Goal: Book appointment/travel/reservation

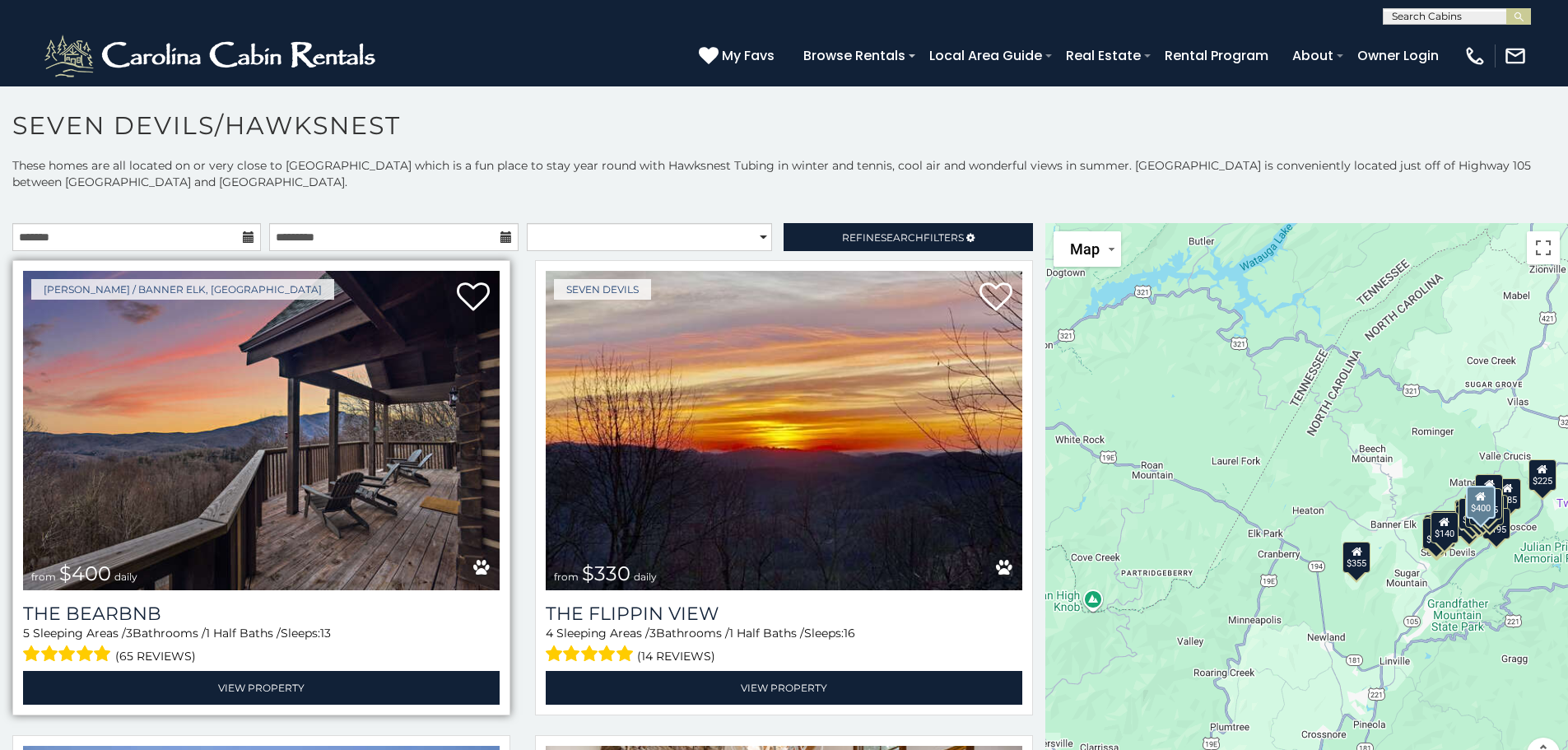
click at [237, 444] on img at bounding box center [261, 429] width 476 height 319
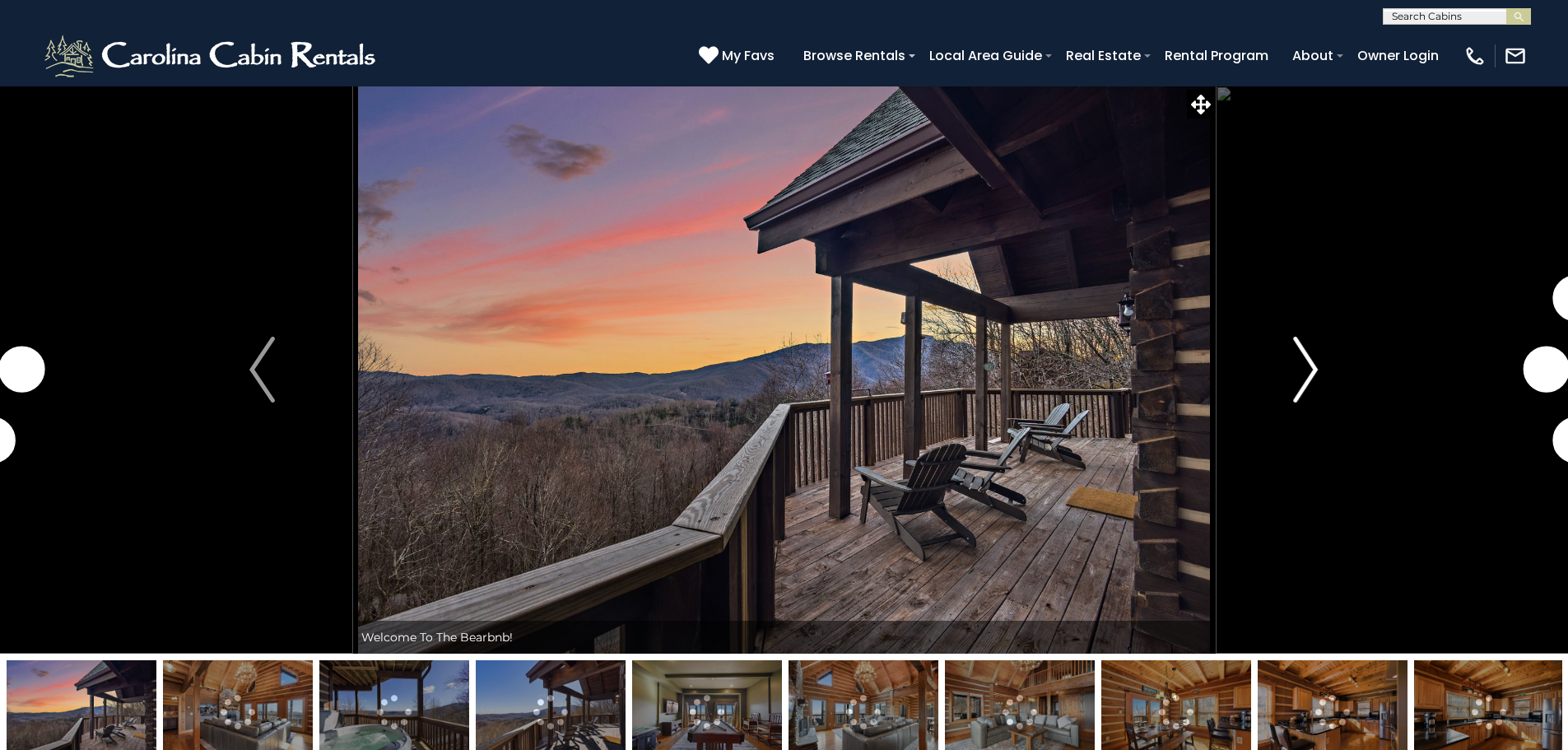
click at [1301, 357] on img "Next" at bounding box center [1305, 369] width 24 height 65
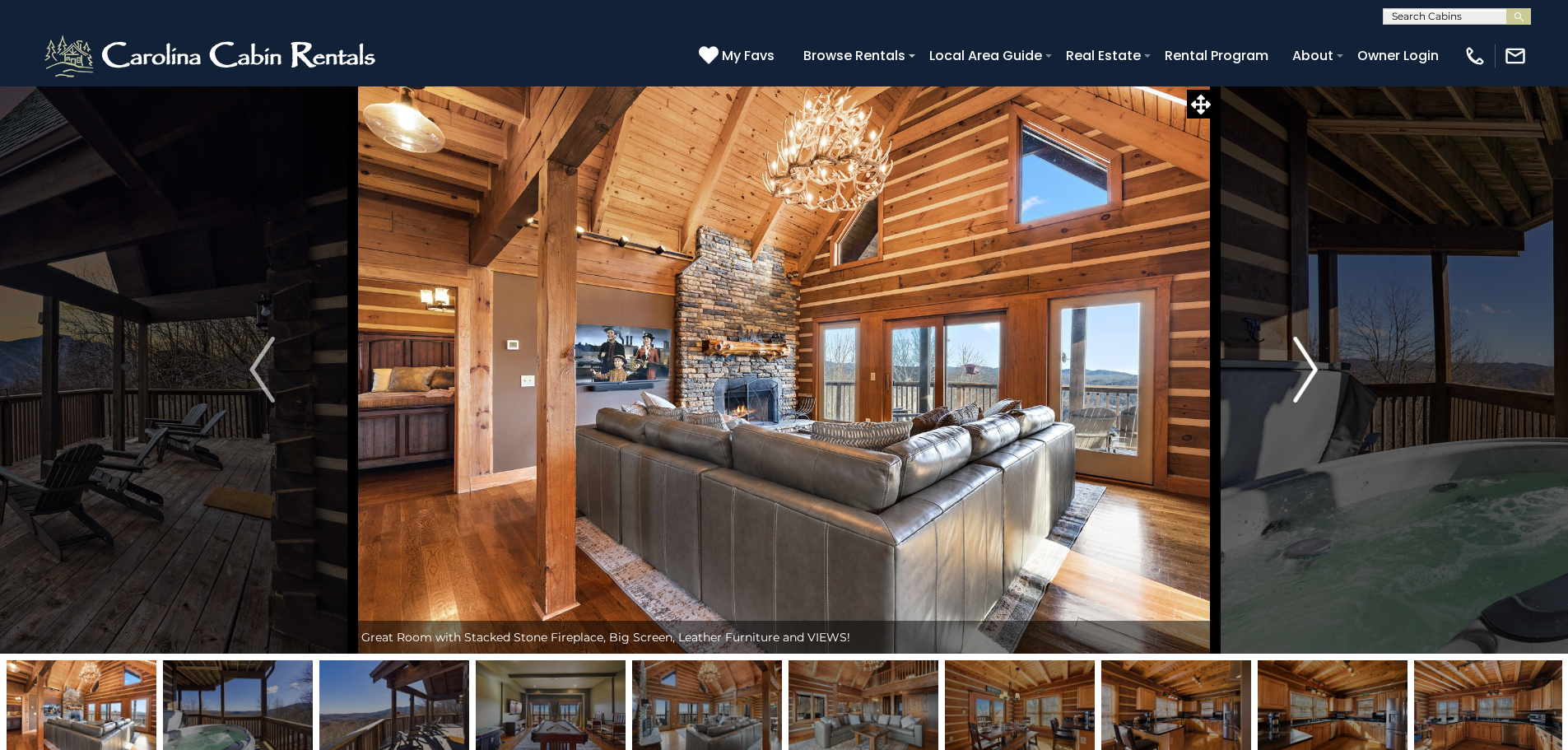
click at [1315, 365] on img "Next" at bounding box center [1305, 369] width 24 height 65
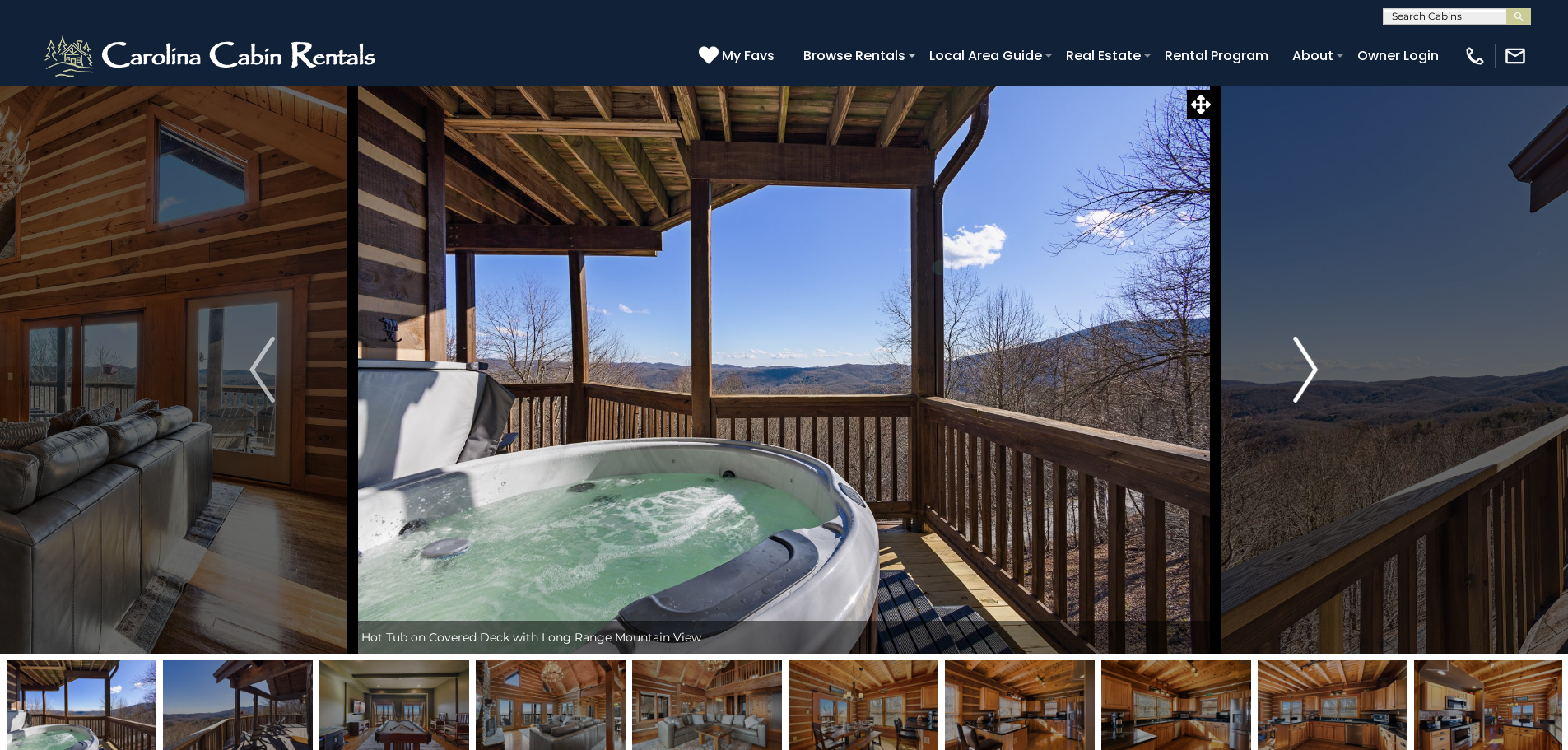
click at [1315, 365] on img "Next" at bounding box center [1305, 369] width 24 height 65
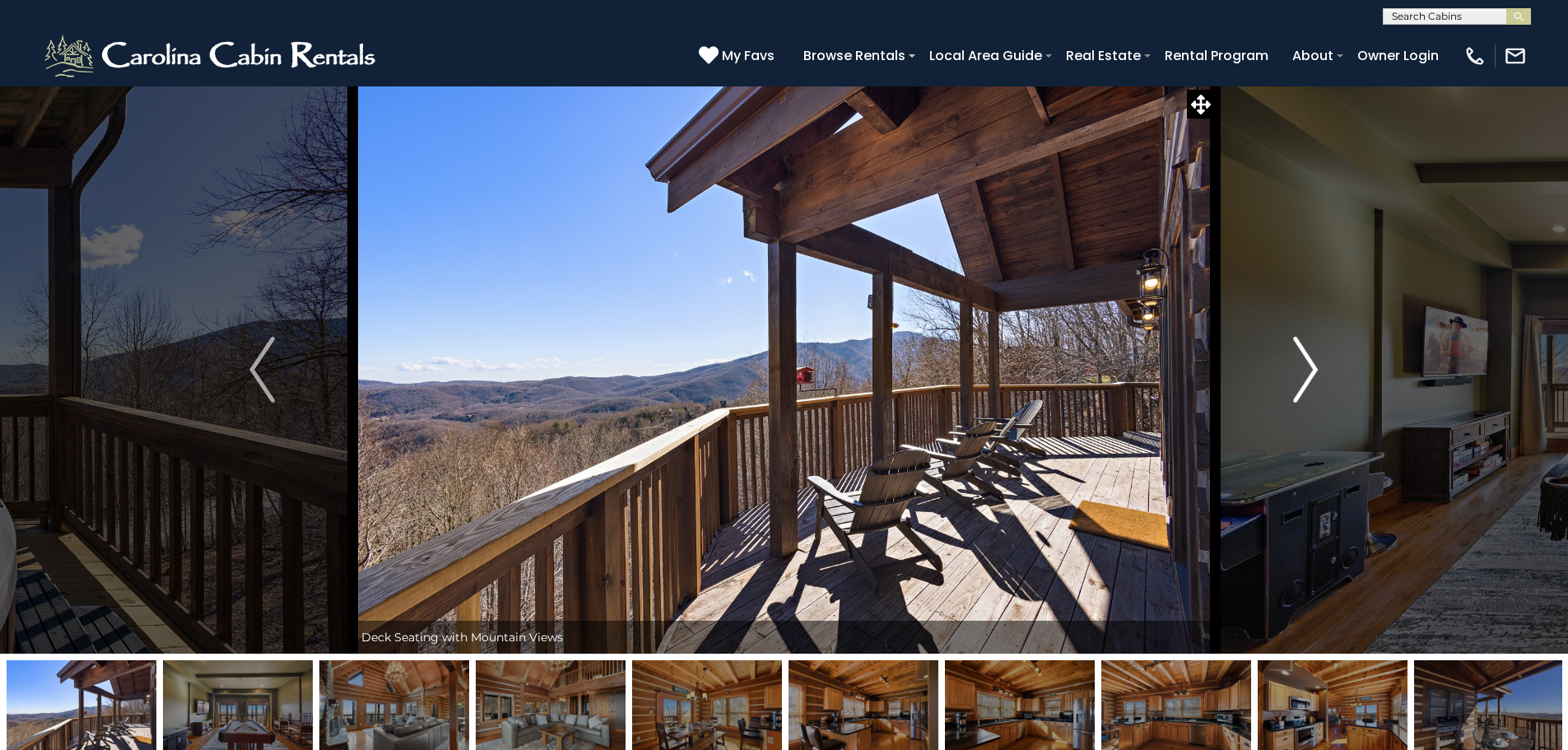
click at [1315, 365] on img "Next" at bounding box center [1305, 369] width 24 height 65
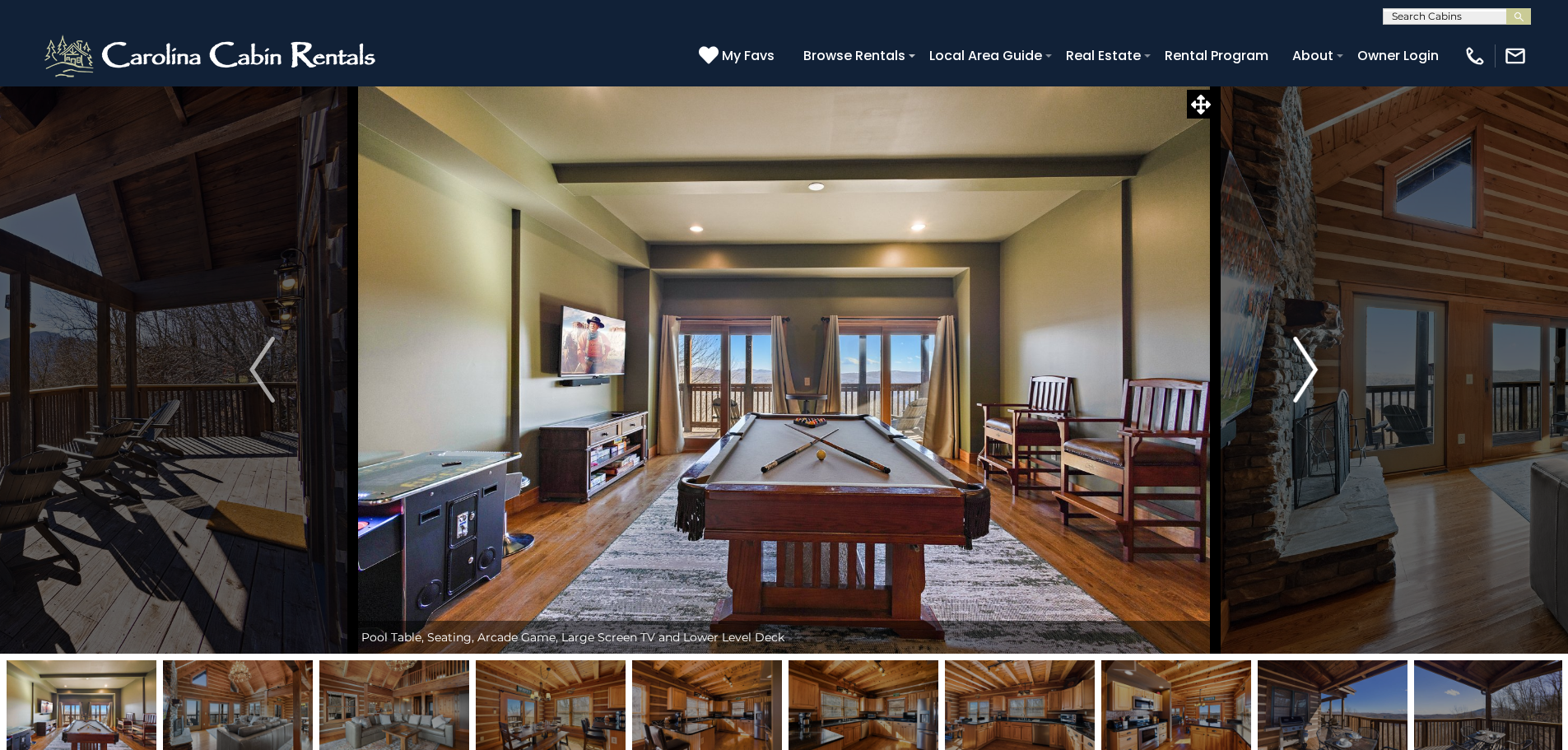
click at [1315, 365] on img "Next" at bounding box center [1305, 369] width 24 height 65
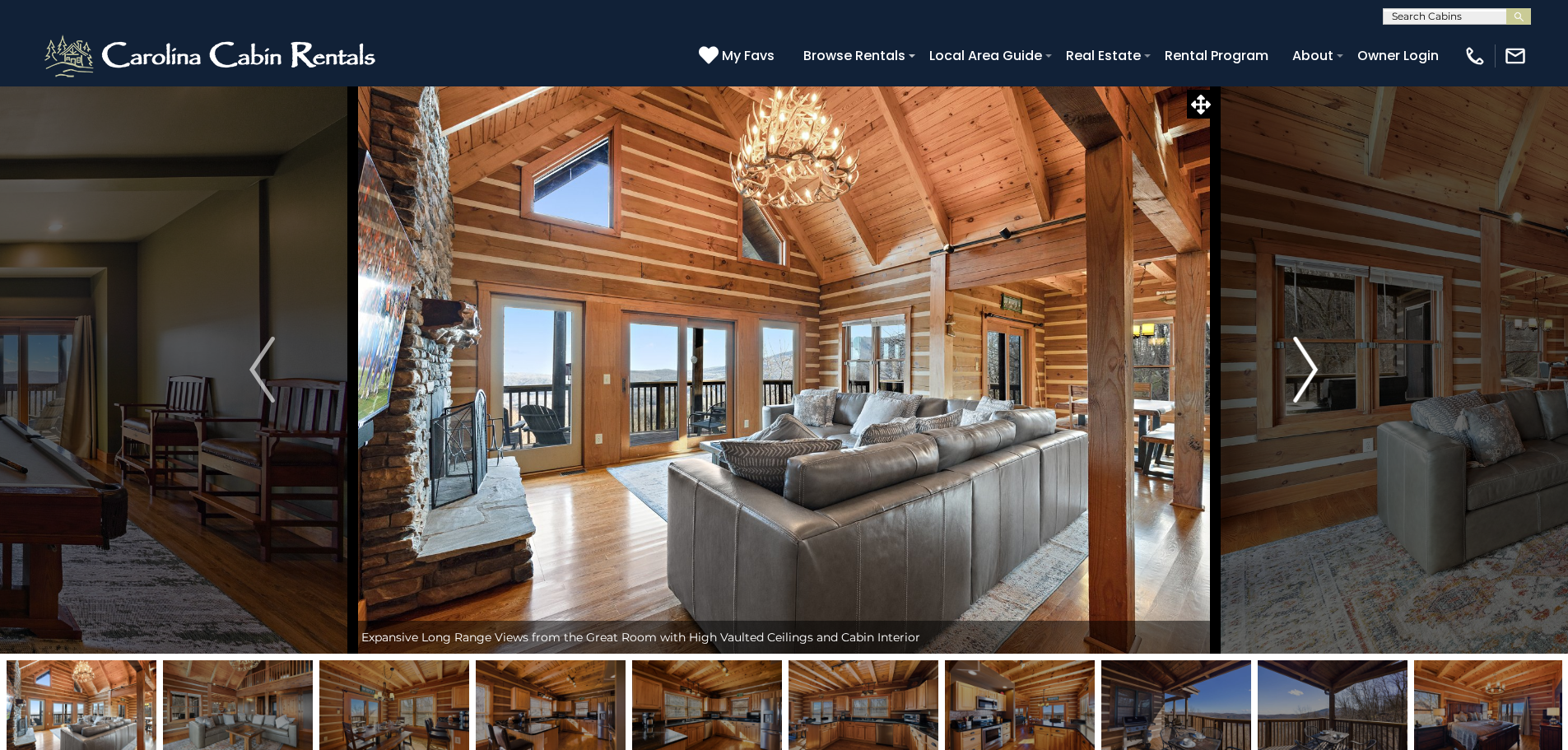
click at [1315, 365] on img "Next" at bounding box center [1305, 369] width 24 height 65
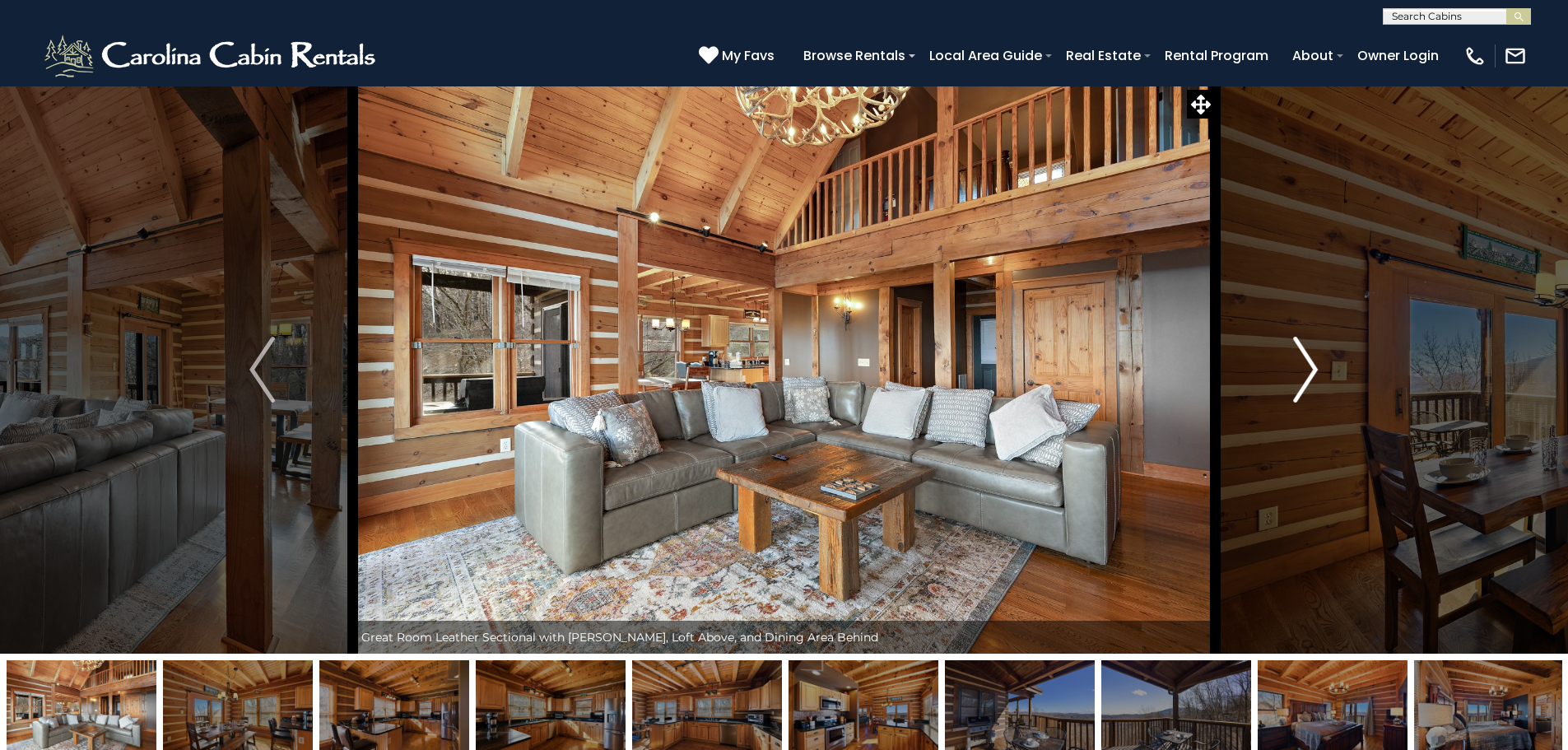
click at [1315, 365] on img "Next" at bounding box center [1305, 369] width 24 height 65
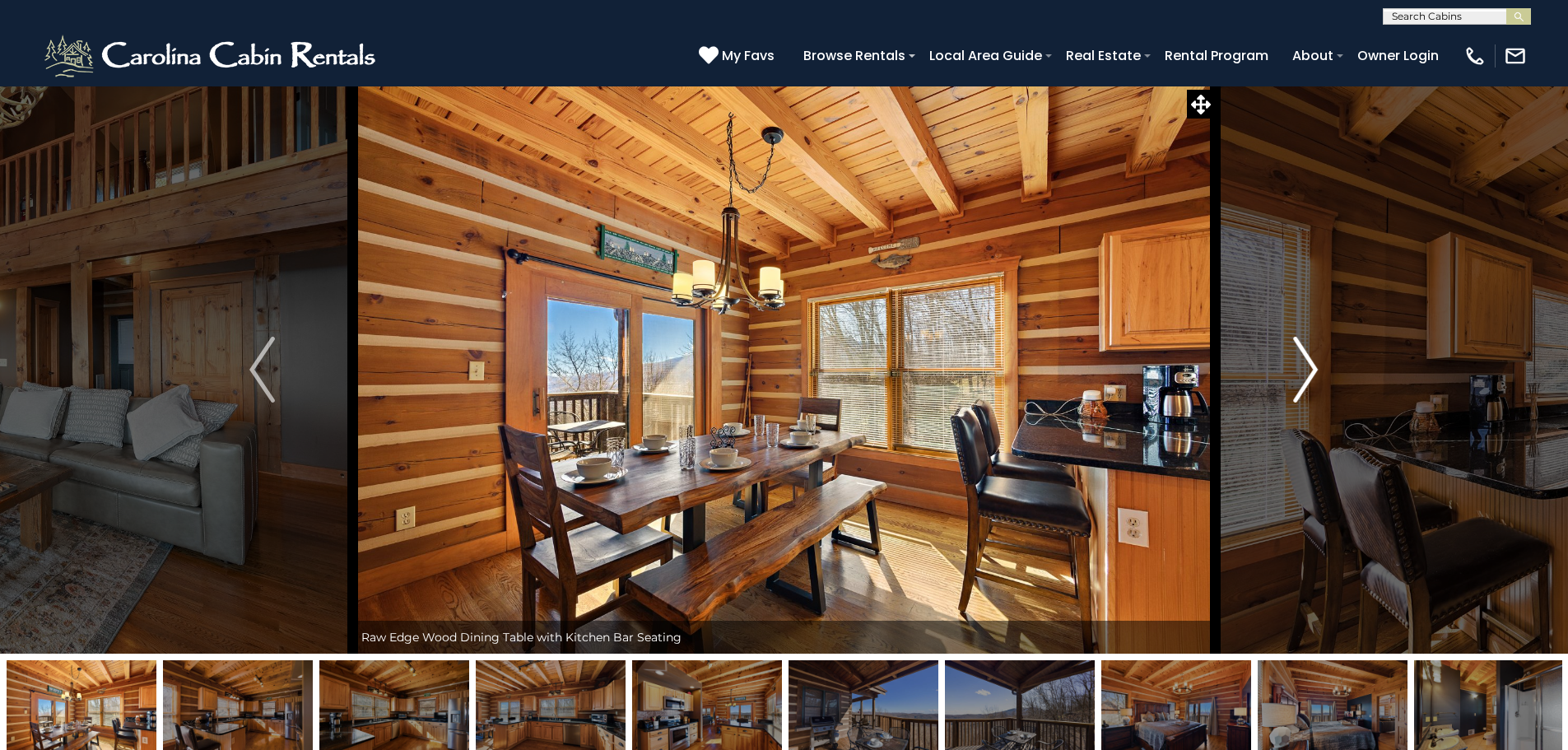
click at [1315, 364] on img "Next" at bounding box center [1305, 369] width 24 height 65
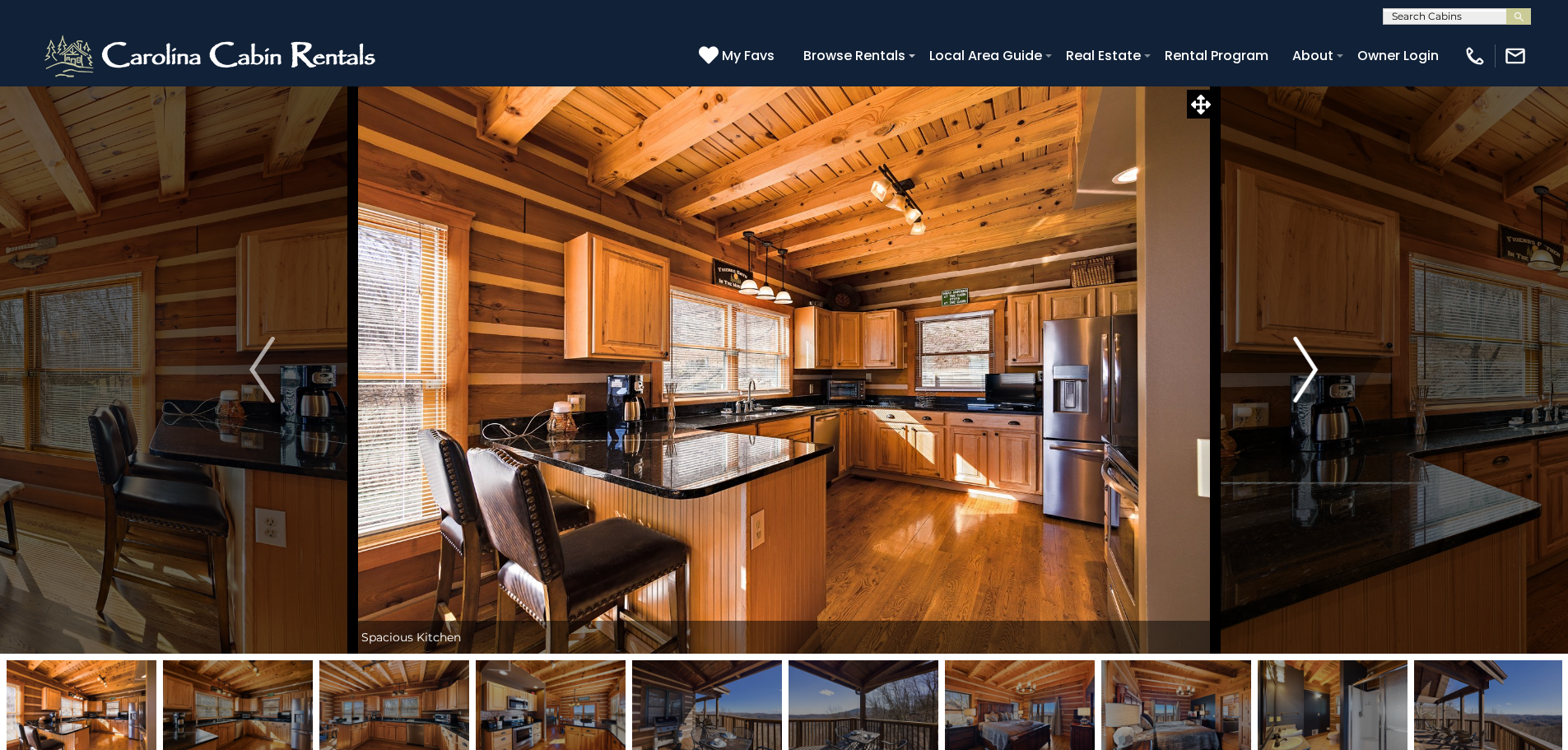
click at [1315, 364] on img "Next" at bounding box center [1305, 369] width 24 height 65
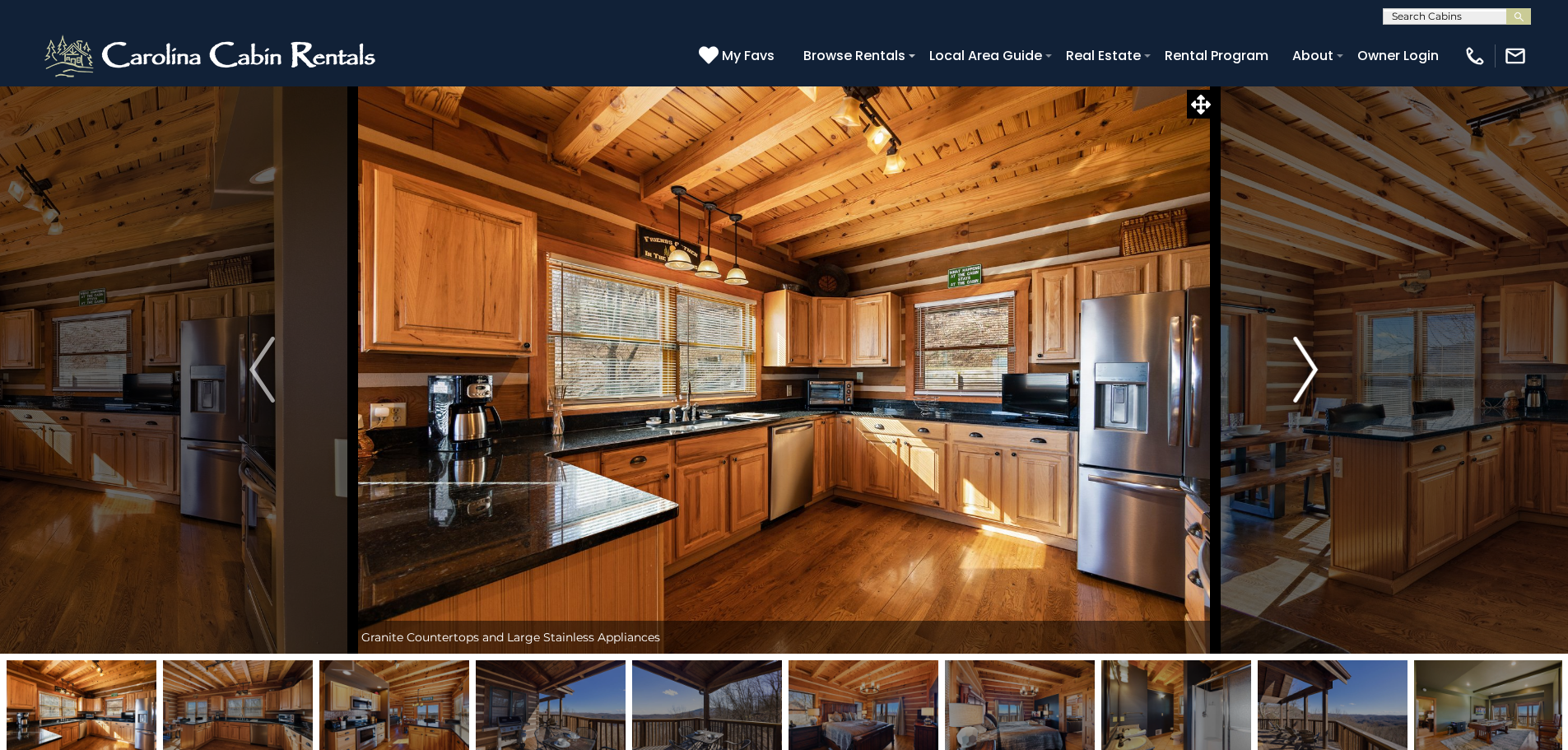
click at [1315, 364] on img "Next" at bounding box center [1305, 369] width 24 height 65
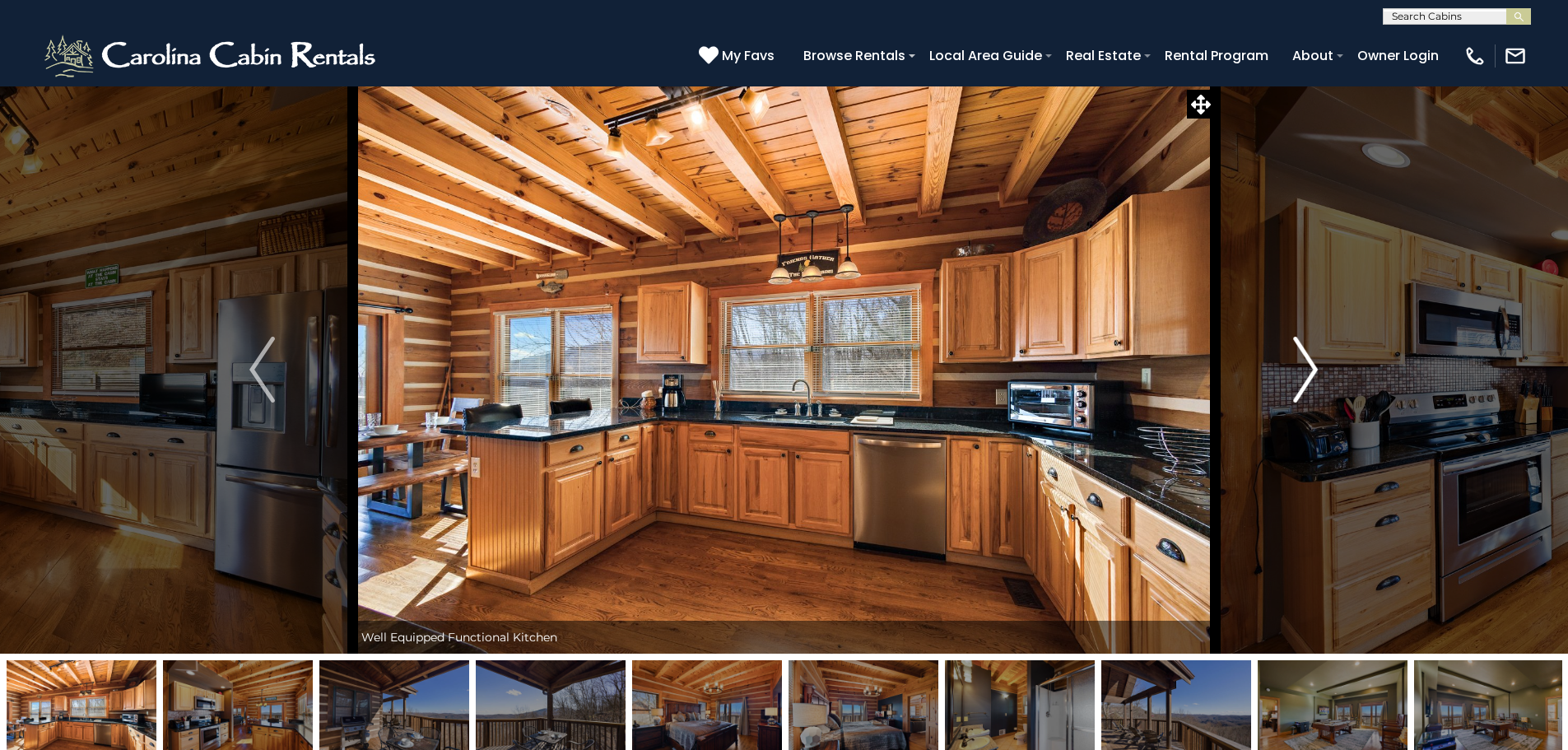
click at [1315, 364] on img "Next" at bounding box center [1305, 369] width 24 height 65
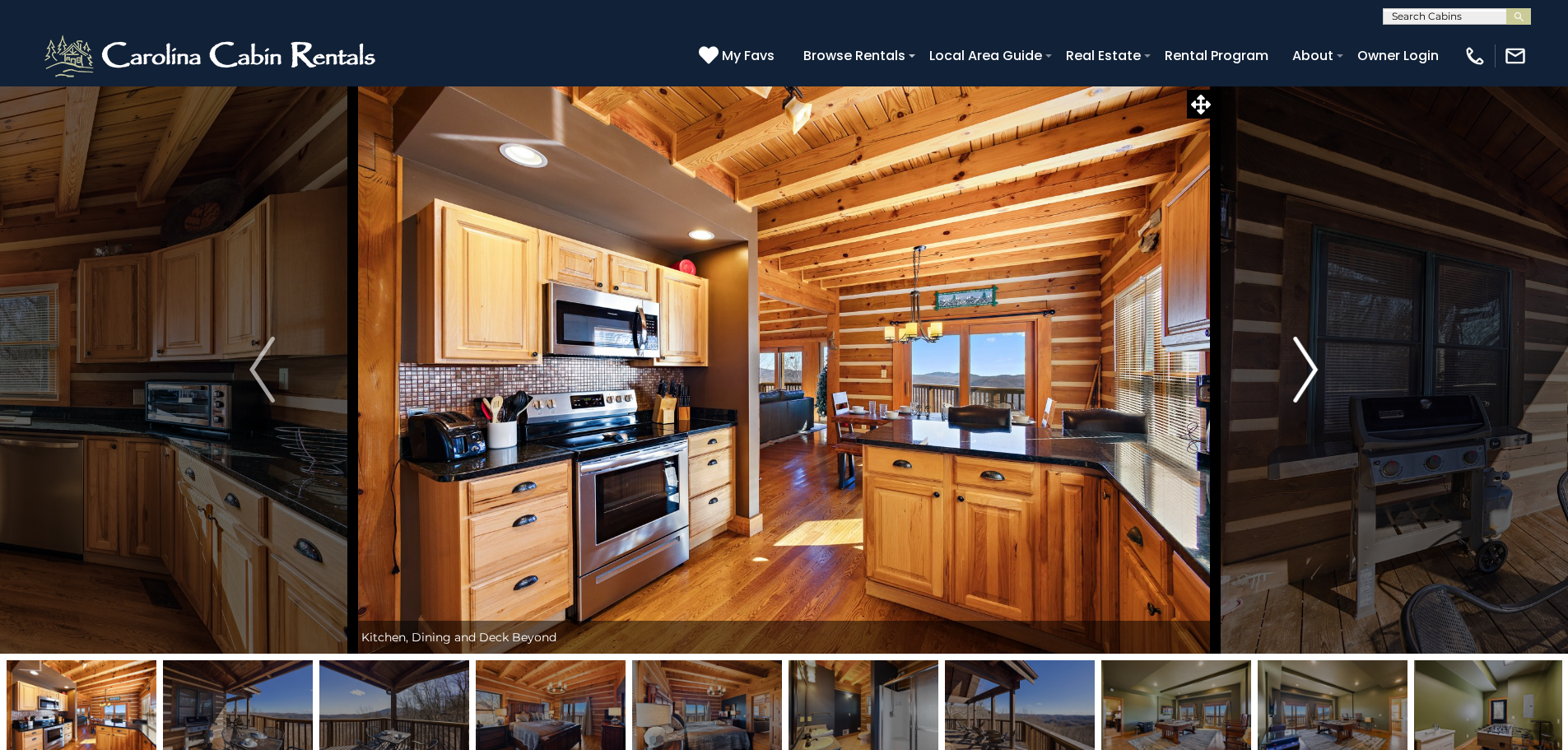
click at [1315, 364] on img "Next" at bounding box center [1305, 369] width 24 height 65
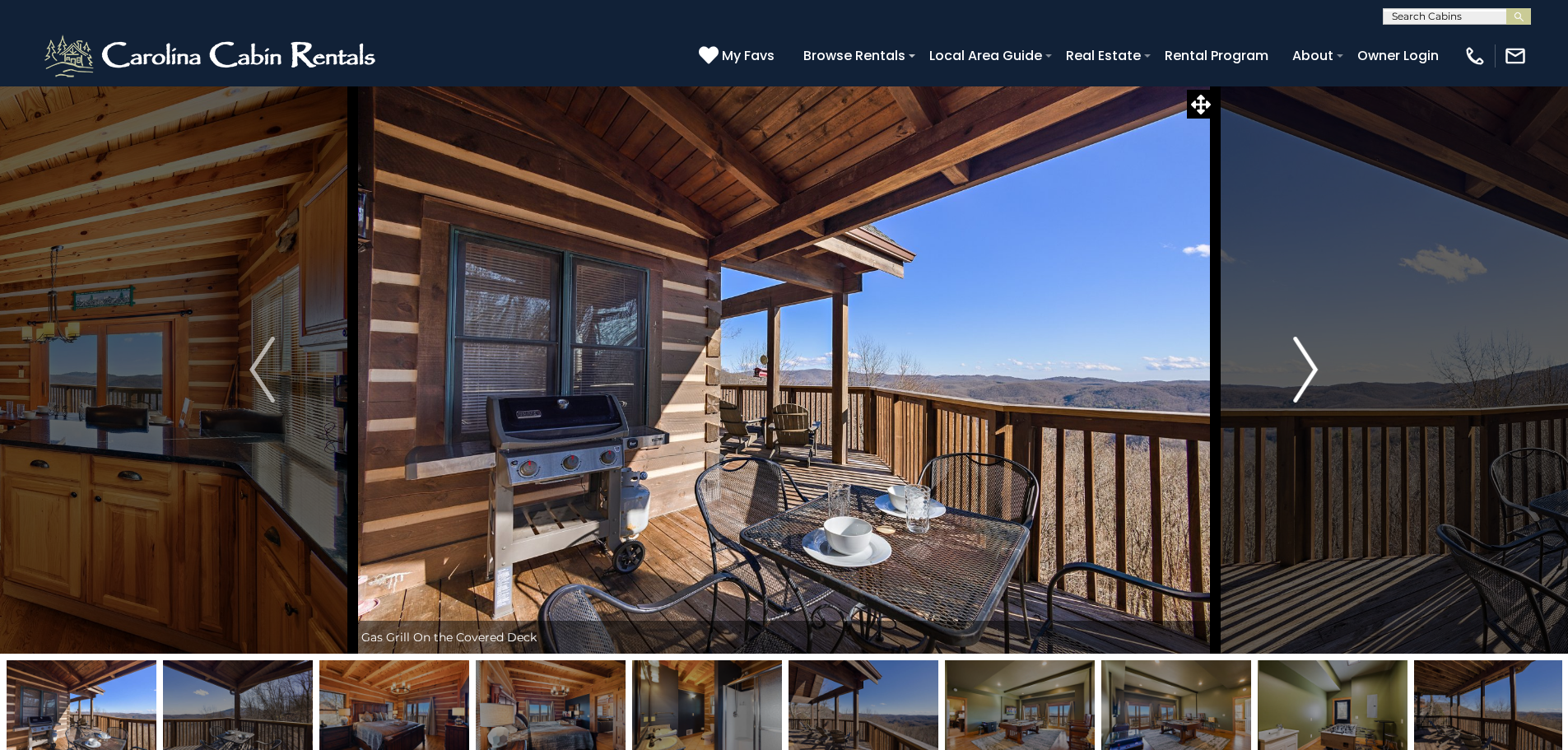
click at [1315, 364] on img "Next" at bounding box center [1305, 369] width 24 height 65
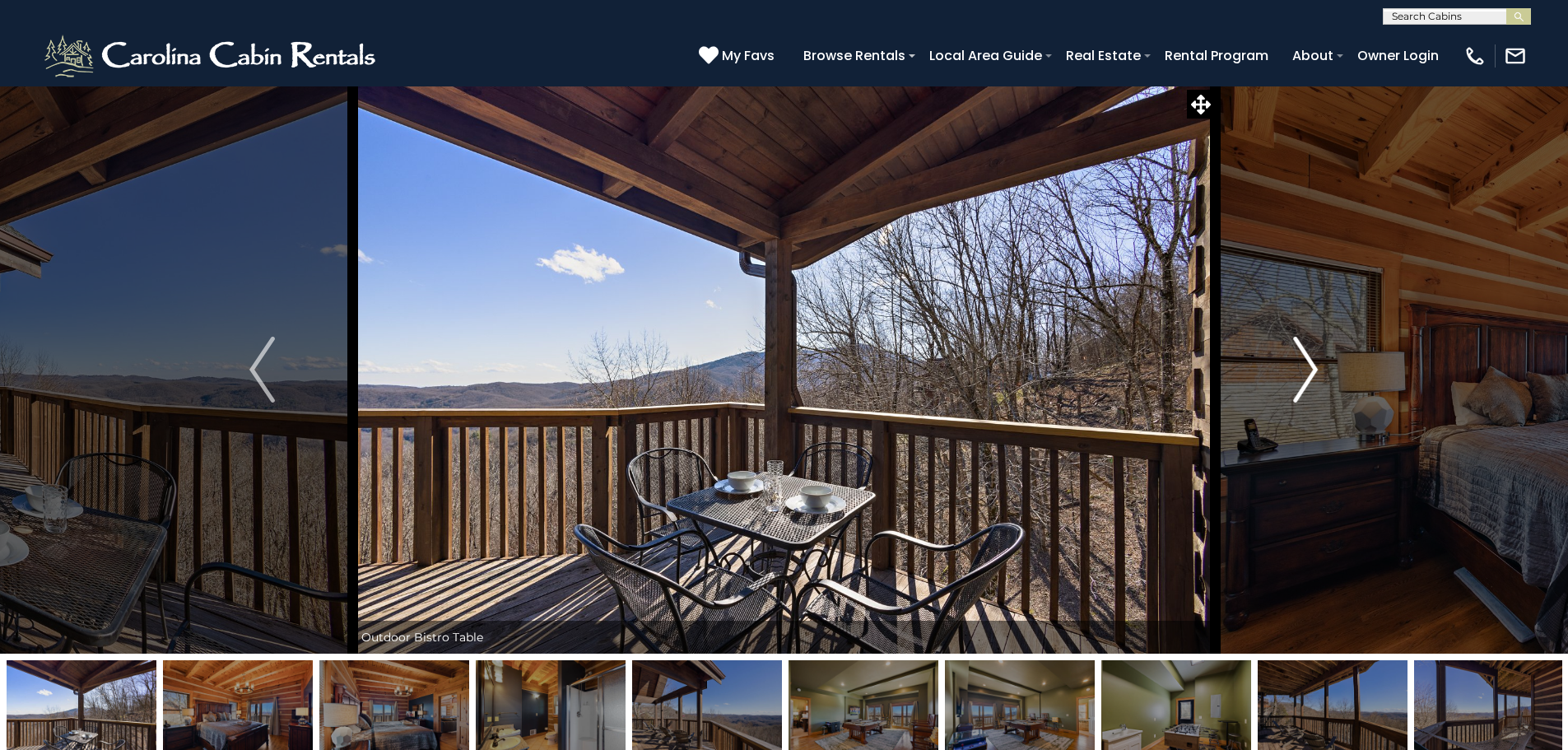
click at [1315, 364] on img "Next" at bounding box center [1305, 369] width 24 height 65
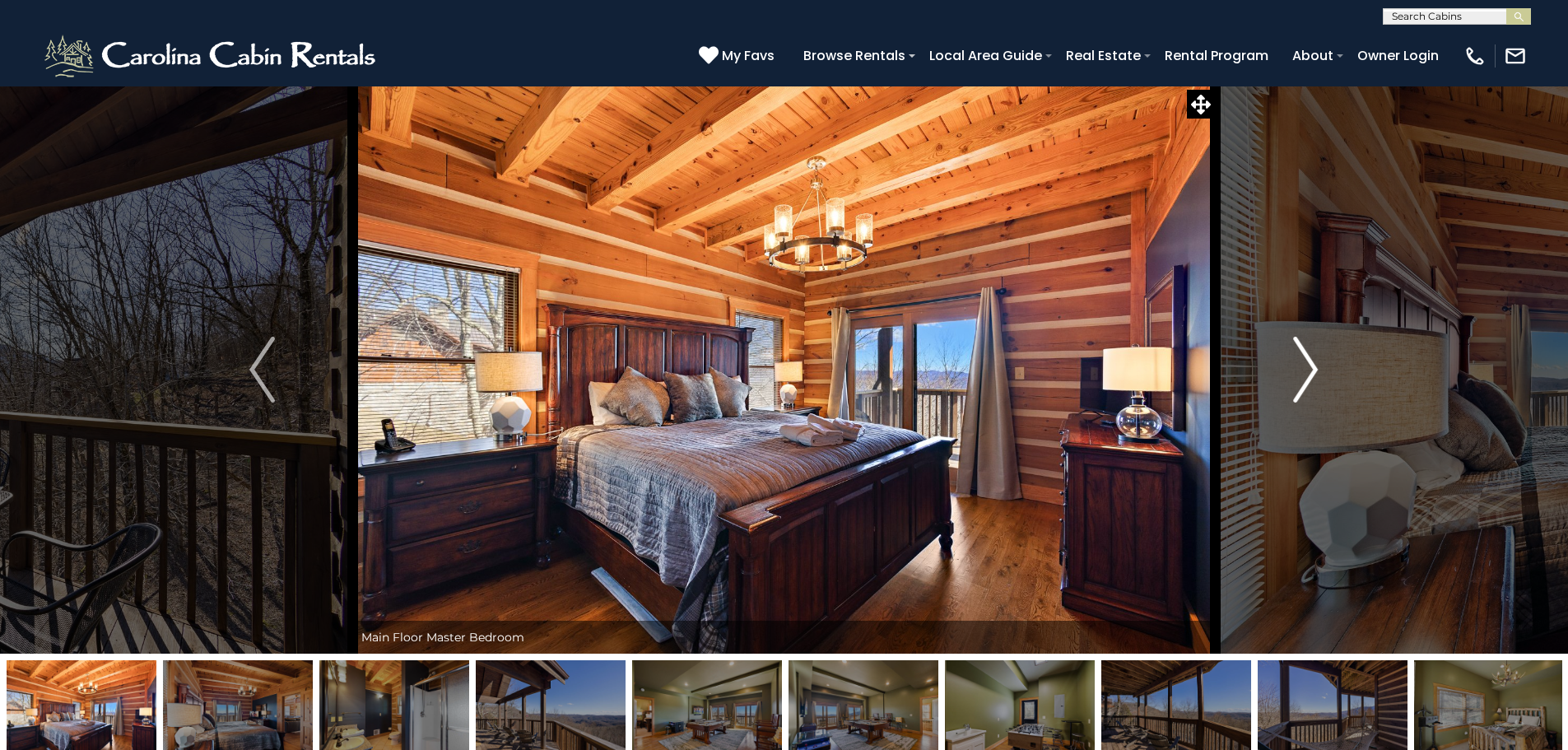
click at [1304, 359] on img "Next" at bounding box center [1305, 369] width 24 height 65
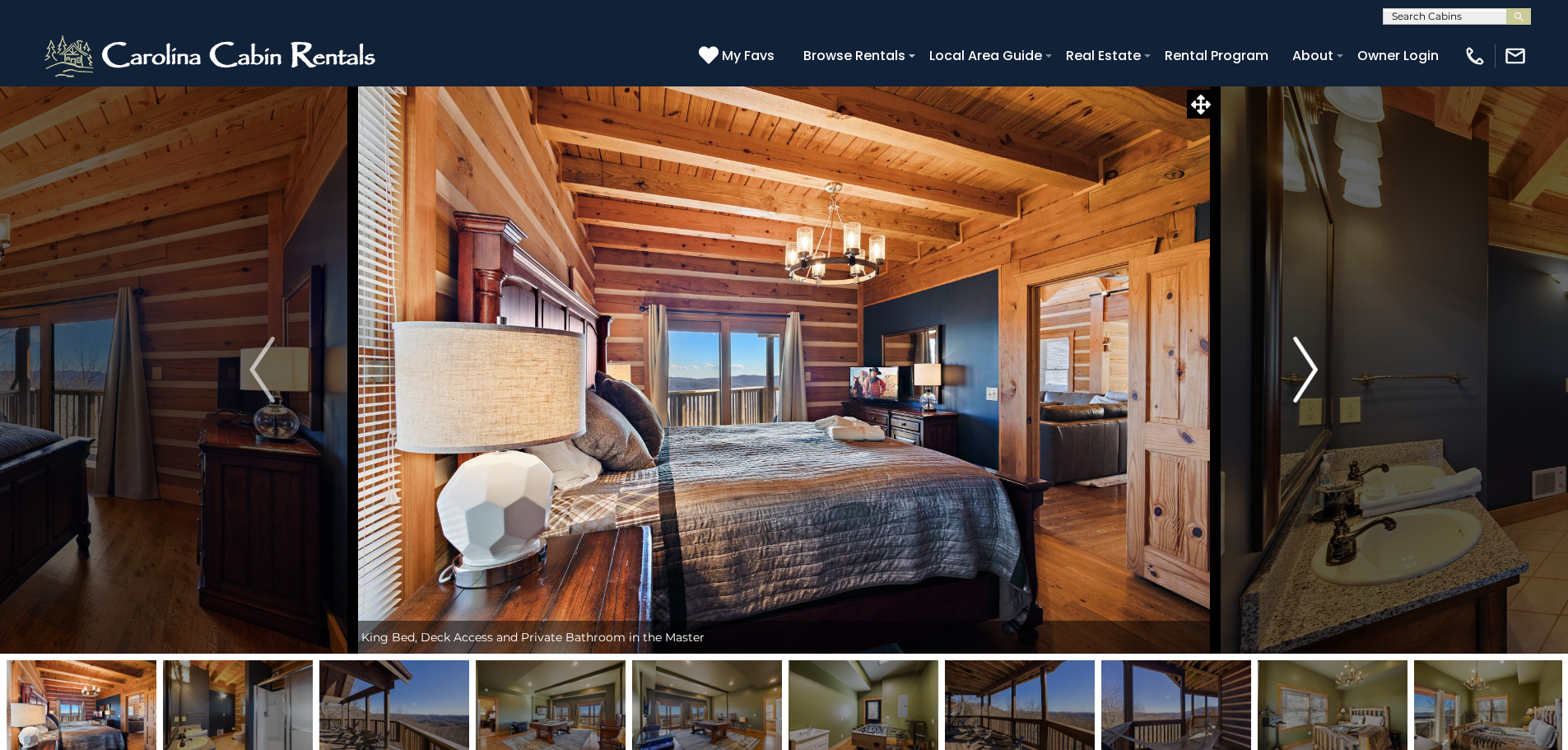
click at [1307, 362] on img "Next" at bounding box center [1305, 369] width 24 height 65
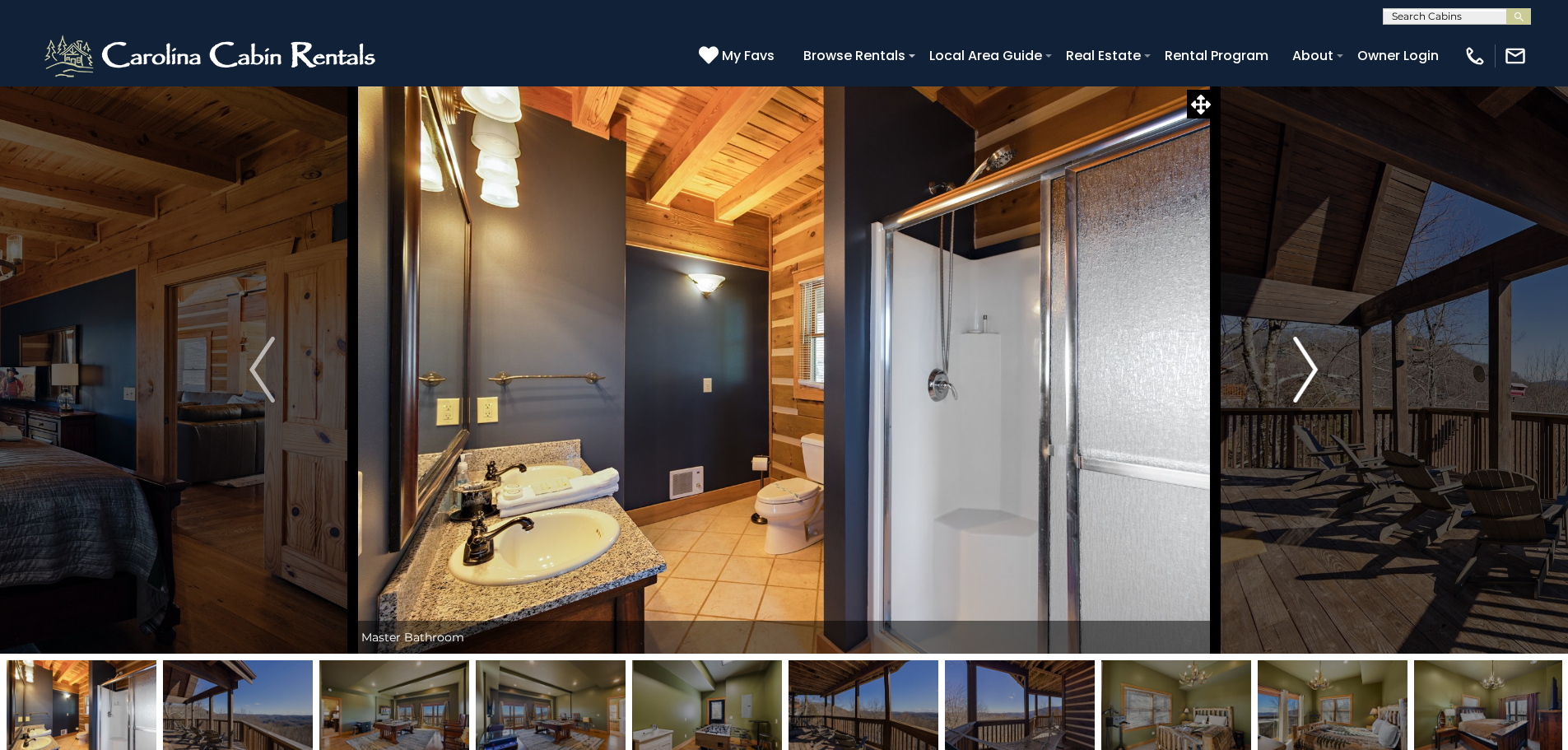
click at [1299, 359] on img "Next" at bounding box center [1305, 369] width 24 height 65
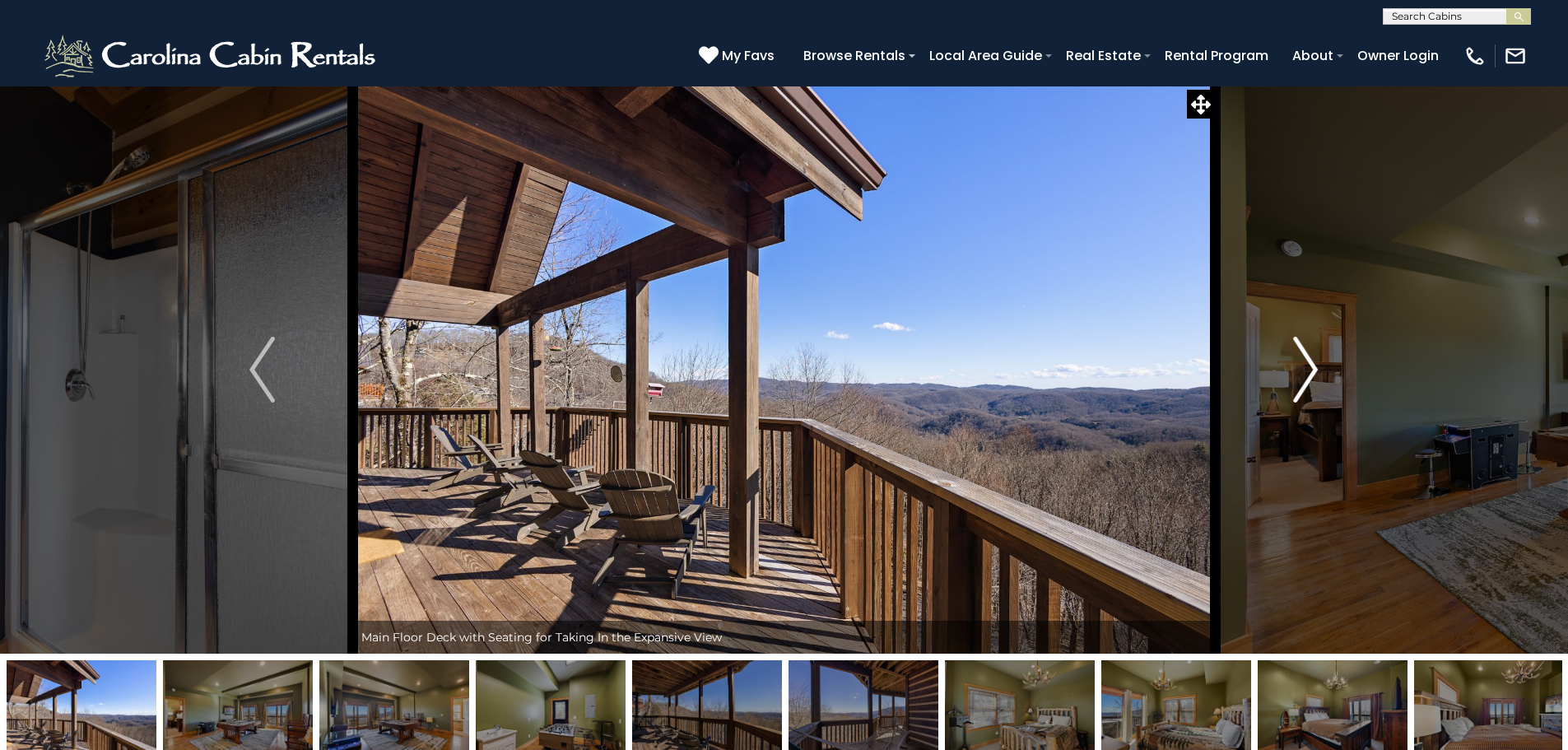
click at [1299, 359] on img "Next" at bounding box center [1305, 369] width 24 height 65
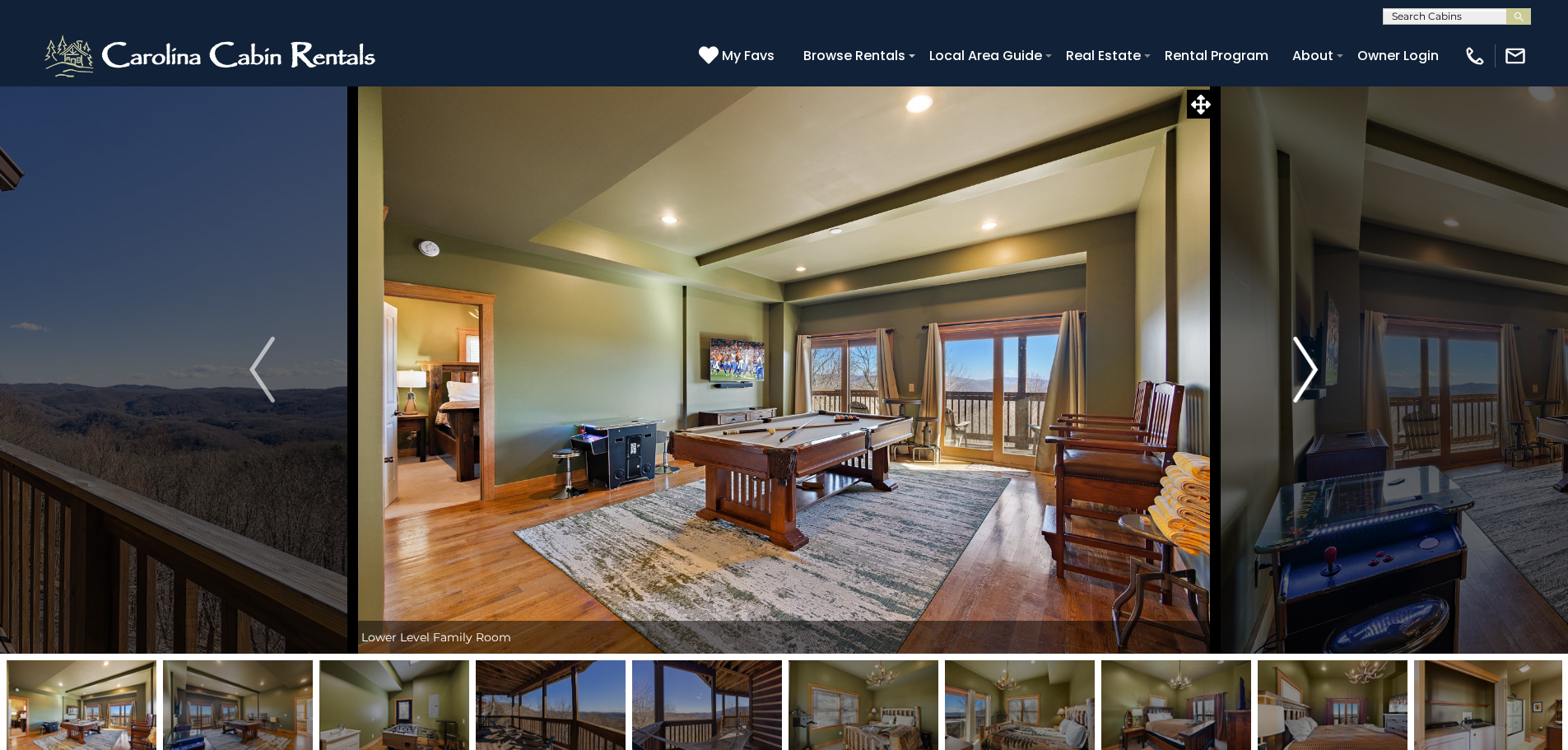
click at [1304, 365] on img "Next" at bounding box center [1305, 369] width 24 height 65
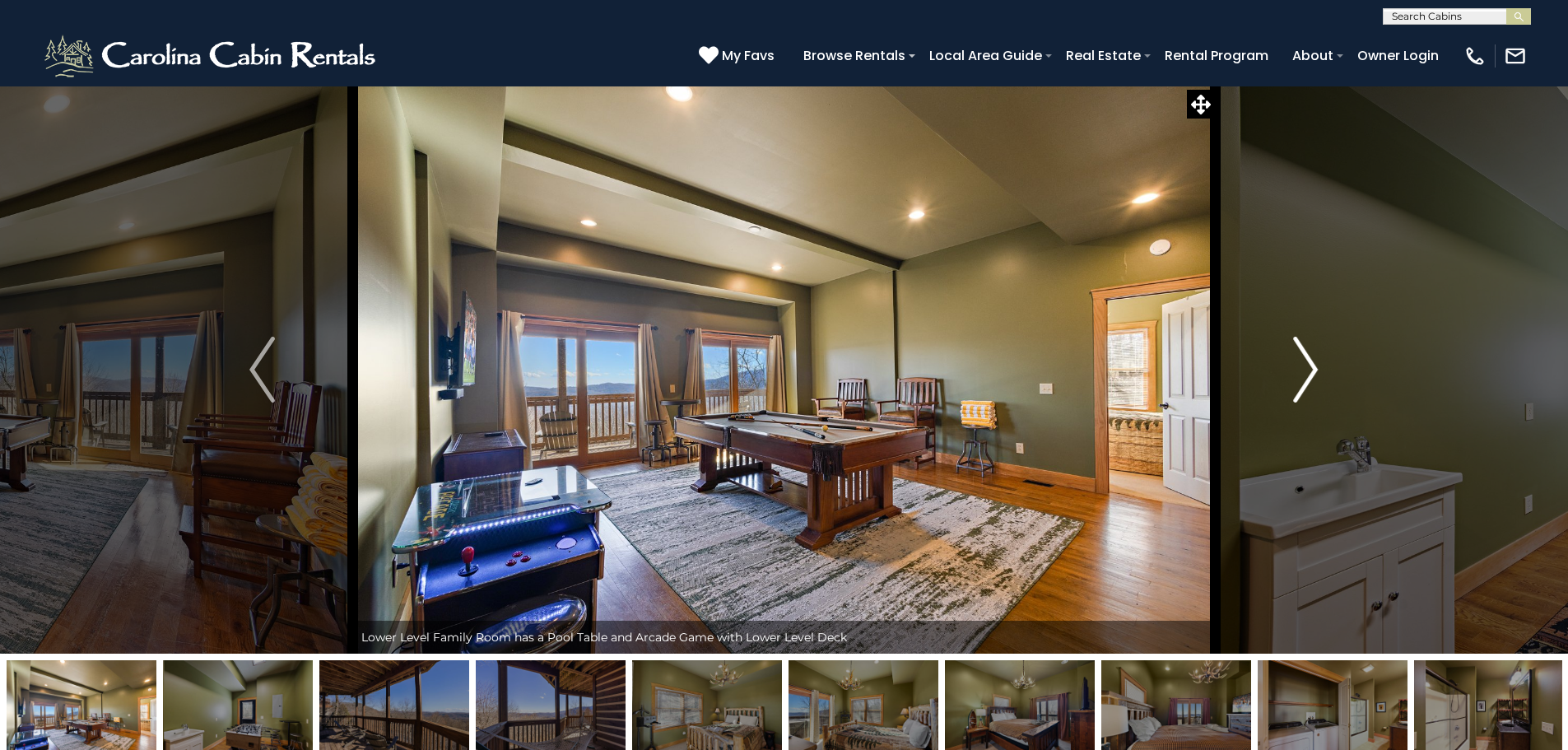
click at [1304, 365] on img "Next" at bounding box center [1305, 369] width 24 height 65
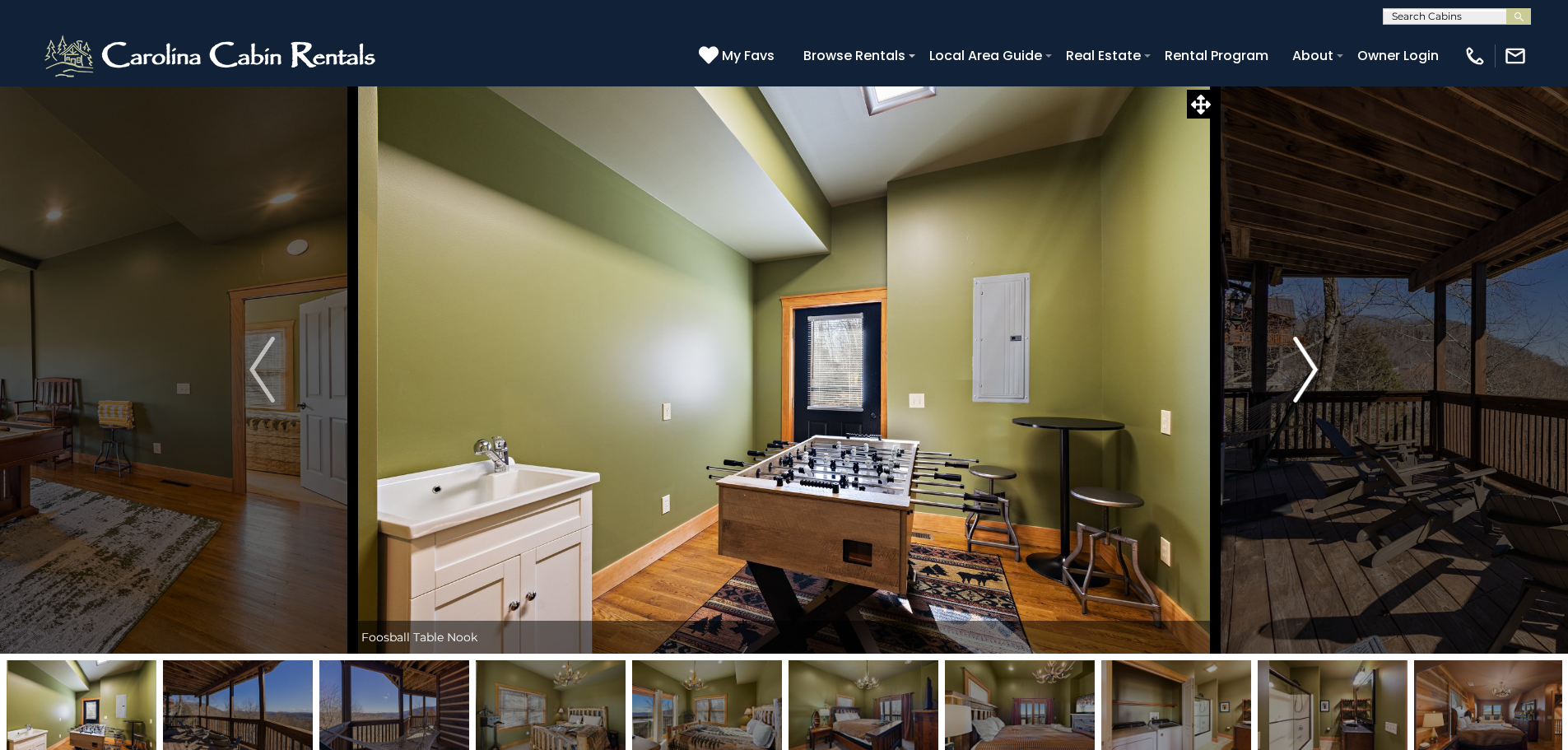
click at [1304, 365] on img "Next" at bounding box center [1305, 369] width 24 height 65
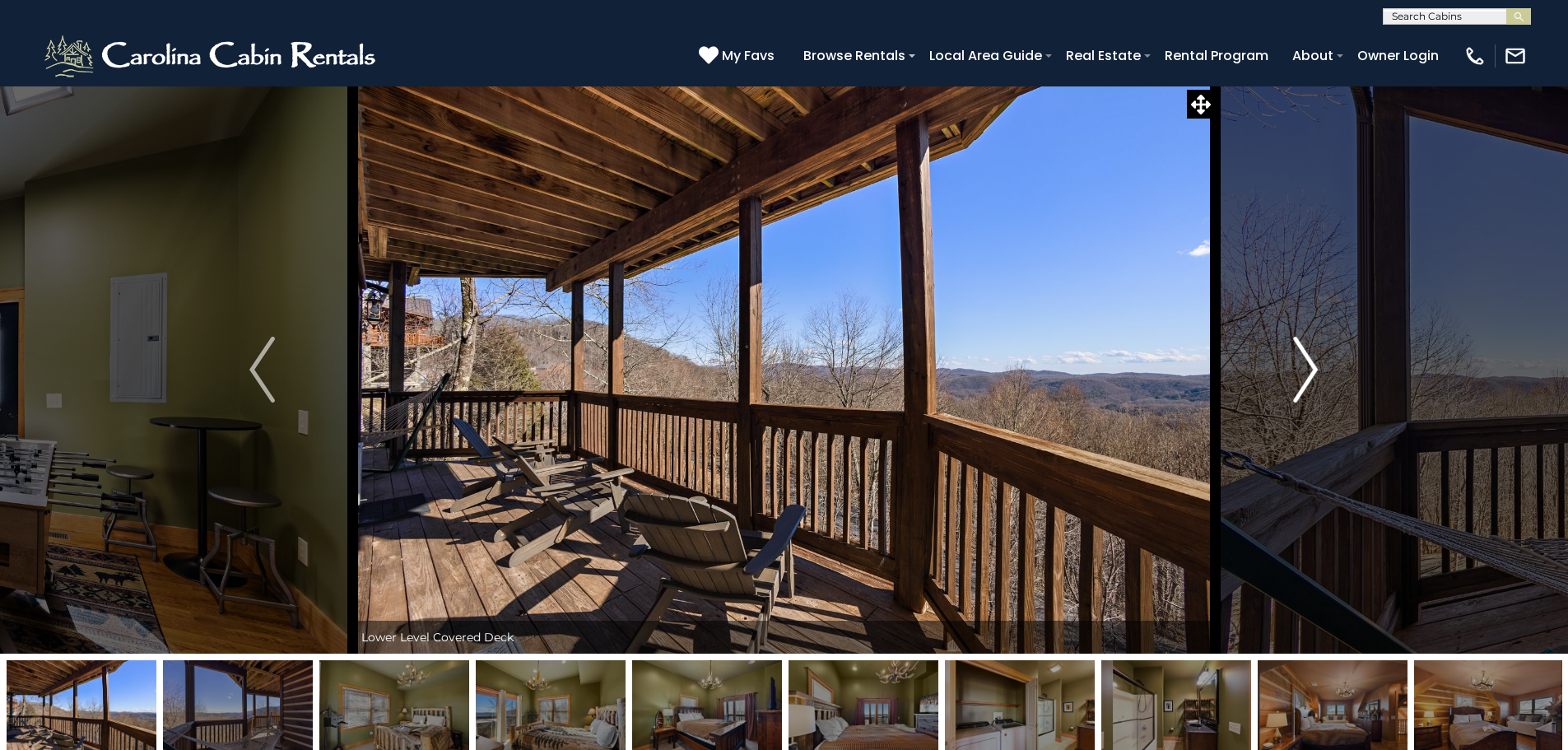
click at [1304, 365] on img "Next" at bounding box center [1305, 369] width 24 height 65
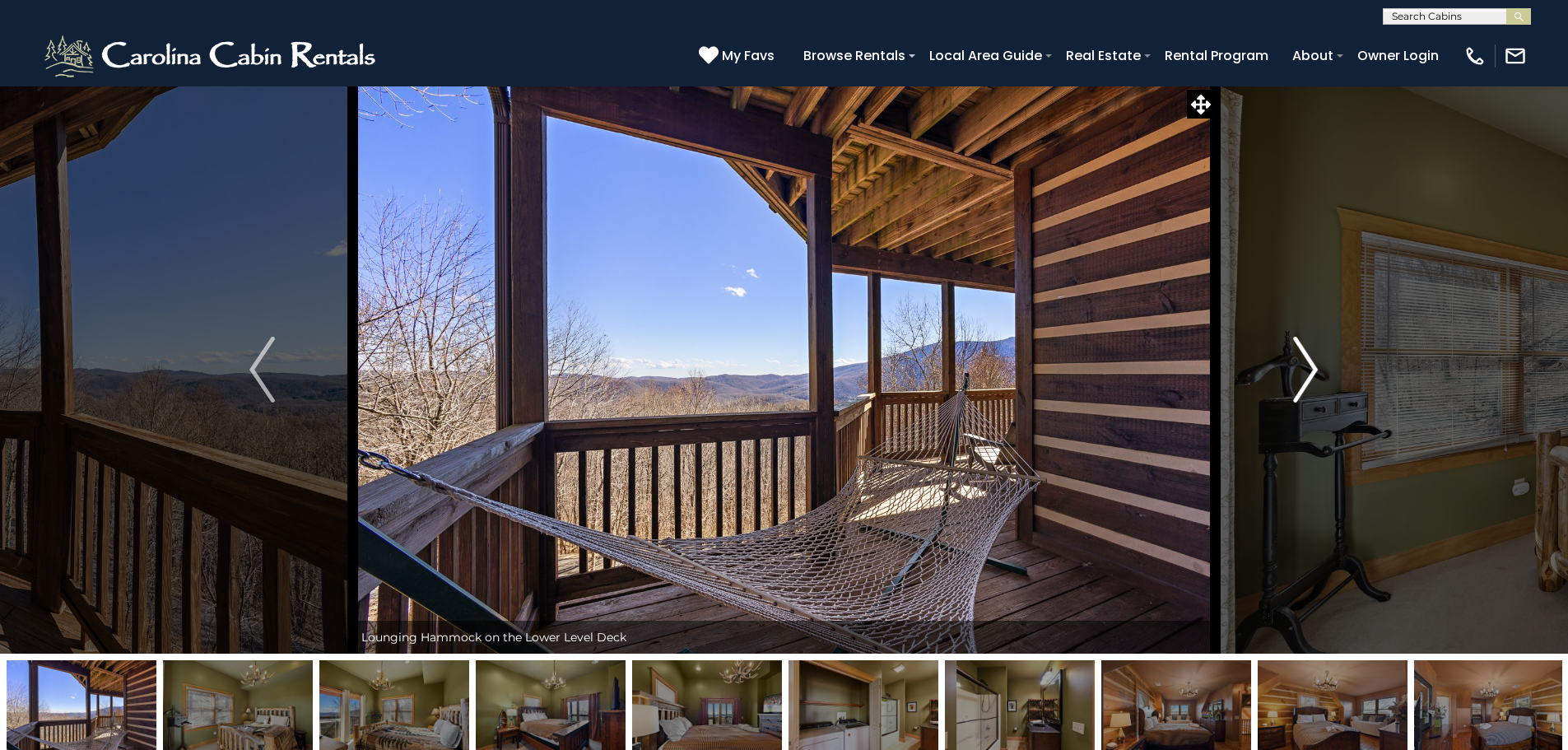
click at [1304, 365] on img "Next" at bounding box center [1305, 369] width 24 height 65
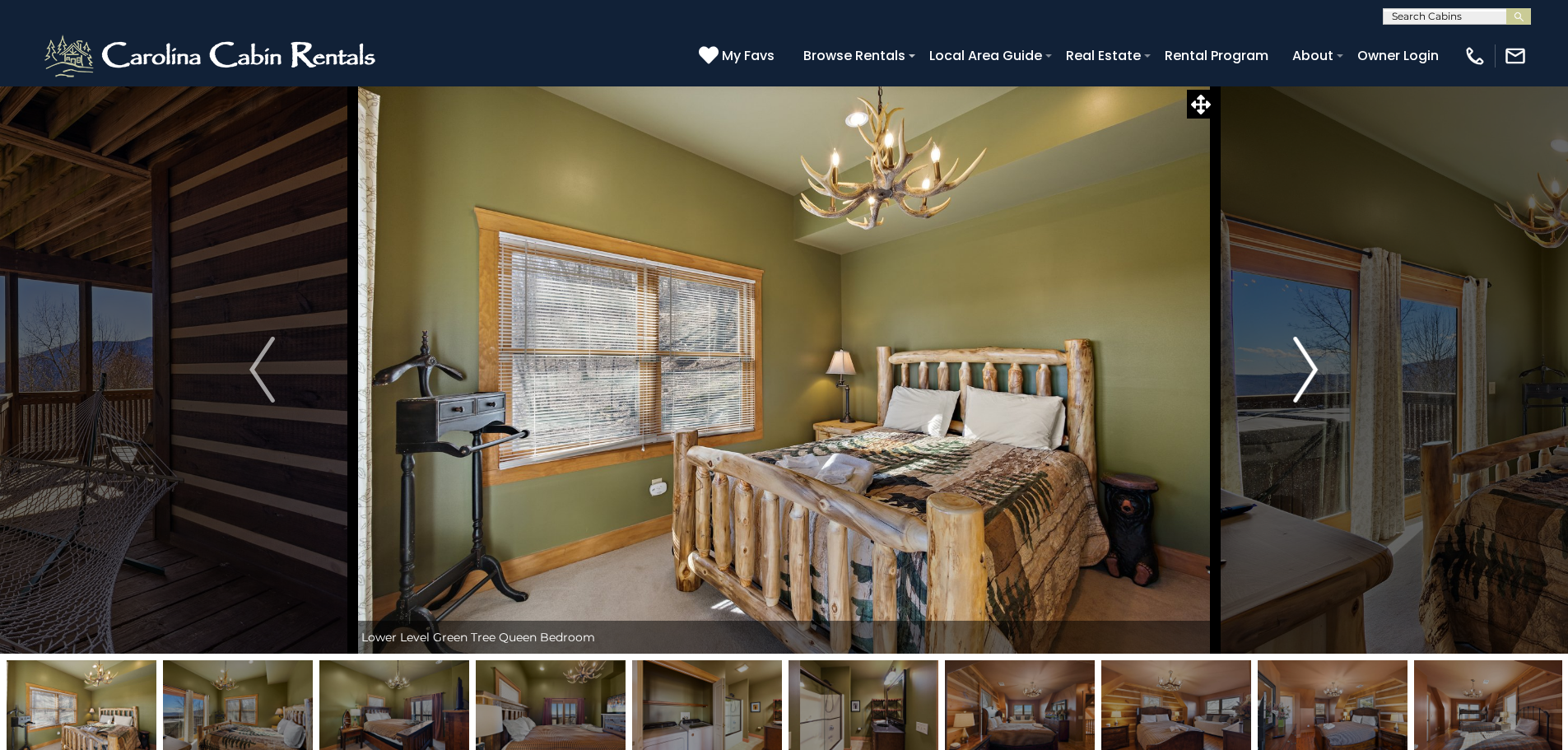
click at [1304, 365] on img "Next" at bounding box center [1305, 369] width 24 height 65
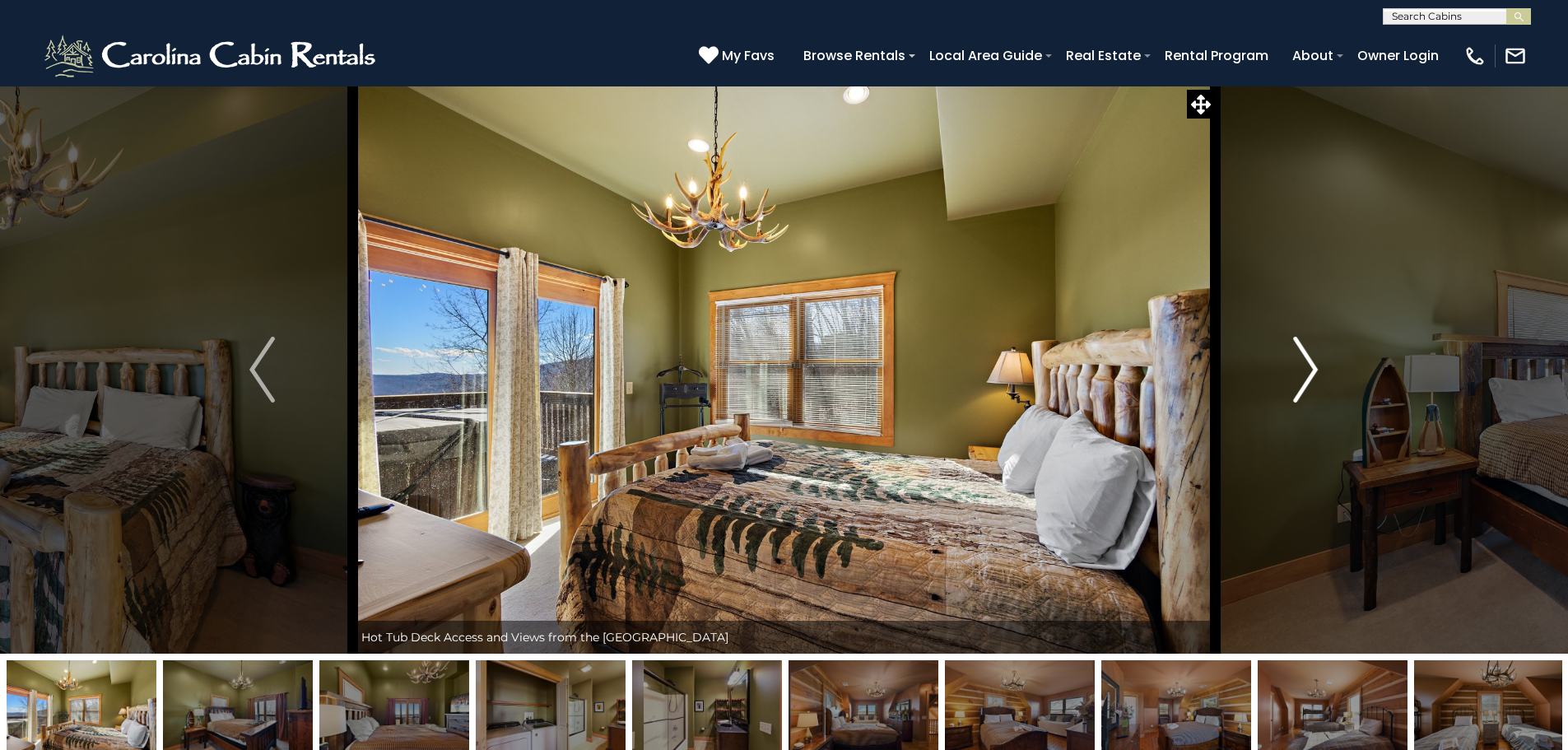
click at [1304, 365] on img "Next" at bounding box center [1305, 369] width 24 height 65
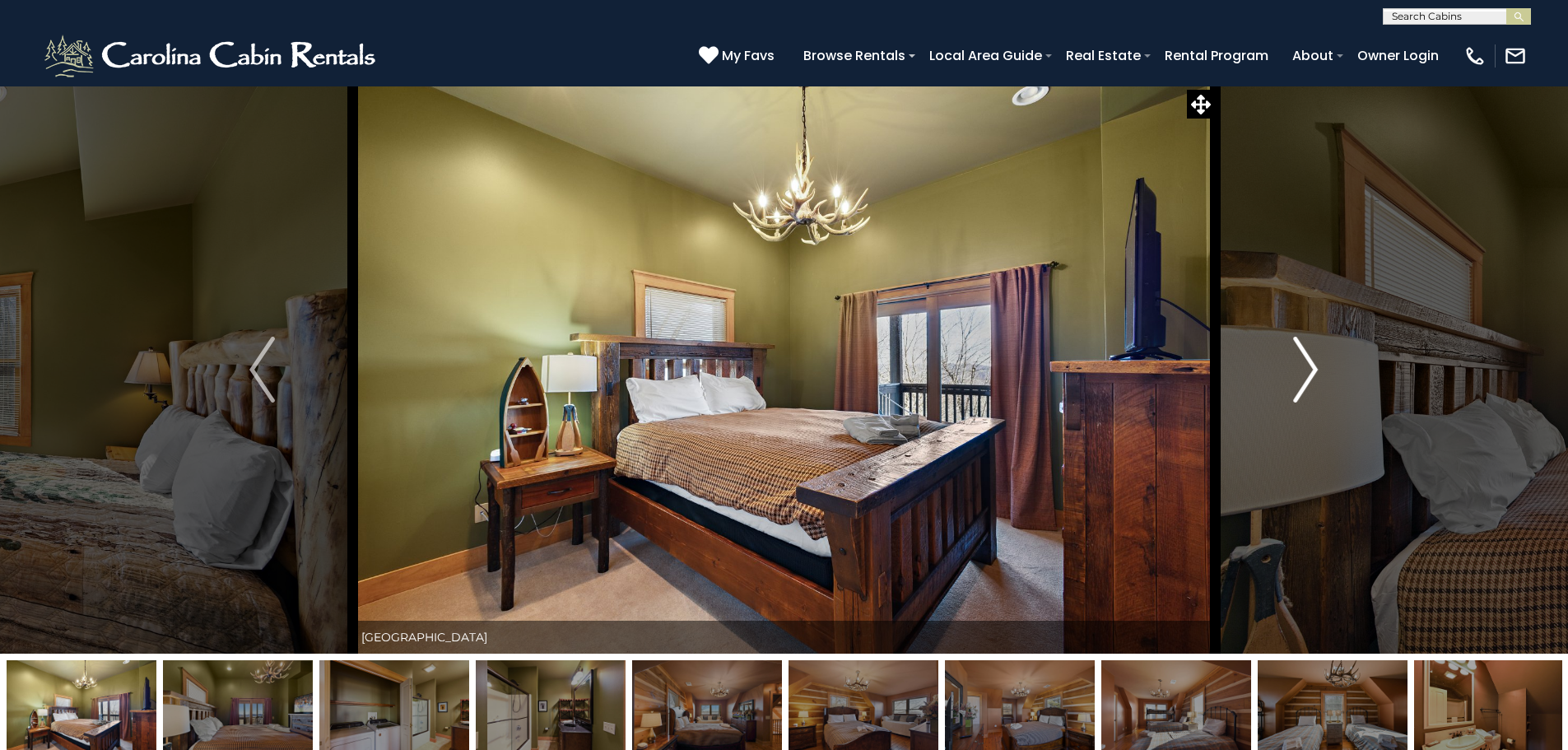
click at [1304, 365] on img "Next" at bounding box center [1305, 369] width 24 height 65
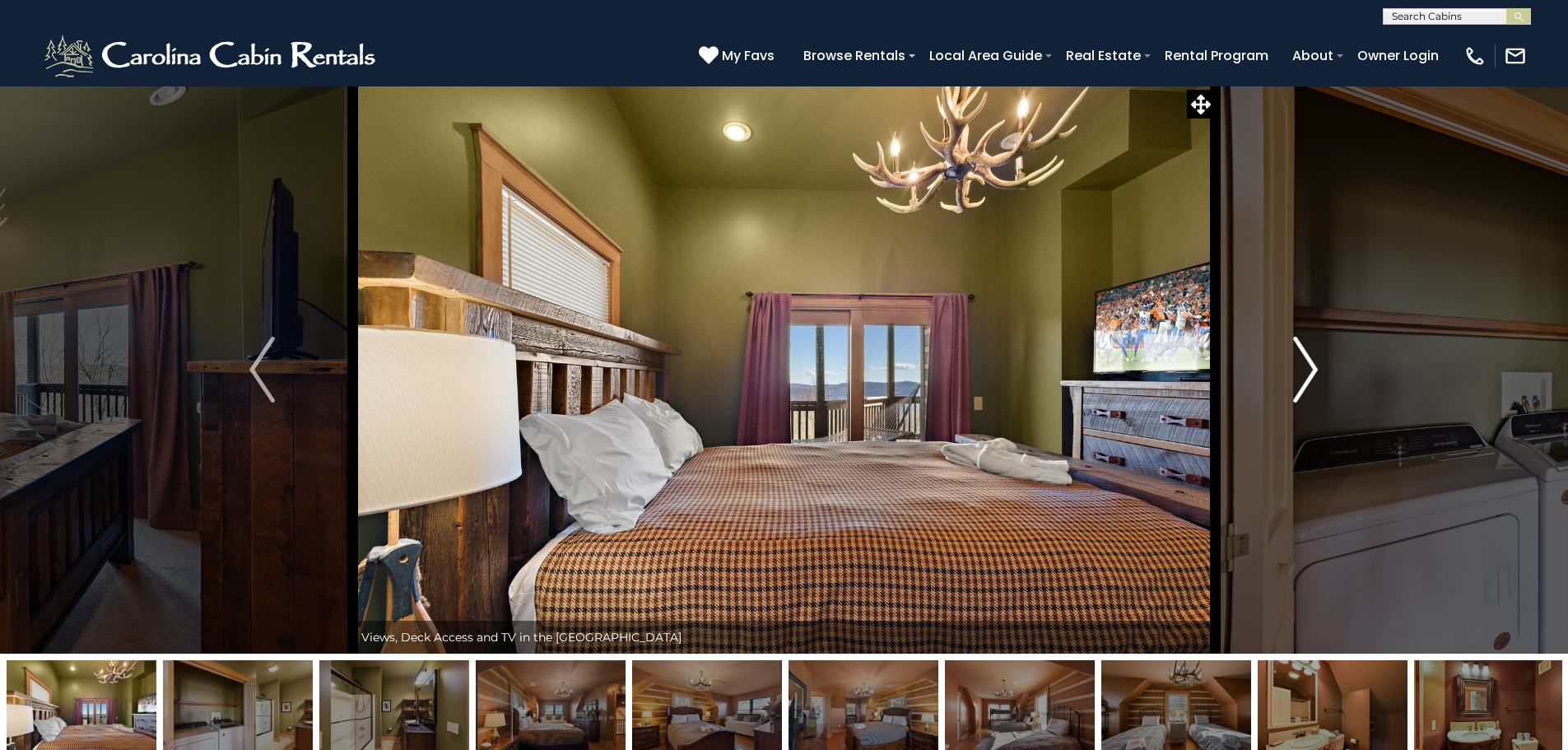
click at [1304, 365] on img "Next" at bounding box center [1305, 369] width 24 height 65
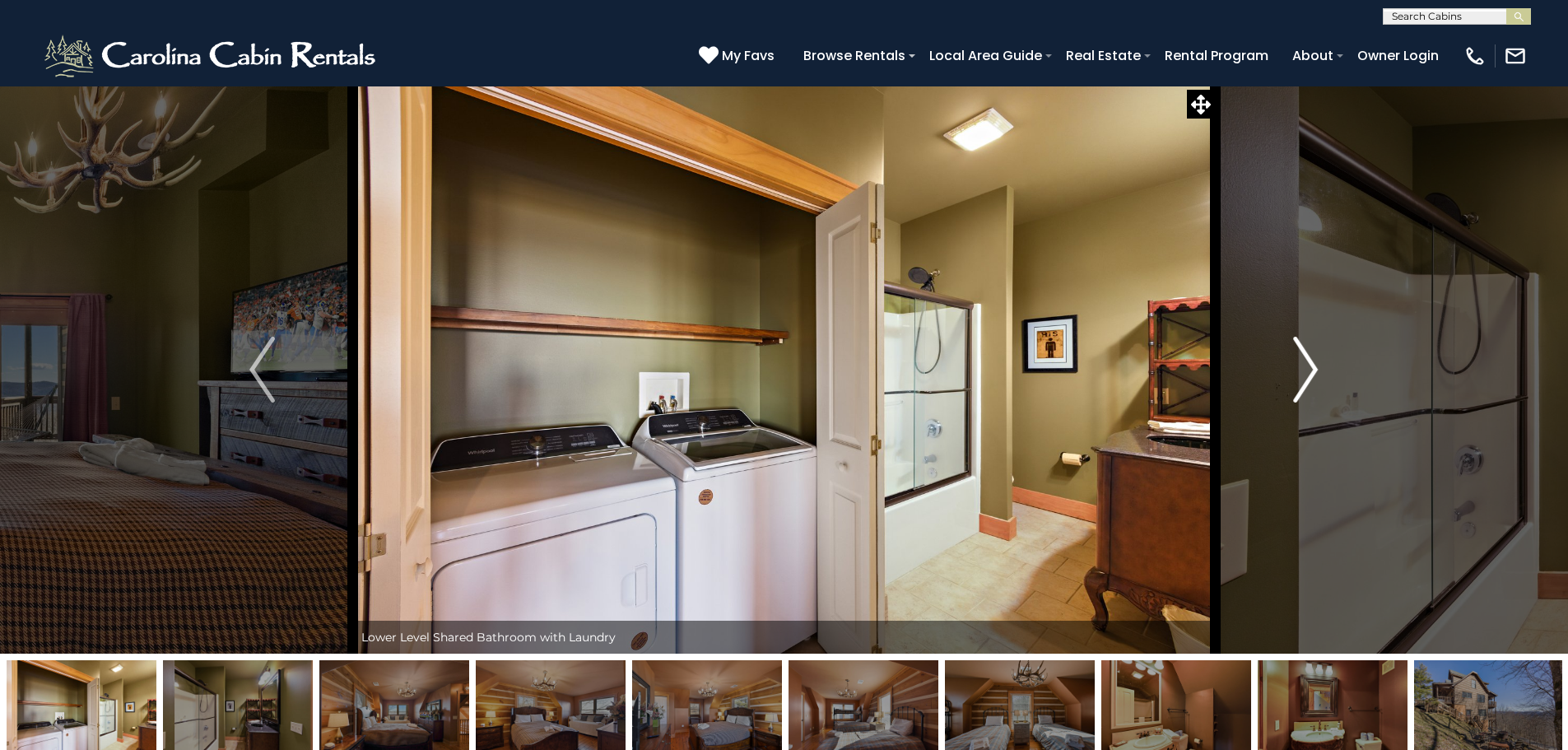
click at [1304, 365] on img "Next" at bounding box center [1305, 369] width 24 height 65
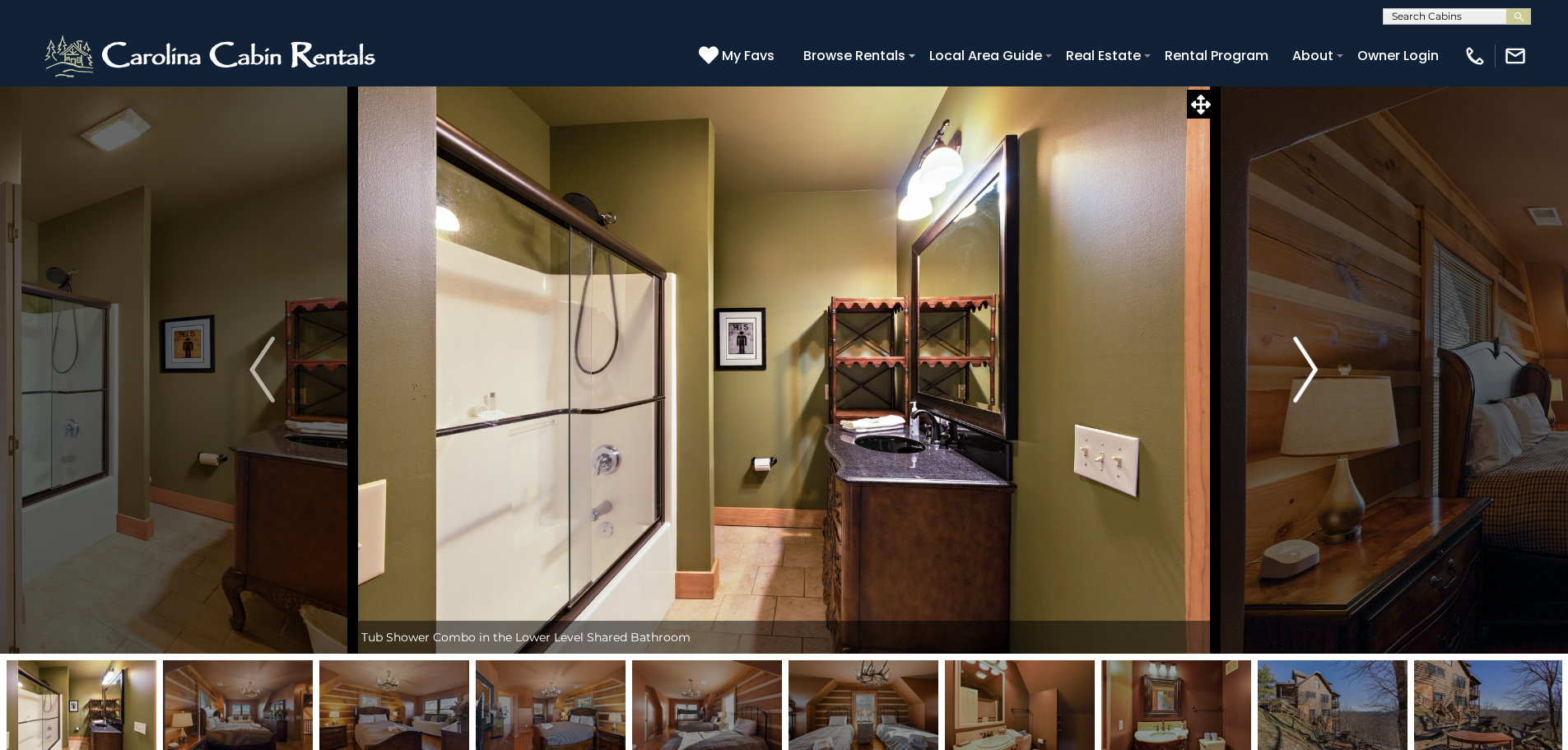
click at [1304, 365] on img "Next" at bounding box center [1305, 369] width 24 height 65
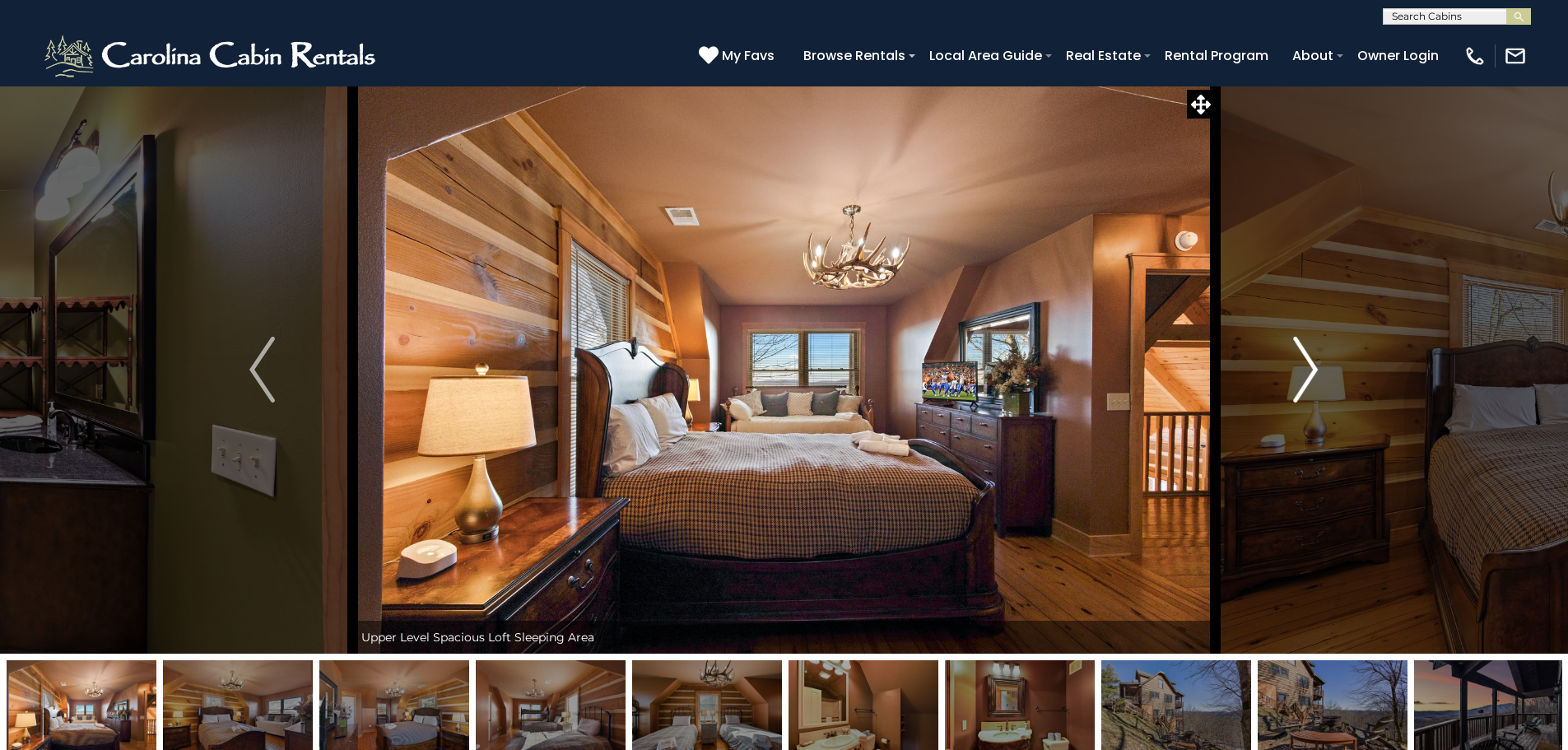
click at [1301, 365] on img "Next" at bounding box center [1305, 369] width 24 height 65
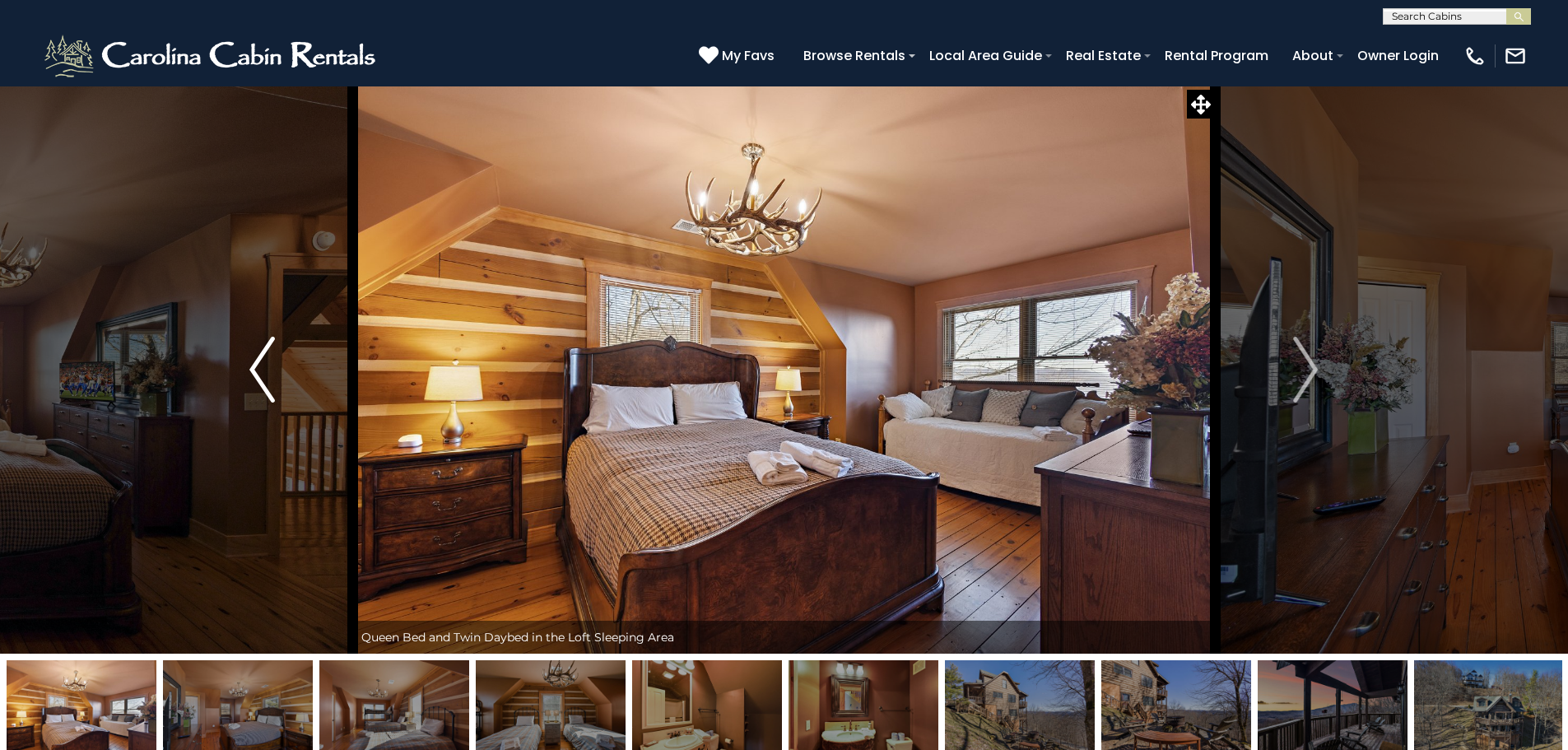
click at [246, 364] on button "Previous" at bounding box center [262, 368] width 181 height 568
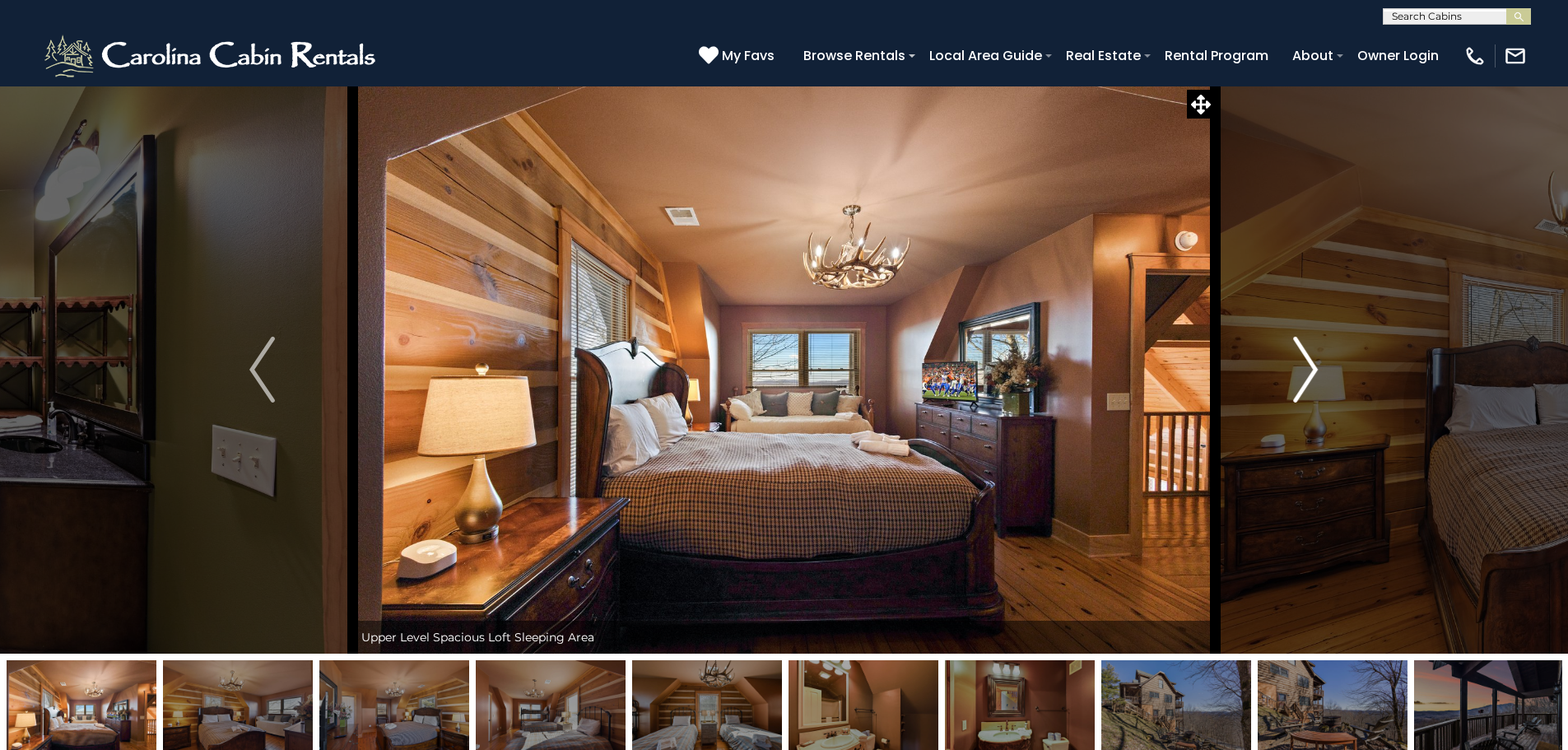
click at [1306, 367] on img "Next" at bounding box center [1305, 369] width 24 height 65
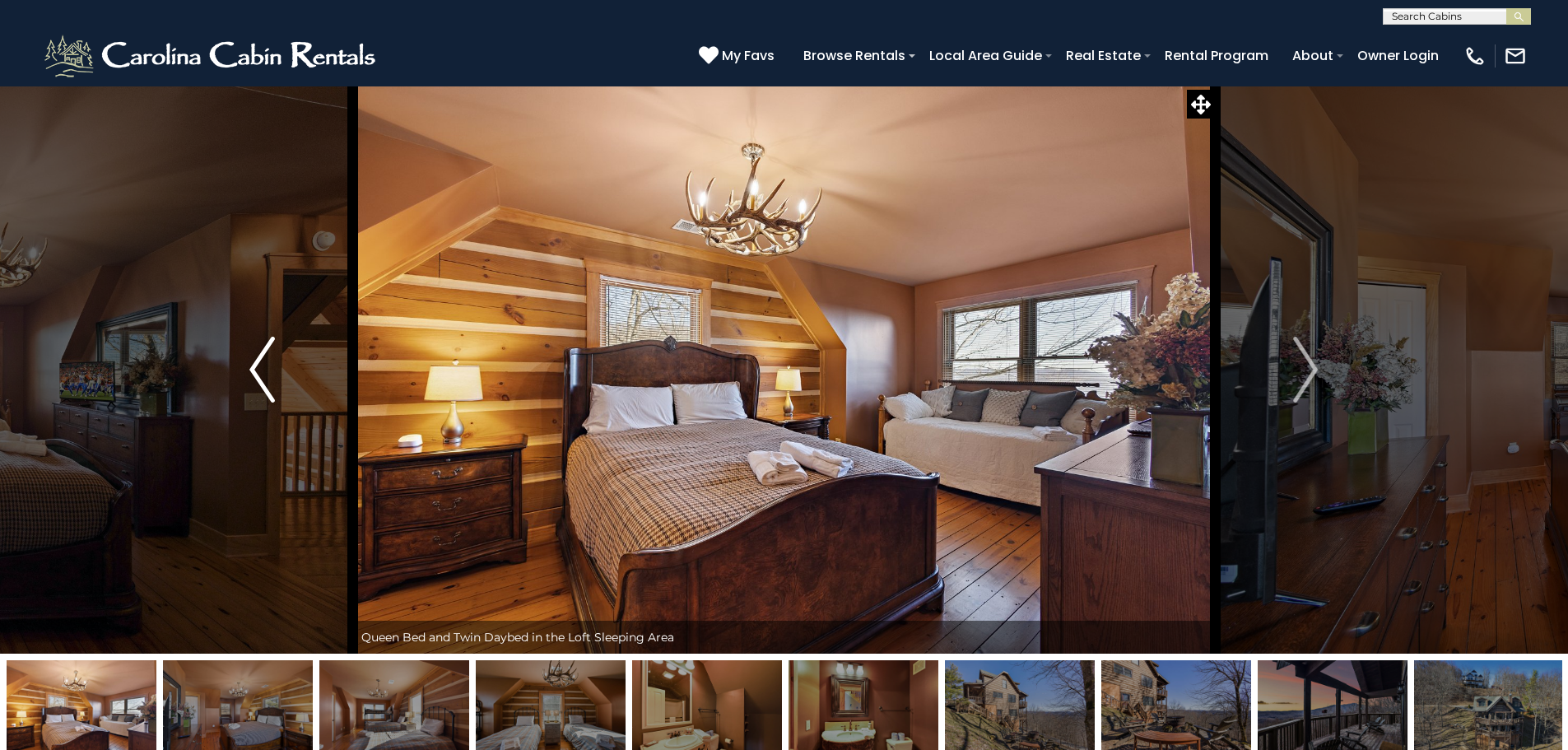
click at [251, 367] on img "Previous" at bounding box center [262, 369] width 24 height 65
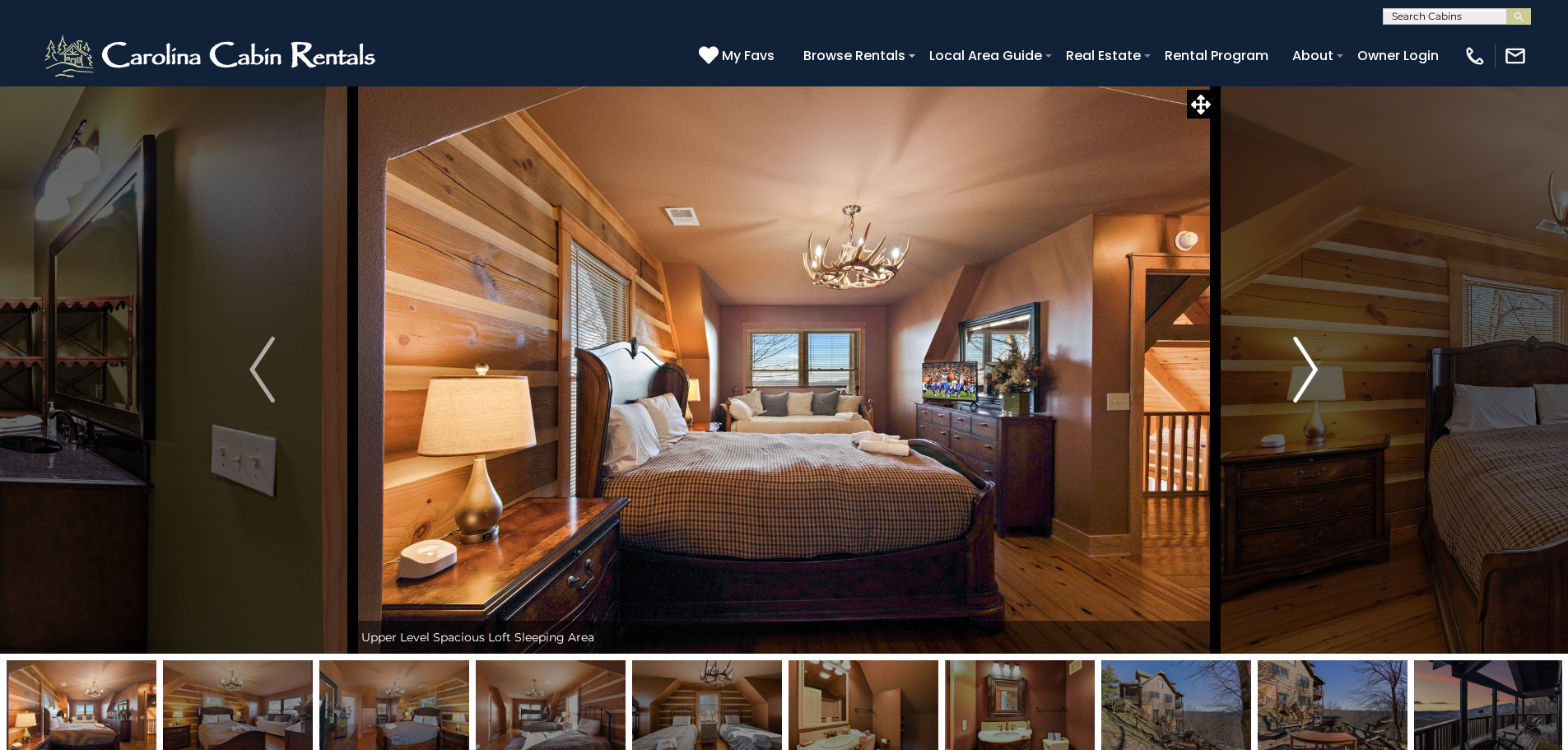
click at [1313, 368] on img "Next" at bounding box center [1305, 369] width 24 height 65
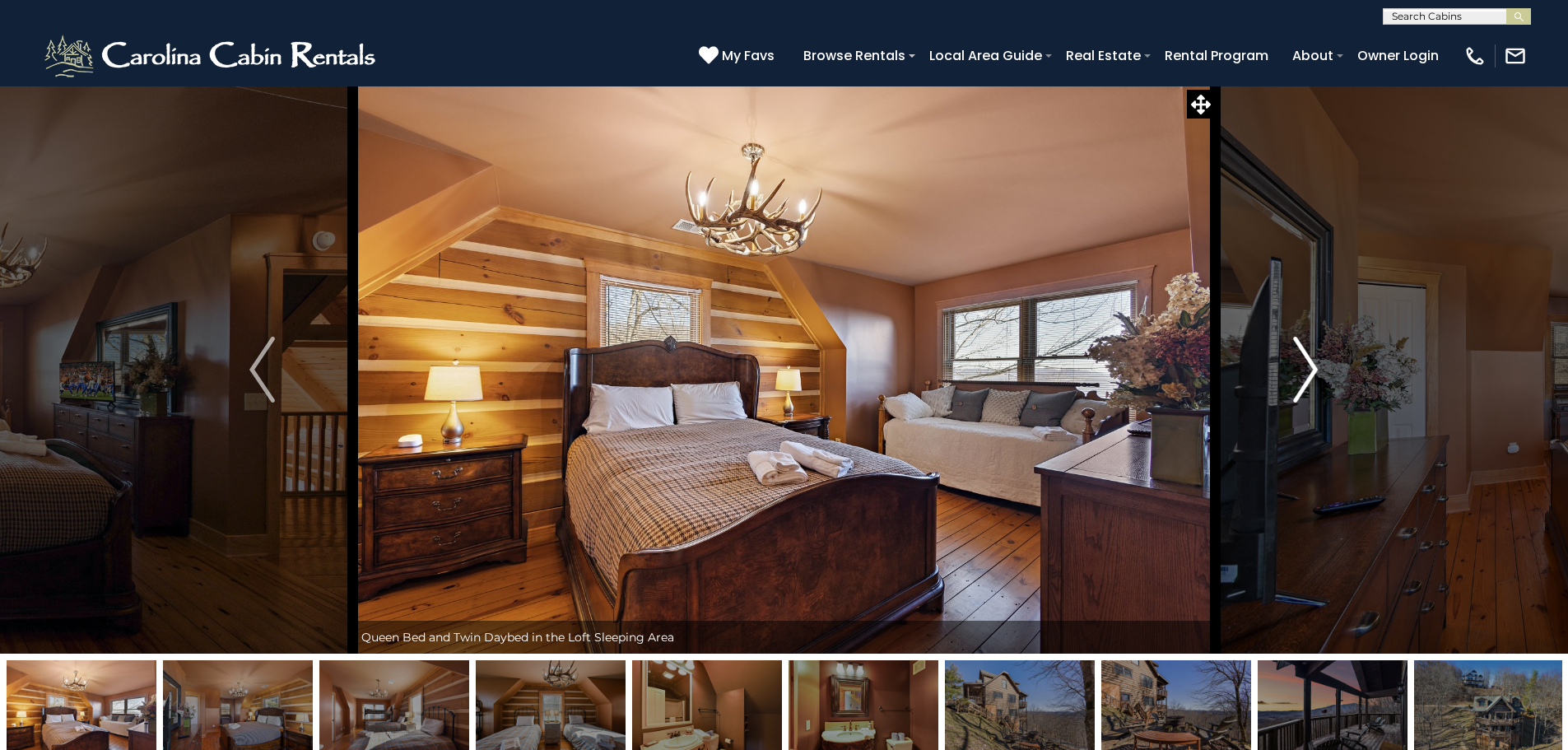
click at [1313, 368] on img "Next" at bounding box center [1305, 369] width 24 height 65
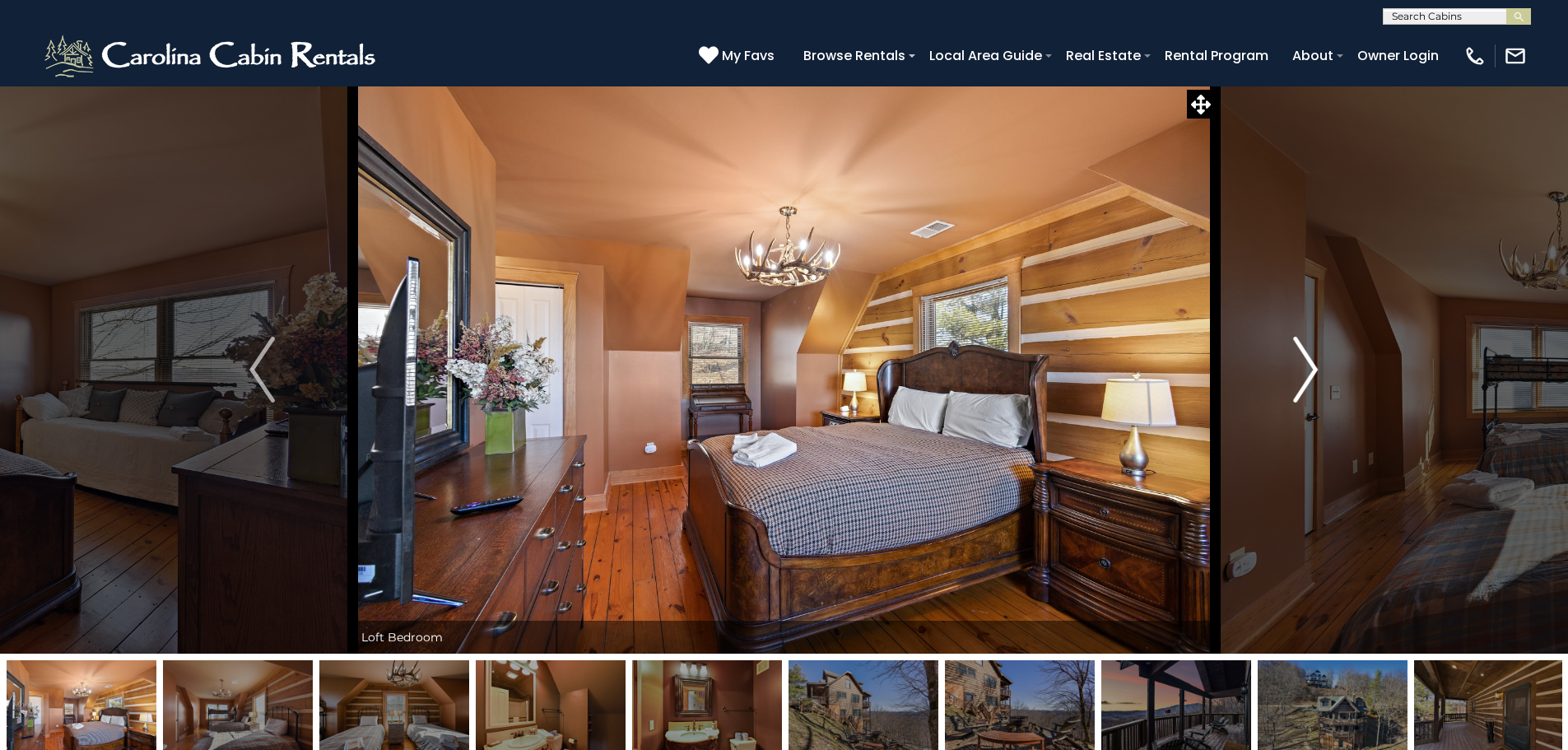
click at [1313, 368] on img "Next" at bounding box center [1305, 369] width 24 height 65
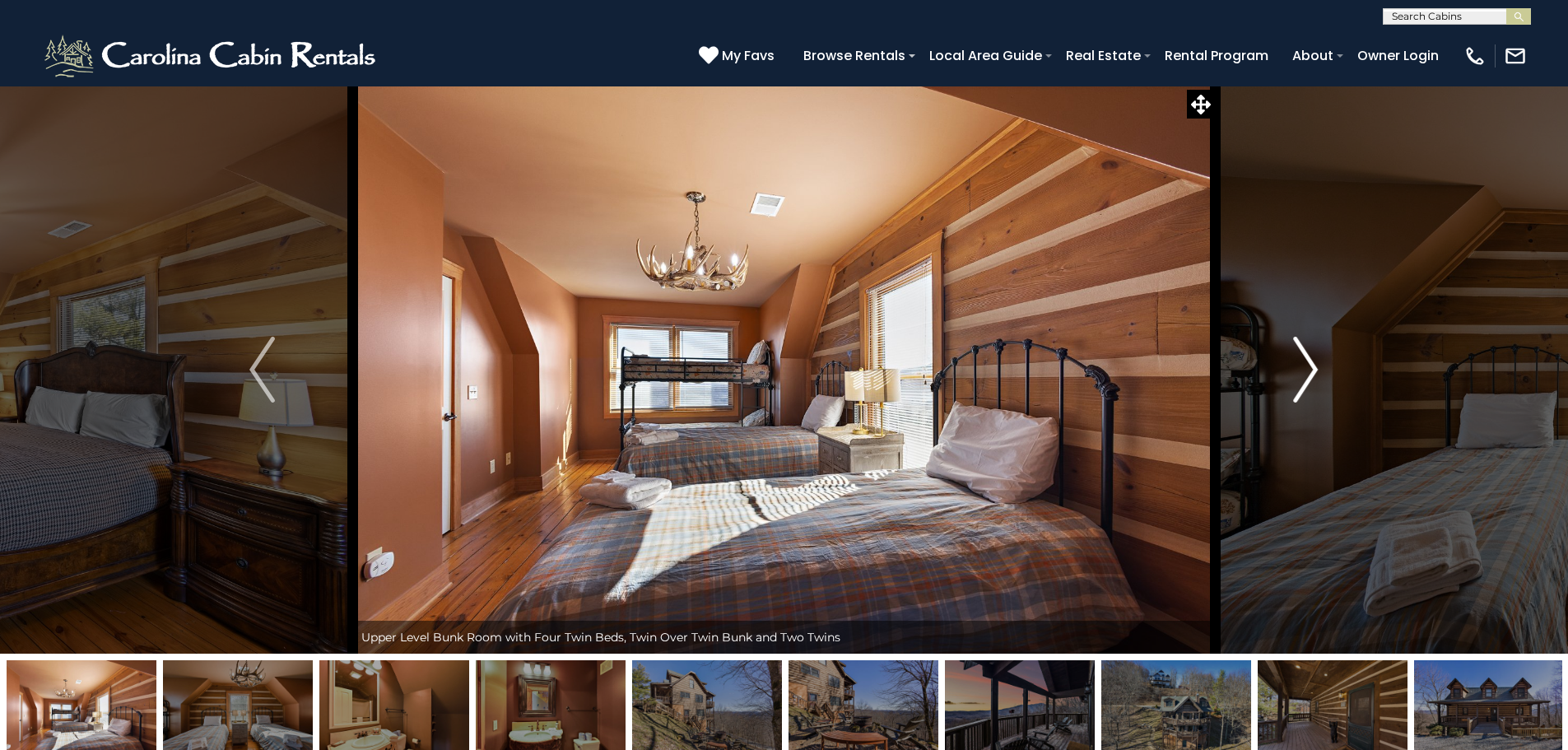
click at [1313, 368] on img "Next" at bounding box center [1305, 369] width 24 height 65
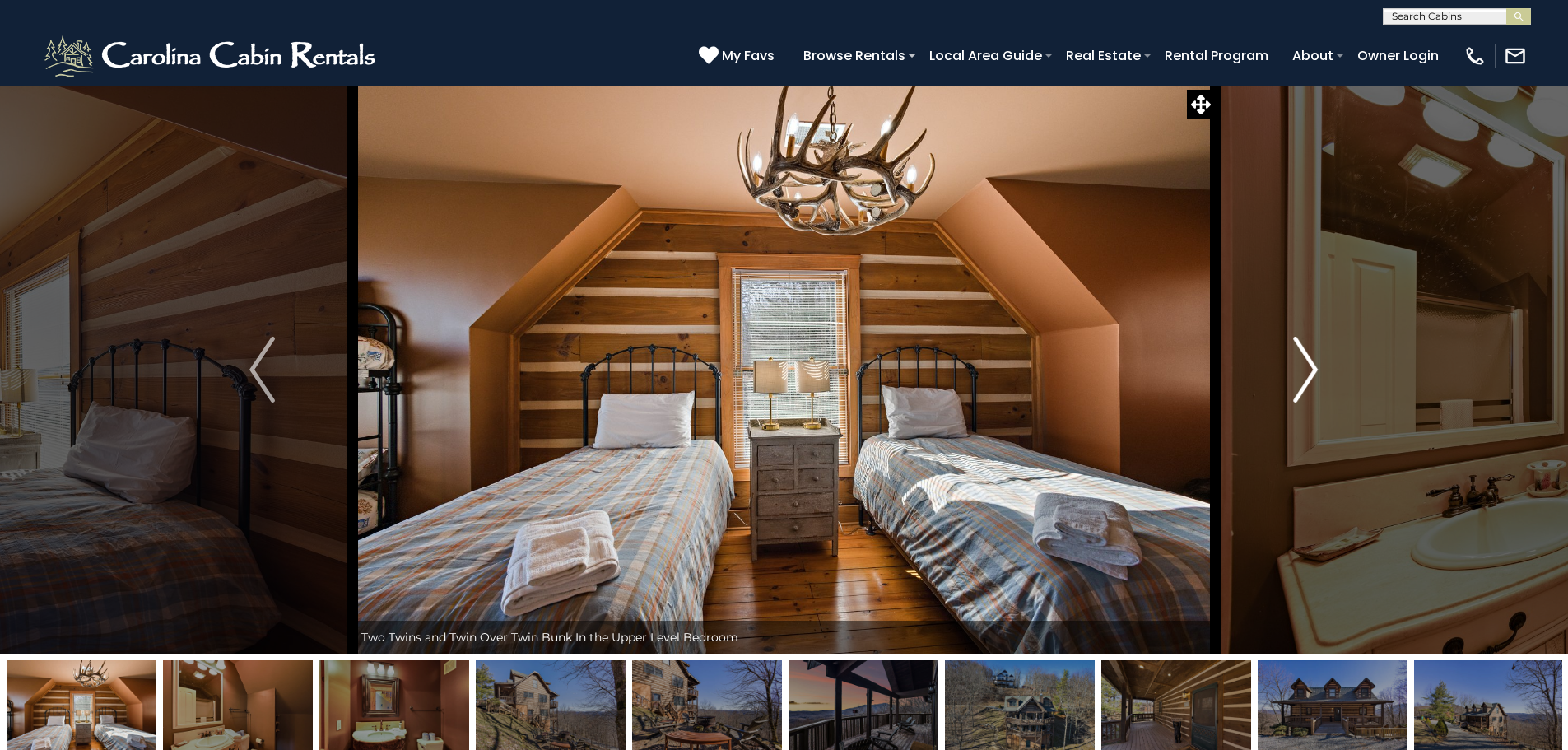
click at [1313, 368] on img "Next" at bounding box center [1305, 369] width 24 height 65
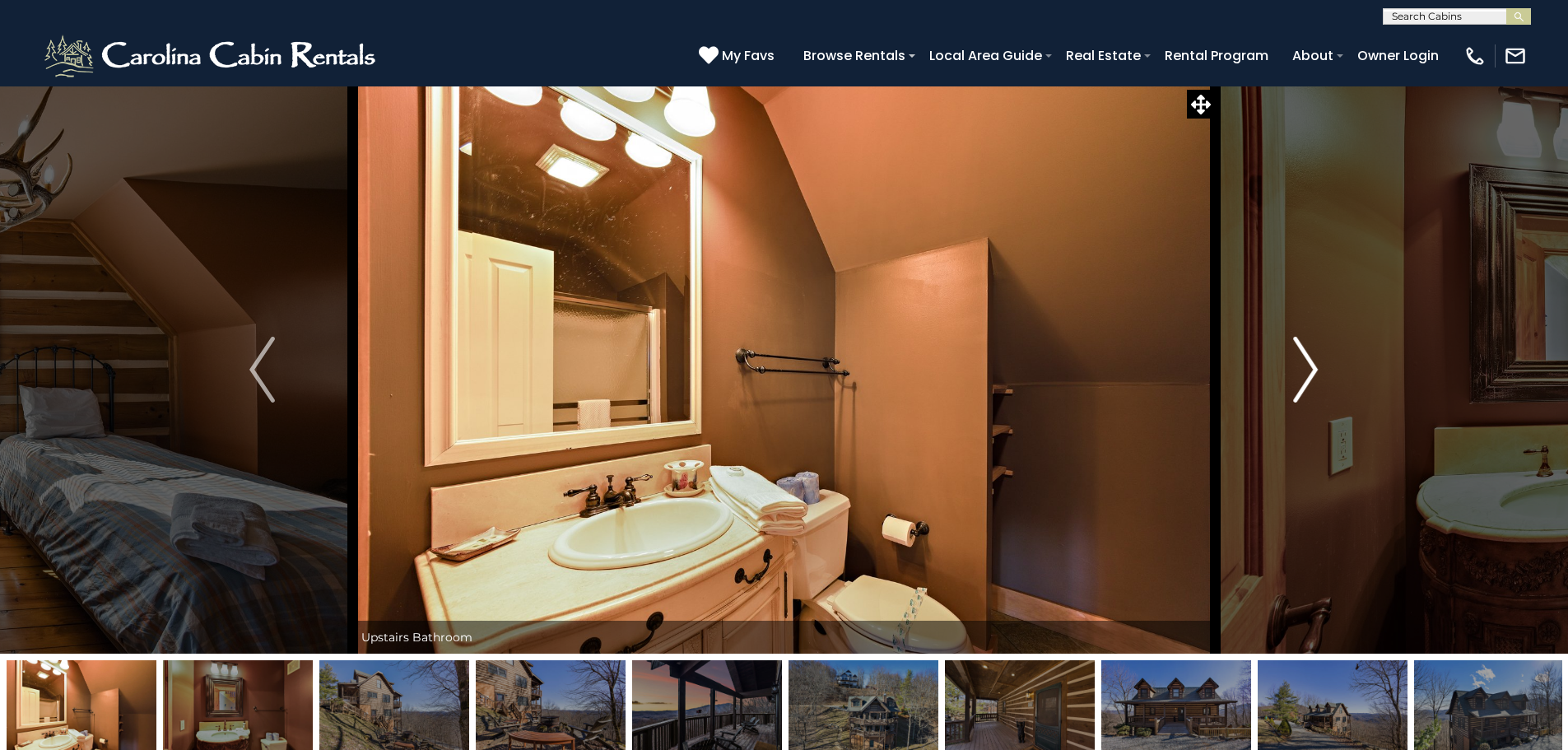
click at [1313, 368] on img "Next" at bounding box center [1305, 369] width 24 height 65
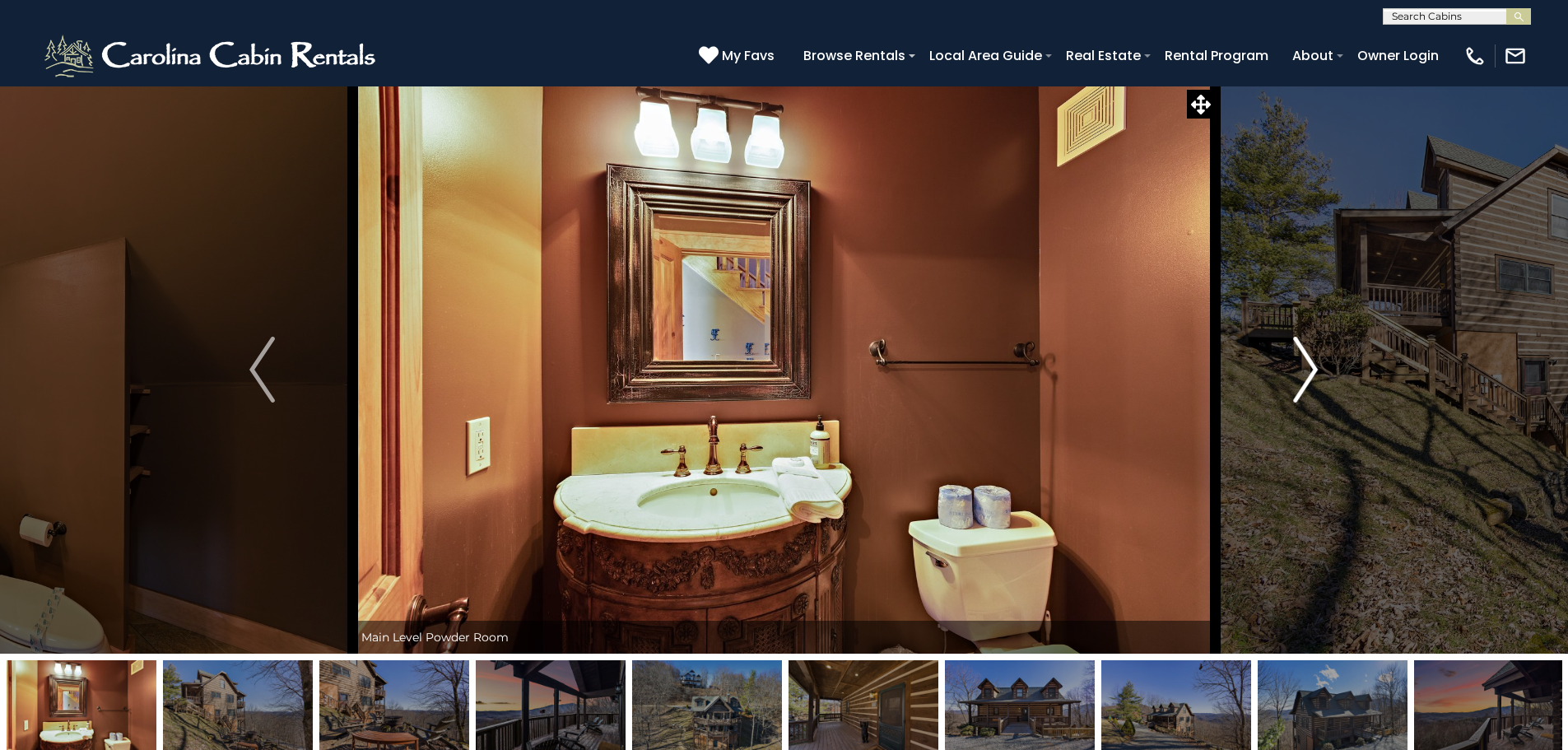
click at [1313, 368] on img "Next" at bounding box center [1305, 369] width 24 height 65
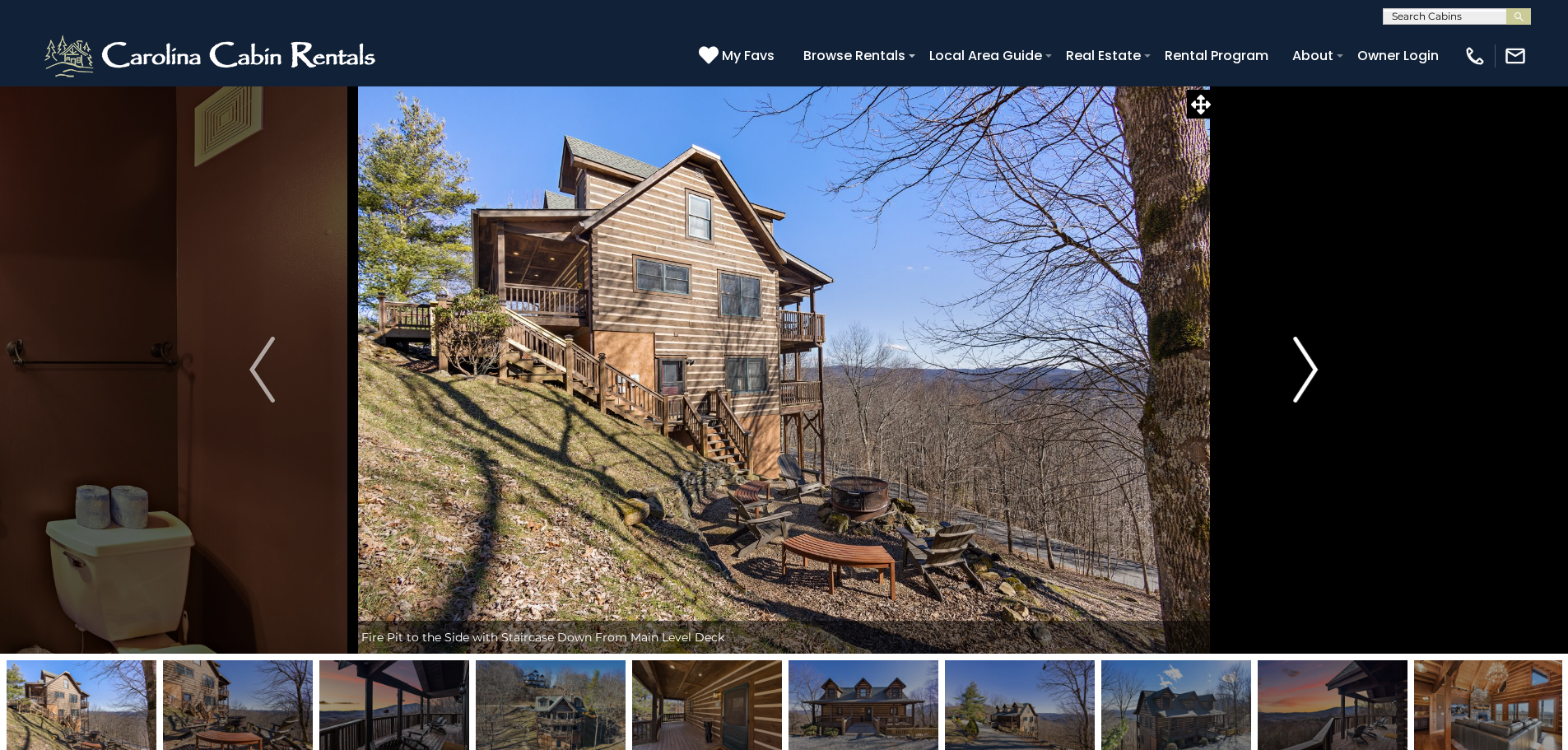
click at [1313, 368] on img "Next" at bounding box center [1305, 369] width 24 height 65
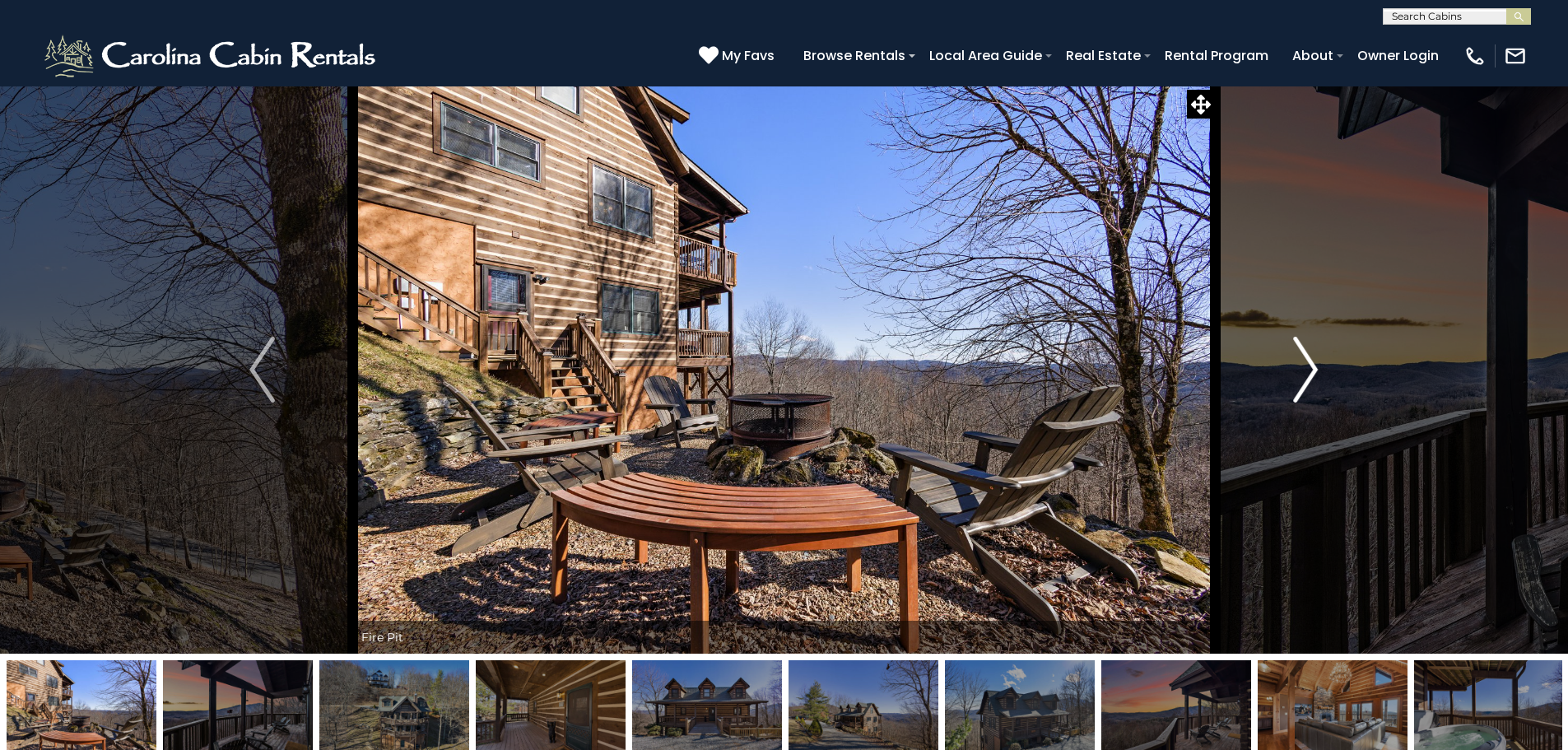
click at [1313, 368] on img "Next" at bounding box center [1305, 369] width 24 height 65
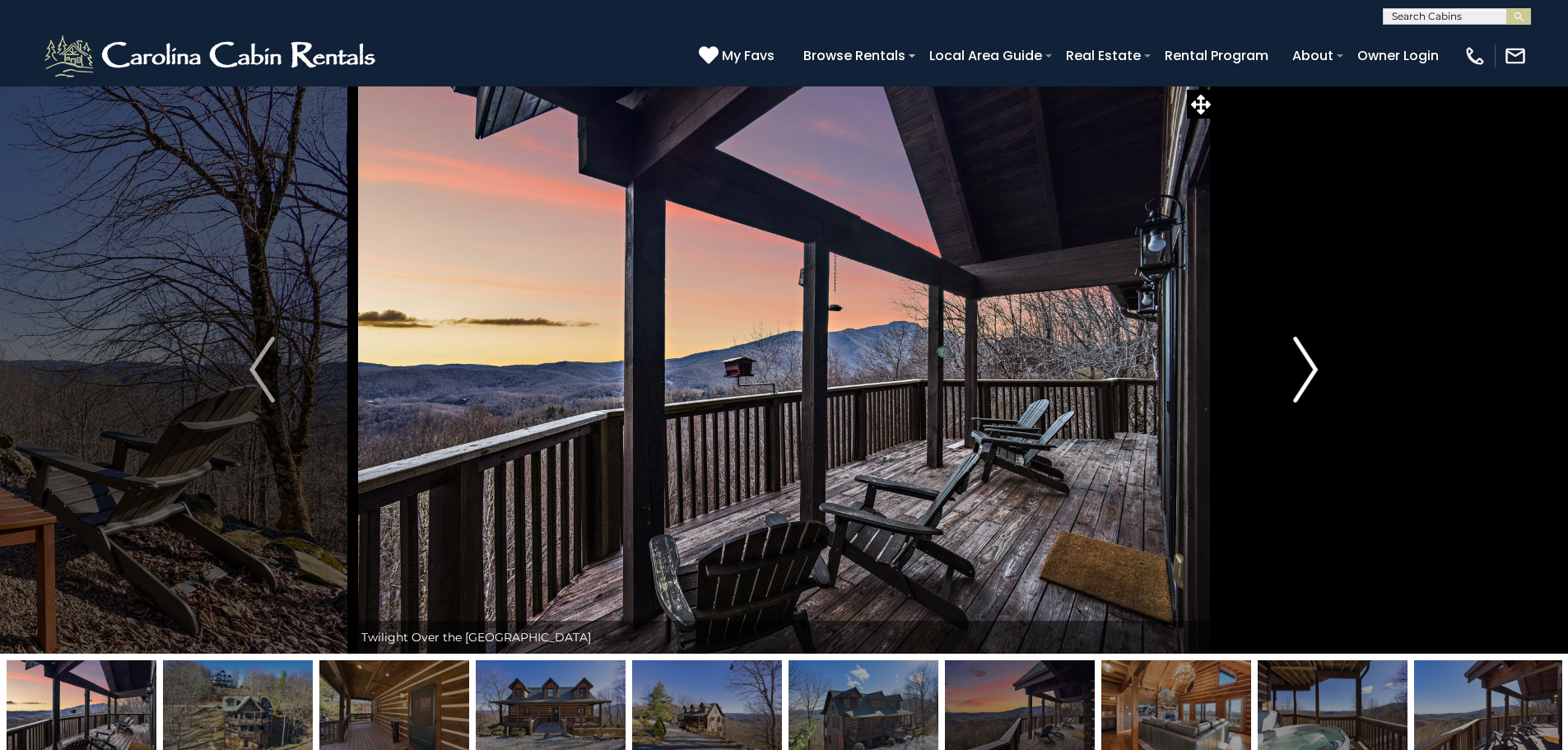
click at [1313, 368] on img "Next" at bounding box center [1305, 369] width 24 height 65
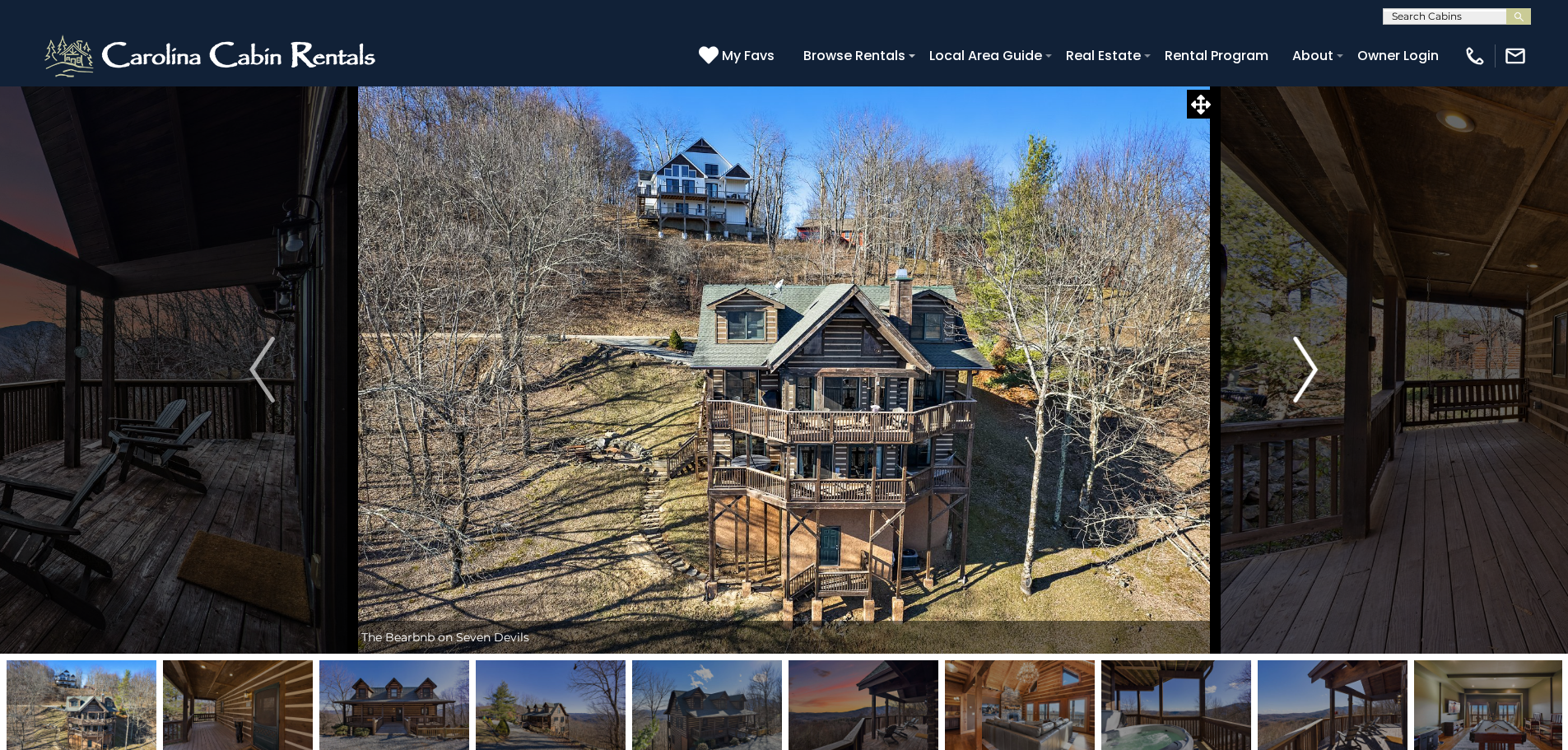
click at [1313, 368] on img "Next" at bounding box center [1305, 369] width 24 height 65
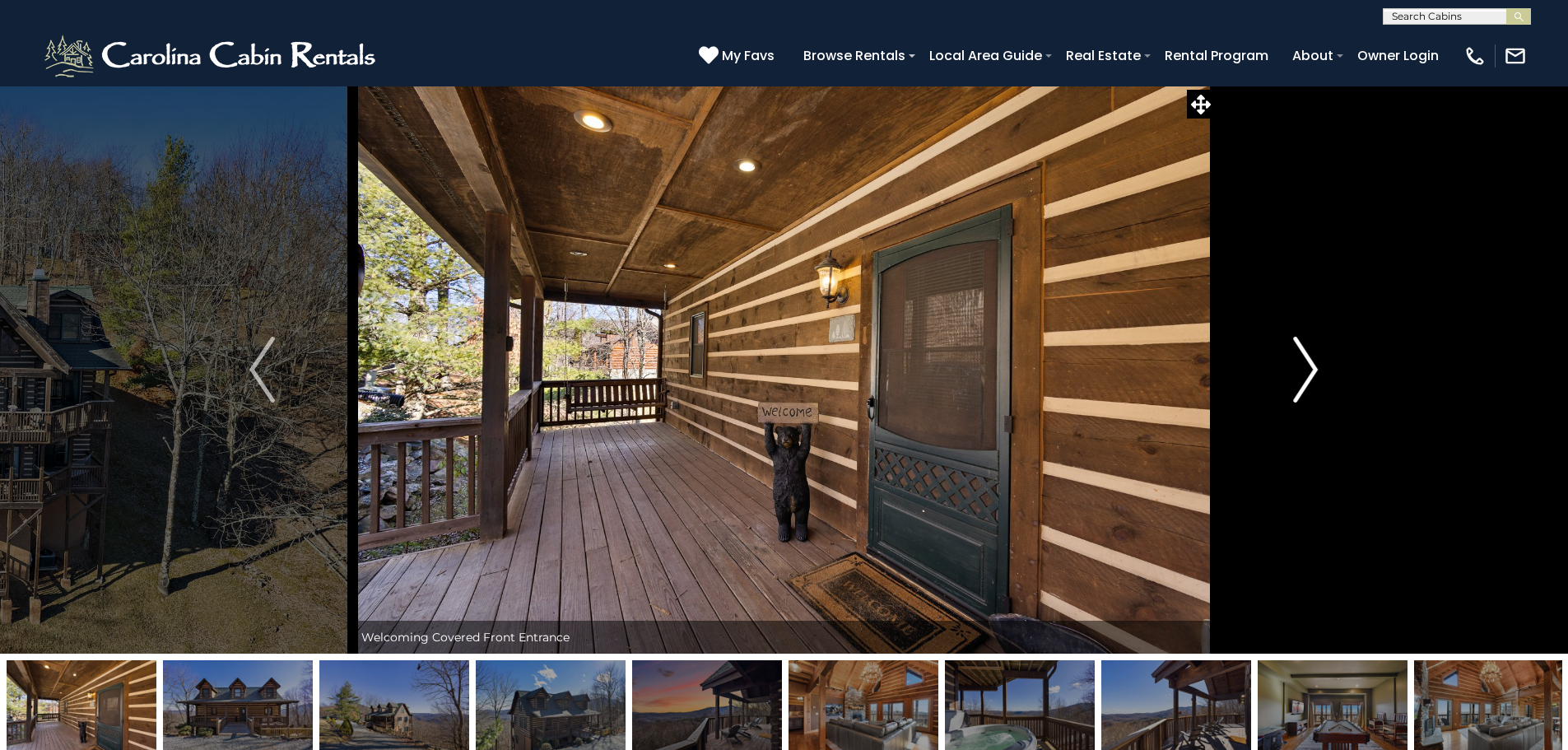
click at [1313, 368] on img "Next" at bounding box center [1305, 369] width 24 height 65
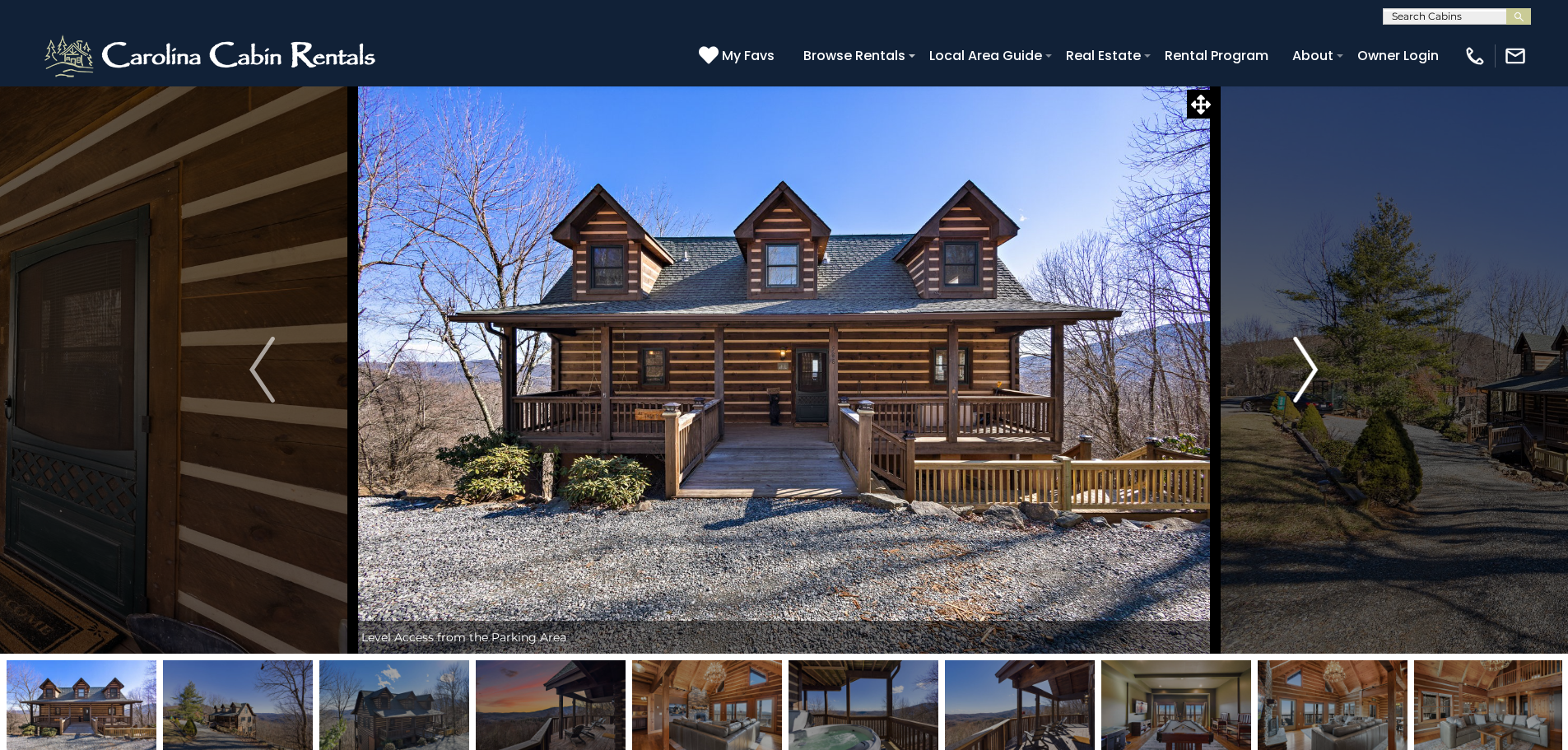
click at [1313, 368] on img "Next" at bounding box center [1305, 369] width 24 height 65
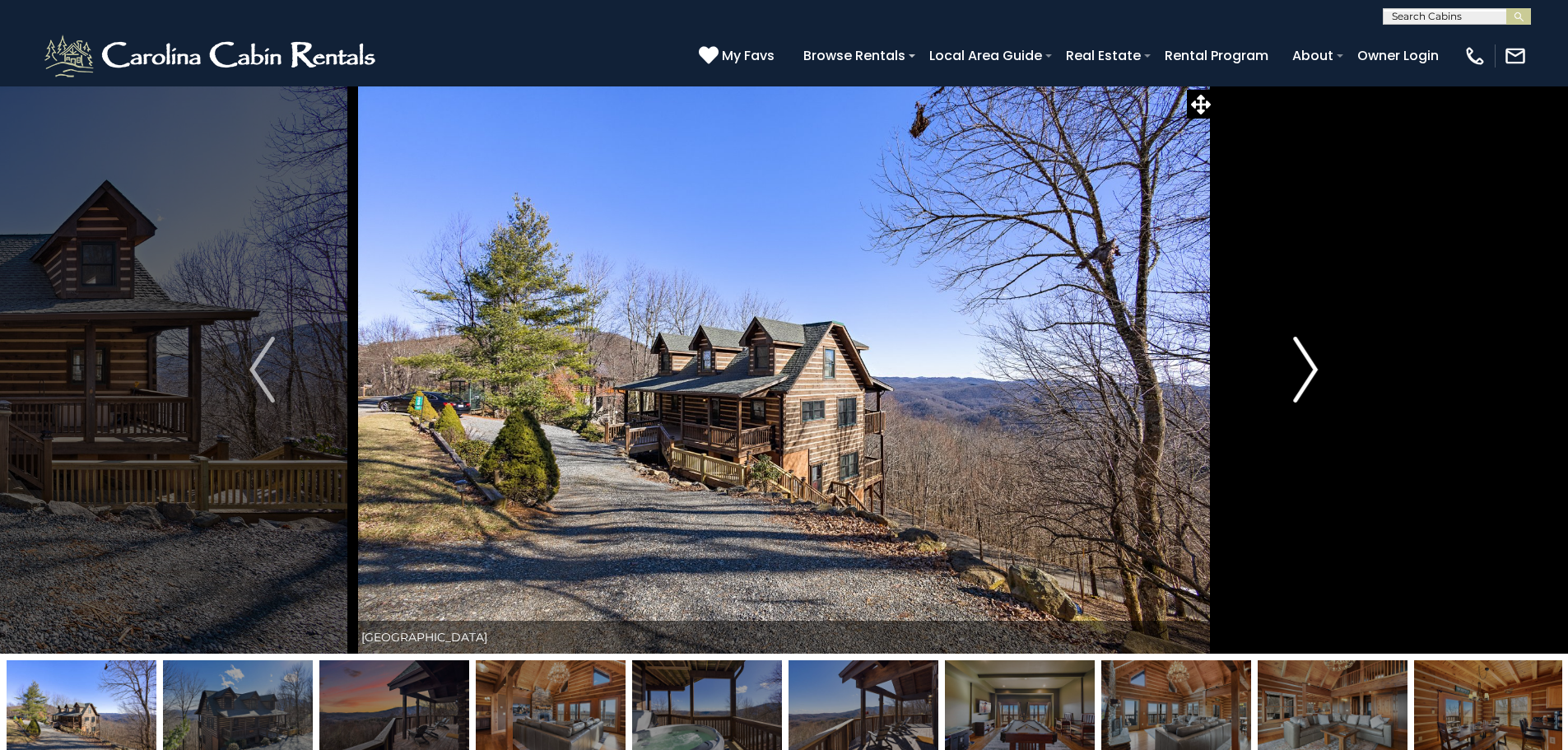
click at [1313, 368] on img "Next" at bounding box center [1305, 369] width 24 height 65
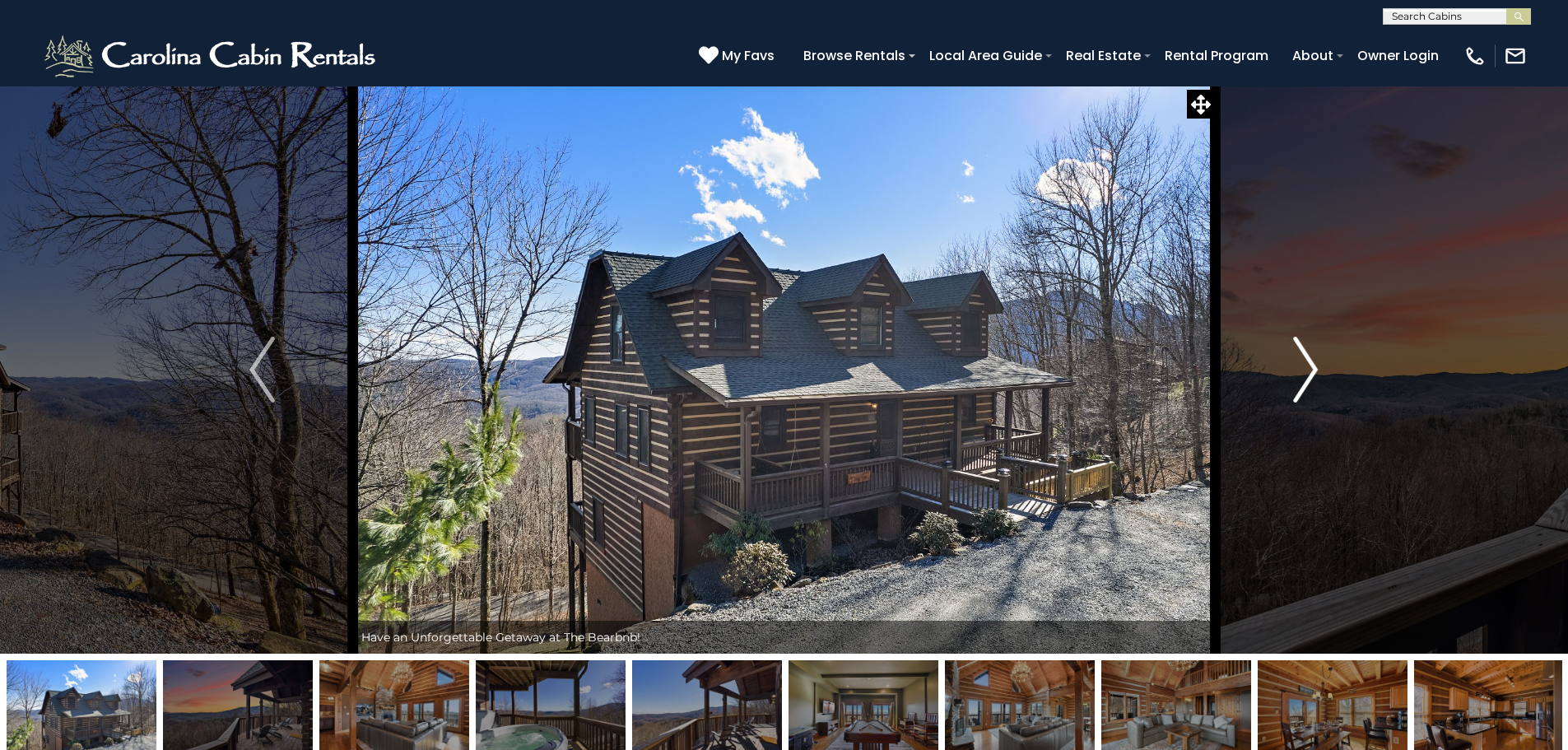
click at [1313, 368] on img "Next" at bounding box center [1305, 369] width 24 height 65
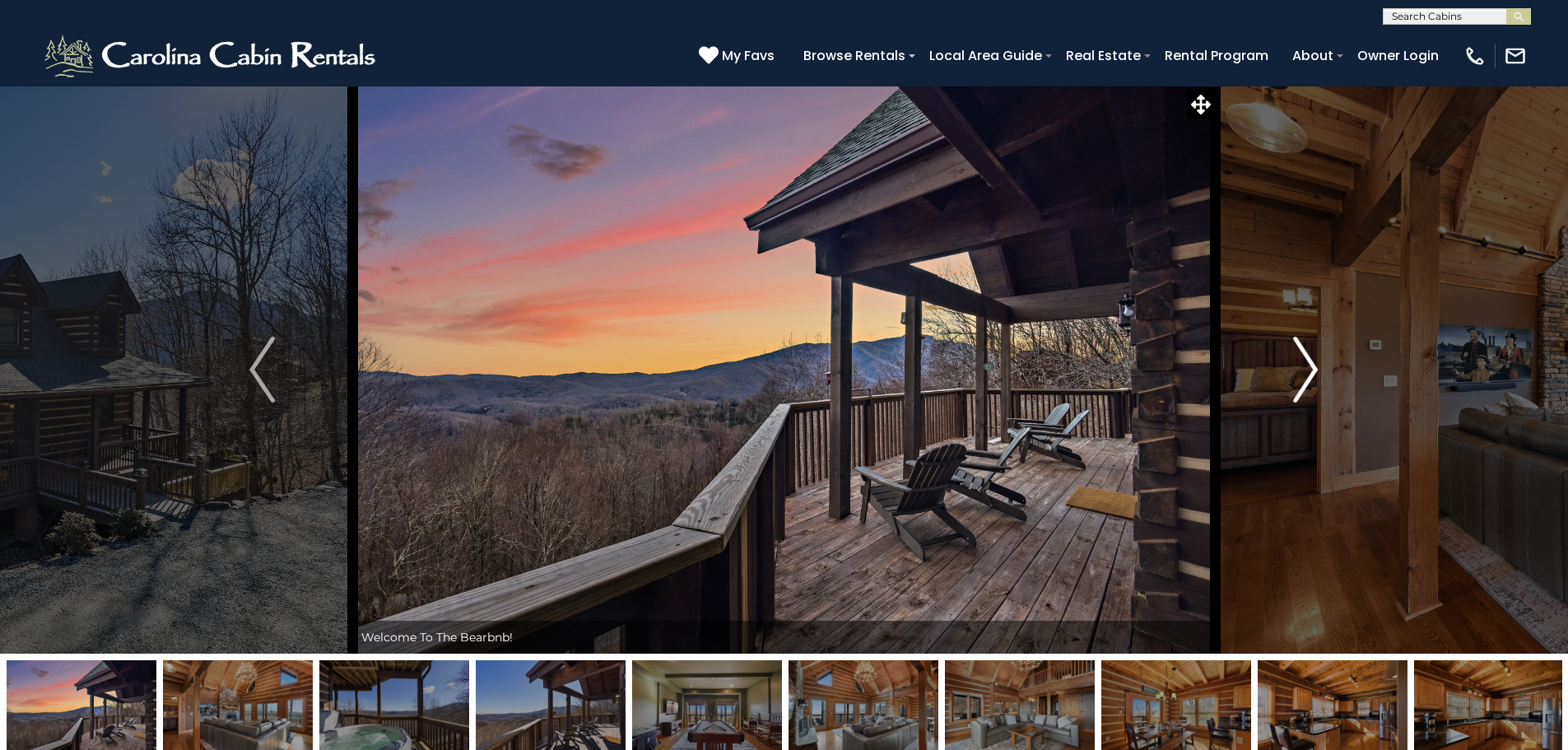
click at [1313, 368] on img "Next" at bounding box center [1305, 369] width 24 height 65
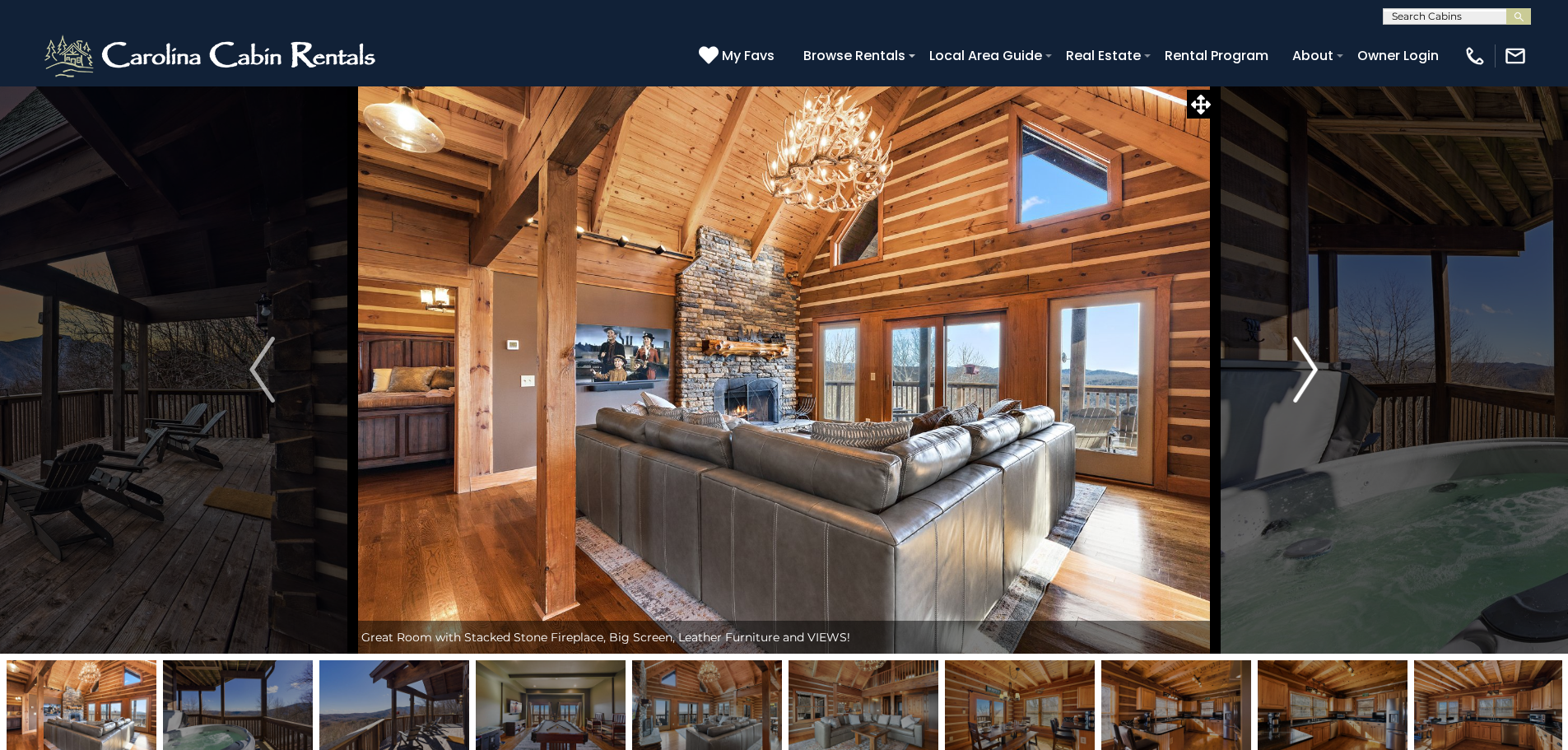
click at [1314, 353] on img "Next" at bounding box center [1305, 369] width 24 height 65
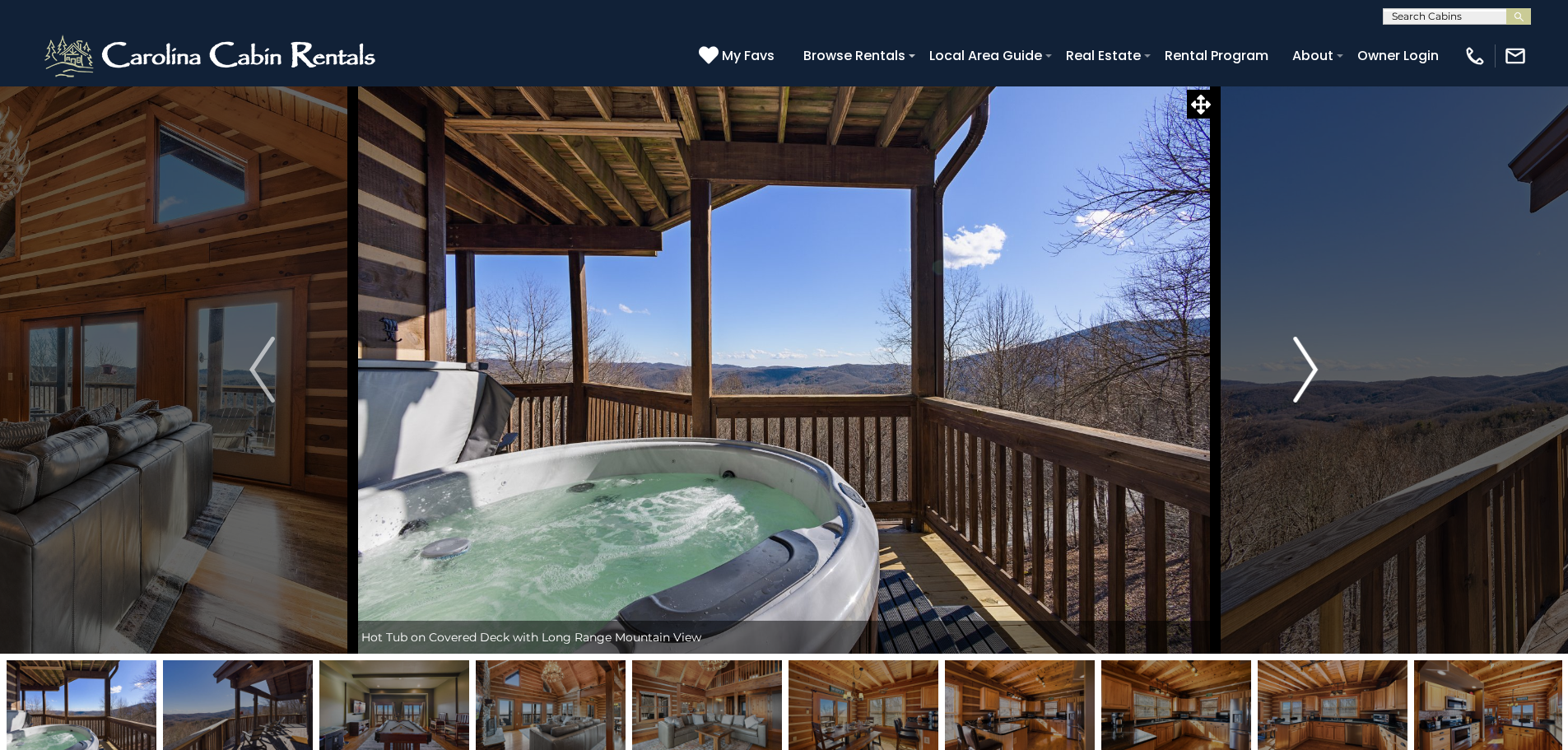
click at [1314, 353] on img "Next" at bounding box center [1305, 369] width 24 height 65
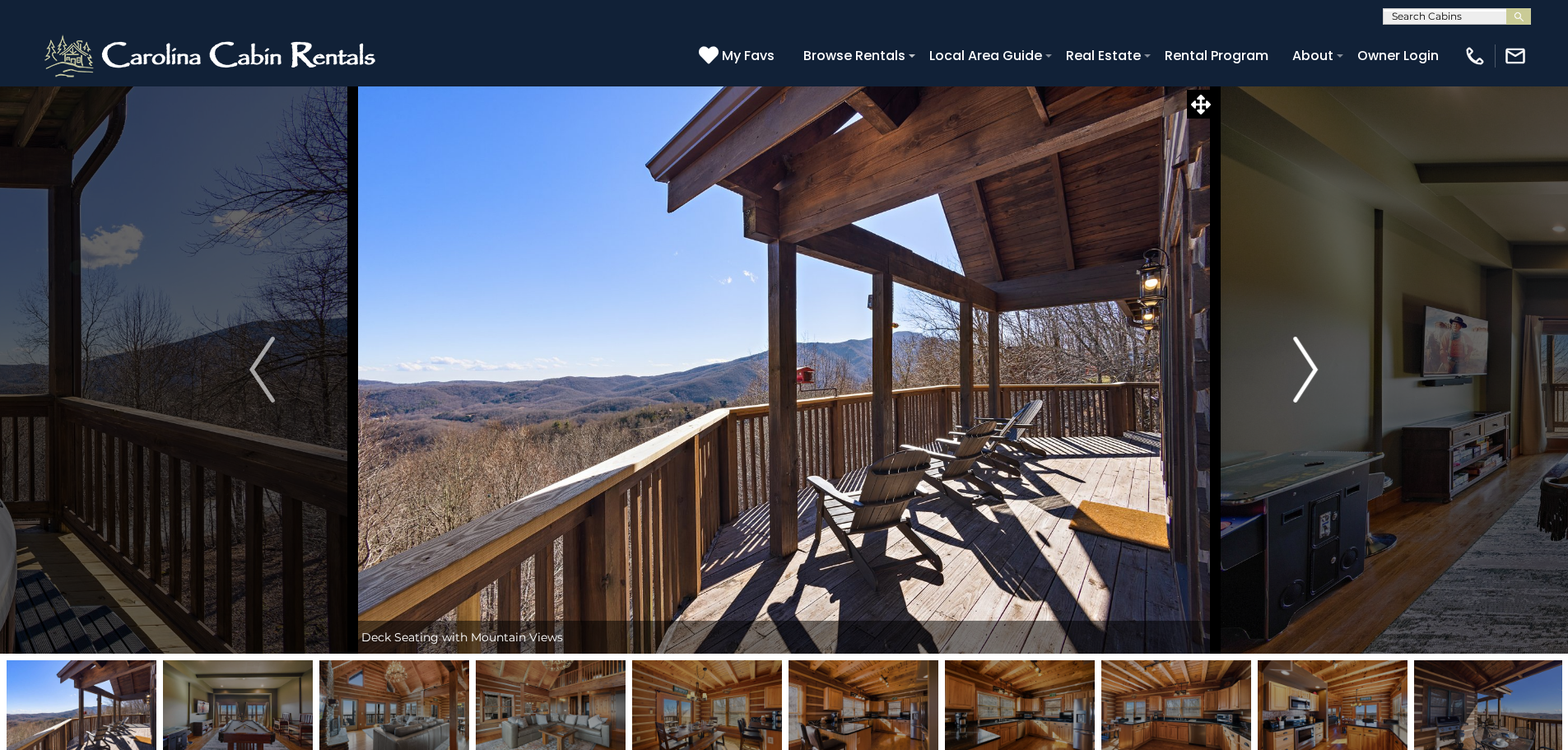
click at [1314, 353] on img "Next" at bounding box center [1305, 369] width 24 height 65
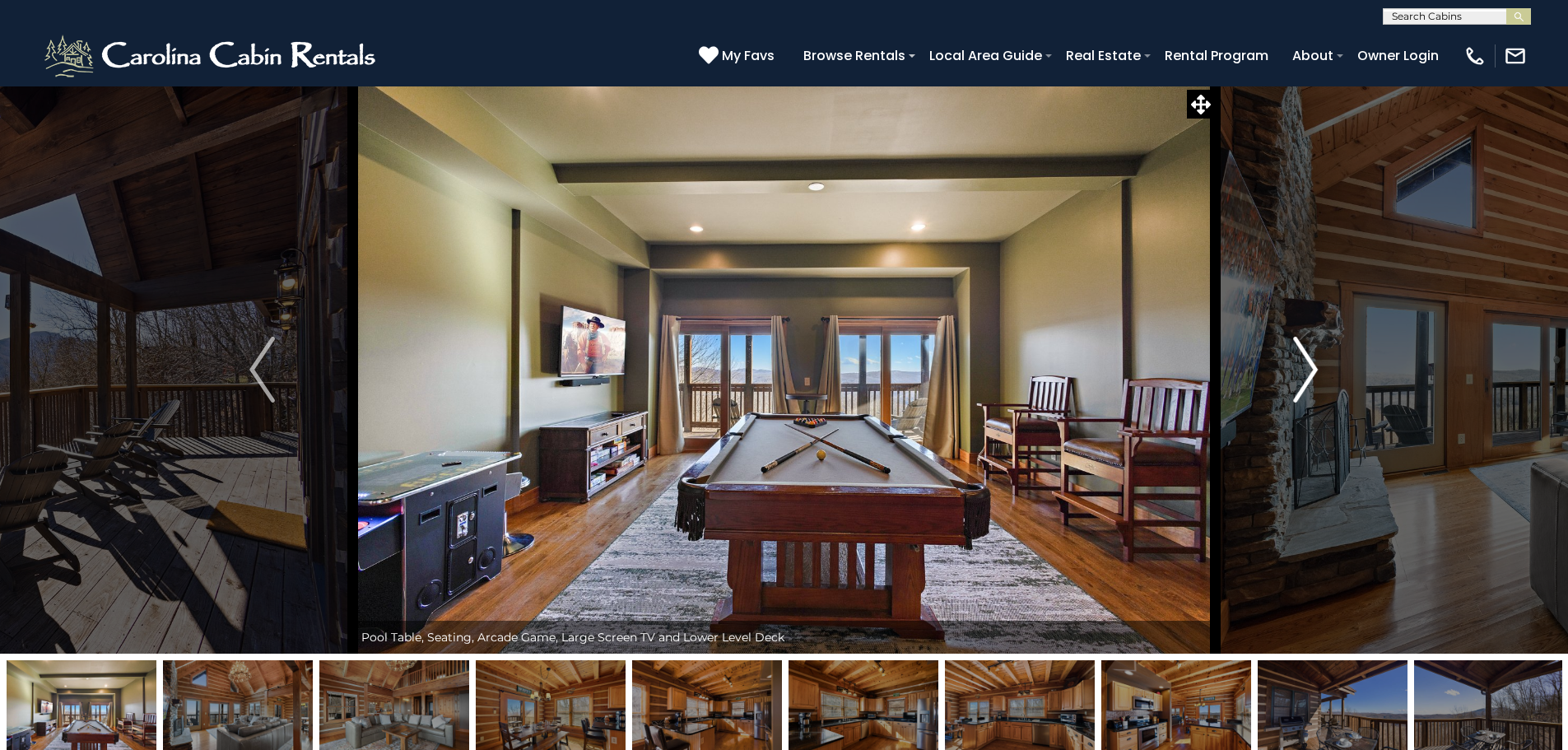
click at [1299, 353] on img "Next" at bounding box center [1305, 369] width 24 height 65
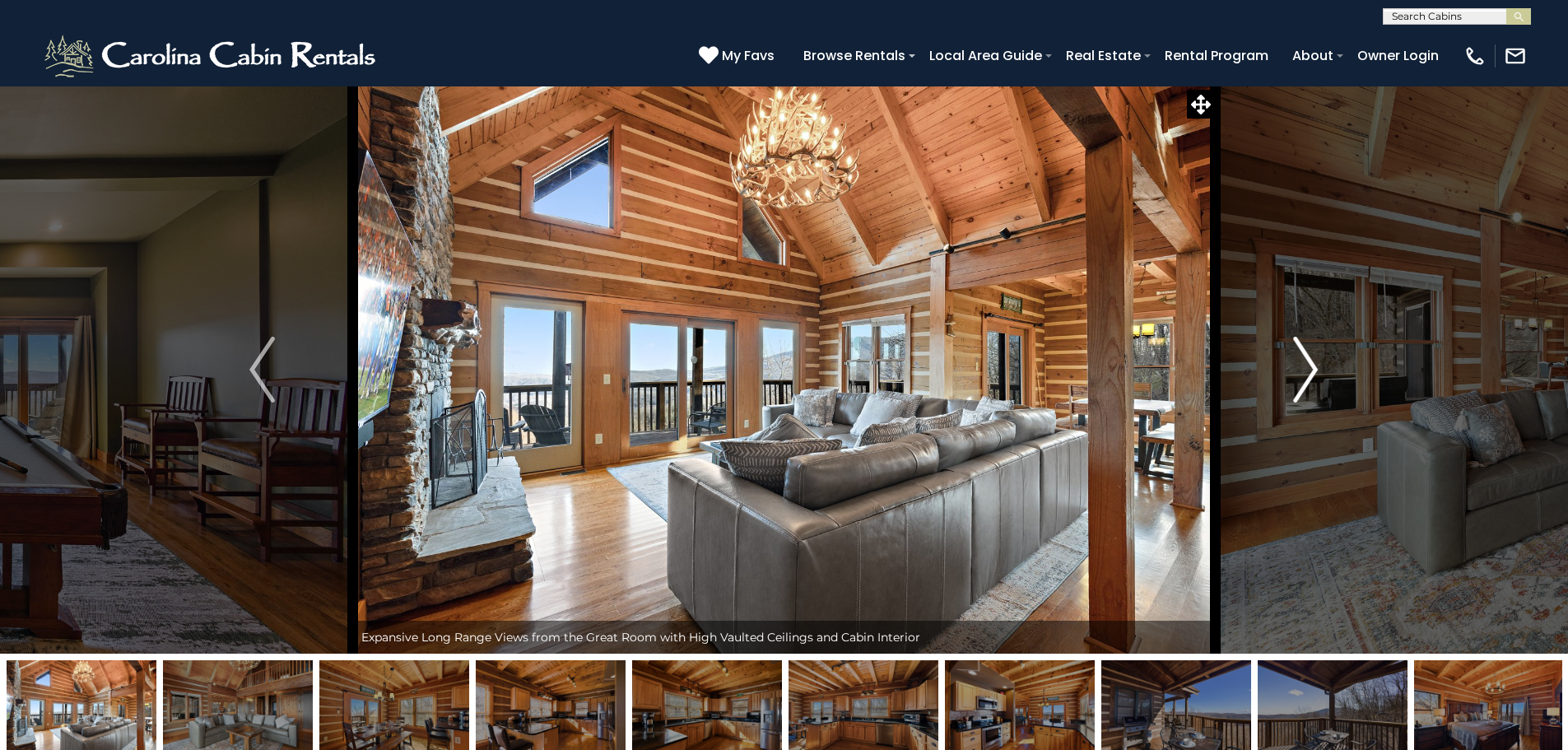
click at [1299, 353] on img "Next" at bounding box center [1305, 369] width 24 height 65
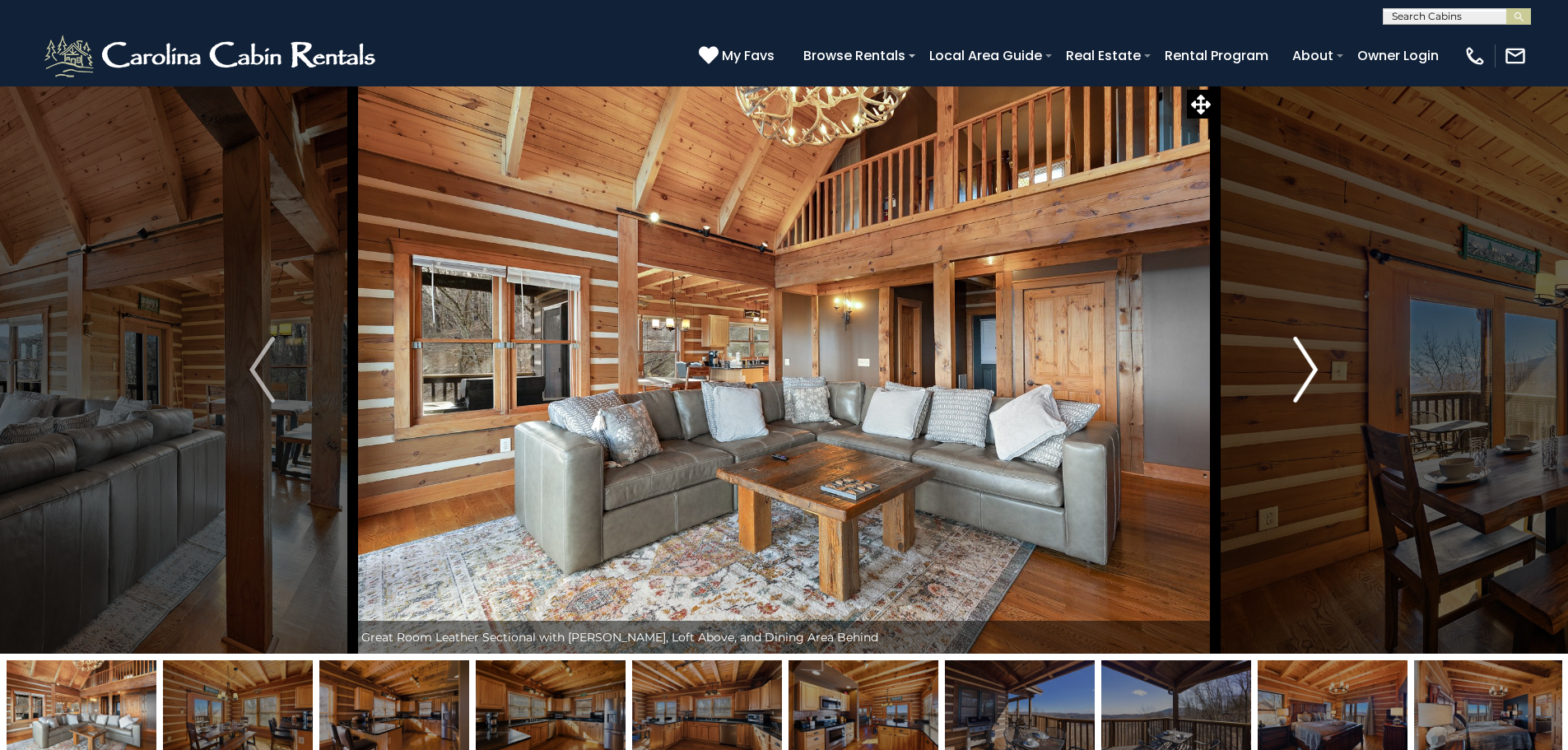
click at [1299, 353] on img "Next" at bounding box center [1305, 369] width 24 height 65
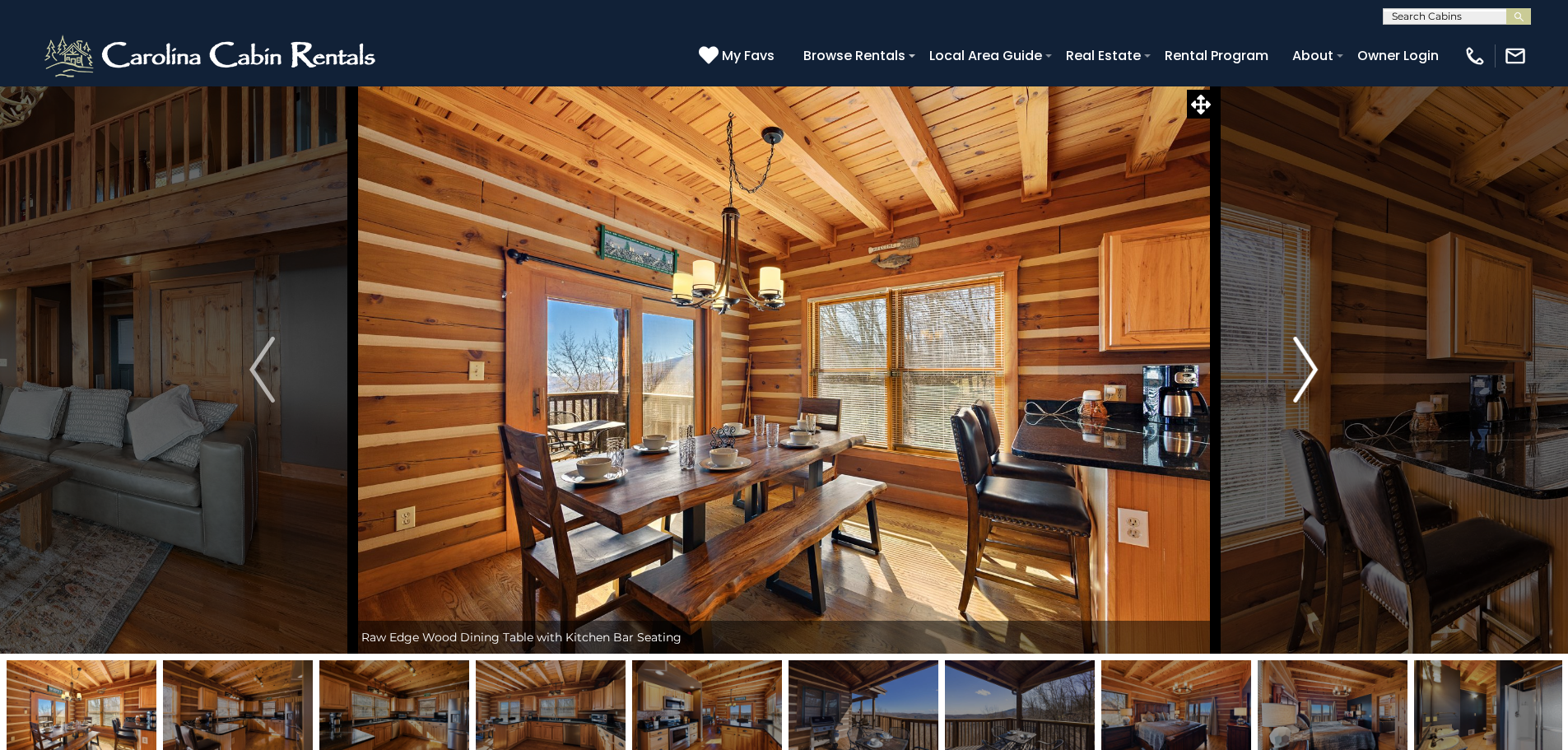
click at [1299, 353] on img "Next" at bounding box center [1305, 369] width 24 height 65
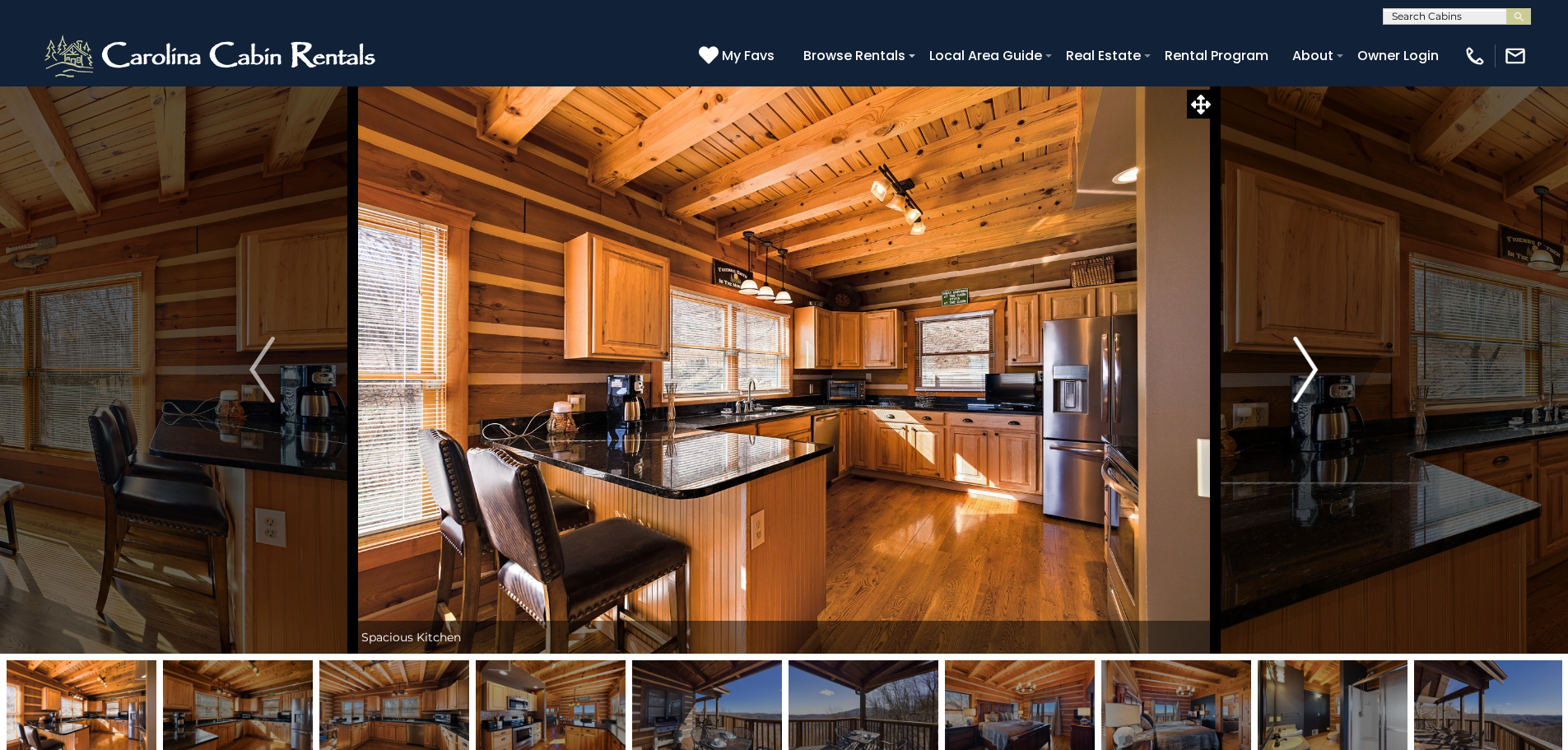
click at [1299, 353] on img "Next" at bounding box center [1305, 369] width 24 height 65
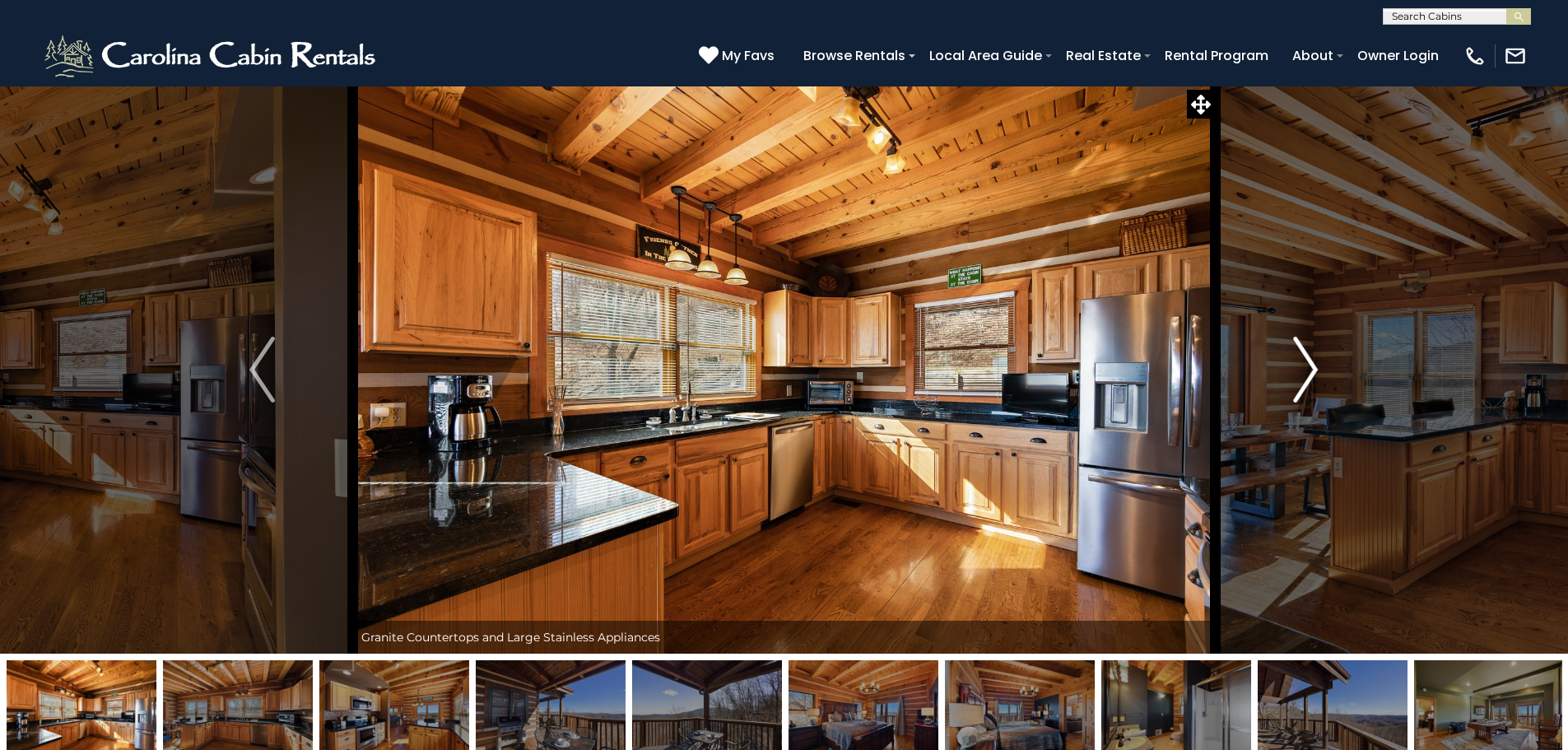
click at [1299, 353] on img "Next" at bounding box center [1305, 369] width 24 height 65
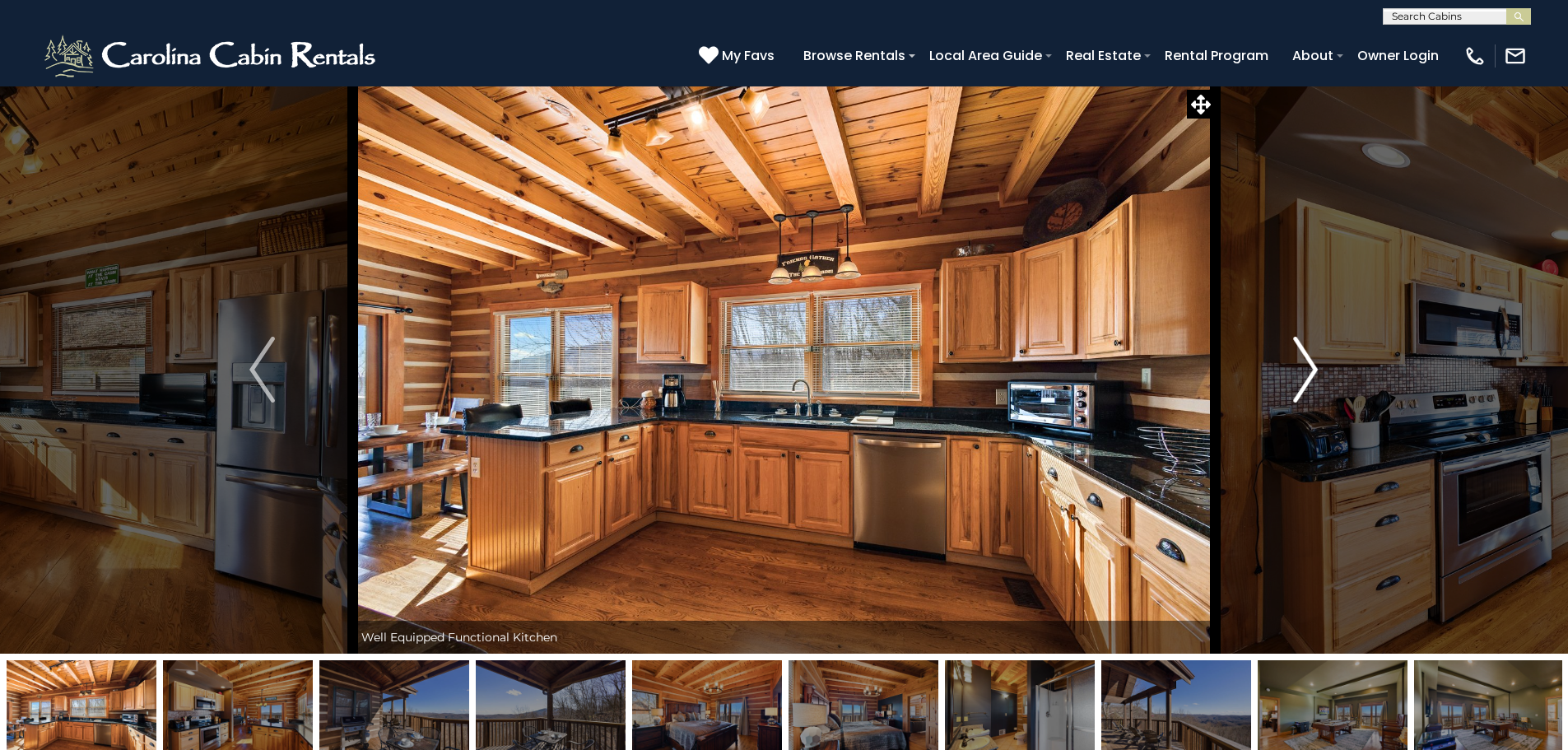
click at [1299, 353] on img "Next" at bounding box center [1305, 369] width 24 height 65
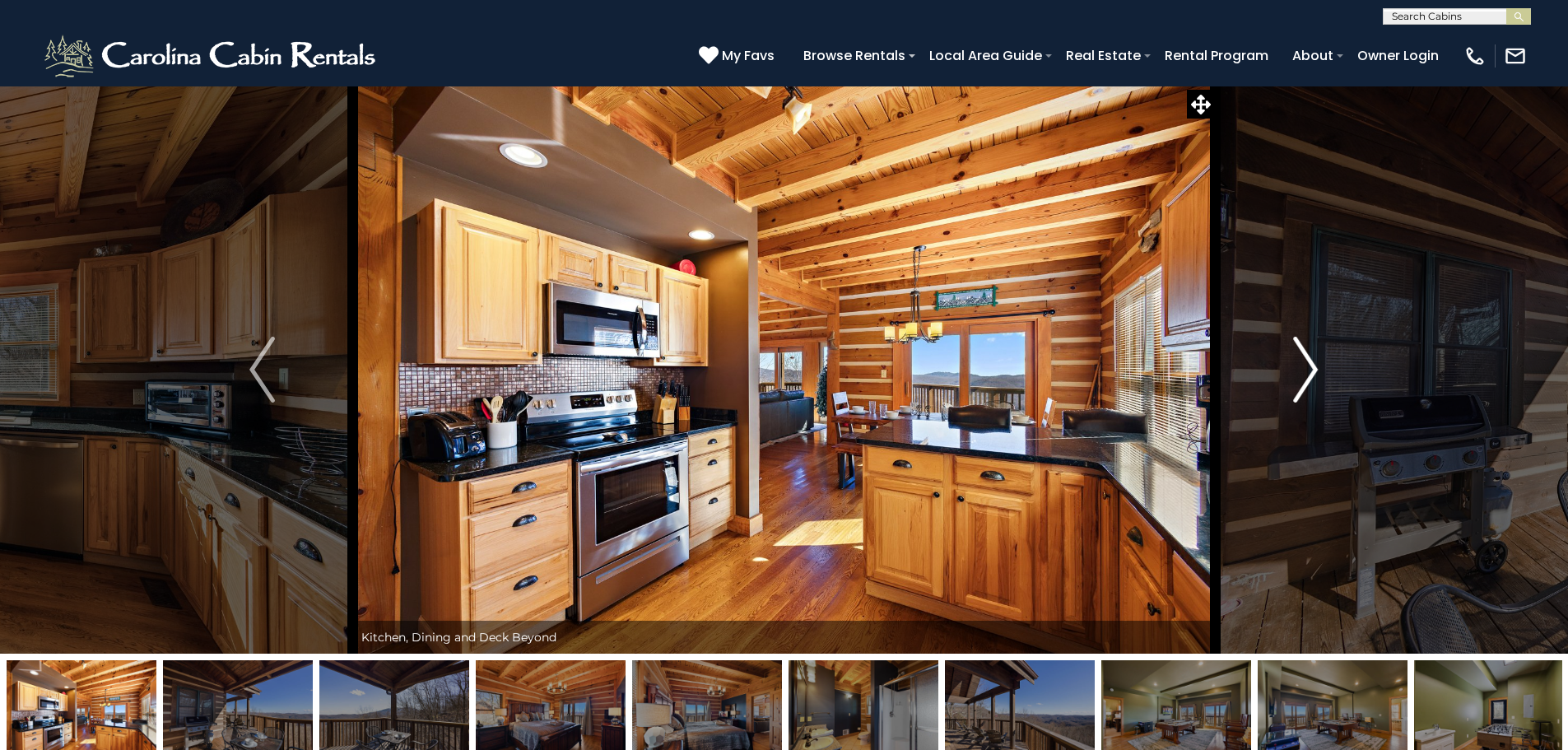
click at [1299, 353] on img "Next" at bounding box center [1305, 369] width 24 height 65
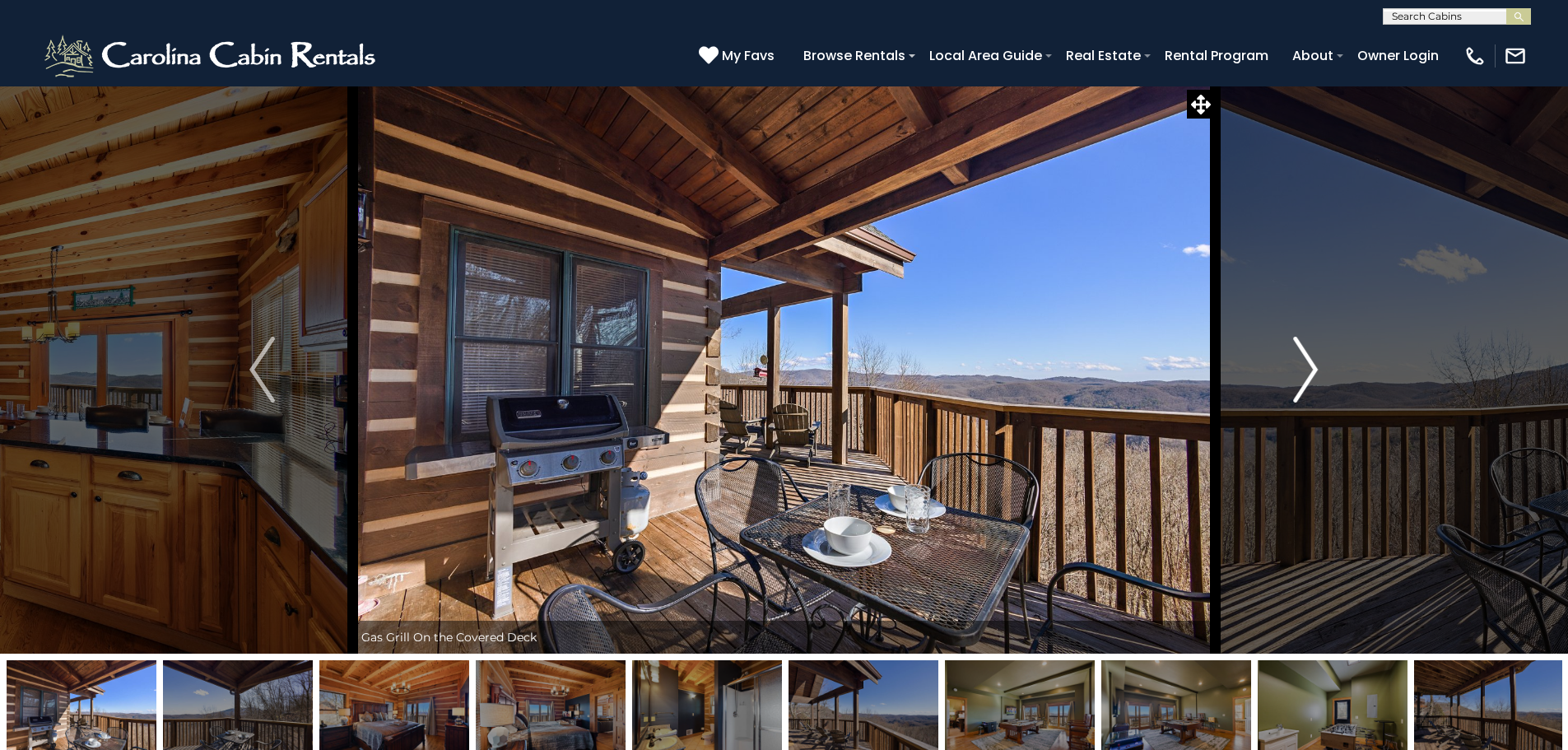
click at [1299, 353] on img "Next" at bounding box center [1305, 369] width 24 height 65
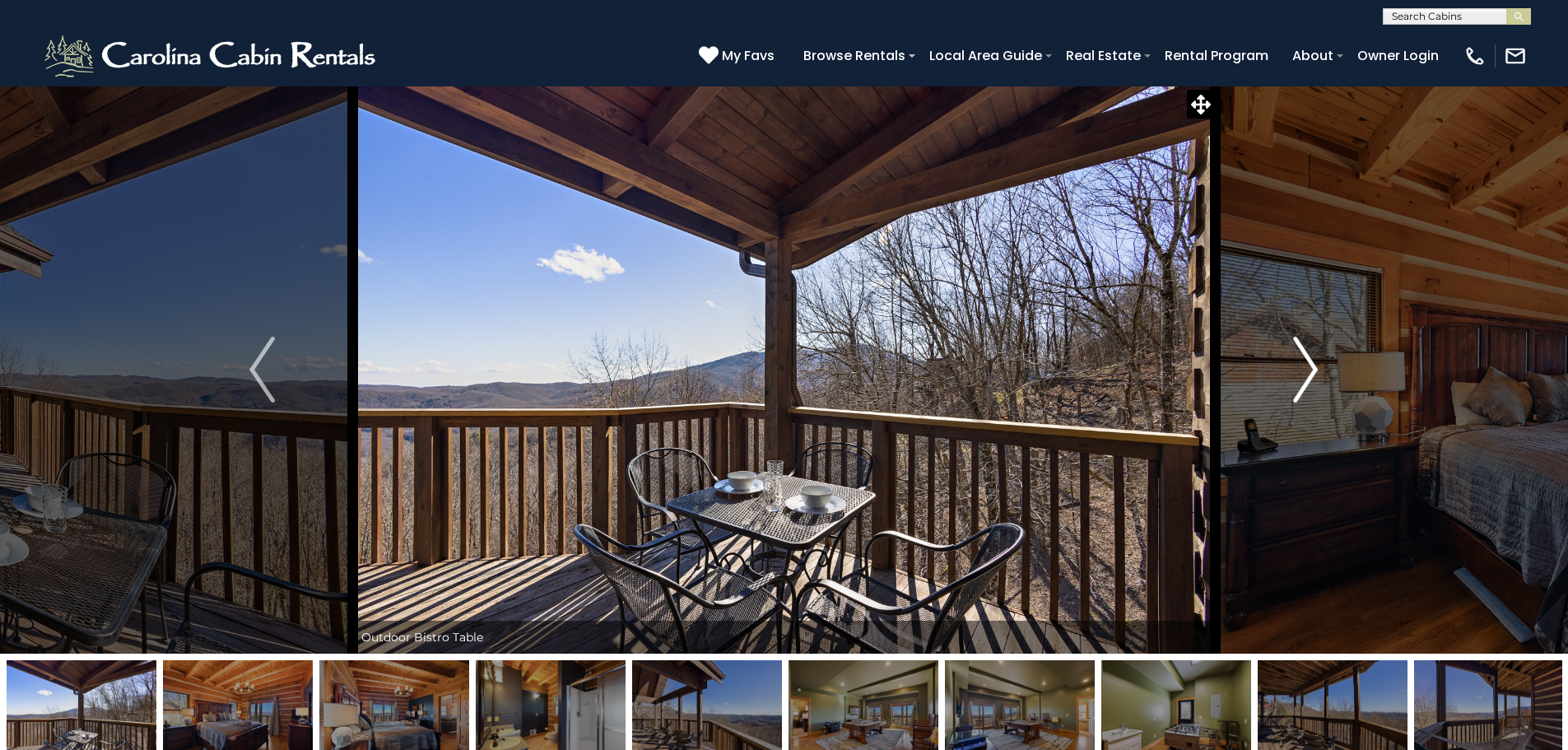
click at [1299, 353] on img "Next" at bounding box center [1305, 369] width 24 height 65
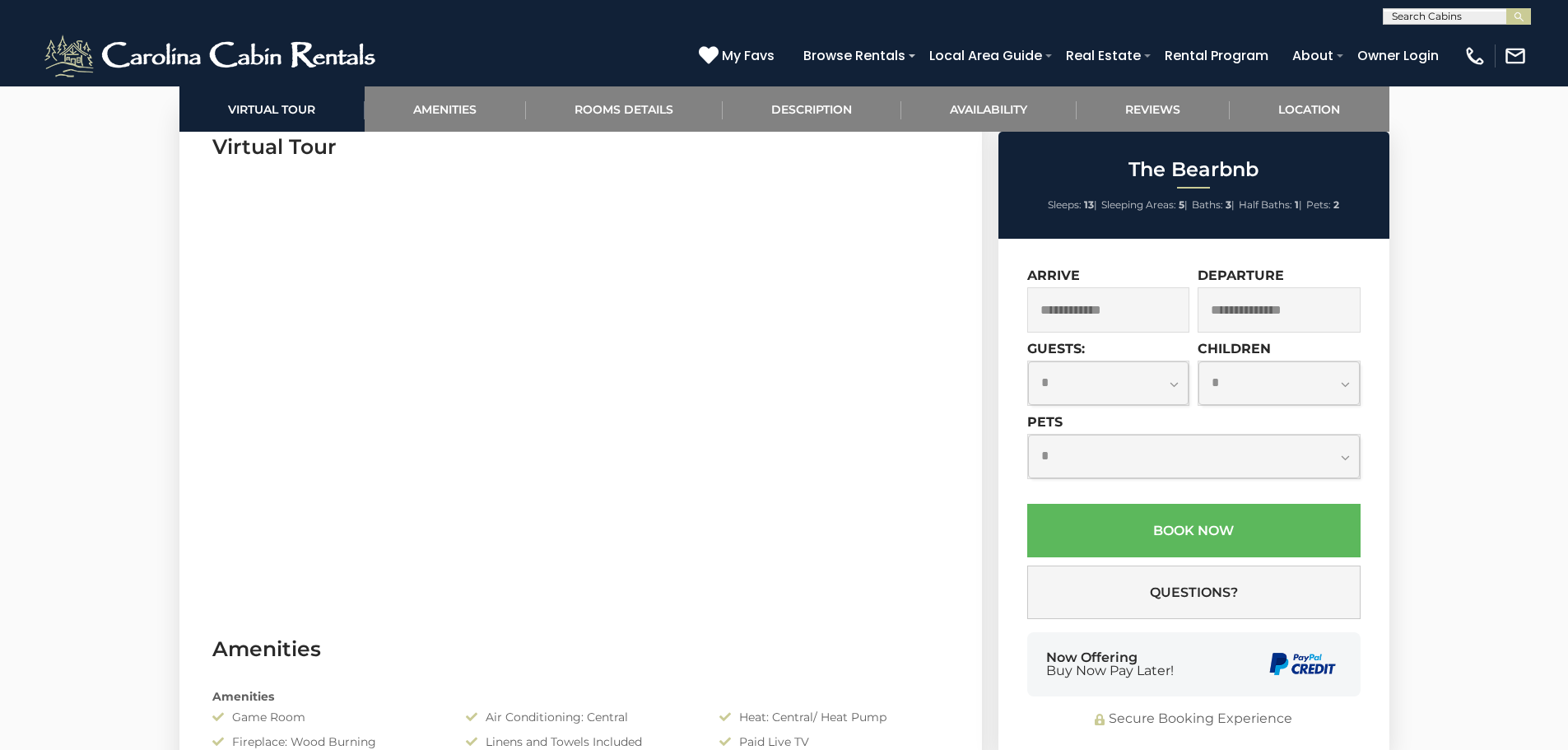
scroll to position [905, 0]
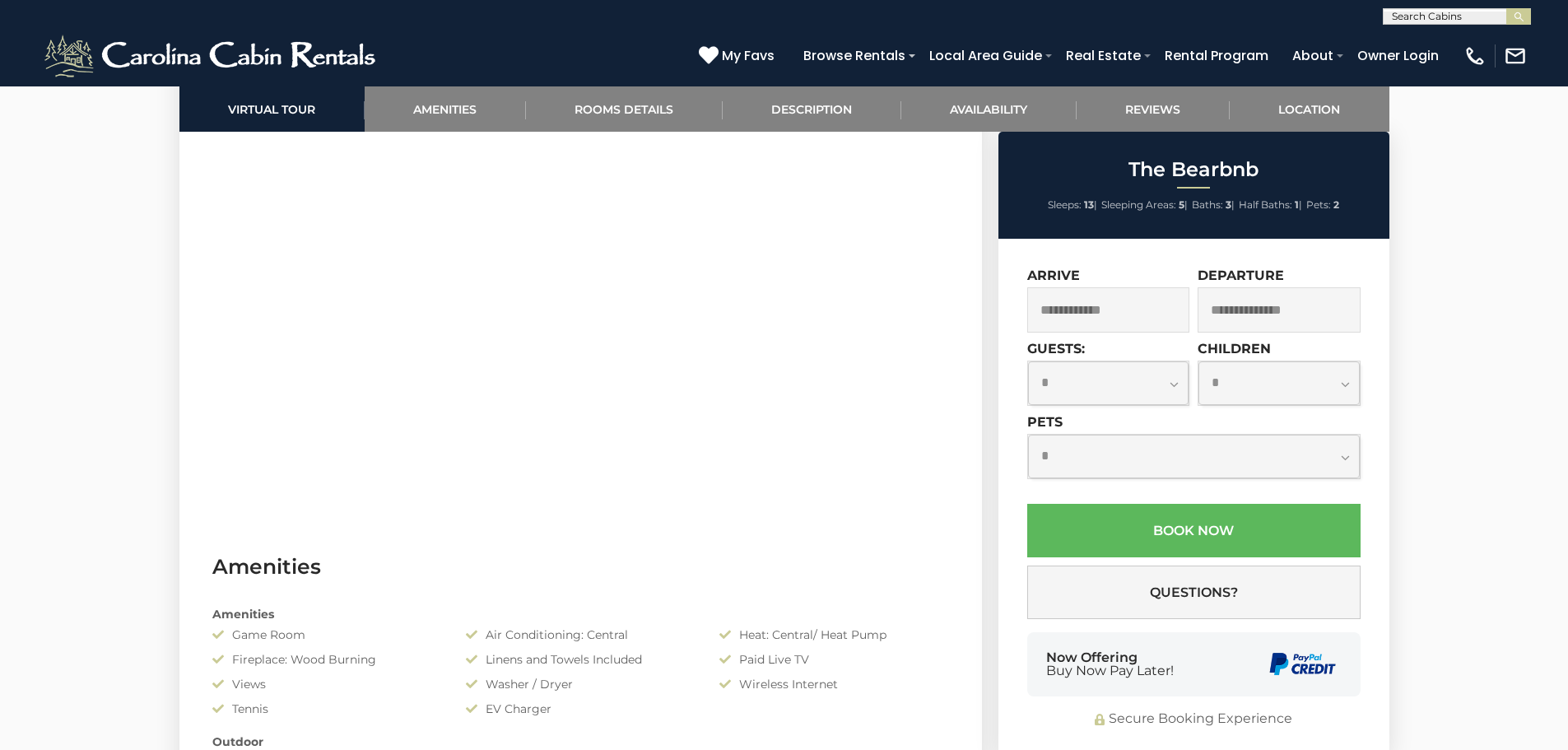
click at [1130, 310] on input "text" at bounding box center [1109, 310] width 163 height 45
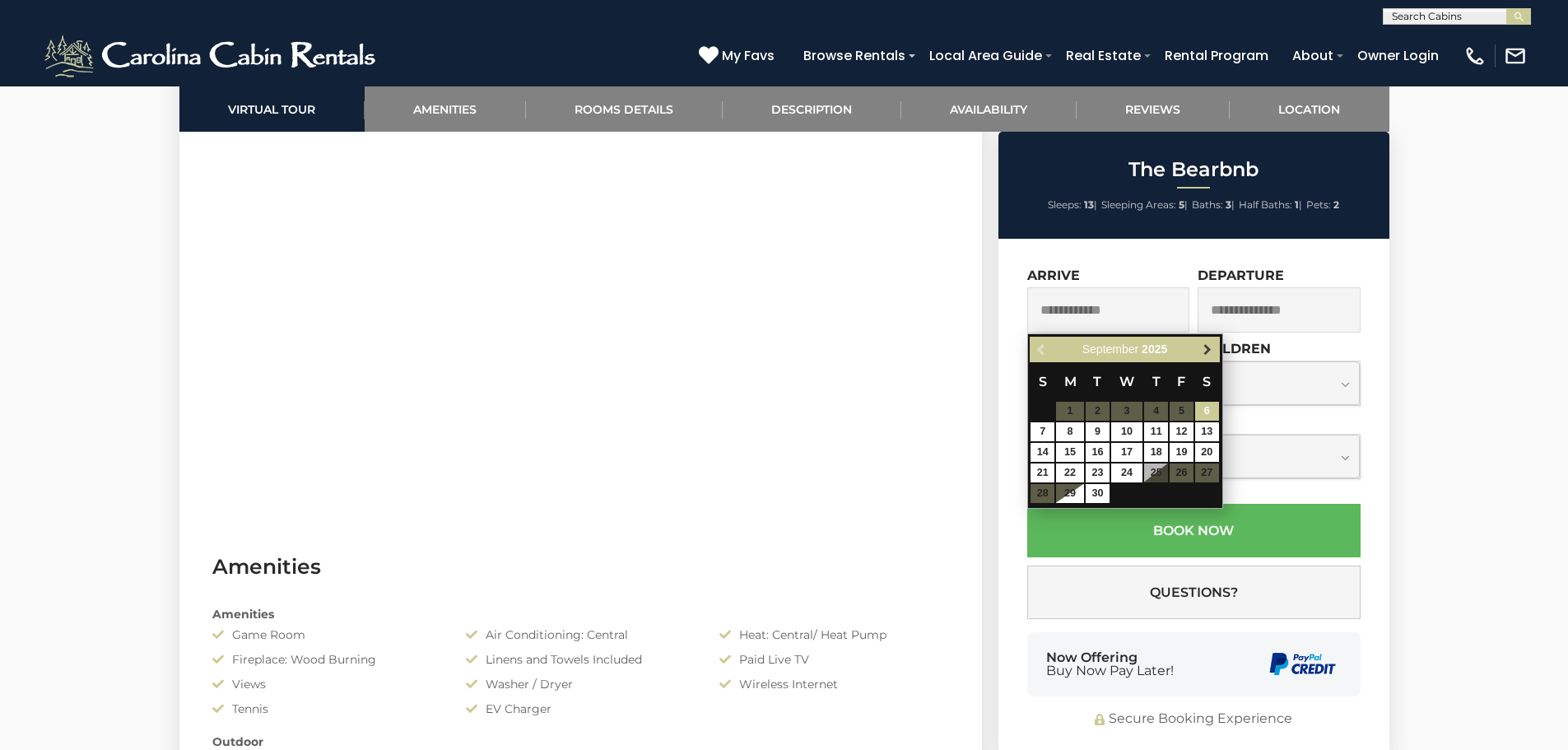
click at [1212, 346] on span "Next" at bounding box center [1208, 350] width 13 height 13
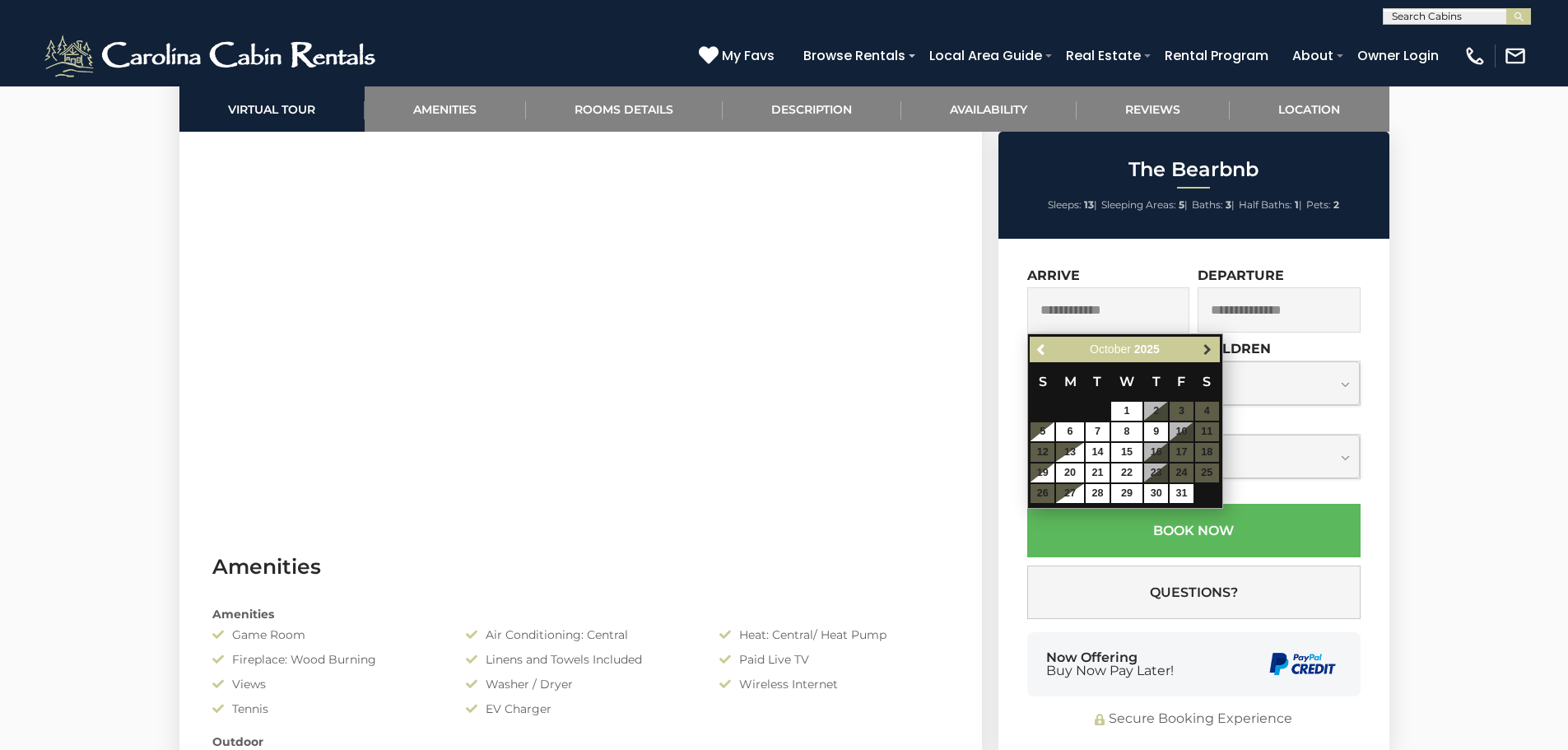
click at [1209, 346] on span "Next" at bounding box center [1208, 350] width 13 height 13
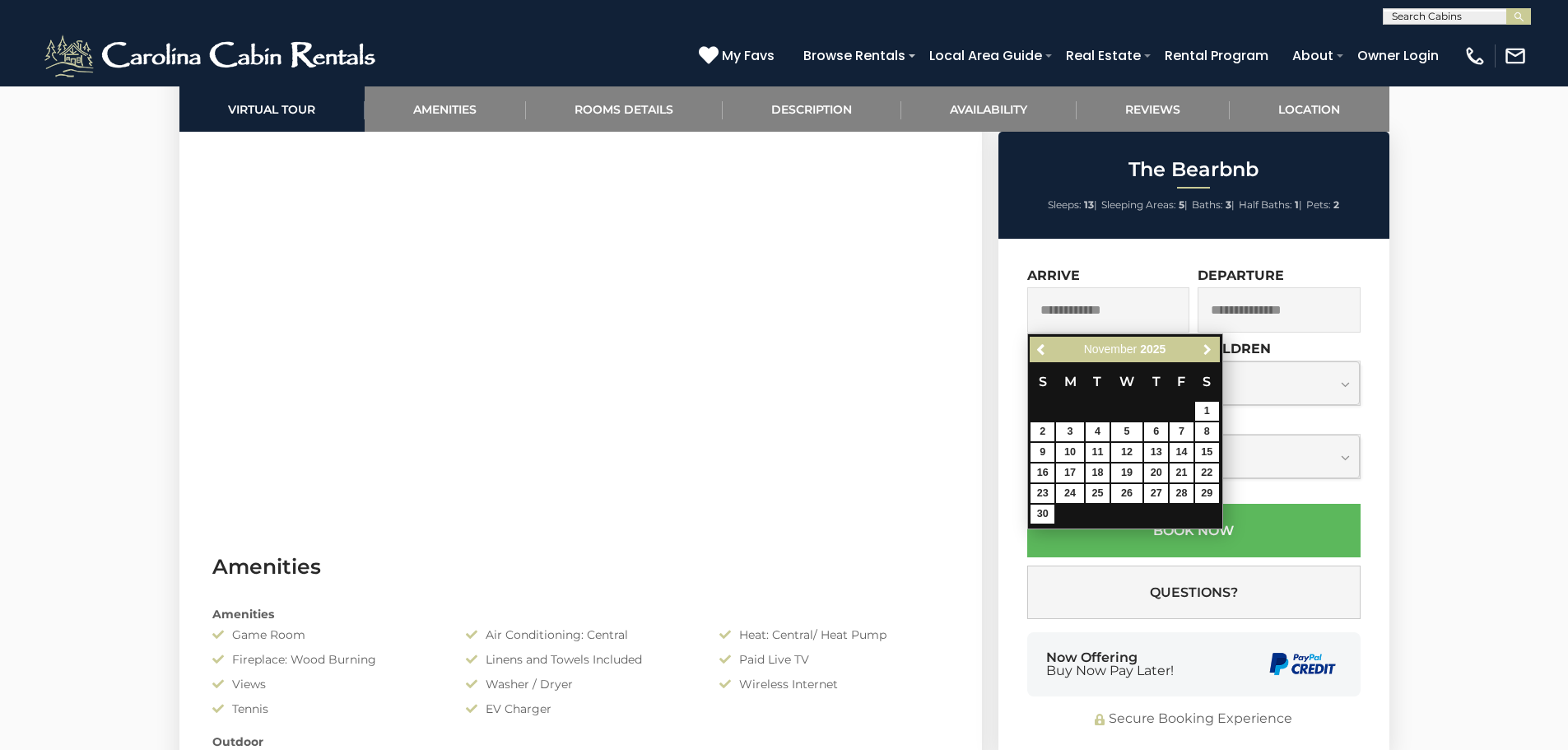
click at [1209, 346] on span "Next" at bounding box center [1208, 350] width 13 height 13
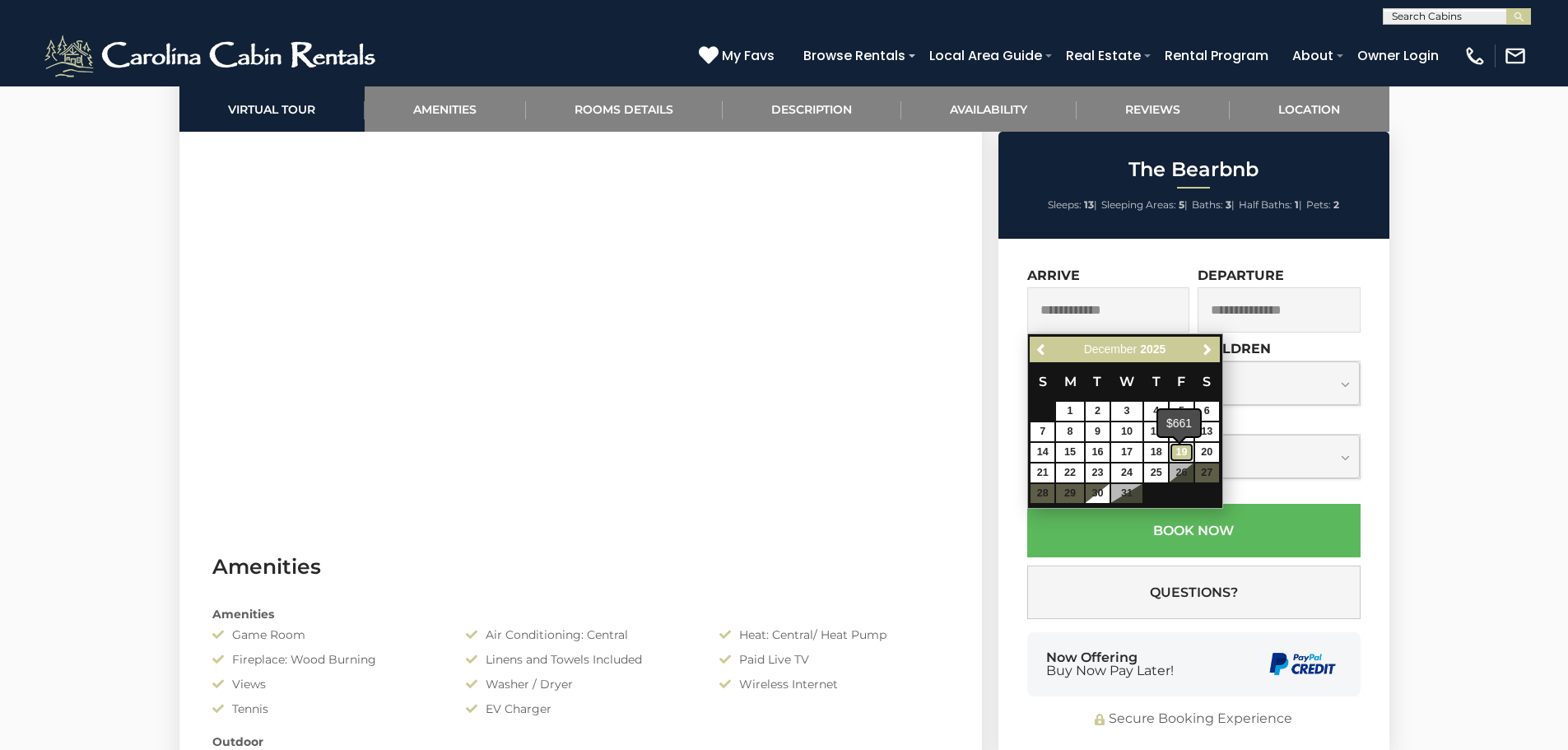
click at [1179, 462] on link "19" at bounding box center [1182, 452] width 24 height 19
type input "**********"
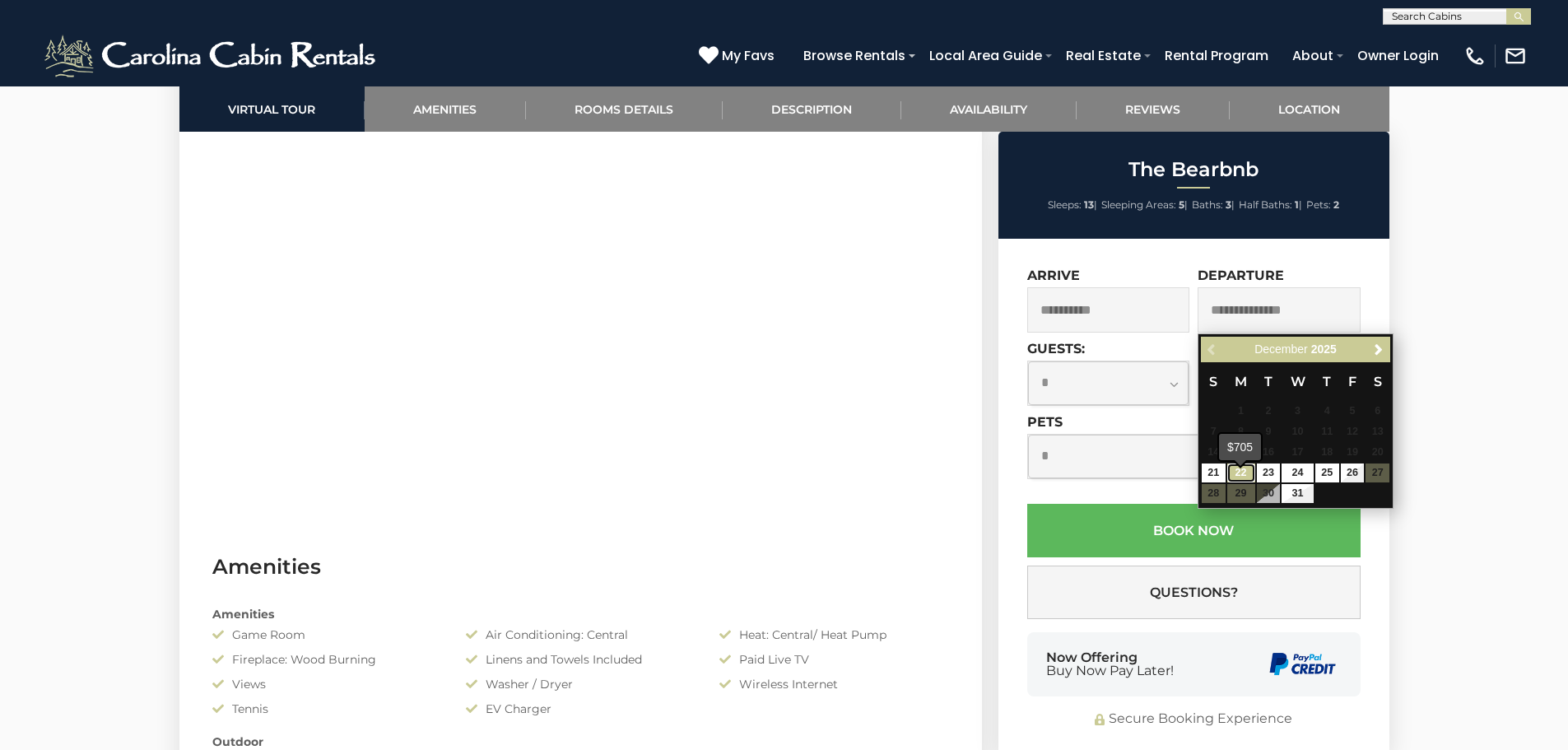
click at [1243, 483] on link "22" at bounding box center [1241, 472] width 28 height 19
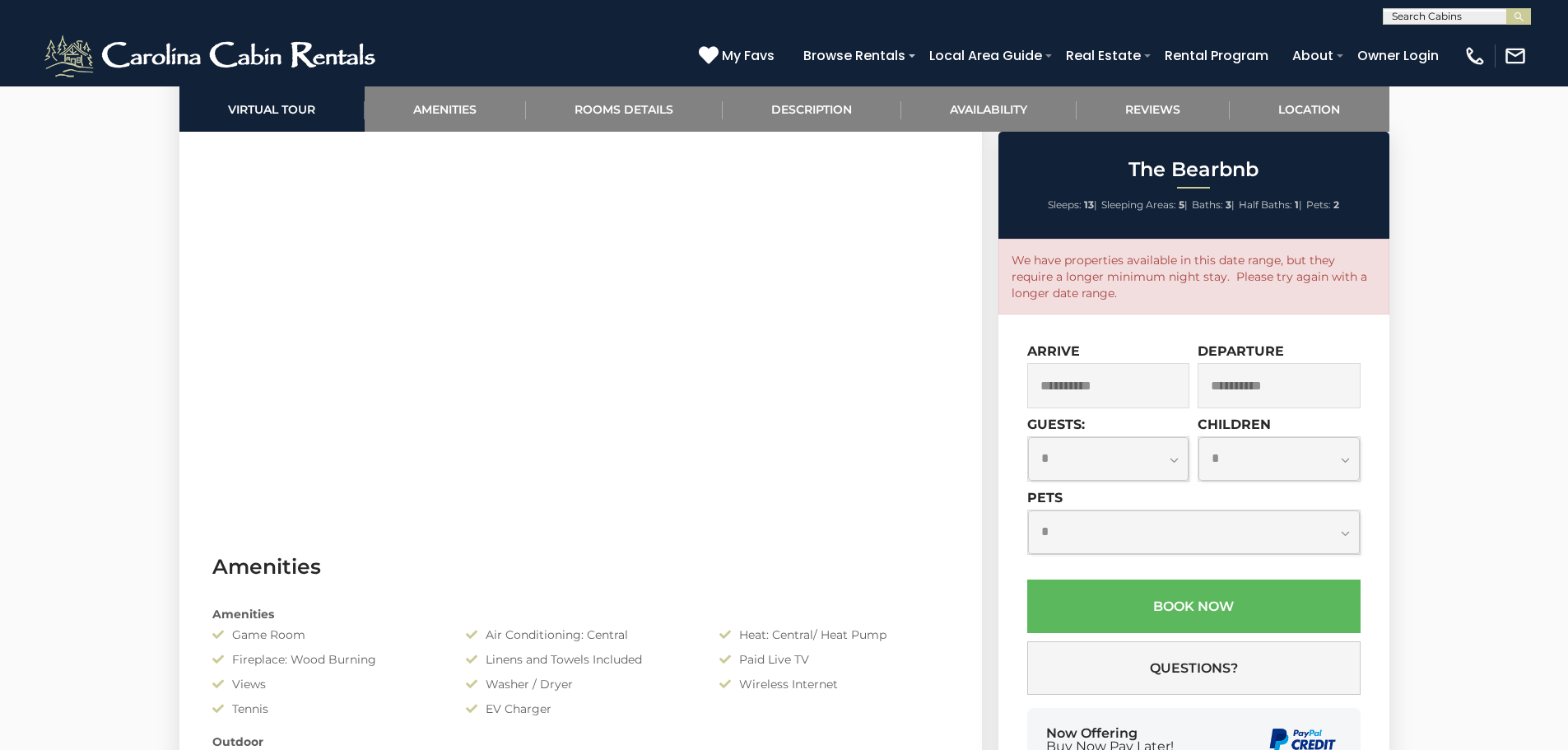
click at [1154, 394] on input "**********" at bounding box center [1109, 385] width 163 height 45
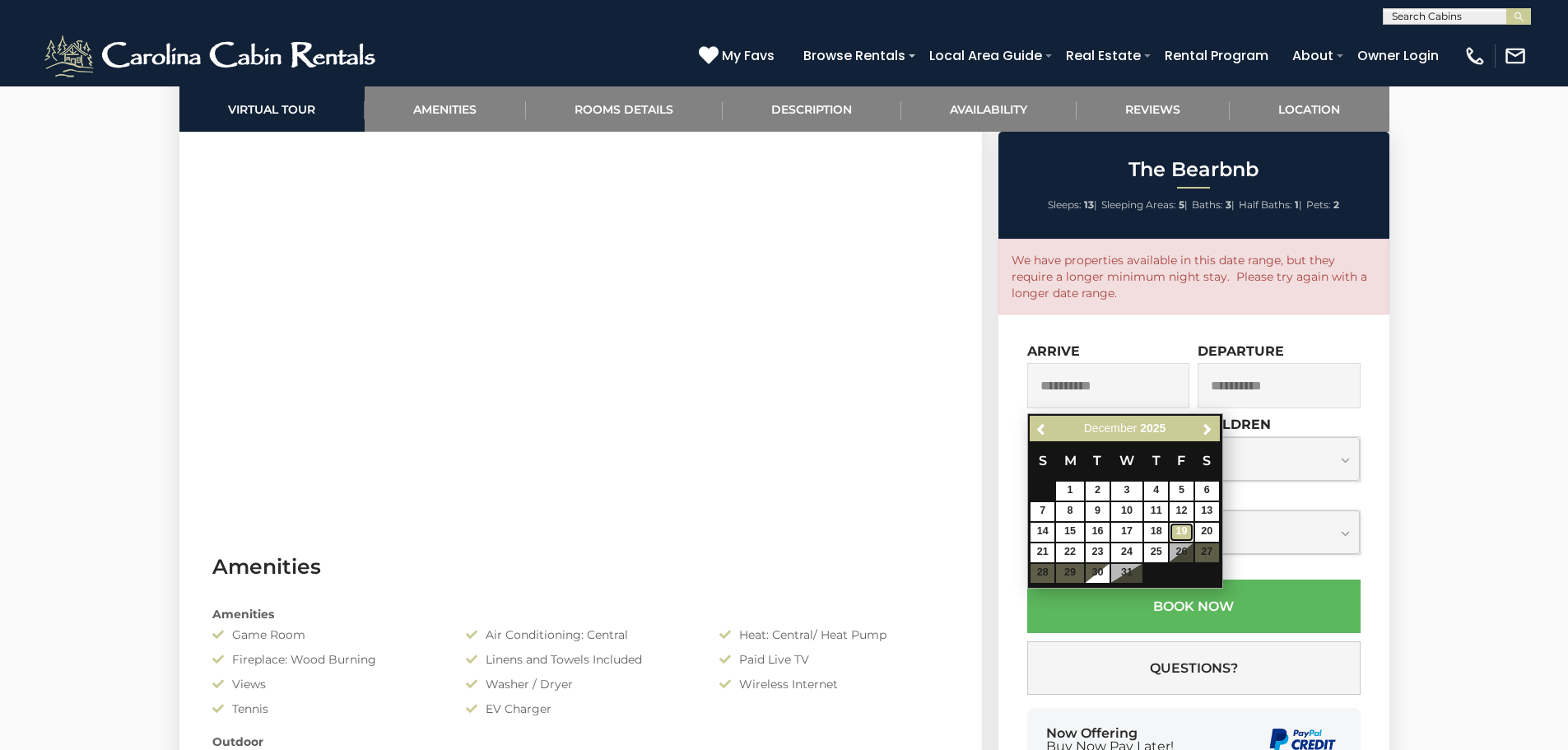
click at [1183, 532] on link "19" at bounding box center [1182, 532] width 24 height 19
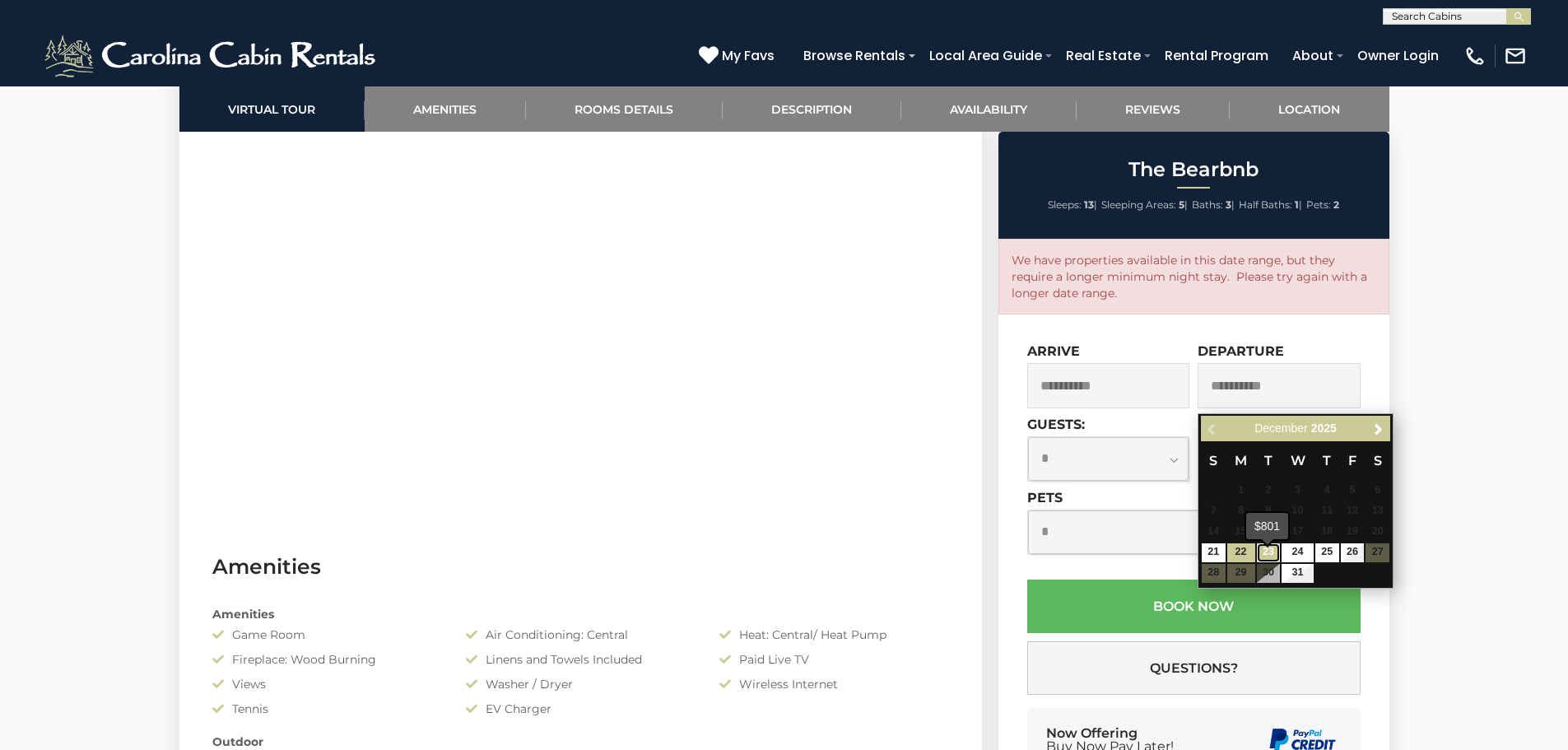
click at [1264, 560] on link "23" at bounding box center [1269, 553] width 24 height 19
type input "**********"
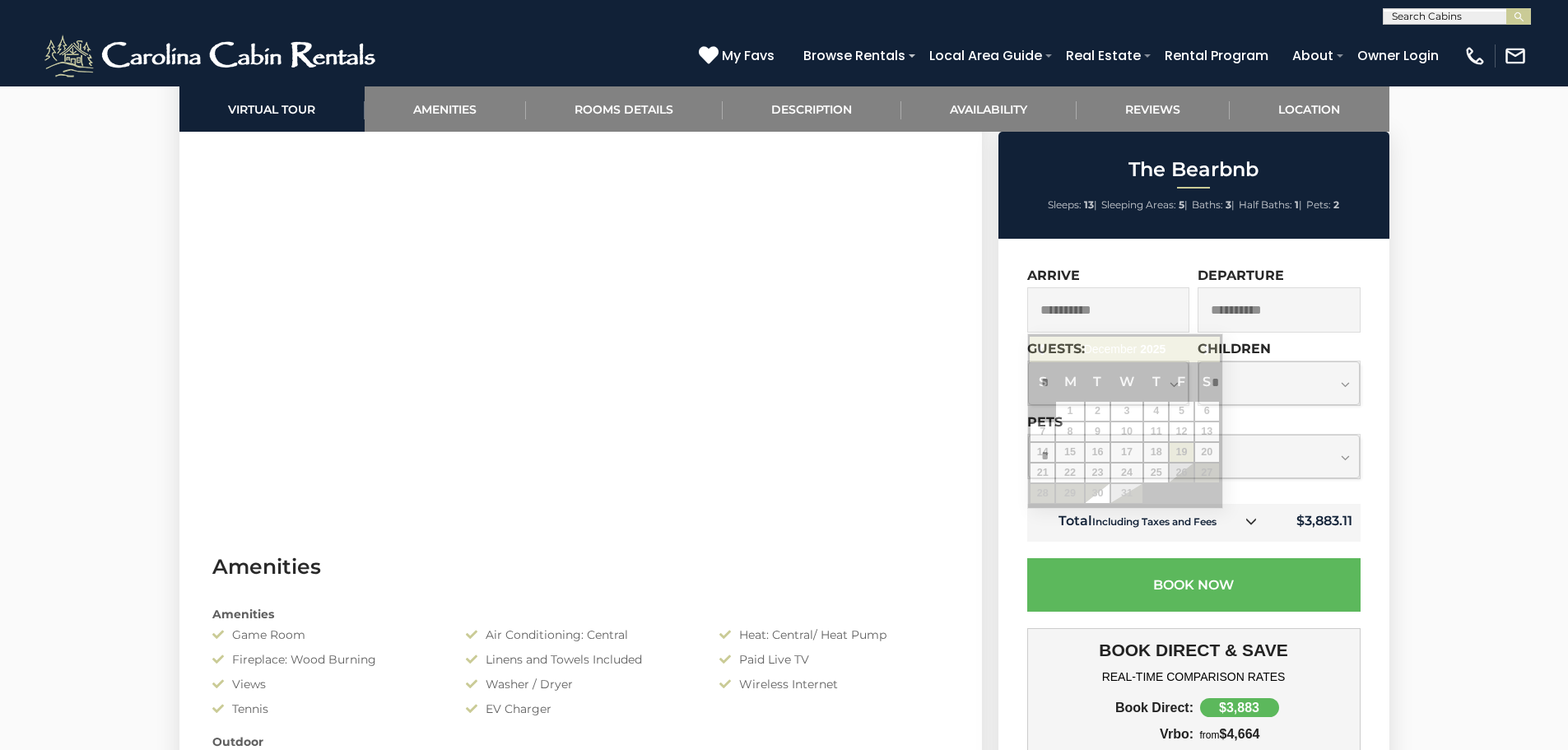
click at [1142, 318] on input "**********" at bounding box center [1109, 310] width 163 height 45
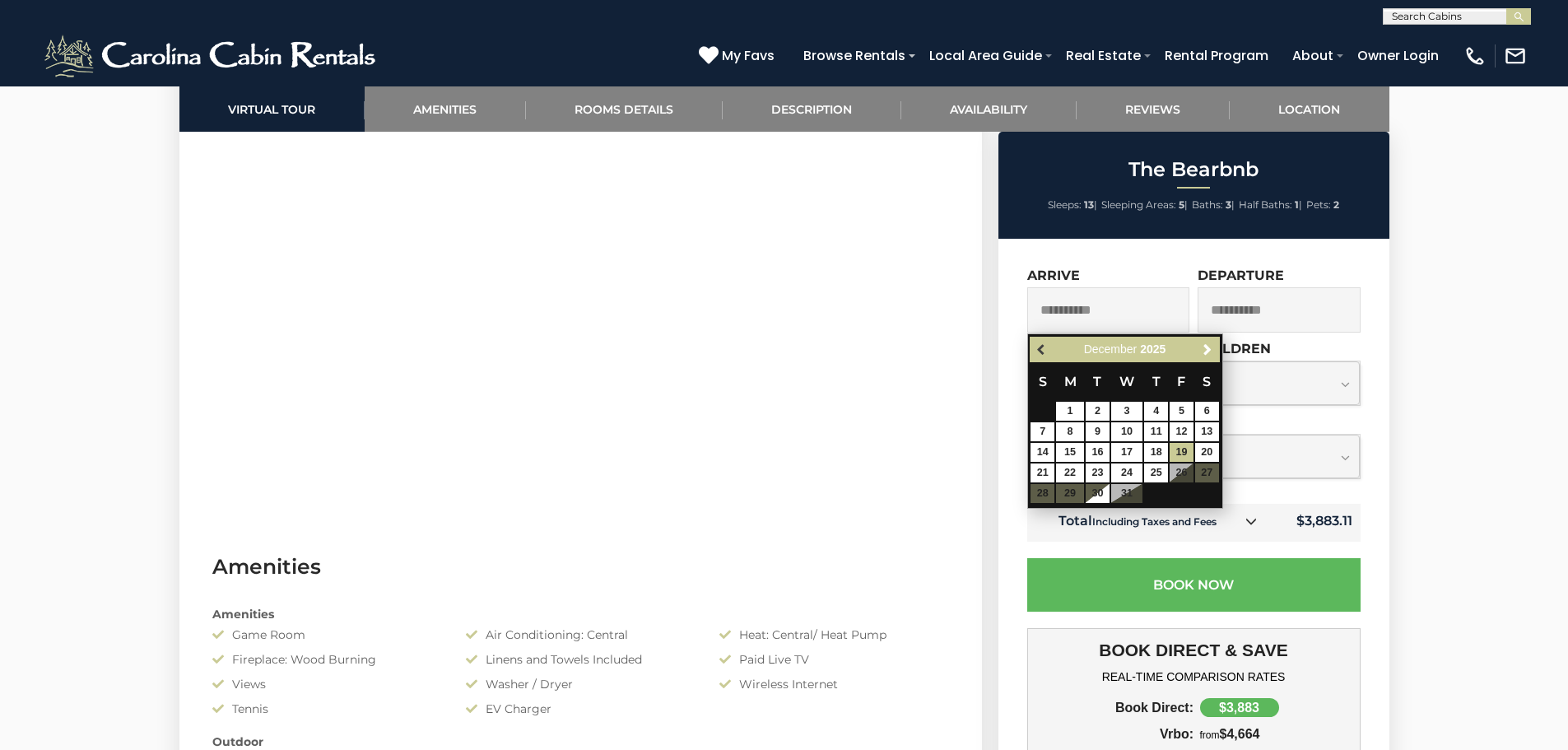
click at [1045, 348] on span "Previous" at bounding box center [1042, 350] width 13 height 13
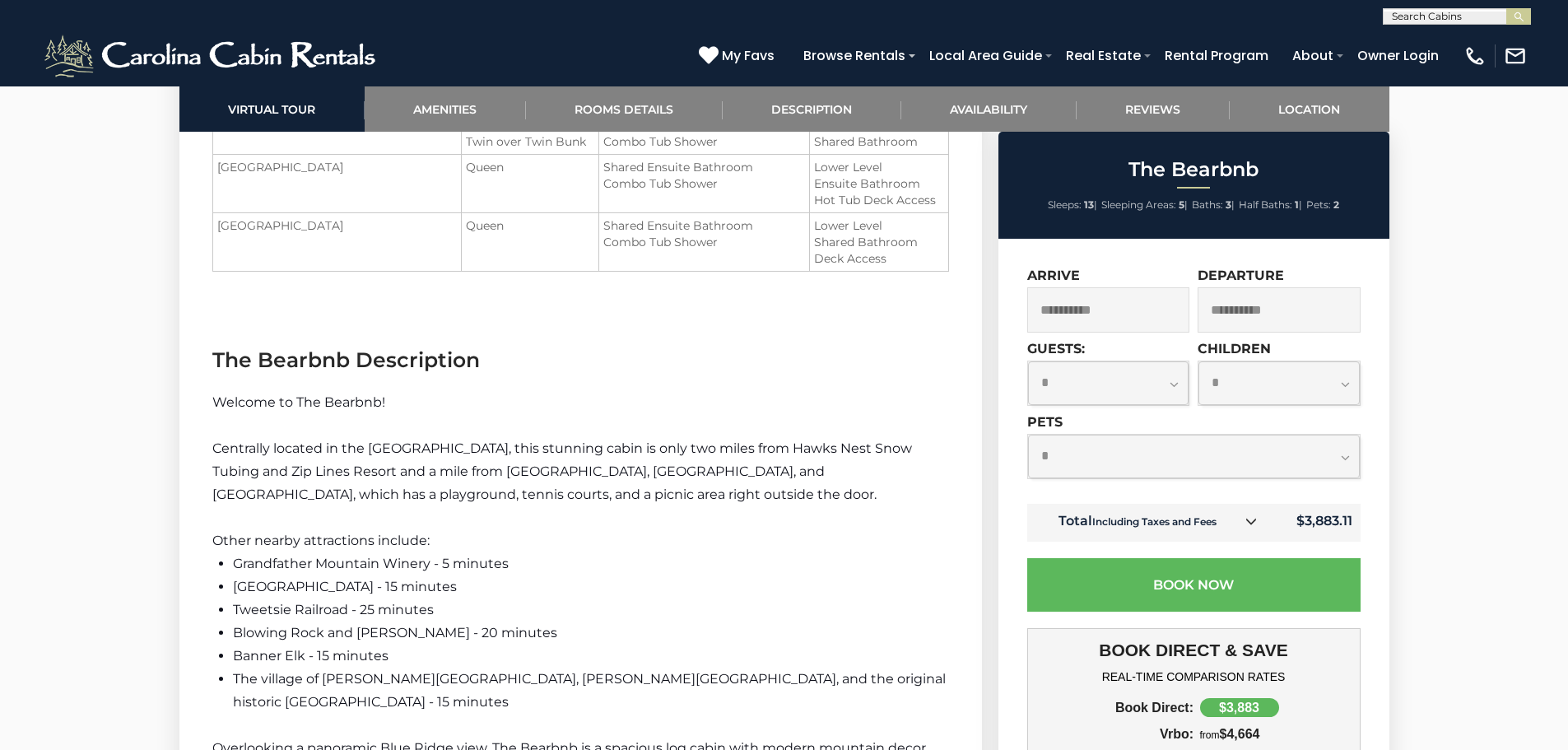
scroll to position [2303, 0]
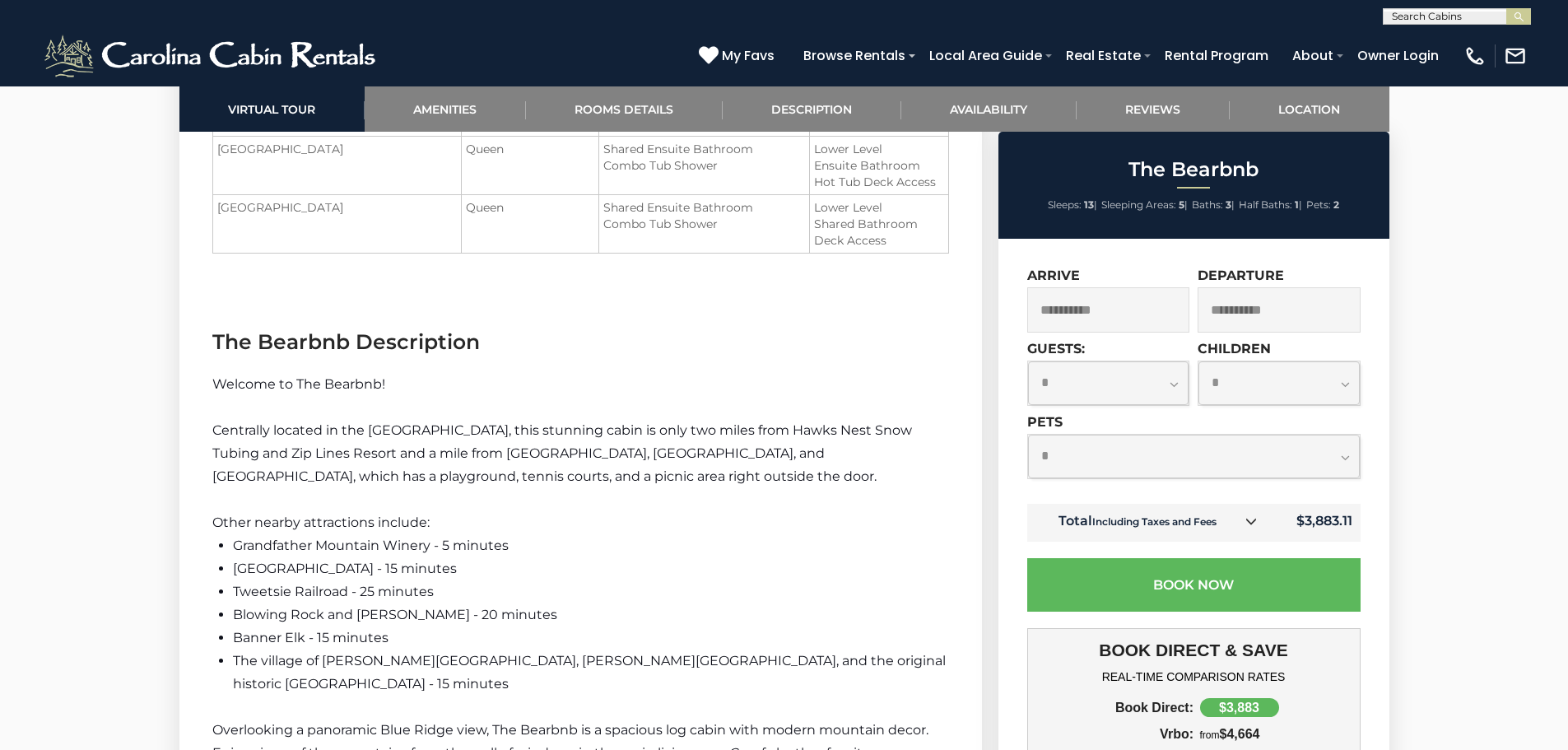
click at [1067, 309] on input "**********" at bounding box center [1109, 310] width 163 height 45
click at [1110, 317] on input "**********" at bounding box center [1109, 310] width 163 height 45
click at [1076, 463] on select "**********" at bounding box center [1194, 456] width 332 height 44
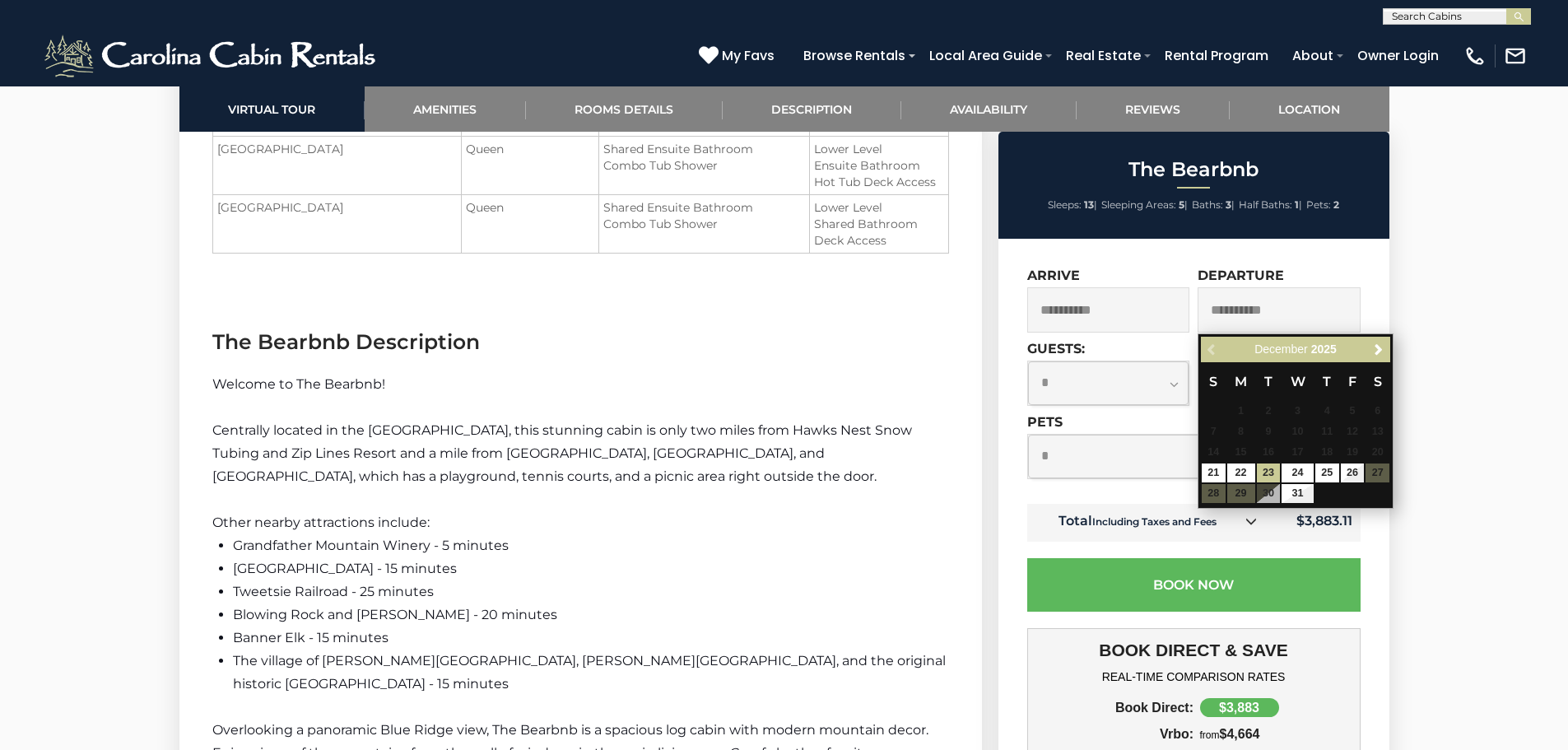
click at [1042, 455] on select "**********" at bounding box center [1194, 456] width 332 height 44
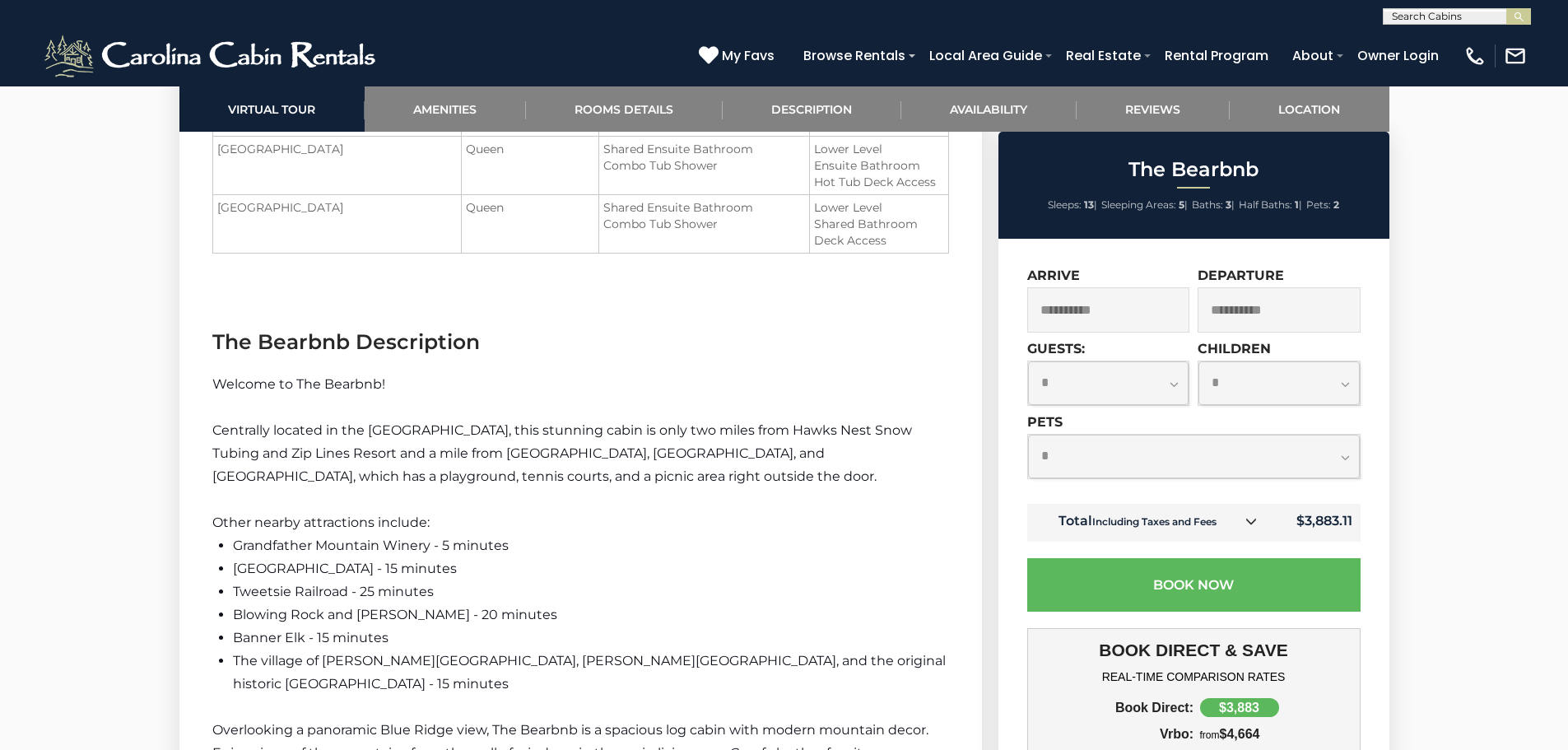
select select "*"
click at [1028, 437] on select "**********" at bounding box center [1194, 456] width 332 height 44
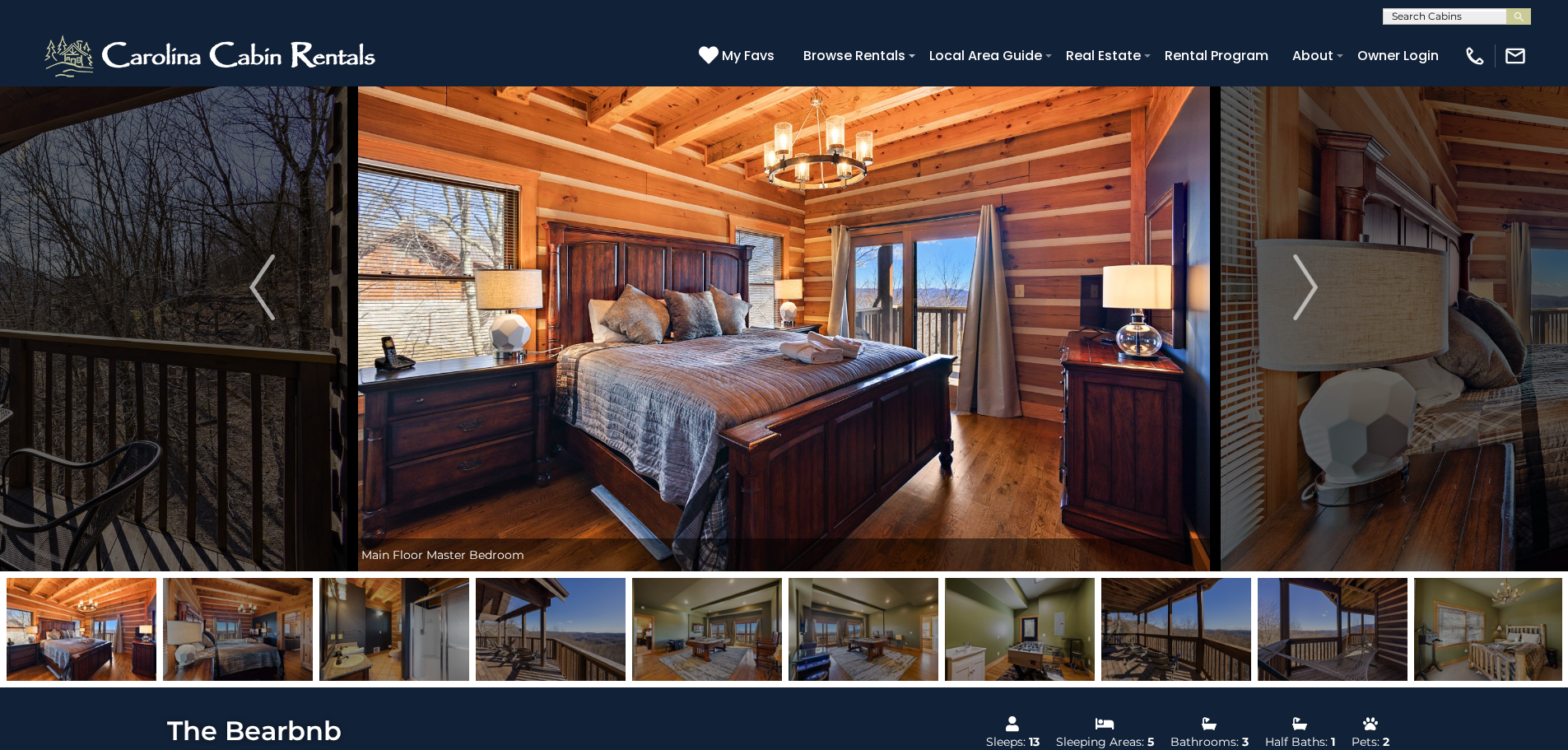
scroll to position [0, 0]
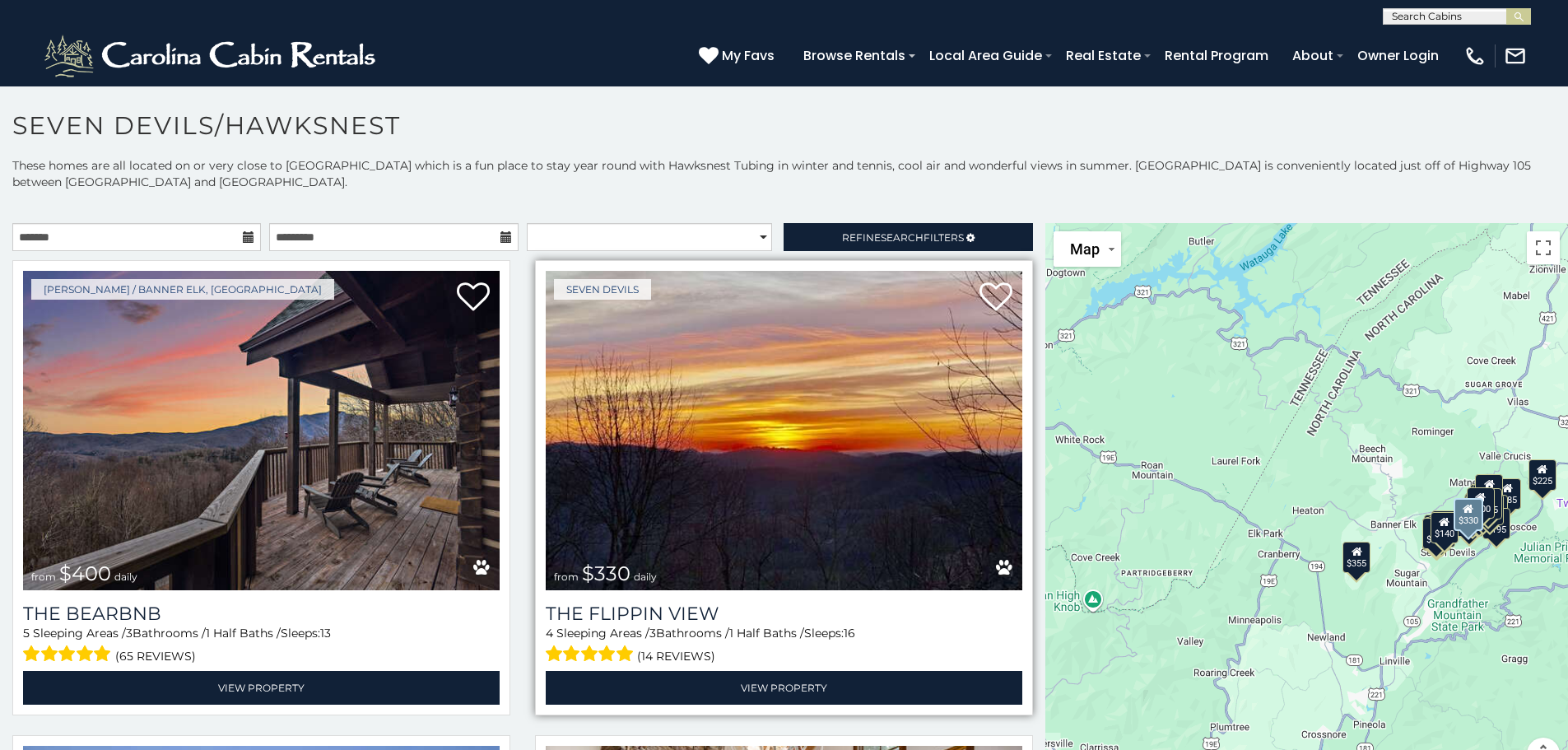
click at [948, 424] on img at bounding box center [783, 429] width 476 height 319
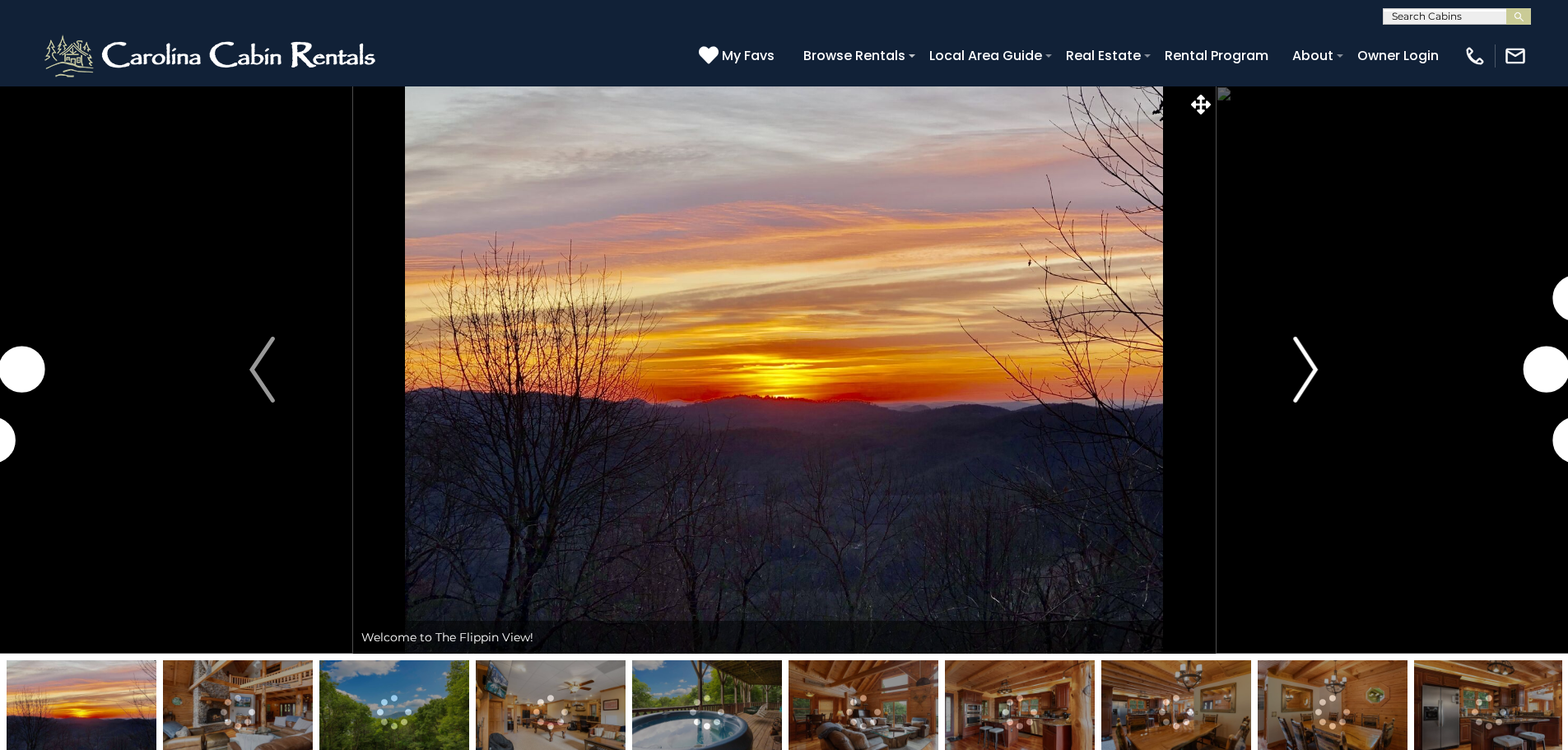
click at [1307, 365] on img "Next" at bounding box center [1305, 369] width 24 height 65
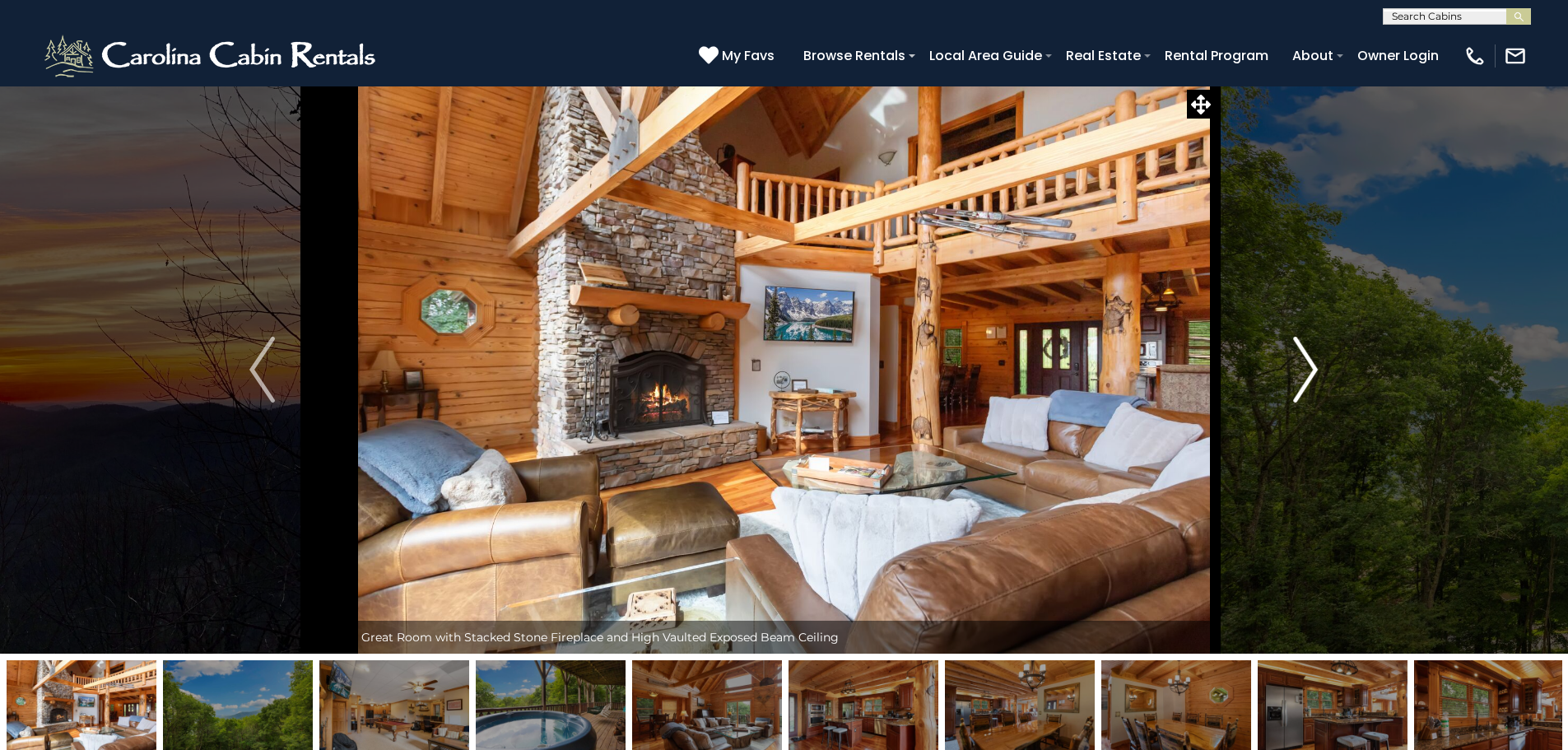
click at [1315, 365] on img "Next" at bounding box center [1305, 369] width 24 height 65
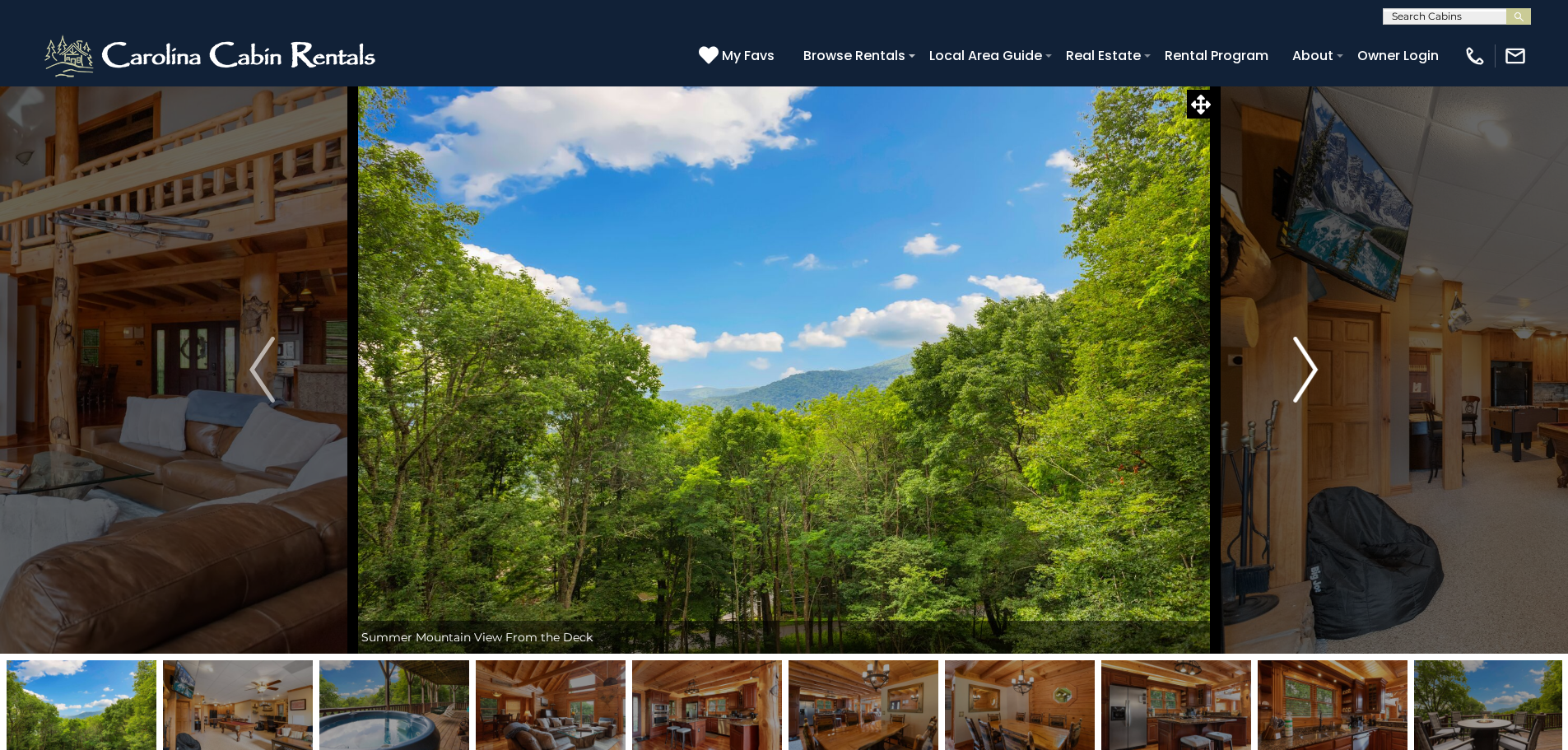
click at [1315, 365] on img "Next" at bounding box center [1305, 369] width 24 height 65
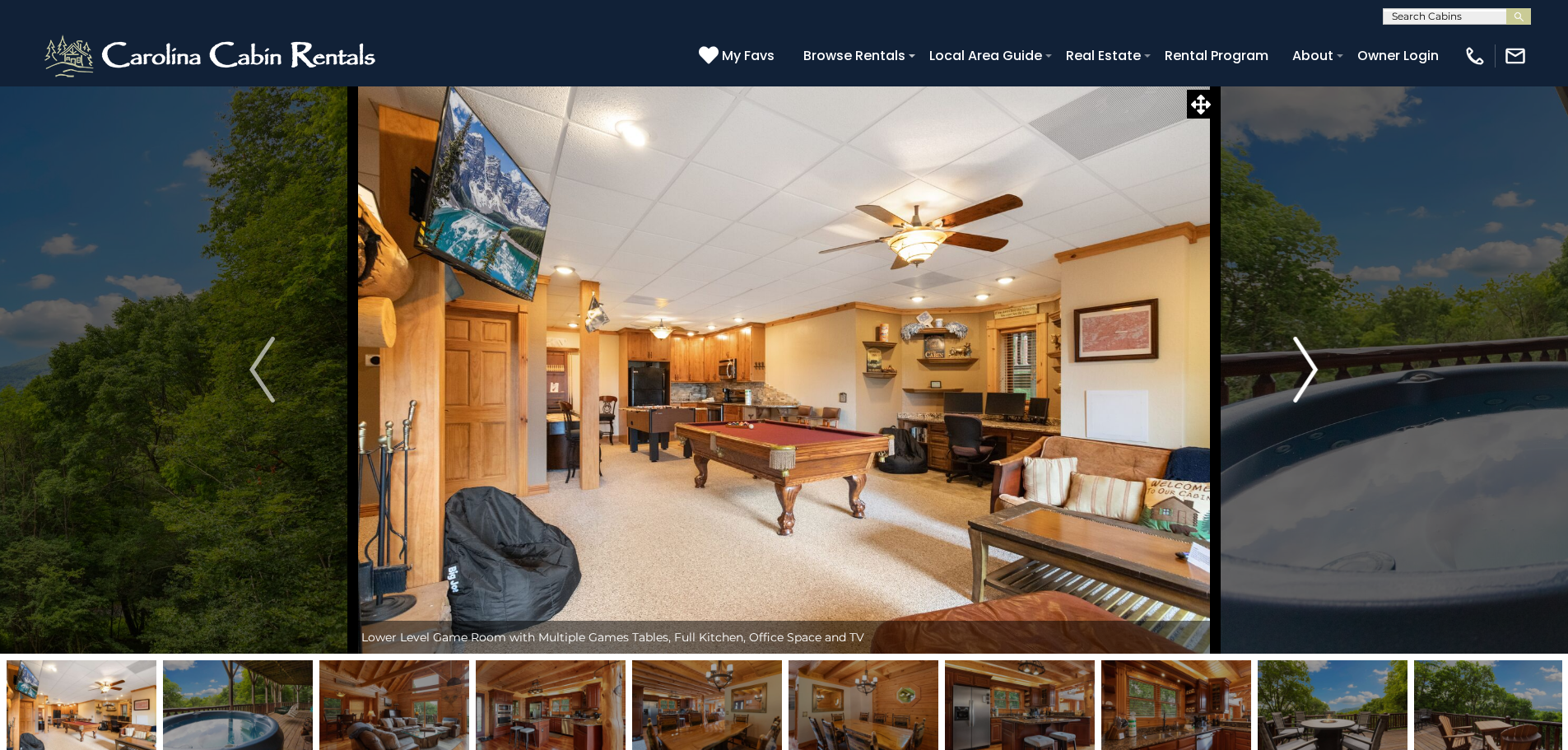
click at [1315, 365] on img "Next" at bounding box center [1305, 369] width 24 height 65
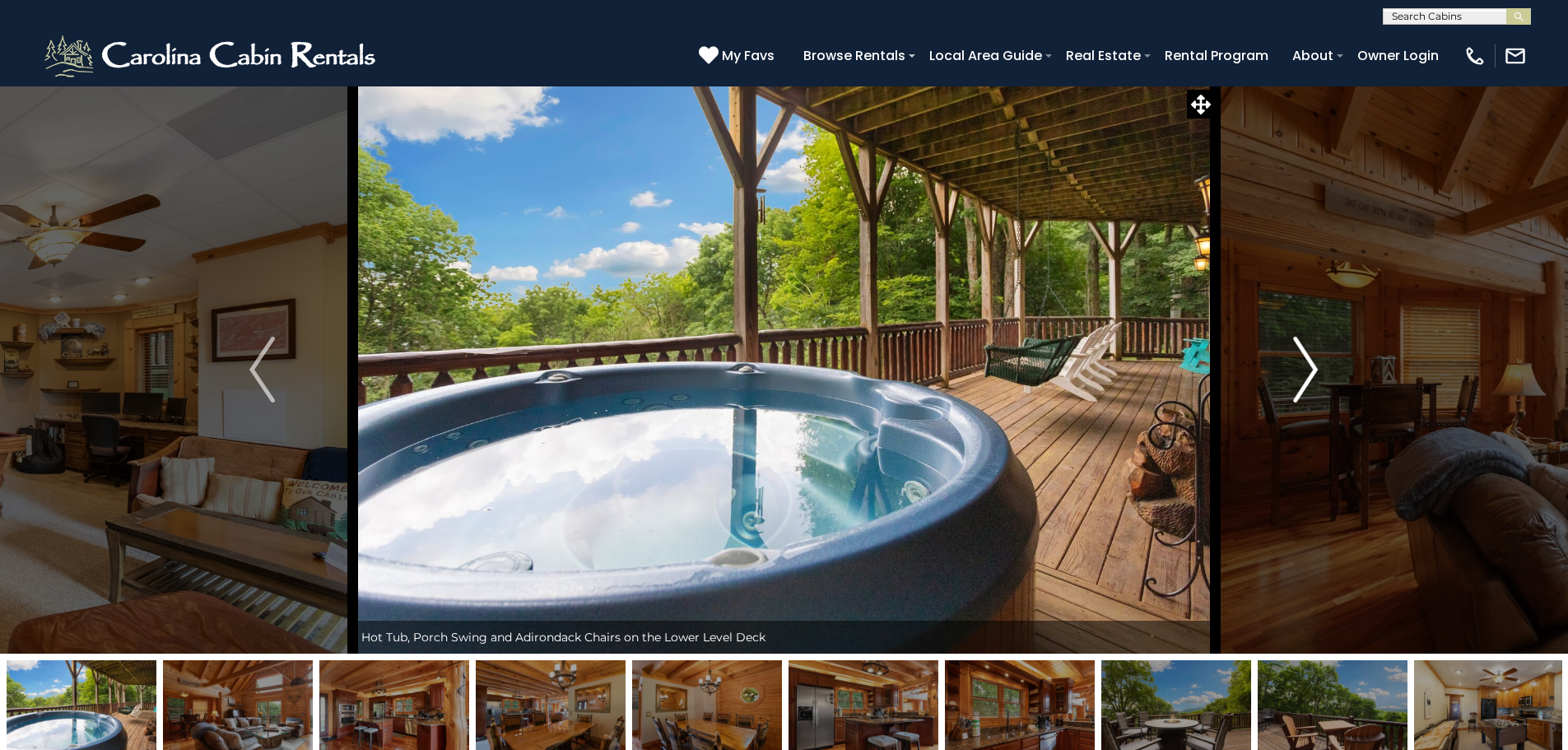
click at [1315, 365] on img "Next" at bounding box center [1305, 369] width 24 height 65
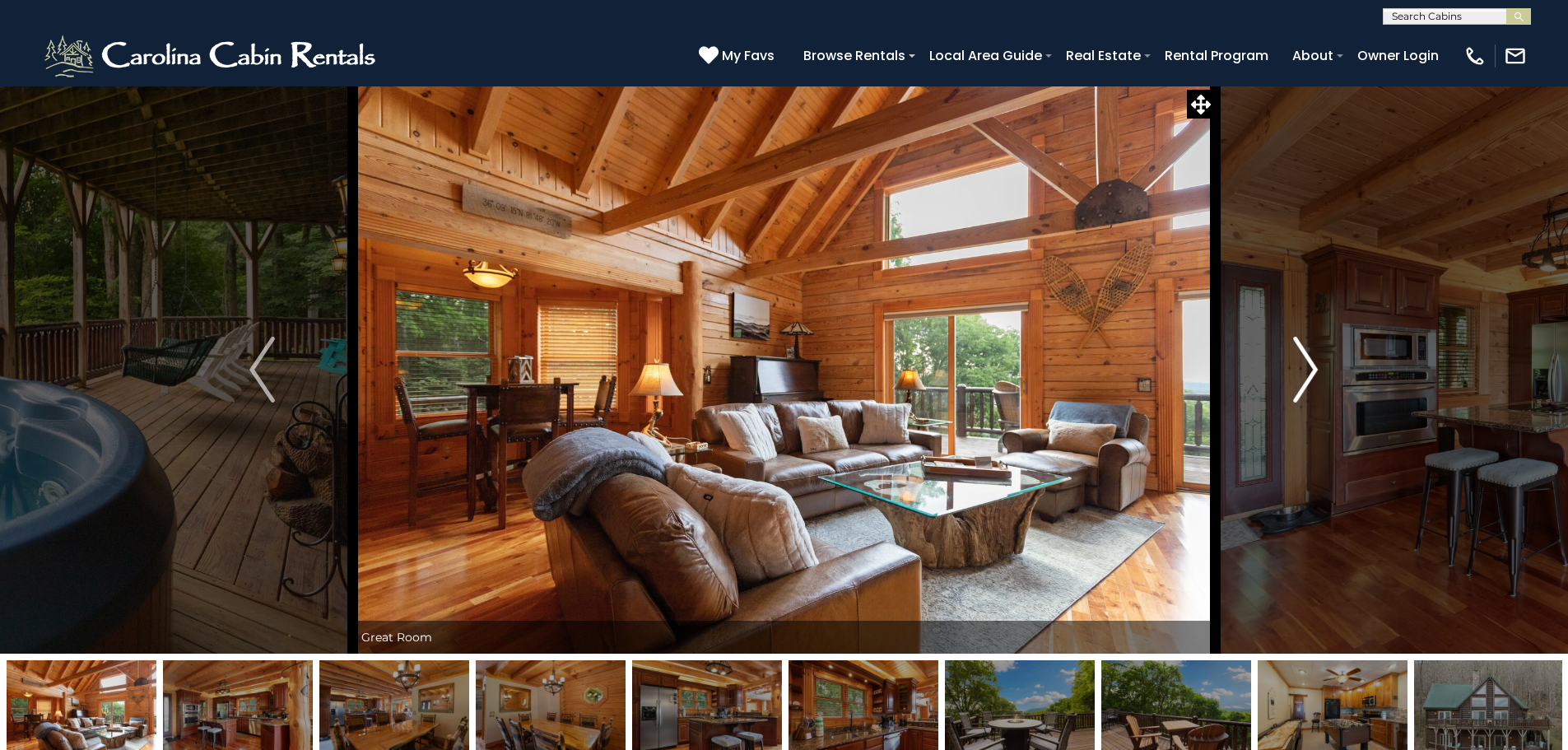
click at [1315, 365] on img "Next" at bounding box center [1305, 369] width 24 height 65
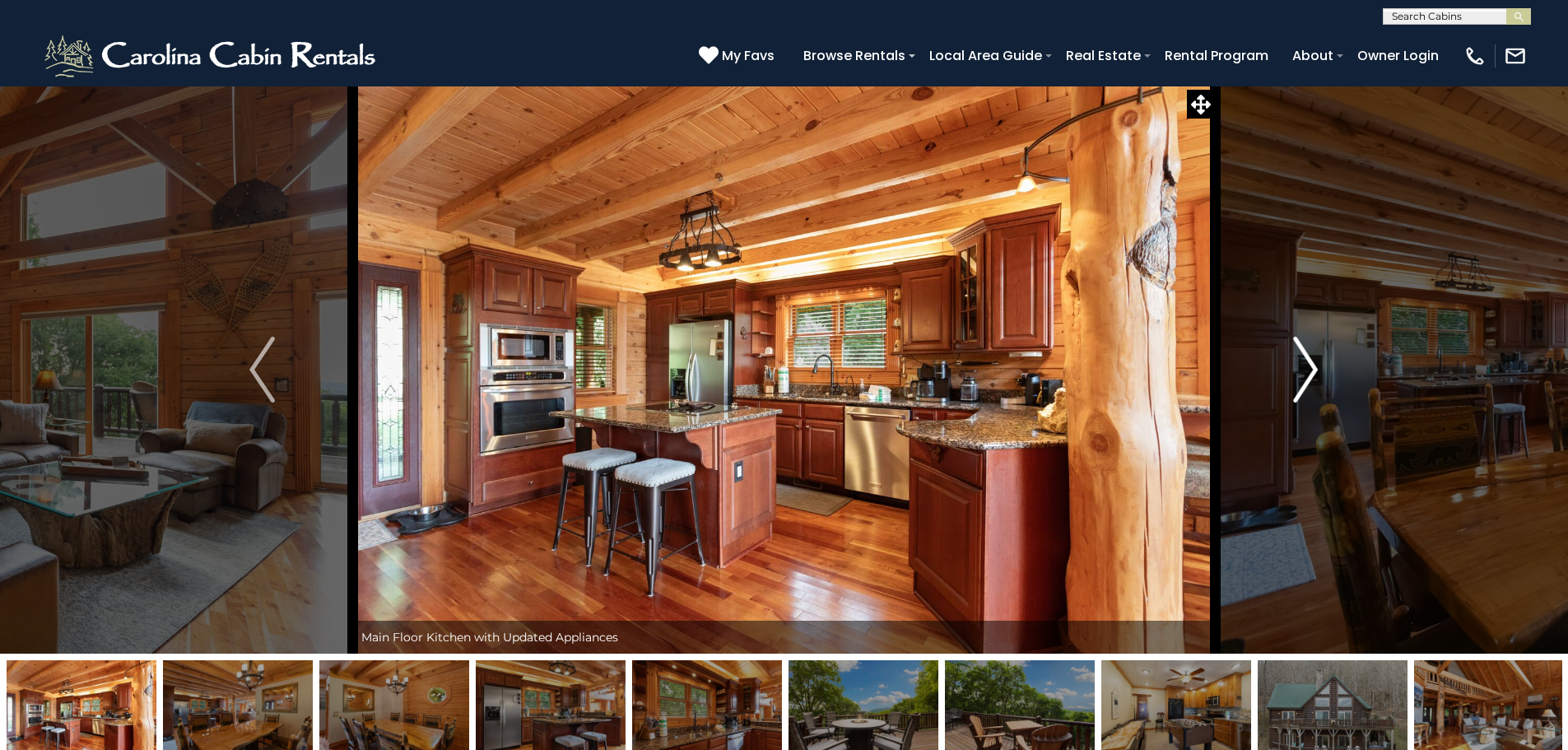
click at [1315, 365] on img "Next" at bounding box center [1305, 369] width 24 height 65
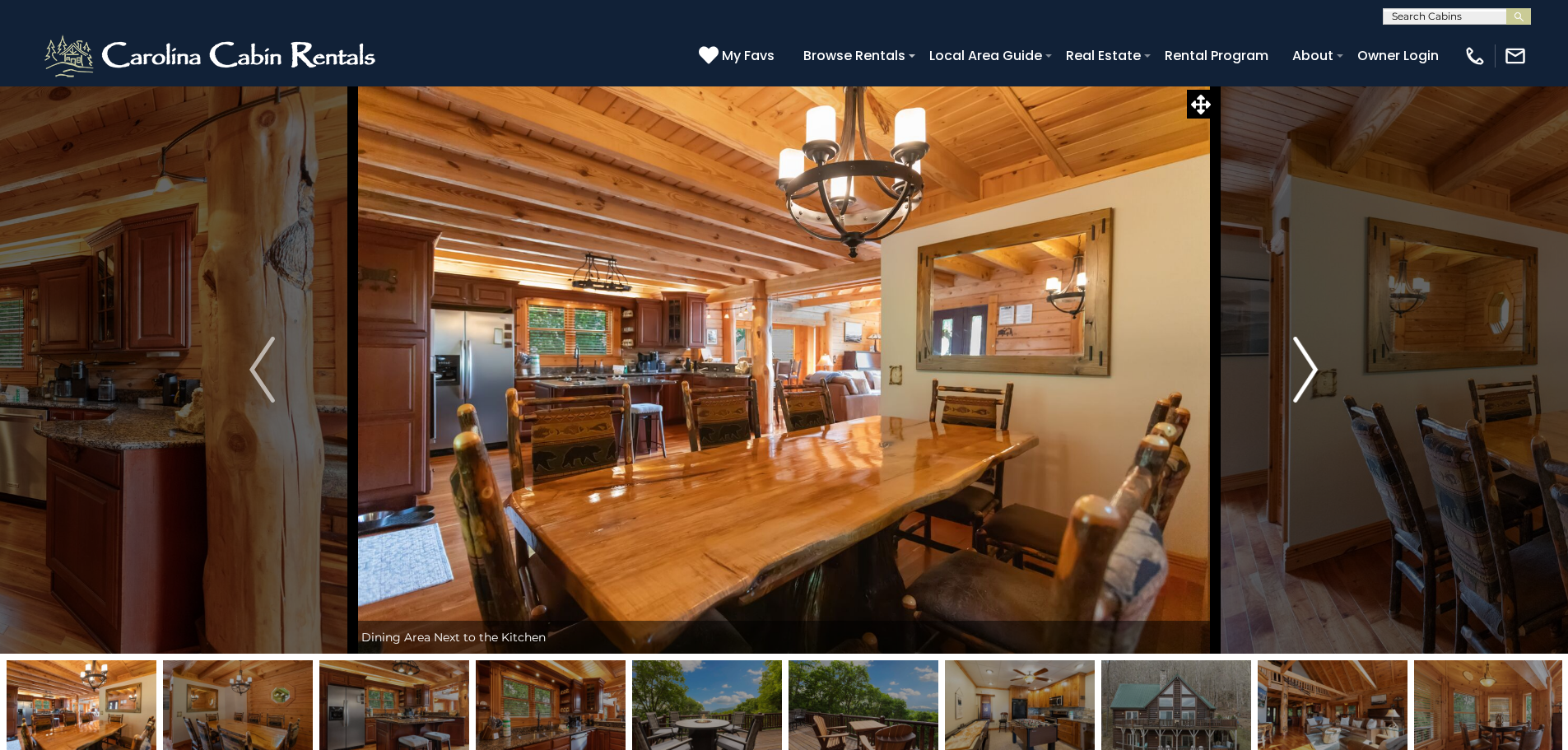
click at [1315, 365] on img "Next" at bounding box center [1305, 369] width 24 height 65
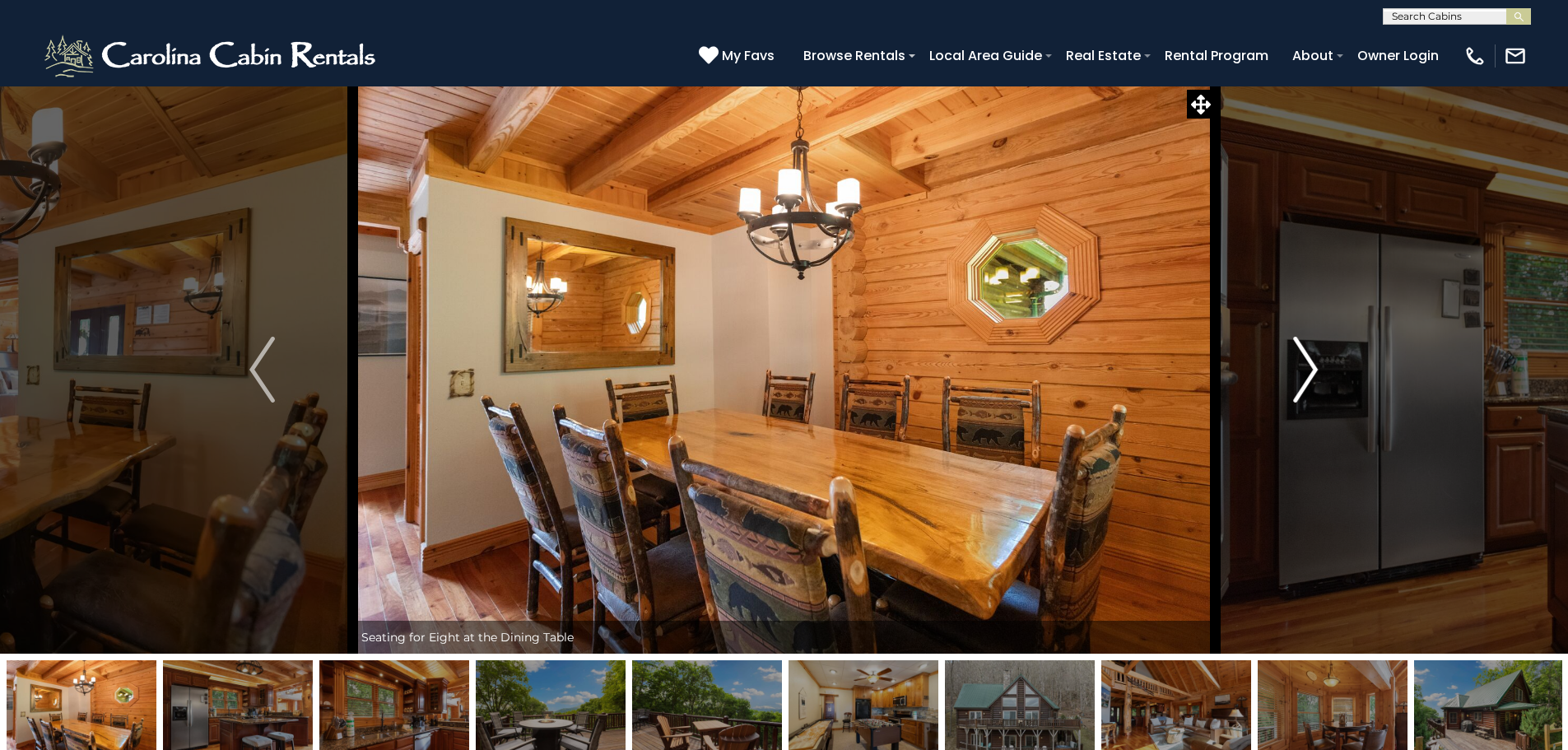
click at [1315, 365] on img "Next" at bounding box center [1305, 369] width 24 height 65
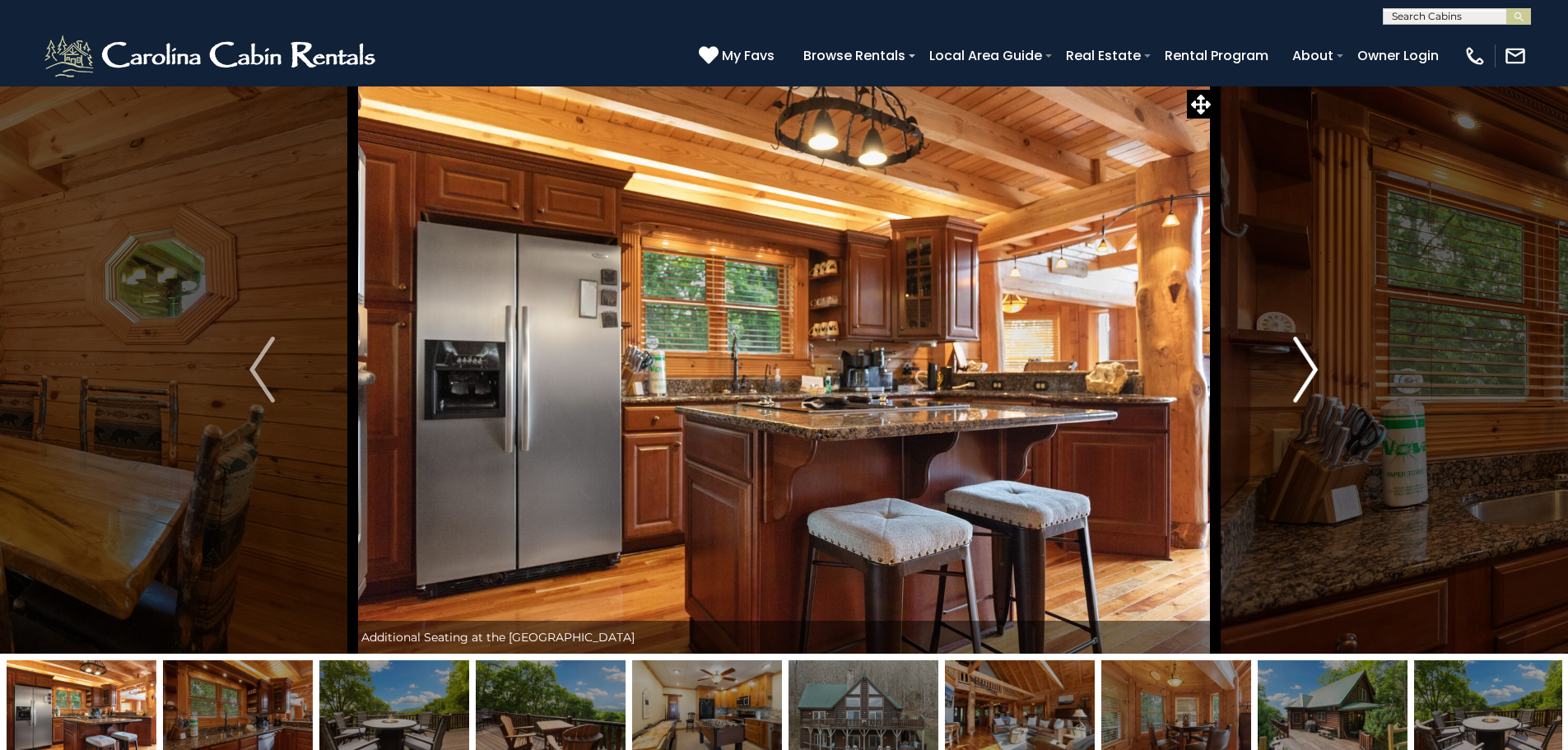
click at [1314, 362] on img "Next" at bounding box center [1305, 369] width 24 height 65
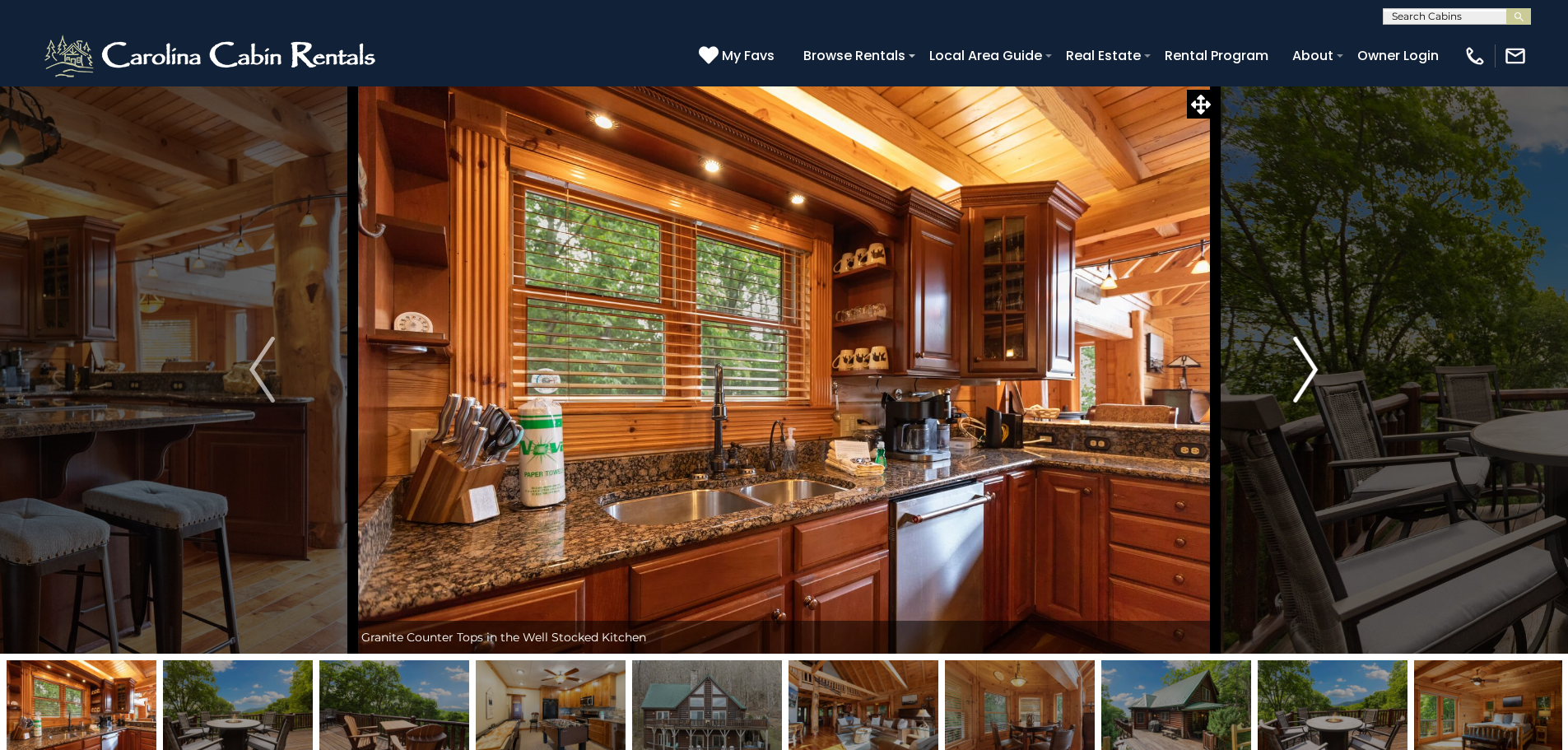
click at [1314, 362] on img "Next" at bounding box center [1305, 369] width 24 height 65
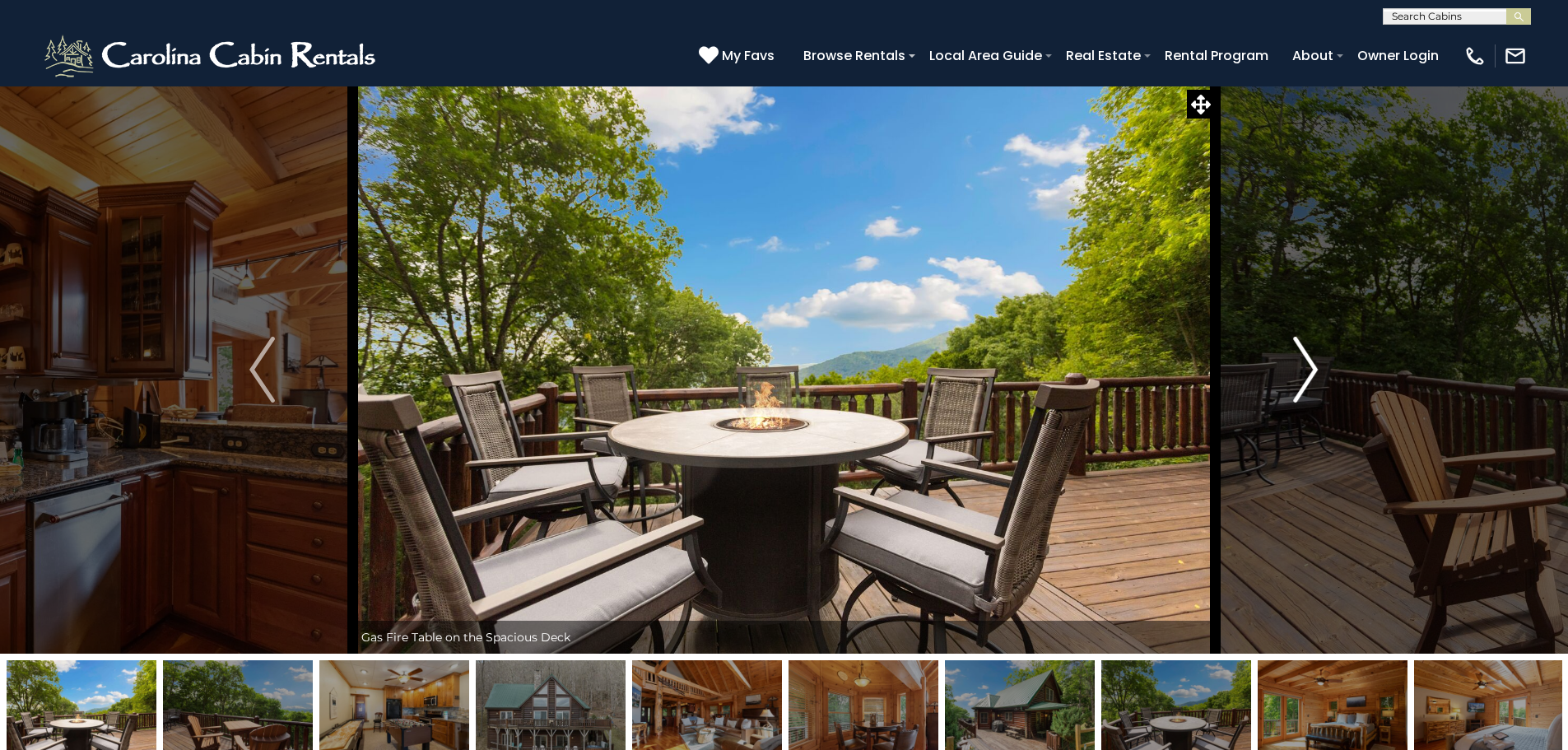
click at [1314, 362] on img "Next" at bounding box center [1305, 369] width 24 height 65
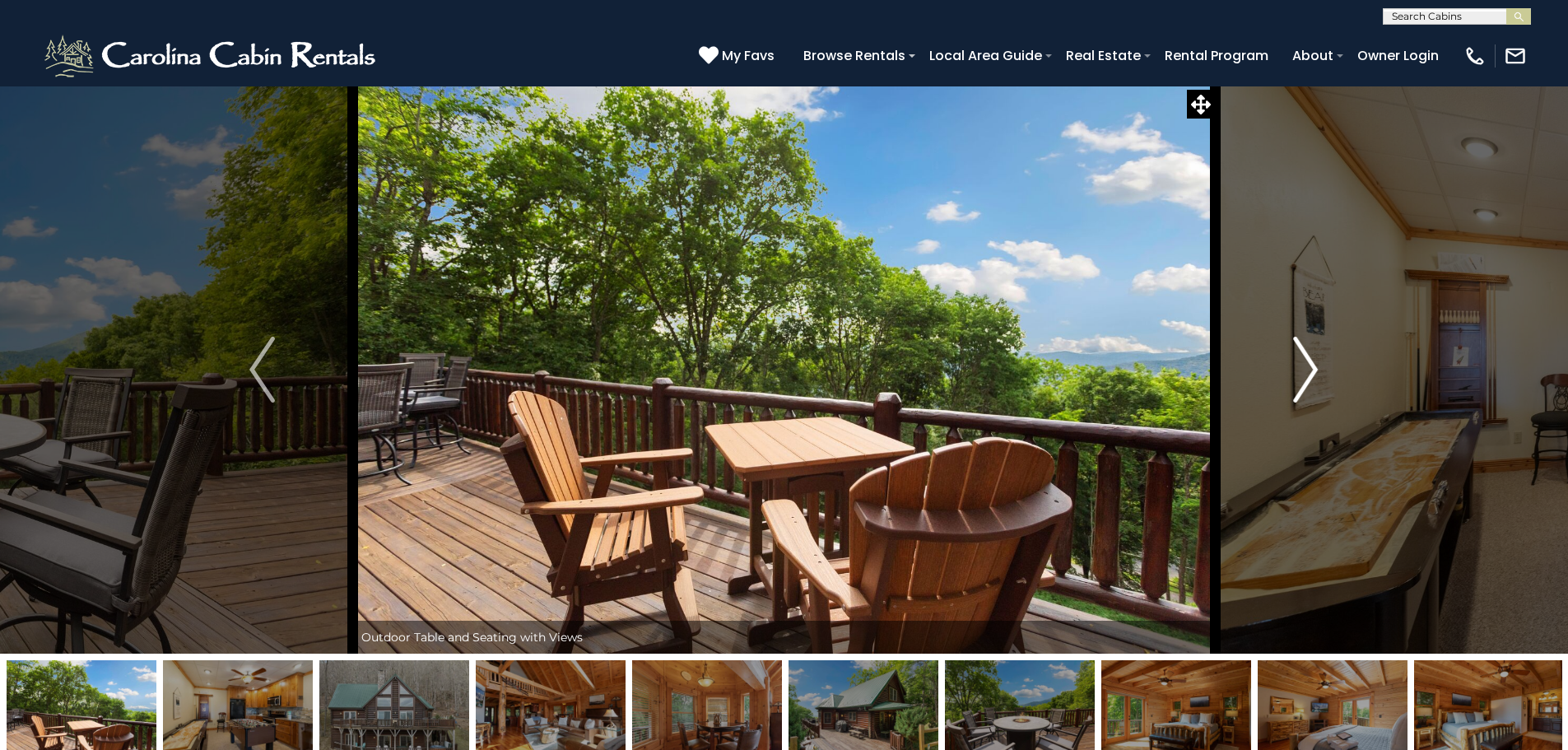
click at [1314, 362] on img "Next" at bounding box center [1305, 369] width 24 height 65
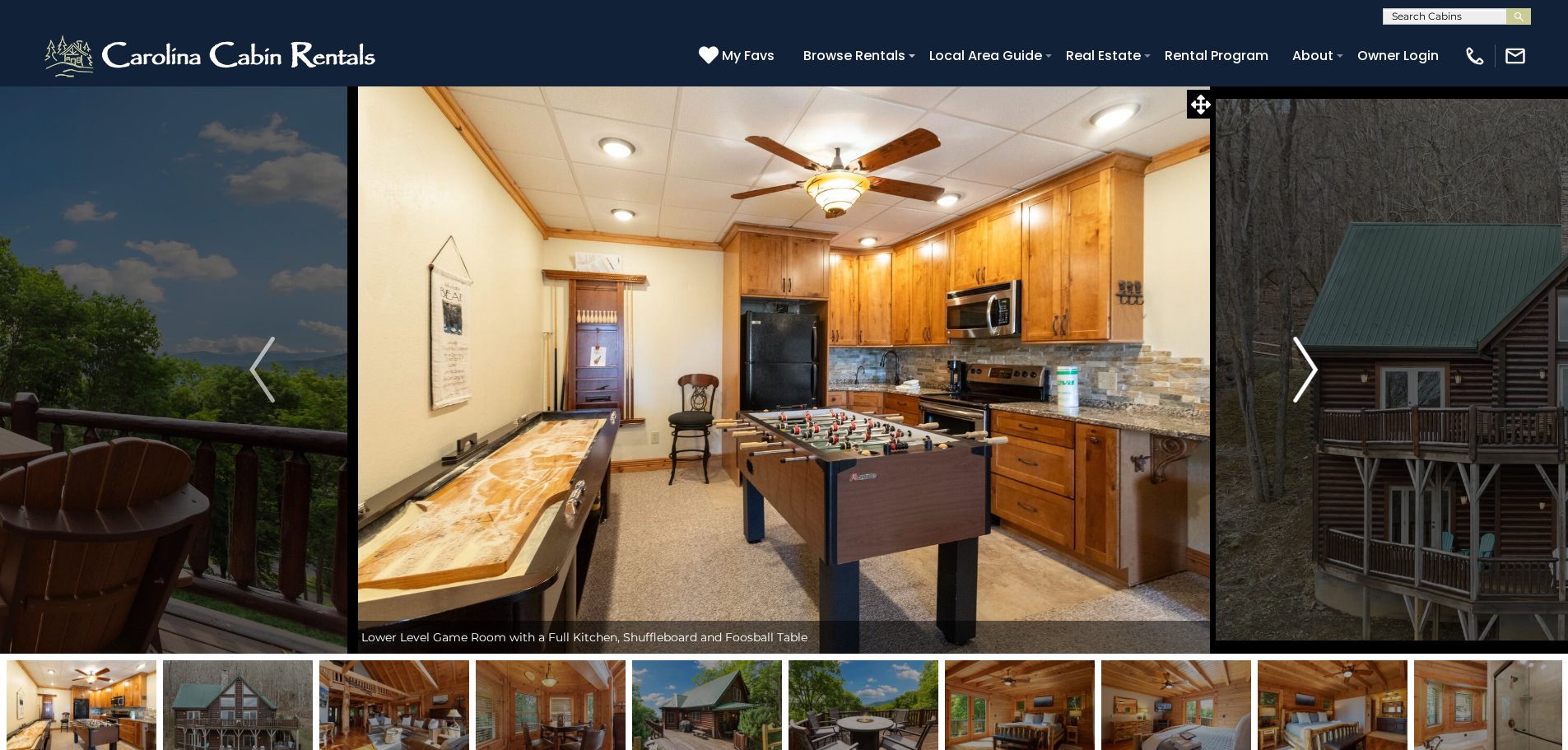
click at [1314, 362] on img "Next" at bounding box center [1305, 369] width 24 height 65
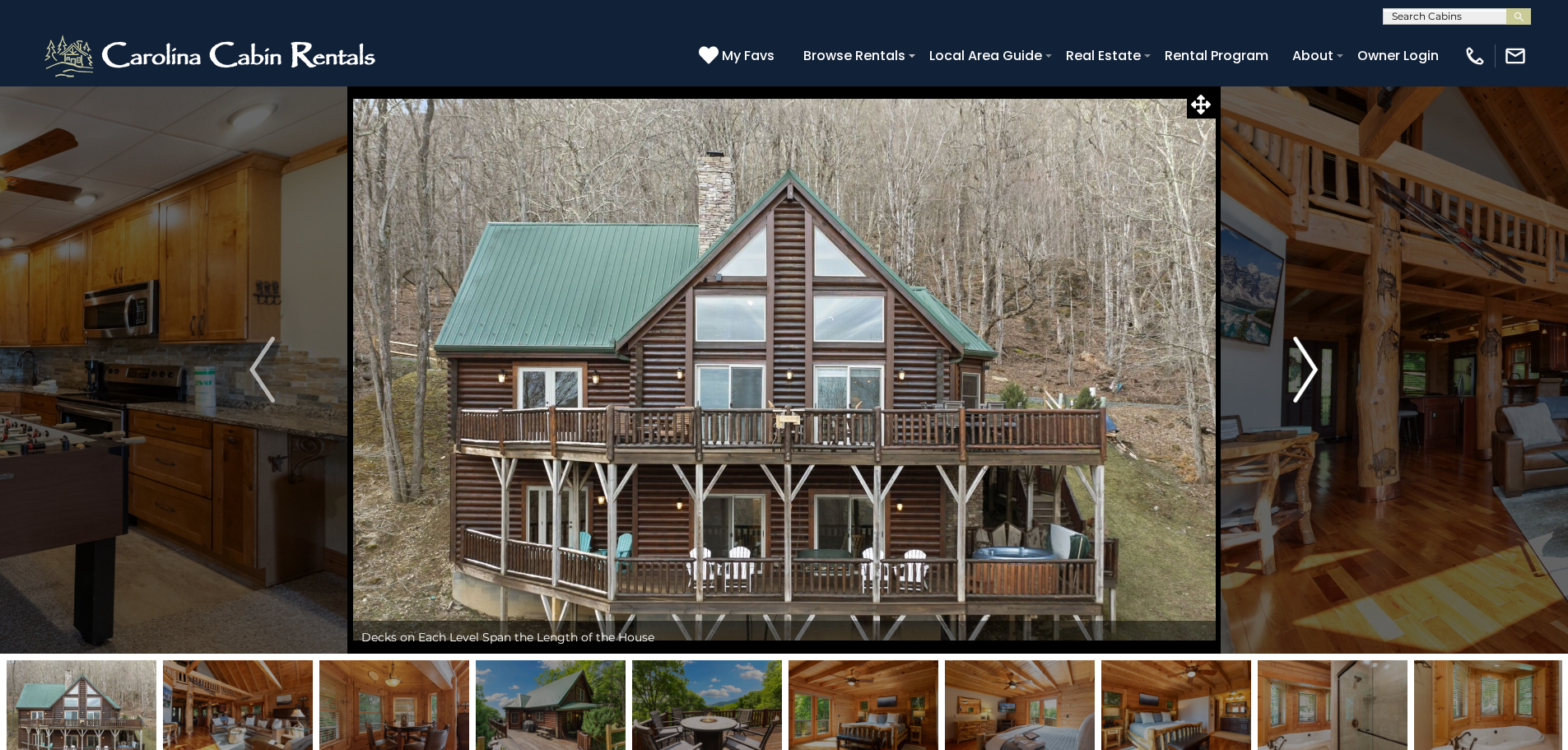
click at [1314, 362] on img "Next" at bounding box center [1305, 369] width 24 height 65
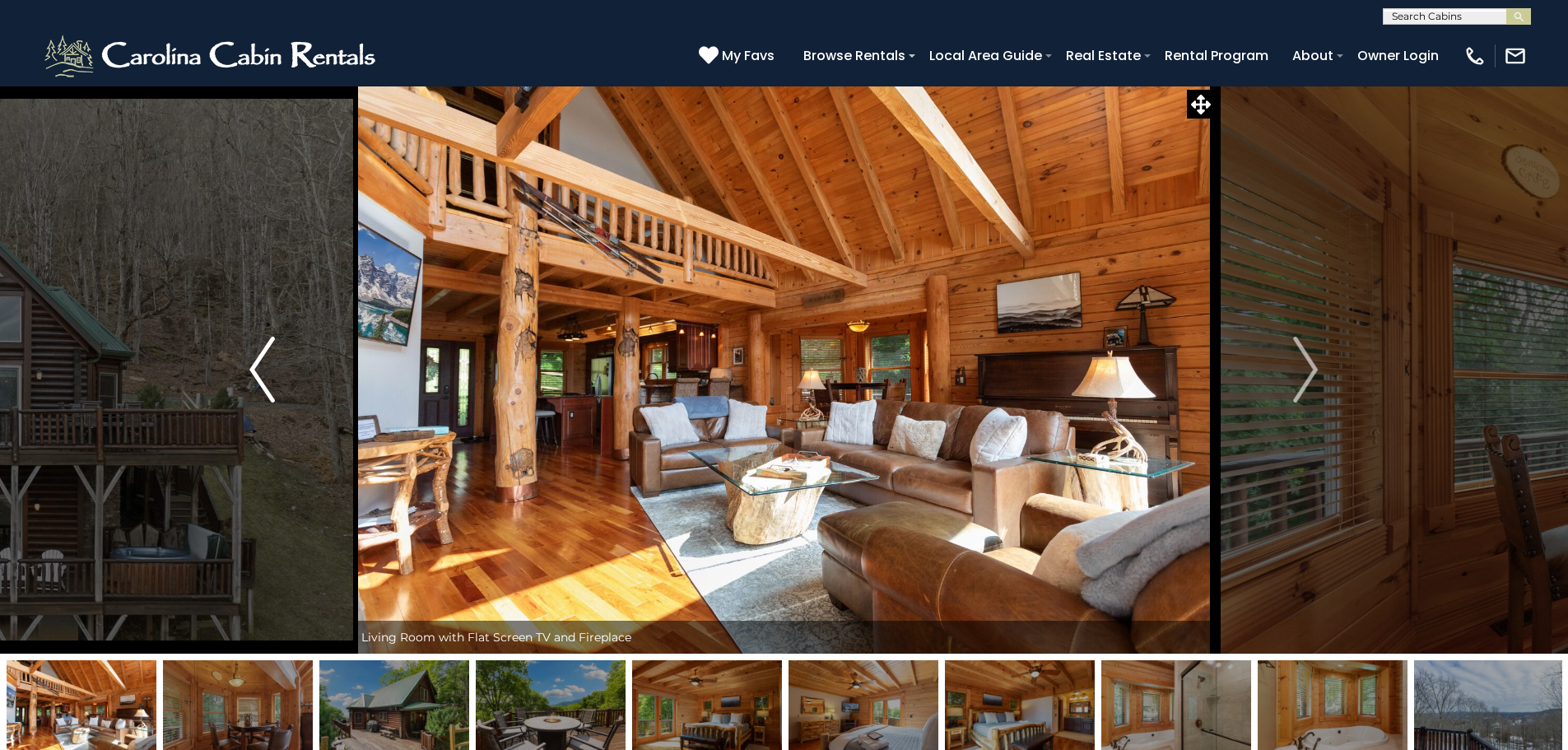
click at [262, 365] on img "Previous" at bounding box center [262, 369] width 24 height 65
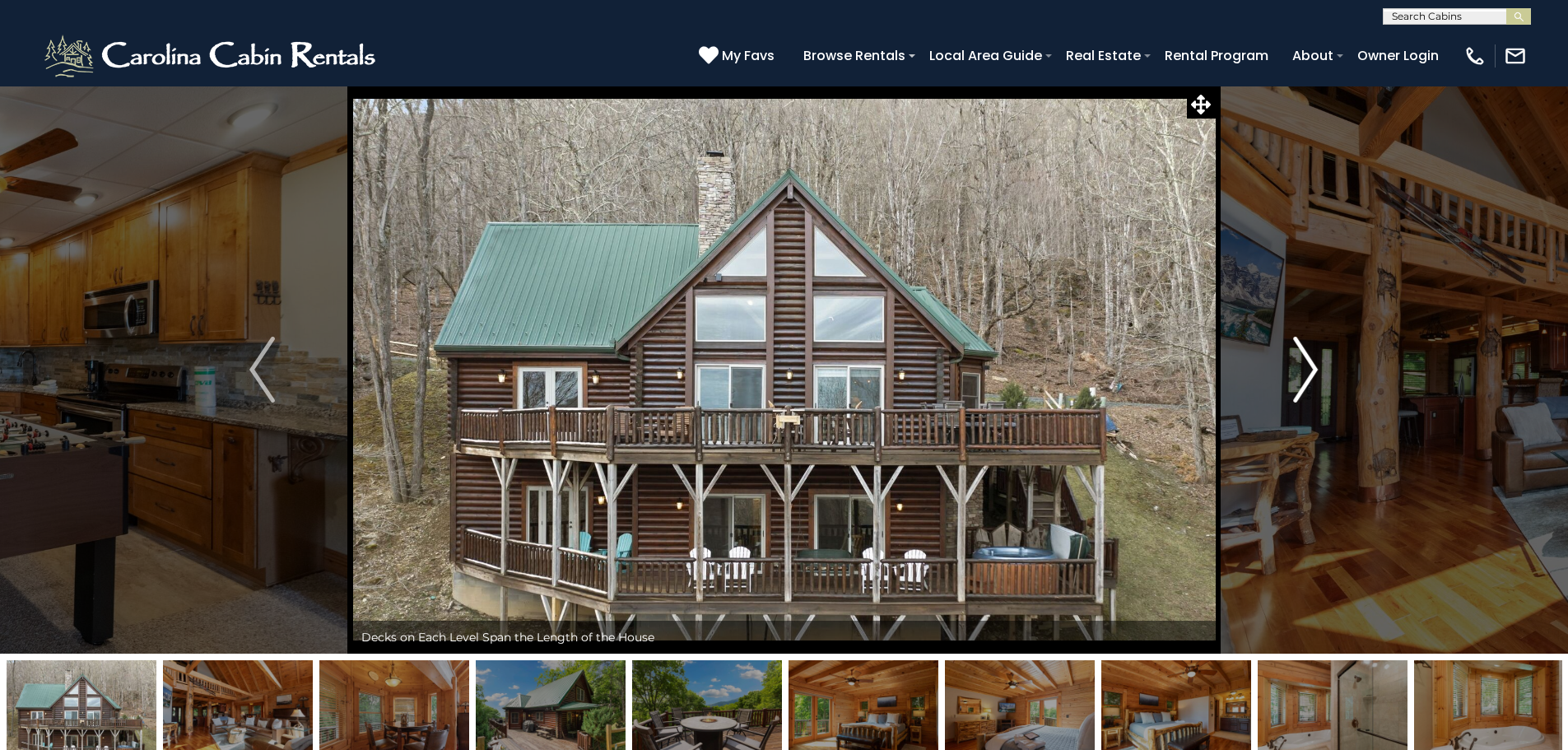
click at [1318, 369] on img "Next" at bounding box center [1305, 369] width 24 height 65
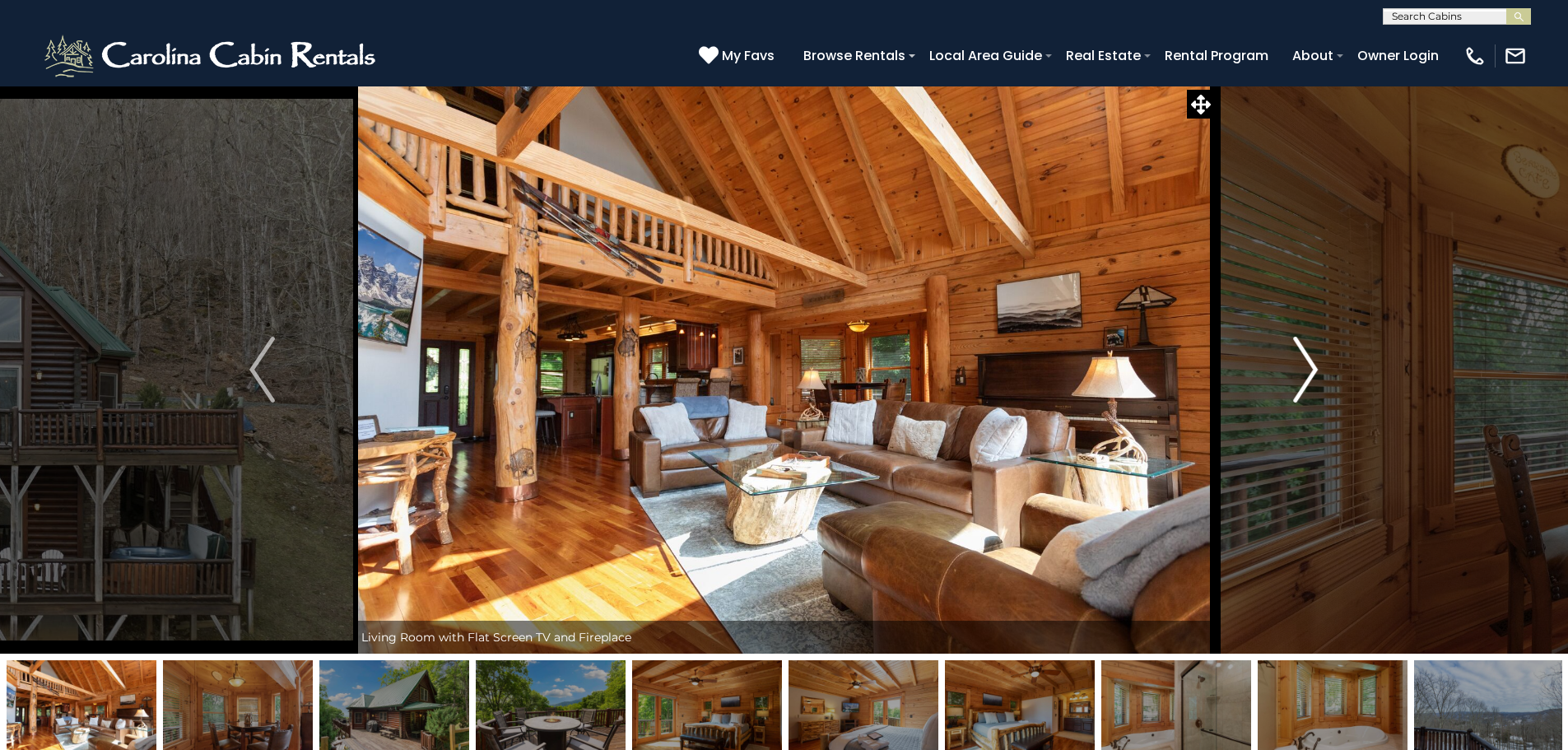
click at [1318, 369] on img "Next" at bounding box center [1305, 369] width 24 height 65
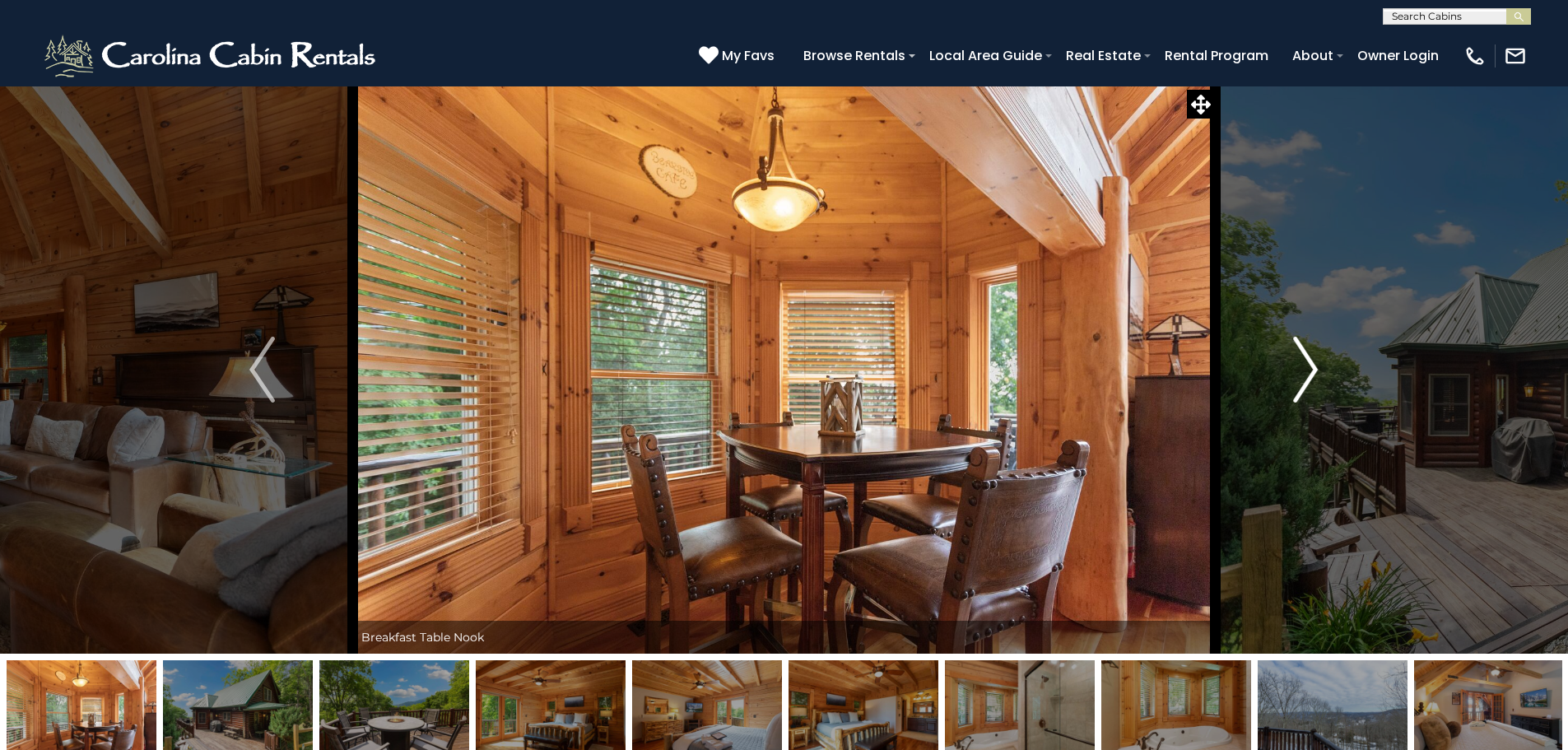
click at [1318, 369] on img "Next" at bounding box center [1305, 369] width 24 height 65
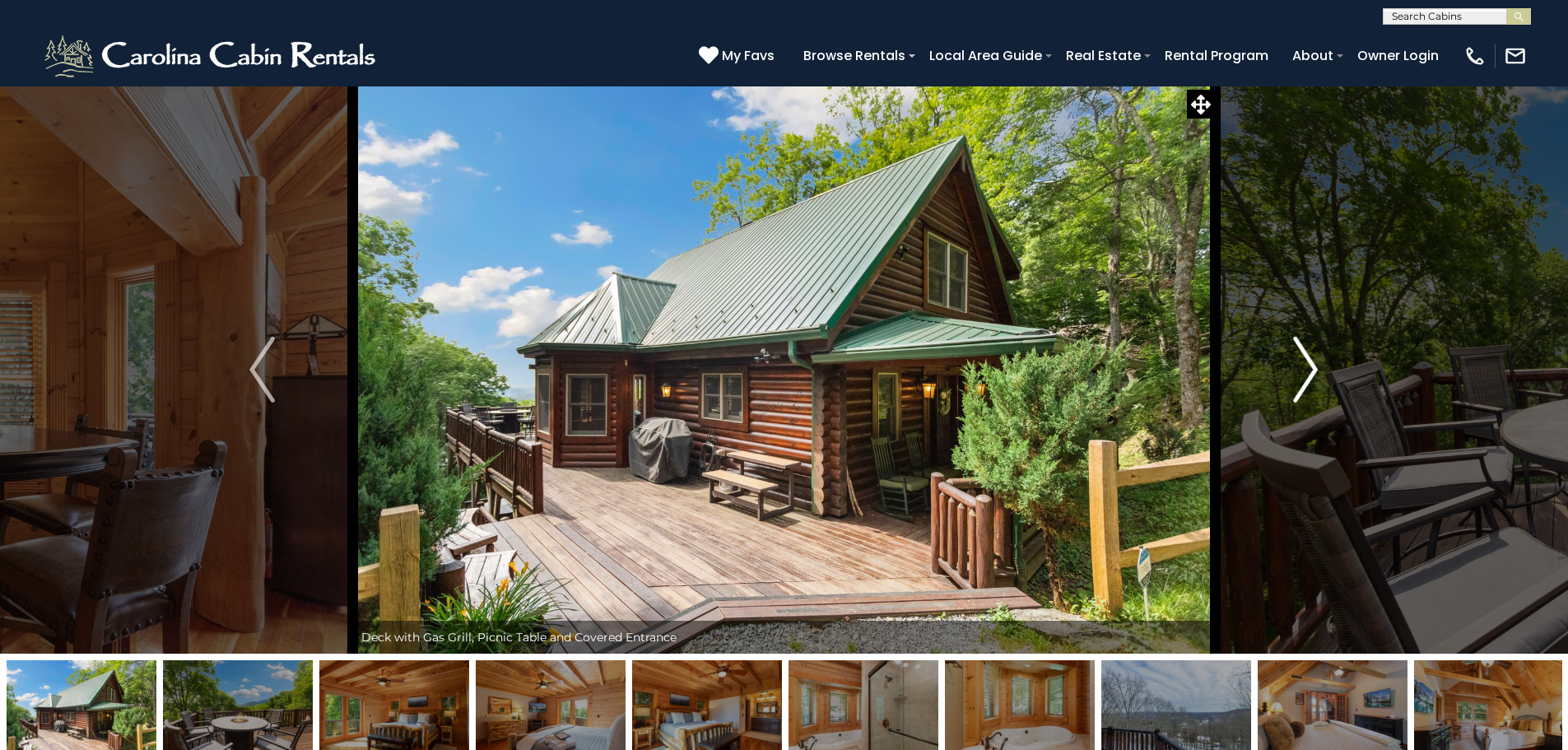
click at [1318, 369] on img "Next" at bounding box center [1305, 369] width 24 height 65
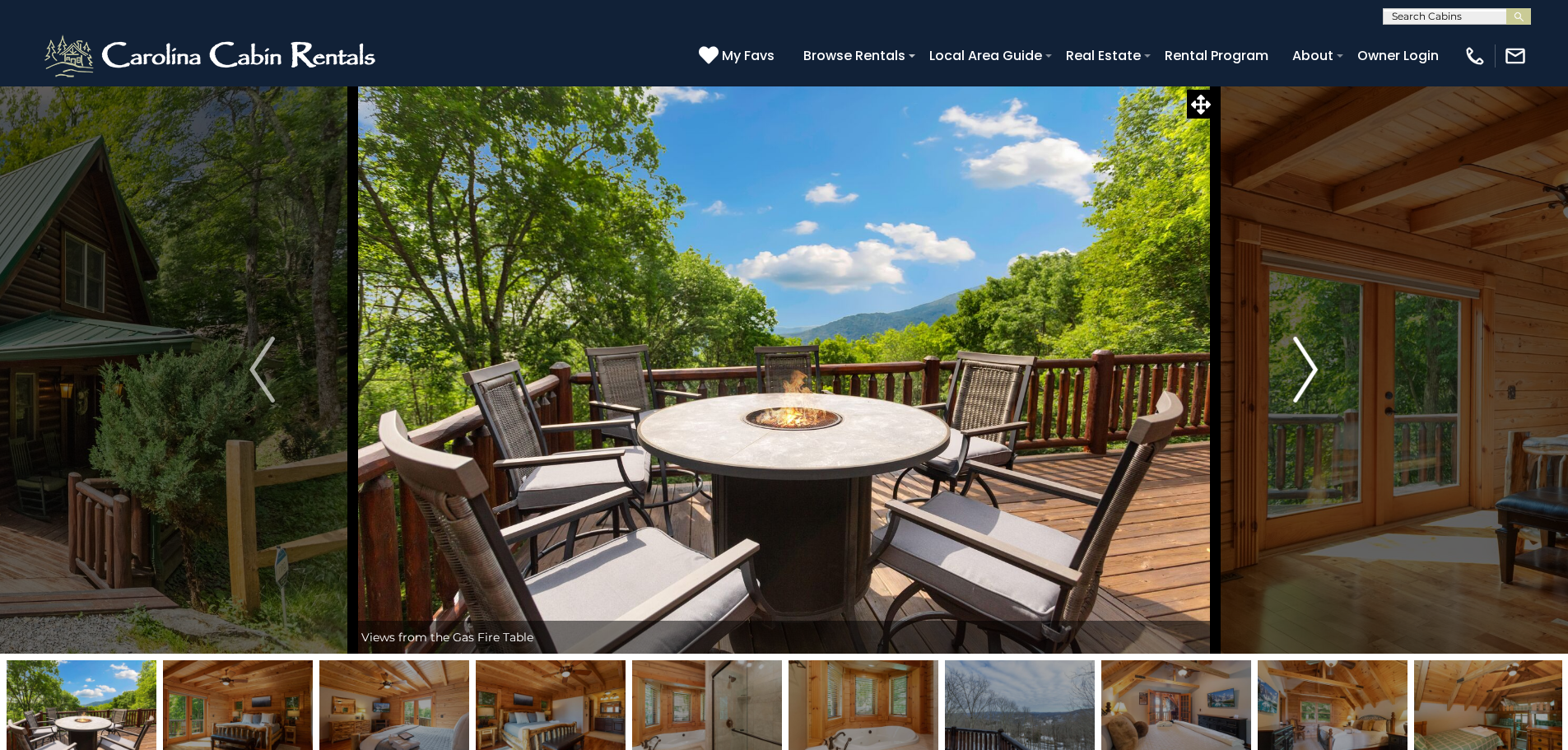
click at [1318, 369] on img "Next" at bounding box center [1305, 369] width 24 height 65
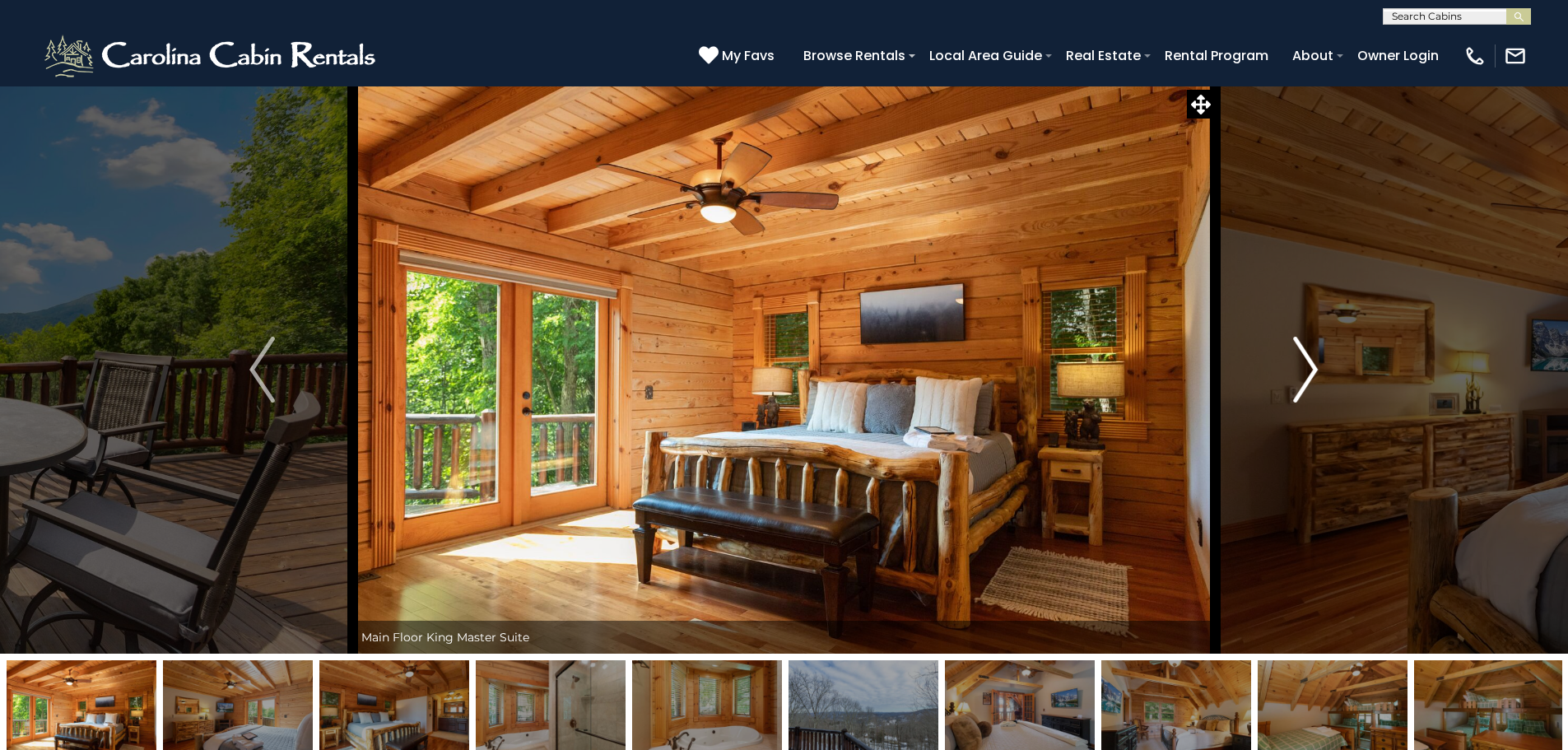
click at [1318, 369] on img "Next" at bounding box center [1305, 369] width 24 height 65
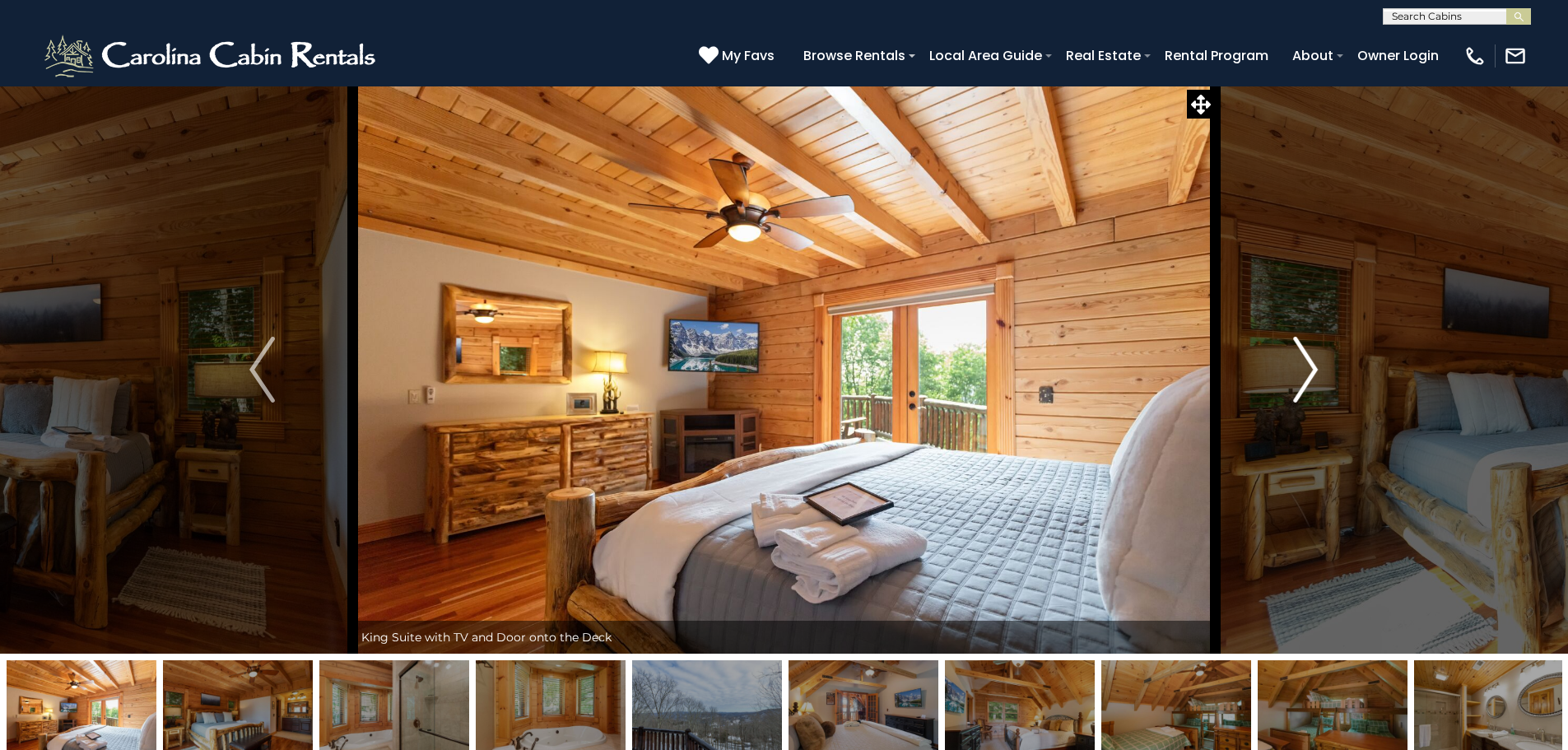
click at [1317, 368] on img "Next" at bounding box center [1305, 369] width 24 height 65
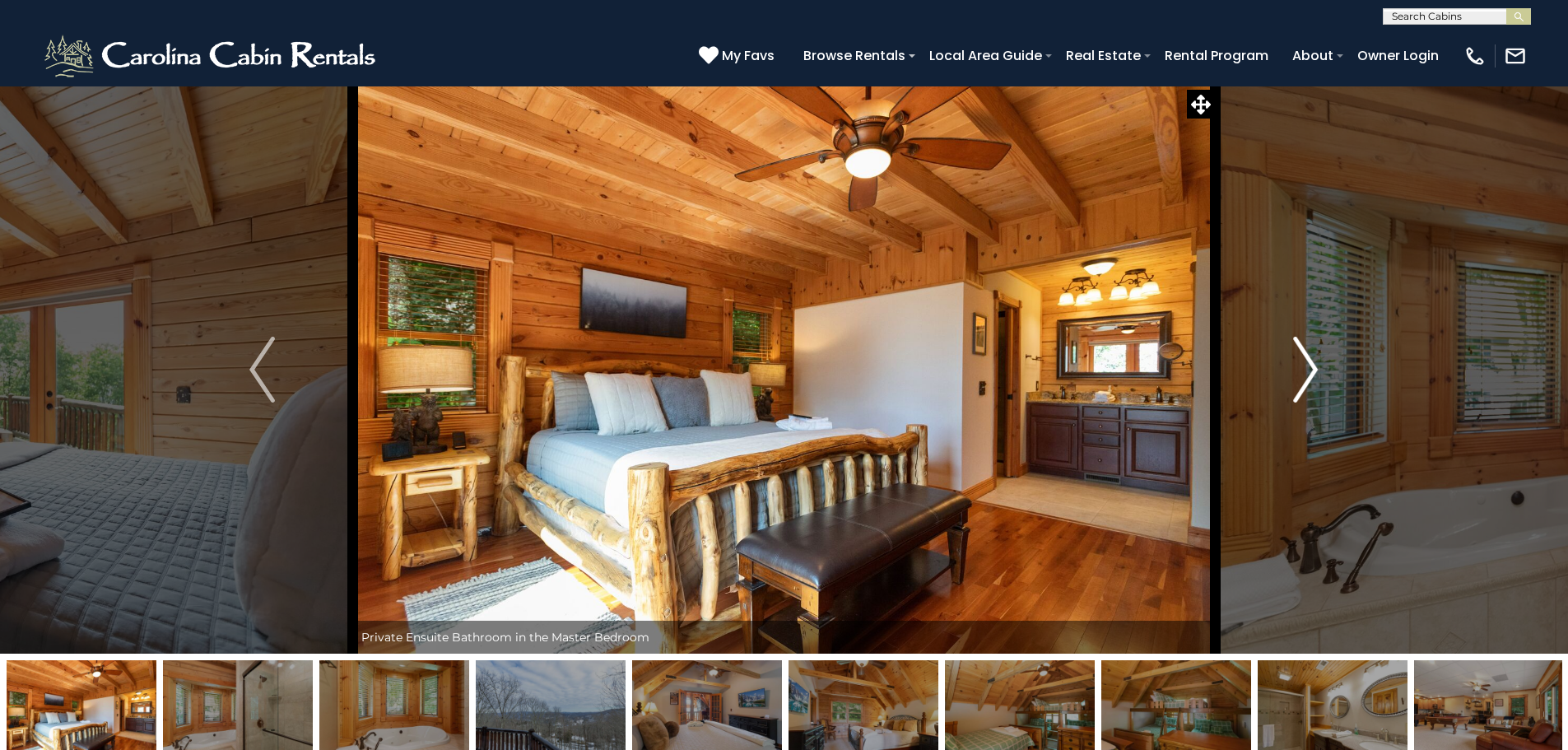
click at [1317, 368] on img "Next" at bounding box center [1305, 369] width 24 height 65
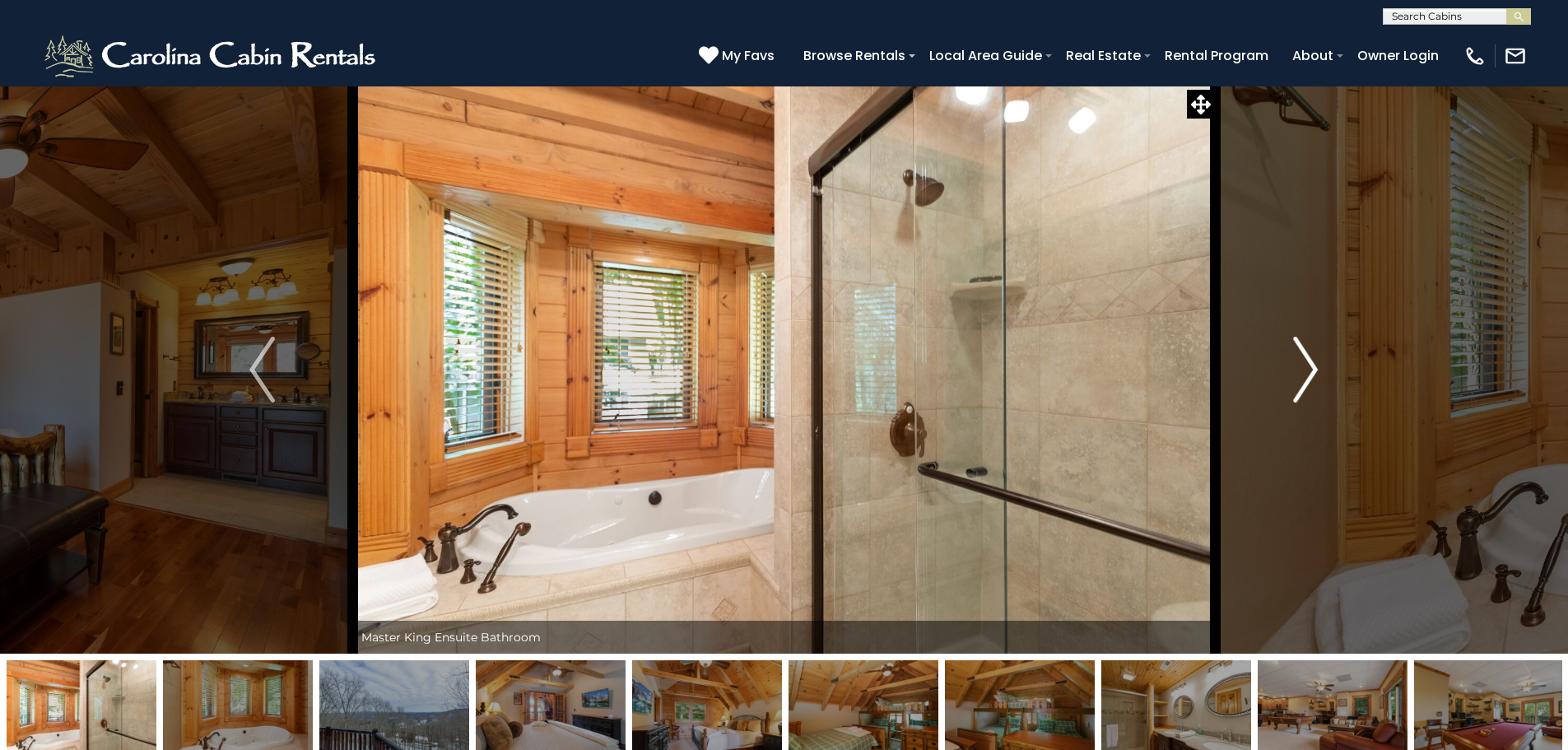
click at [1317, 368] on img "Next" at bounding box center [1305, 369] width 24 height 65
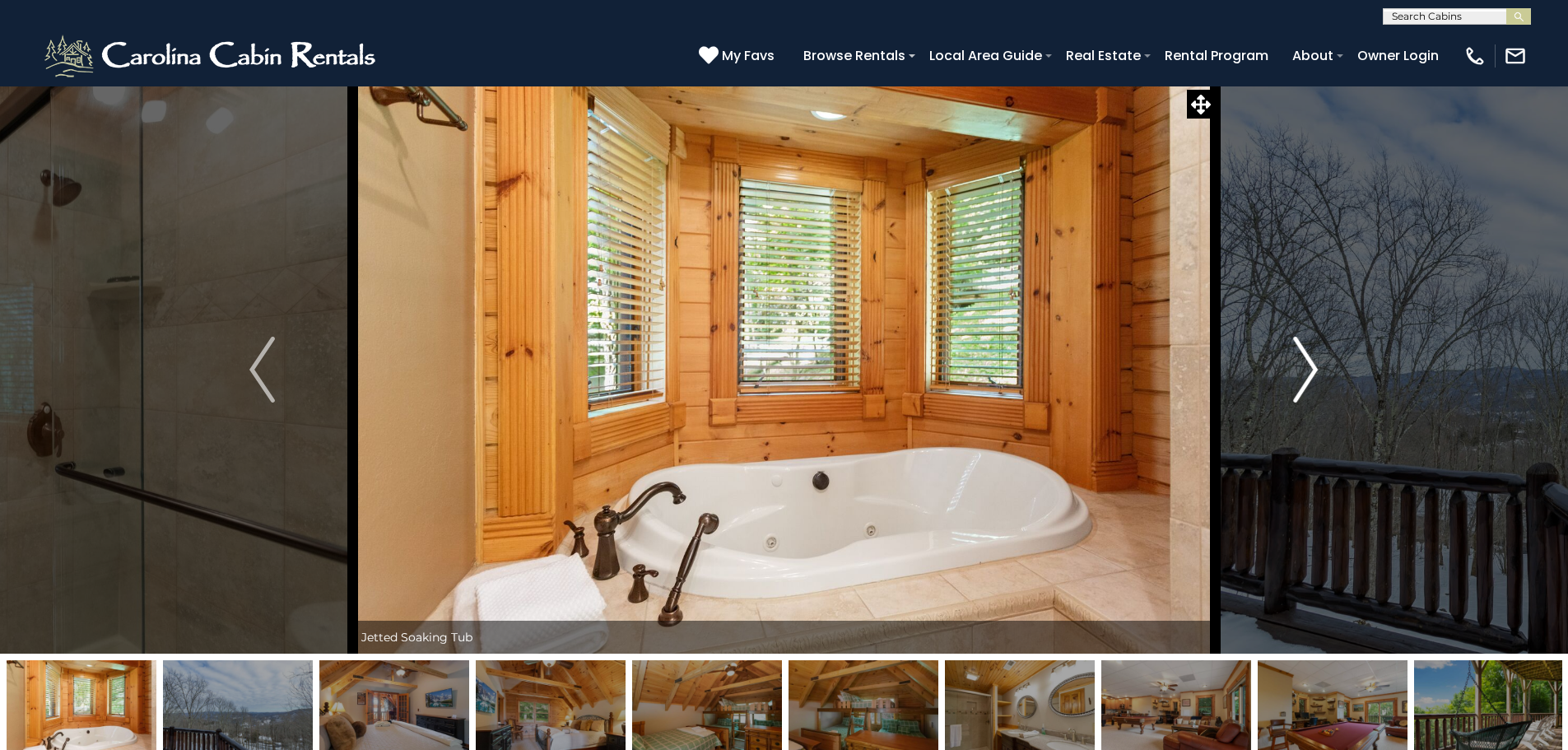
click at [1317, 368] on img "Next" at bounding box center [1305, 369] width 24 height 65
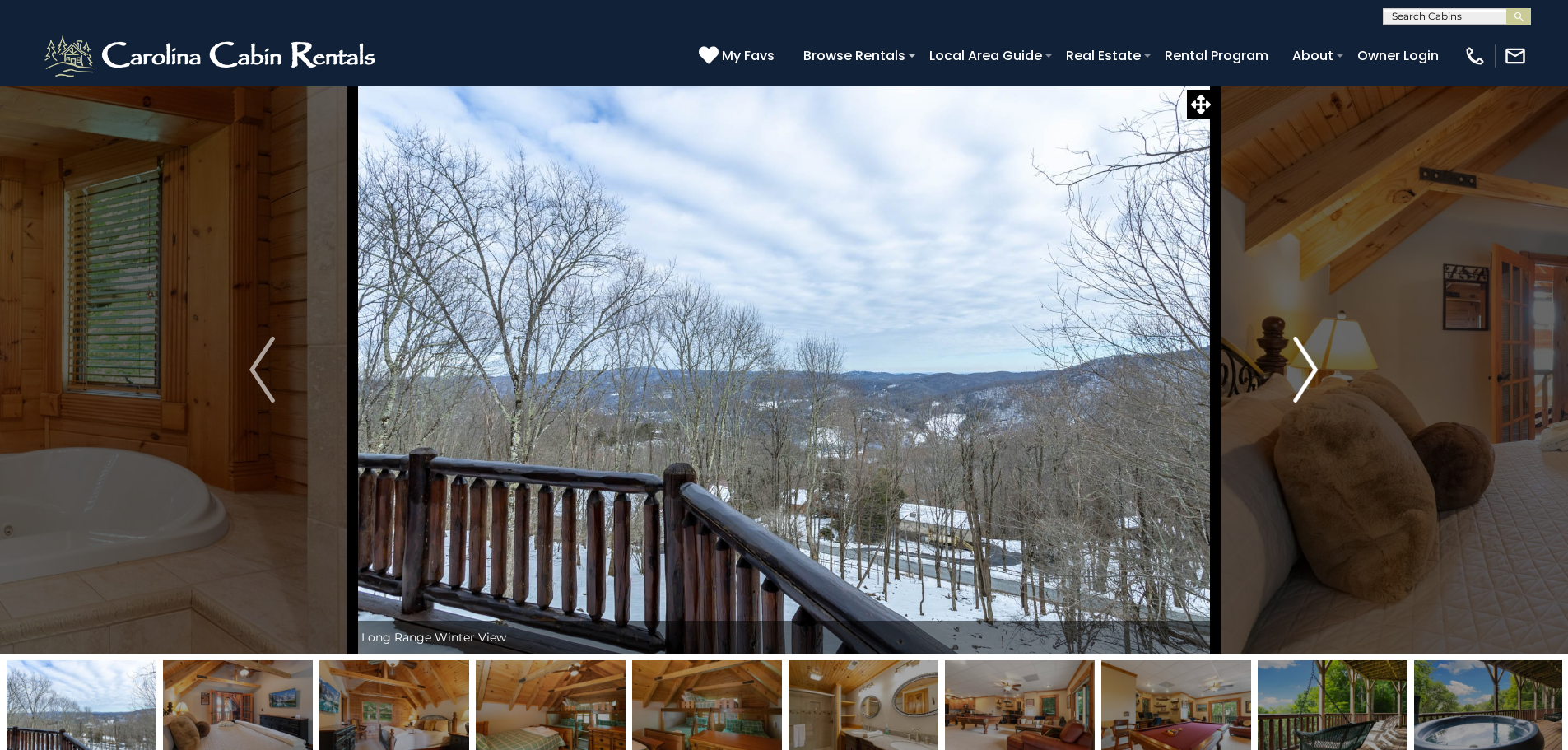
click at [1317, 368] on img "Next" at bounding box center [1305, 369] width 24 height 65
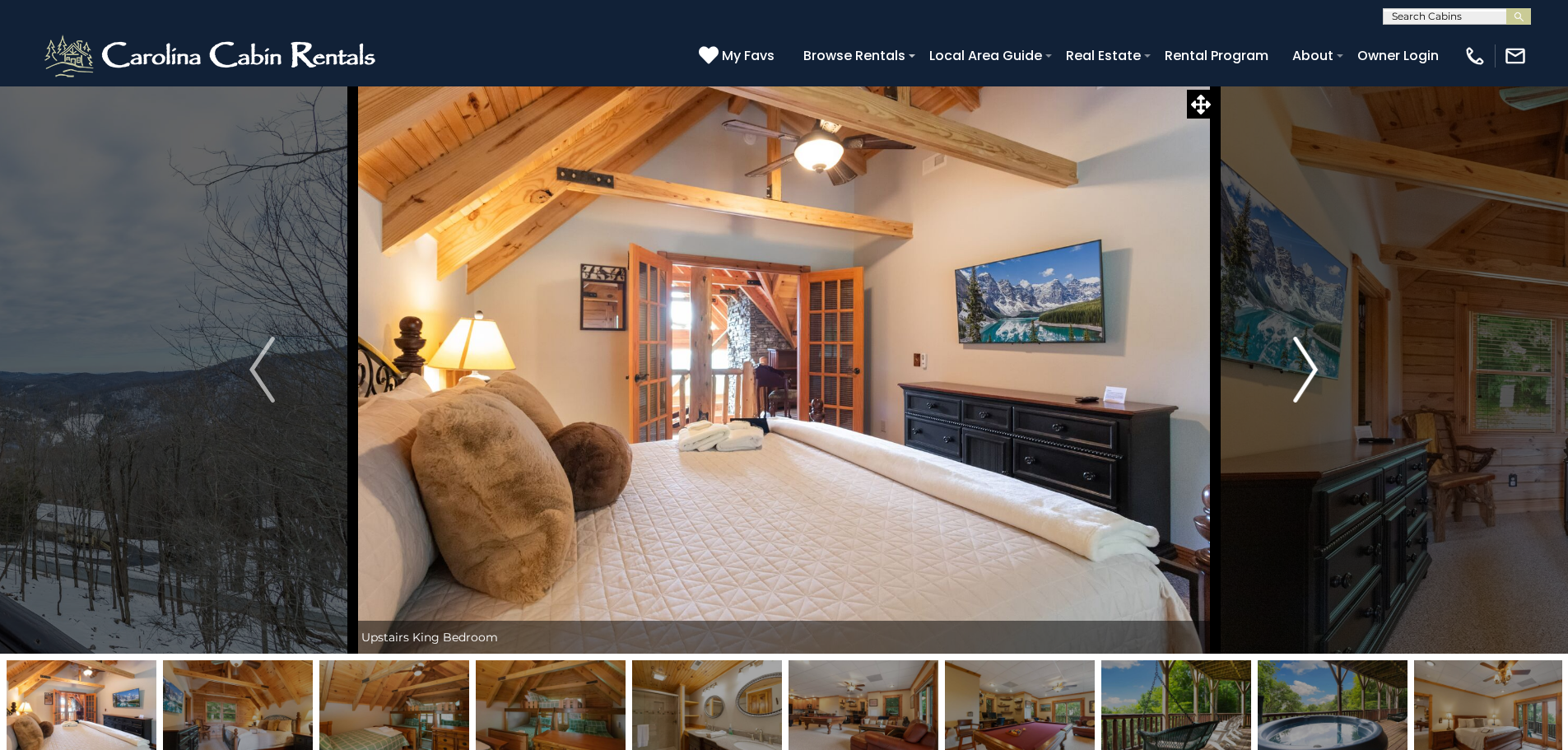
click at [1317, 368] on img "Next" at bounding box center [1305, 369] width 24 height 65
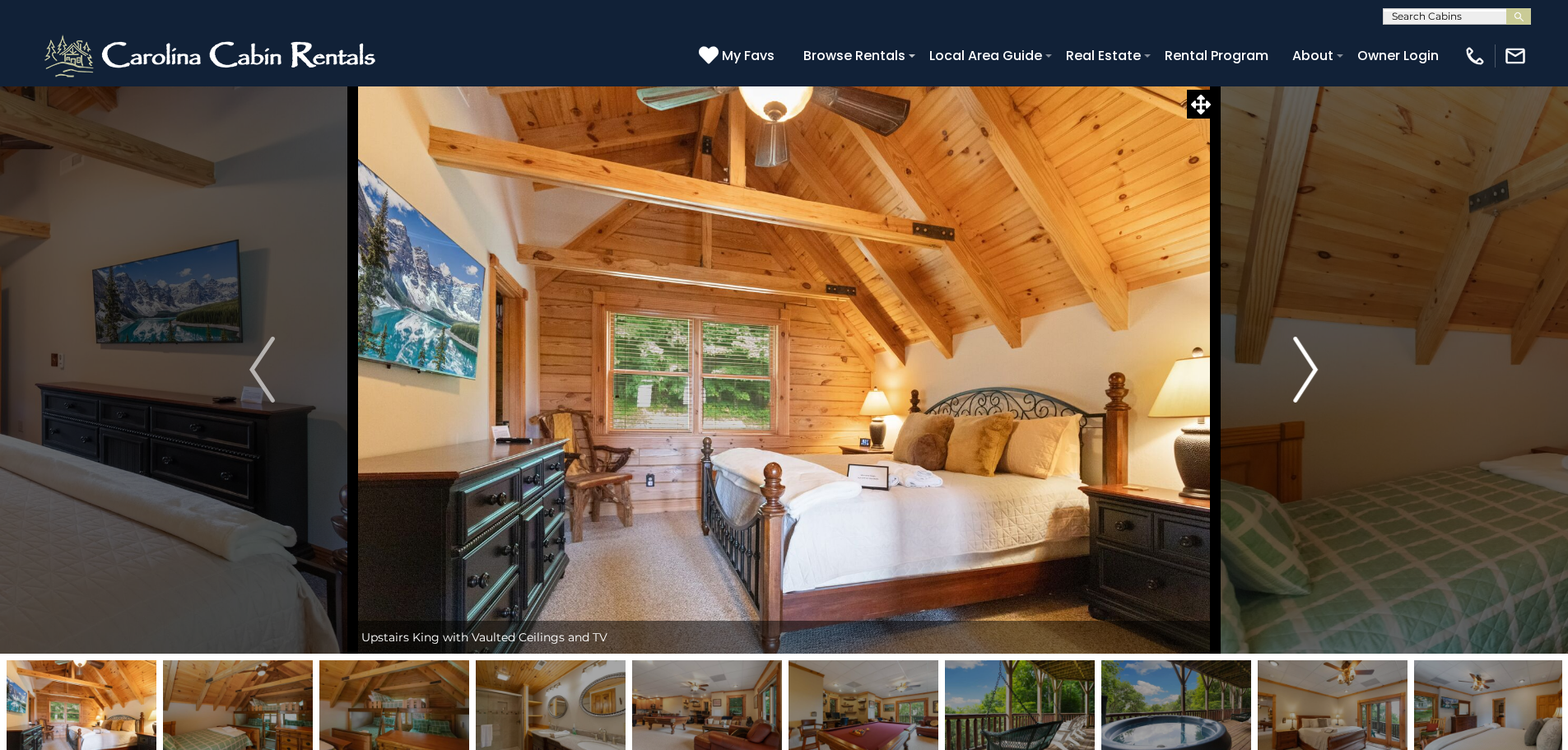
click at [1317, 368] on img "Next" at bounding box center [1305, 369] width 24 height 65
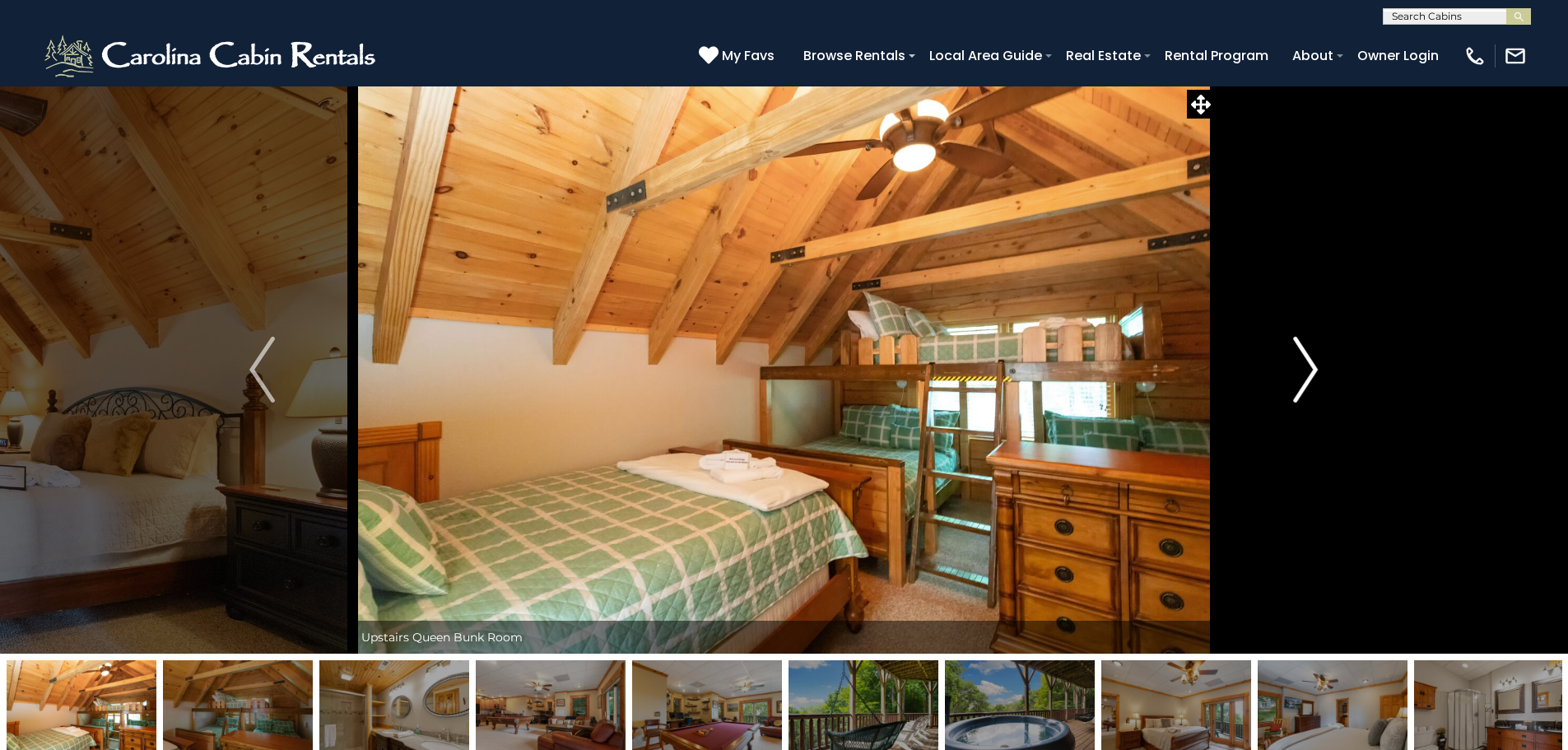
click at [1317, 368] on img "Next" at bounding box center [1305, 369] width 24 height 65
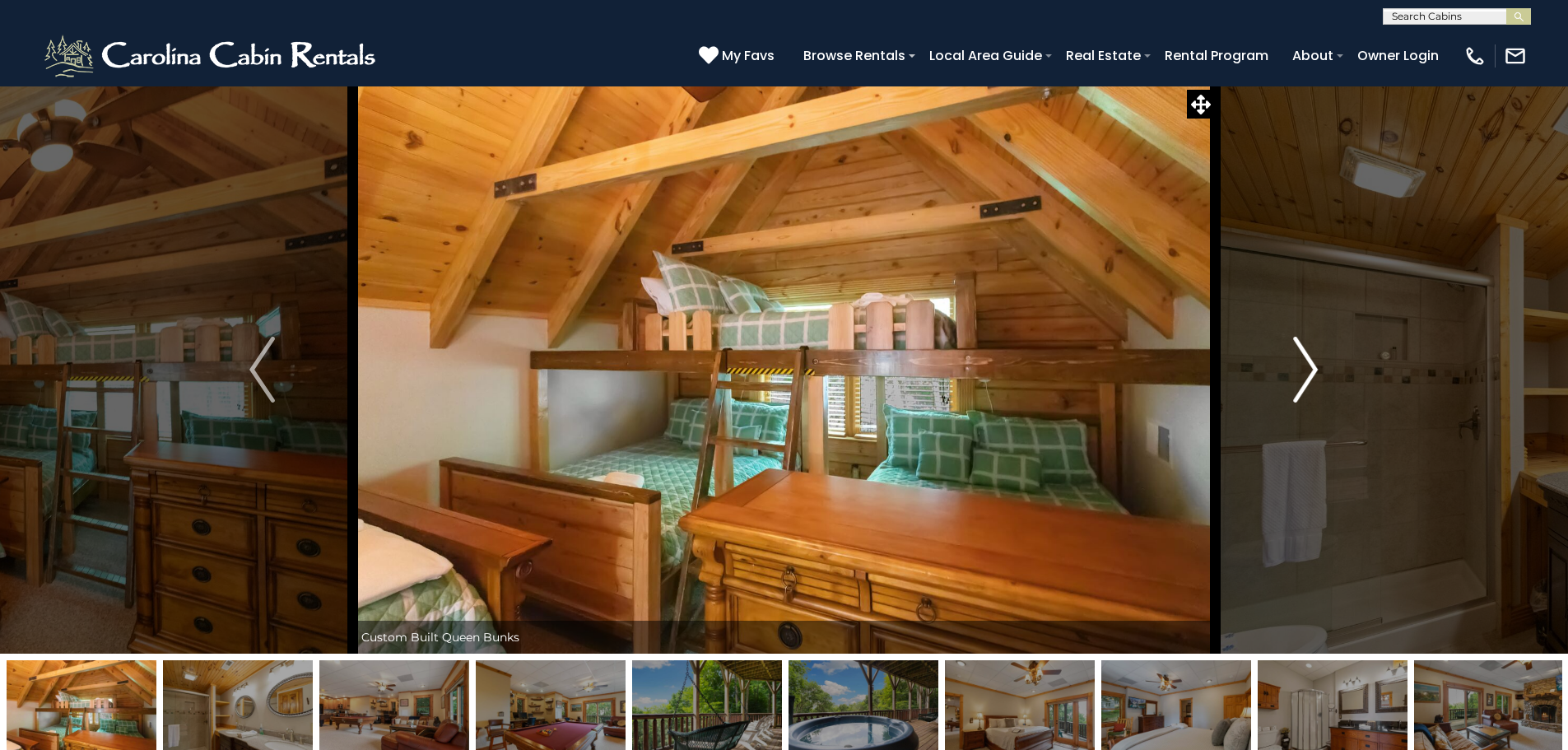
click at [1317, 368] on img "Next" at bounding box center [1305, 369] width 24 height 65
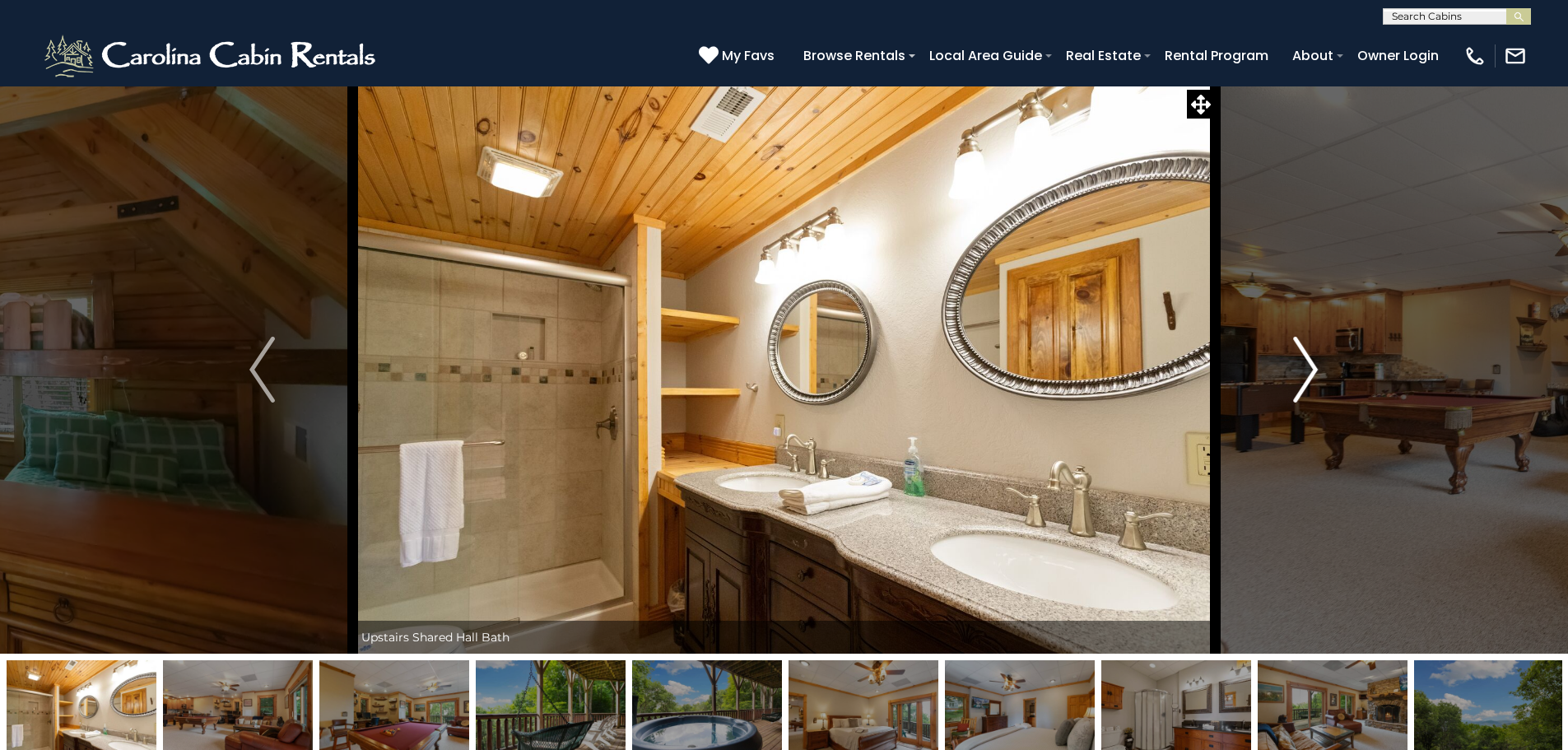
click at [1317, 368] on img "Next" at bounding box center [1305, 369] width 24 height 65
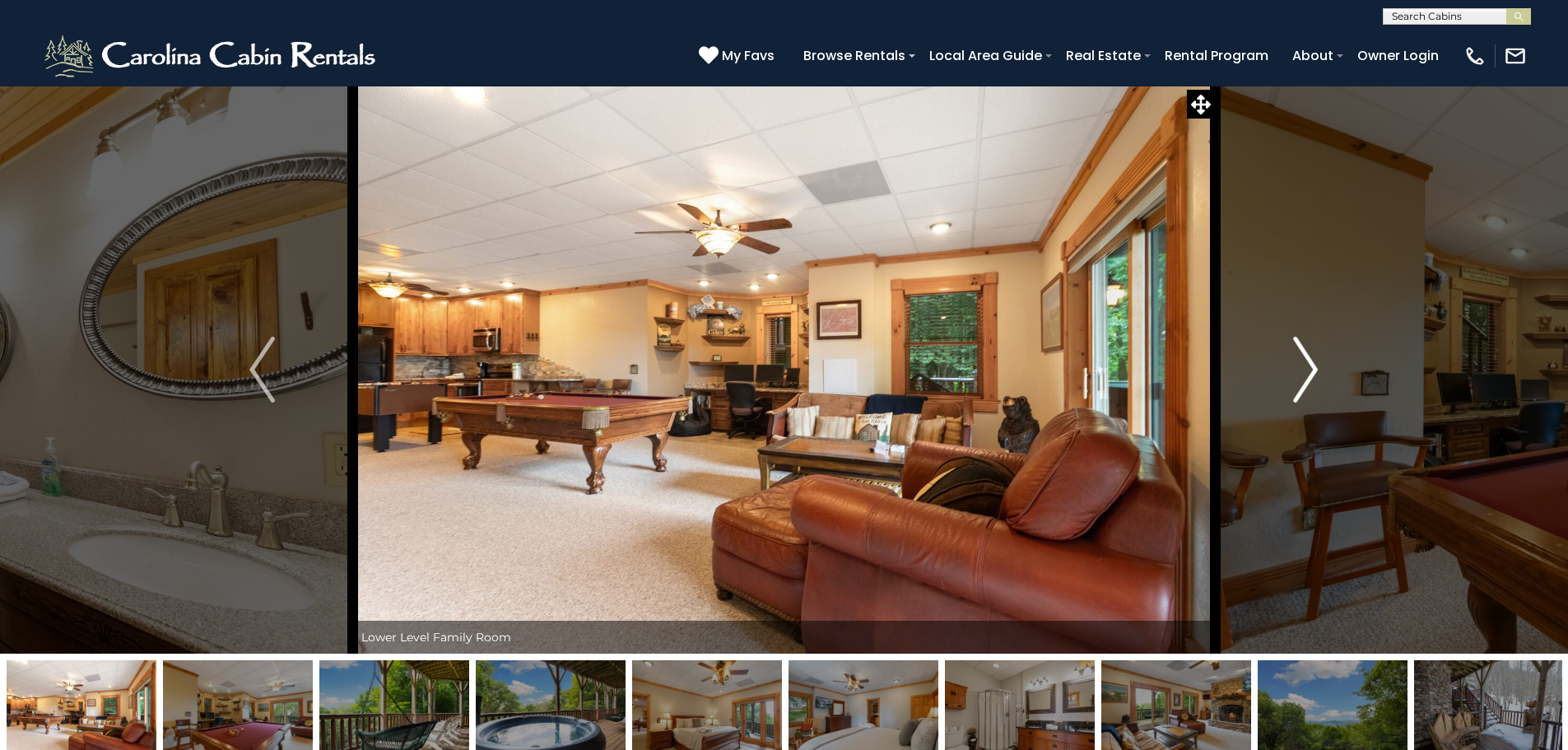
click at [1317, 368] on img "Next" at bounding box center [1305, 369] width 24 height 65
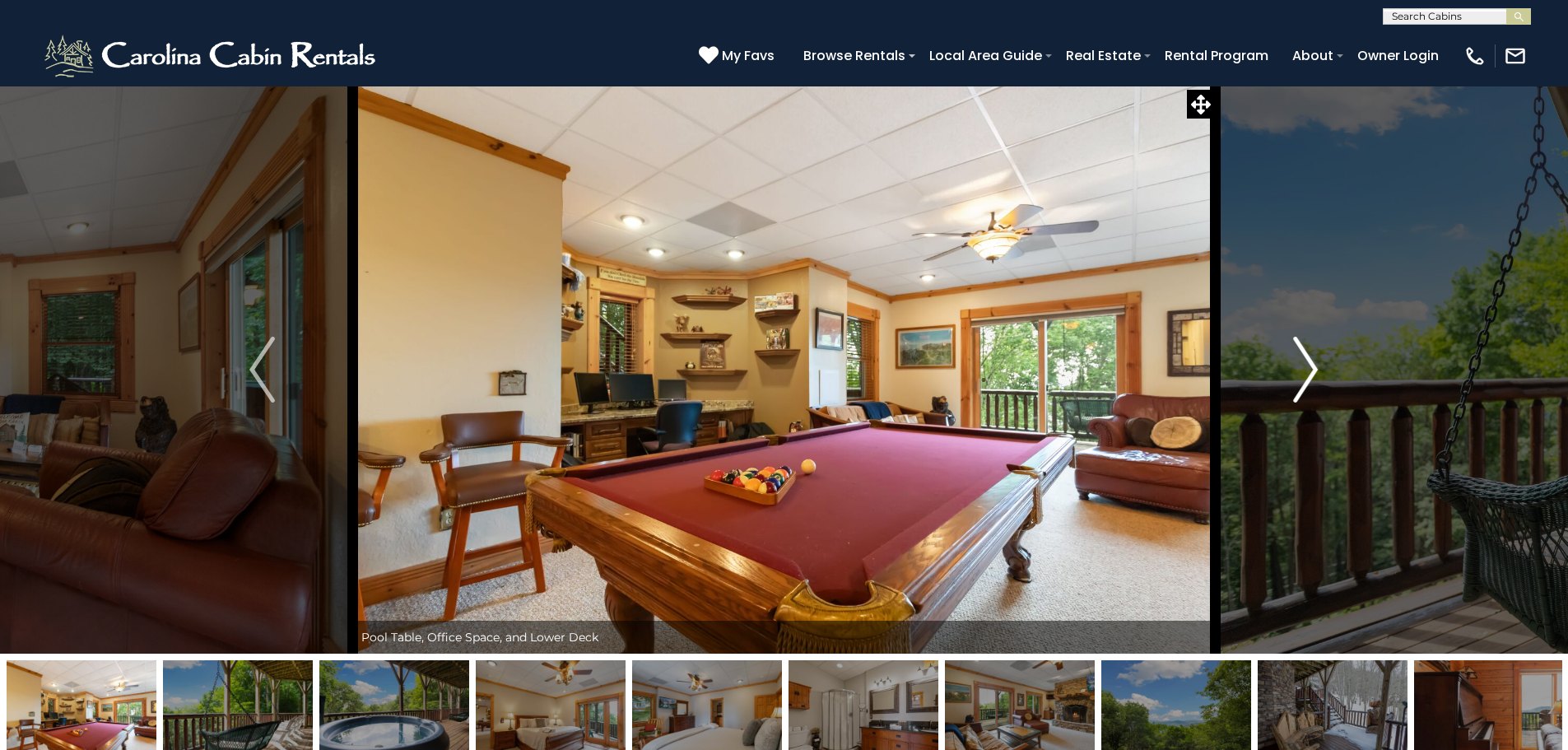
click at [1317, 368] on img "Next" at bounding box center [1305, 369] width 24 height 65
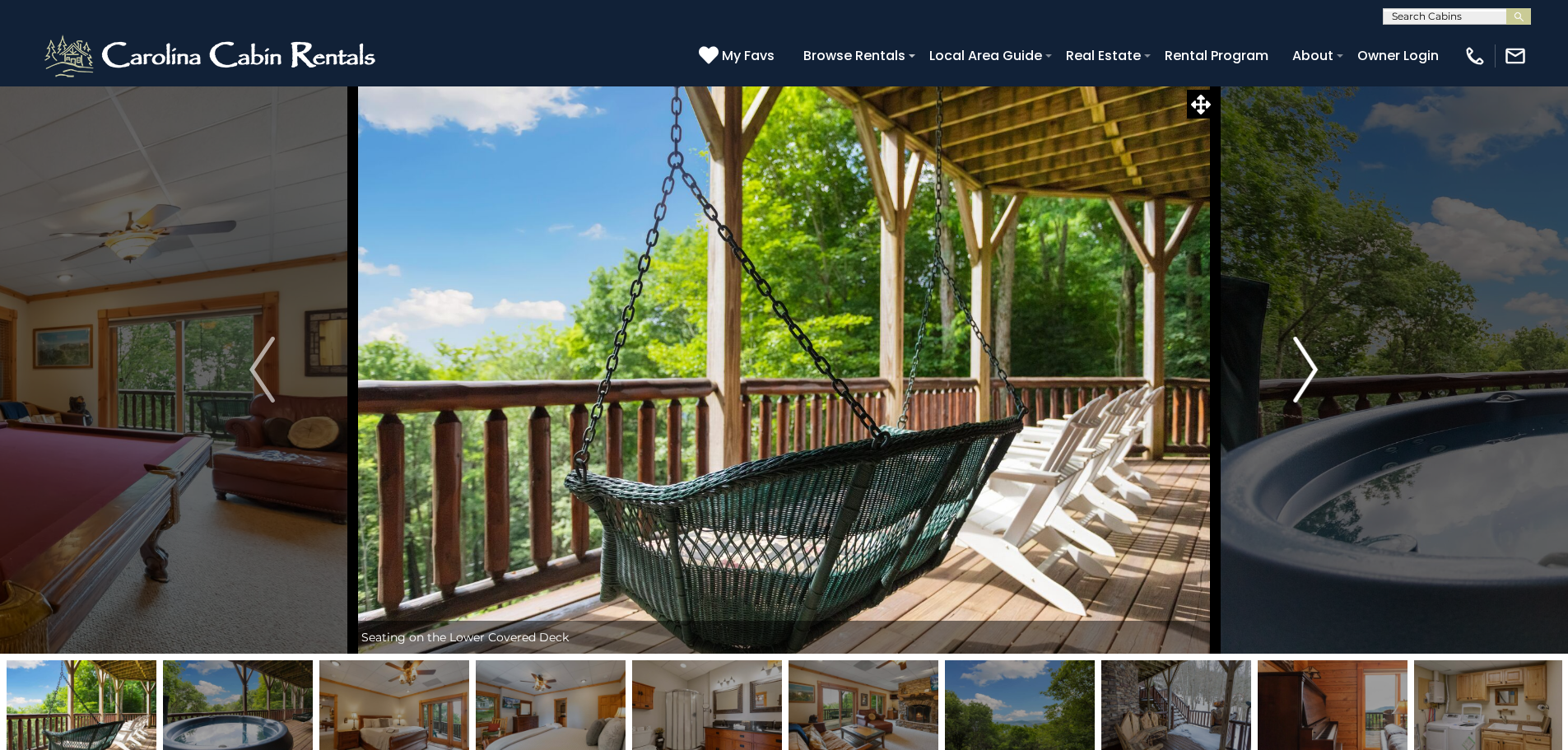
click at [1317, 368] on img "Next" at bounding box center [1305, 369] width 24 height 65
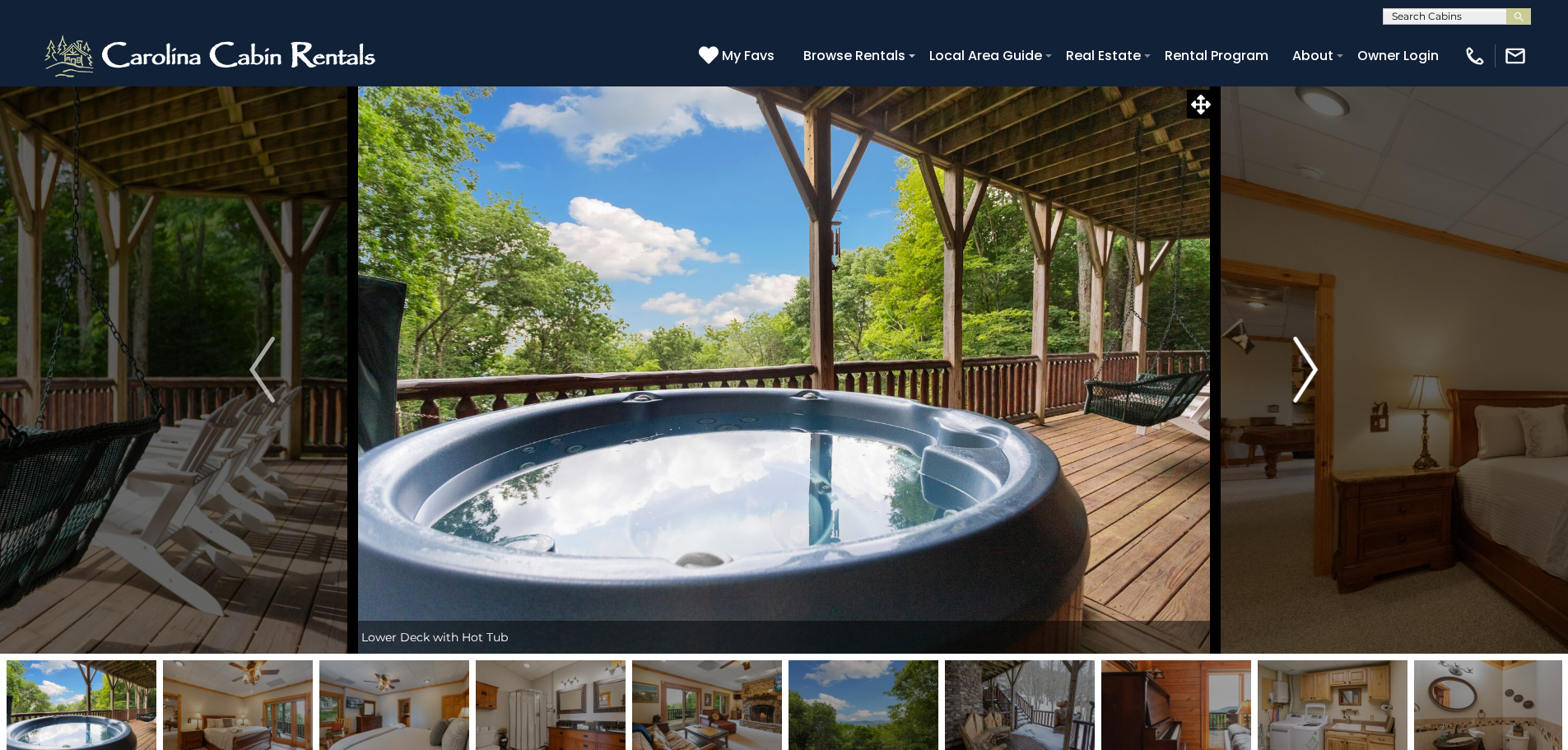
click at [1317, 368] on img "Next" at bounding box center [1305, 369] width 24 height 65
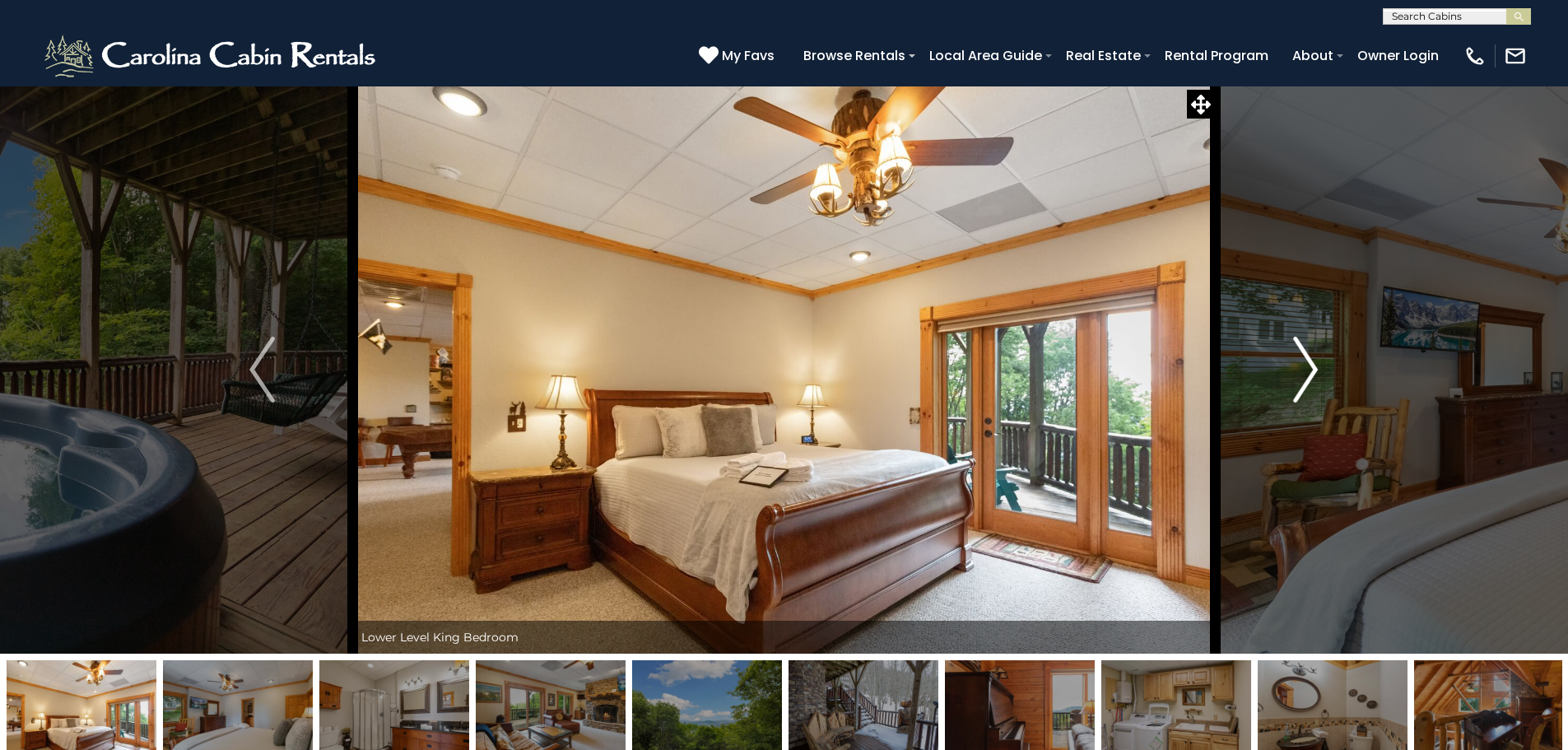
click at [1317, 368] on img "Next" at bounding box center [1305, 369] width 24 height 65
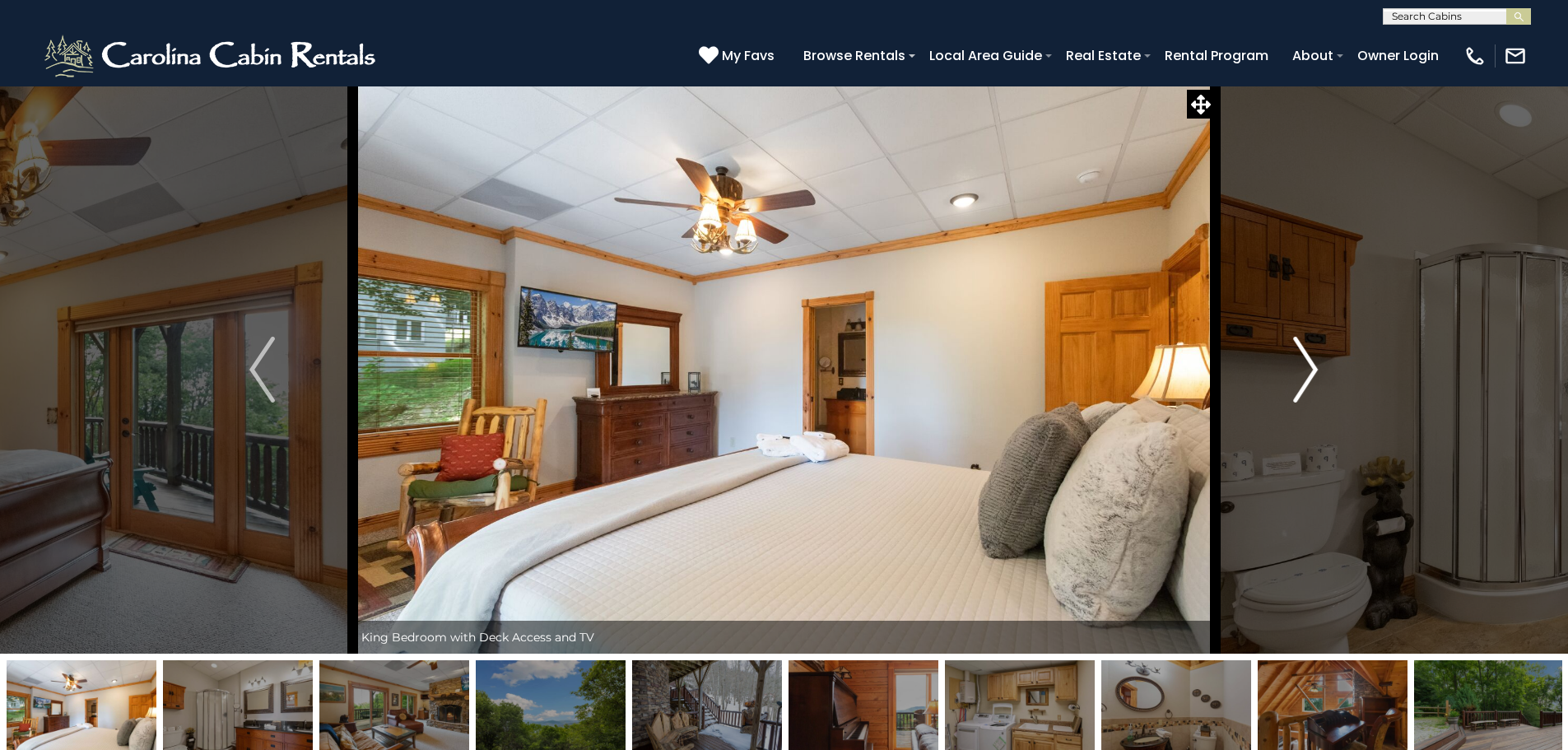
click at [1317, 368] on img "Next" at bounding box center [1305, 369] width 24 height 65
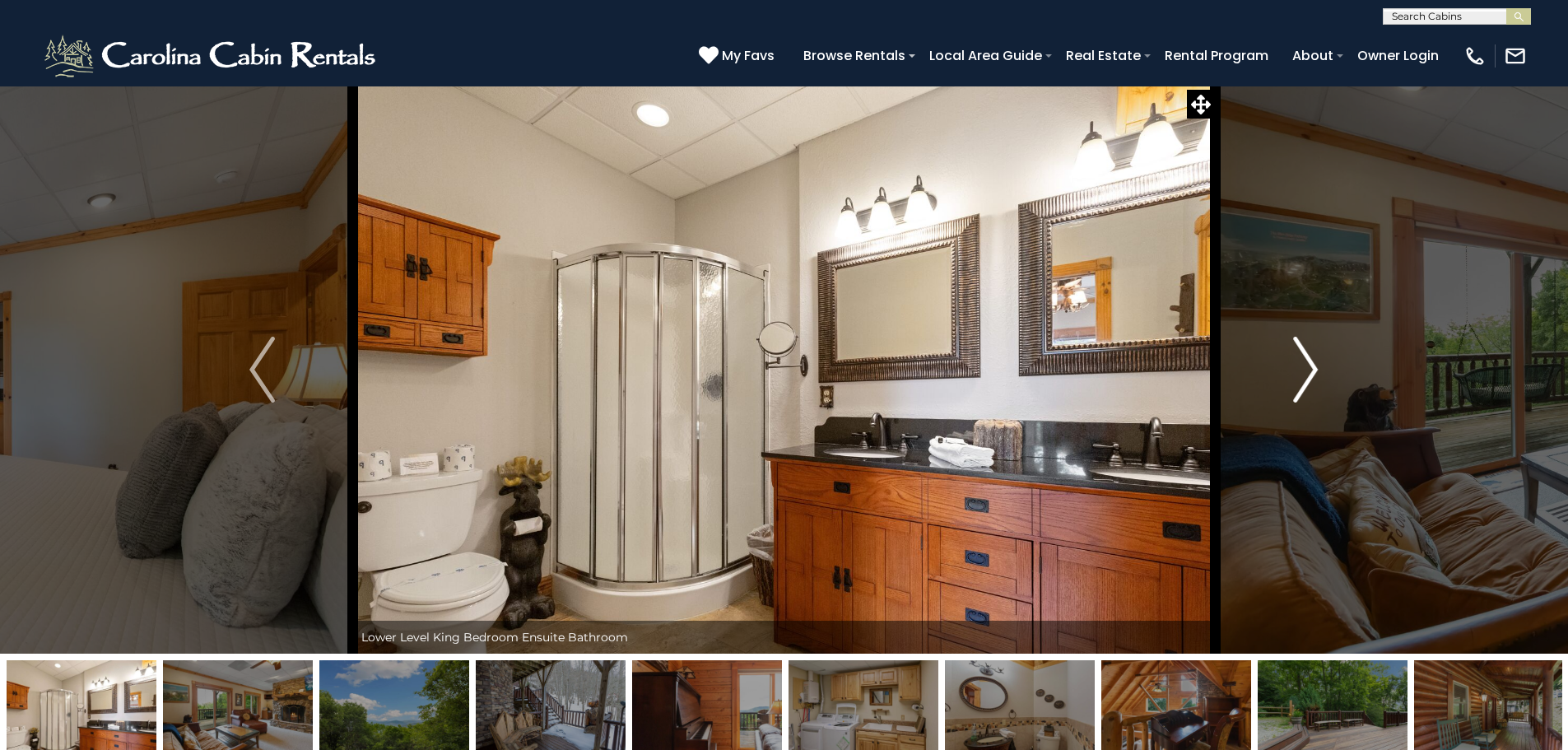
click at [1315, 367] on img "Next" at bounding box center [1305, 369] width 24 height 65
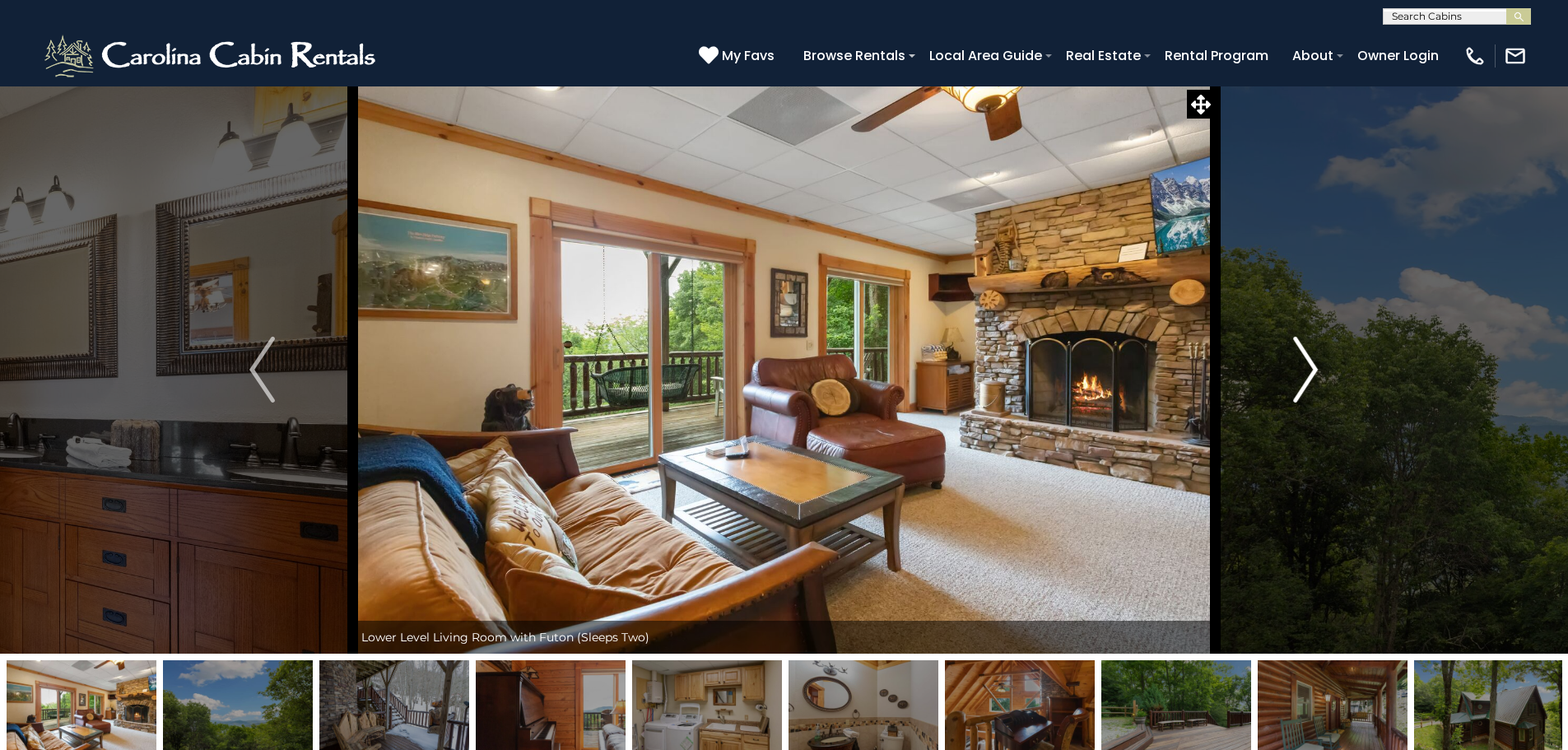
click at [1315, 367] on img "Next" at bounding box center [1305, 369] width 24 height 65
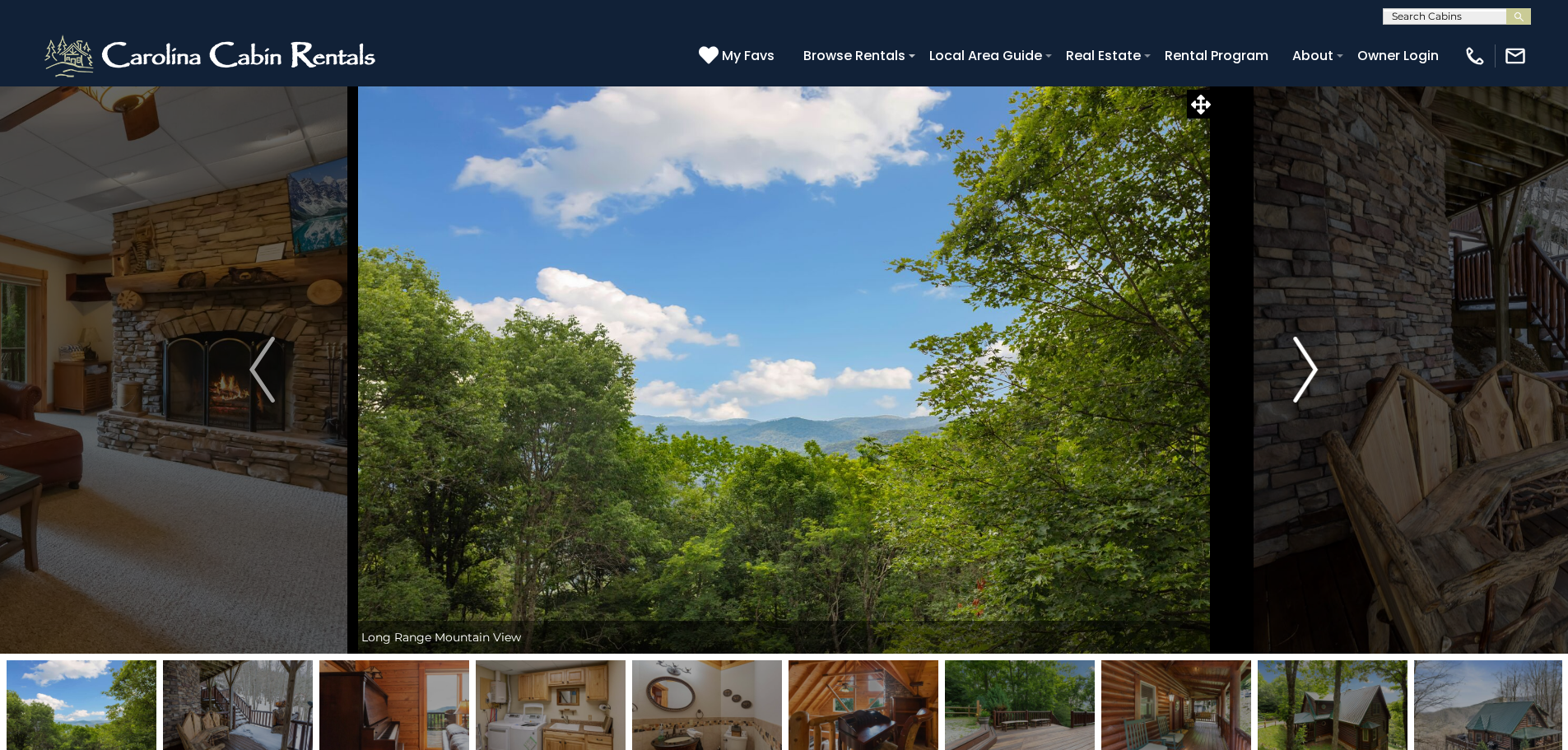
click at [1315, 367] on img "Next" at bounding box center [1305, 369] width 24 height 65
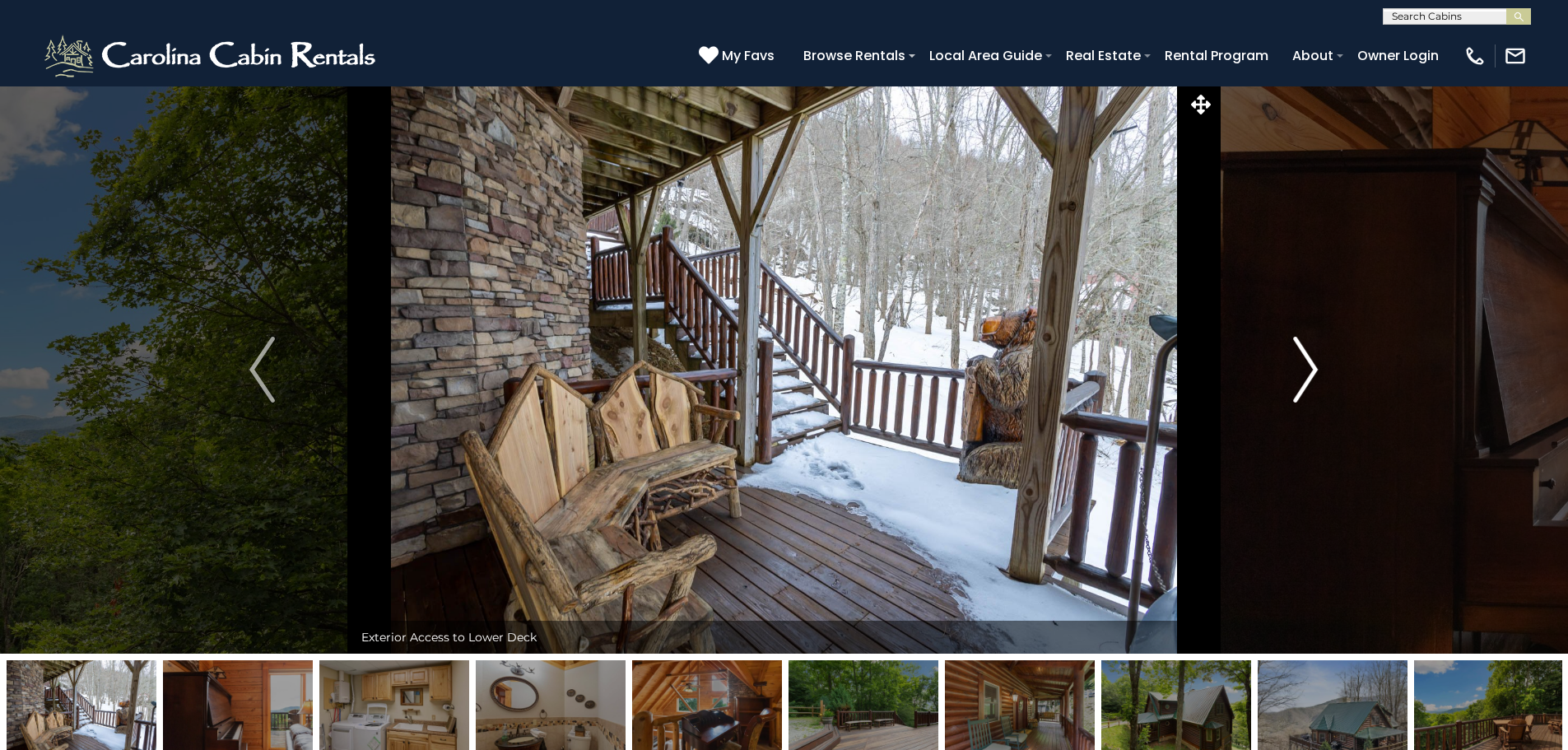
click at [1315, 367] on img "Next" at bounding box center [1305, 369] width 24 height 65
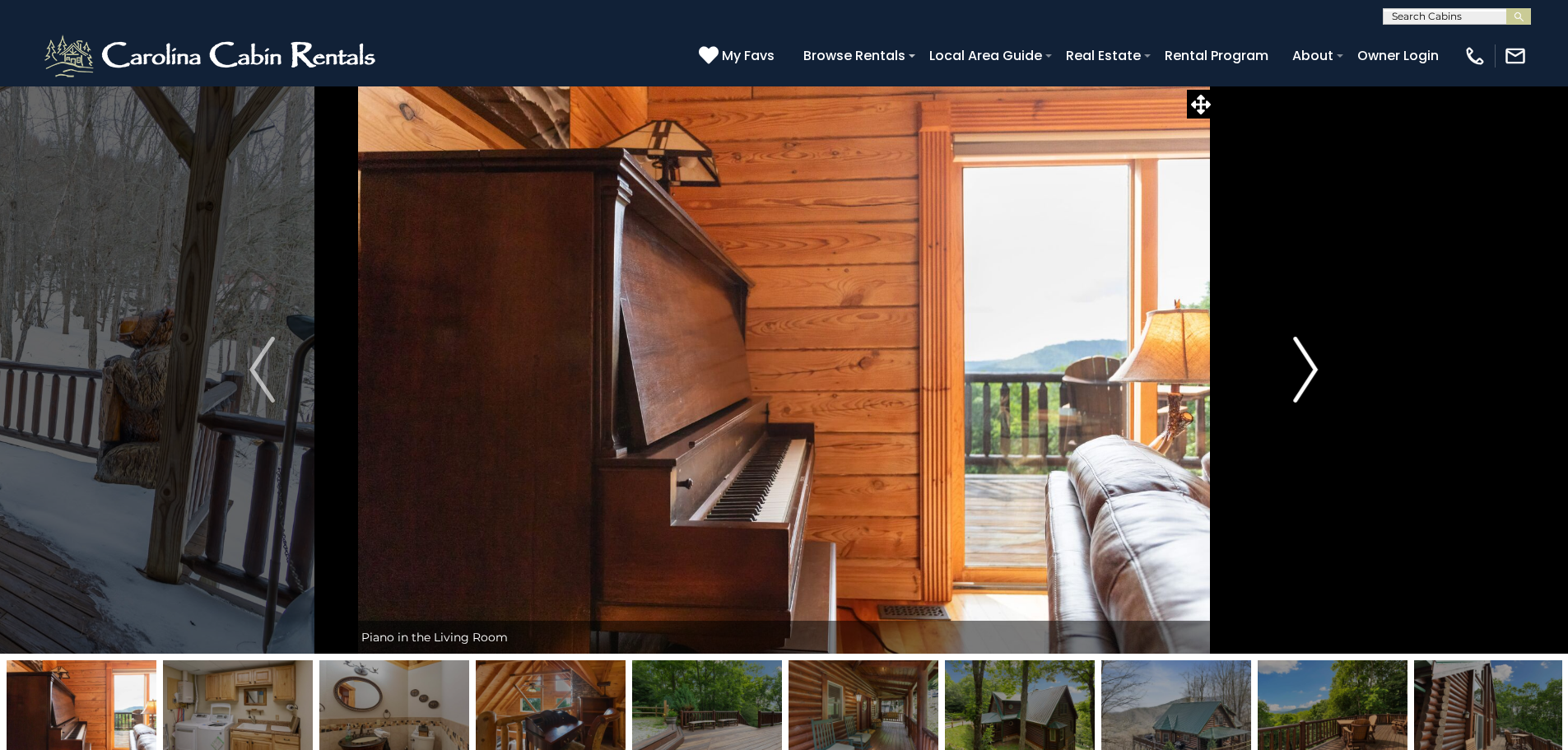
click at [1315, 367] on img "Next" at bounding box center [1305, 369] width 24 height 65
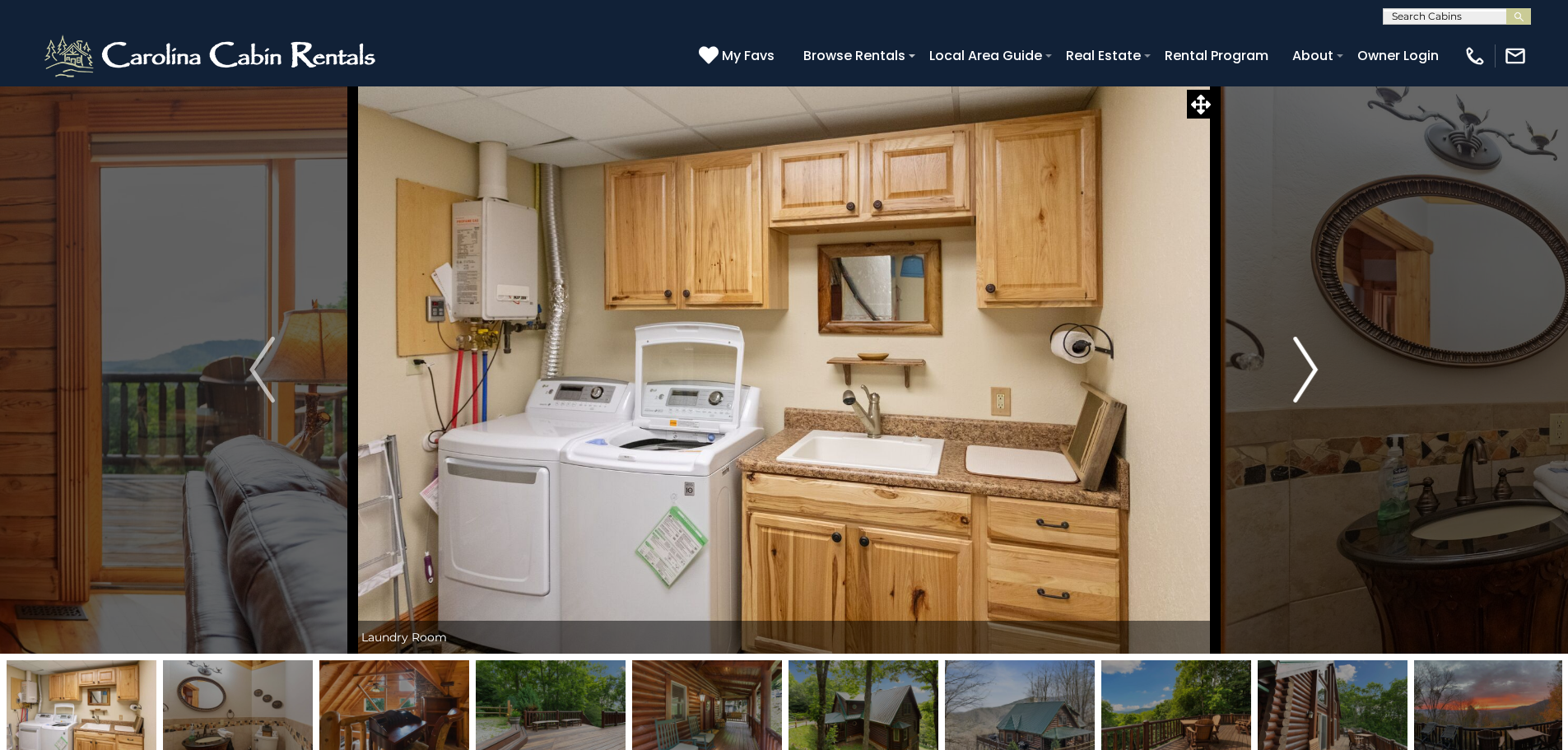
click at [1315, 367] on img "Next" at bounding box center [1305, 369] width 24 height 65
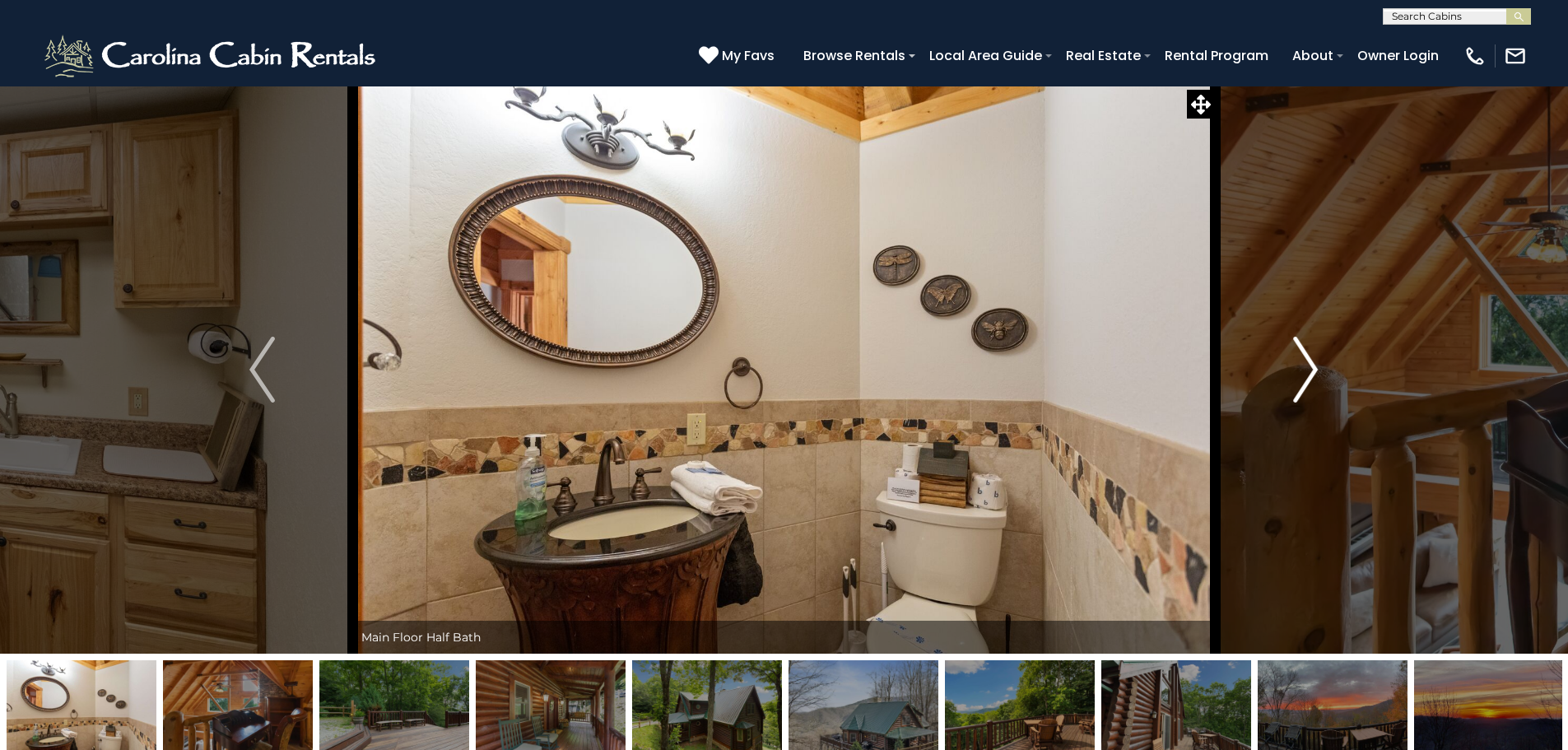
click at [1315, 367] on img "Next" at bounding box center [1305, 369] width 24 height 65
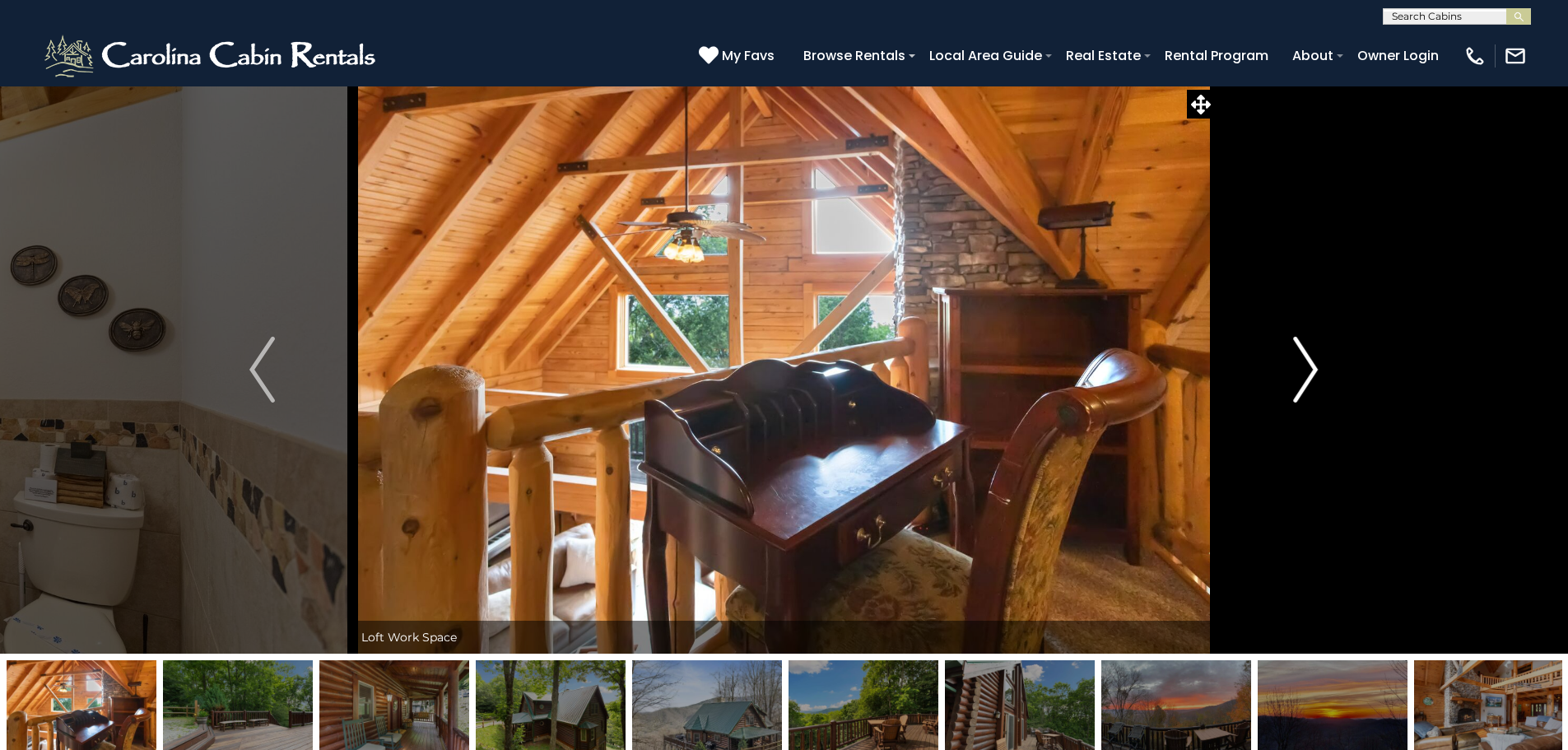
click at [1315, 367] on img "Next" at bounding box center [1305, 369] width 24 height 65
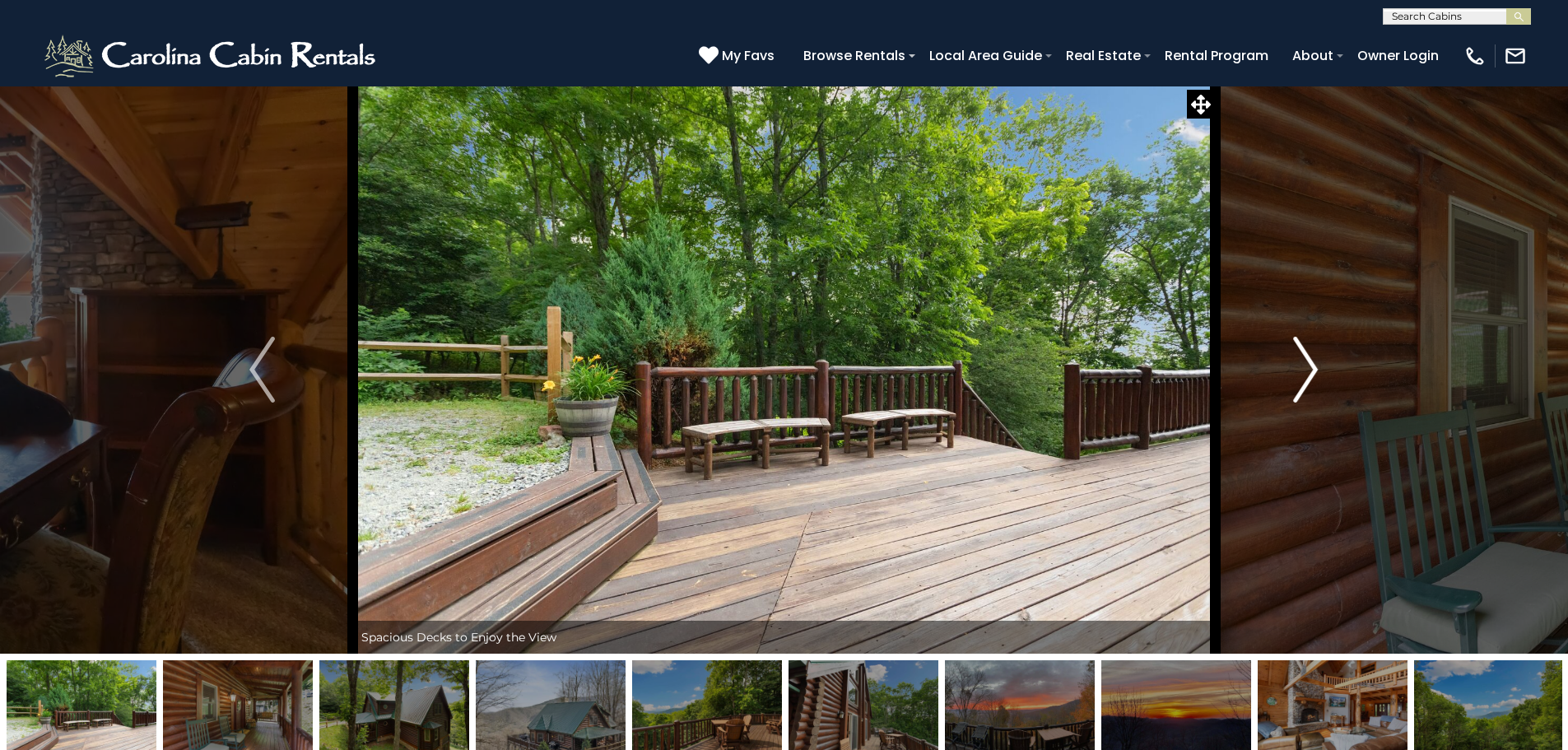
click at [1315, 367] on img "Next" at bounding box center [1305, 369] width 24 height 65
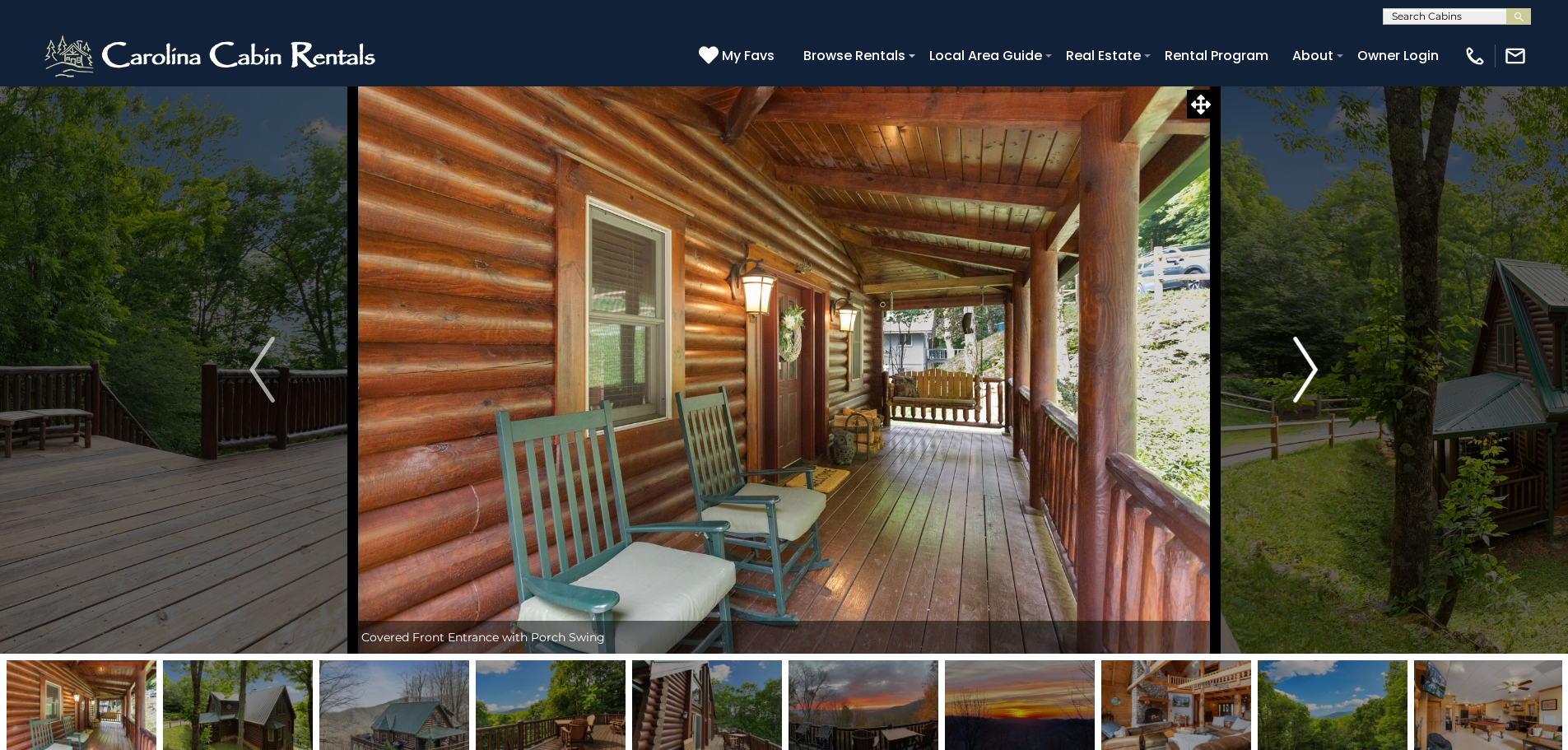
click at [1315, 367] on img "Next" at bounding box center [1305, 369] width 24 height 65
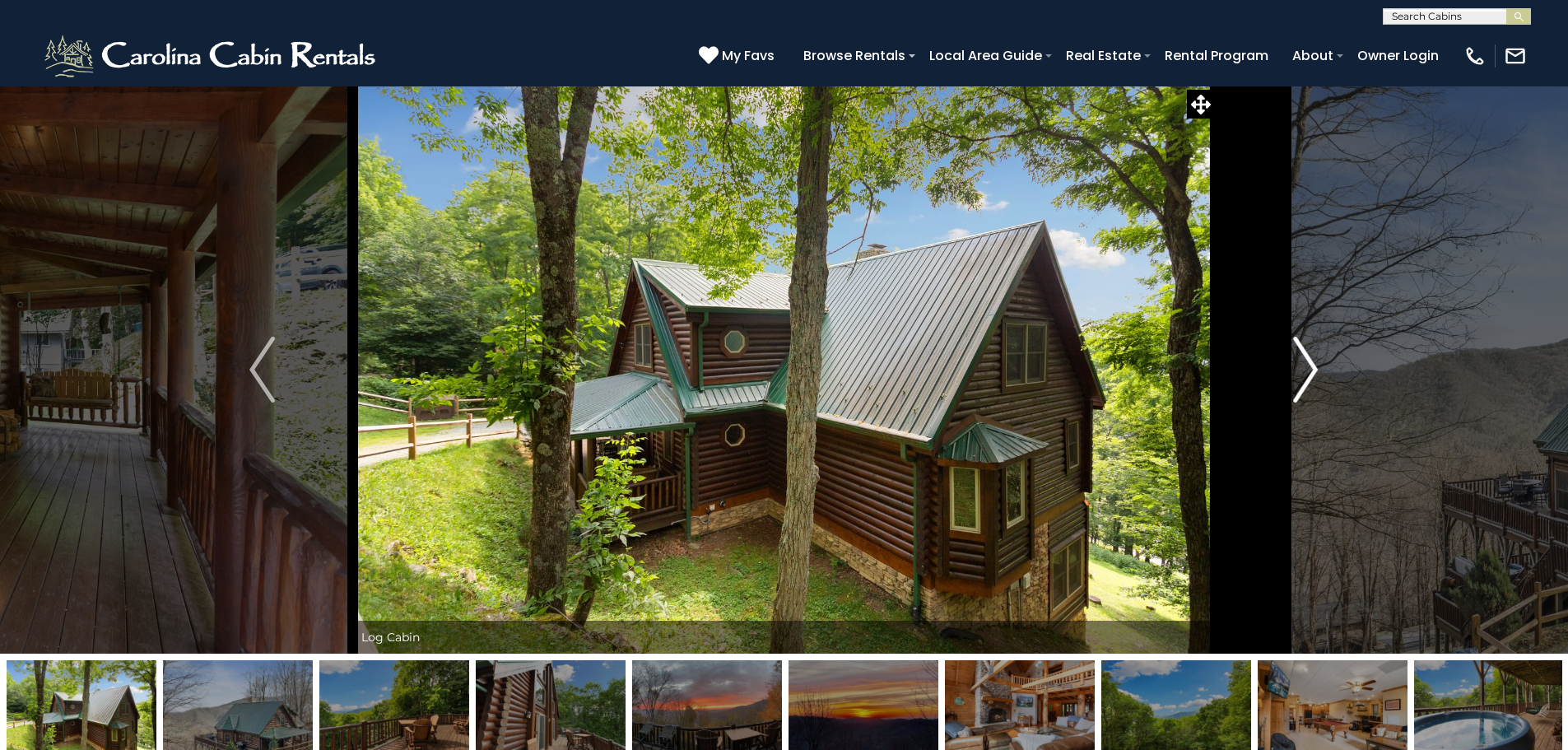
click at [1315, 367] on img "Next" at bounding box center [1305, 369] width 24 height 65
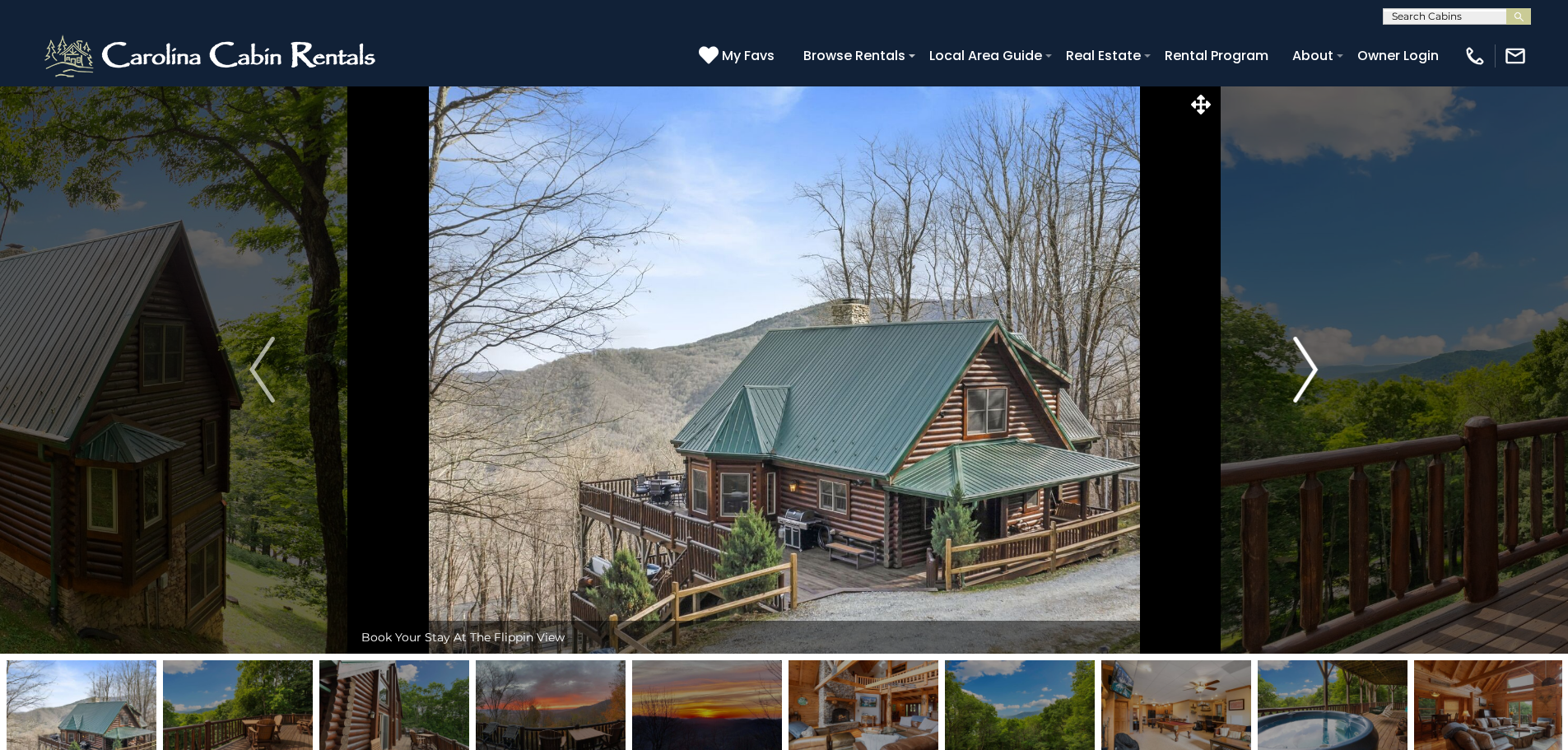
click at [1315, 367] on img "Next" at bounding box center [1305, 369] width 24 height 65
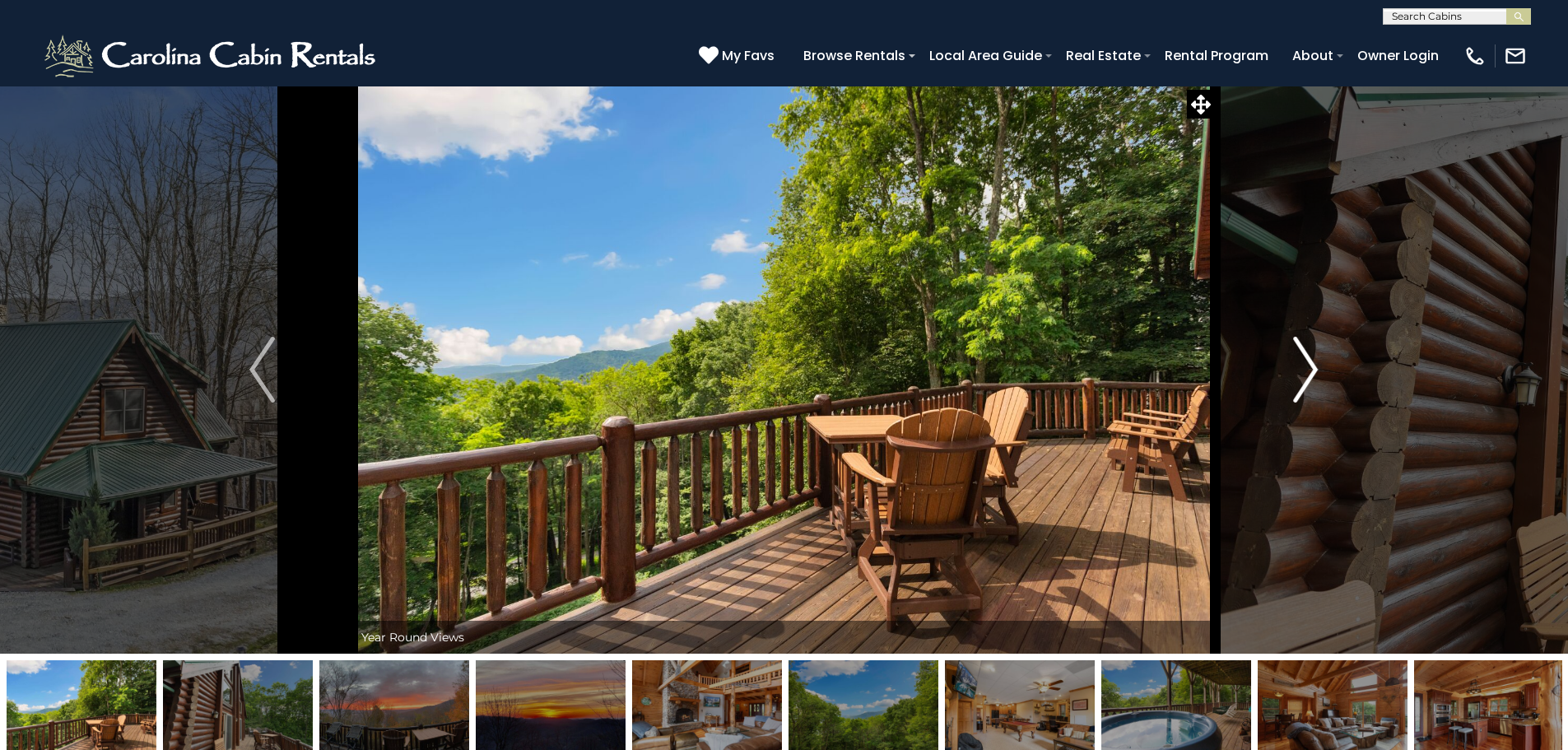
click at [1315, 367] on img "Next" at bounding box center [1305, 369] width 24 height 65
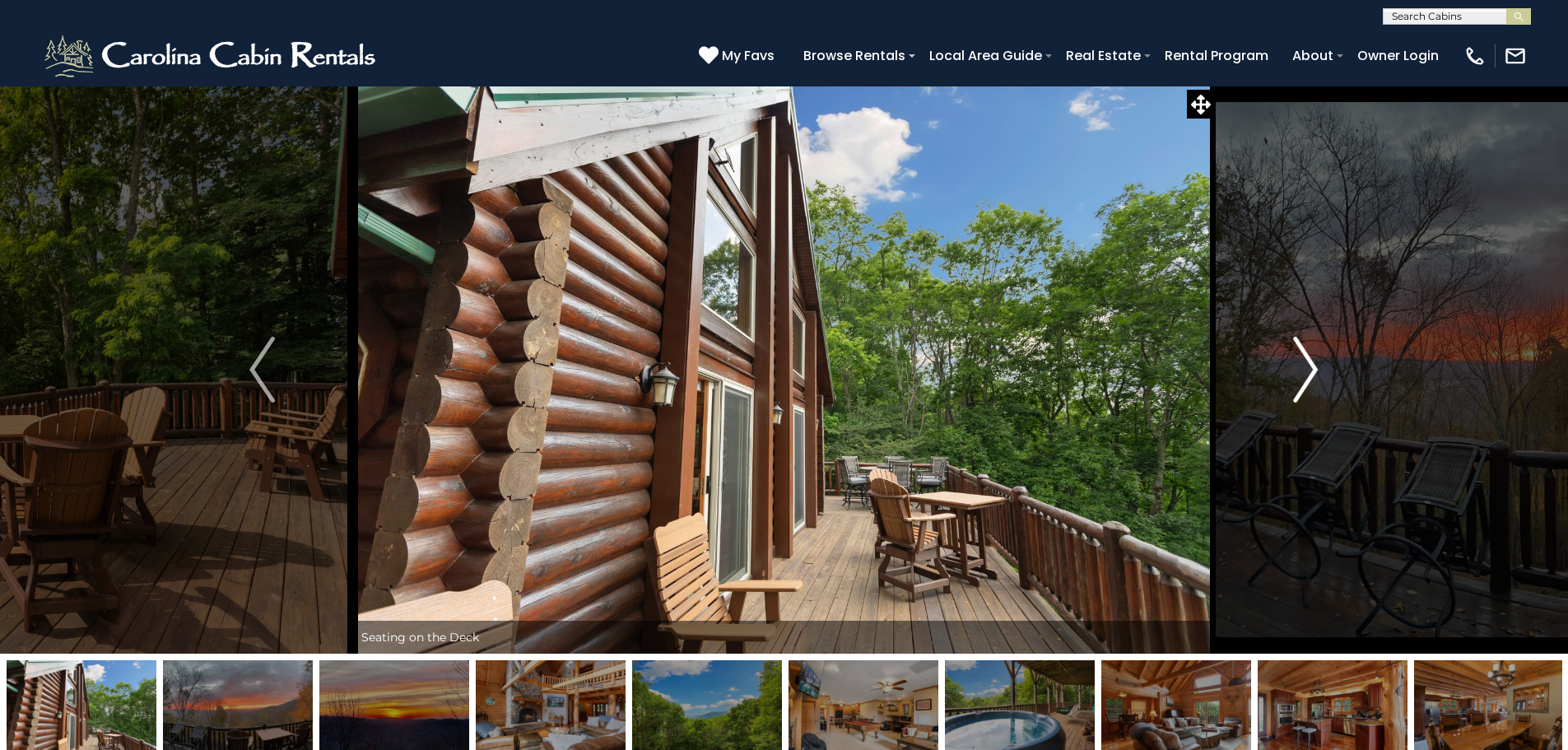
click at [1315, 367] on img "Next" at bounding box center [1305, 369] width 24 height 65
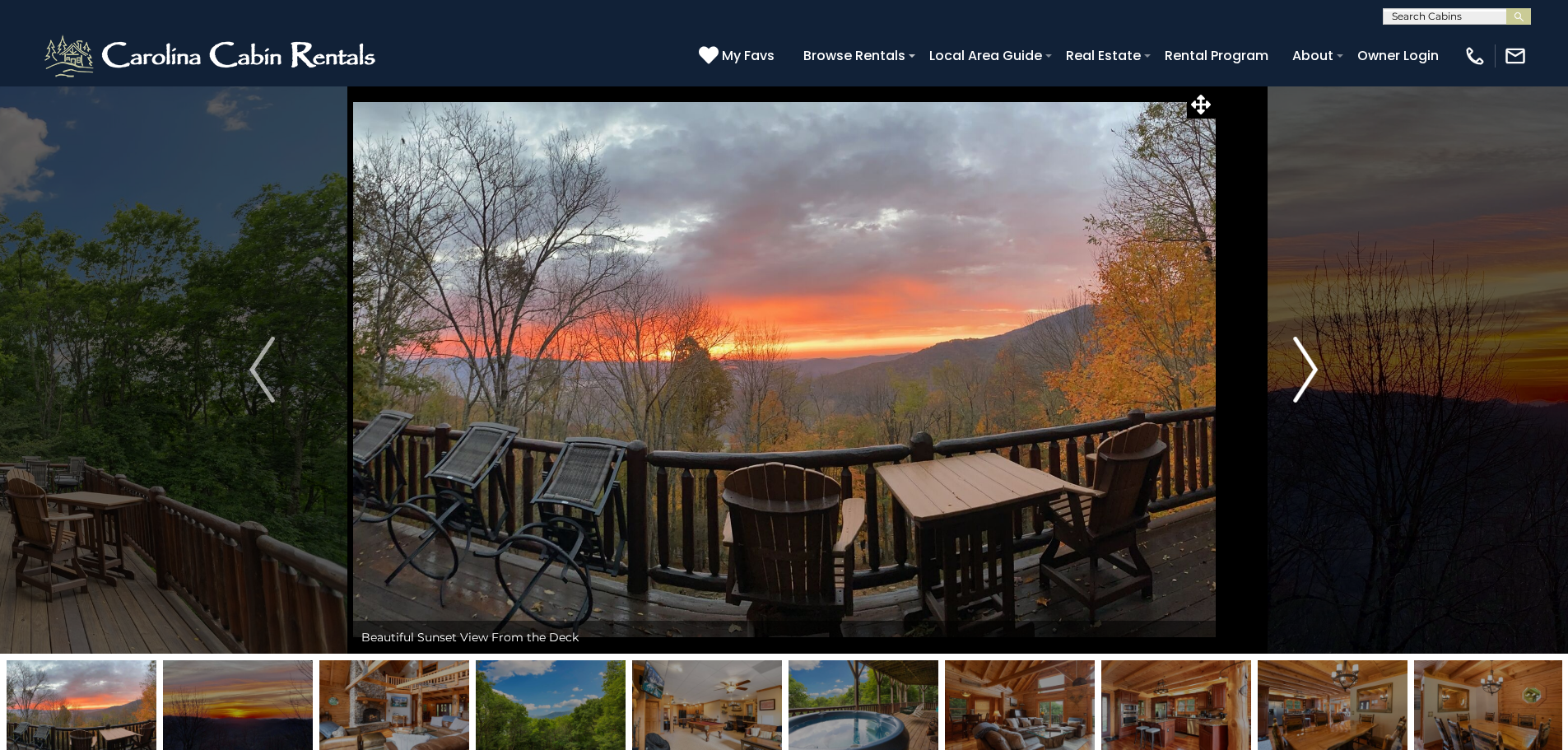
click at [1315, 367] on img "Next" at bounding box center [1305, 369] width 24 height 65
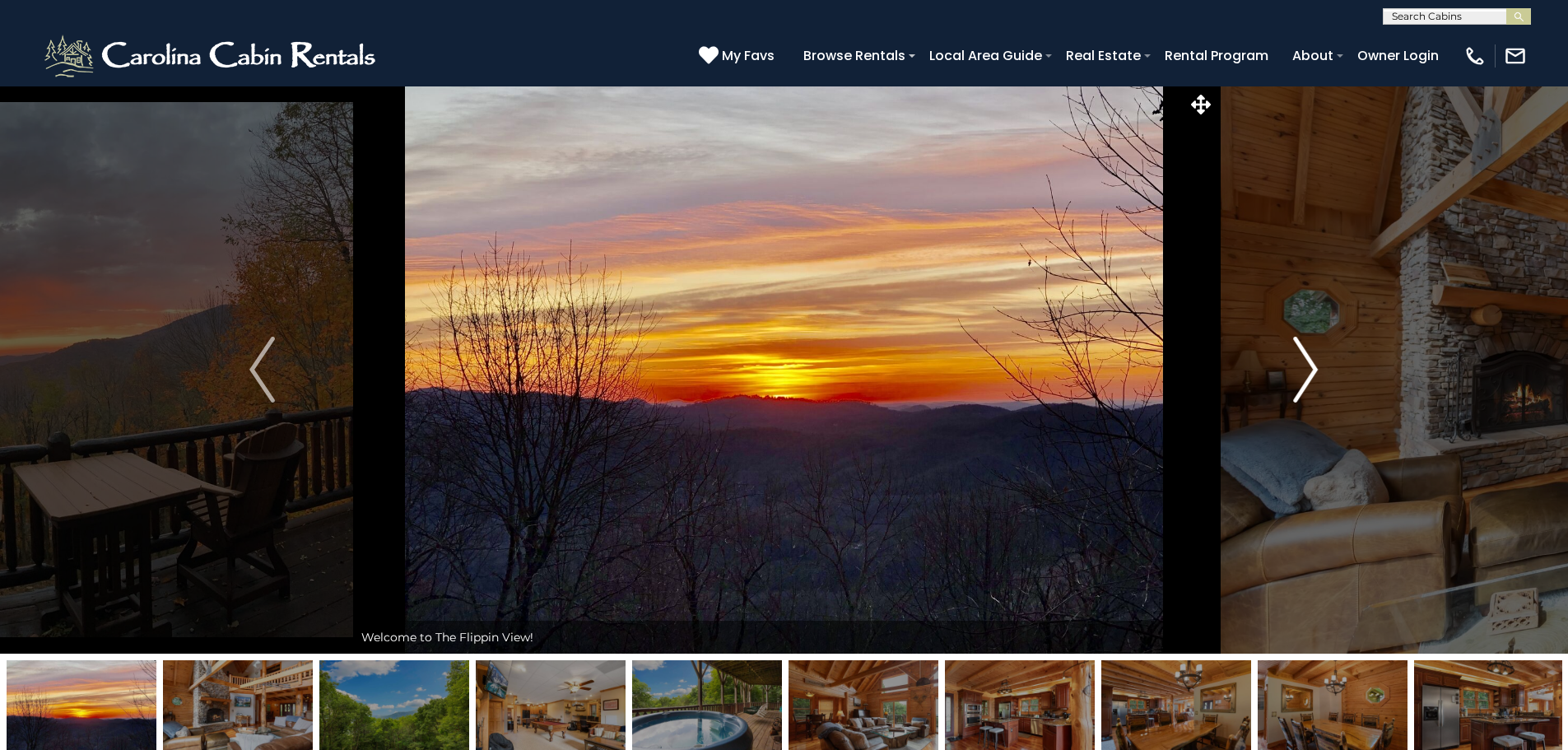
click at [1315, 367] on img "Next" at bounding box center [1305, 369] width 24 height 65
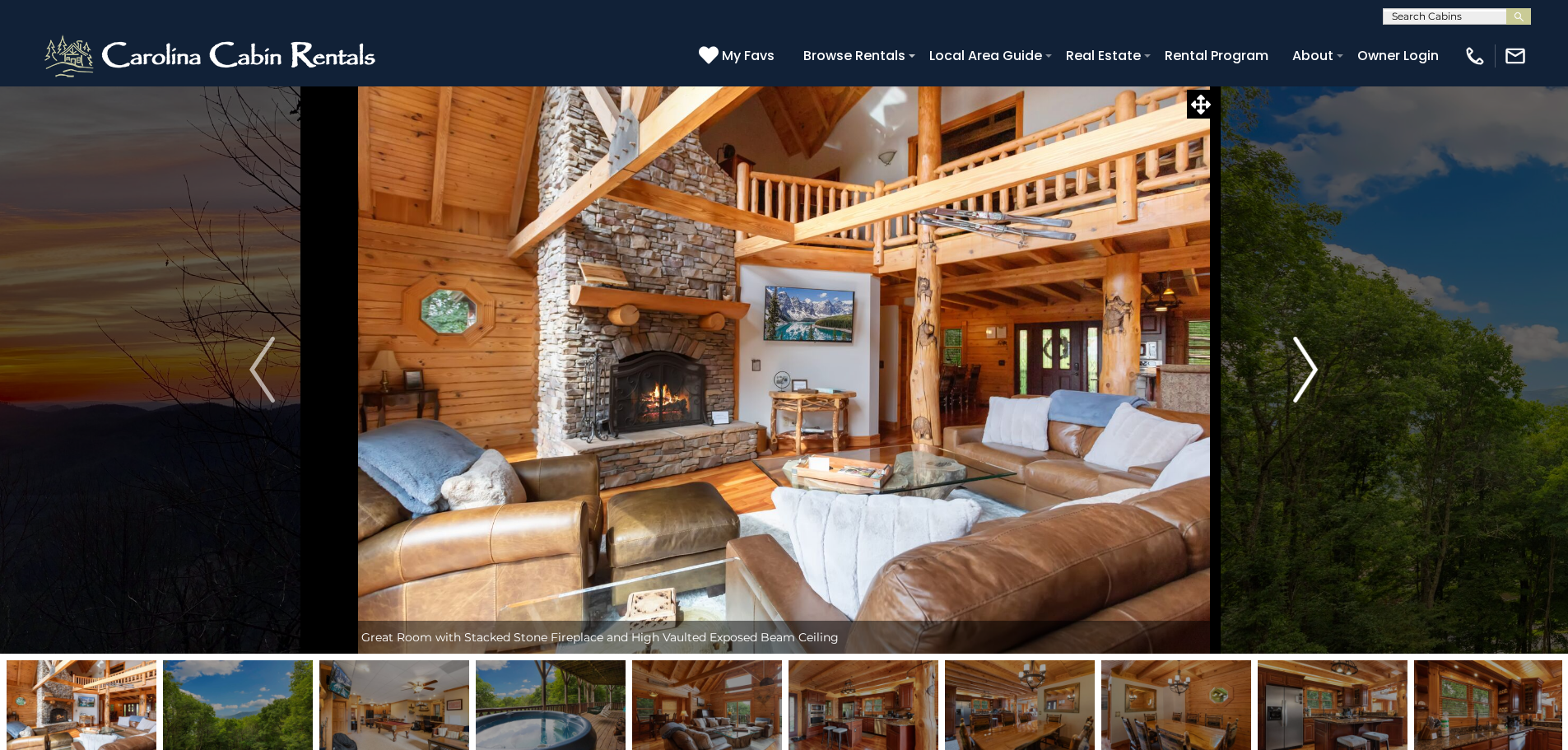
click at [1315, 367] on img "Next" at bounding box center [1305, 369] width 24 height 65
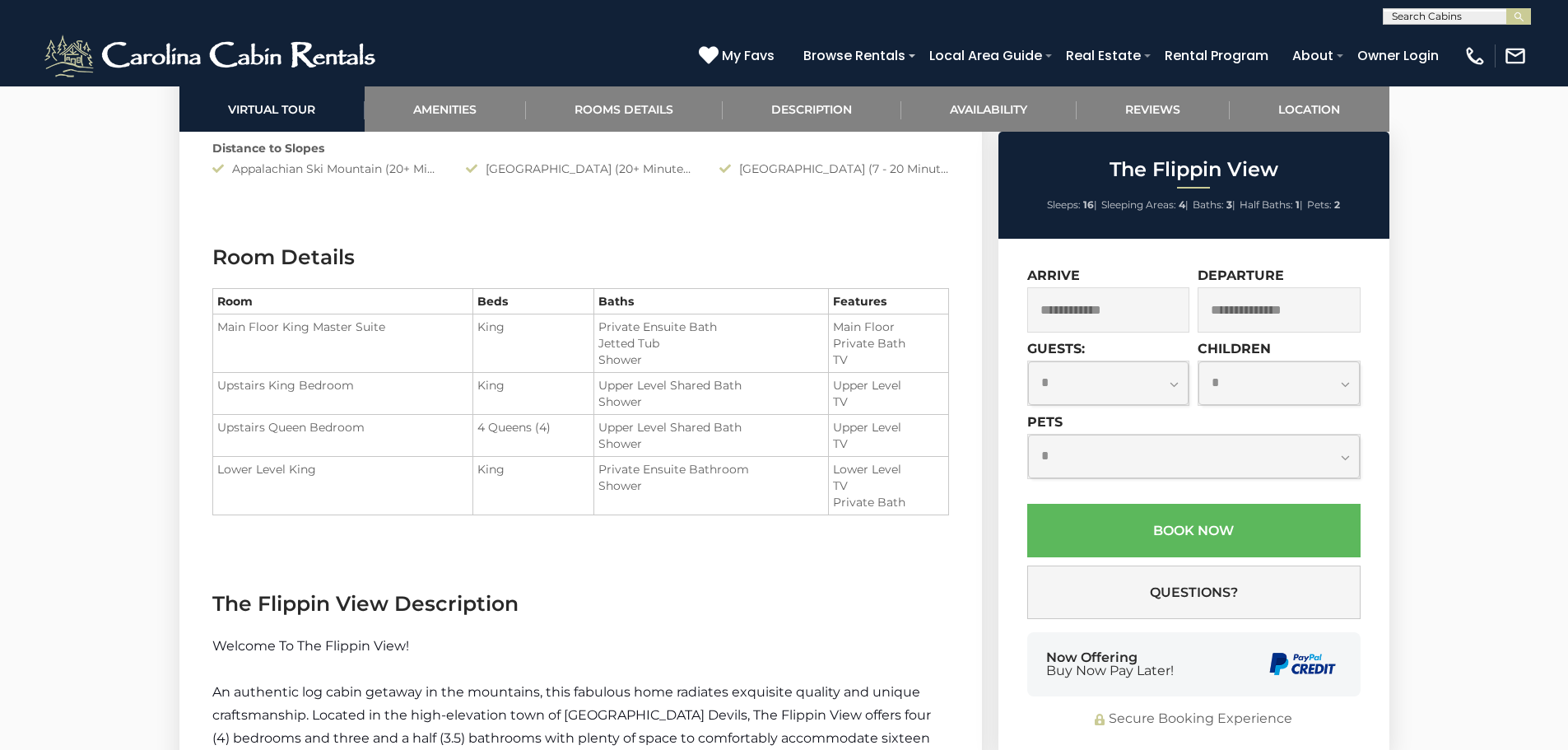
scroll to position [1975, 0]
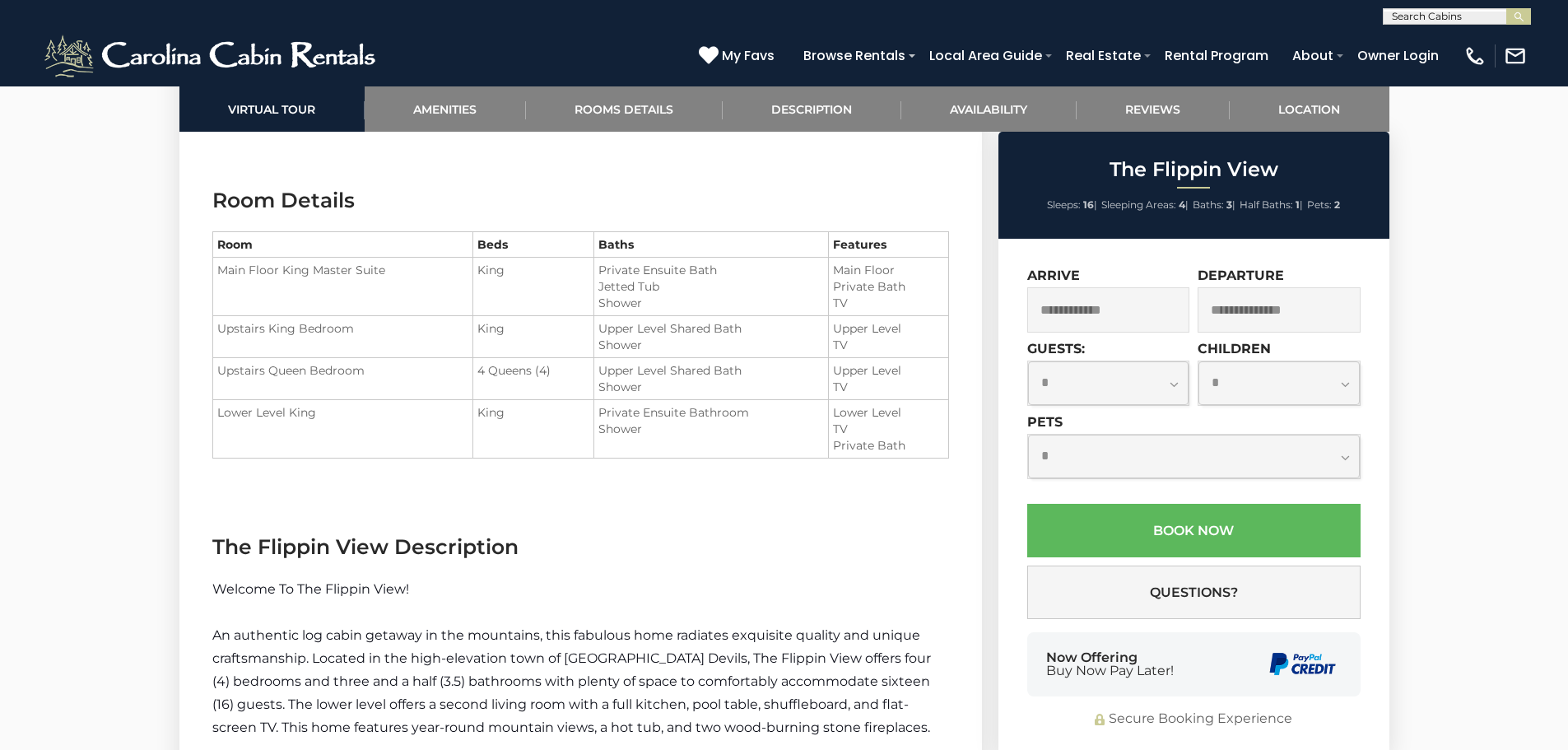
click at [1132, 311] on input "text" at bounding box center [1109, 310] width 163 height 45
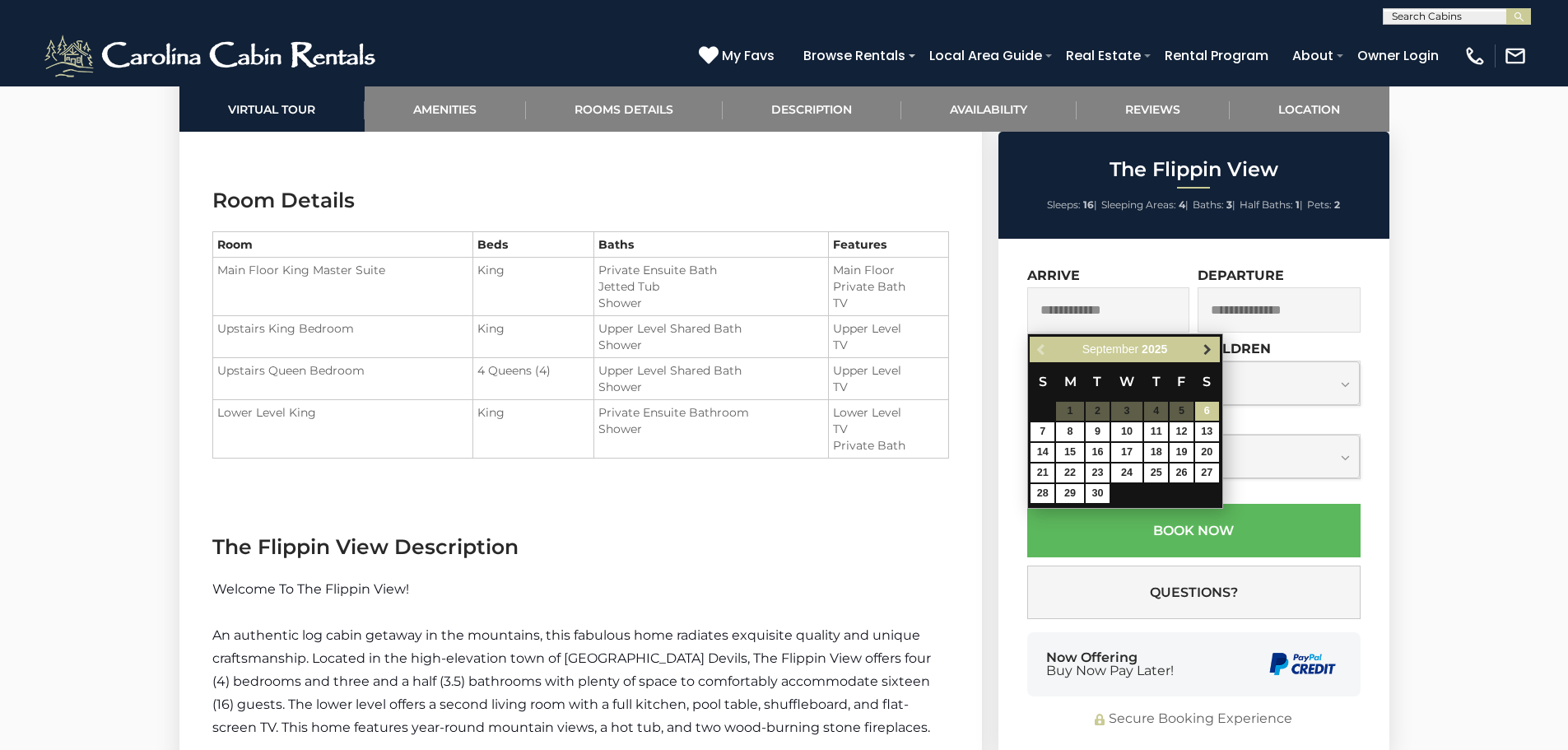
click at [1202, 353] on span "Next" at bounding box center [1208, 350] width 13 height 13
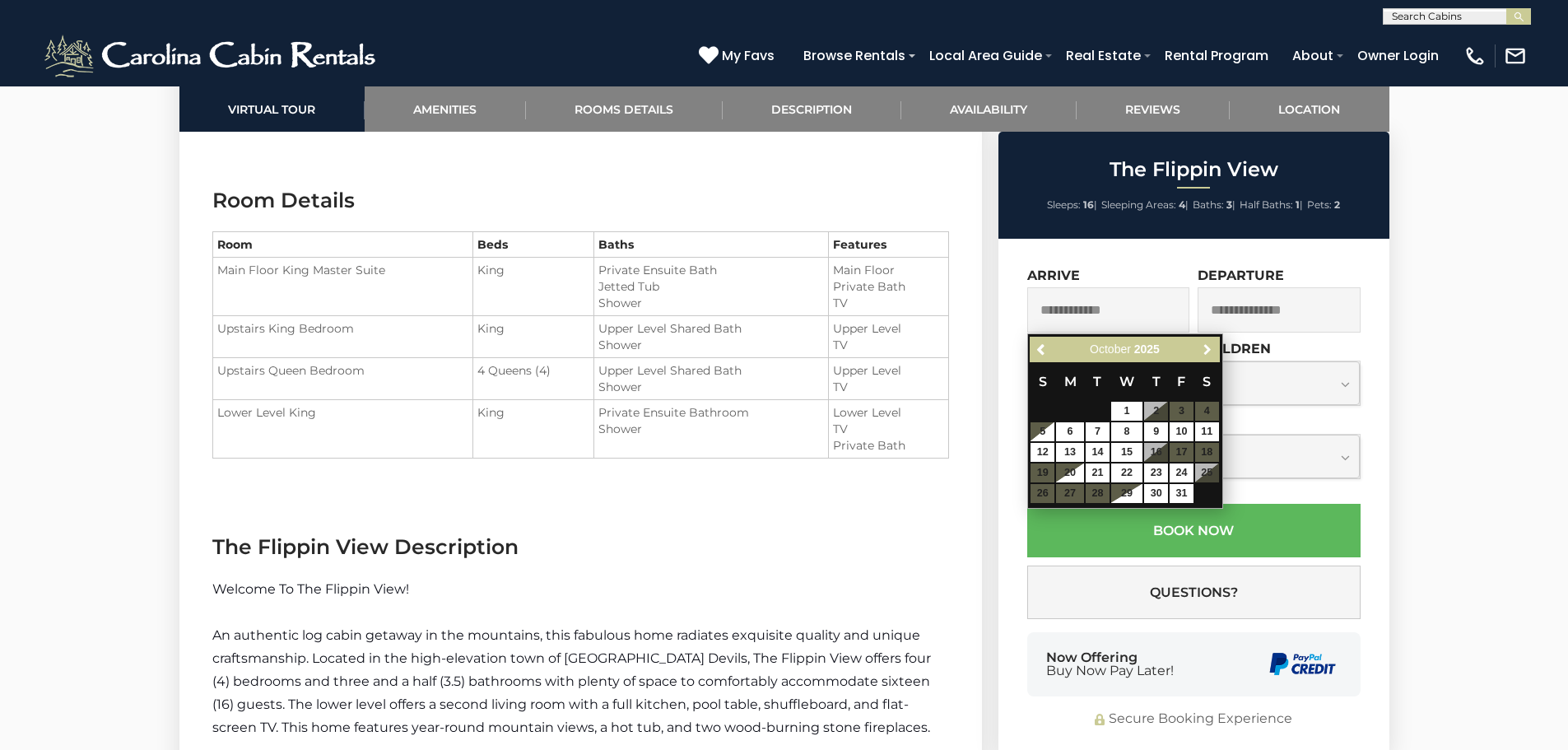
click at [1202, 353] on span "Next" at bounding box center [1208, 350] width 13 height 13
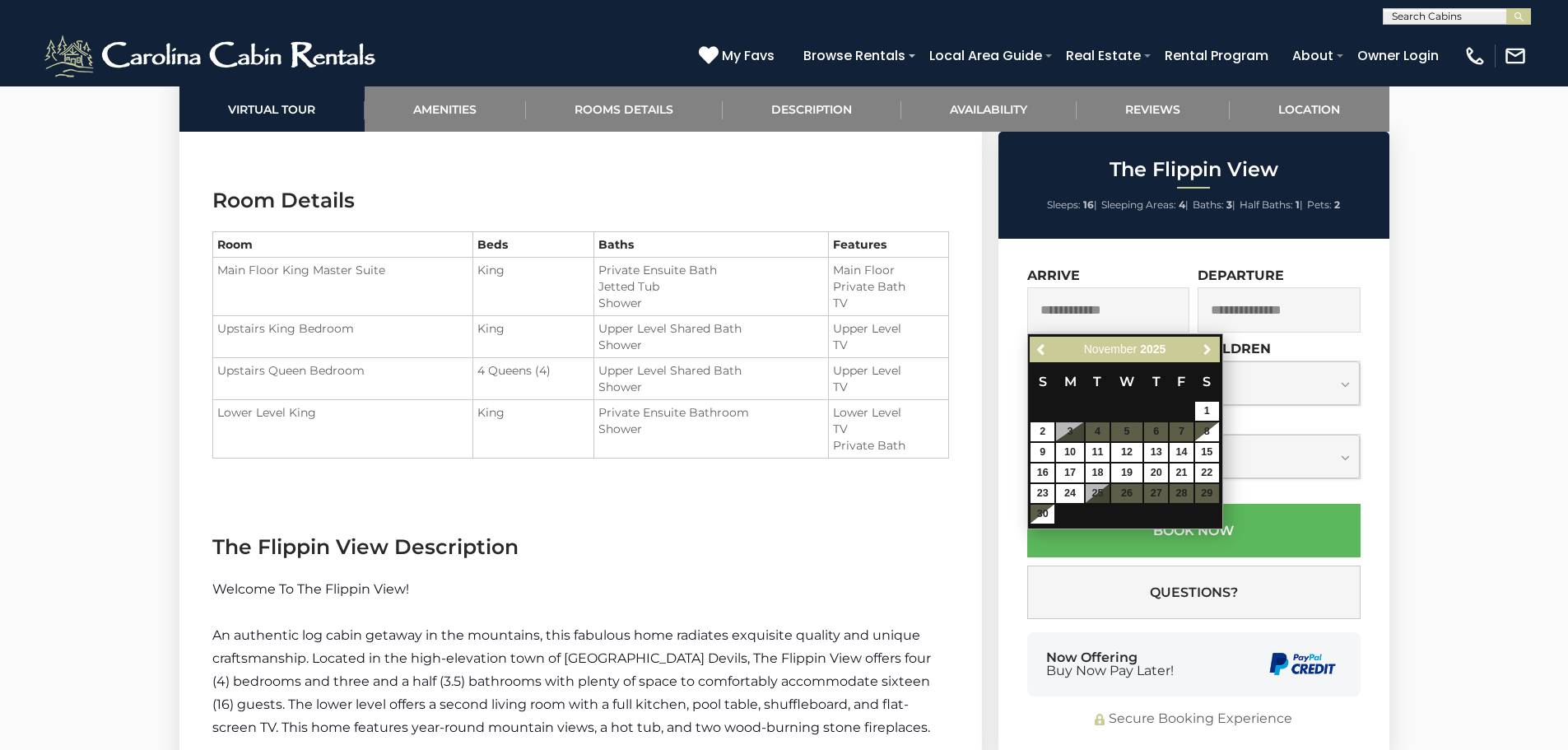
click at [1202, 353] on span "Next" at bounding box center [1208, 350] width 13 height 13
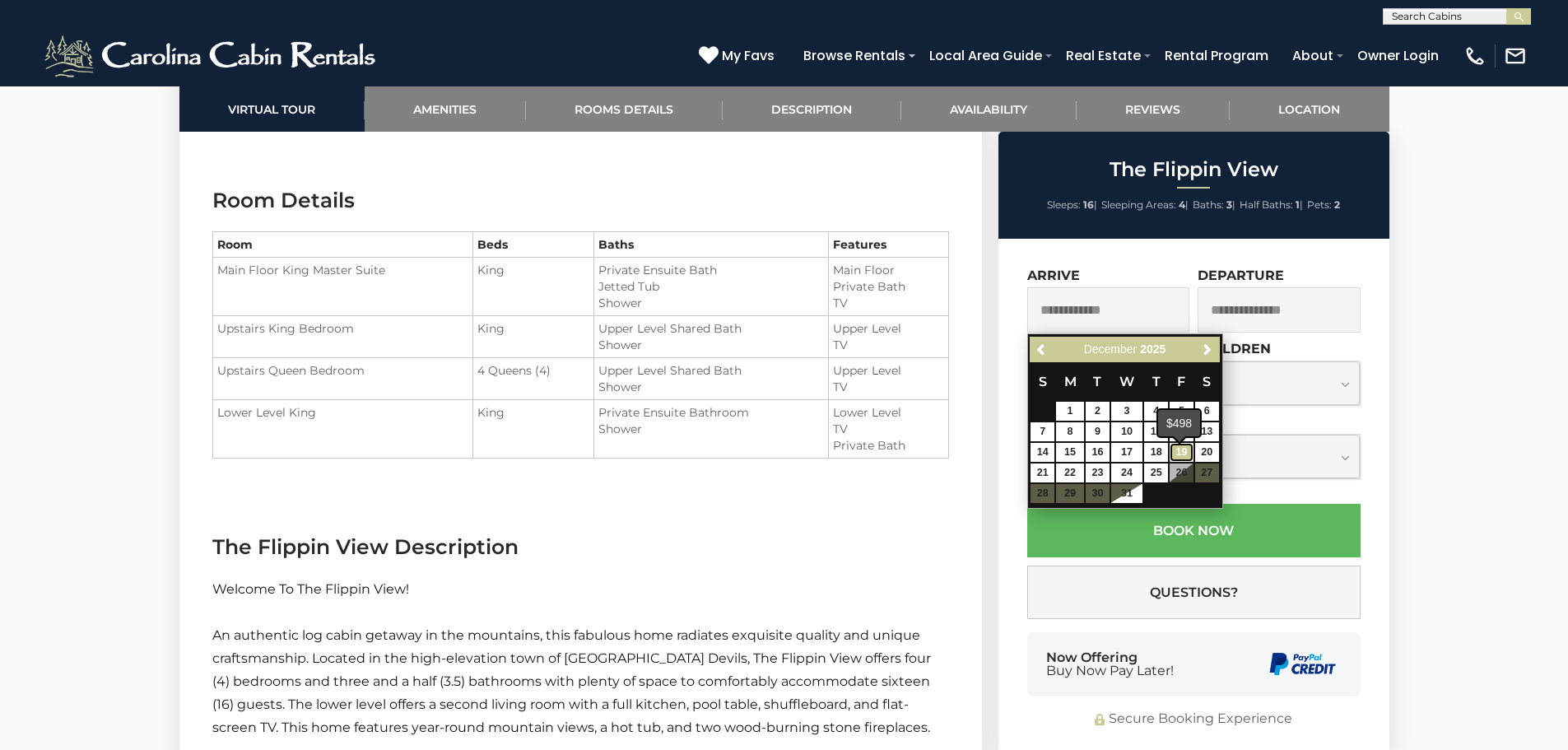
click at [1181, 457] on link "19" at bounding box center [1182, 452] width 24 height 19
type input "**********"
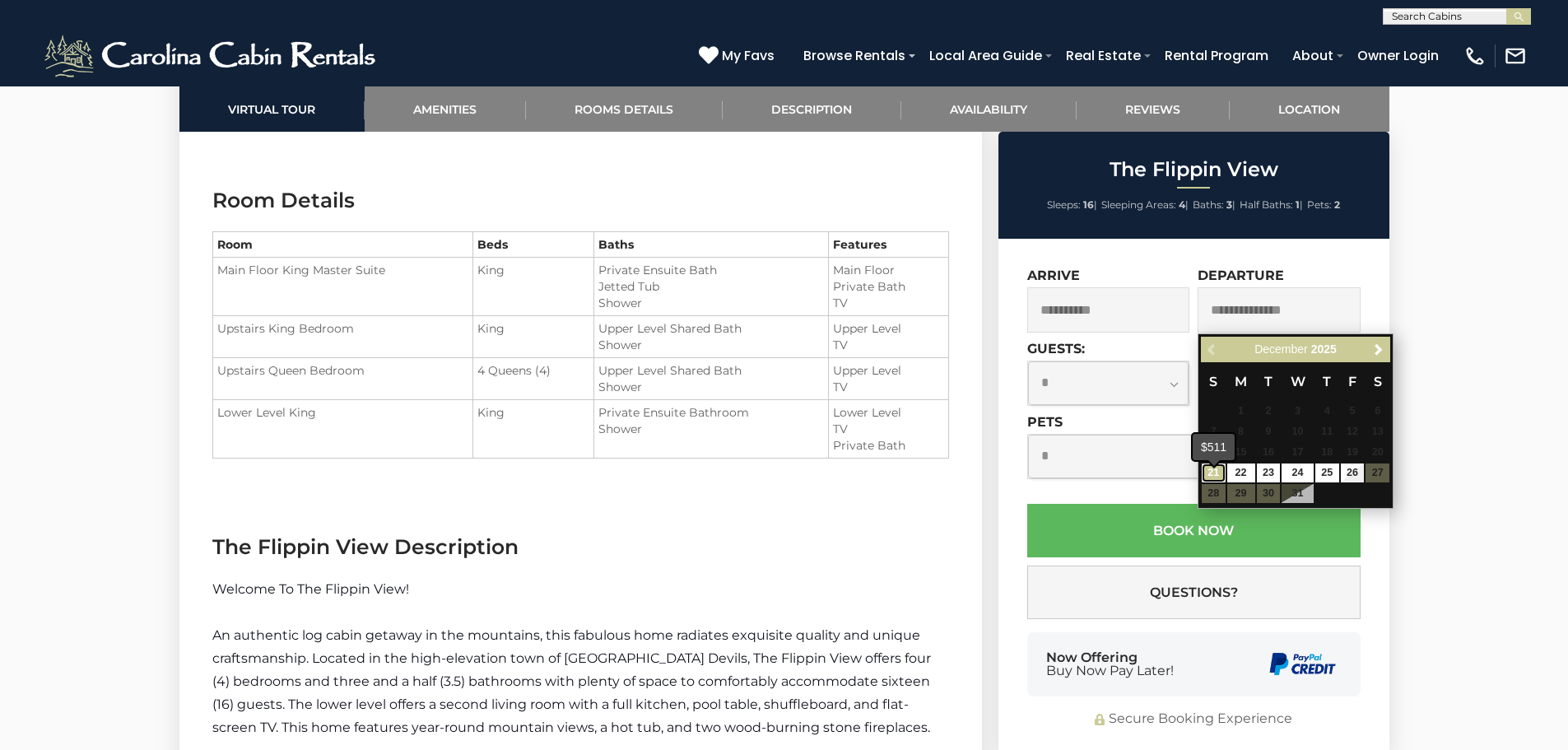
click at [1219, 483] on link "21" at bounding box center [1214, 472] width 24 height 19
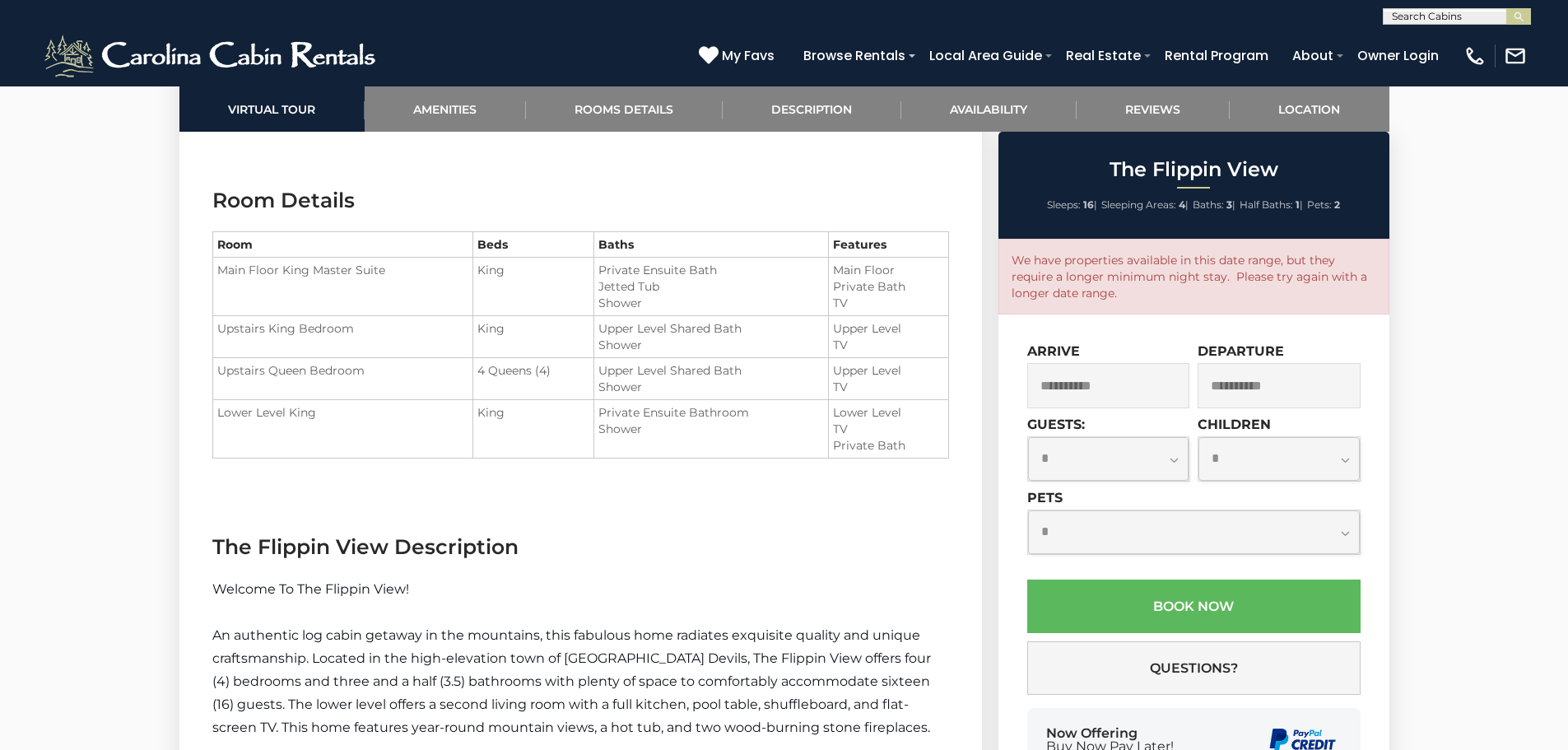
click at [1235, 386] on input "**********" at bounding box center [1279, 385] width 163 height 45
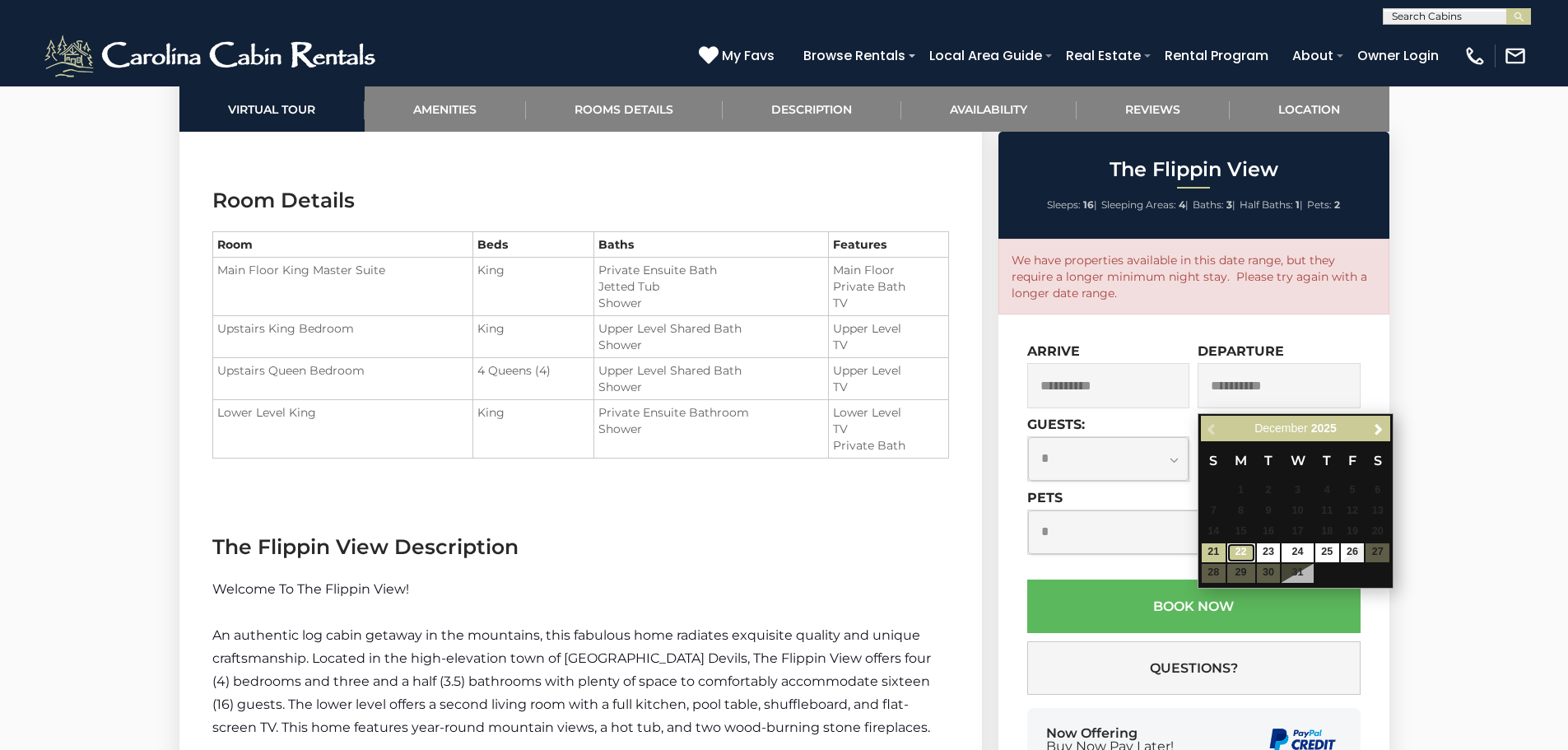
click at [1237, 562] on link "22" at bounding box center [1241, 553] width 28 height 19
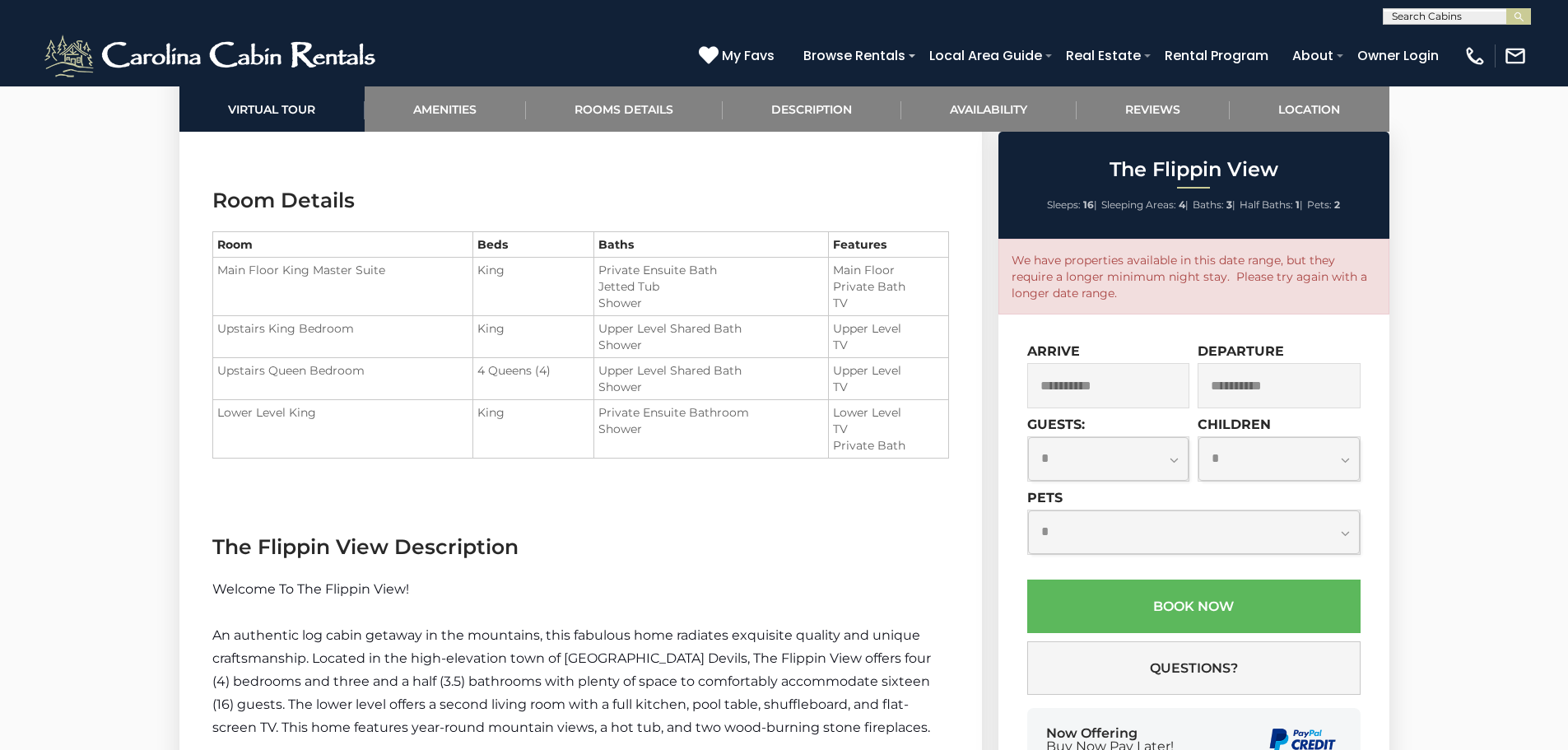
click at [1118, 392] on input "**********" at bounding box center [1109, 385] width 163 height 45
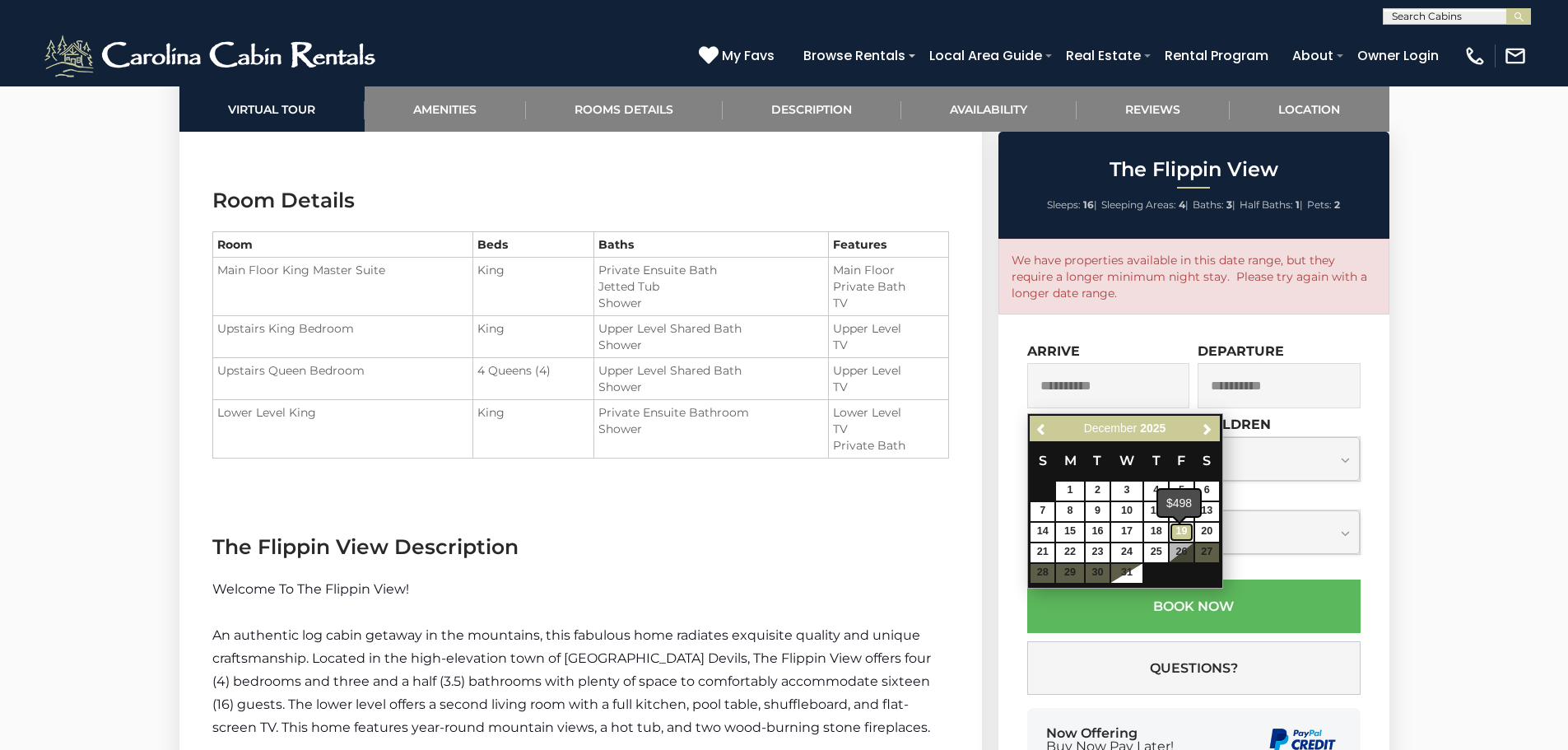
click at [1180, 541] on link "19" at bounding box center [1182, 532] width 24 height 19
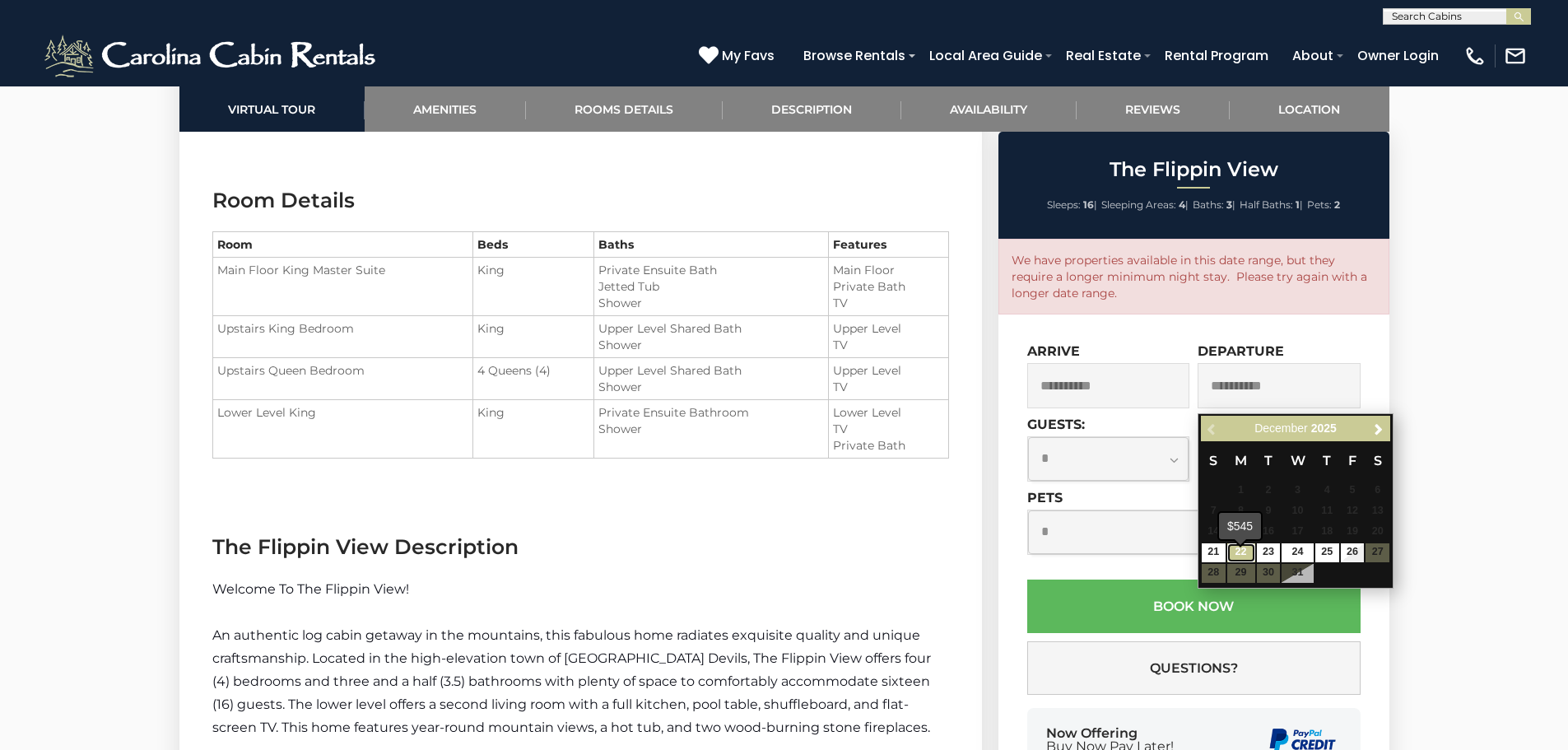
click at [1235, 562] on link "22" at bounding box center [1241, 553] width 28 height 19
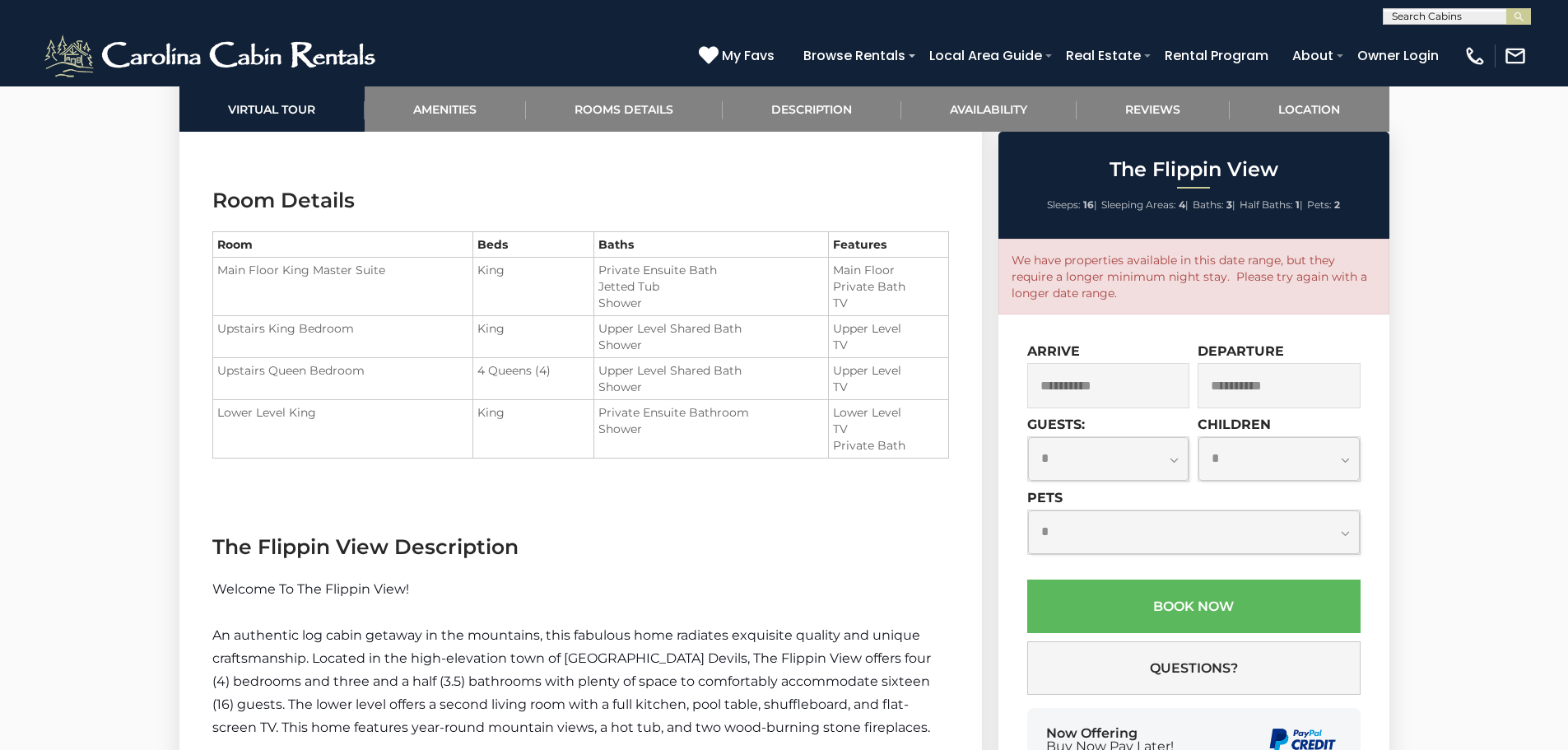
click at [1198, 384] on div "**********" at bounding box center [1277, 380] width 167 height 73
click at [1243, 389] on input "**********" at bounding box center [1279, 385] width 163 height 45
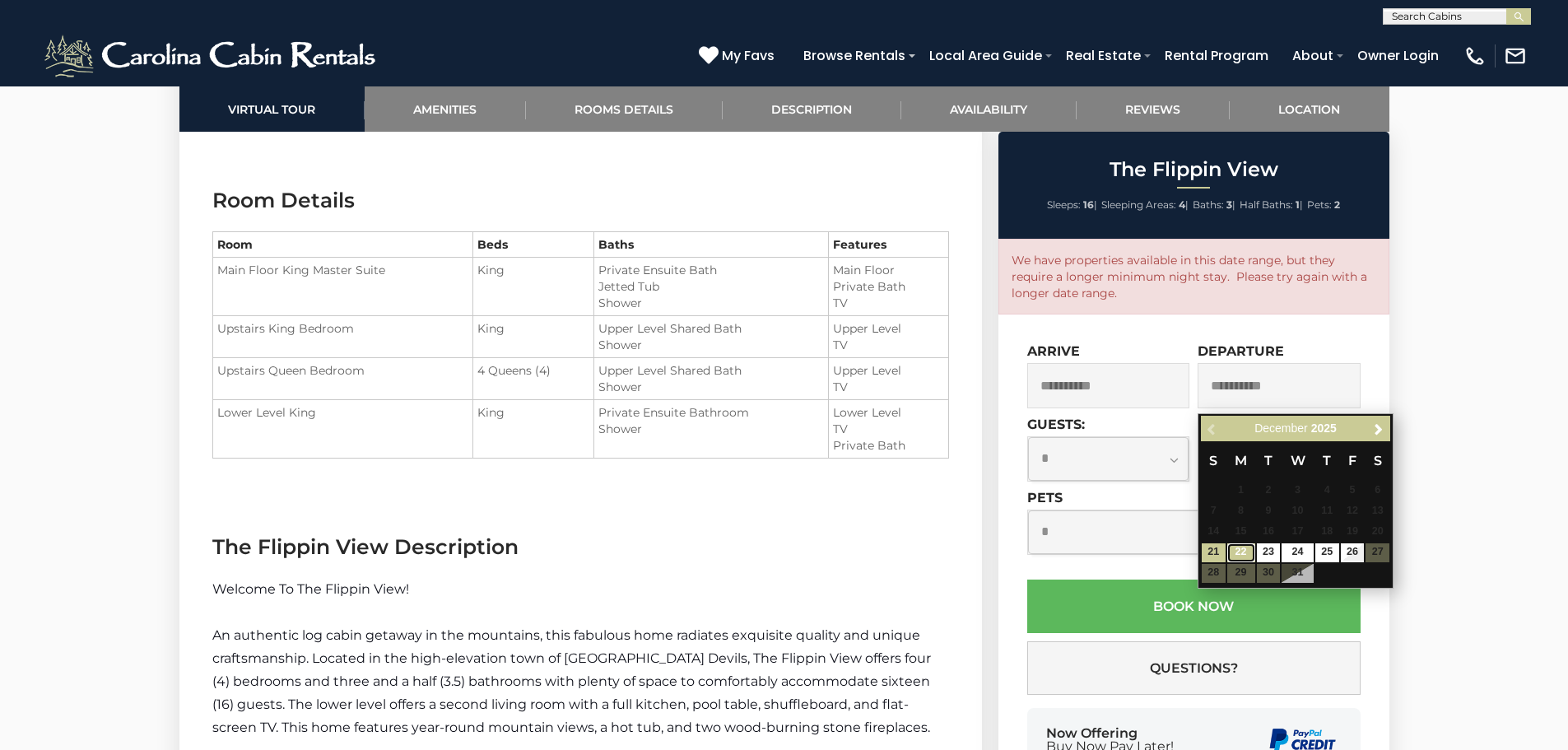
click at [1245, 562] on link "22" at bounding box center [1241, 553] width 28 height 19
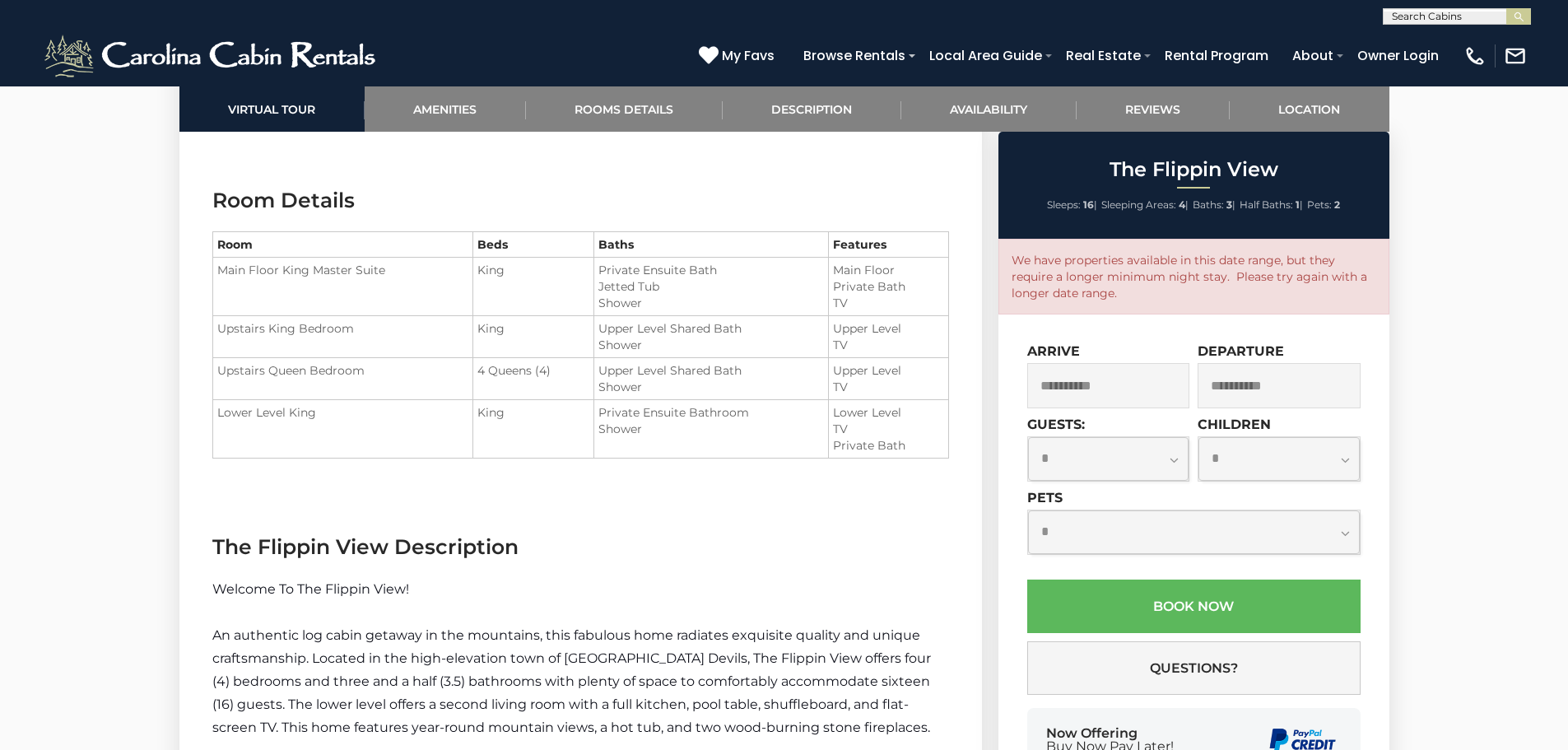
click at [1245, 394] on input "**********" at bounding box center [1279, 385] width 163 height 45
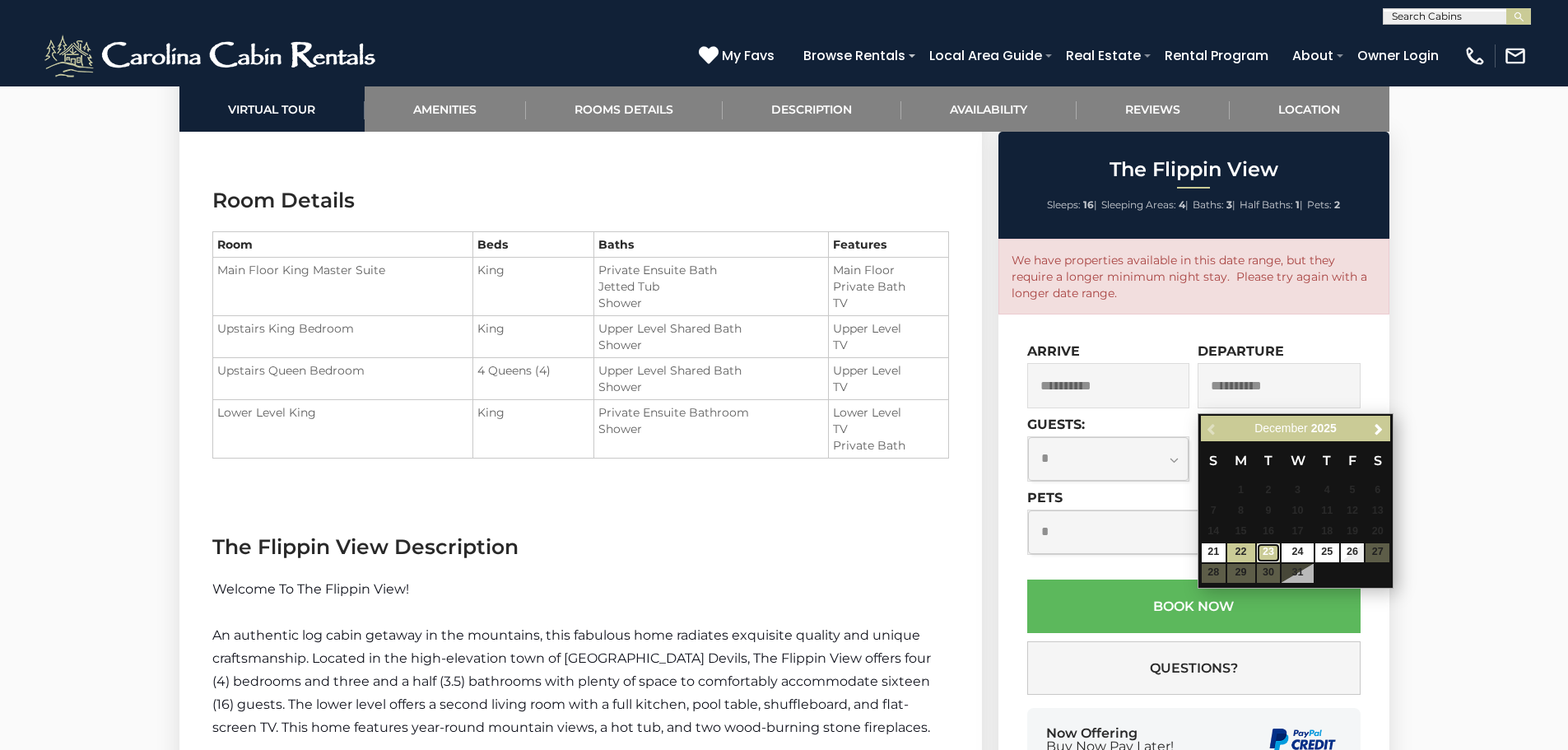
click at [1266, 558] on link "23" at bounding box center [1269, 553] width 24 height 19
type input "**********"
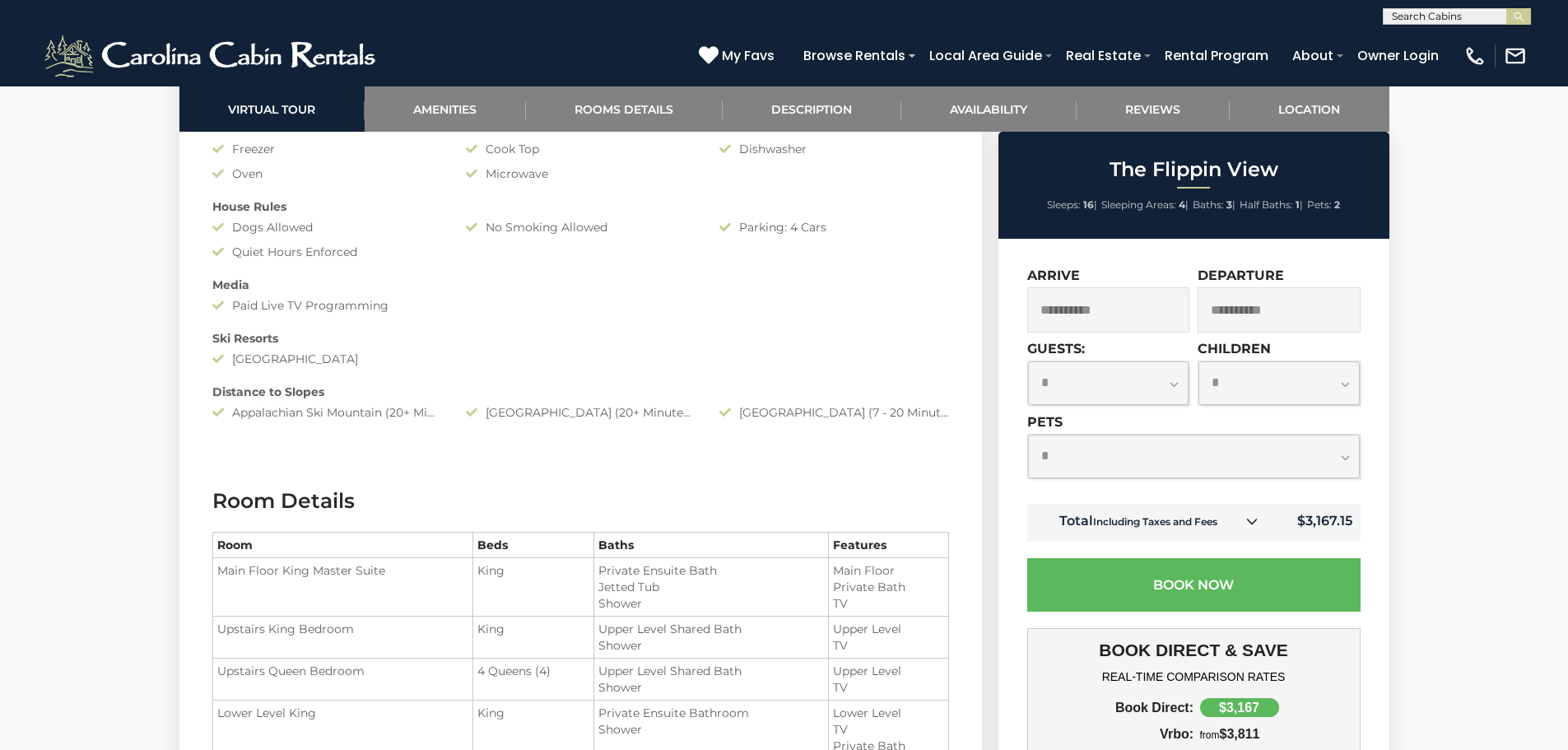
scroll to position [1646, 0]
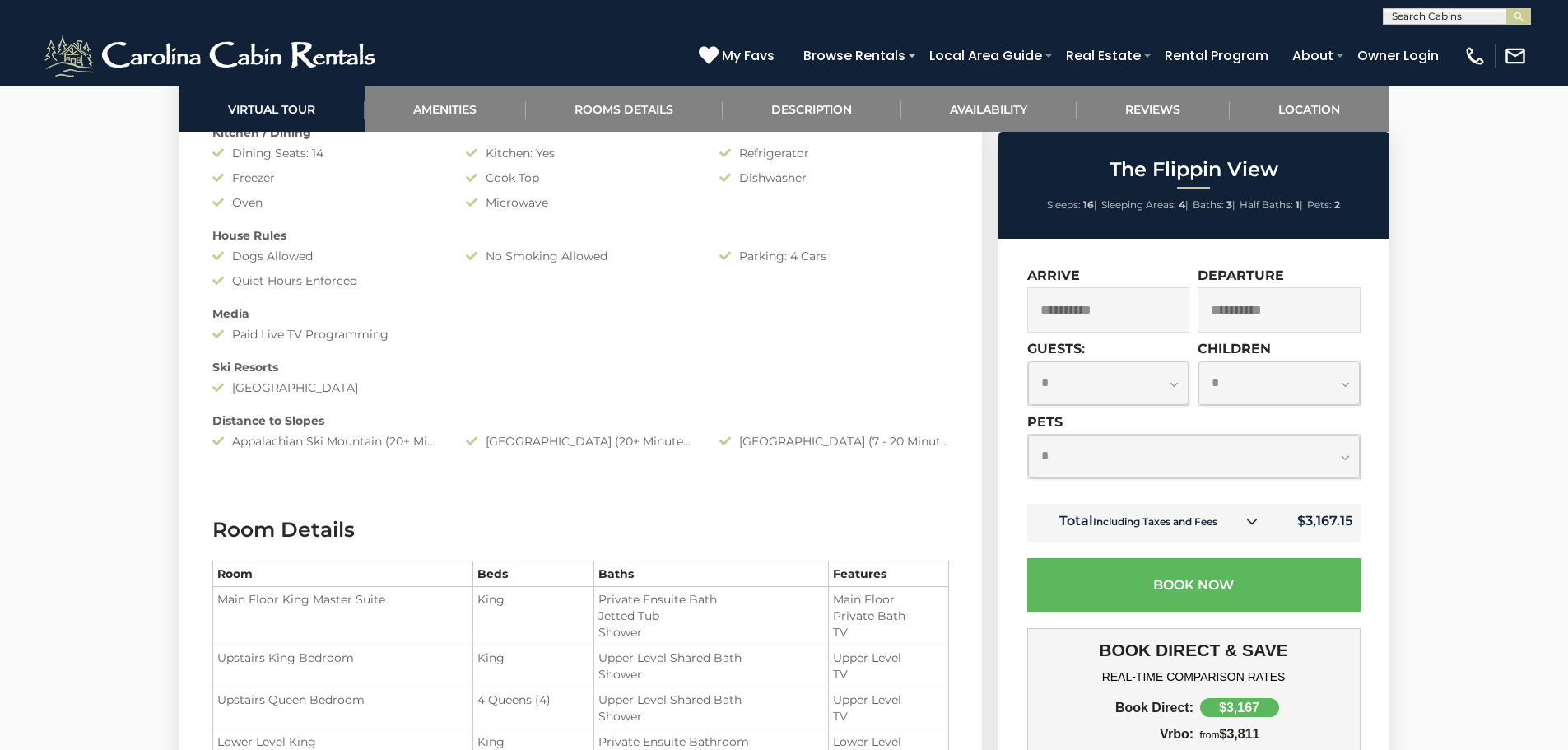
click at [1098, 305] on input "**********" at bounding box center [1109, 310] width 163 height 45
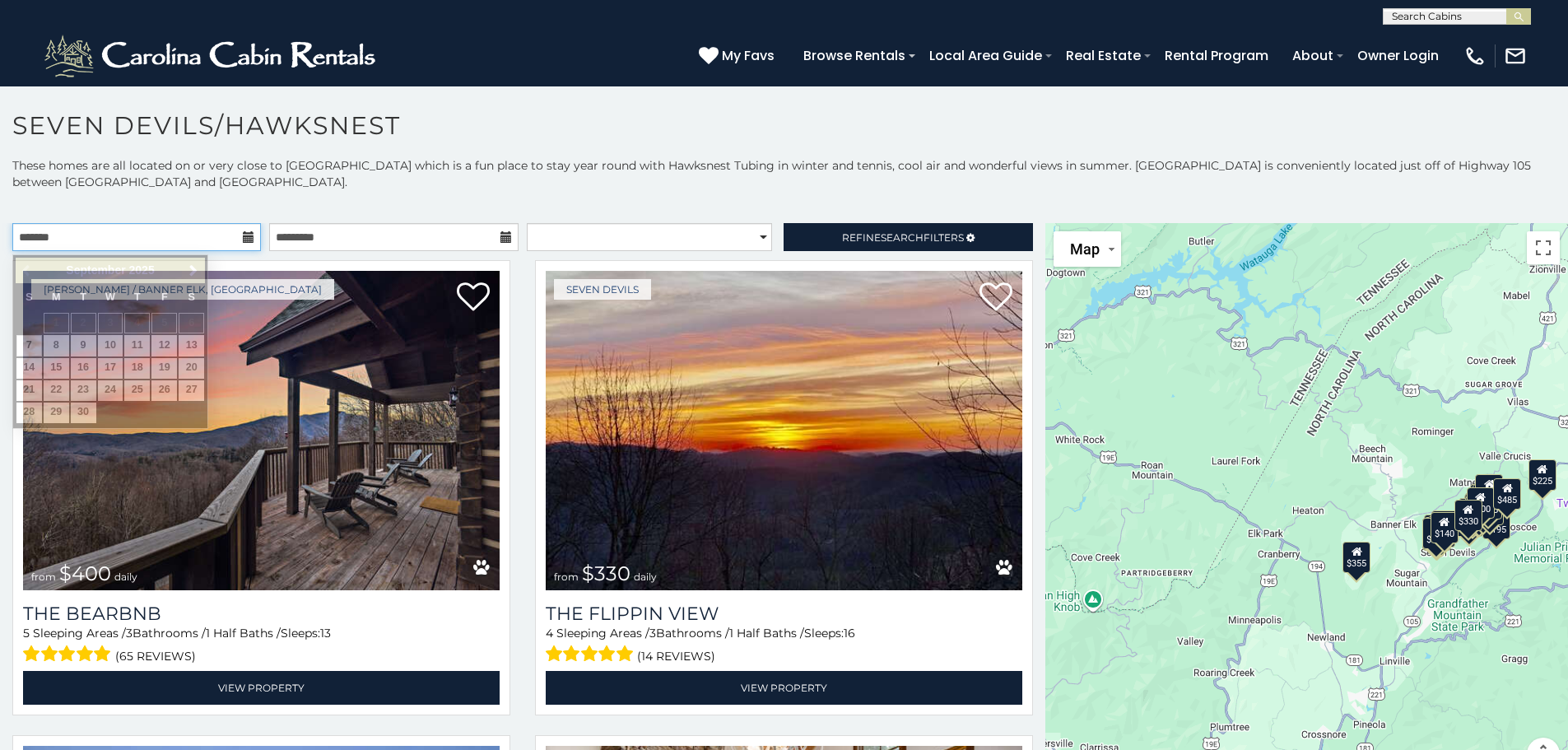
click at [155, 240] on input "text" at bounding box center [137, 237] width 249 height 28
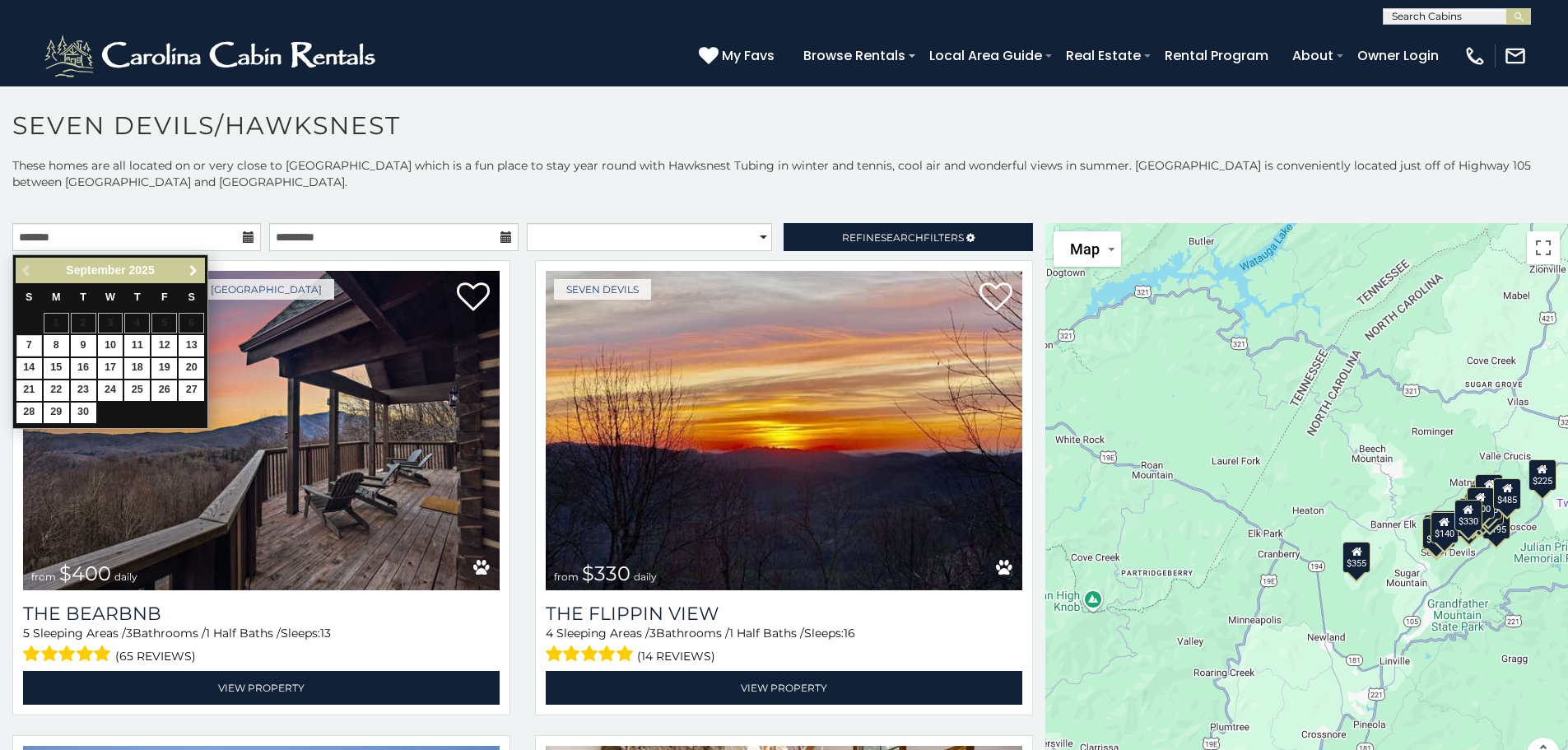
click at [193, 266] on span "Next" at bounding box center [194, 270] width 13 height 13
click at [167, 400] on link "26" at bounding box center [164, 390] width 25 height 21
type input "**********"
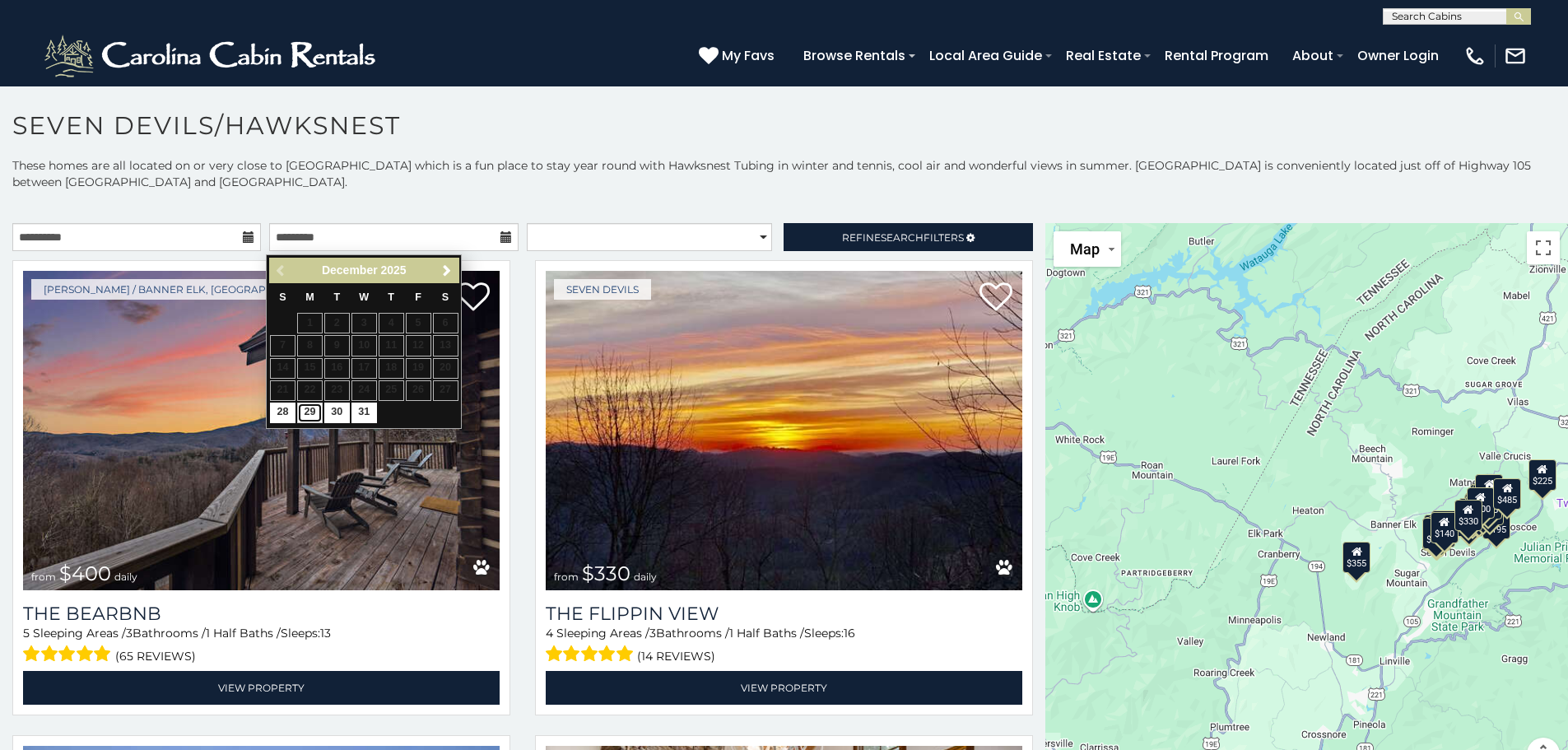
click at [312, 423] on link "29" at bounding box center [310, 412] width 25 height 21
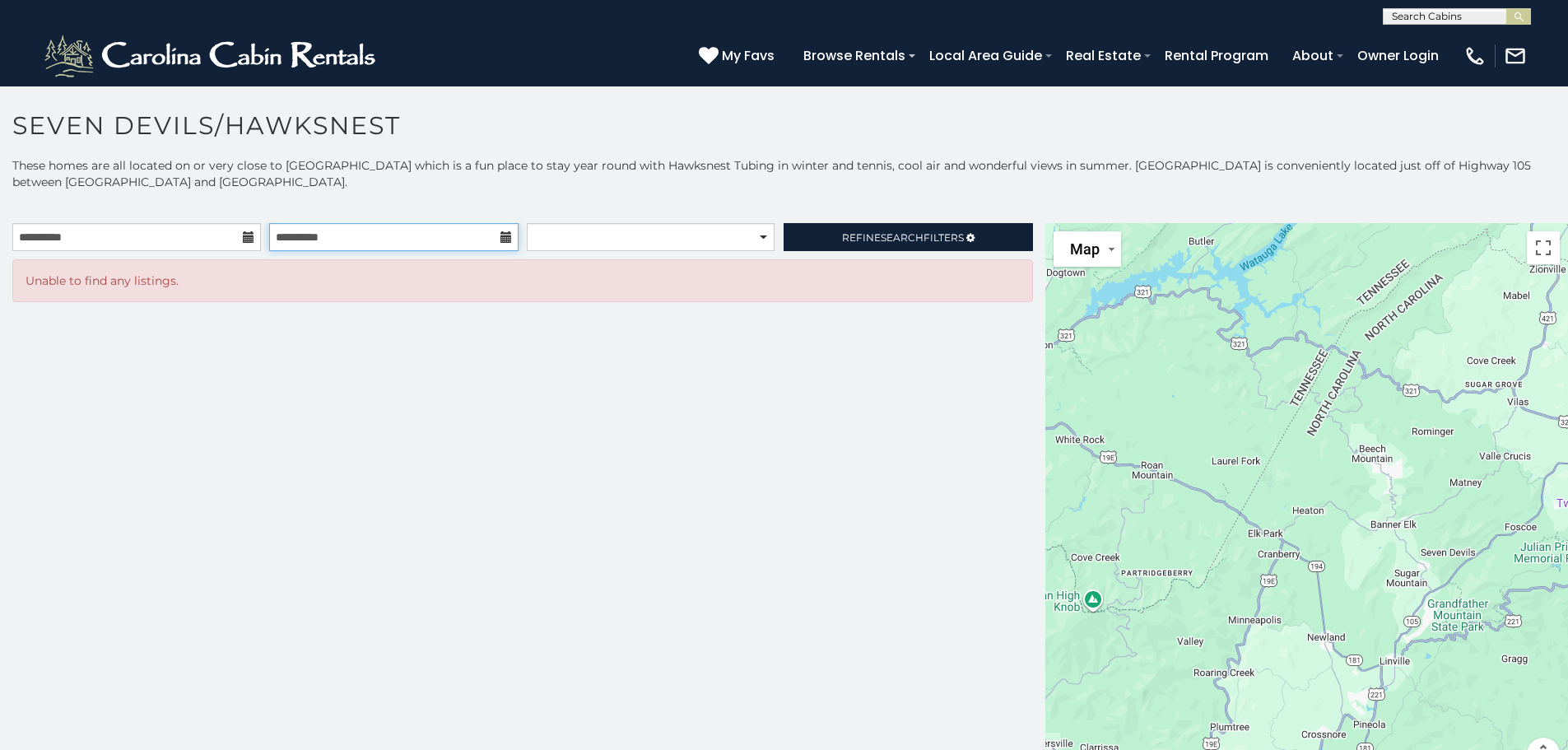
click at [359, 236] on input "**********" at bounding box center [394, 237] width 249 height 28
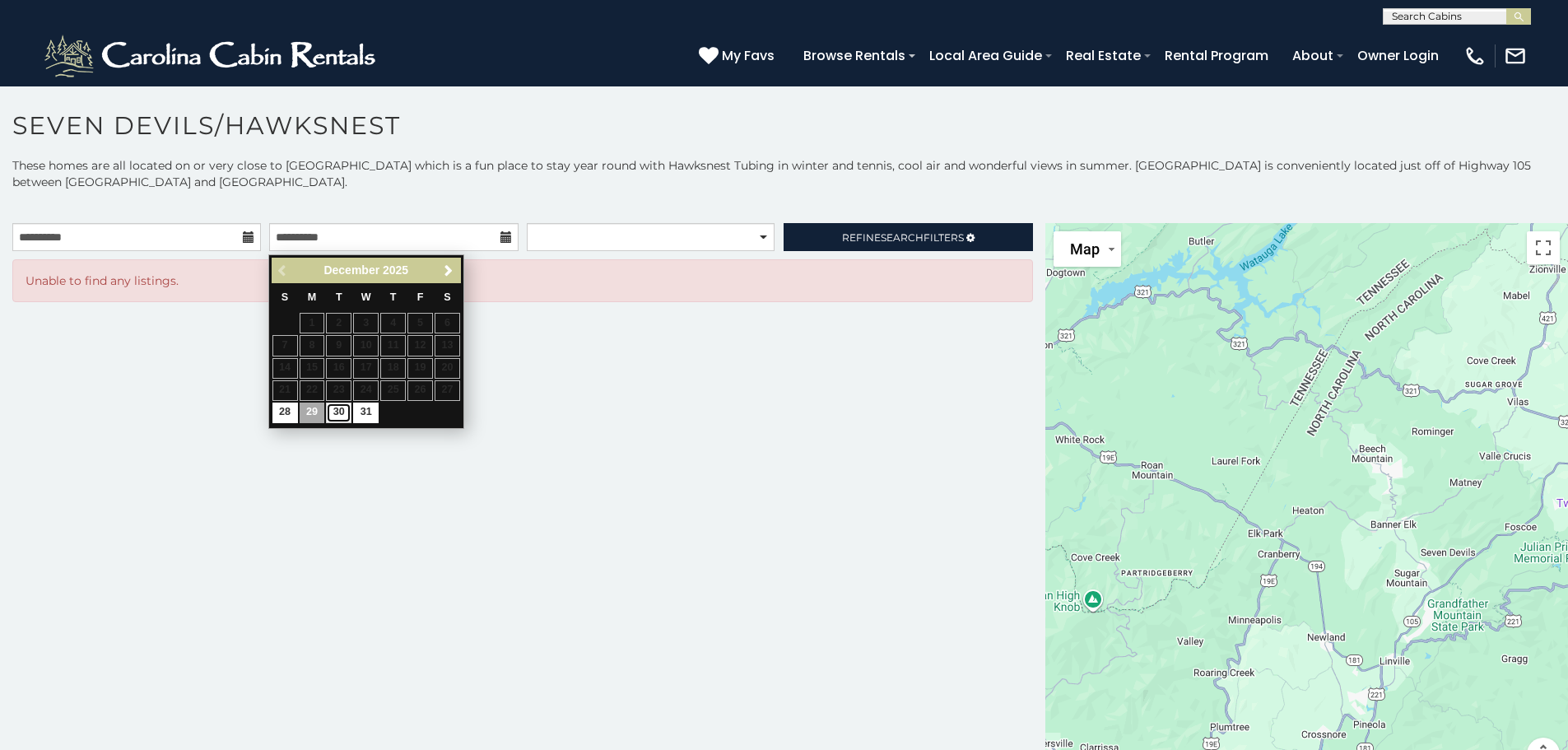
click at [339, 423] on link "30" at bounding box center [338, 412] width 25 height 21
type input "**********"
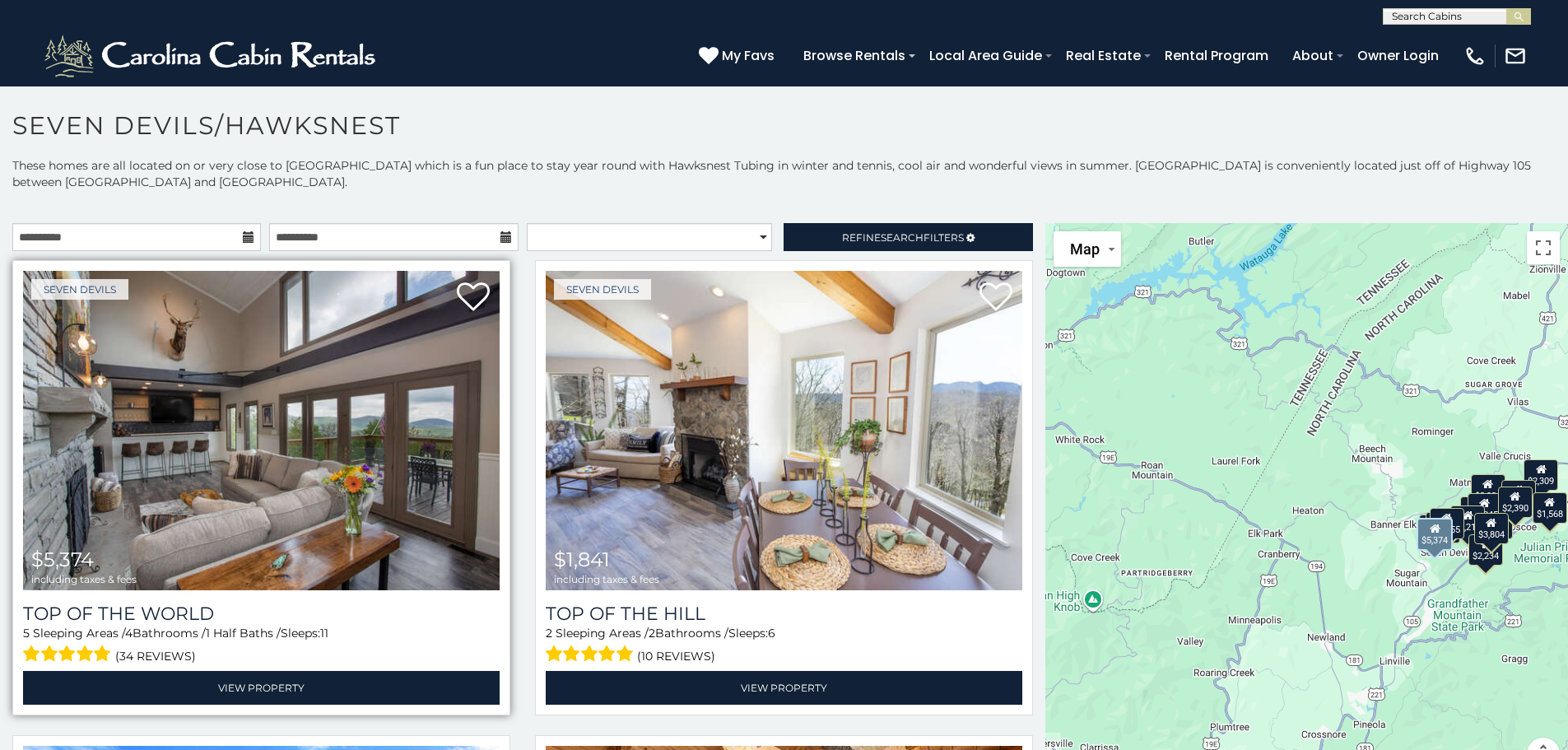
click at [451, 460] on img at bounding box center [261, 429] width 476 height 319
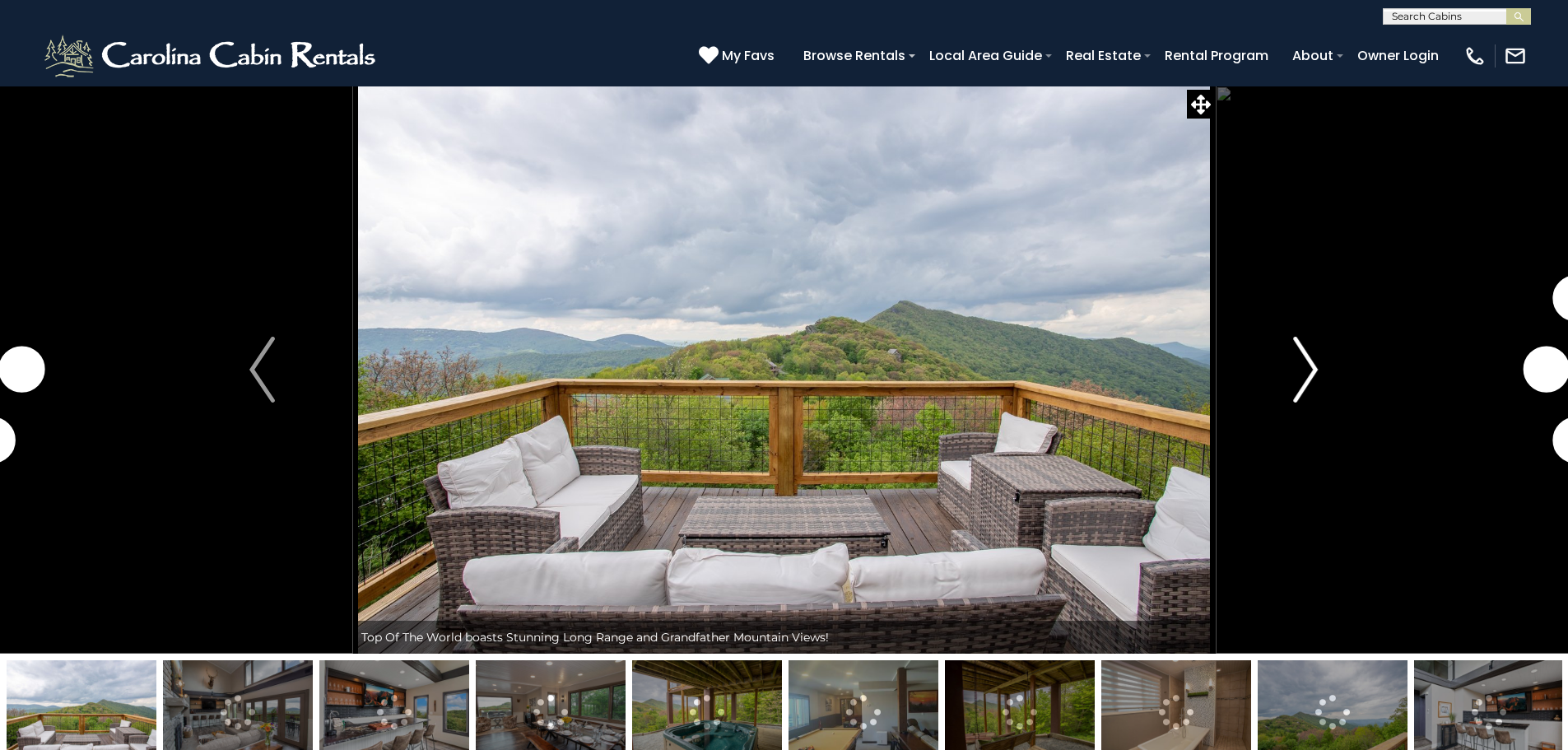
click at [1314, 360] on img "Next" at bounding box center [1305, 369] width 24 height 65
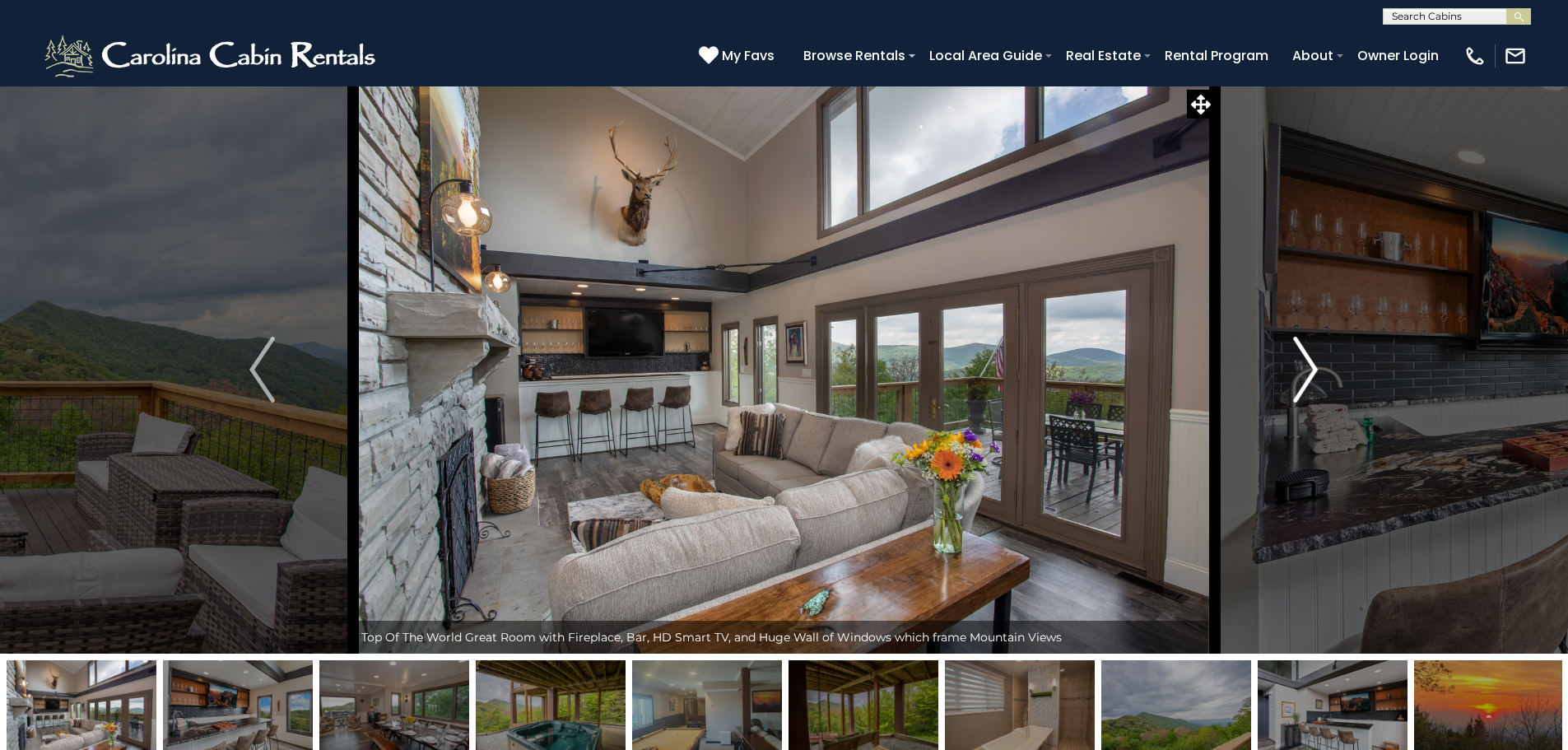
click at [1314, 360] on img "Next" at bounding box center [1305, 369] width 24 height 65
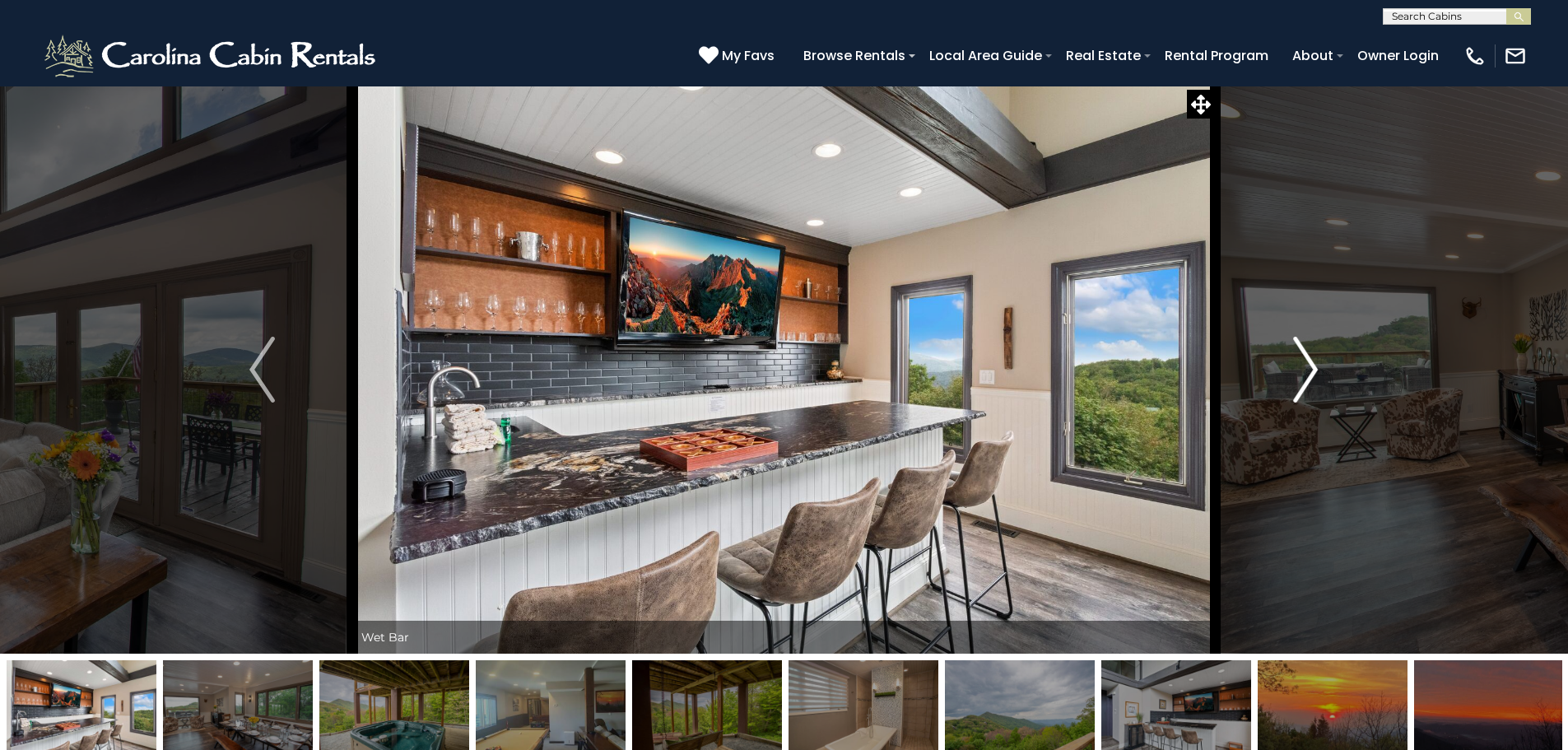
click at [1314, 360] on img "Next" at bounding box center [1305, 369] width 24 height 65
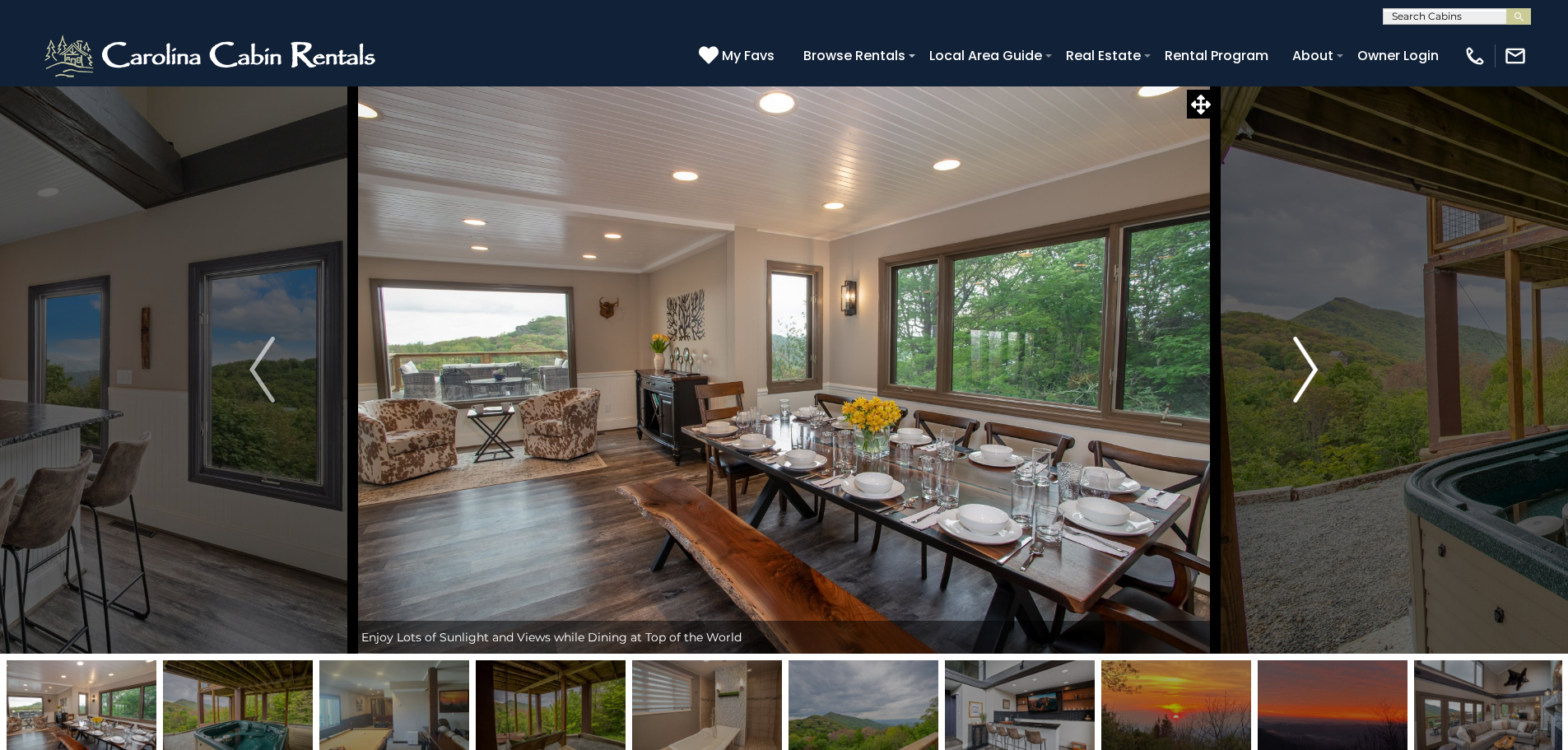
click at [1314, 360] on img "Next" at bounding box center [1305, 369] width 24 height 65
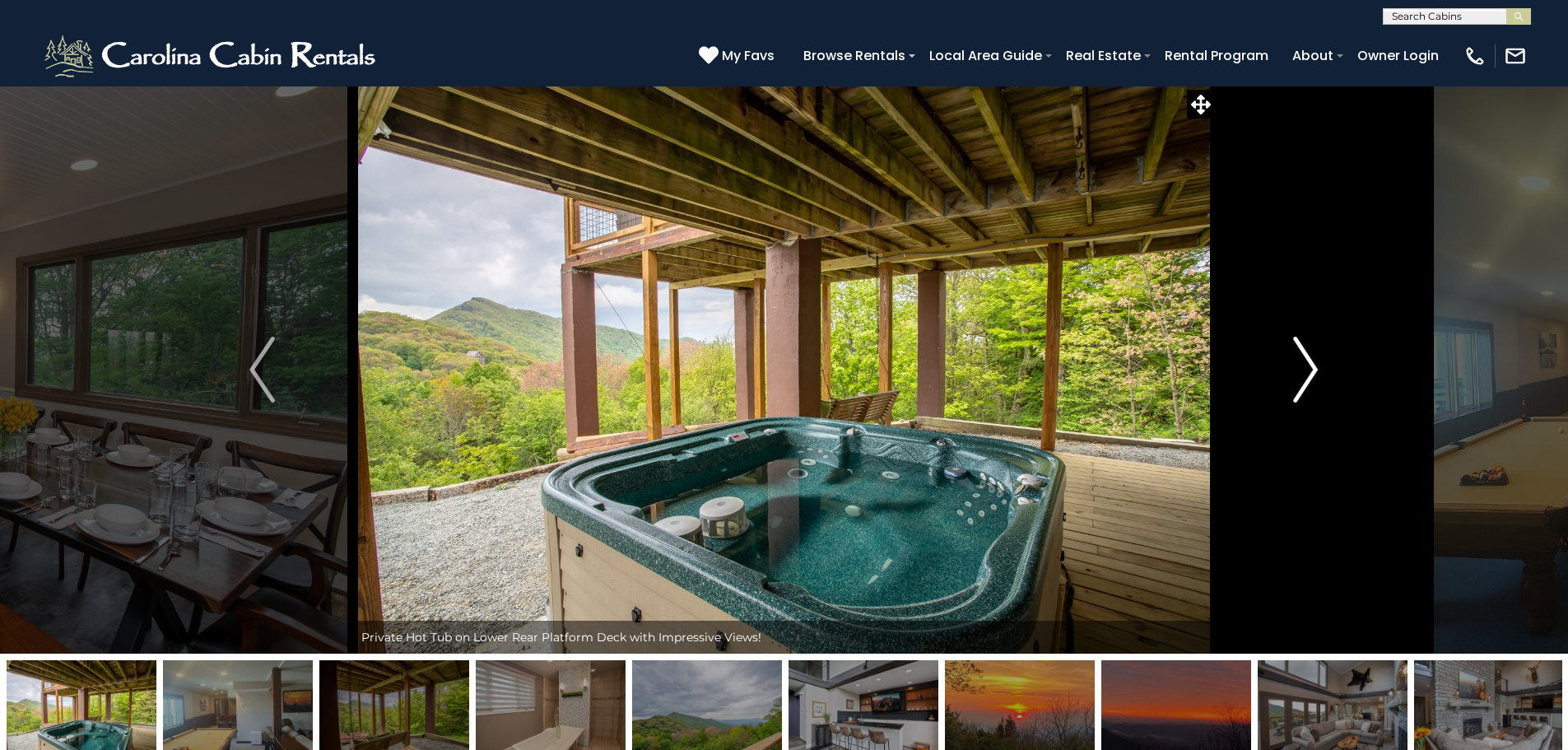
click at [1314, 360] on img "Next" at bounding box center [1305, 369] width 24 height 65
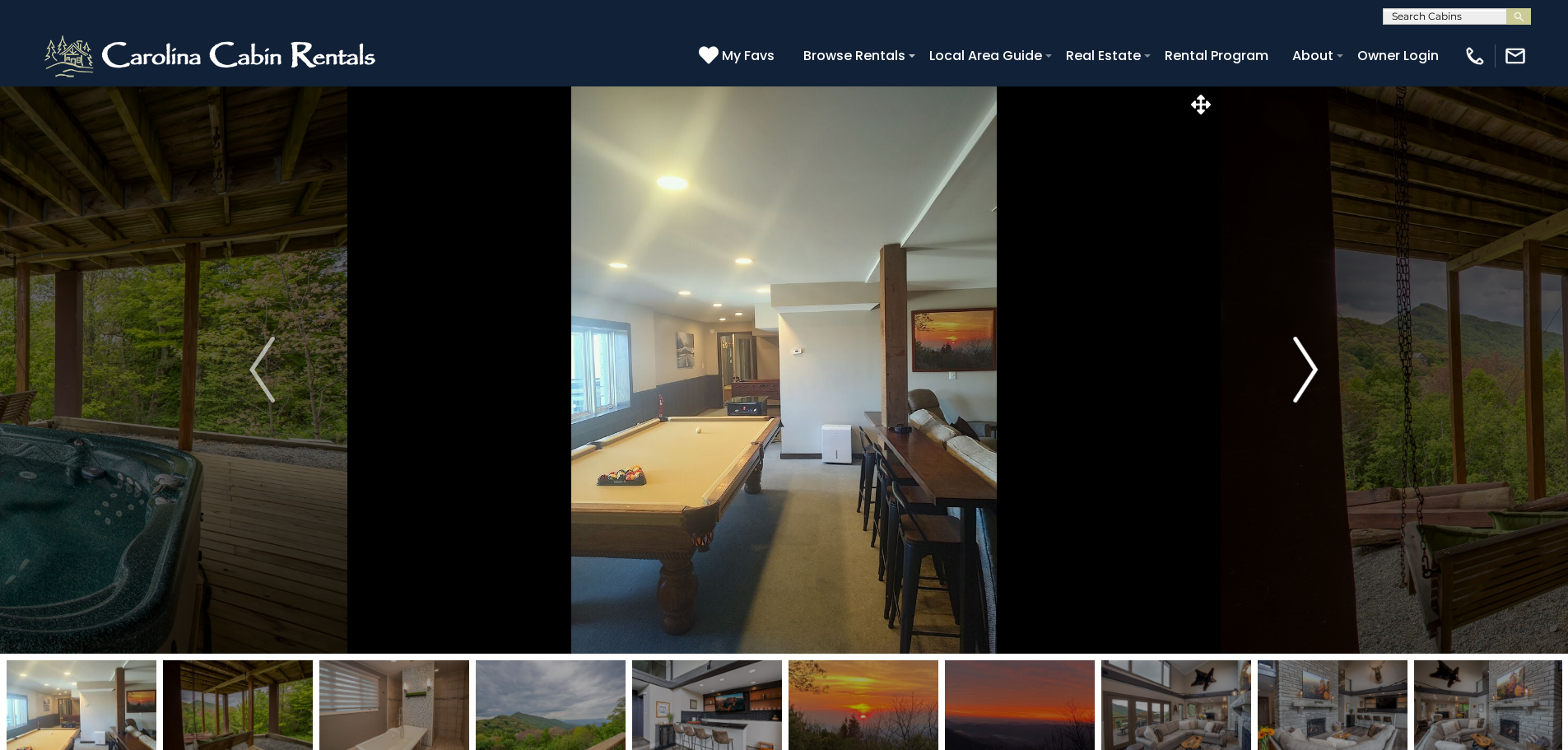
click at [1314, 360] on img "Next" at bounding box center [1305, 369] width 24 height 65
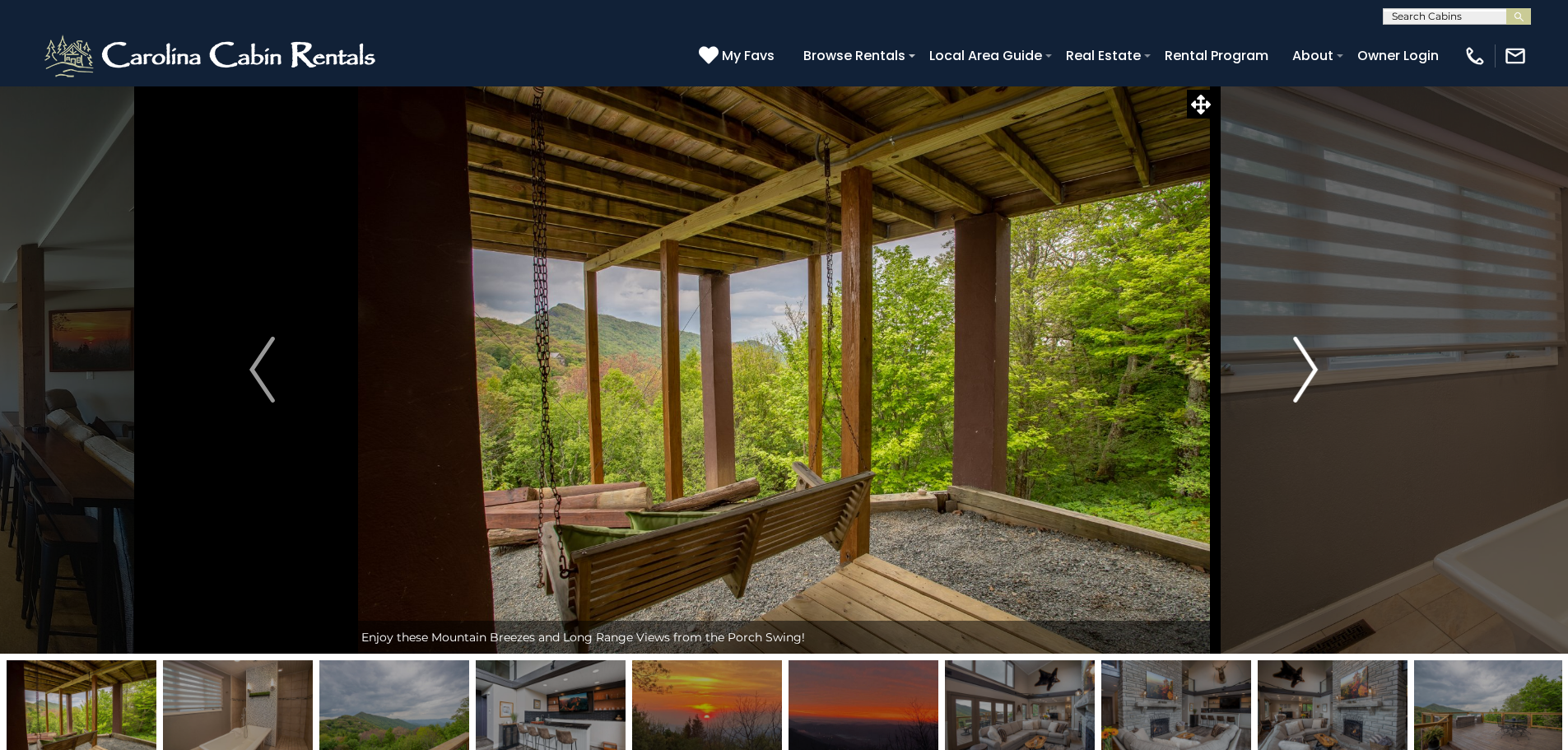
click at [1314, 360] on img "Next" at bounding box center [1305, 369] width 24 height 65
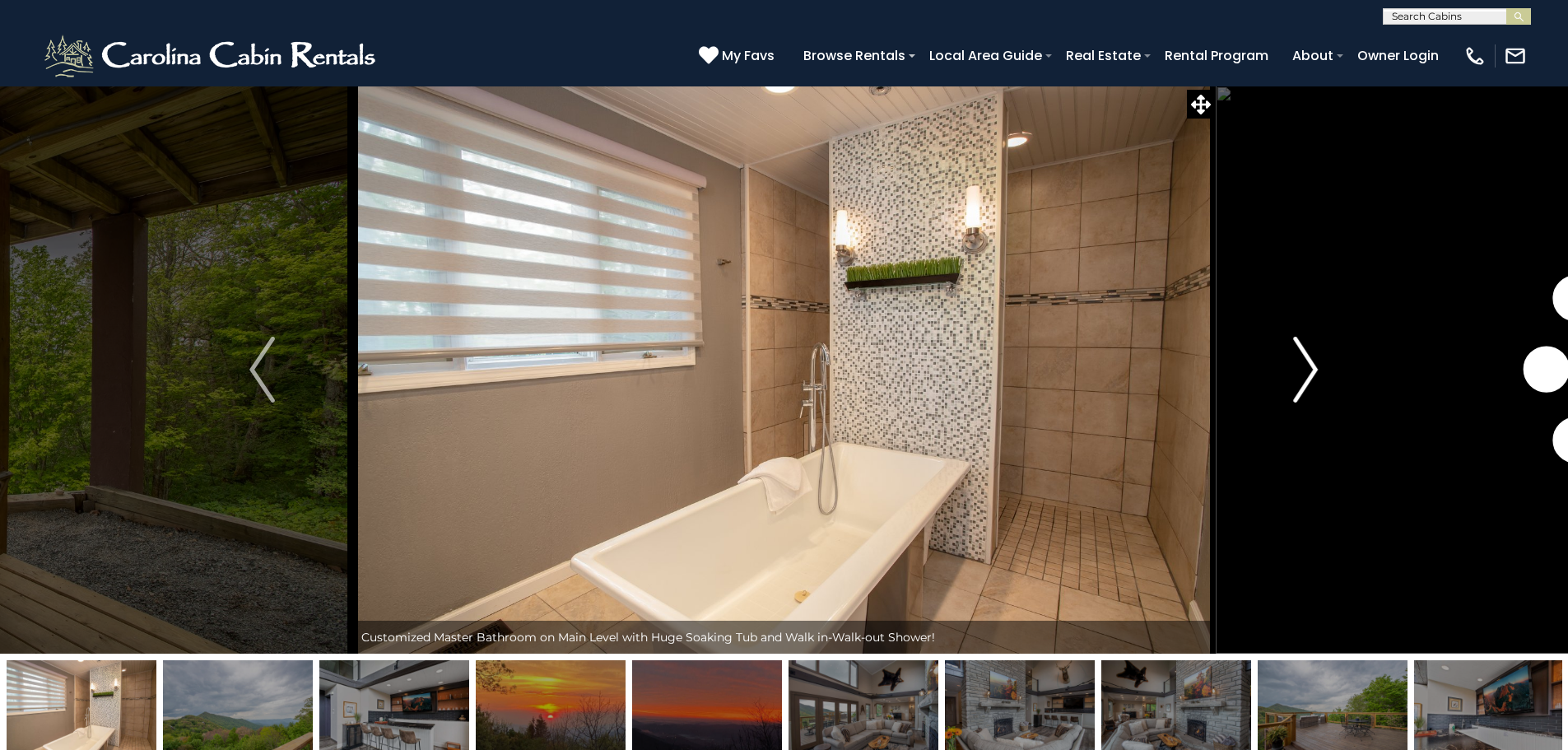
click at [1314, 360] on img "Next" at bounding box center [1305, 369] width 24 height 65
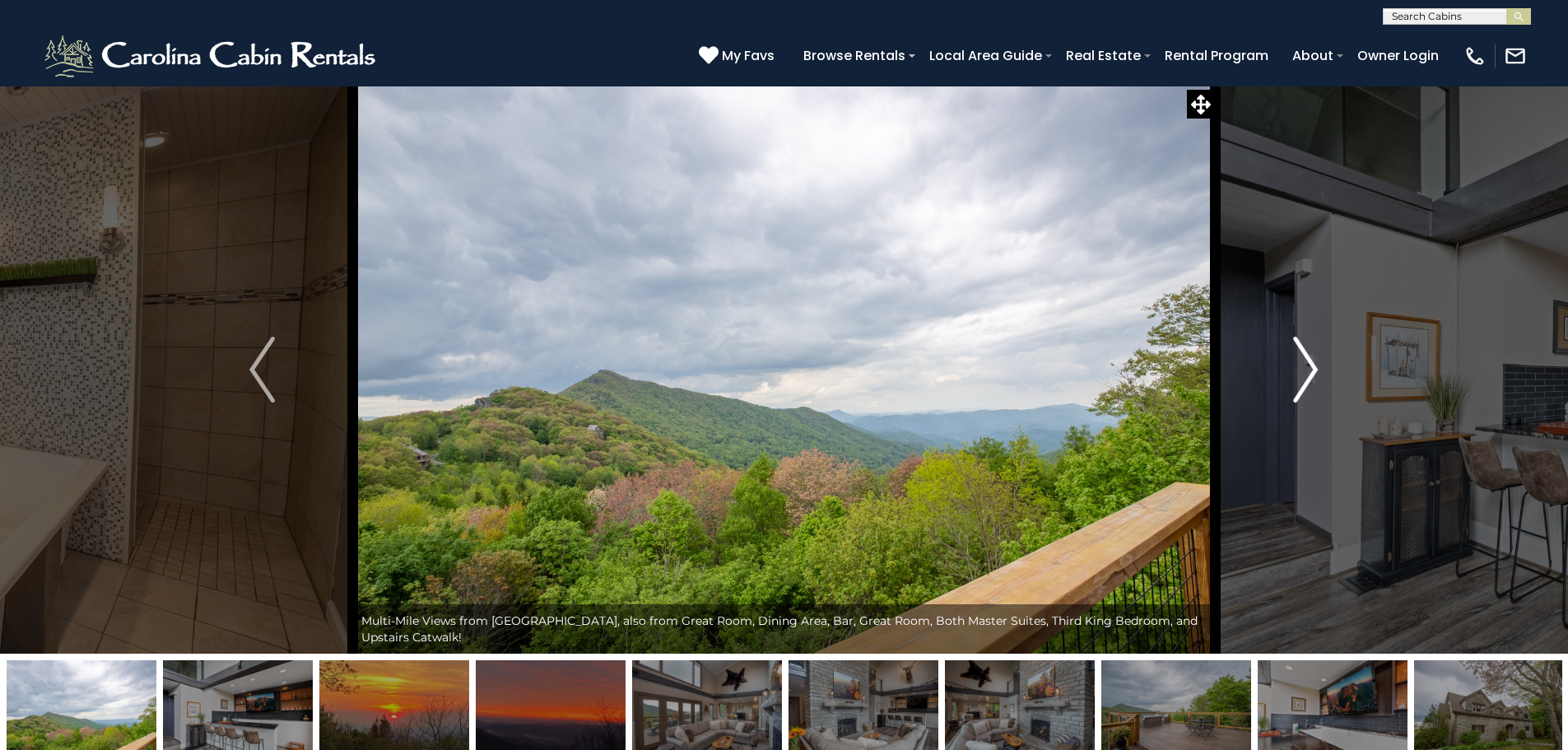
click at [1314, 360] on img "Next" at bounding box center [1305, 369] width 24 height 65
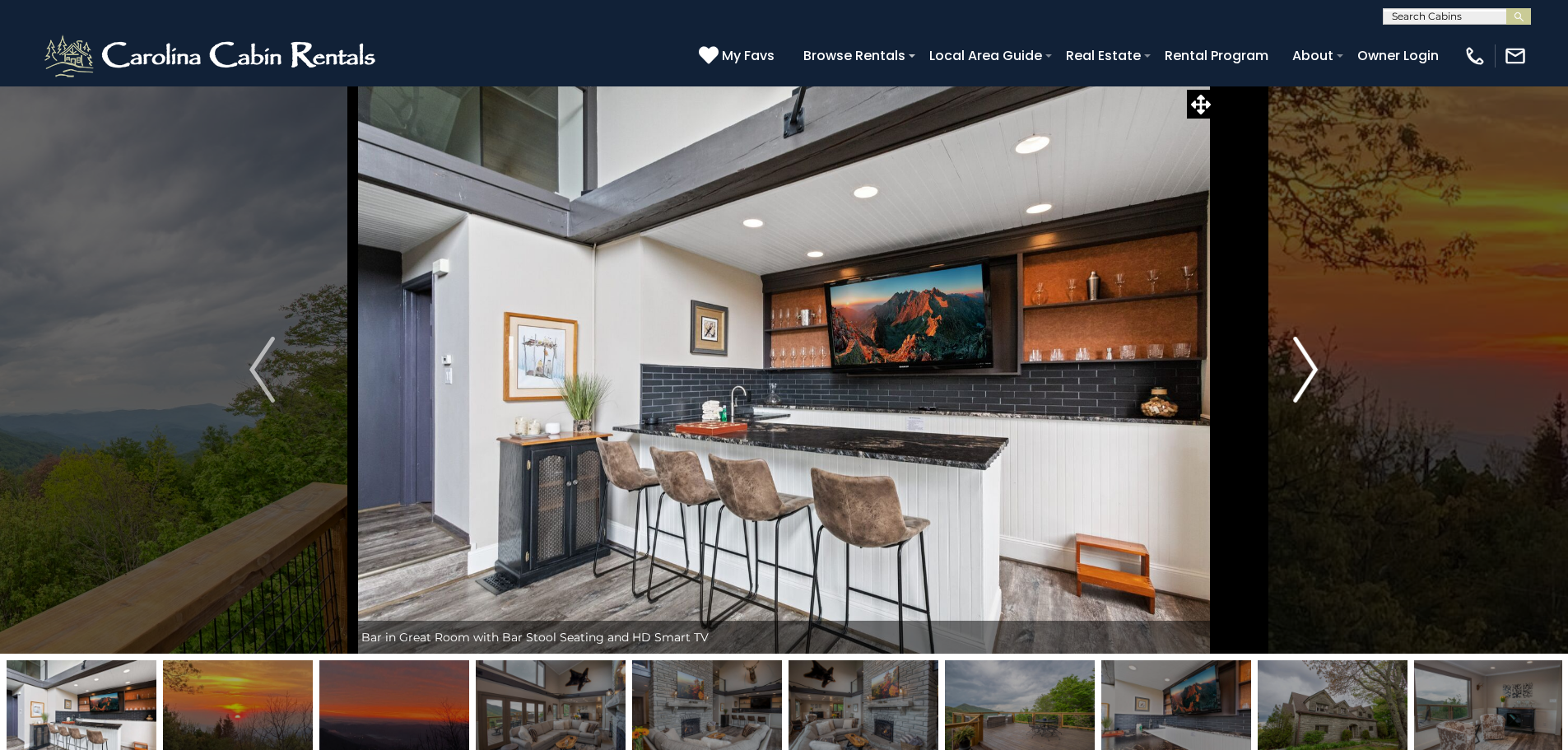
click at [1314, 360] on img "Next" at bounding box center [1305, 369] width 24 height 65
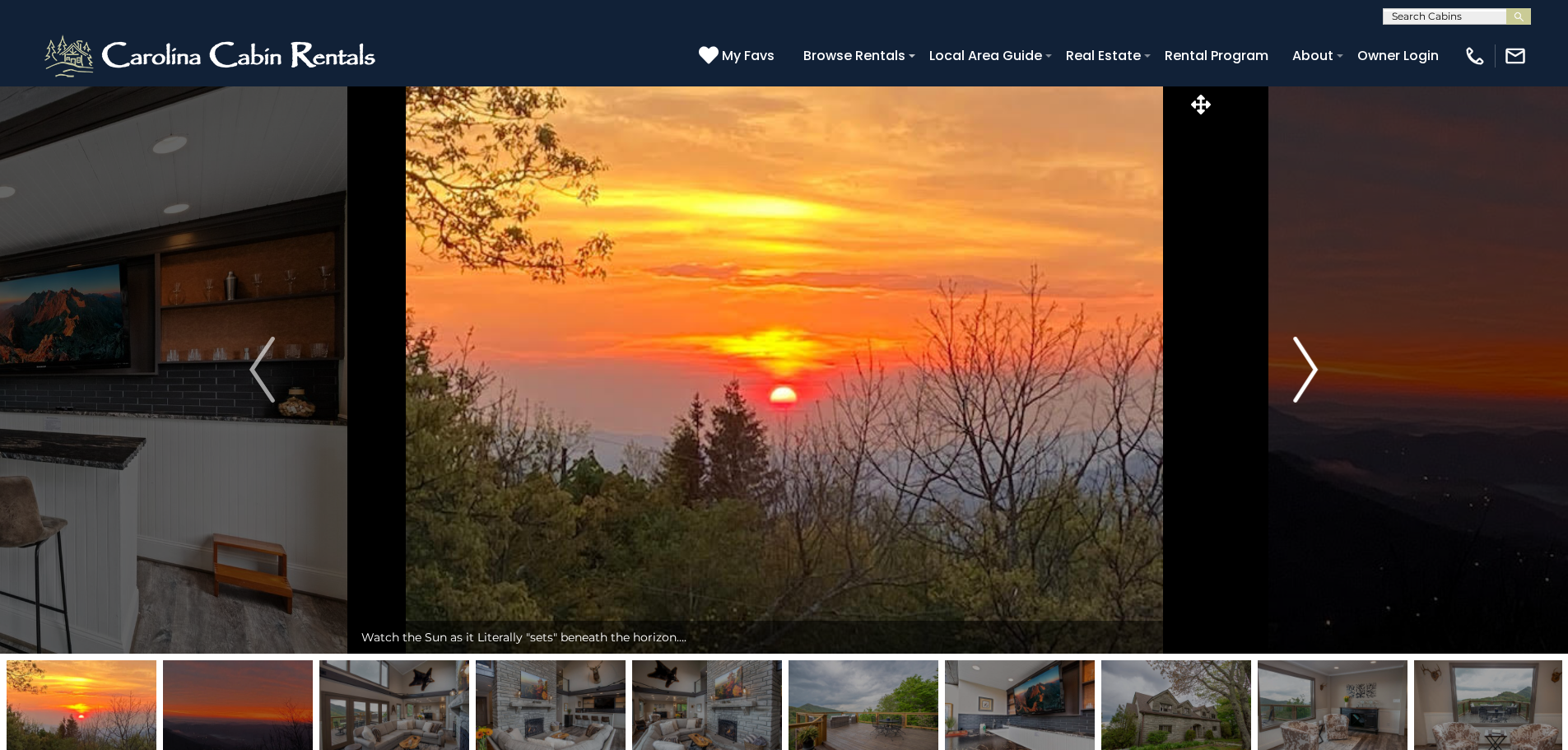
click at [1314, 360] on img "Next" at bounding box center [1305, 369] width 24 height 65
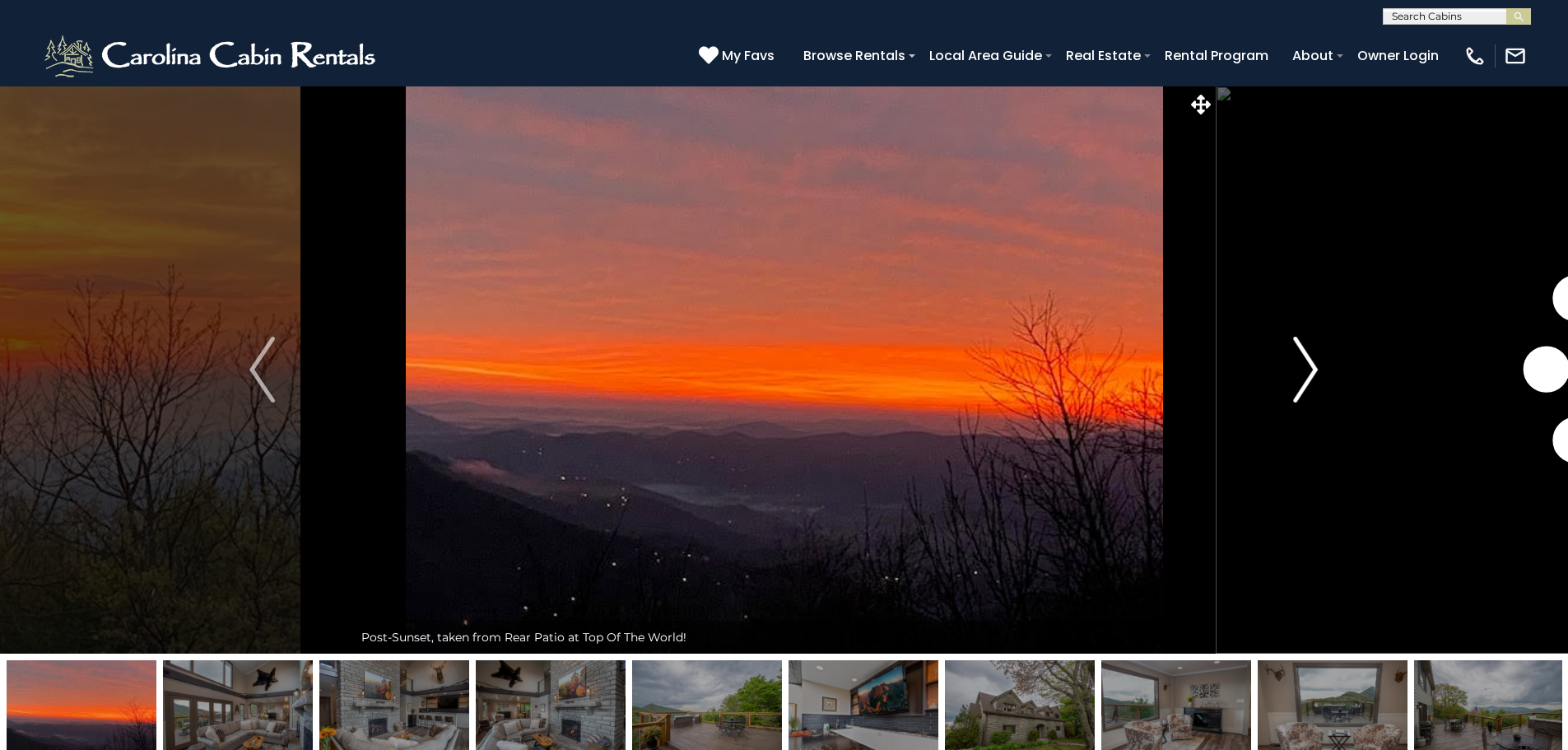
click at [1314, 360] on img "Next" at bounding box center [1305, 369] width 24 height 65
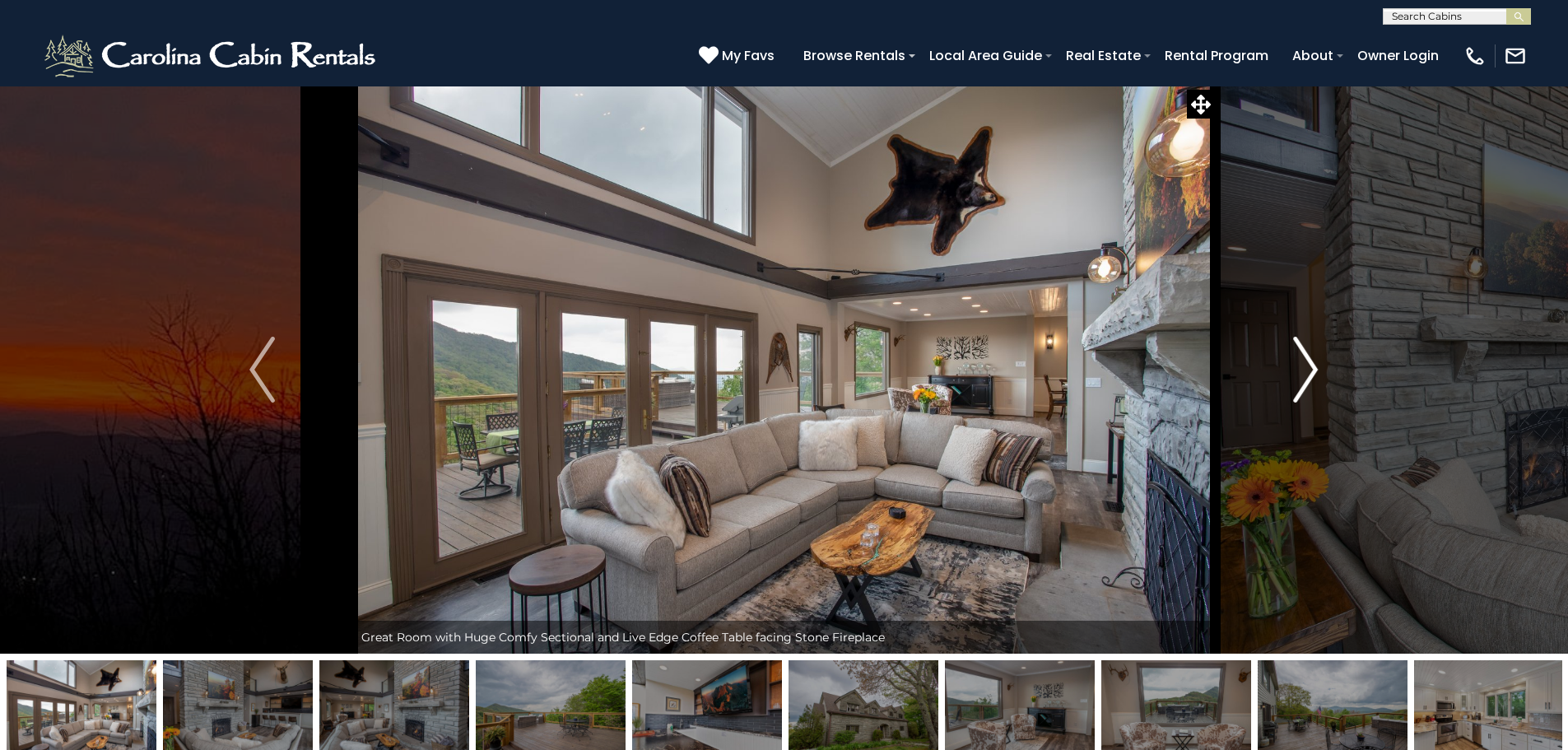
click at [1314, 360] on img "Next" at bounding box center [1305, 369] width 24 height 65
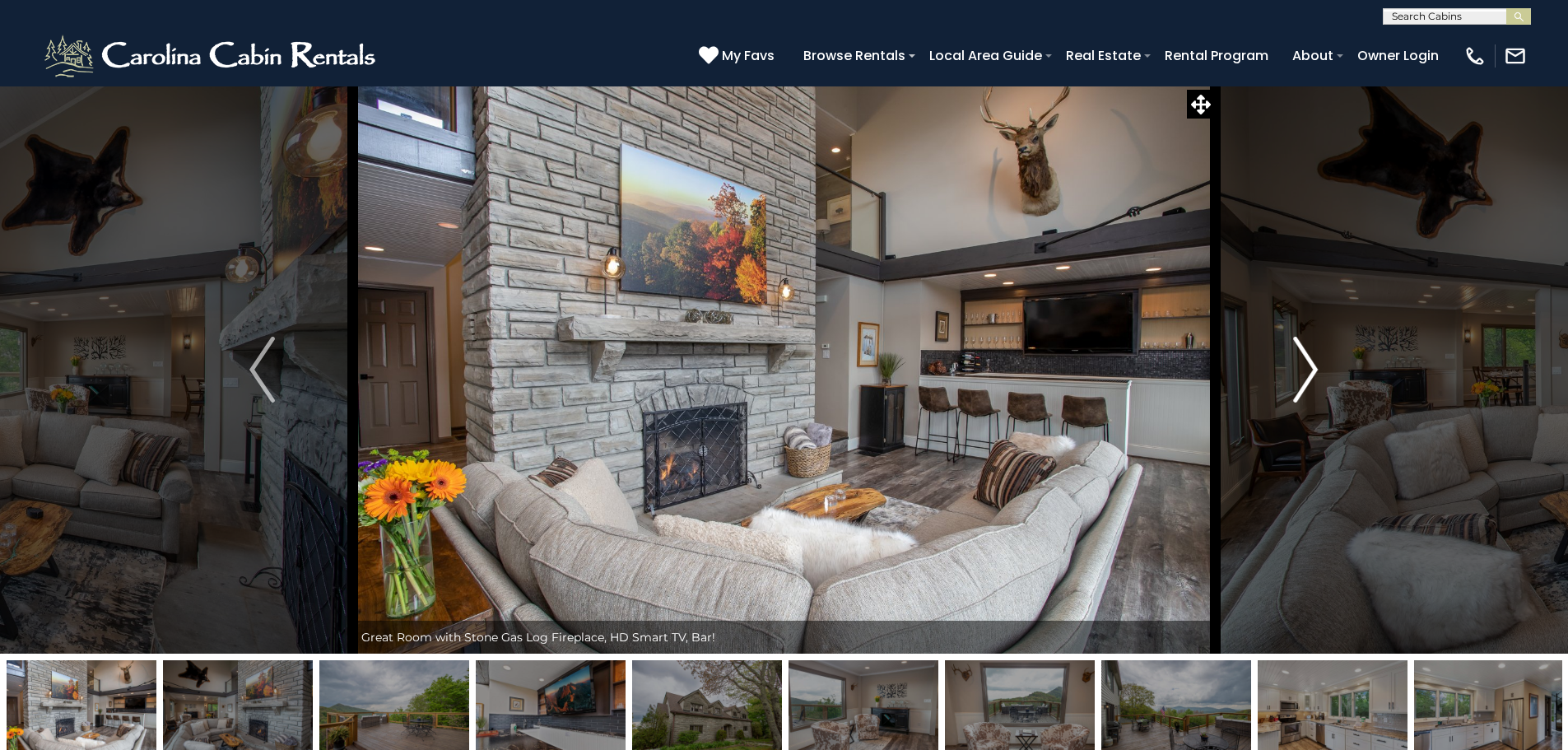
click at [1314, 360] on img "Next" at bounding box center [1305, 369] width 24 height 65
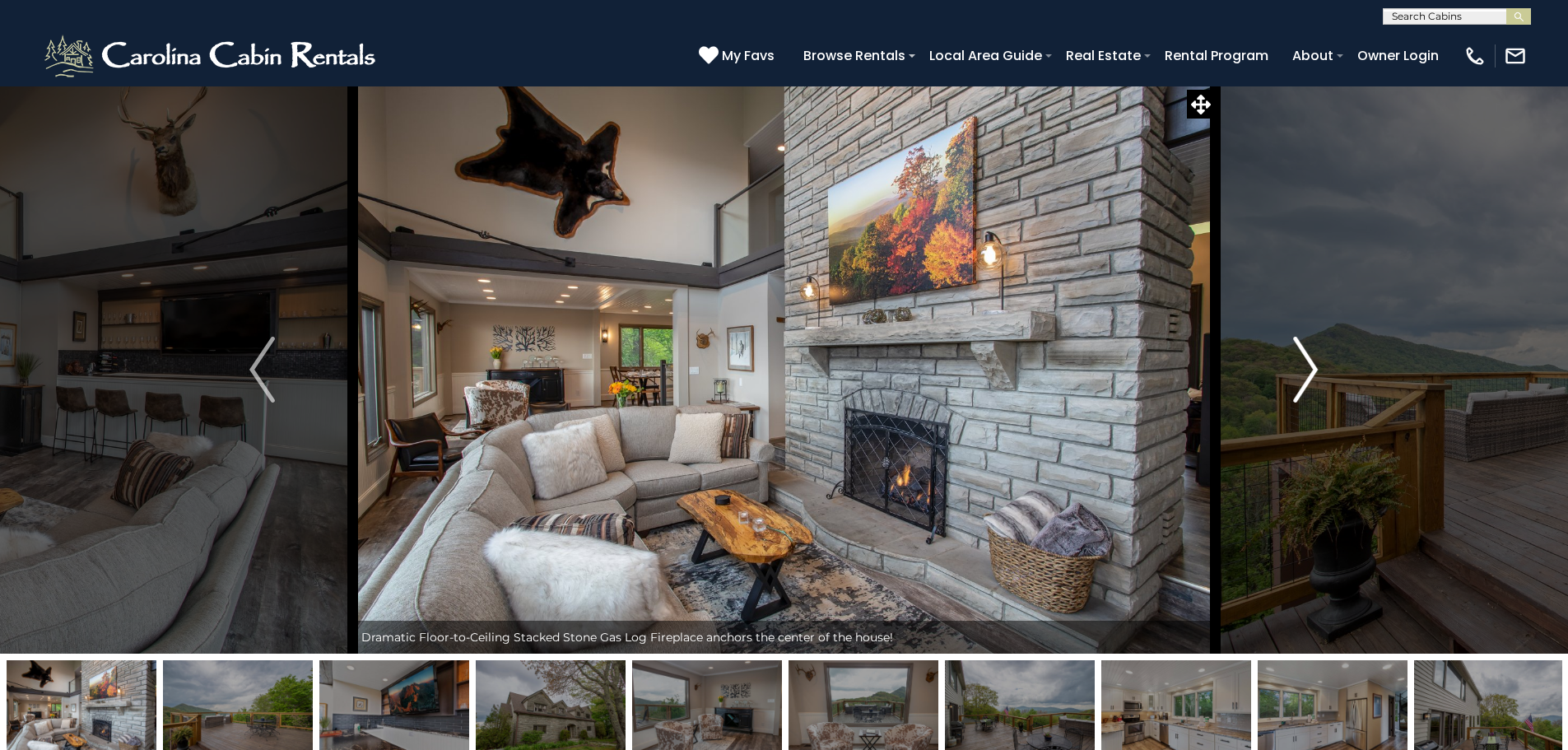
click at [1314, 360] on img "Next" at bounding box center [1305, 369] width 24 height 65
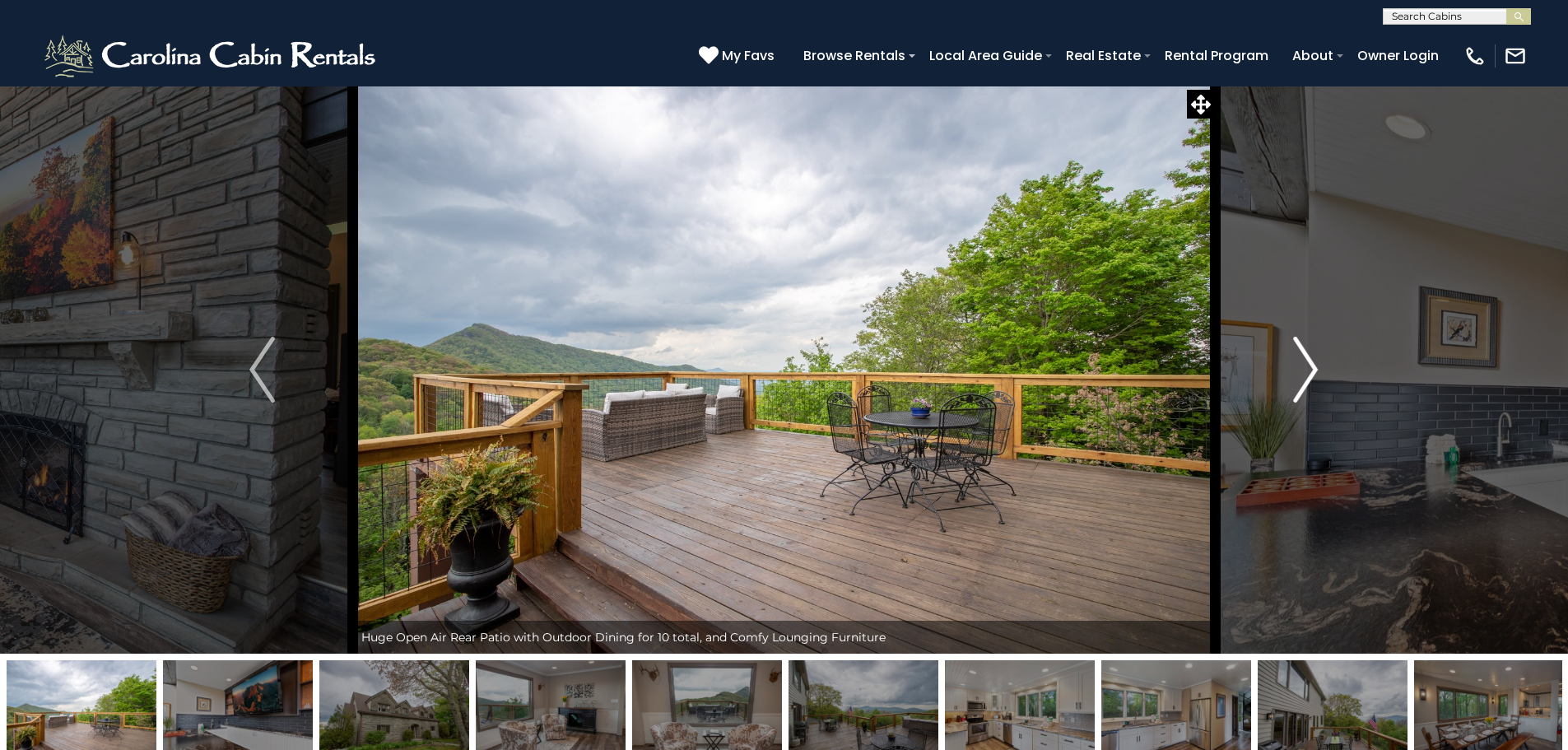
click at [1314, 360] on img "Next" at bounding box center [1305, 369] width 24 height 65
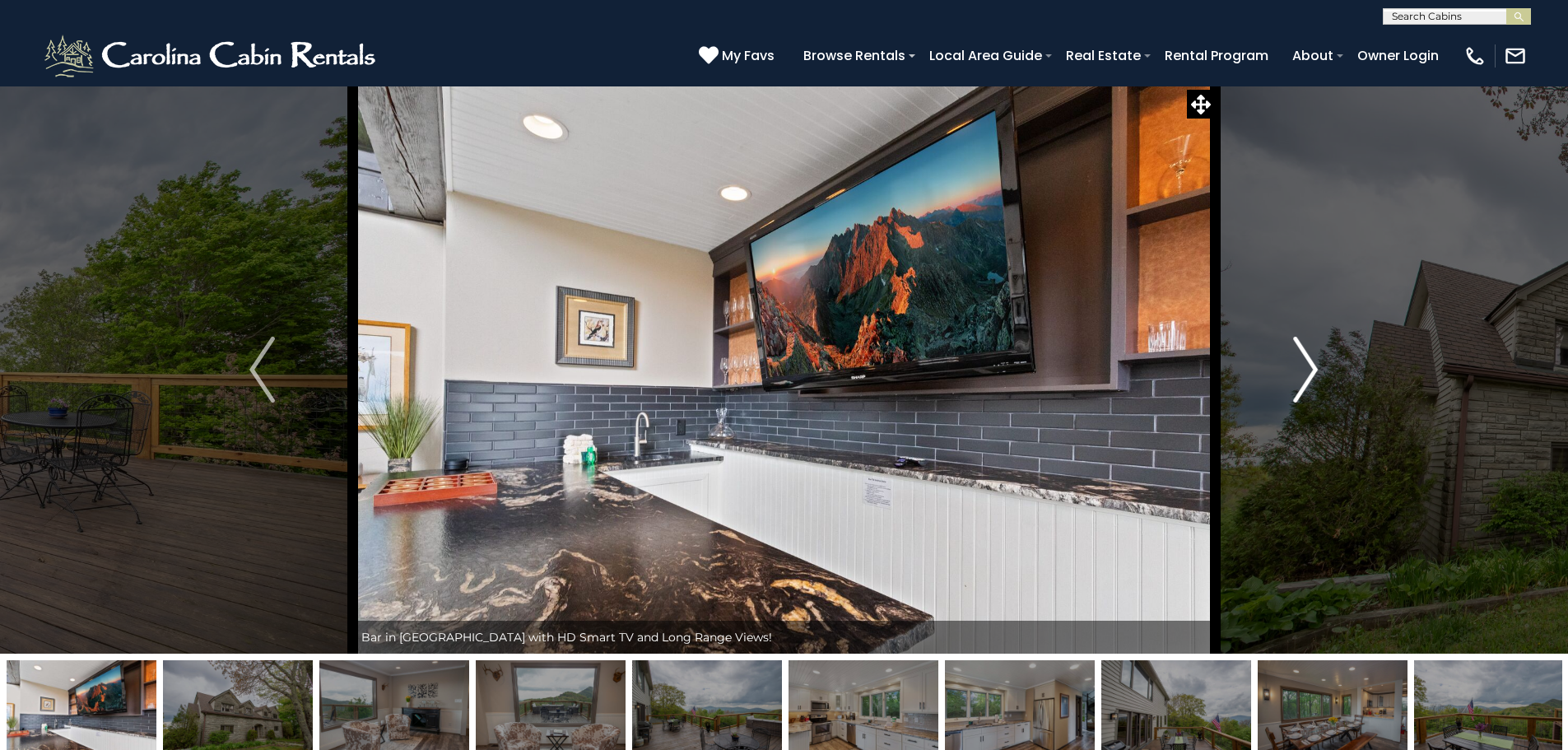
click at [1314, 360] on img "Next" at bounding box center [1305, 369] width 24 height 65
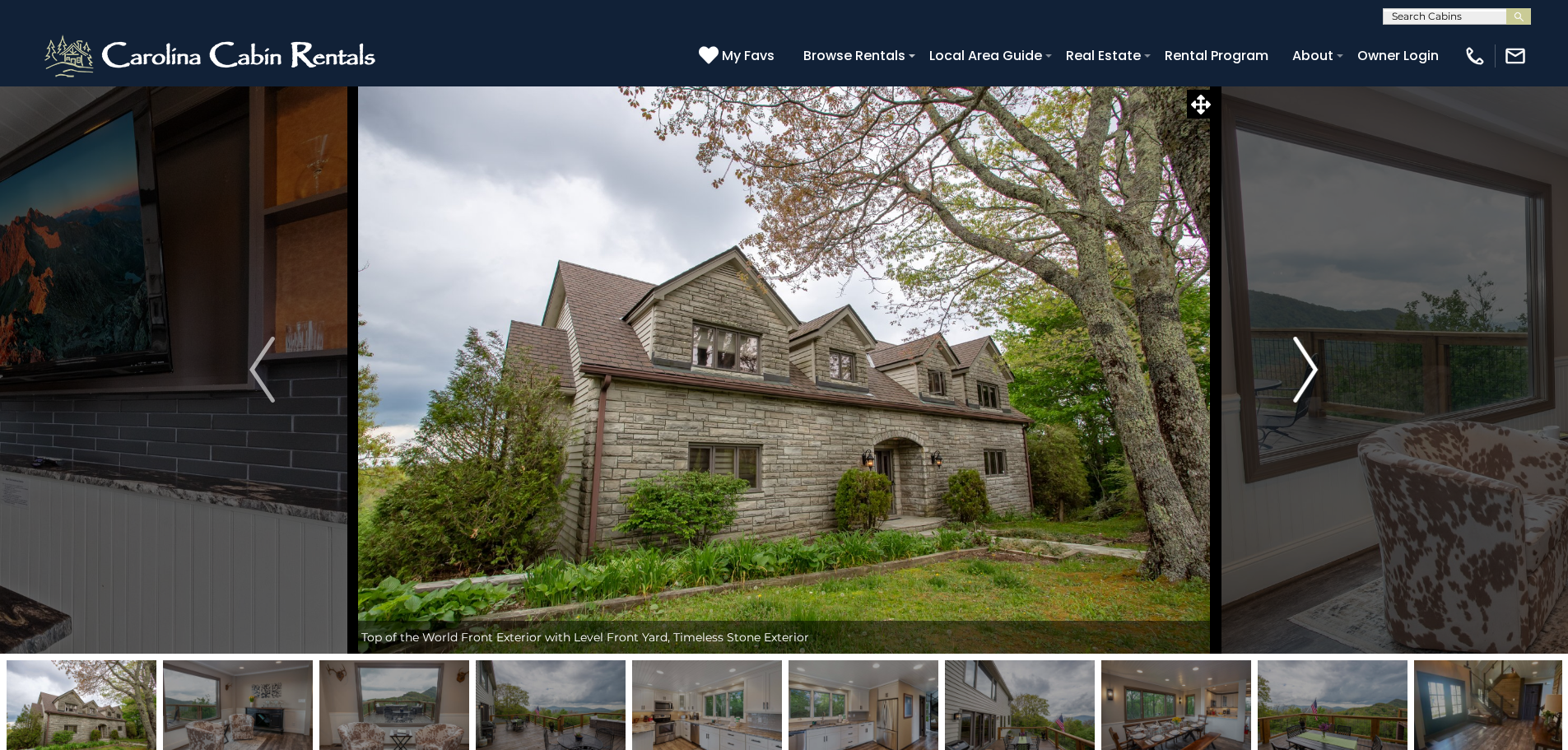
click at [1314, 360] on img "Next" at bounding box center [1305, 369] width 24 height 65
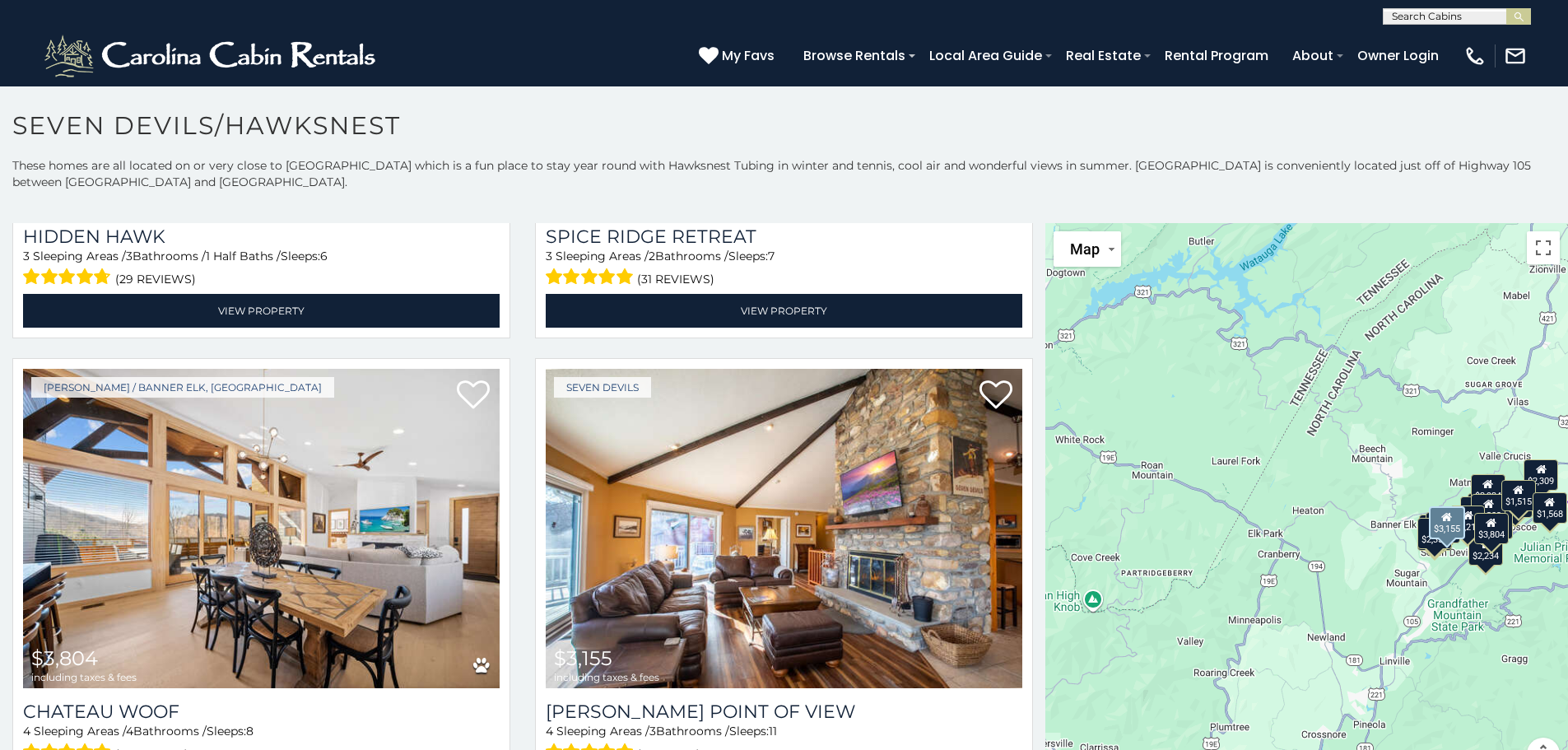
scroll to position [3333, 0]
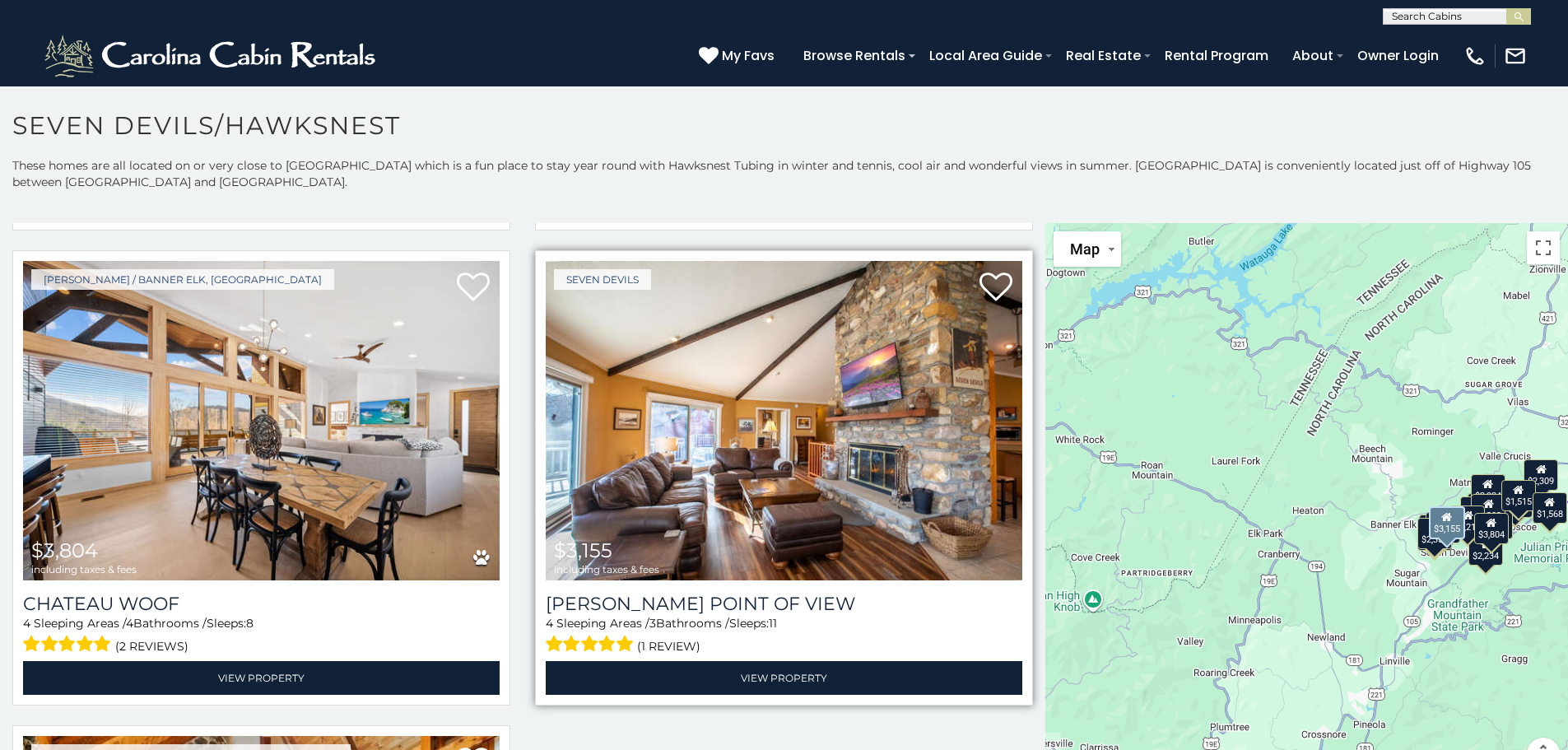
click at [804, 404] on img at bounding box center [783, 420] width 476 height 319
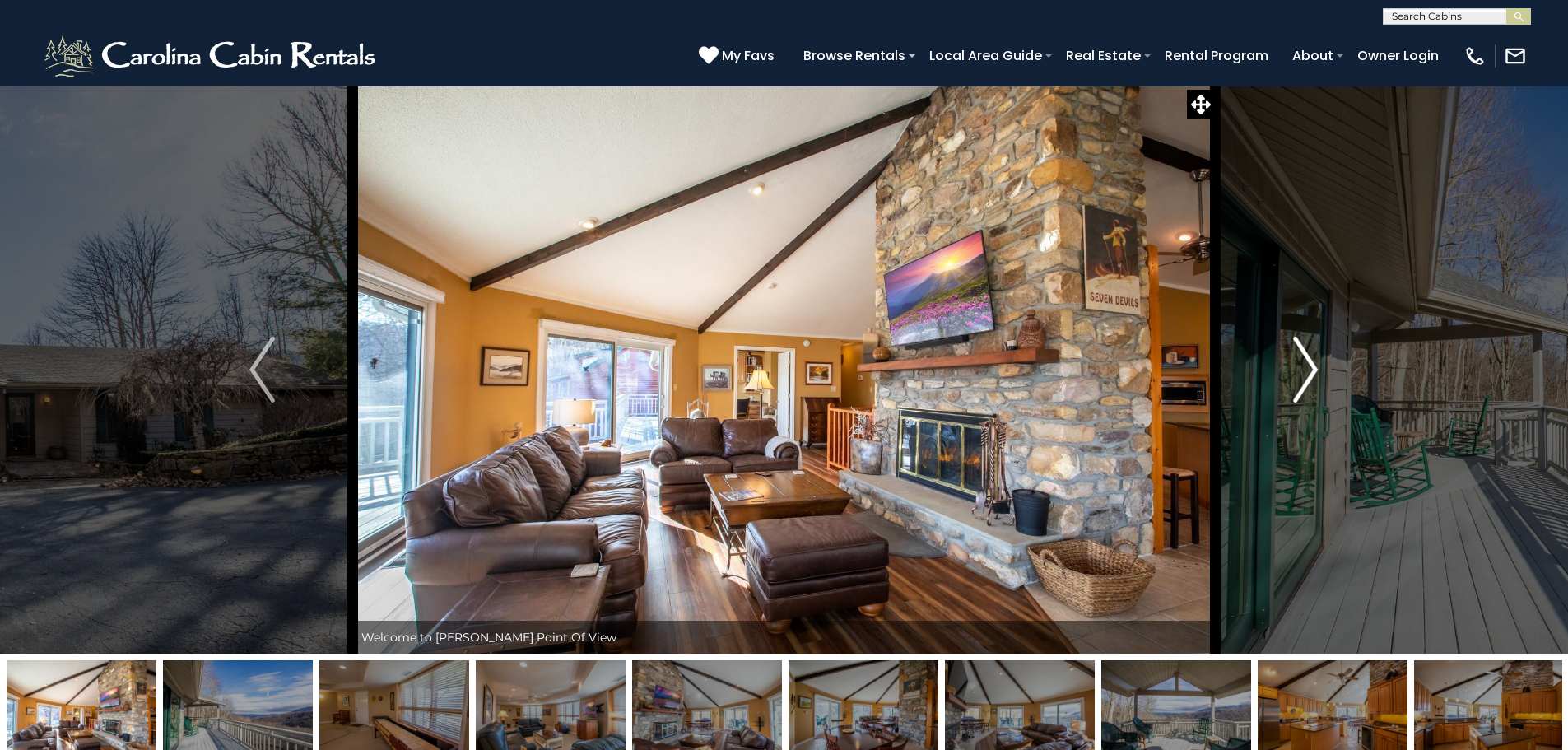
click at [1314, 366] on img "Next" at bounding box center [1305, 369] width 24 height 65
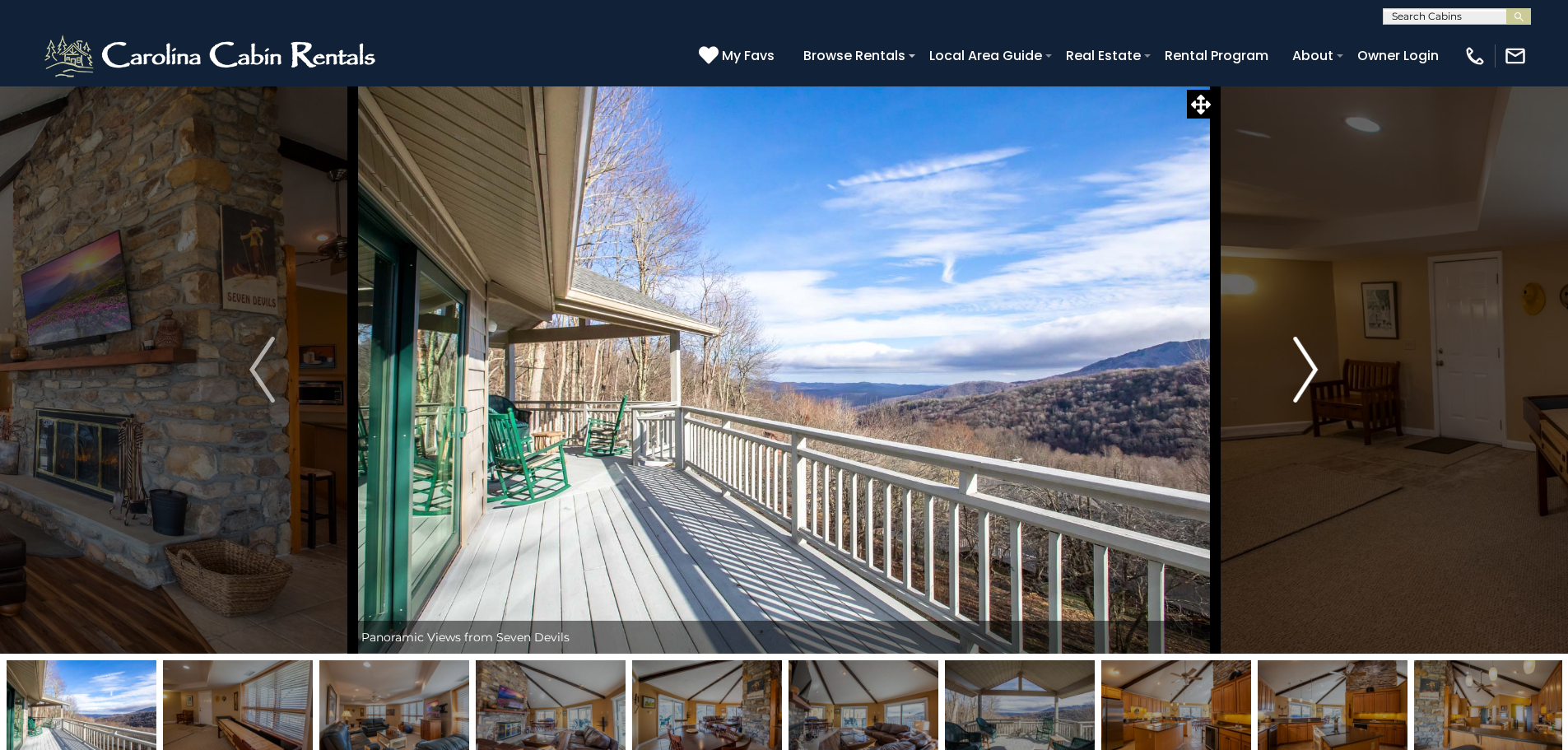
click at [1314, 366] on img "Next" at bounding box center [1305, 369] width 24 height 65
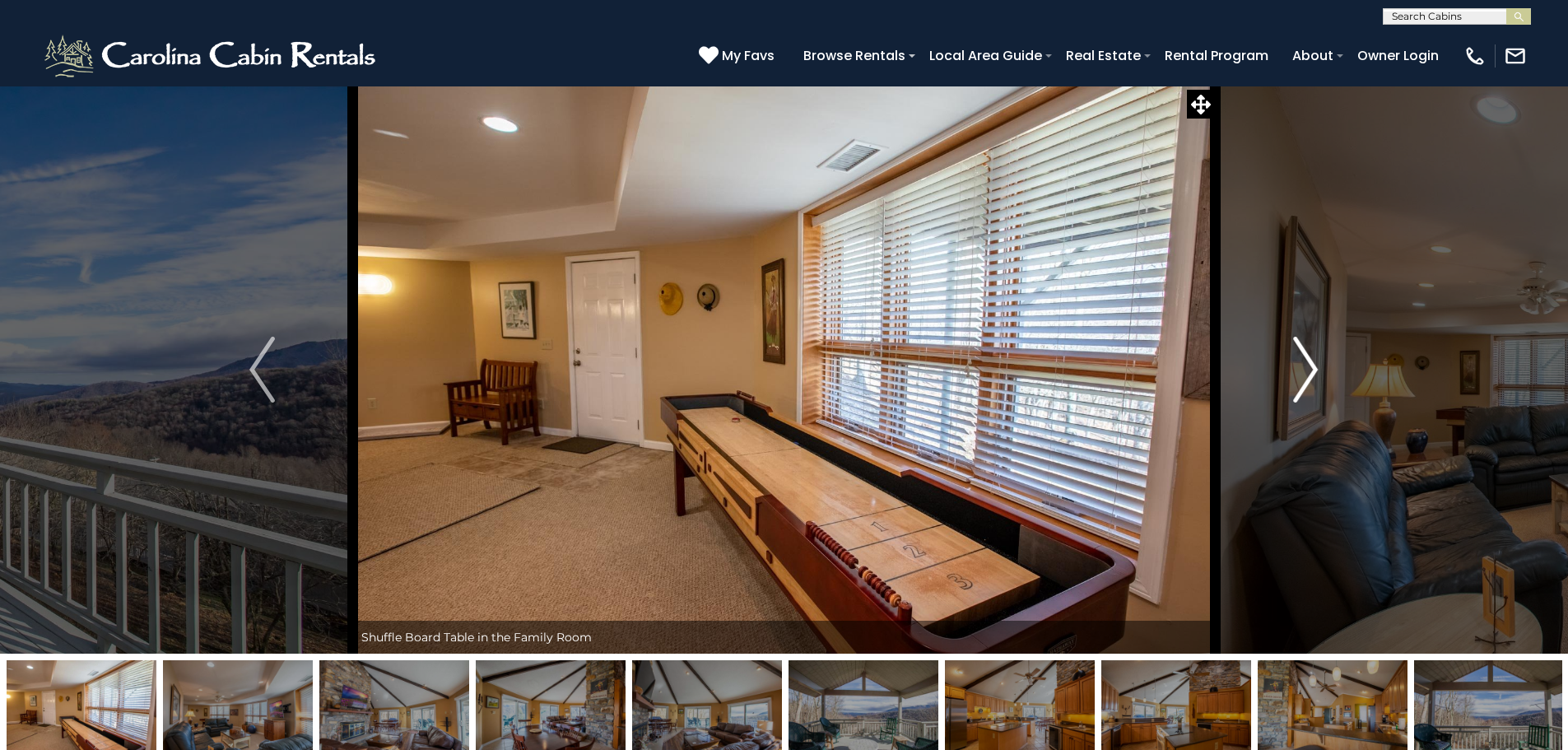
click at [1314, 366] on img "Next" at bounding box center [1305, 369] width 24 height 65
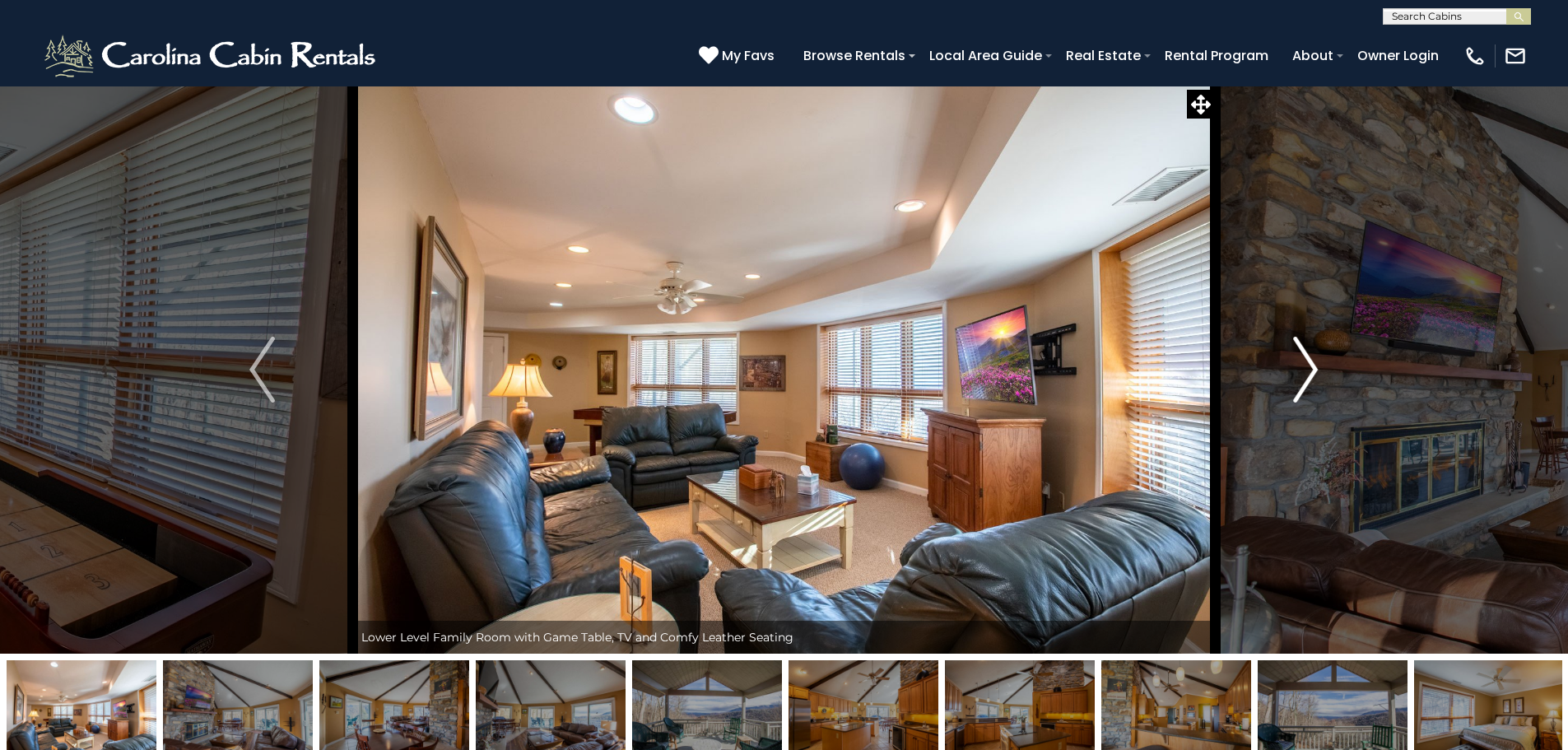
click at [1314, 366] on img "Next" at bounding box center [1305, 369] width 24 height 65
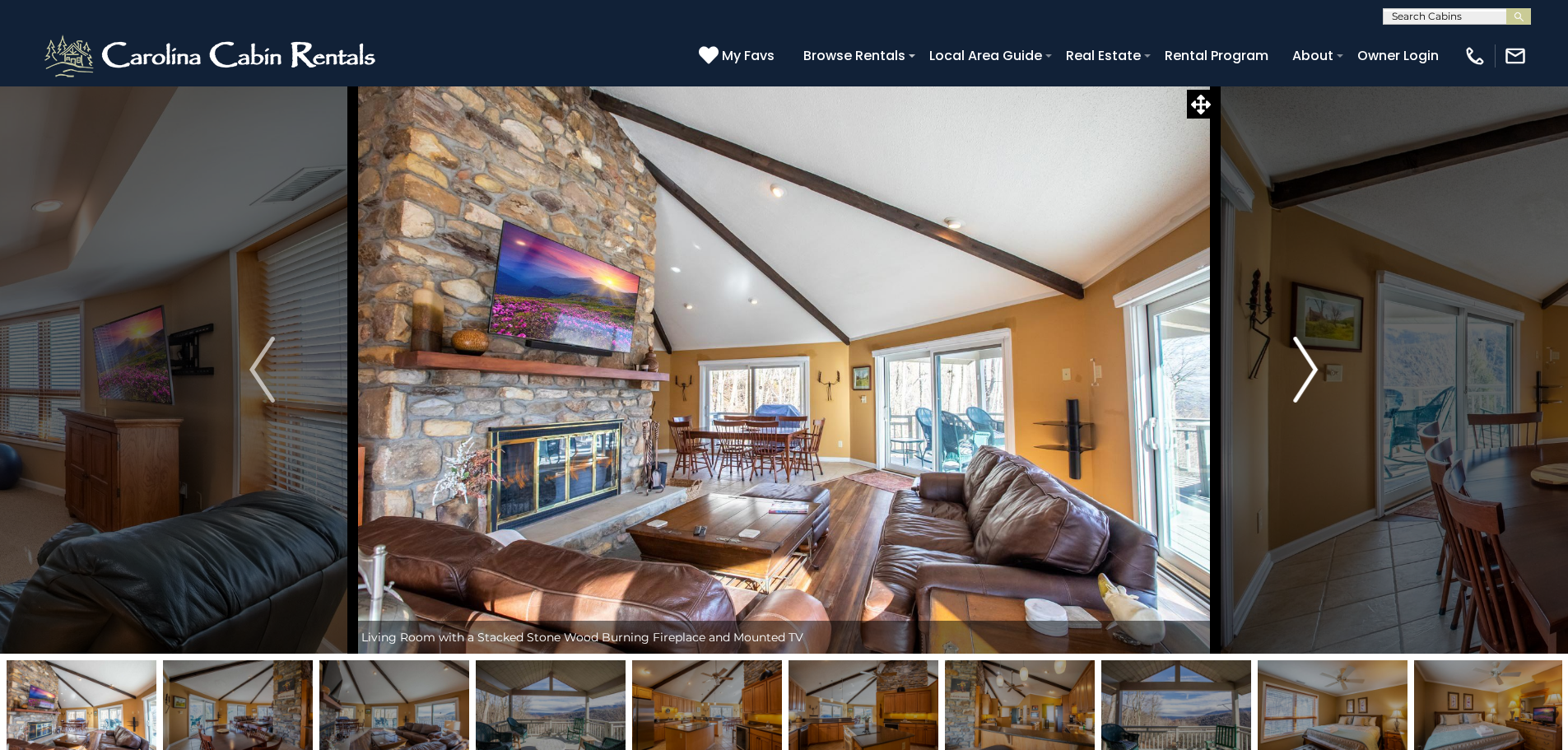
click at [1314, 366] on img "Next" at bounding box center [1305, 369] width 24 height 65
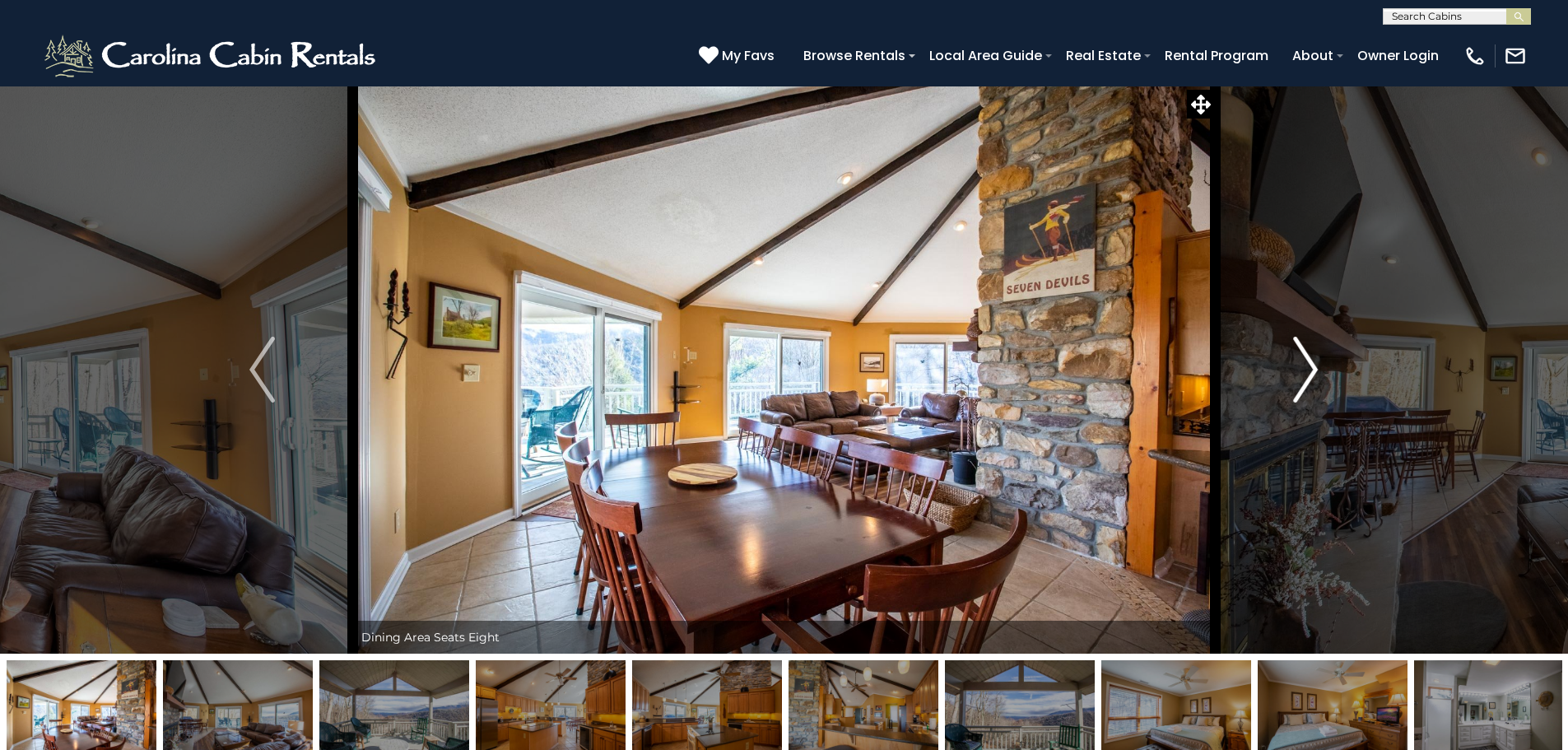
click at [1314, 366] on img "Next" at bounding box center [1305, 369] width 24 height 65
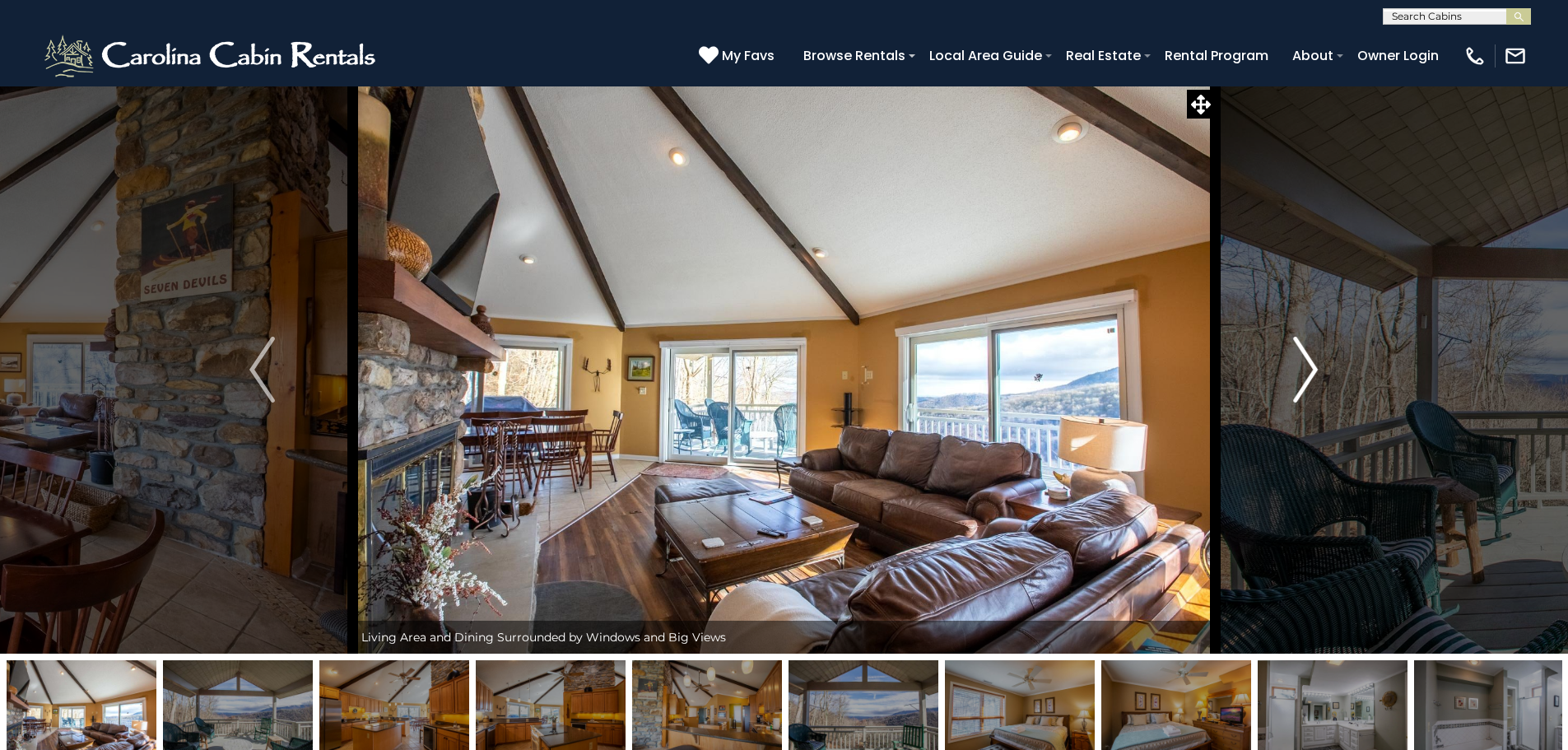
click at [1314, 366] on img "Next" at bounding box center [1305, 369] width 24 height 65
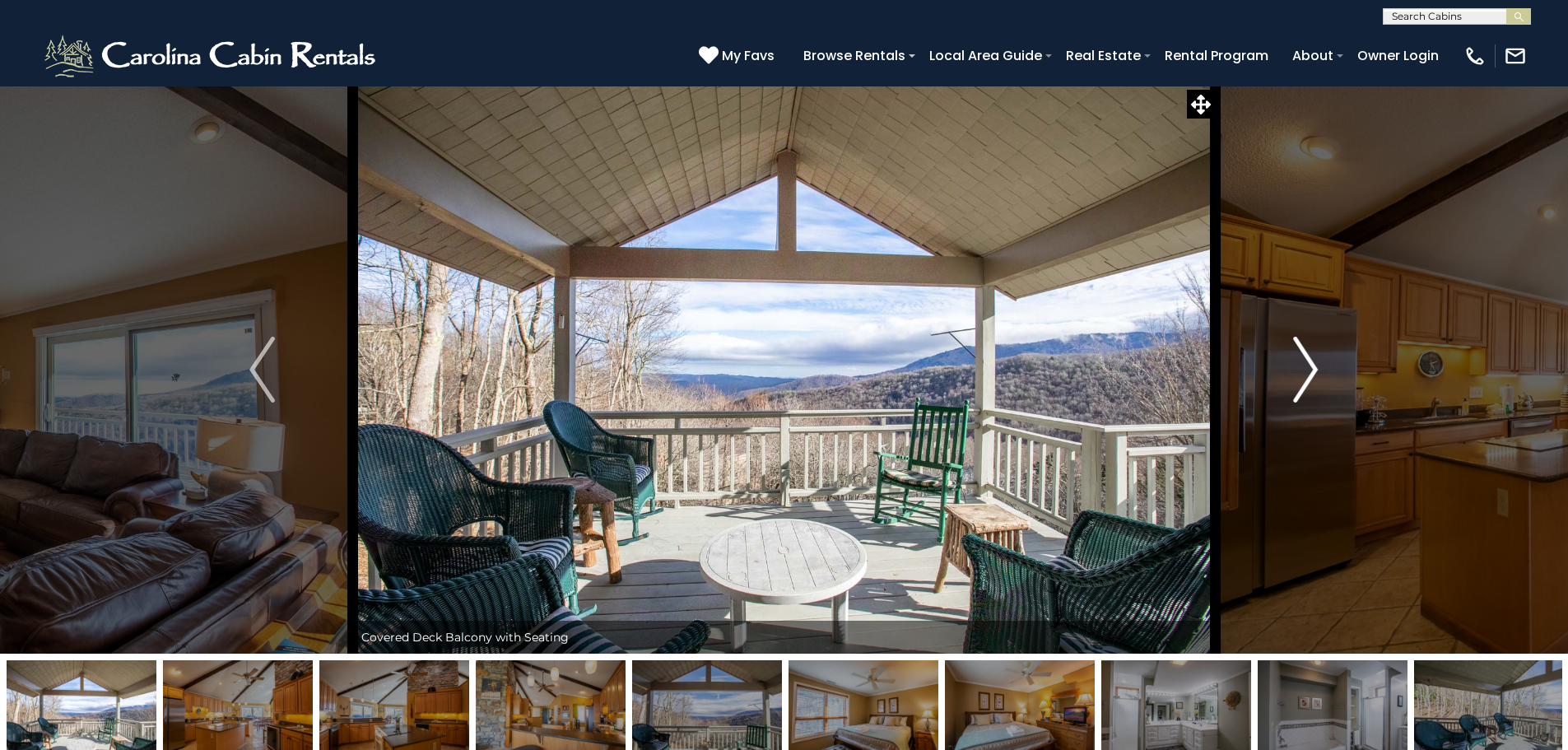
click at [1314, 366] on img "Next" at bounding box center [1305, 369] width 24 height 65
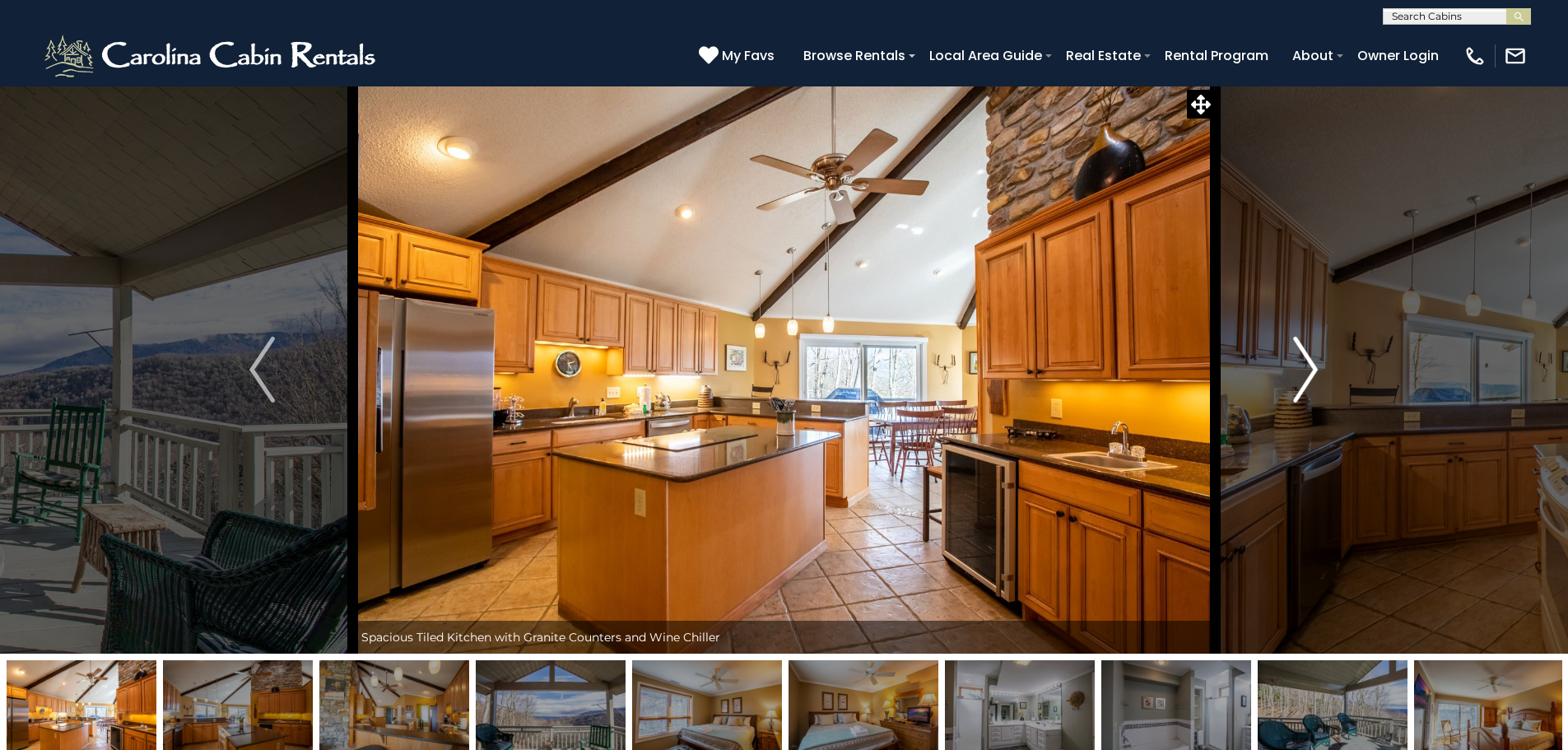
click at [1314, 366] on img "Next" at bounding box center [1305, 369] width 24 height 65
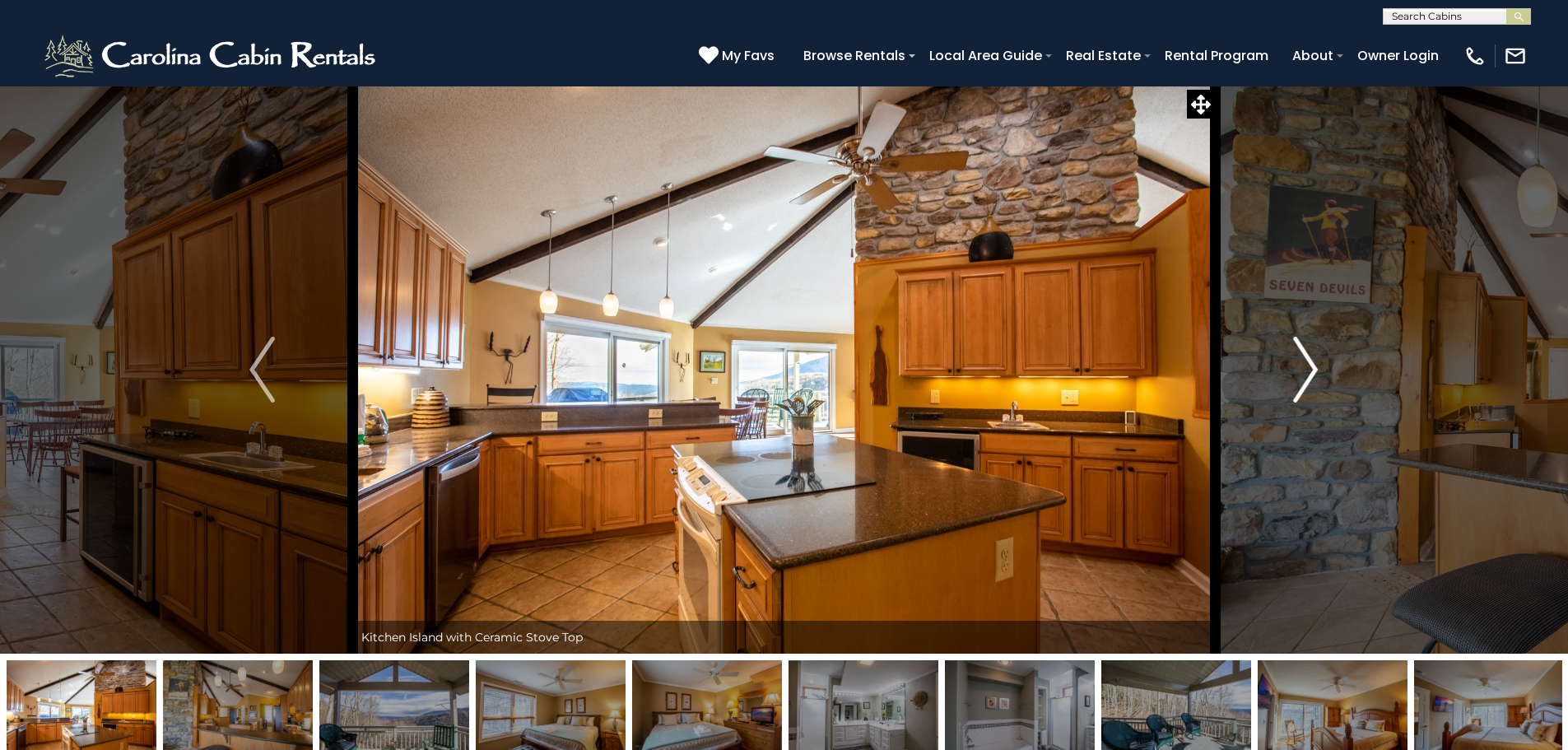
click at [1314, 366] on img "Next" at bounding box center [1305, 369] width 24 height 65
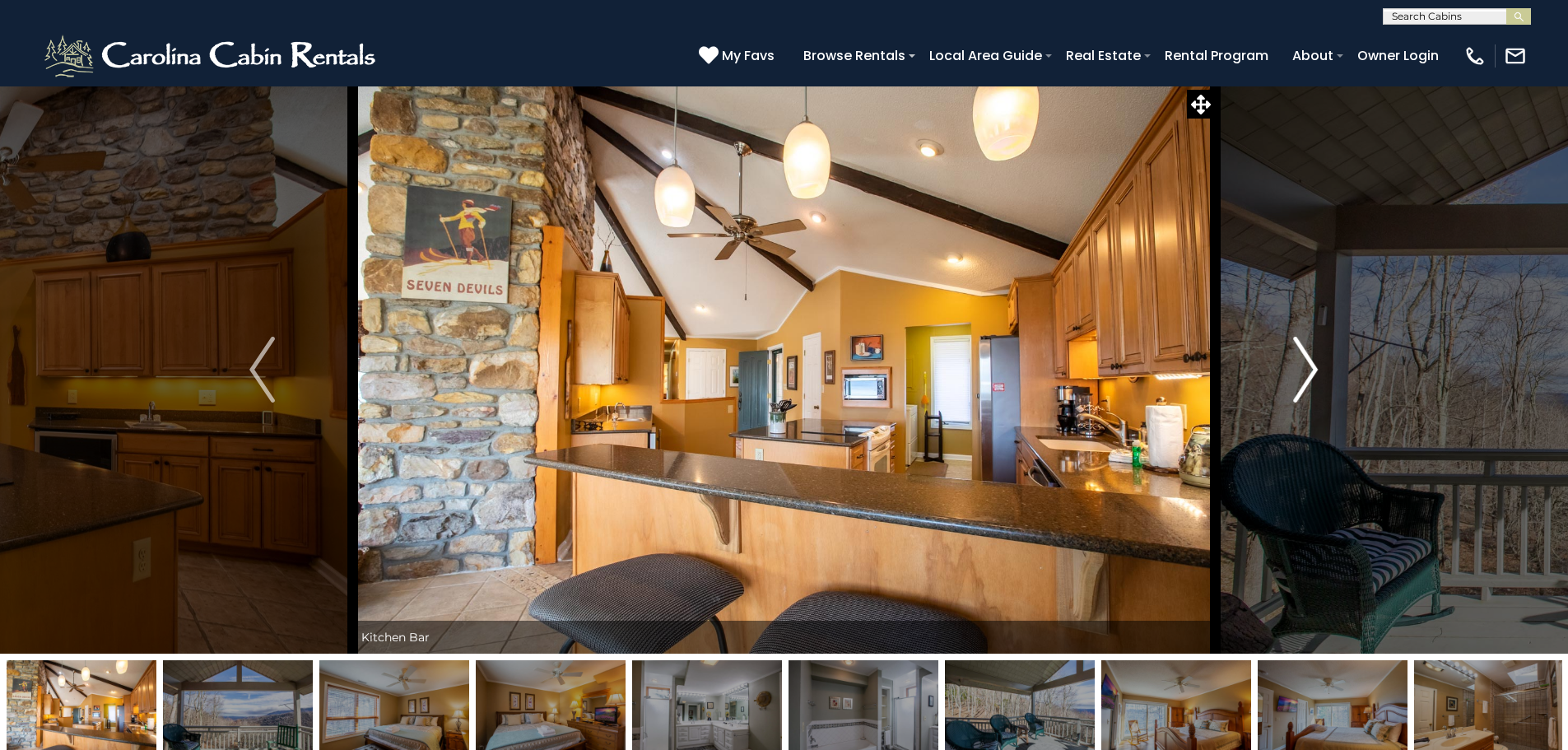
click at [1314, 366] on img "Next" at bounding box center [1305, 369] width 24 height 65
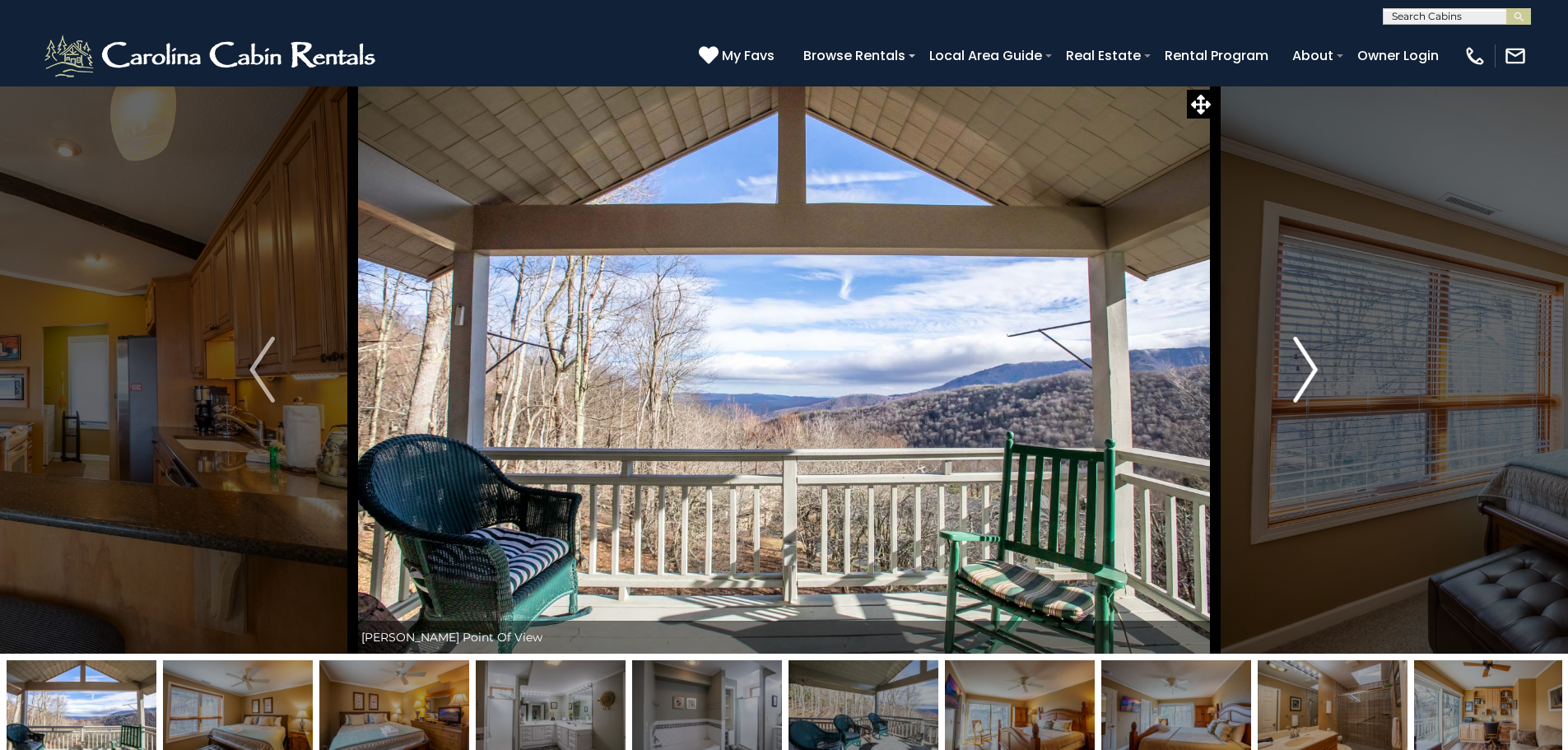
click at [1314, 366] on img "Next" at bounding box center [1305, 369] width 24 height 65
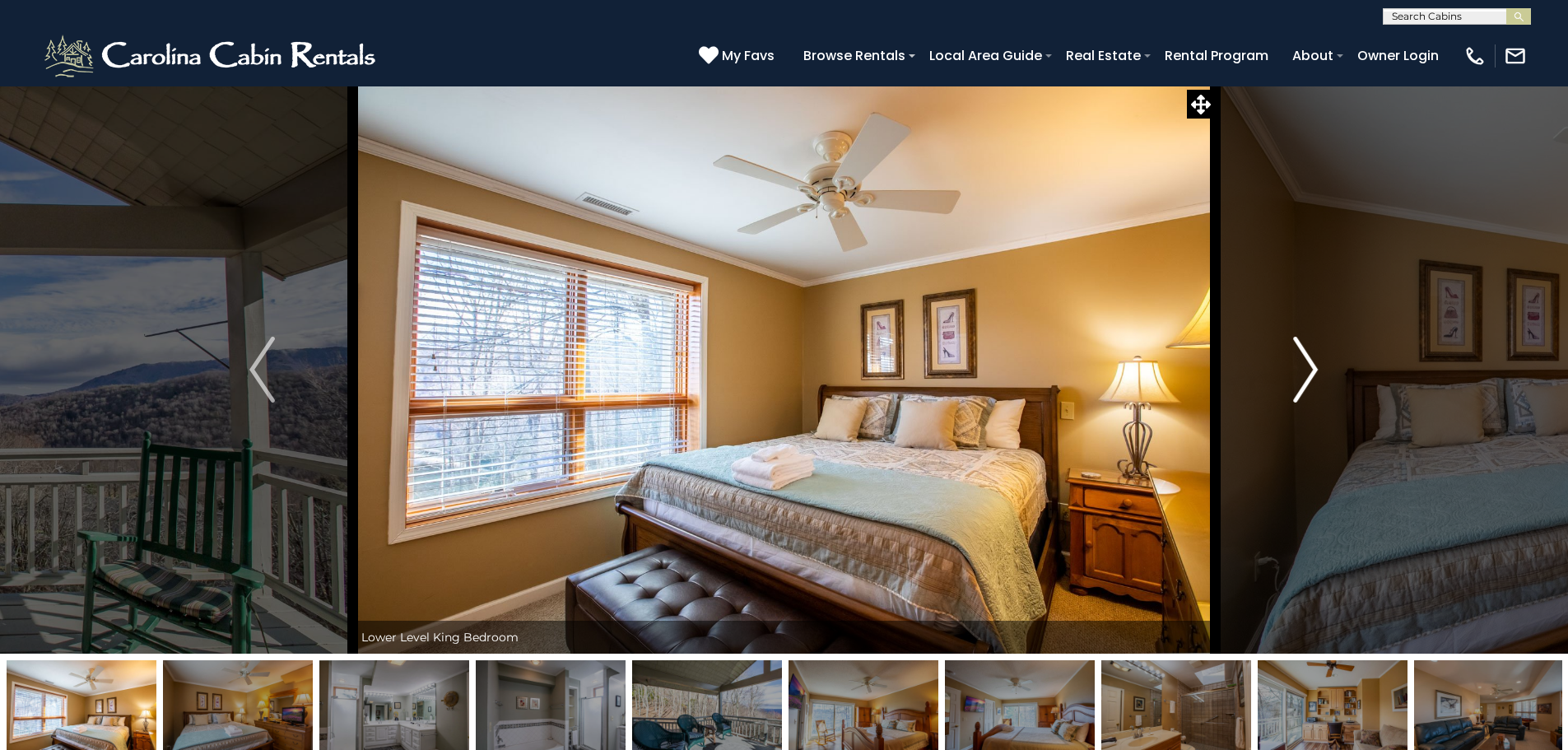
click at [1314, 366] on img "Next" at bounding box center [1305, 369] width 24 height 65
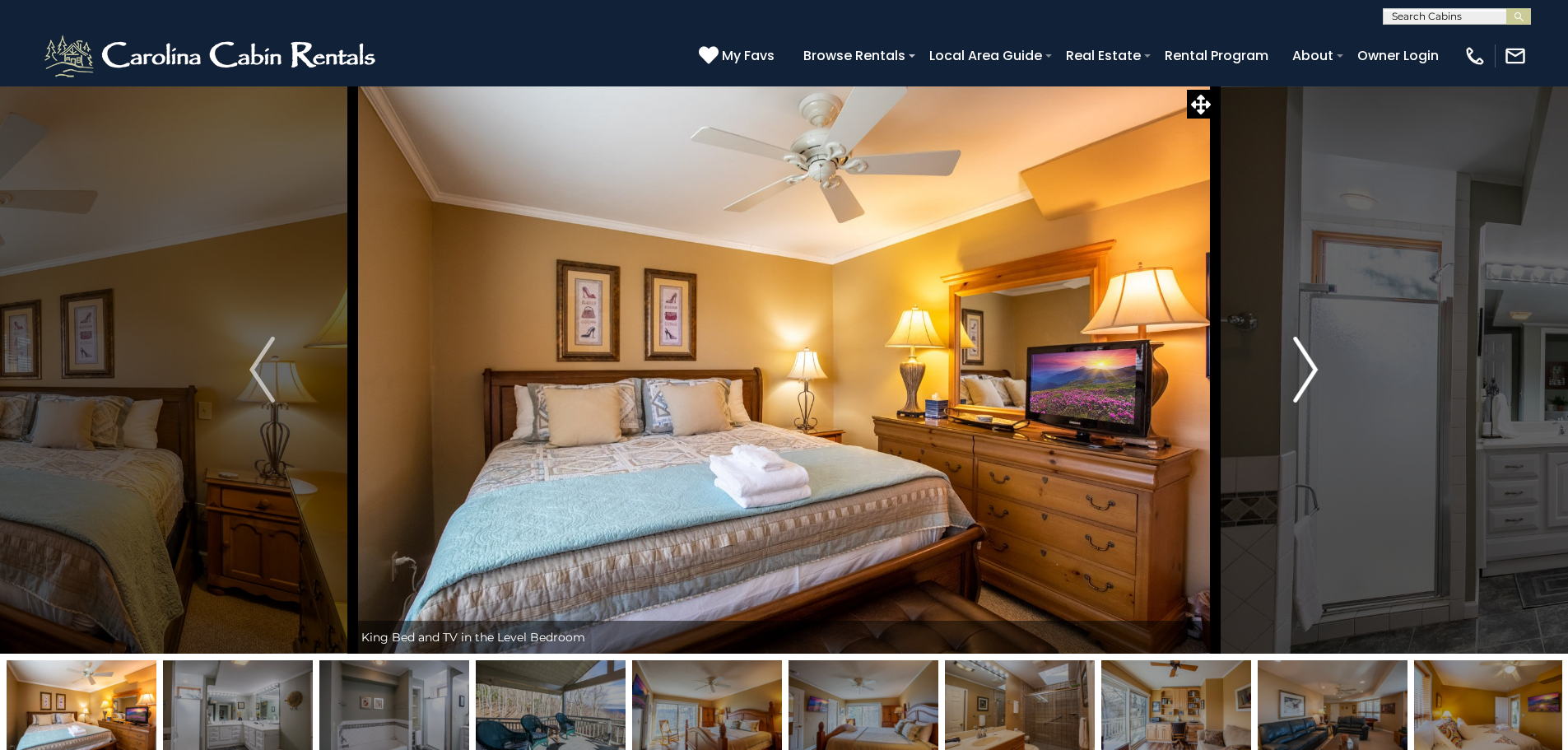
click at [1314, 366] on img "Next" at bounding box center [1305, 369] width 24 height 65
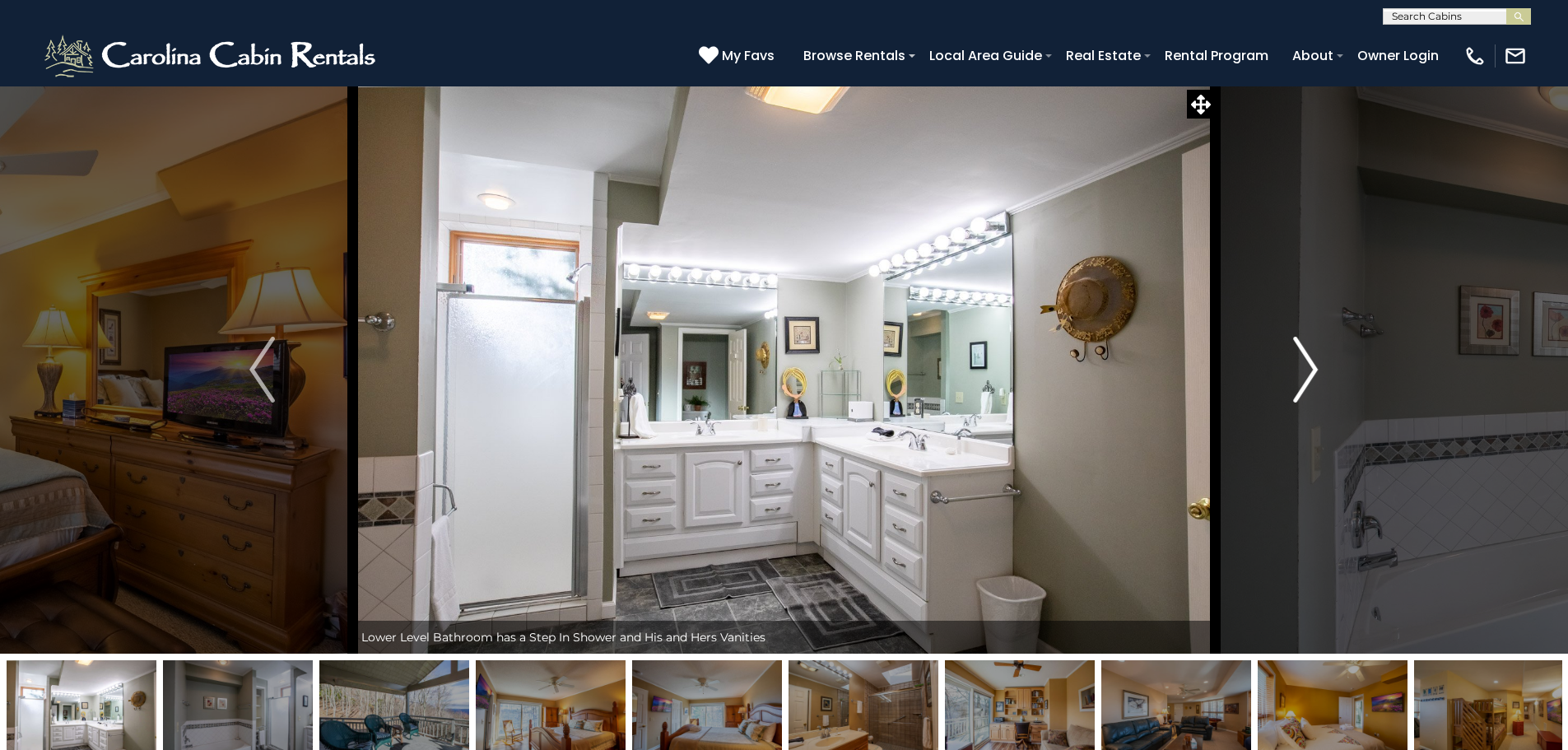
click at [1314, 366] on img "Next" at bounding box center [1305, 369] width 24 height 65
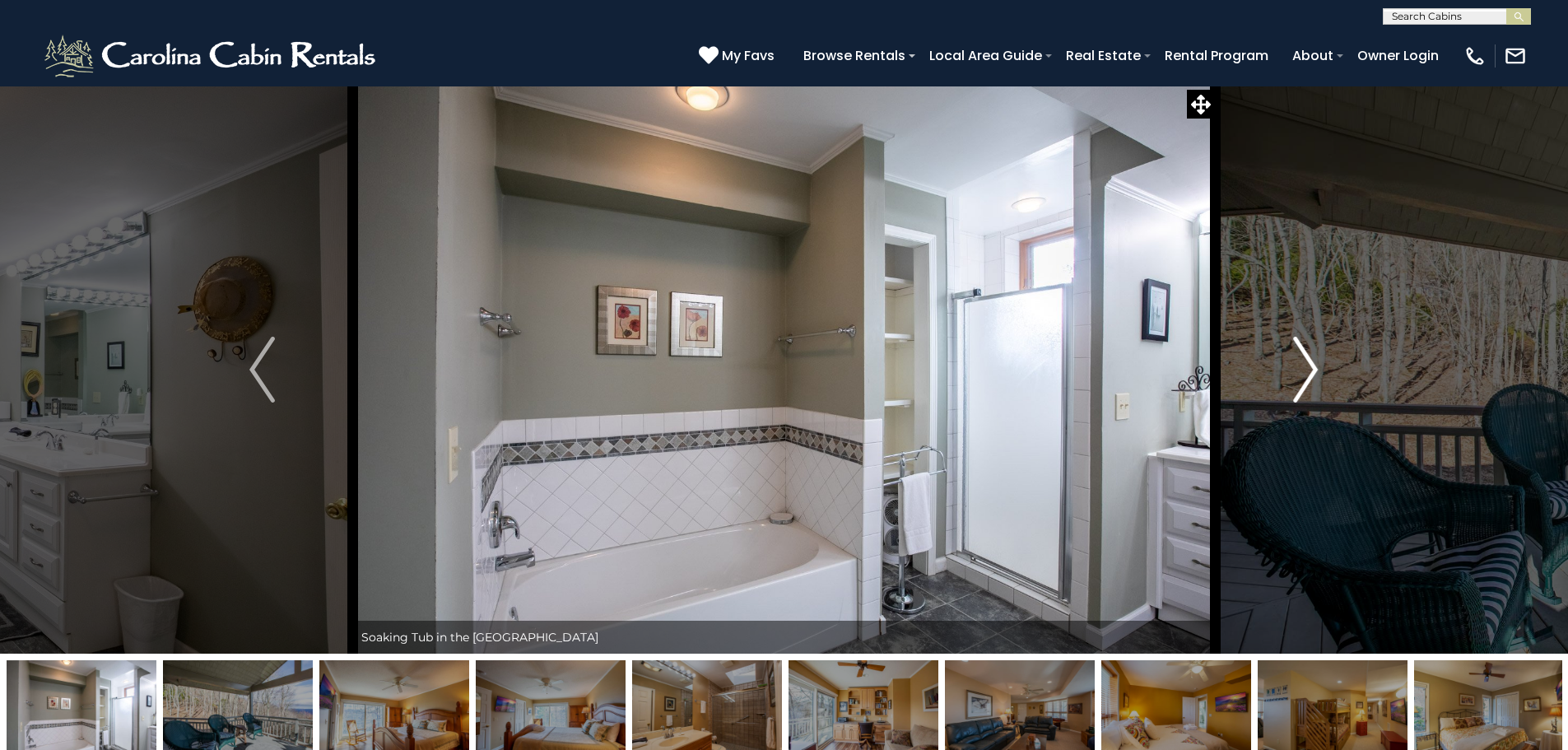
click at [1314, 366] on img "Next" at bounding box center [1305, 369] width 24 height 65
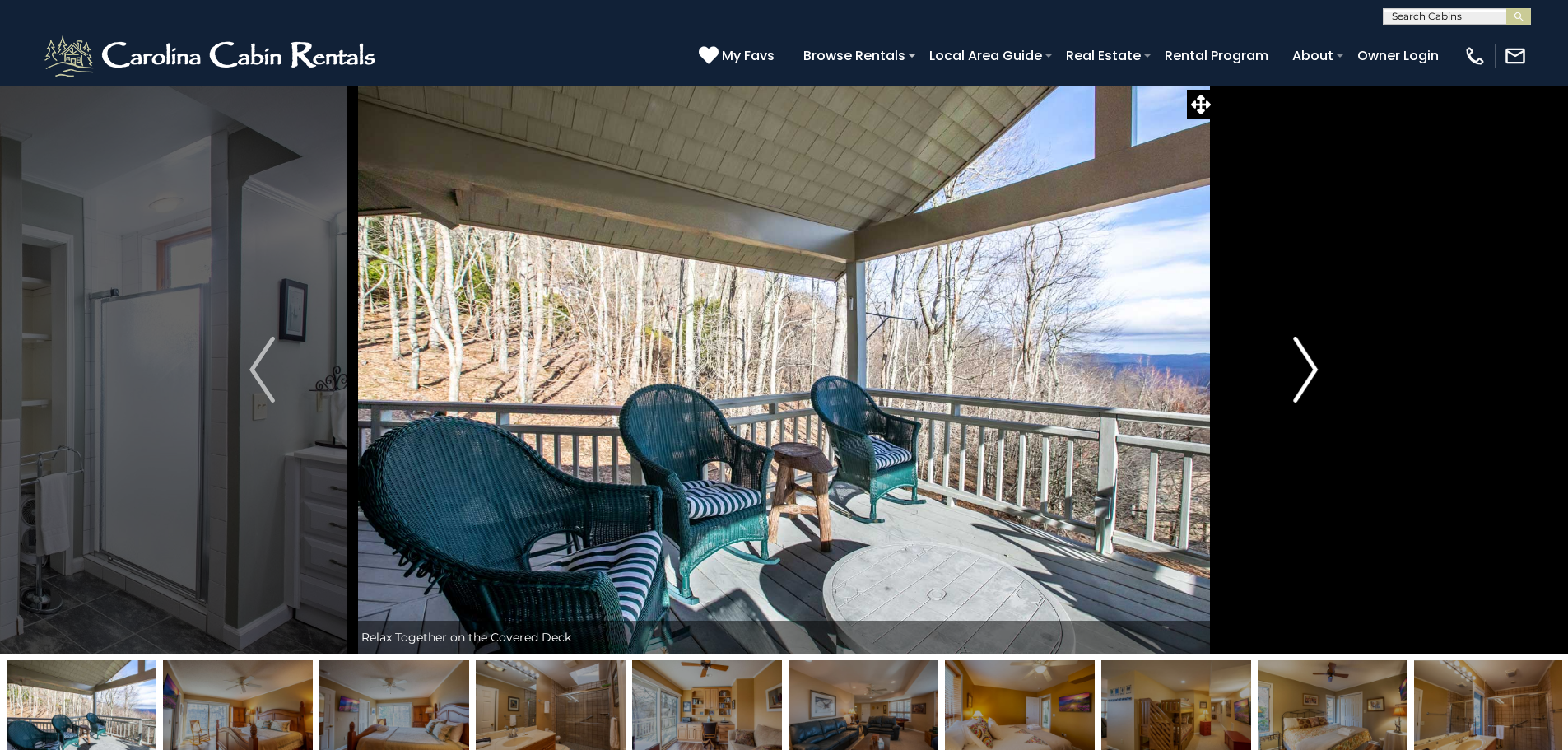
click at [1314, 366] on img "Next" at bounding box center [1305, 369] width 24 height 65
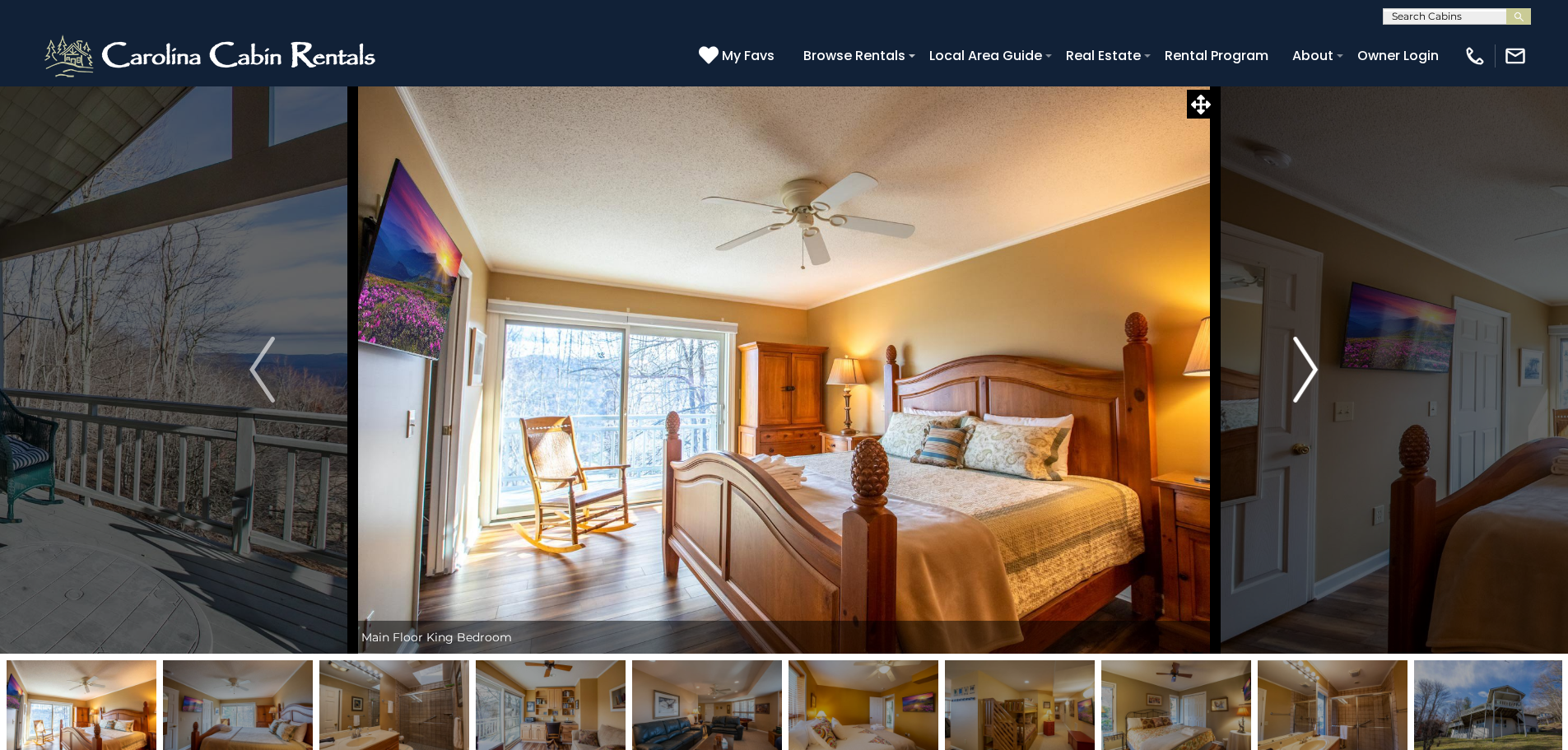
click at [1314, 366] on img "Next" at bounding box center [1305, 369] width 24 height 65
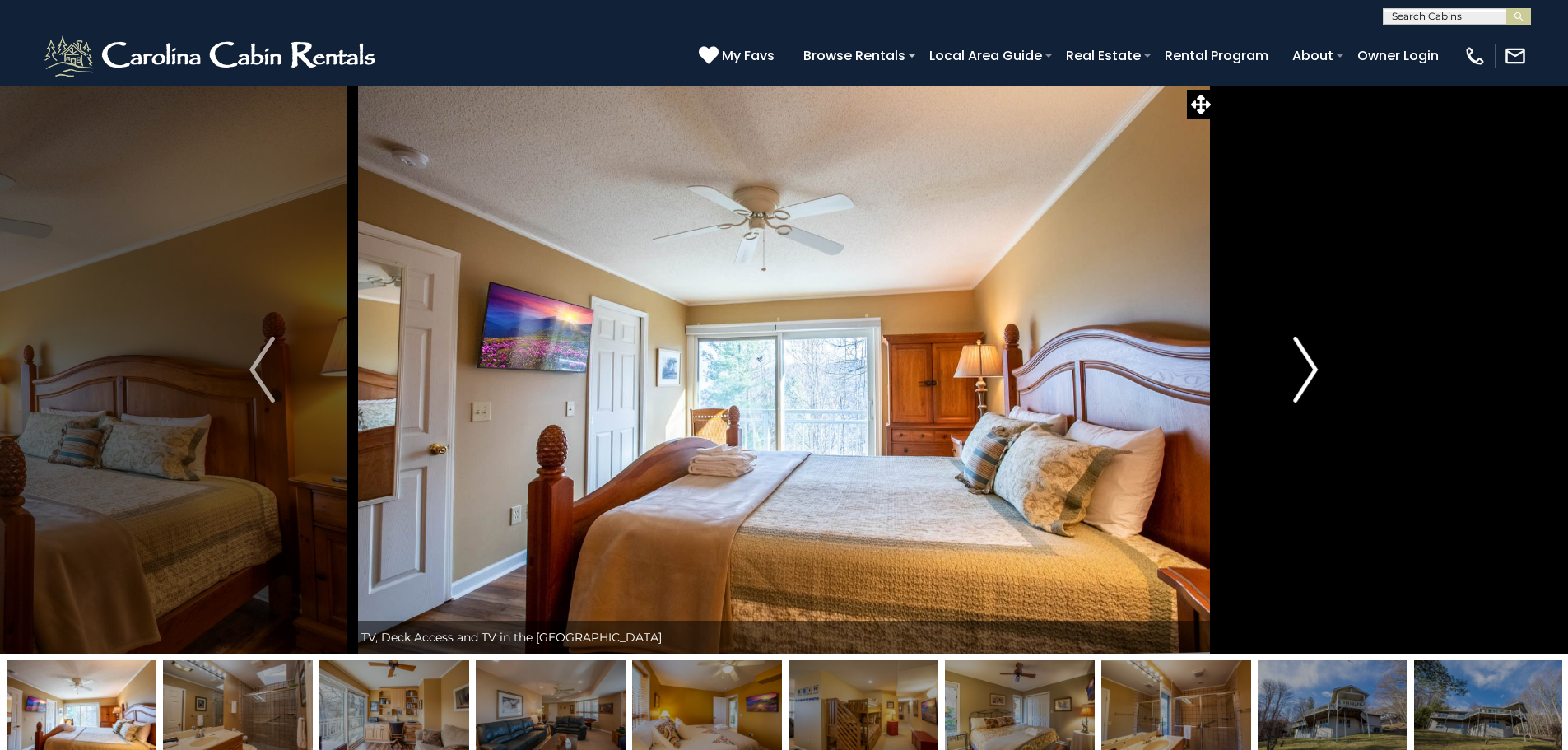
click at [1314, 366] on img "Next" at bounding box center [1305, 369] width 24 height 65
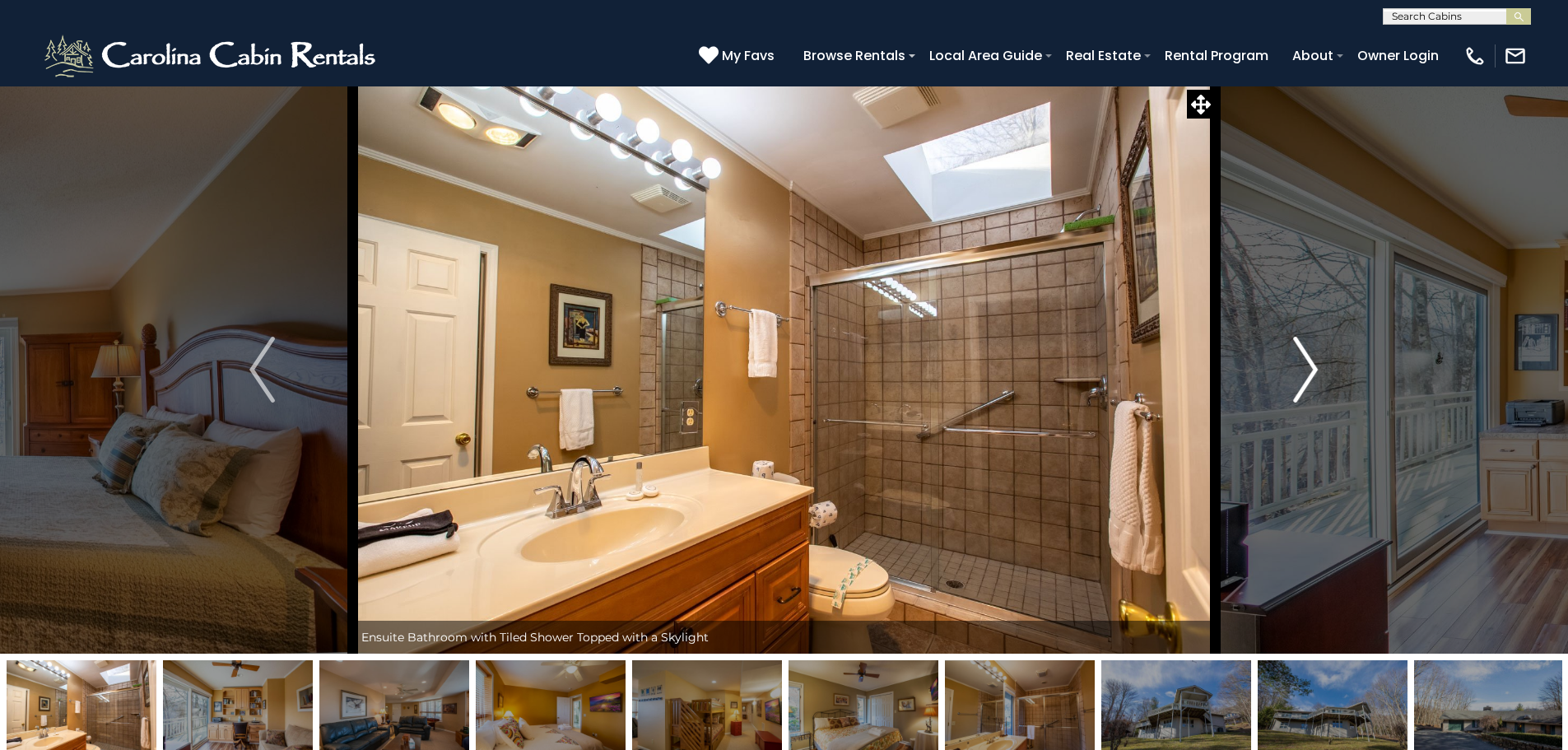
click at [1314, 366] on img "Next" at bounding box center [1305, 369] width 24 height 65
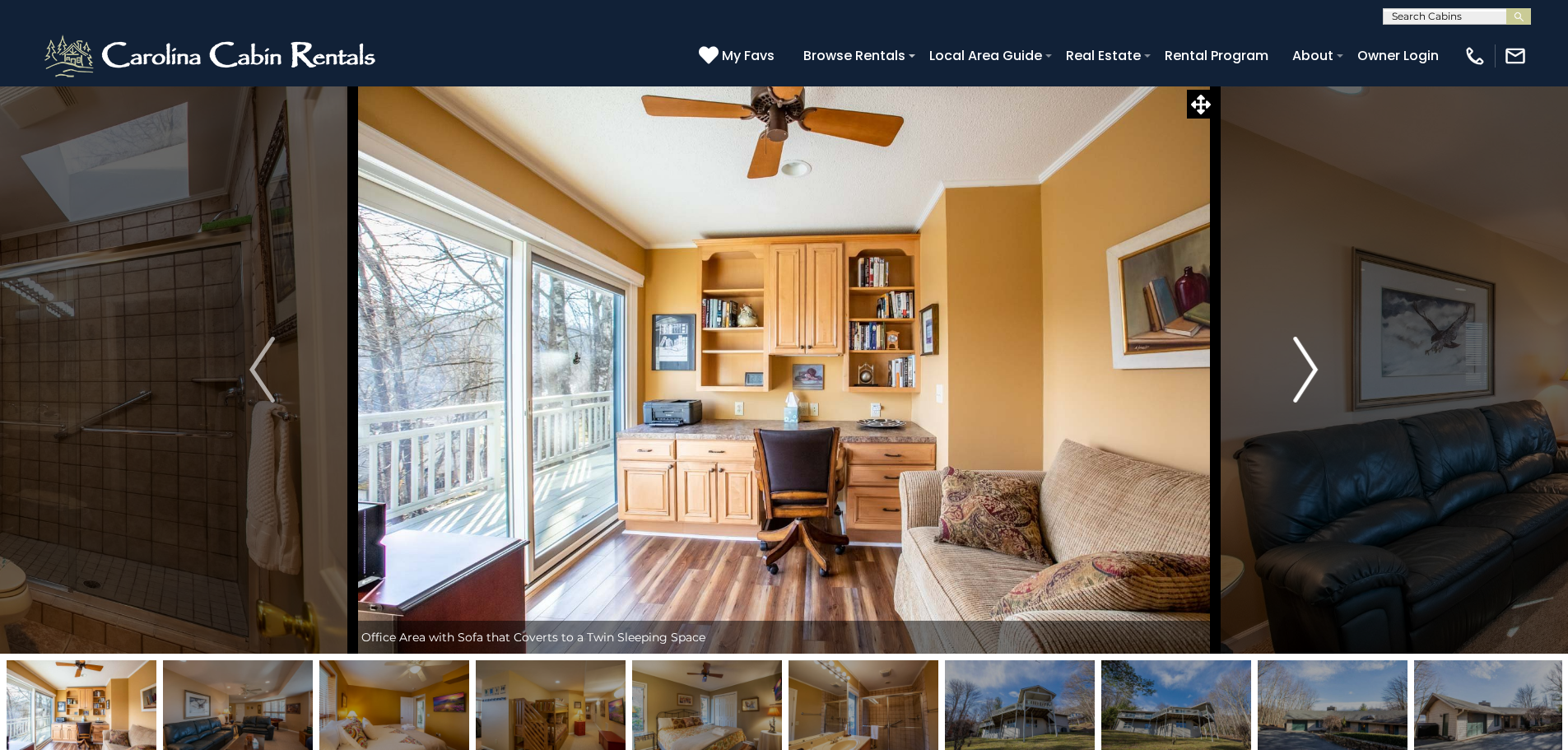
click at [1314, 366] on img "Next" at bounding box center [1305, 369] width 24 height 65
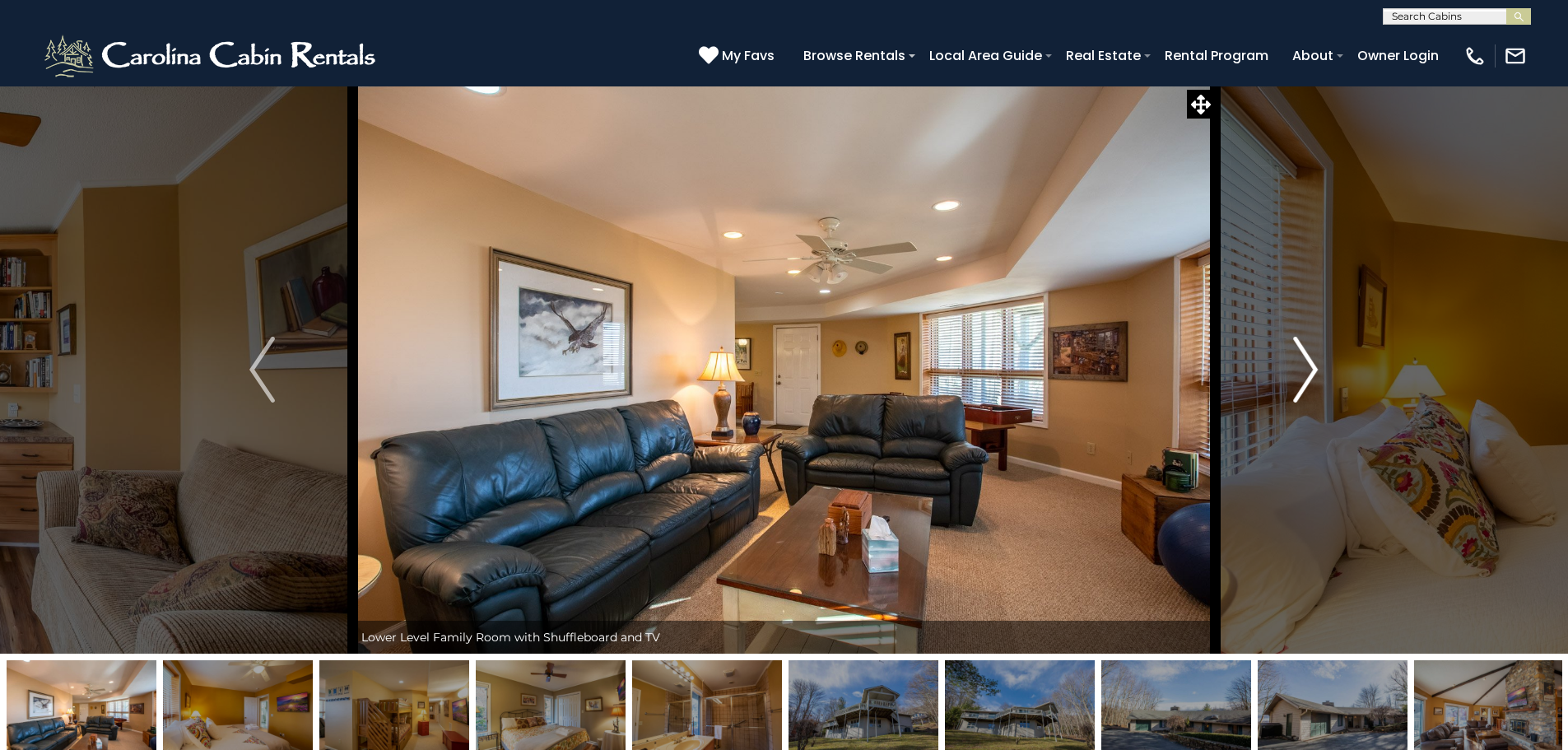
click at [1314, 366] on img "Next" at bounding box center [1305, 369] width 24 height 65
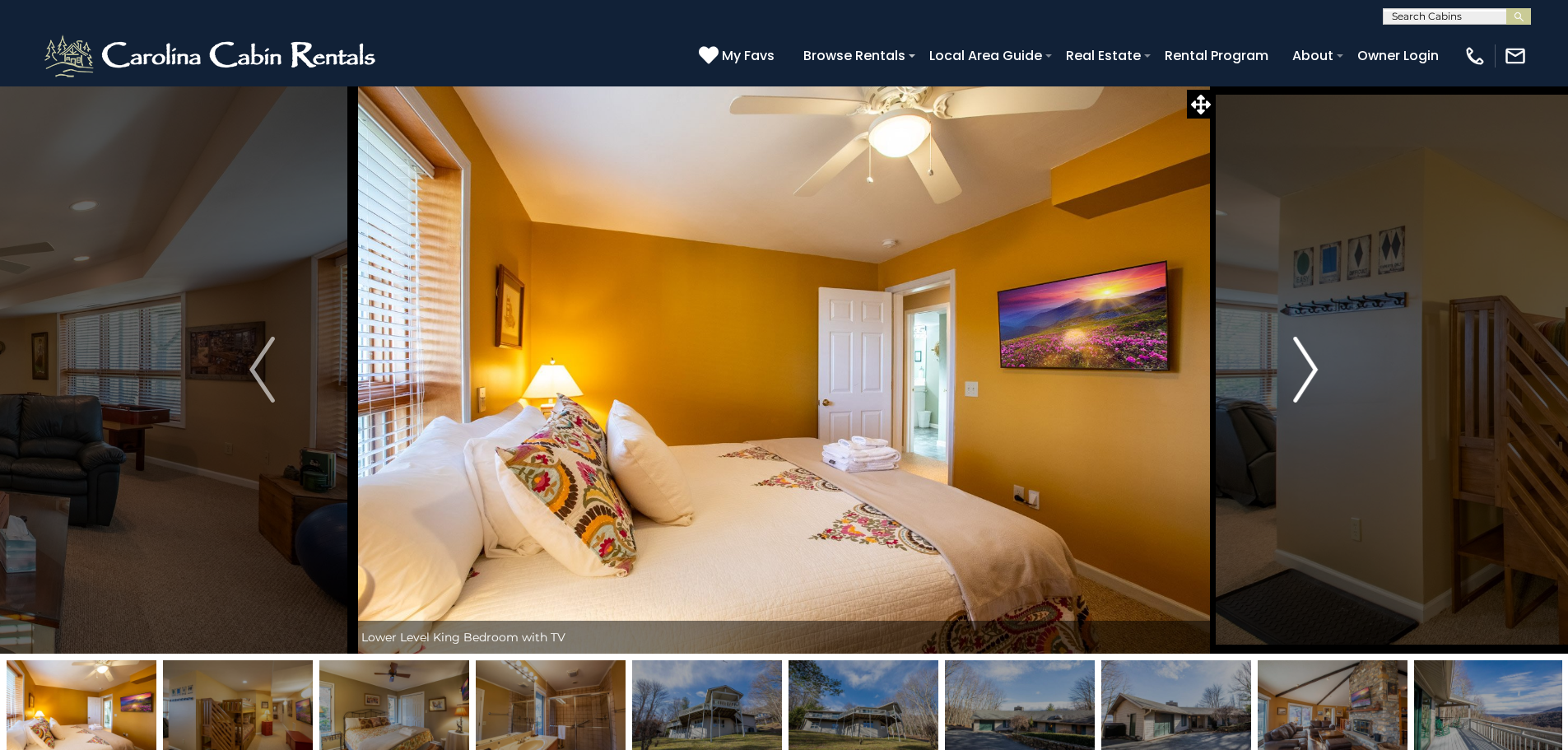
click at [1314, 366] on img "Next" at bounding box center [1305, 369] width 24 height 65
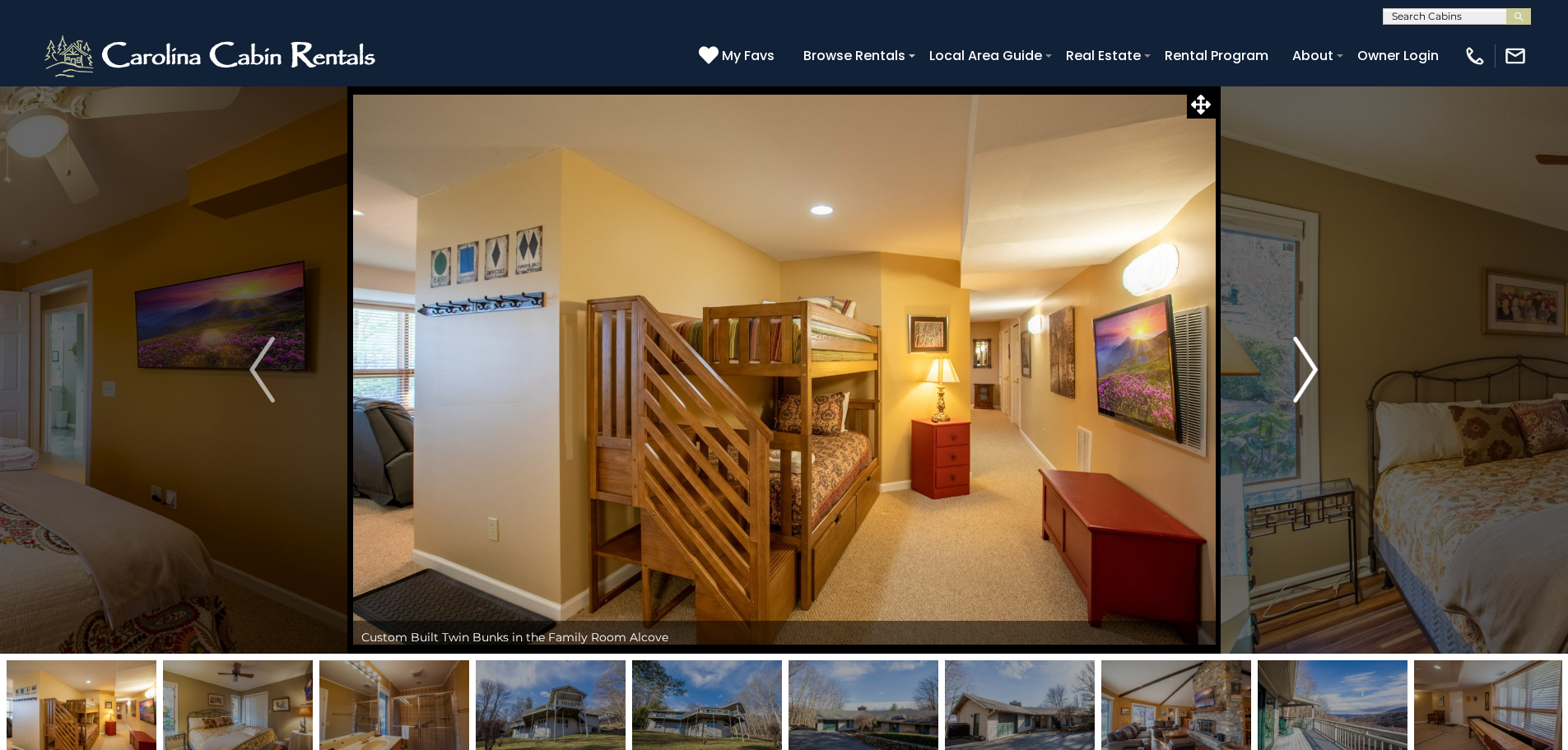
click at [1314, 366] on img "Next" at bounding box center [1305, 369] width 24 height 65
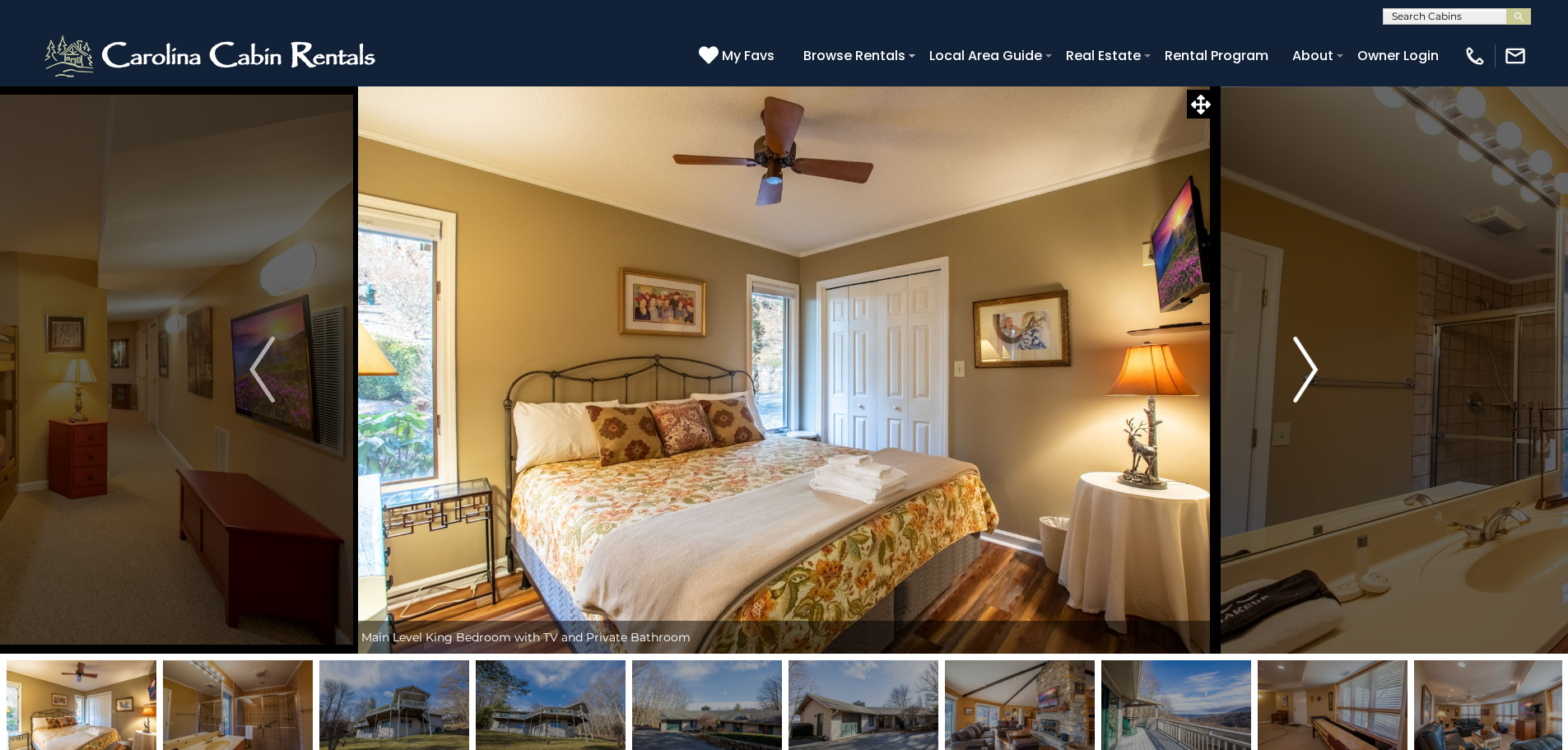
click at [1314, 366] on img "Next" at bounding box center [1305, 369] width 24 height 65
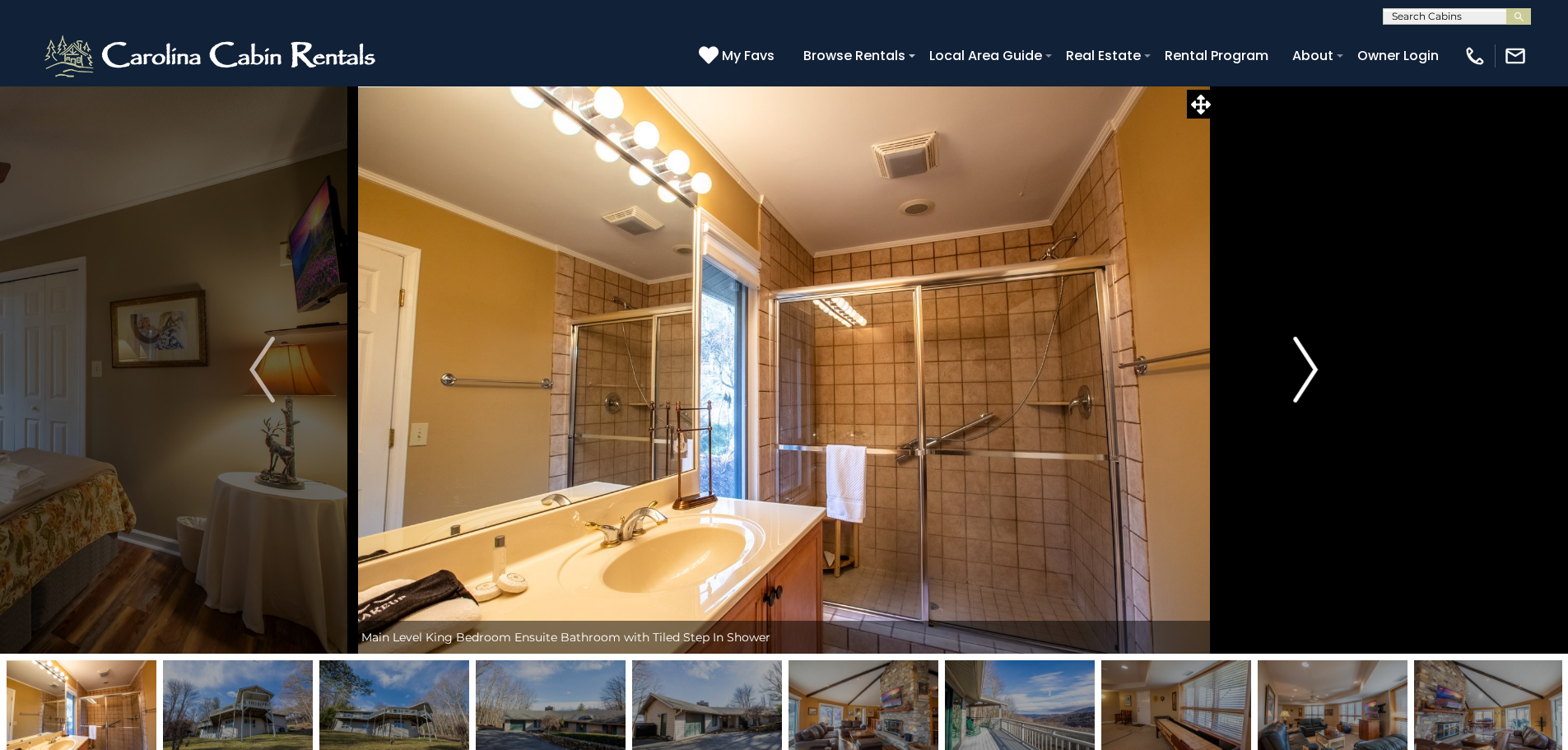
click at [1314, 366] on img "Next" at bounding box center [1305, 369] width 24 height 65
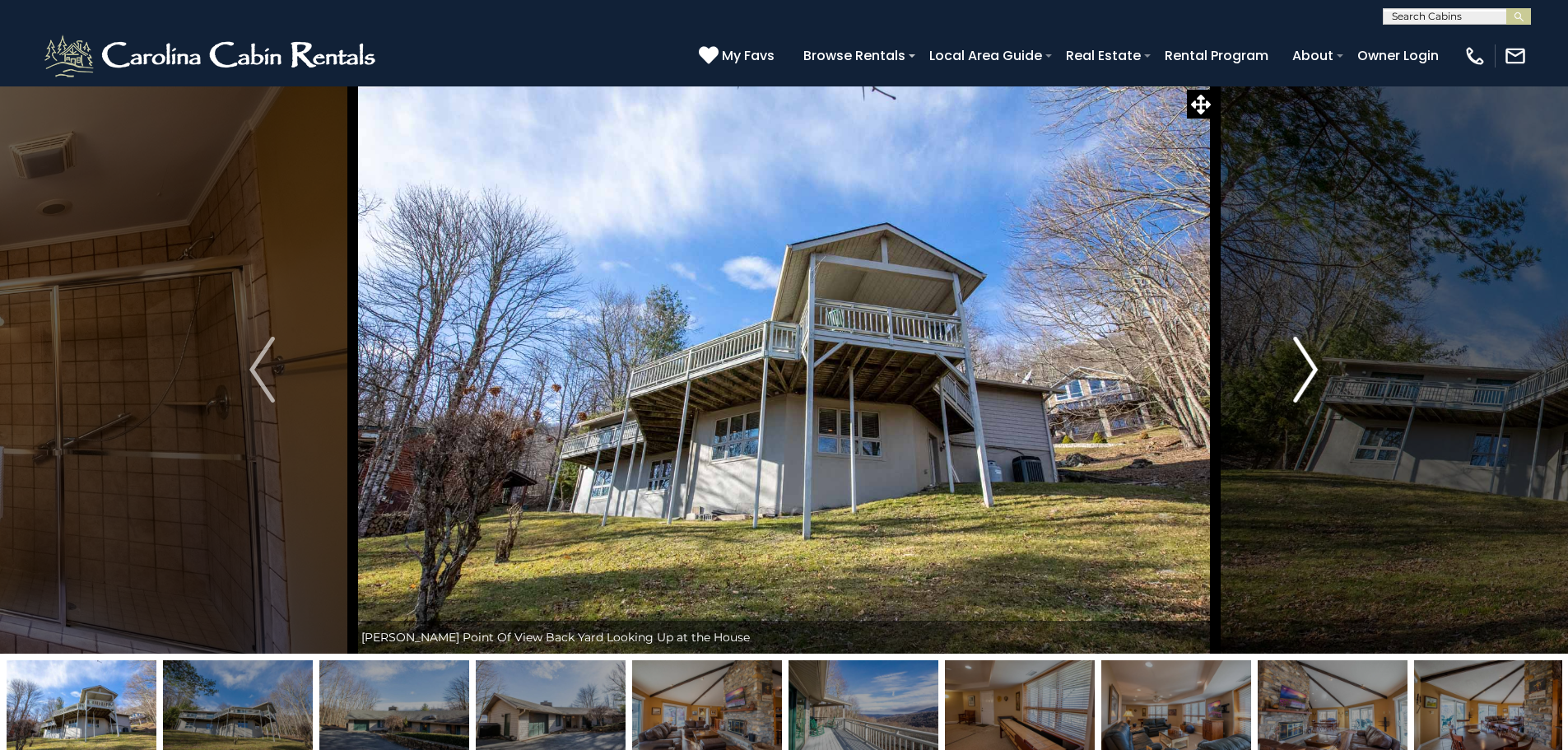
click at [1314, 366] on img "Next" at bounding box center [1305, 369] width 24 height 65
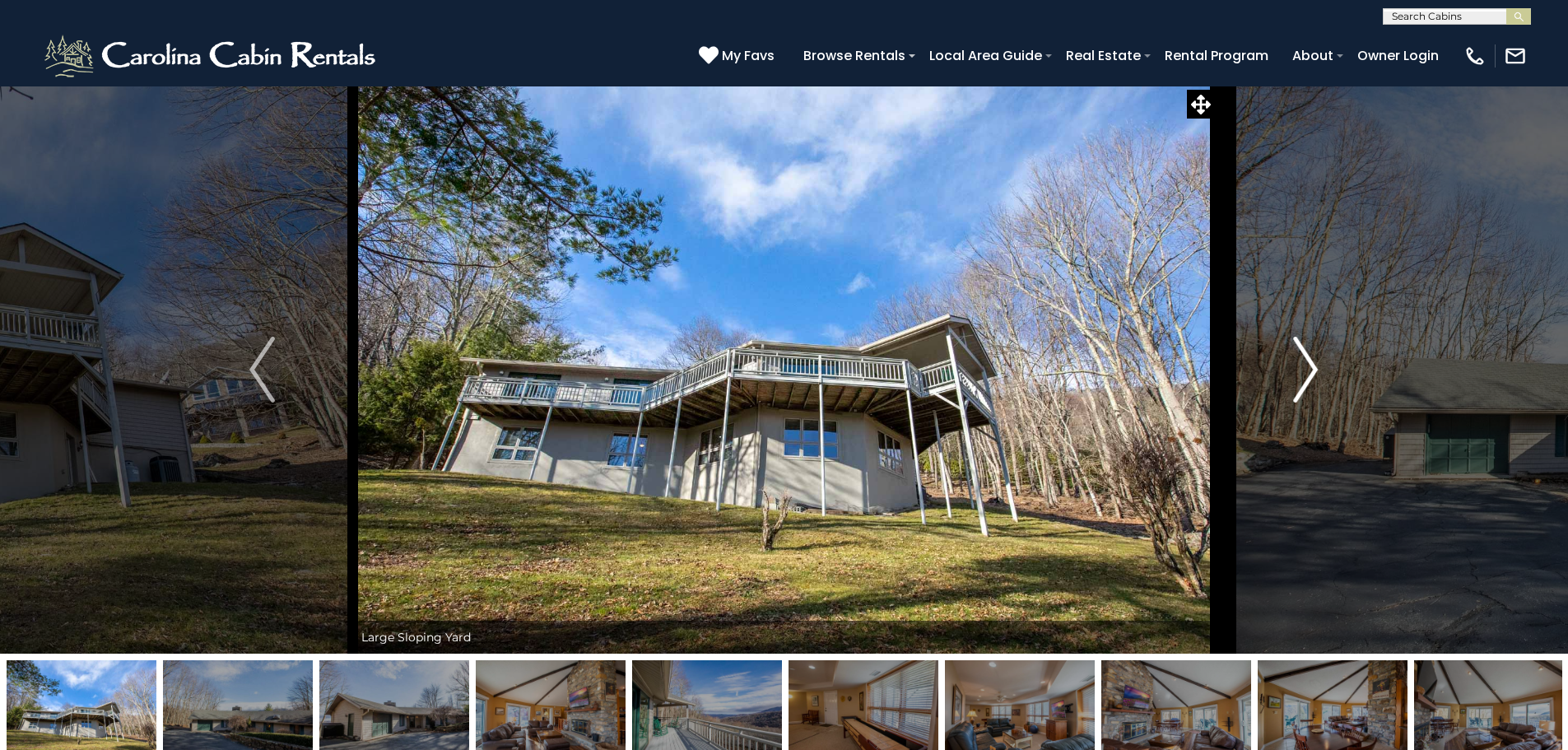
click at [1314, 366] on img "Next" at bounding box center [1305, 369] width 24 height 65
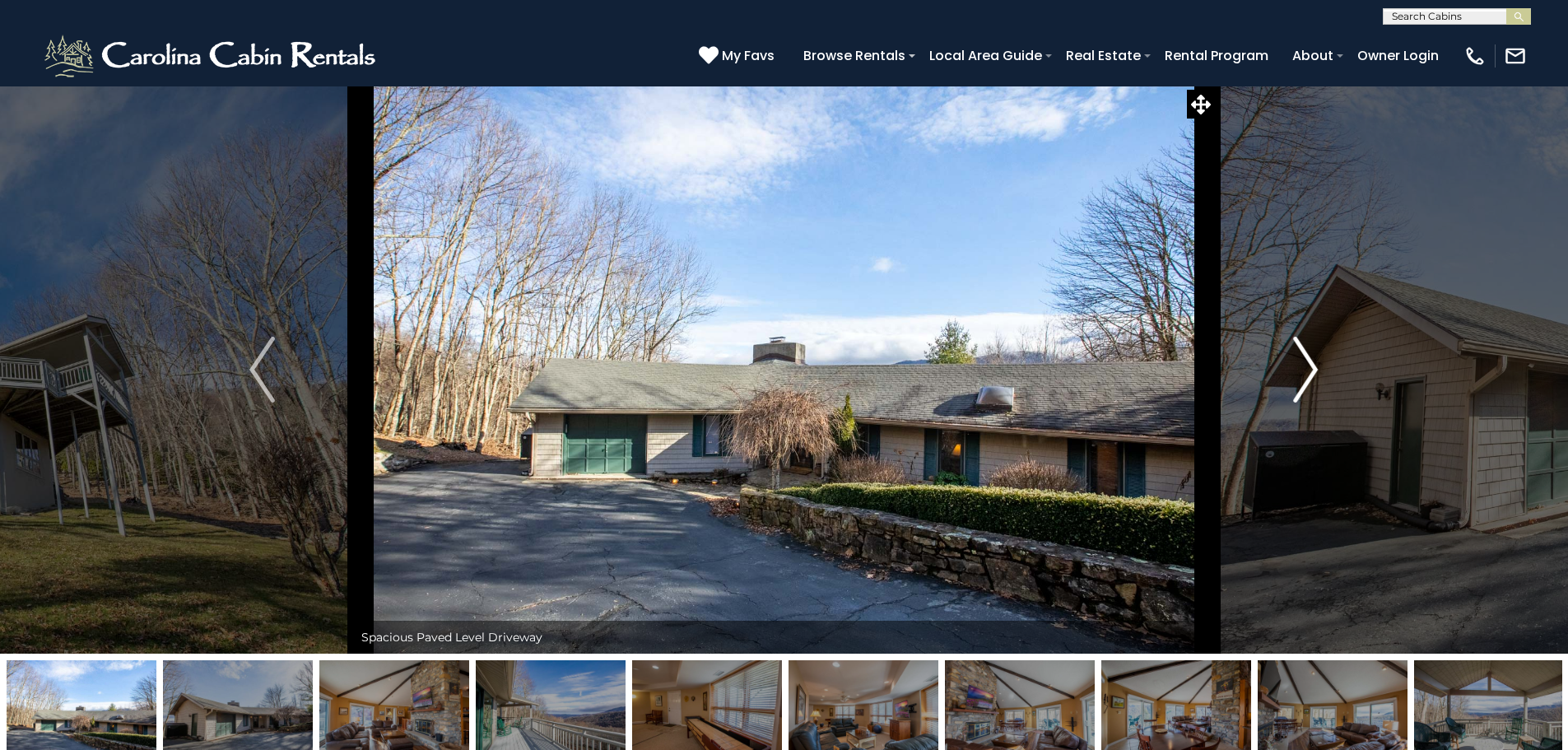
click at [1314, 366] on img "Next" at bounding box center [1305, 369] width 24 height 65
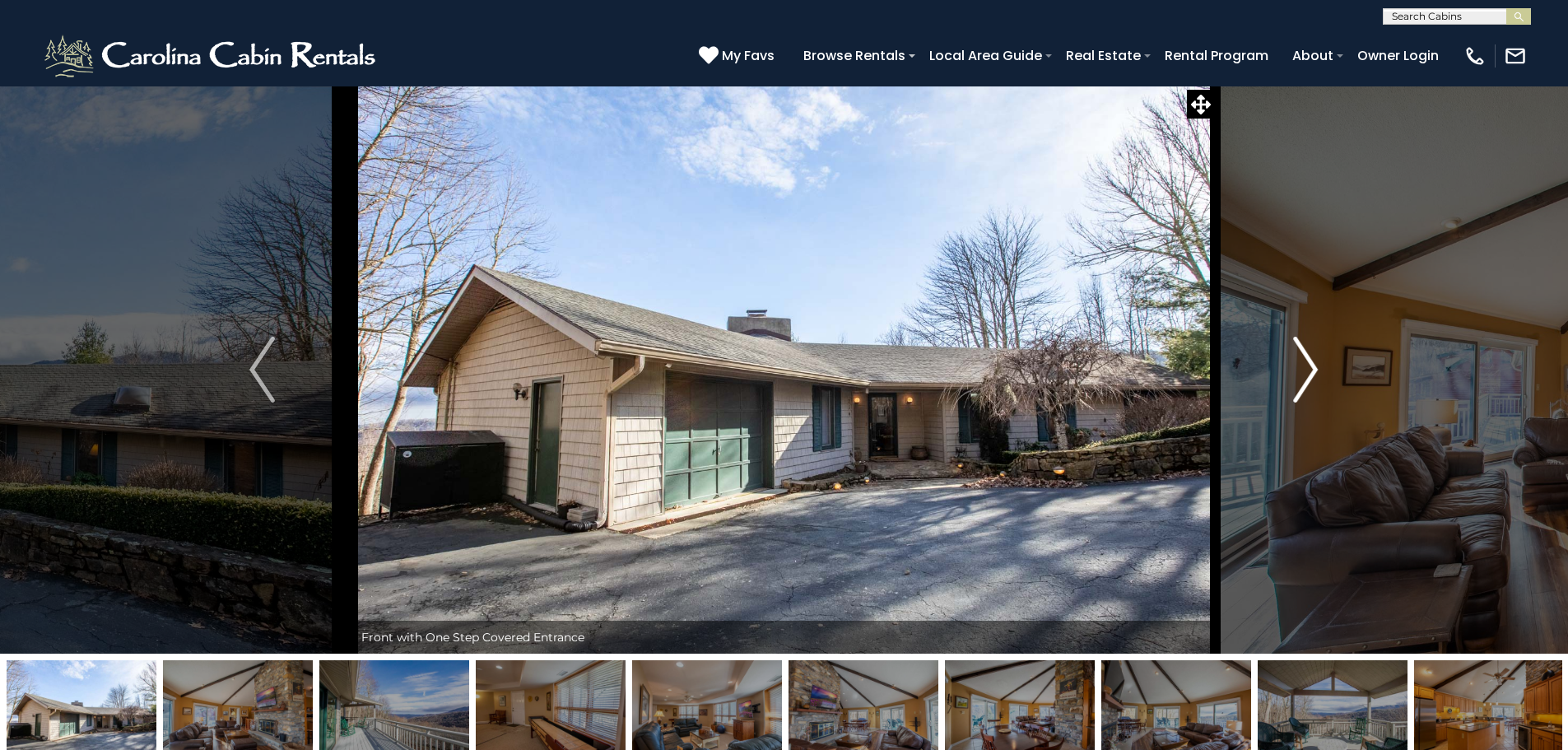
click at [1314, 366] on img "Next" at bounding box center [1305, 369] width 24 height 65
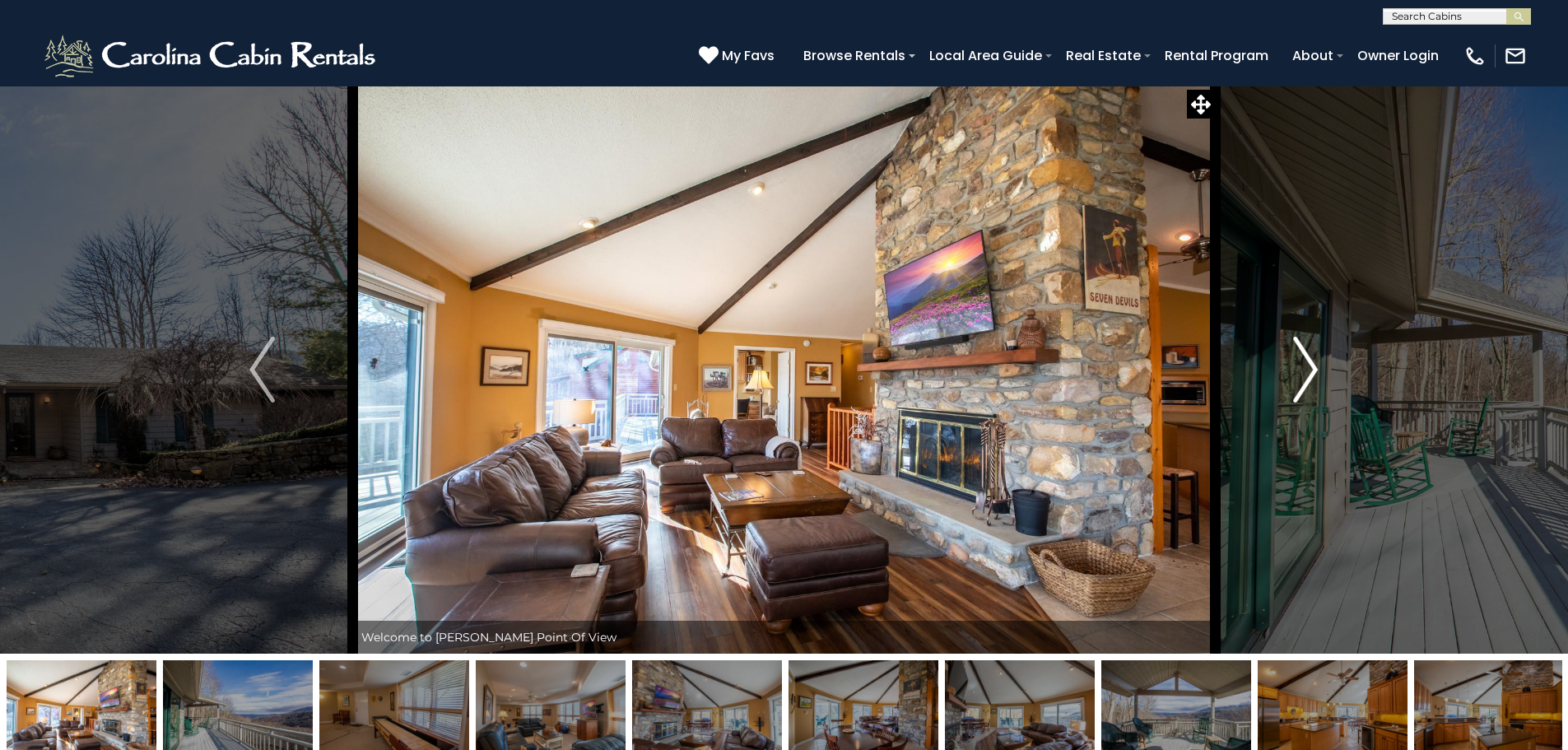
click at [1314, 366] on img "Next" at bounding box center [1305, 369] width 24 height 65
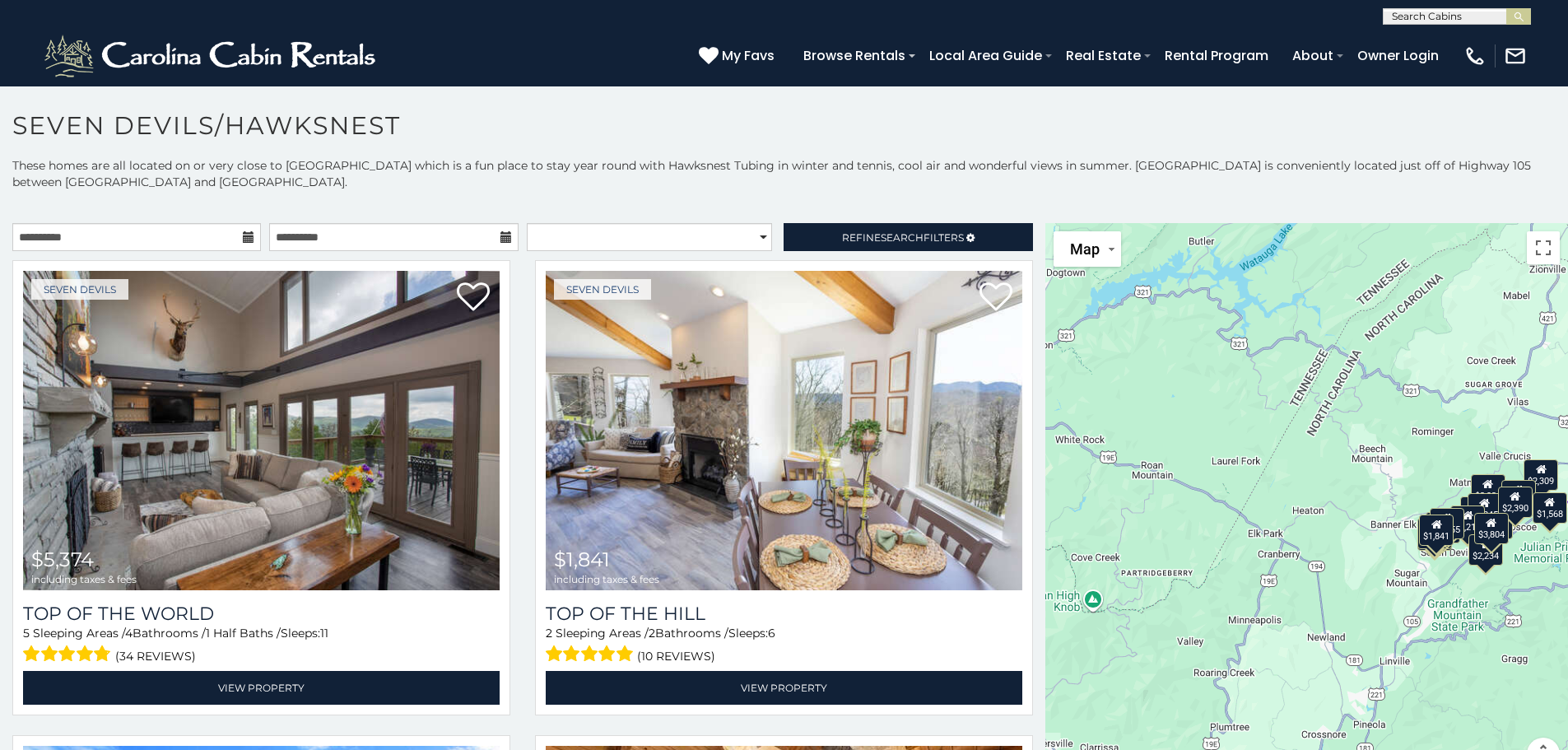
click at [1020, 188] on p "These homes are all located on or very close to Seven Devils mountain which is …" at bounding box center [784, 173] width 1568 height 33
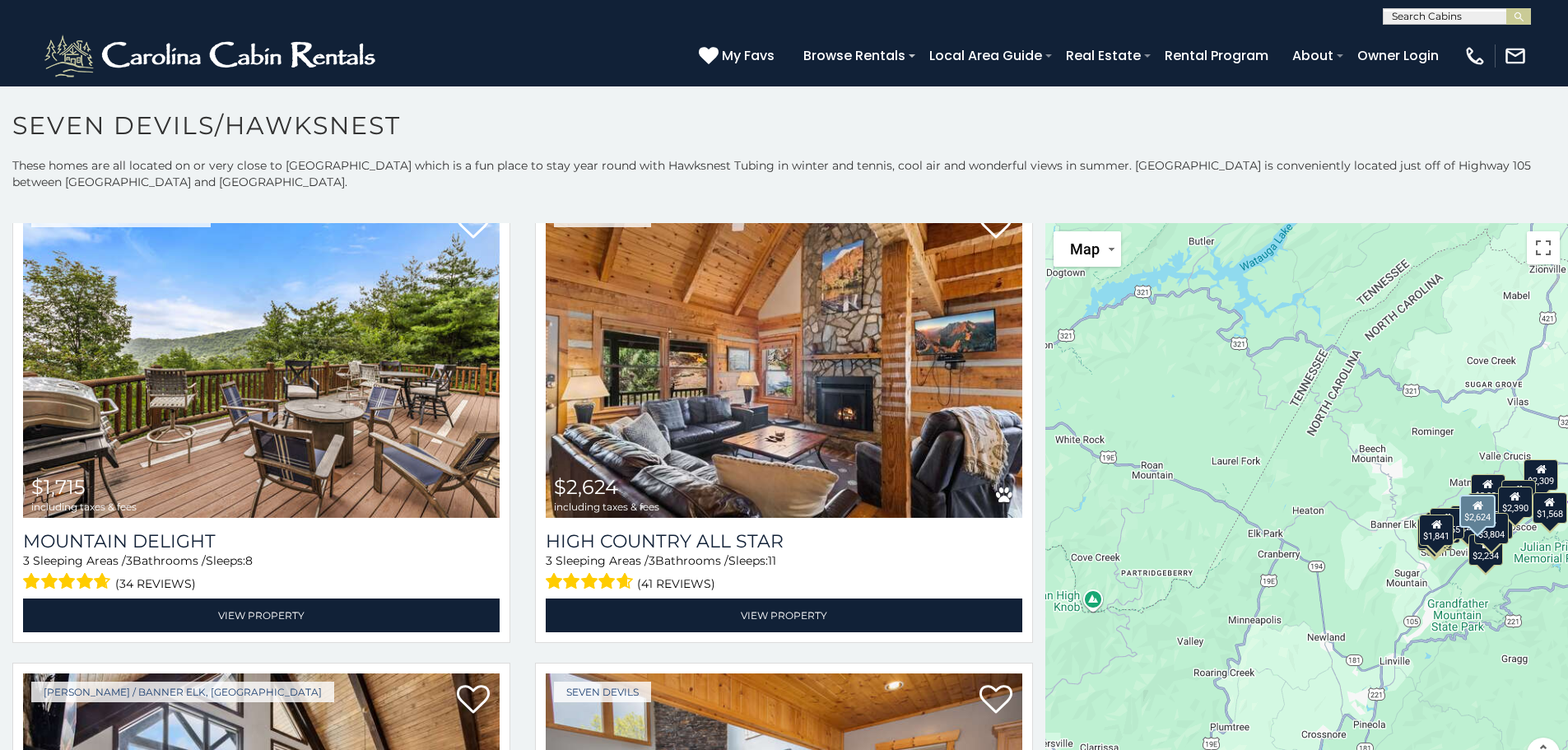
scroll to position [576, 0]
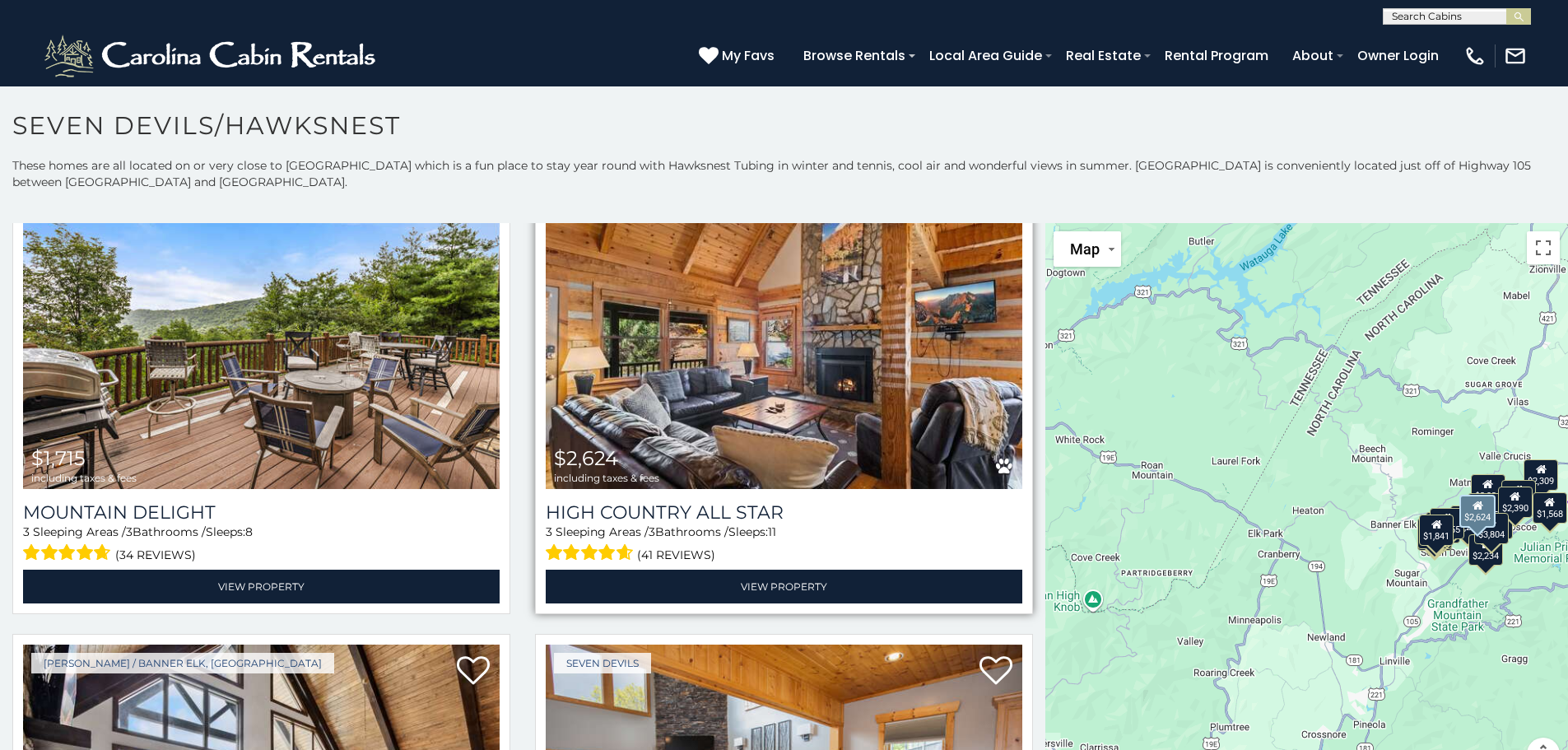
click at [825, 353] on img at bounding box center [783, 328] width 476 height 319
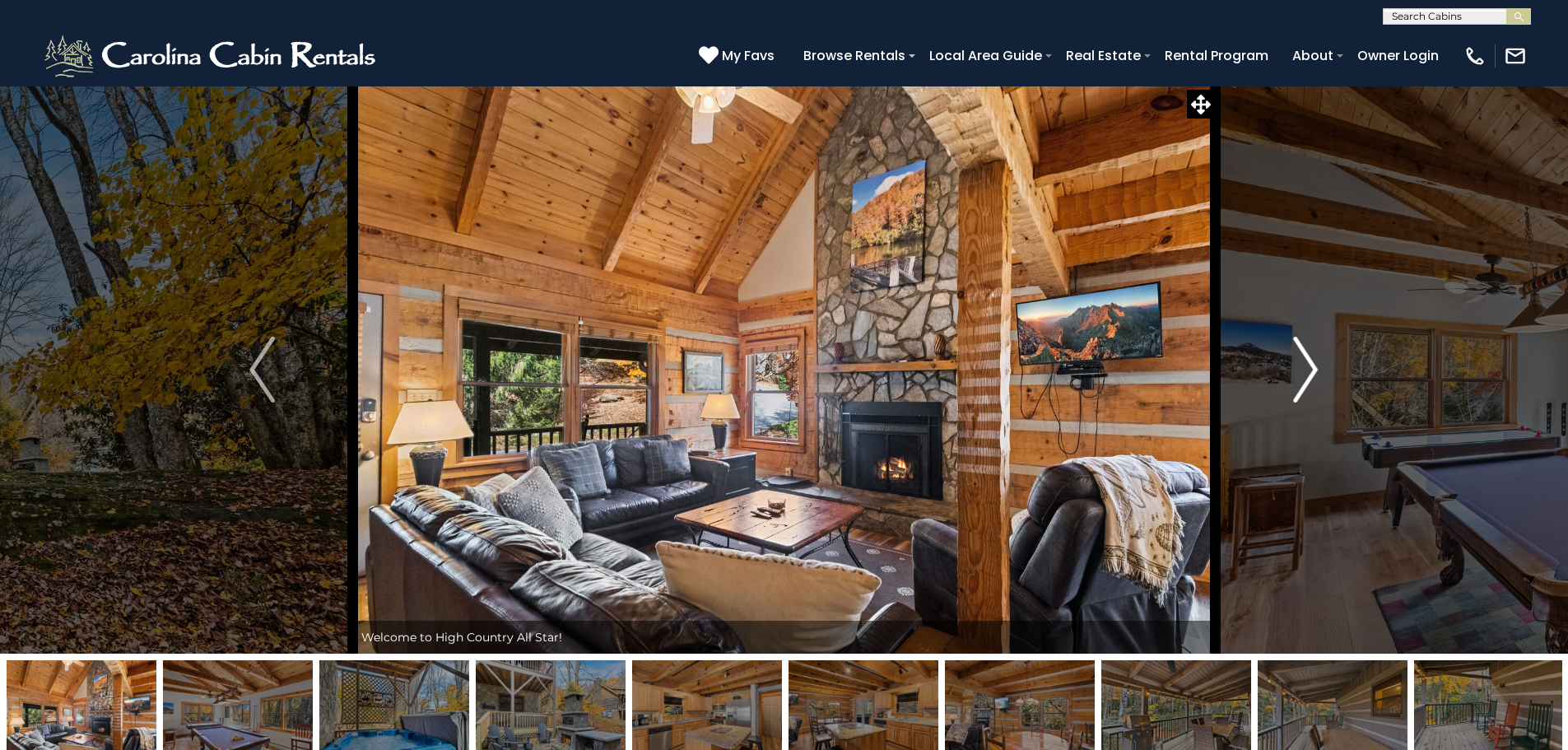
click at [1319, 373] on button "Next" at bounding box center [1306, 368] width 181 height 568
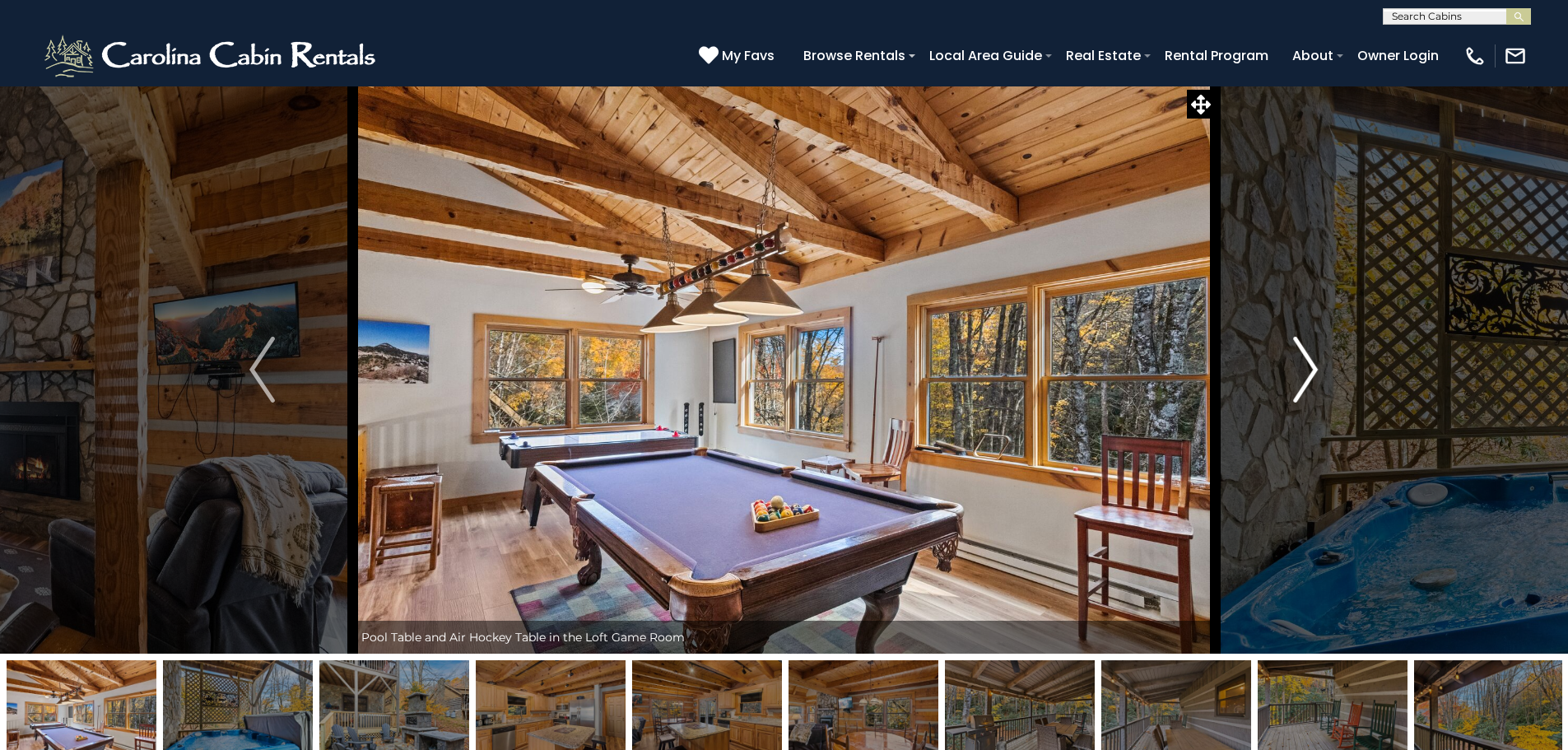
click at [1315, 373] on img "Next" at bounding box center [1305, 369] width 24 height 65
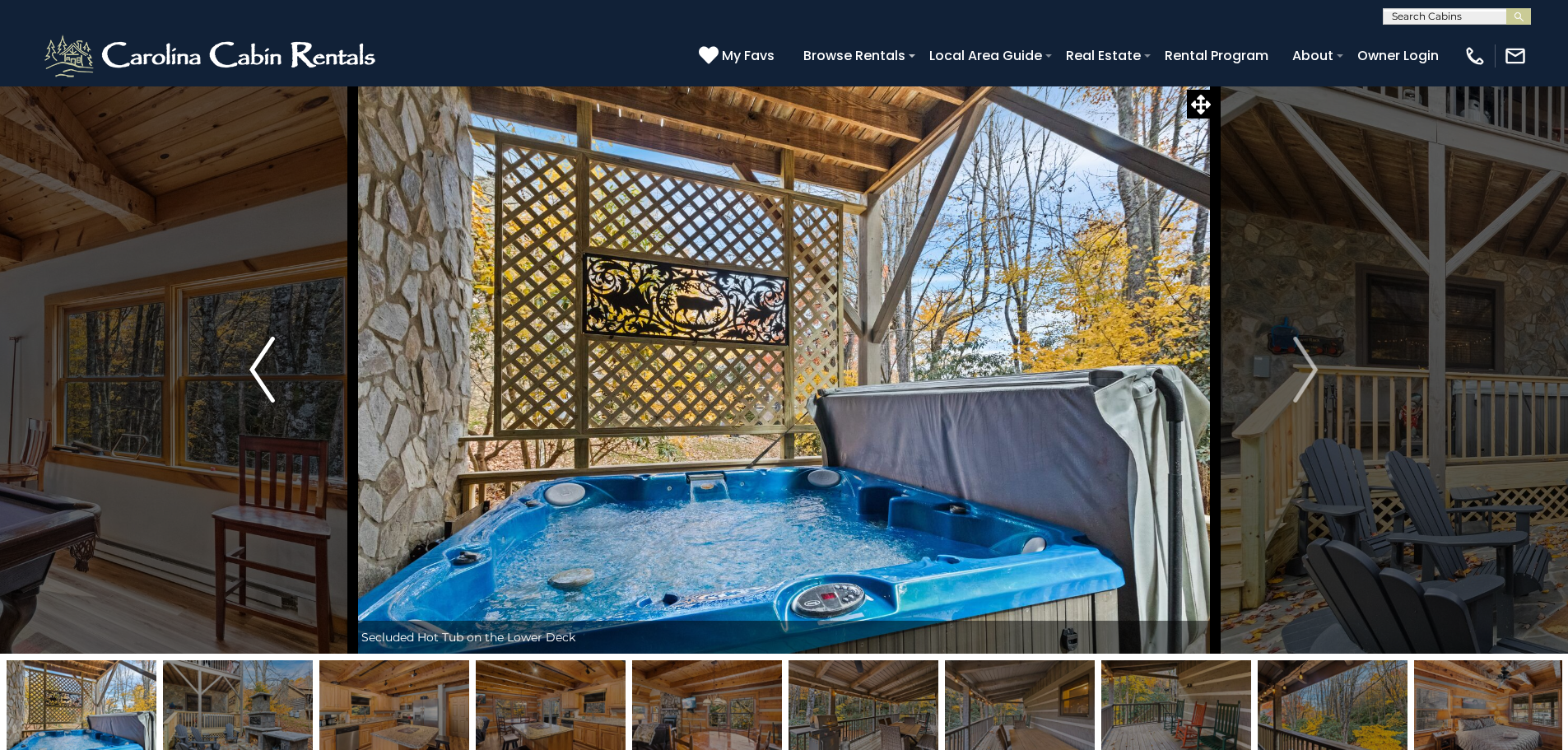
click at [268, 366] on img "Previous" at bounding box center [262, 369] width 24 height 65
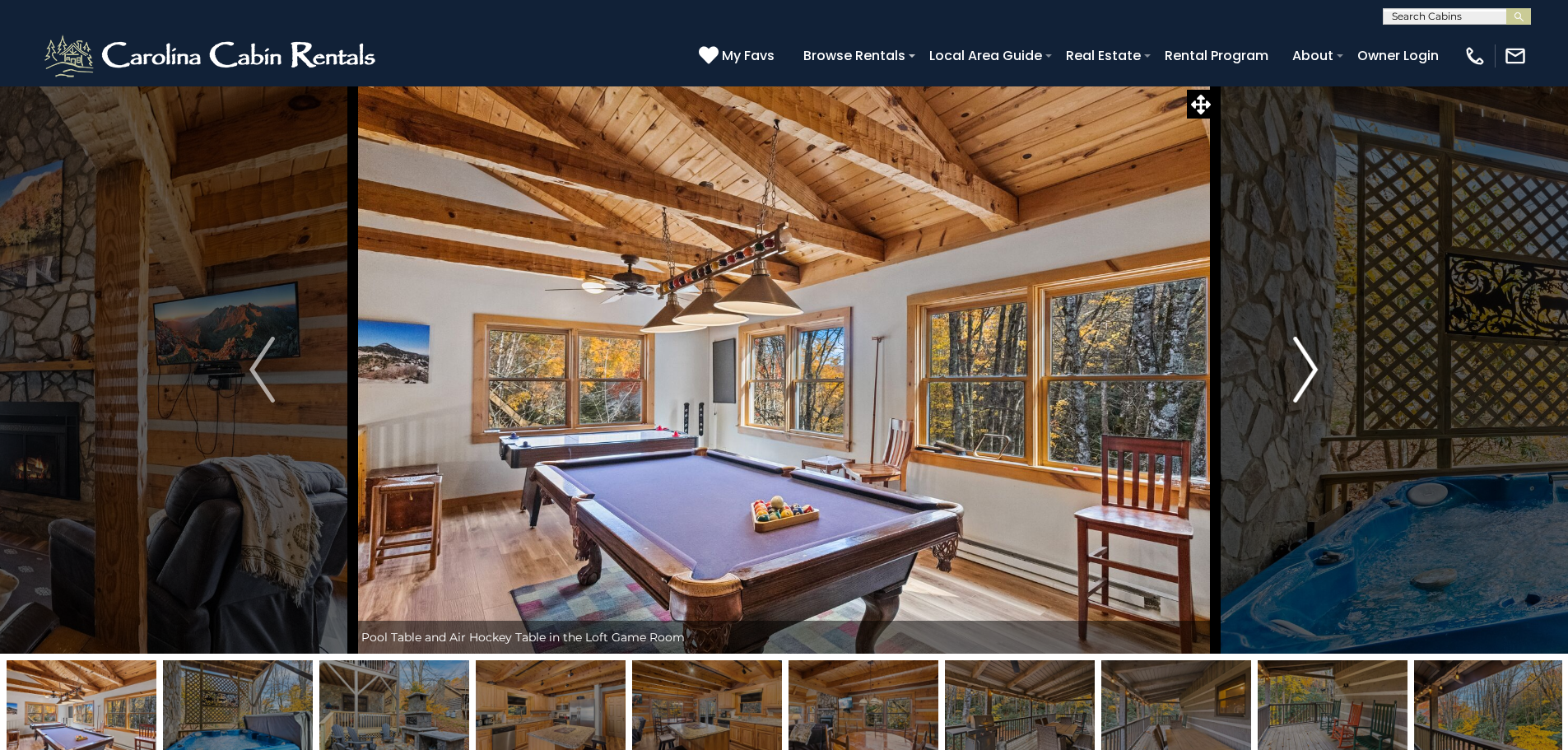
click at [1305, 362] on img "Next" at bounding box center [1305, 369] width 24 height 65
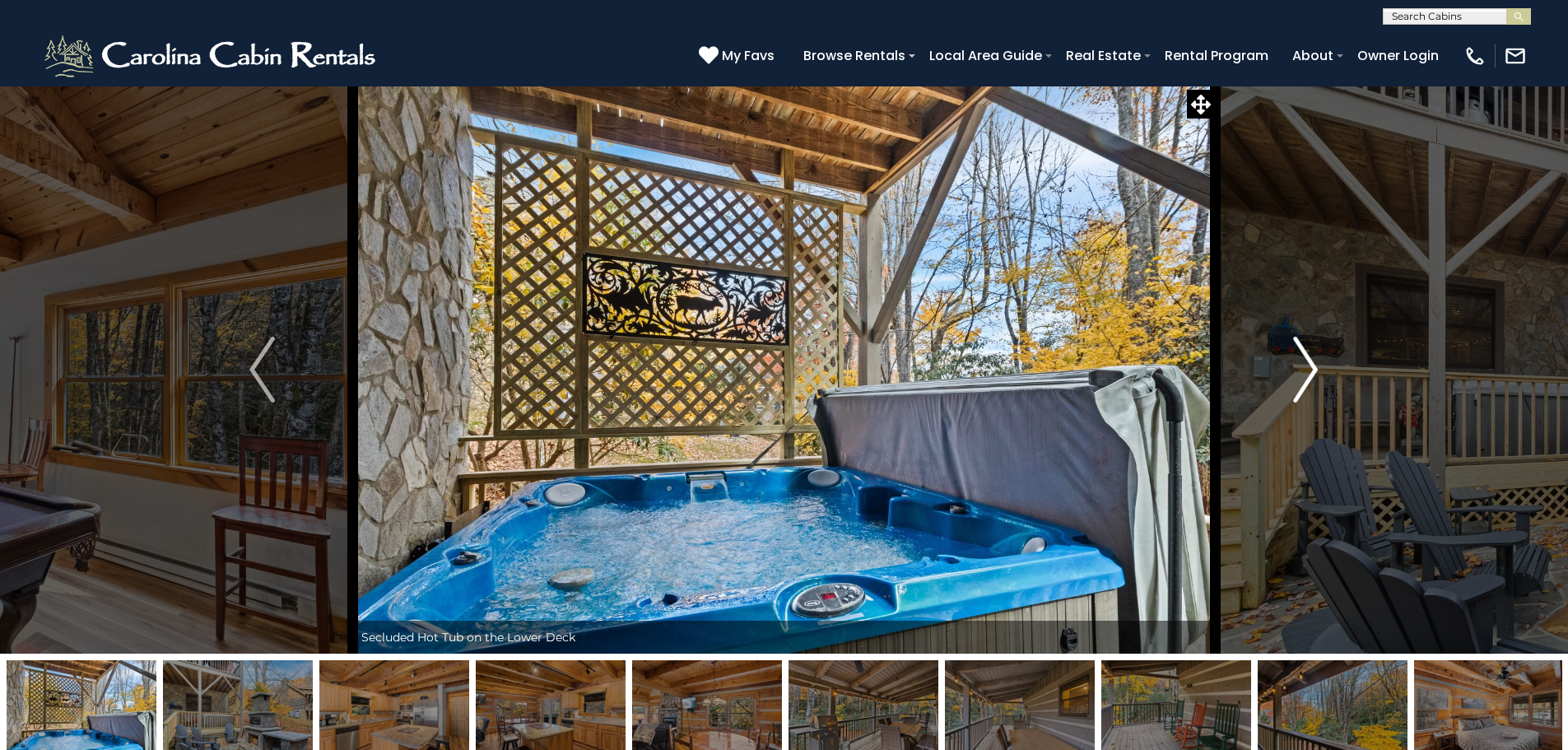
click at [1307, 361] on img "Next" at bounding box center [1305, 369] width 24 height 65
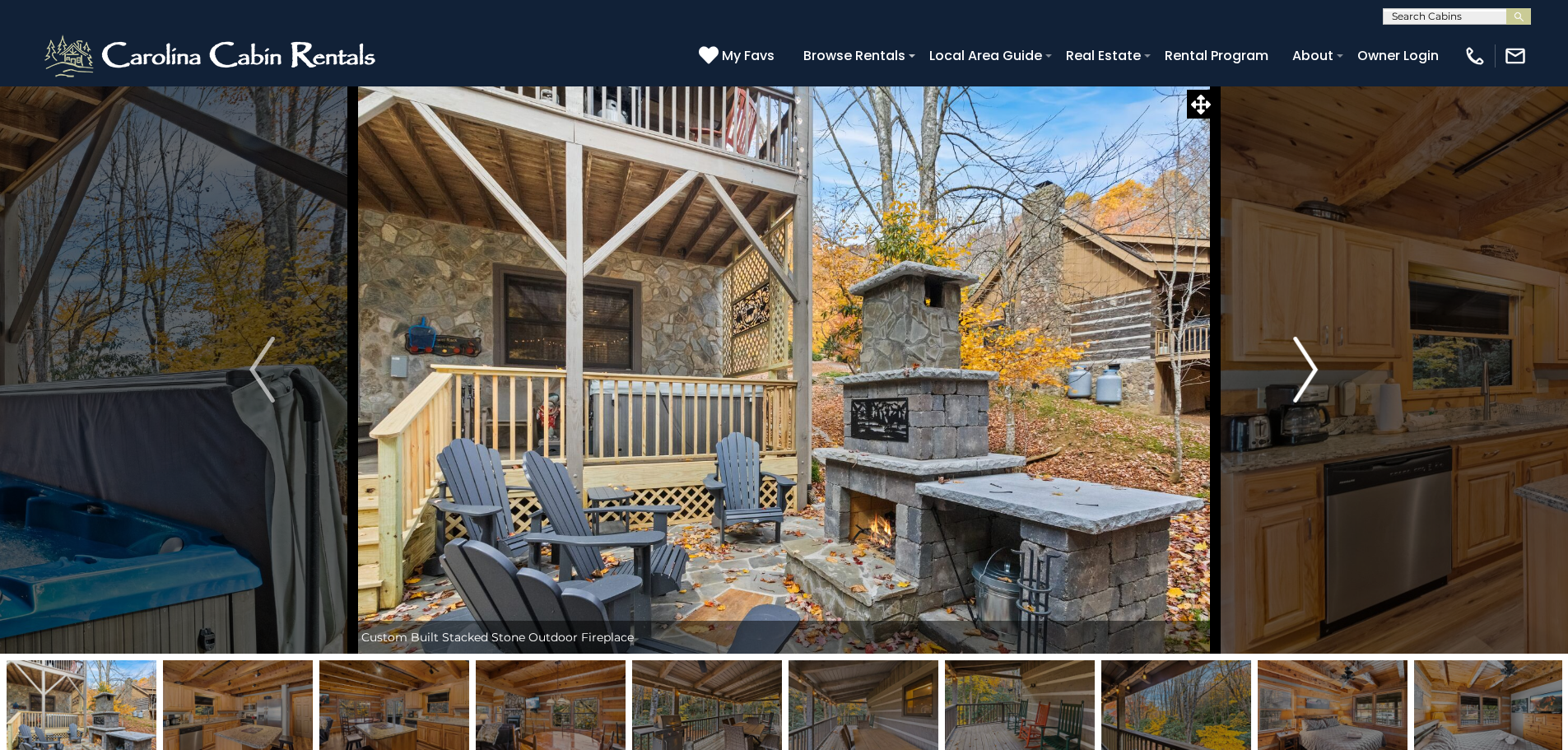
click at [1307, 361] on img "Next" at bounding box center [1305, 369] width 24 height 65
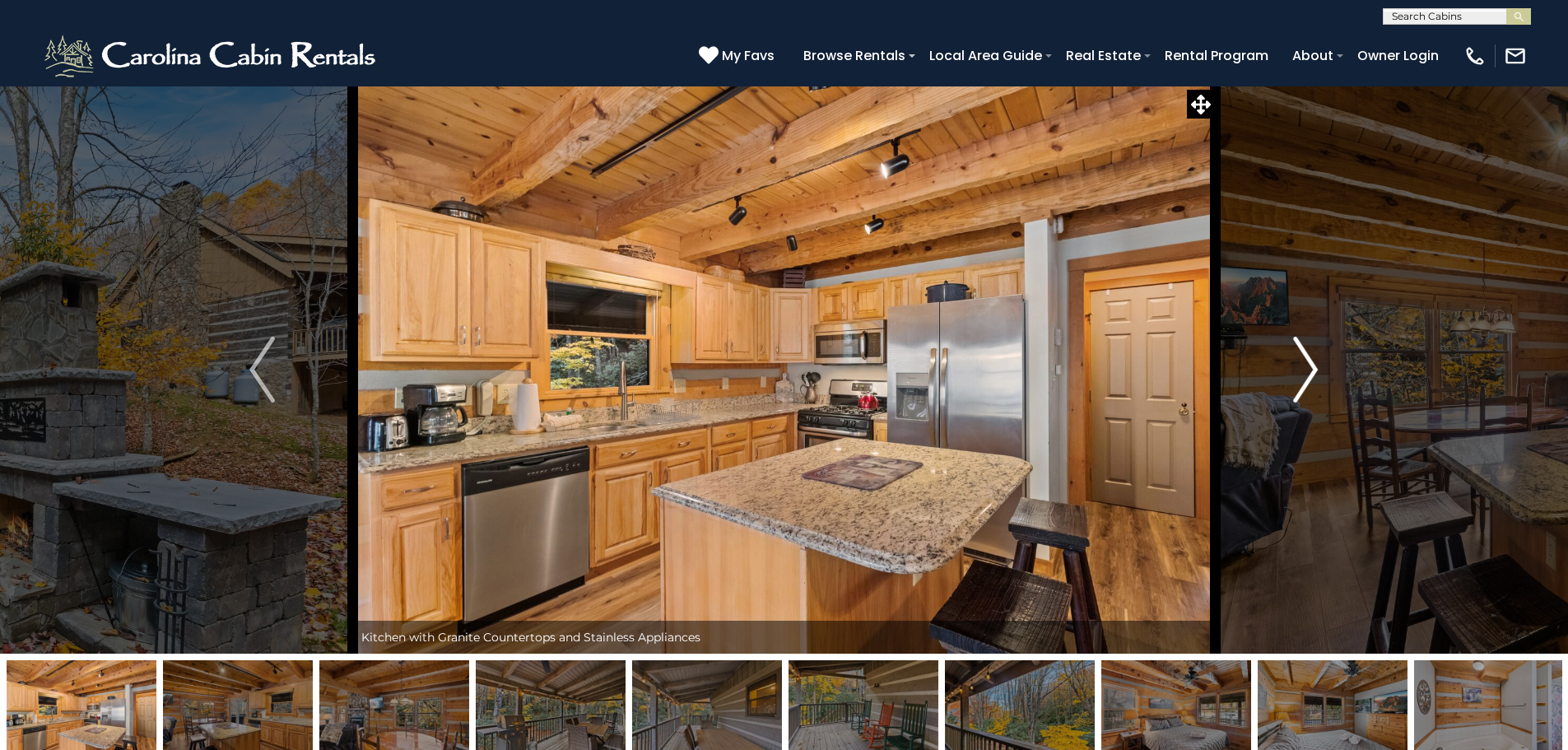
click at [1307, 361] on img "Next" at bounding box center [1305, 369] width 24 height 65
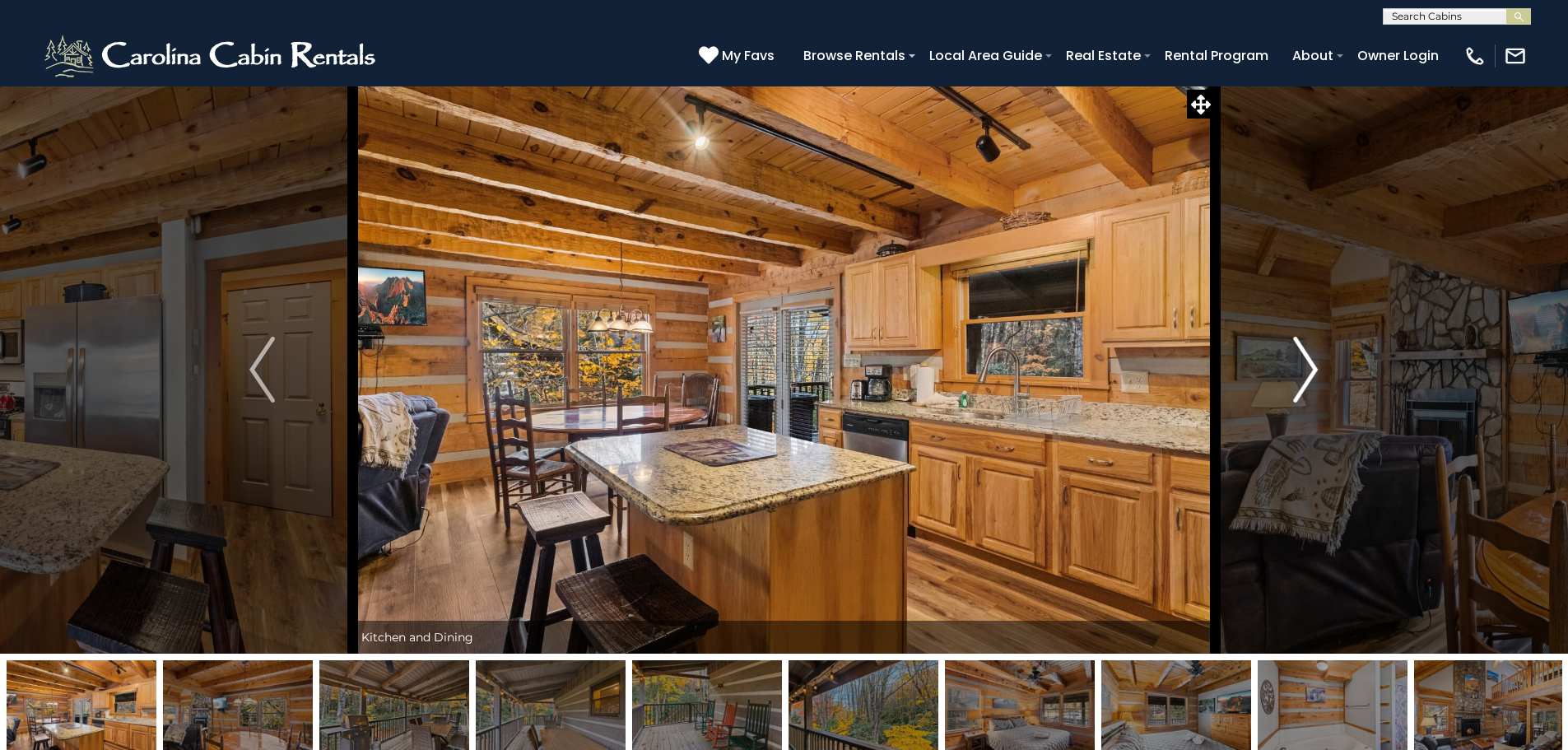
click at [1307, 361] on img "Next" at bounding box center [1305, 369] width 24 height 65
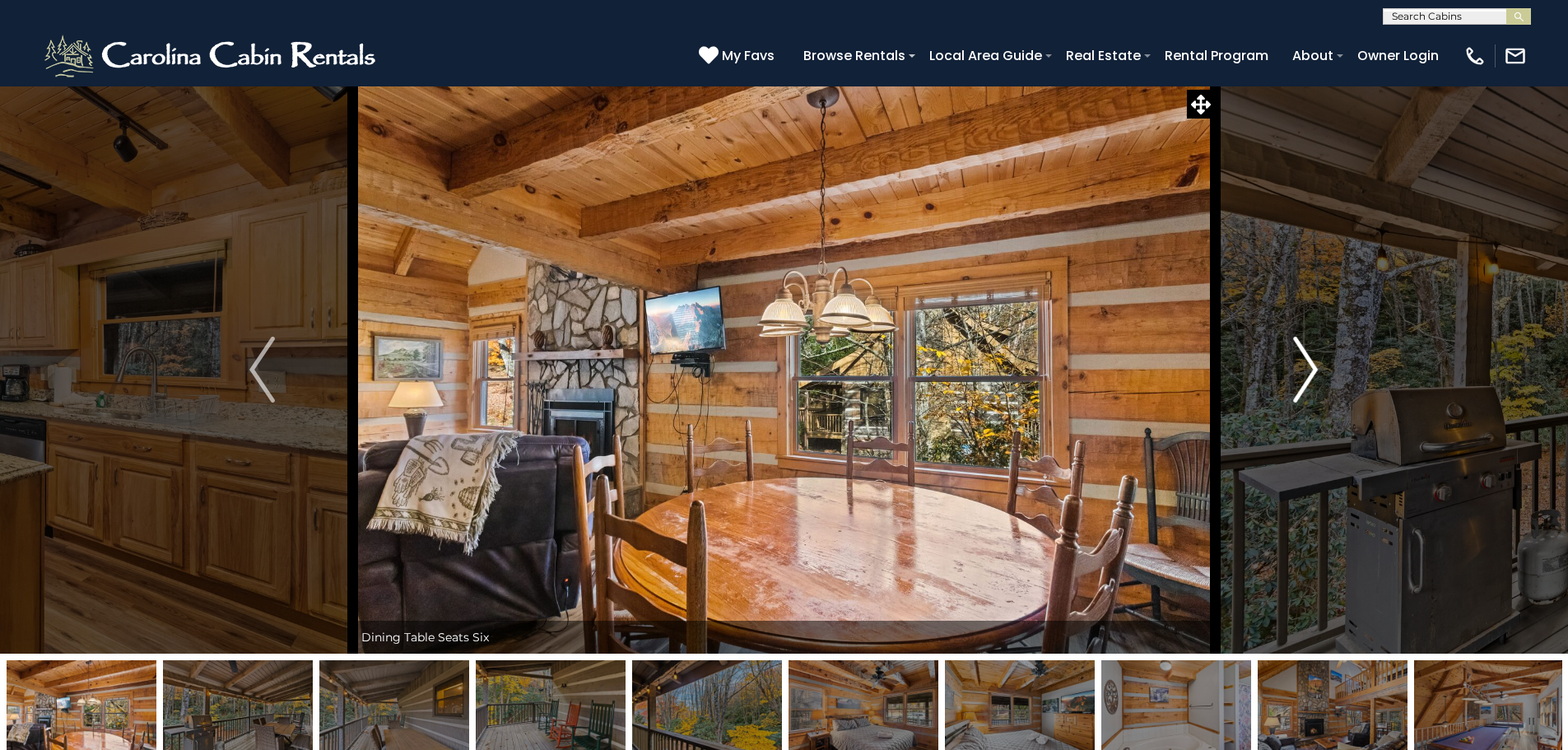
click at [1307, 361] on img "Next" at bounding box center [1305, 369] width 24 height 65
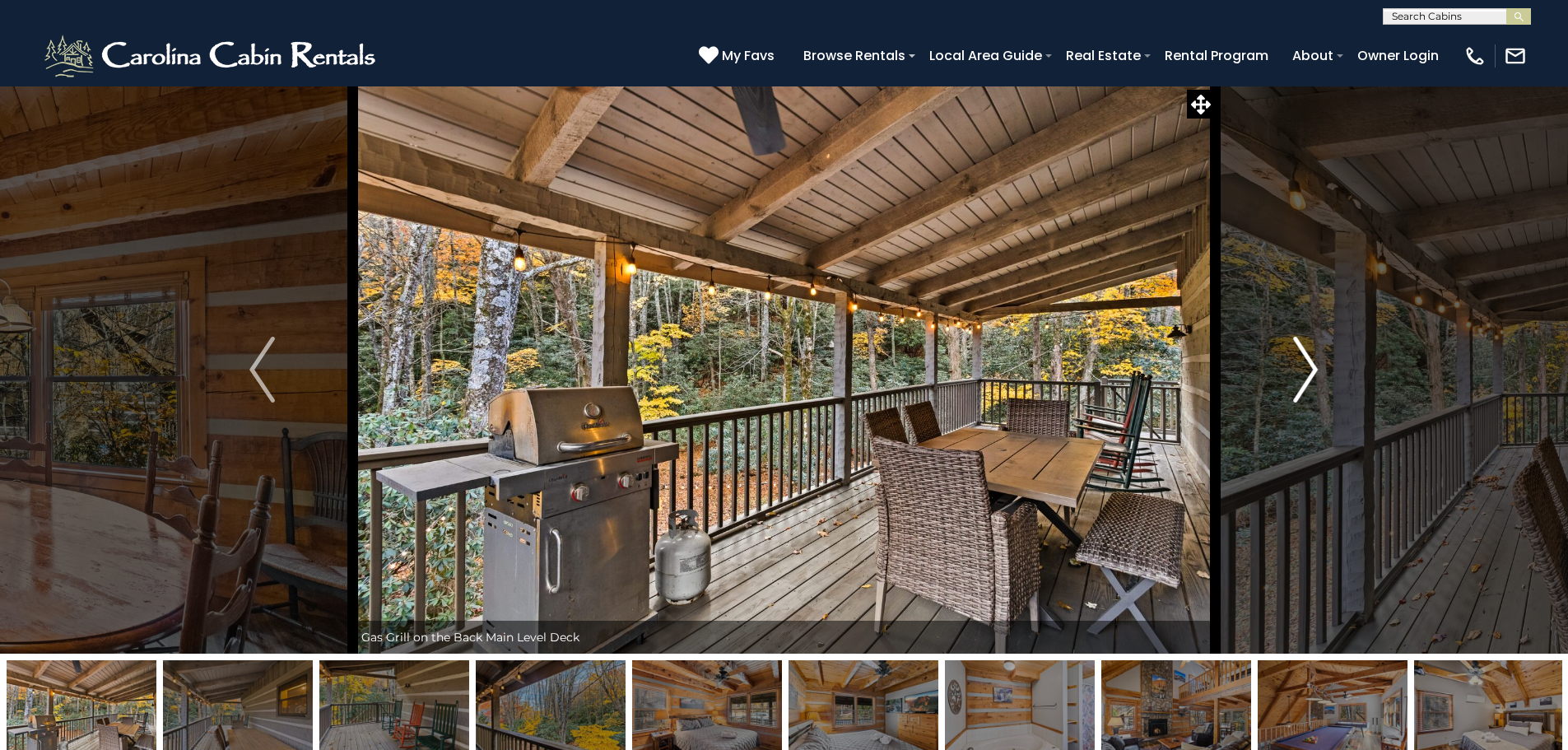
click at [1307, 361] on img "Next" at bounding box center [1305, 369] width 24 height 65
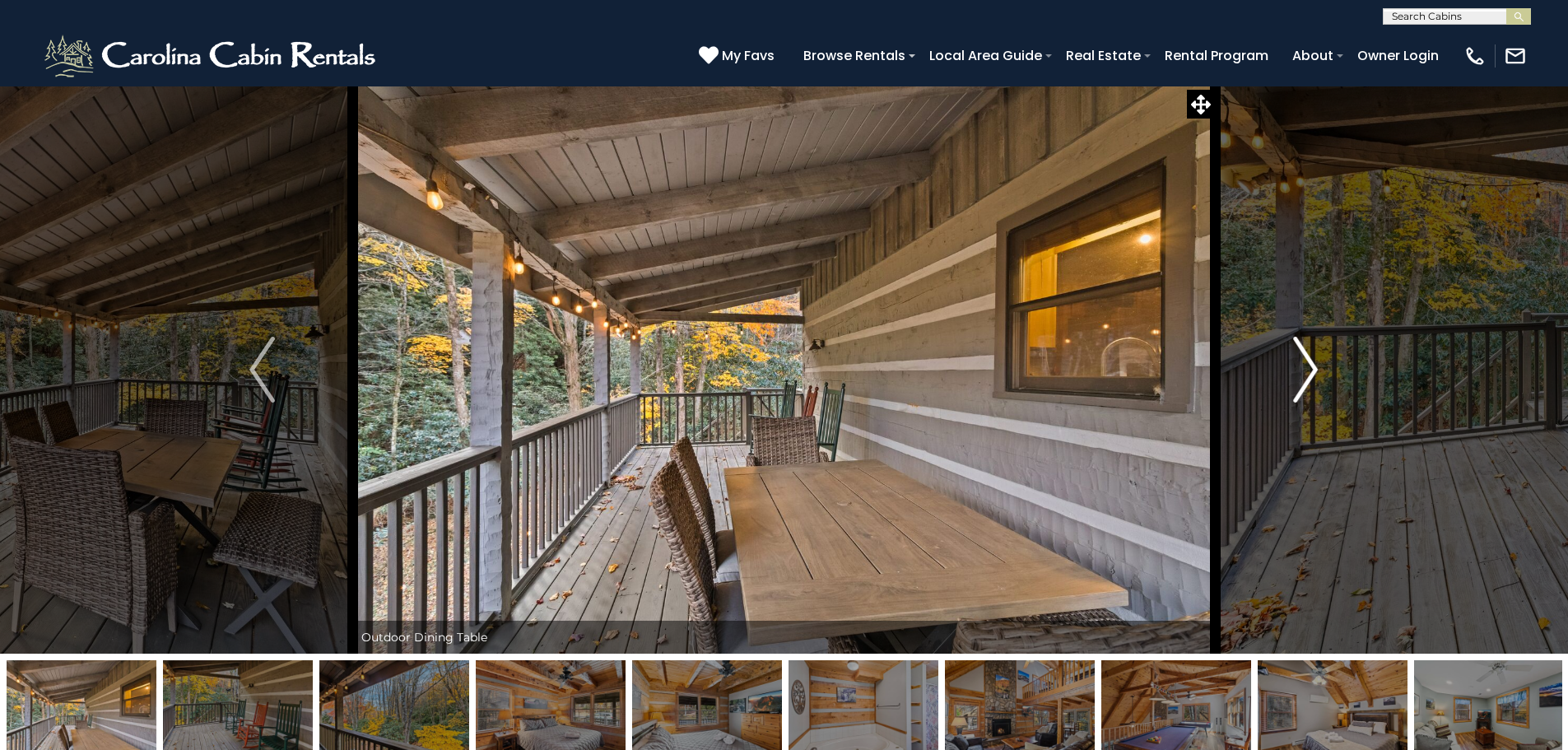
click at [1307, 361] on img "Next" at bounding box center [1305, 369] width 24 height 65
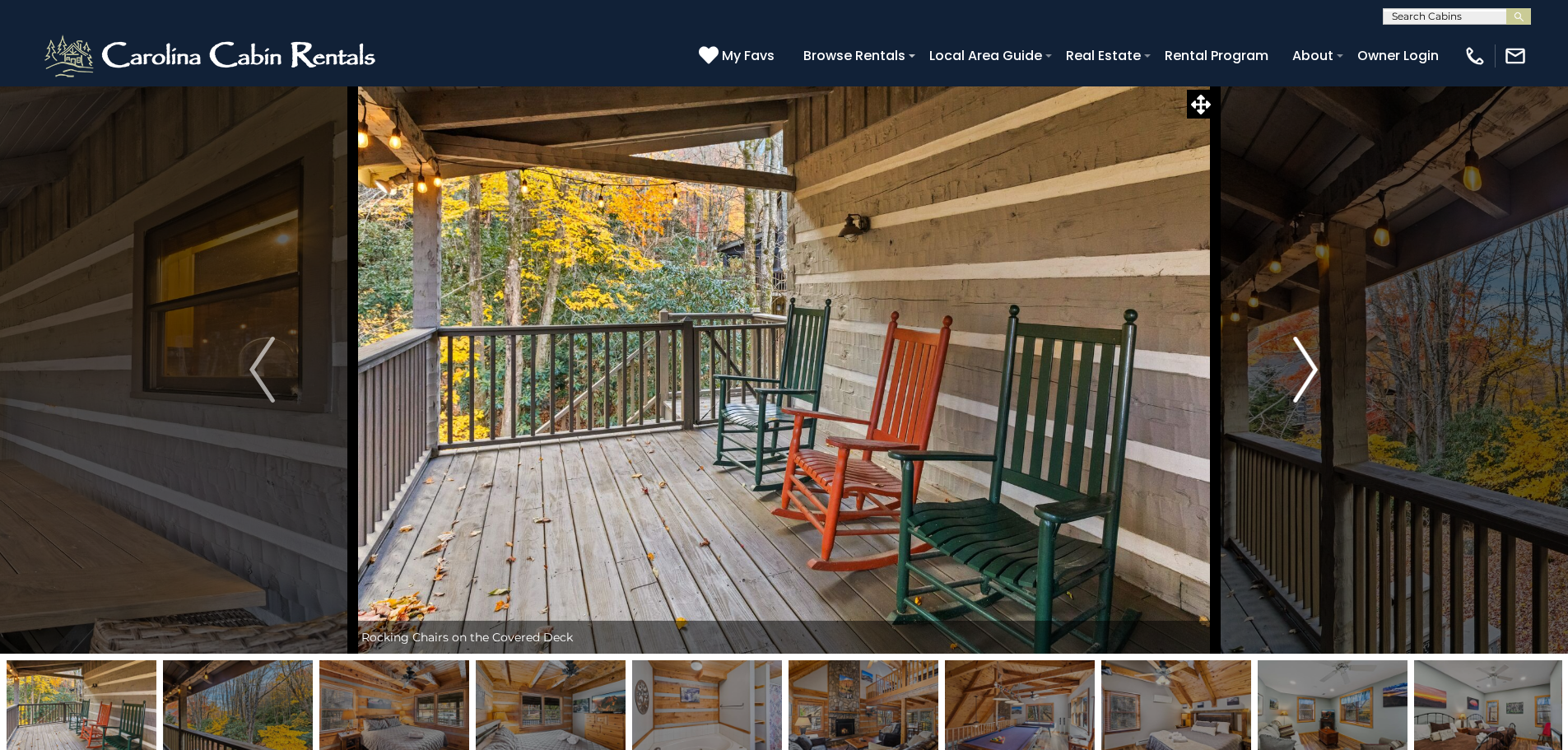
click at [1307, 361] on img "Next" at bounding box center [1305, 369] width 24 height 65
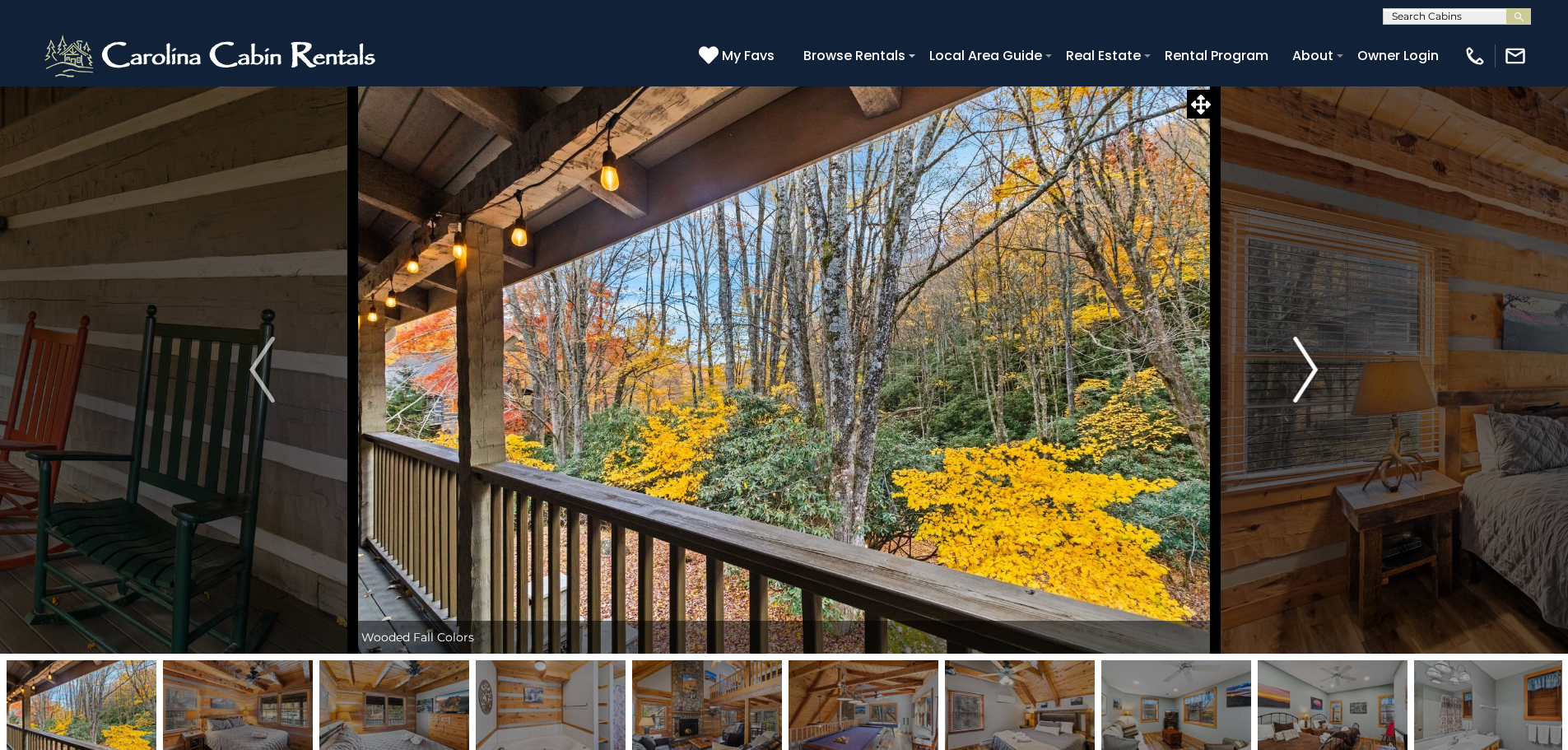
click at [1307, 361] on img "Next" at bounding box center [1305, 369] width 24 height 65
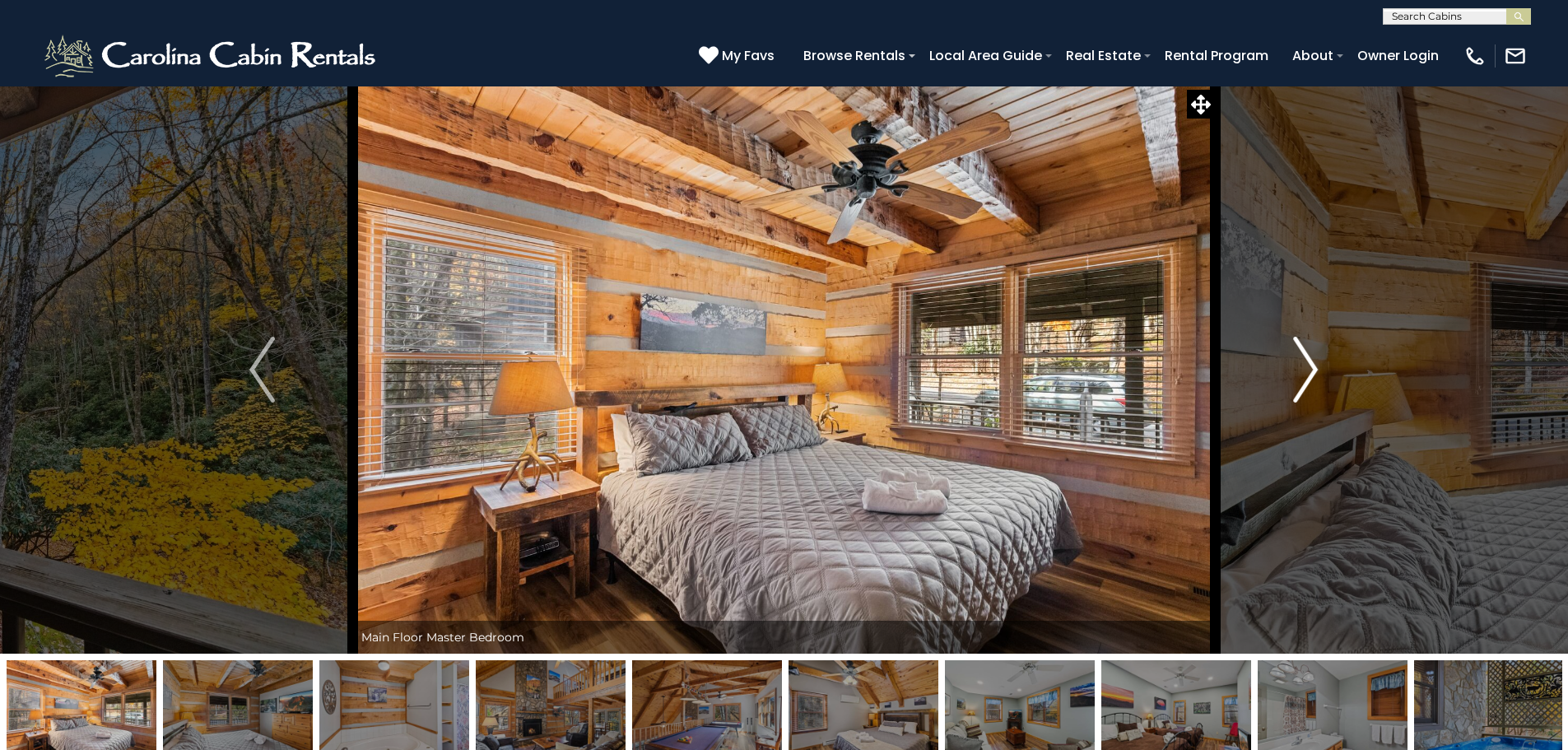
click at [1307, 361] on img "Next" at bounding box center [1305, 369] width 24 height 65
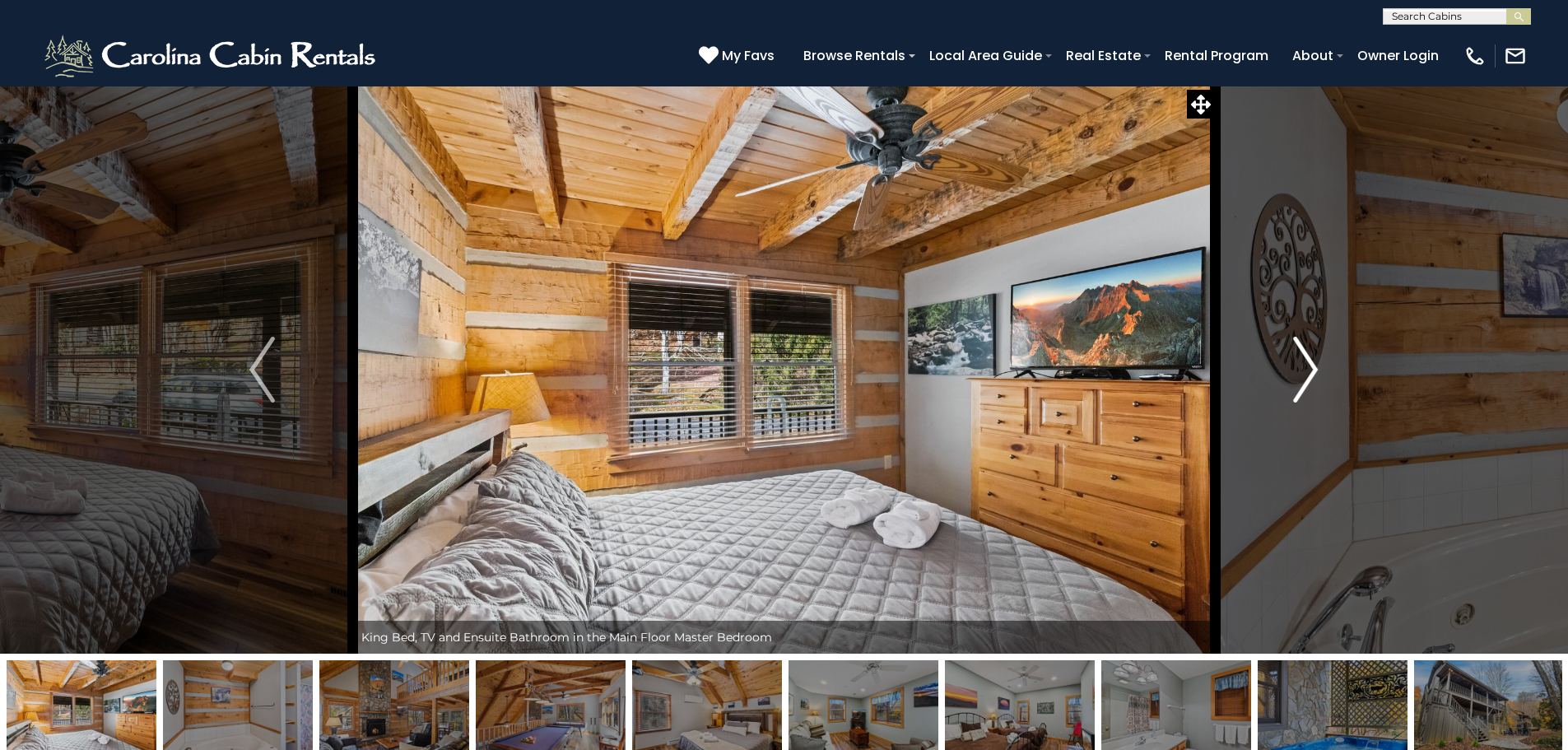
click at [1307, 361] on img "Next" at bounding box center [1305, 369] width 24 height 65
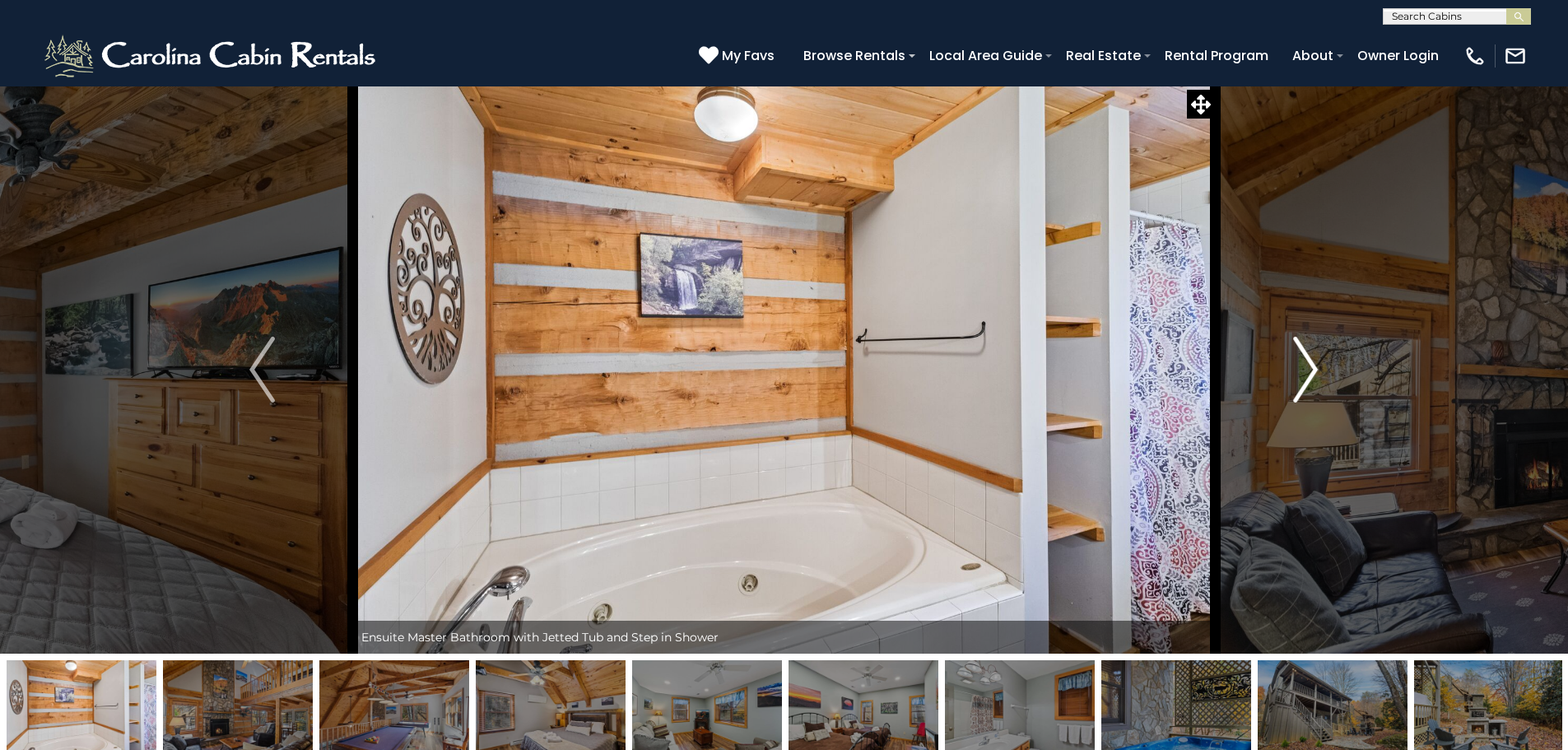
click at [1307, 361] on img "Next" at bounding box center [1305, 369] width 24 height 65
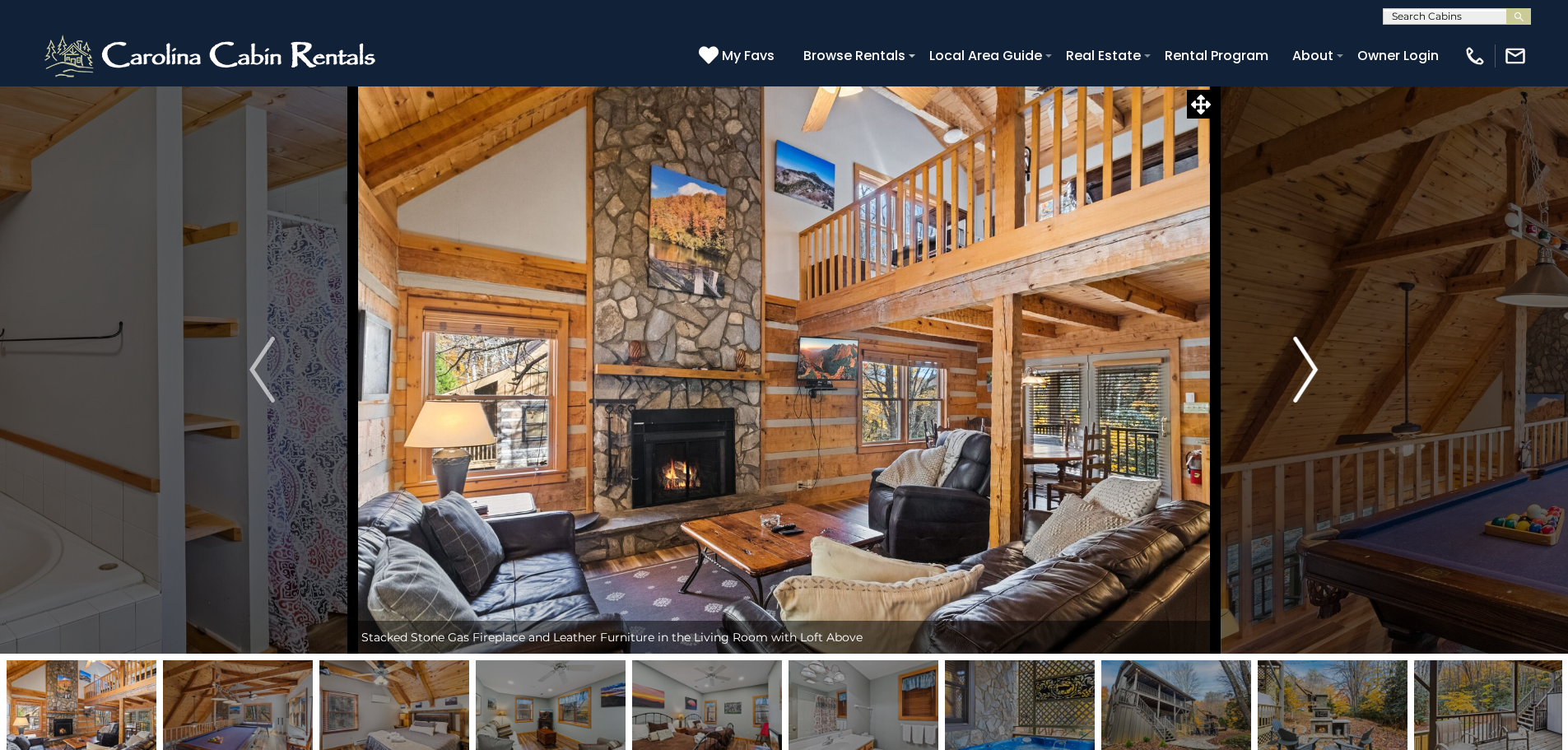
click at [1307, 361] on img "Next" at bounding box center [1305, 369] width 24 height 65
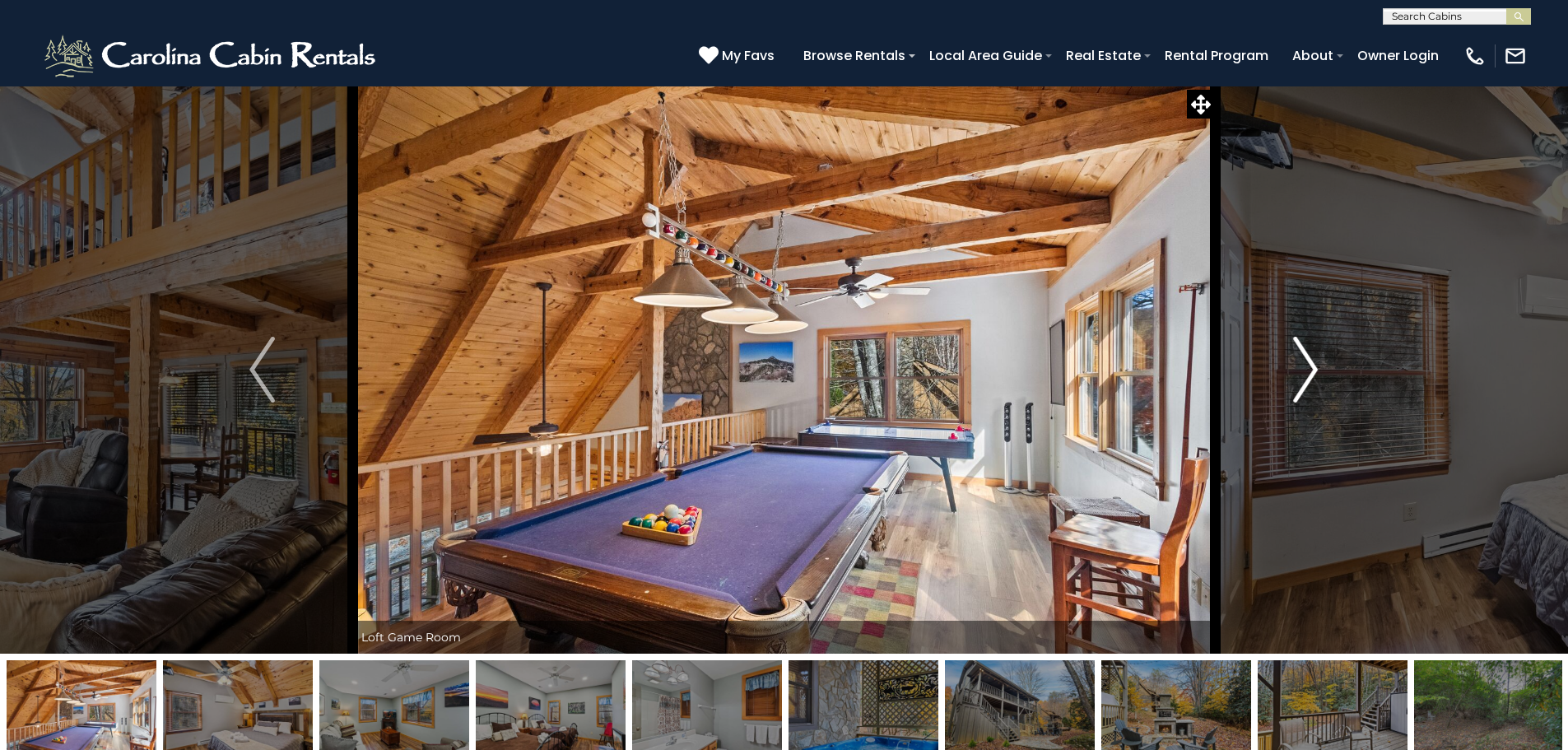
click at [1307, 361] on img "Next" at bounding box center [1305, 369] width 24 height 65
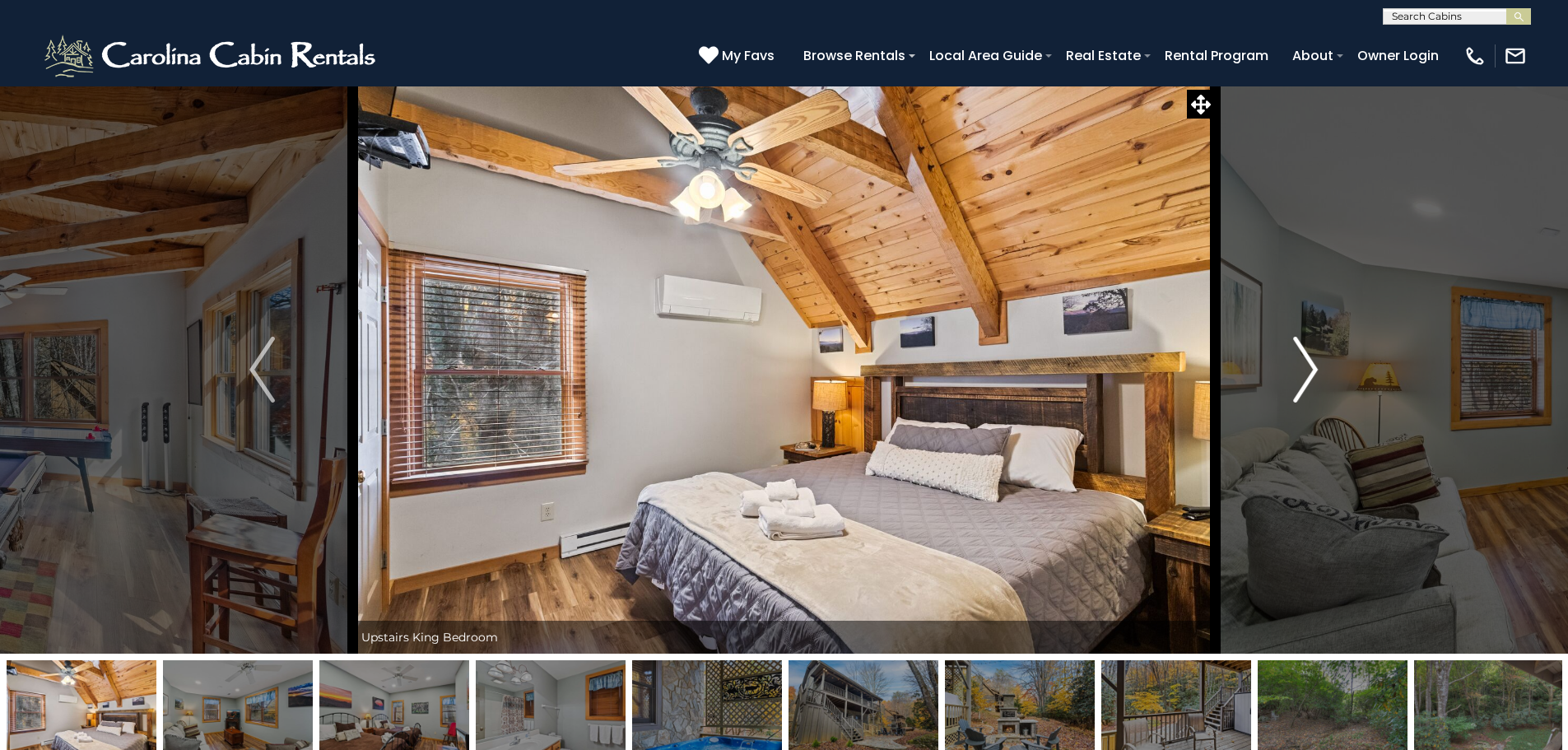
click at [1307, 361] on img "Next" at bounding box center [1305, 369] width 24 height 65
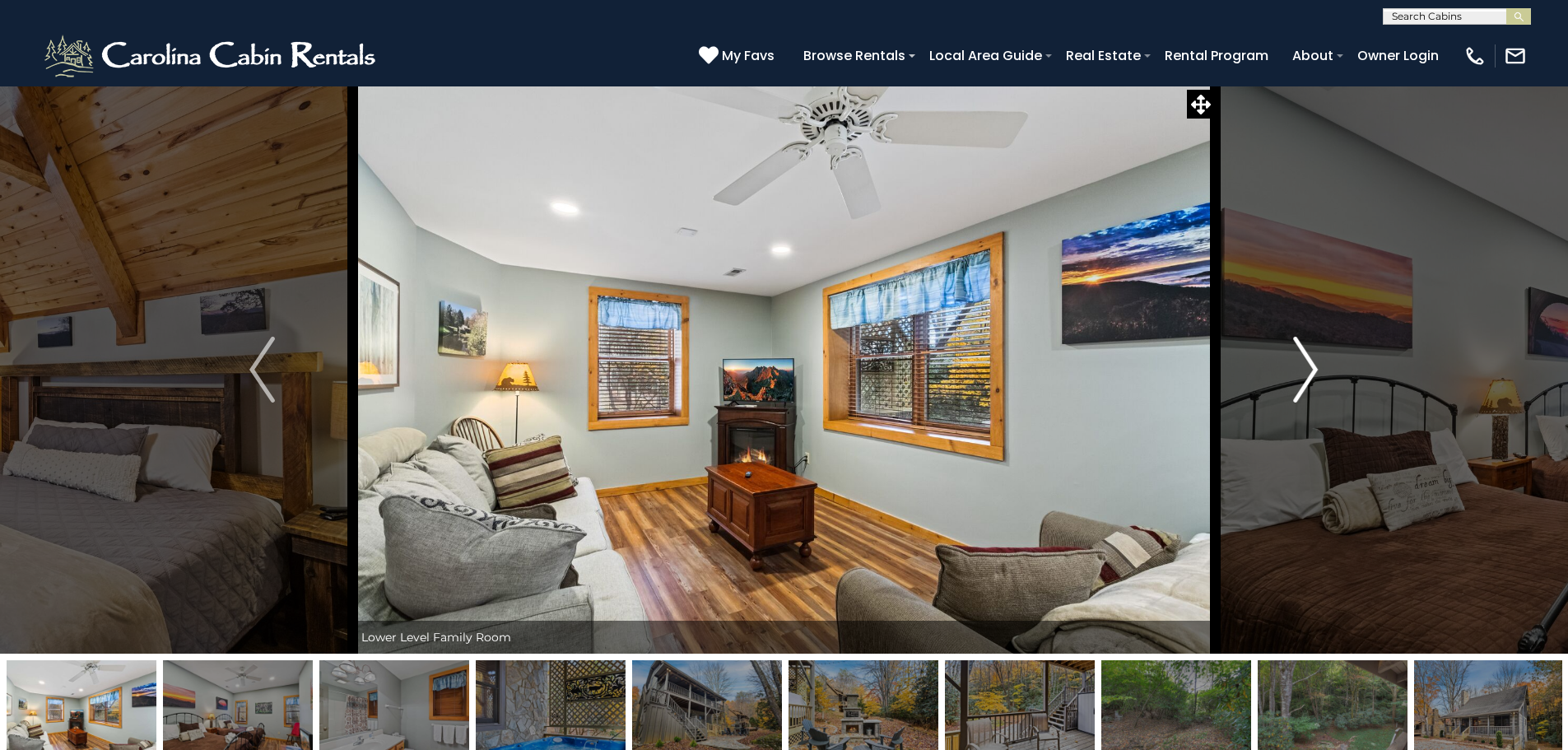
click at [1307, 361] on img "Next" at bounding box center [1305, 369] width 24 height 65
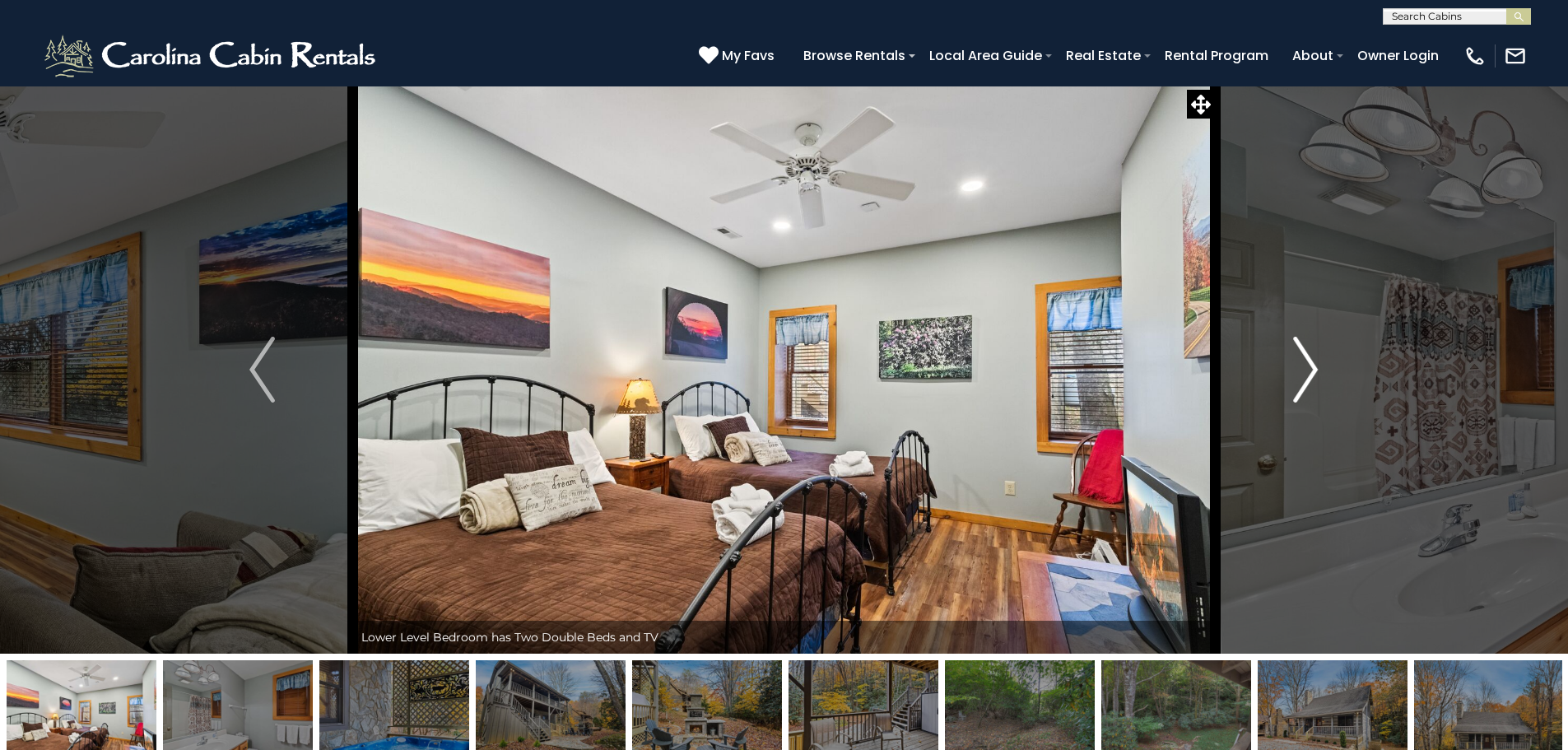
click at [1307, 361] on img "Next" at bounding box center [1305, 369] width 24 height 65
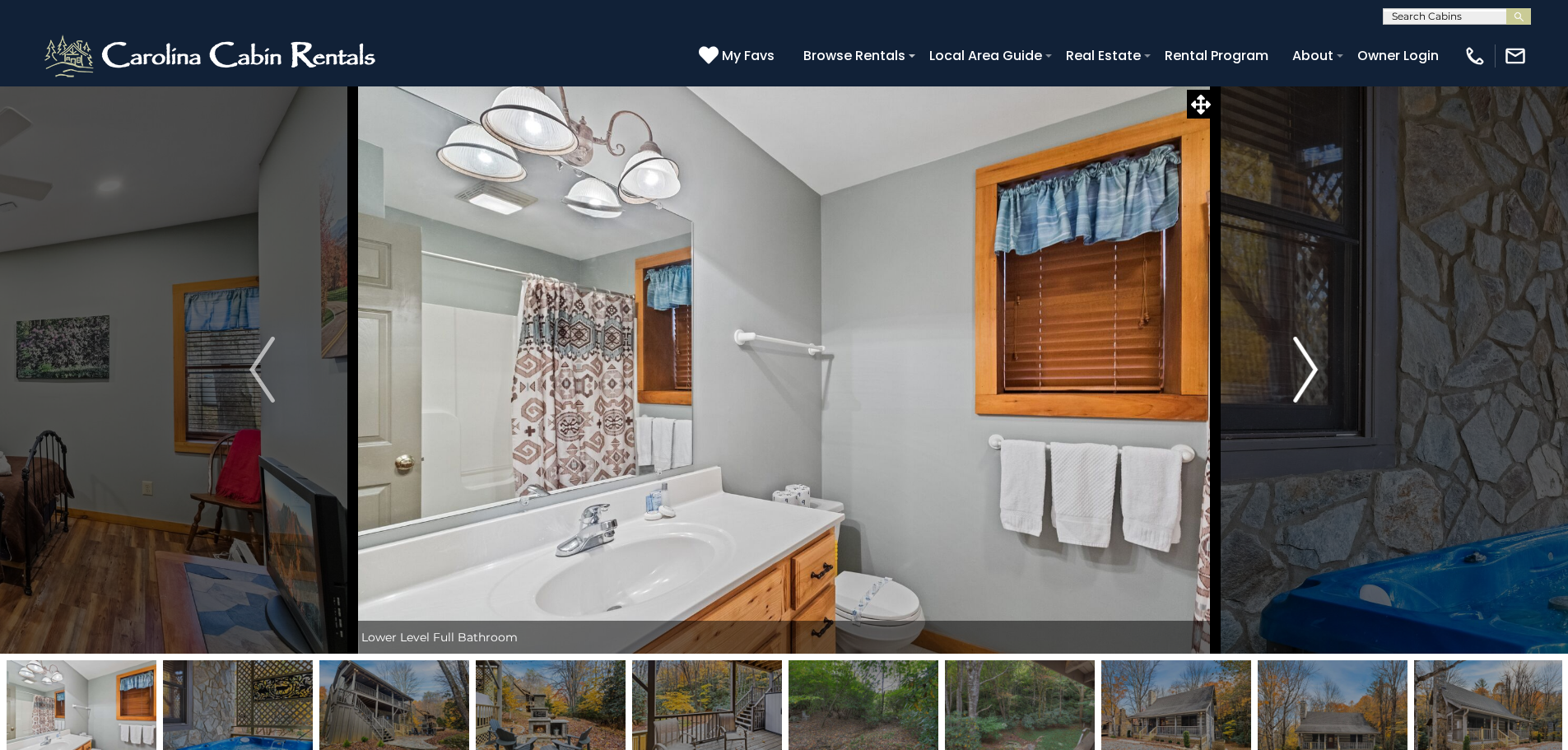
click at [1307, 361] on img "Next" at bounding box center [1305, 369] width 24 height 65
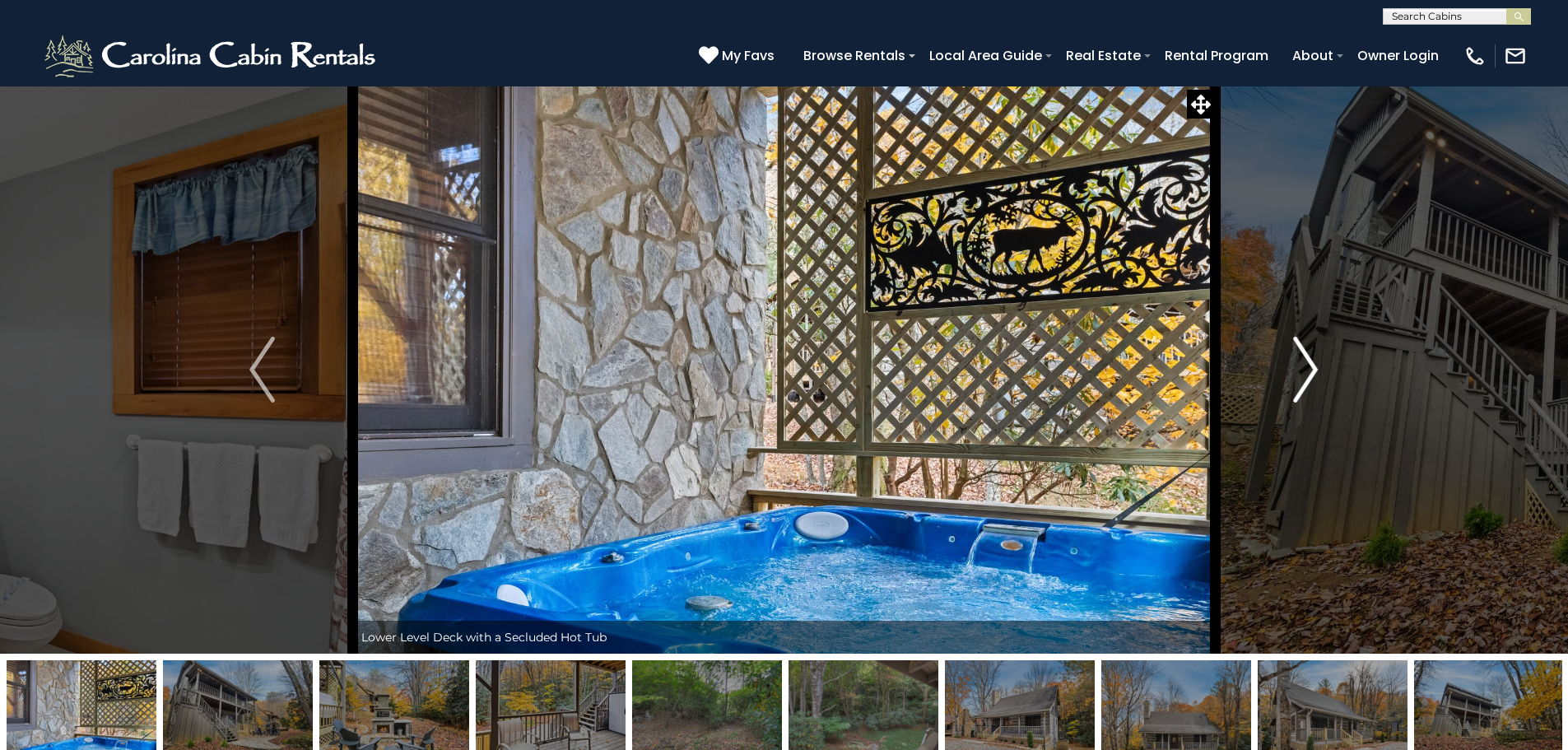
click at [1307, 361] on img "Next" at bounding box center [1305, 369] width 24 height 65
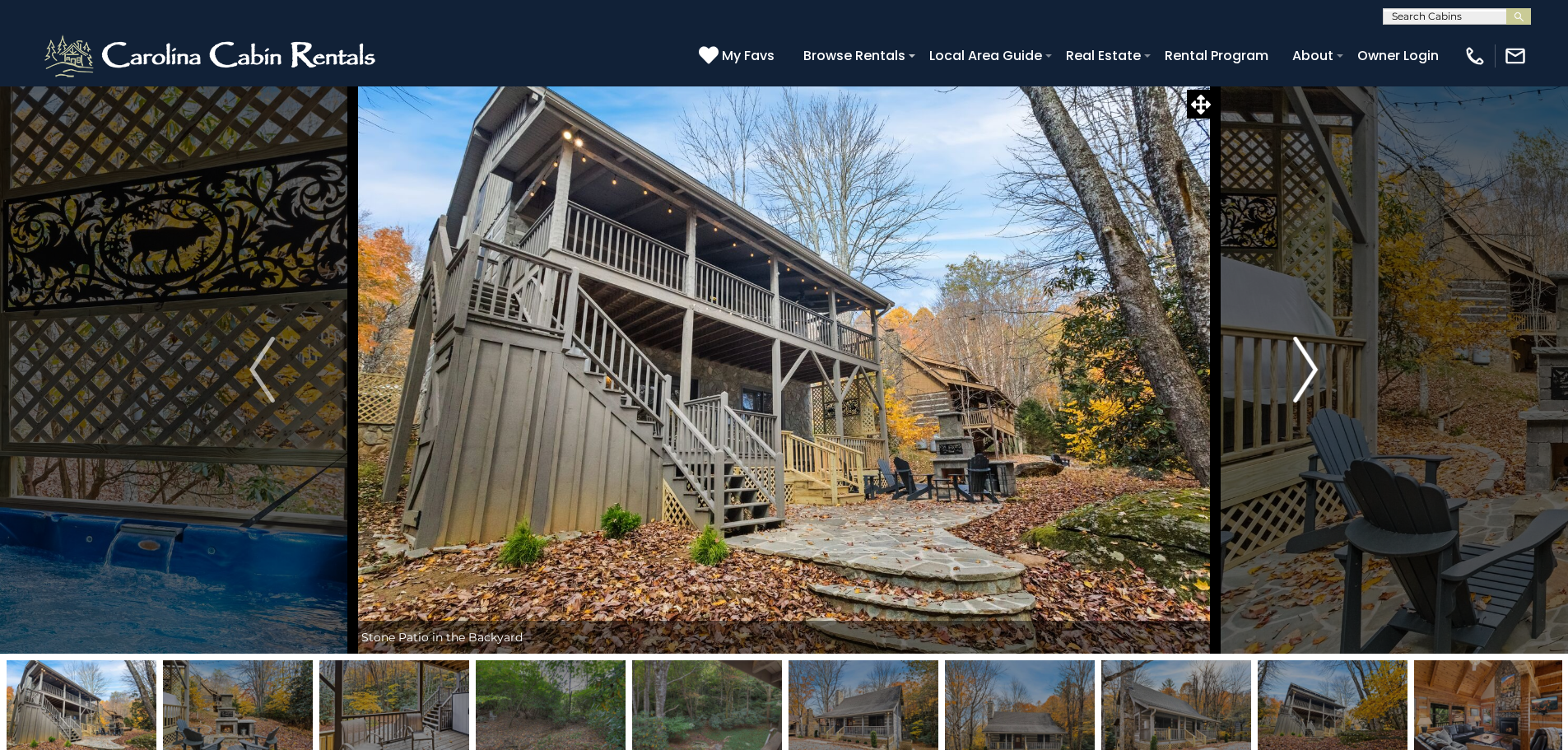
click at [1307, 361] on img "Next" at bounding box center [1305, 369] width 24 height 65
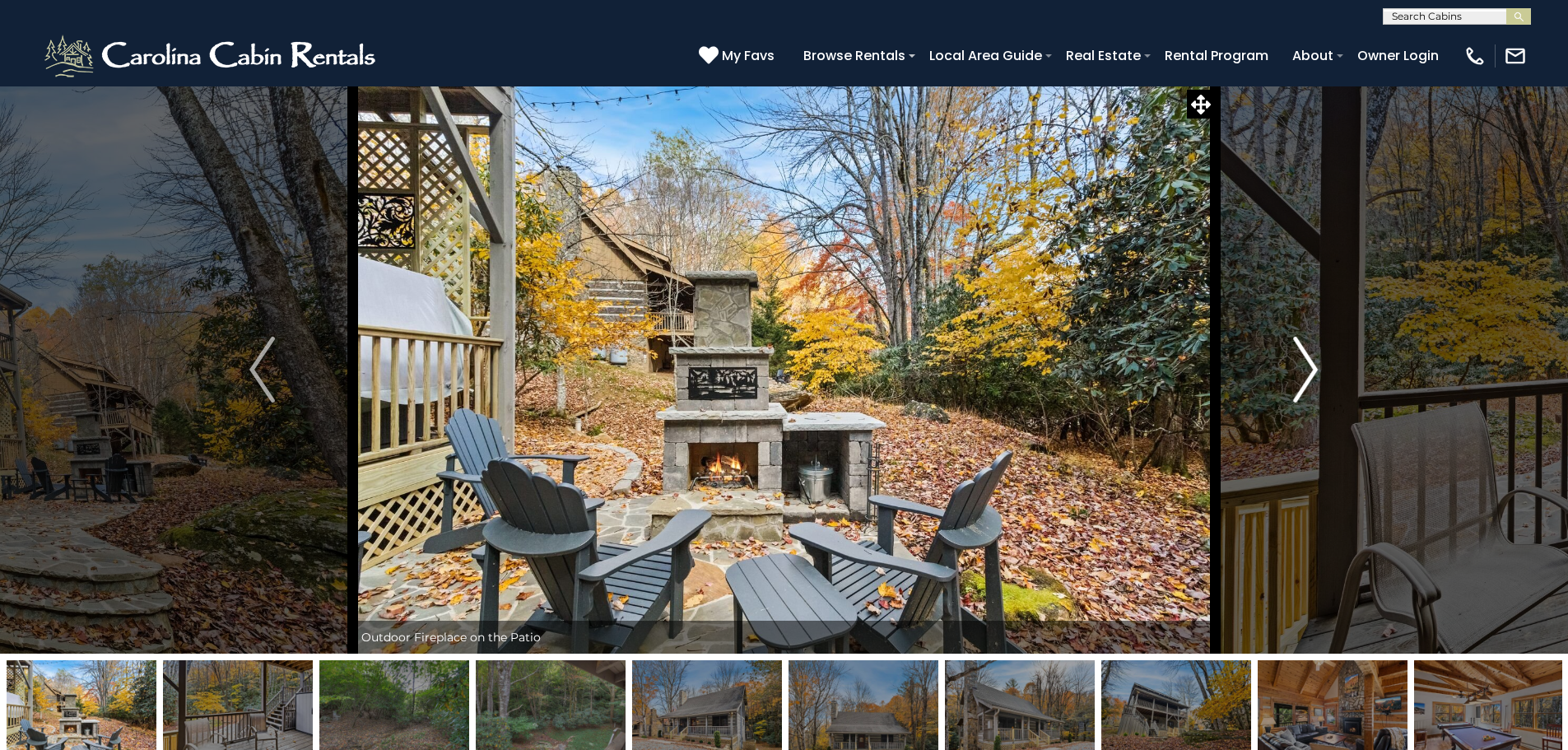
click at [1307, 361] on img "Next" at bounding box center [1305, 369] width 24 height 65
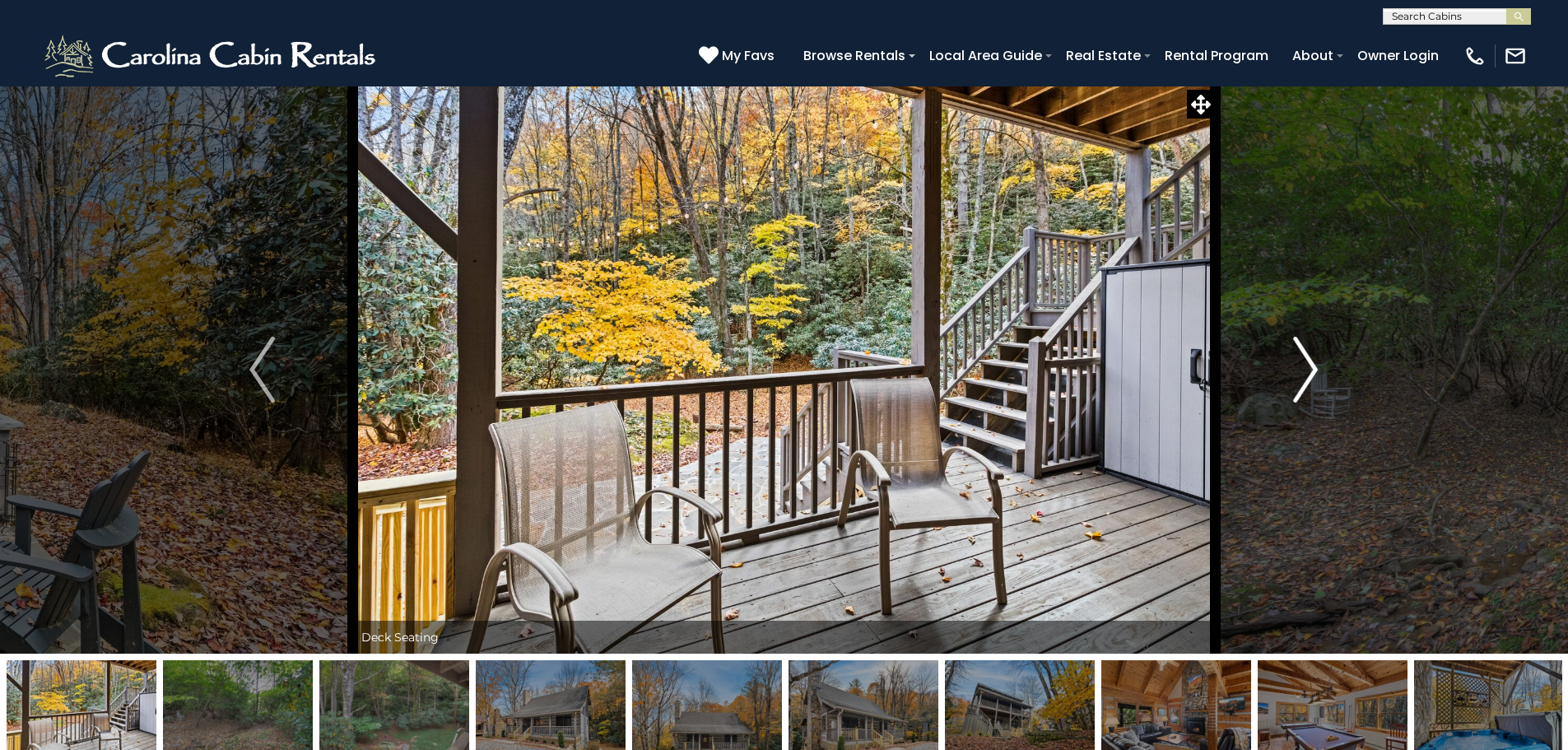
click at [1307, 361] on img "Next" at bounding box center [1305, 369] width 24 height 65
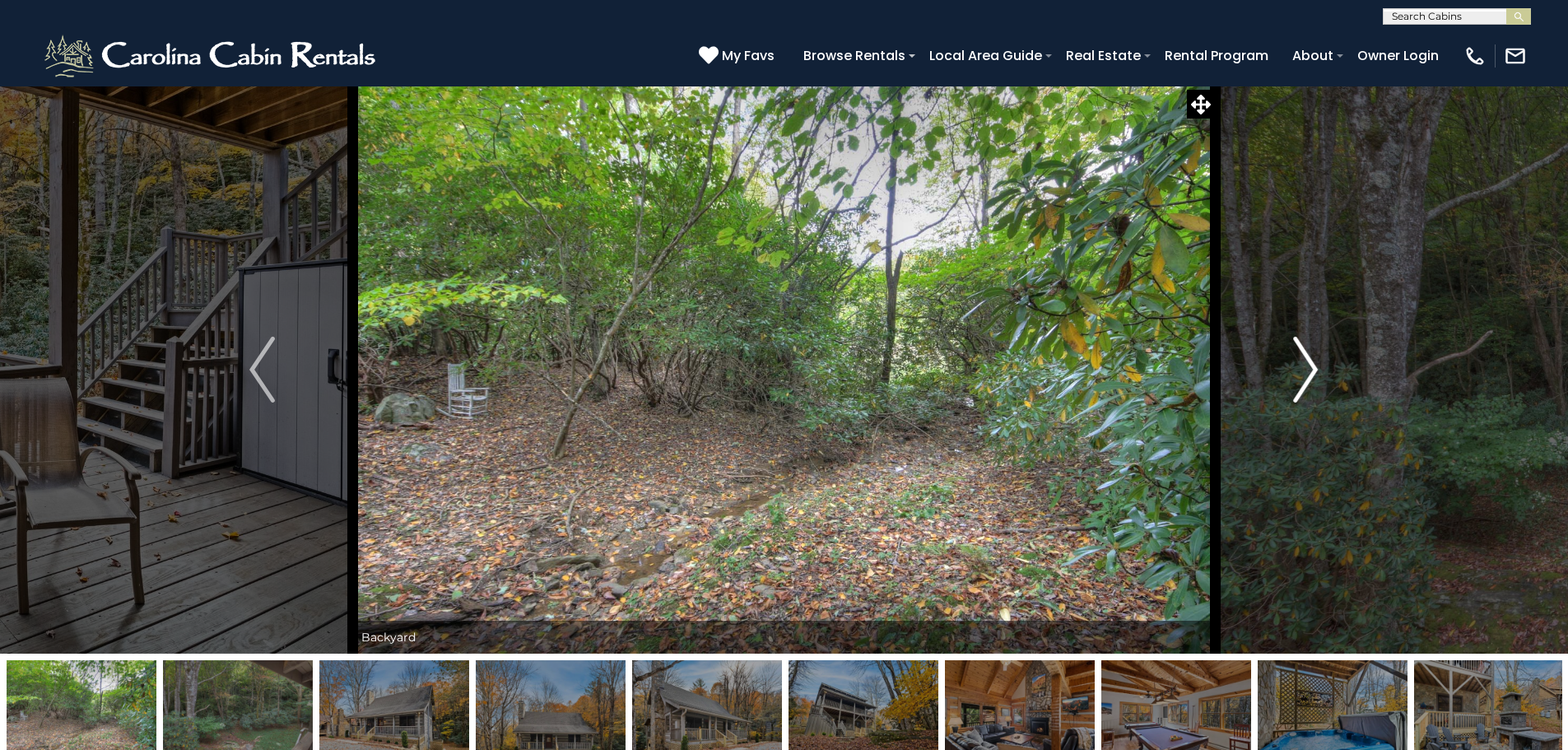
click at [1307, 361] on img "Next" at bounding box center [1305, 369] width 24 height 65
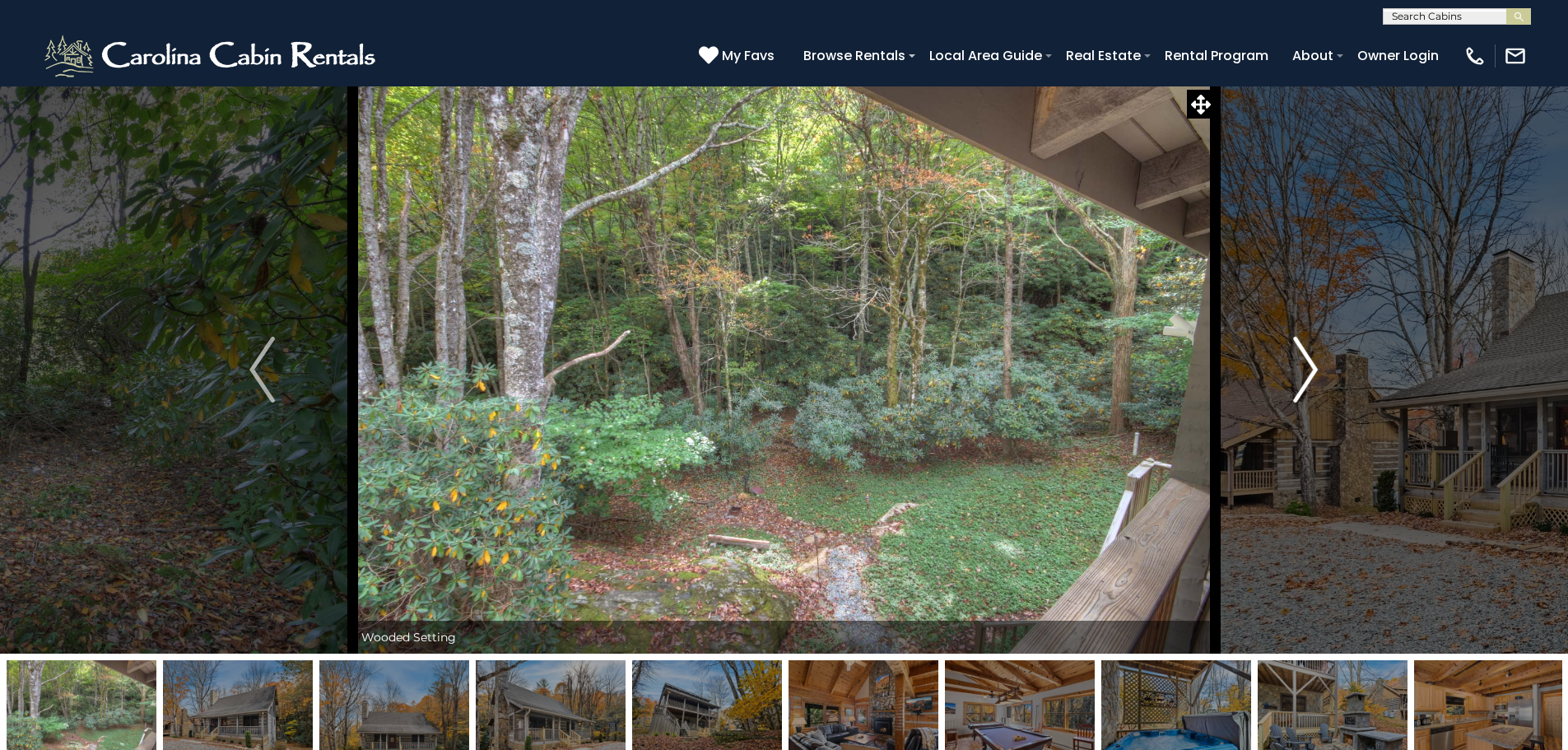
click at [1307, 361] on img "Next" at bounding box center [1305, 369] width 24 height 65
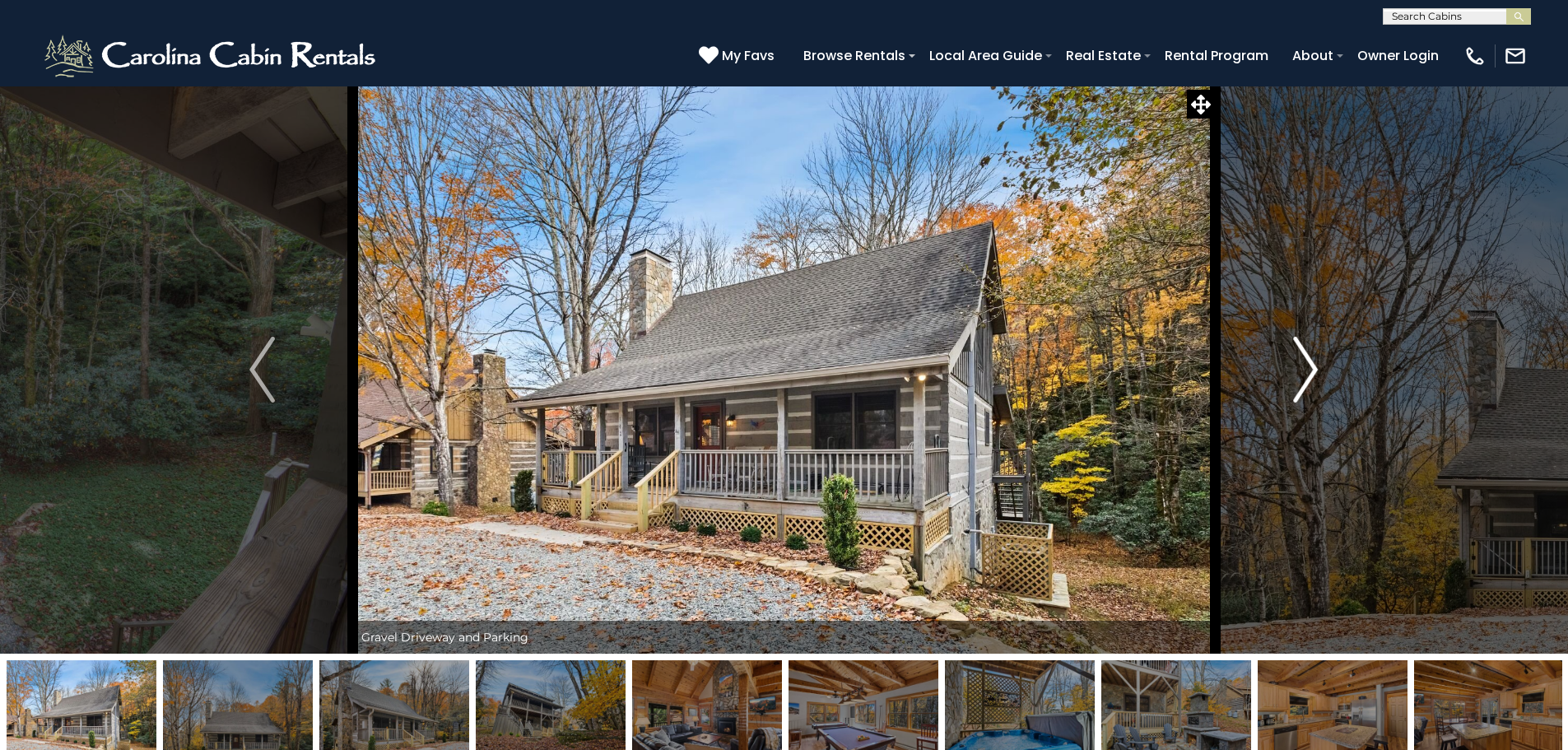
click at [1307, 361] on img "Next" at bounding box center [1305, 369] width 24 height 65
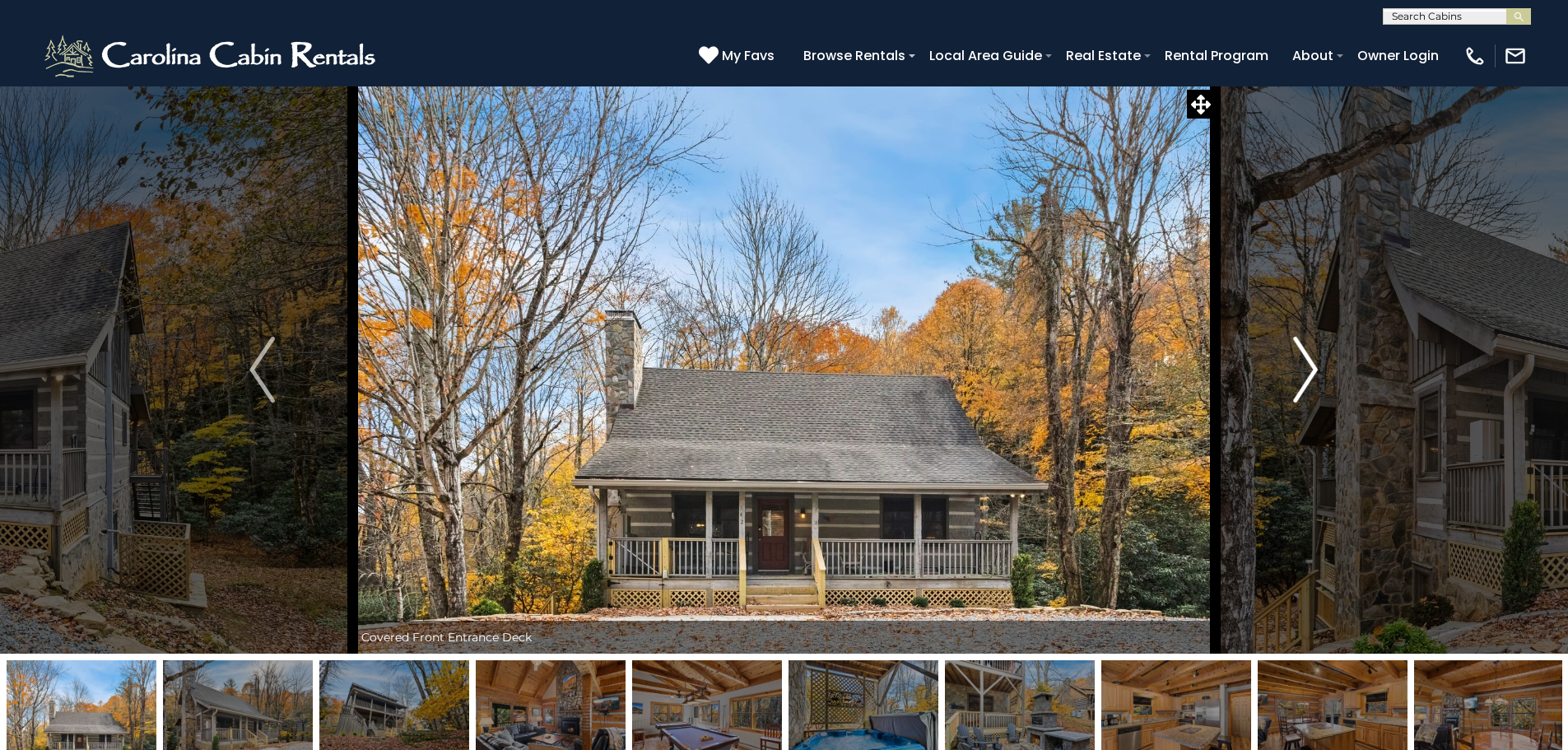
click at [1307, 361] on img "Next" at bounding box center [1305, 369] width 24 height 65
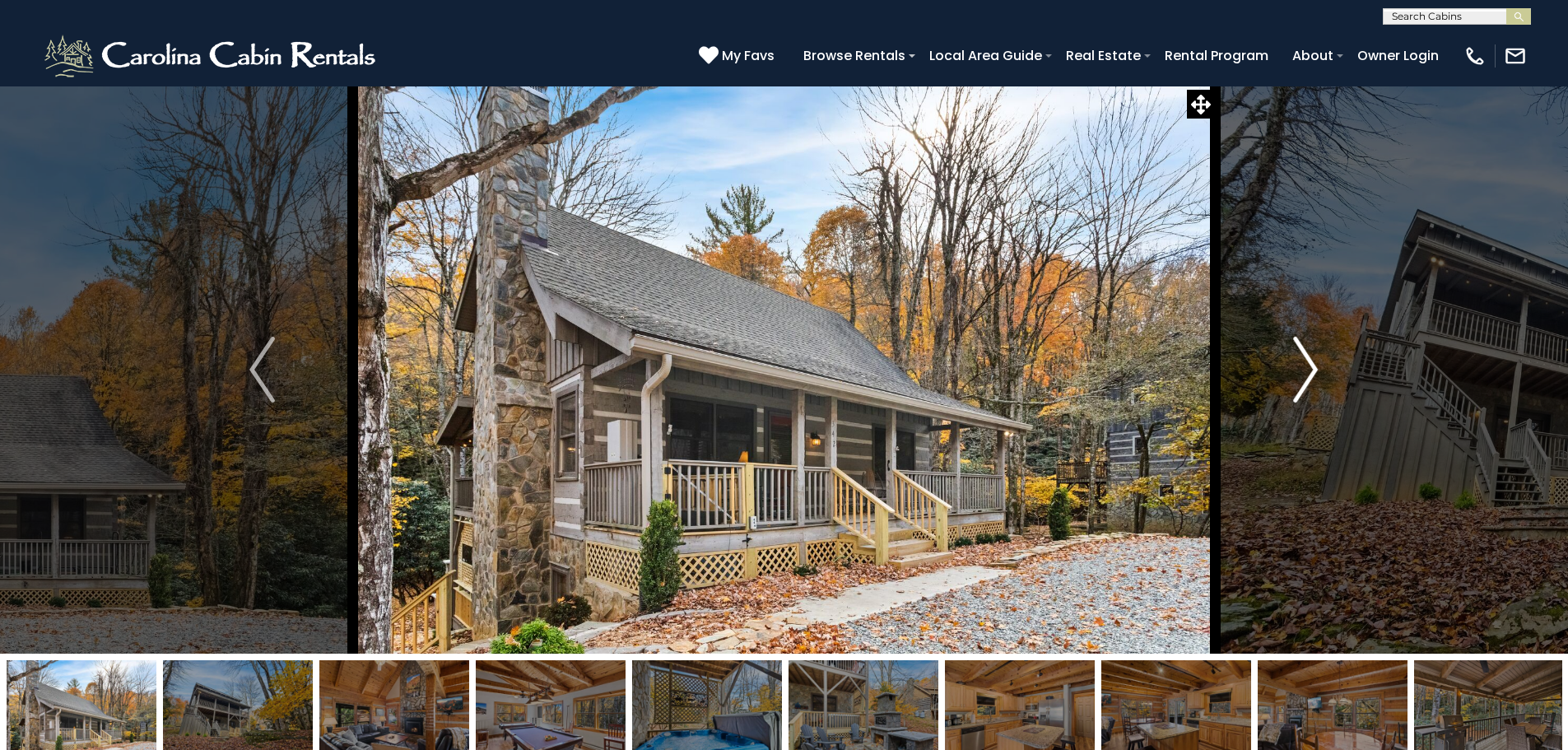
click at [1307, 361] on img "Next" at bounding box center [1305, 369] width 24 height 65
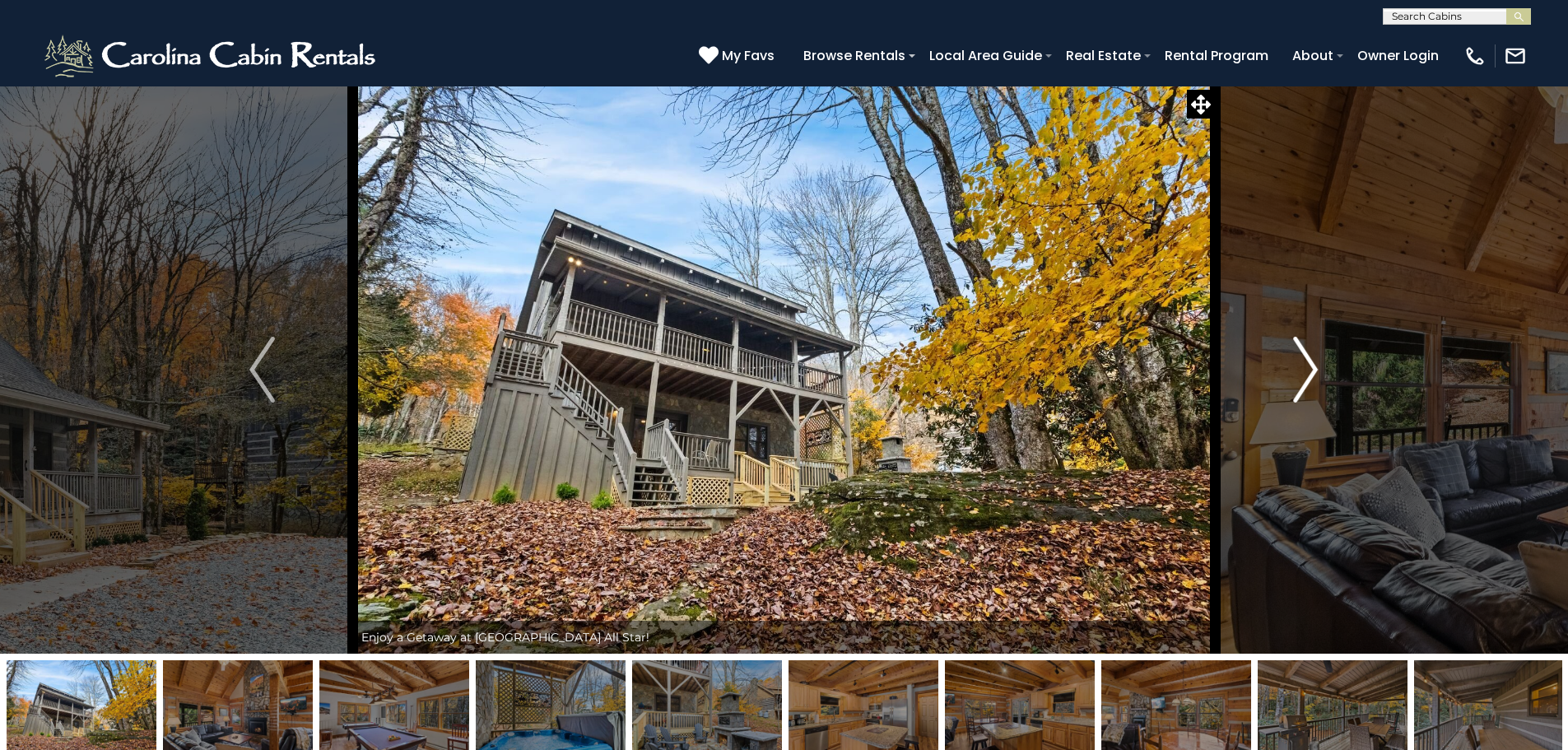
click at [1307, 361] on img "Next" at bounding box center [1305, 369] width 24 height 65
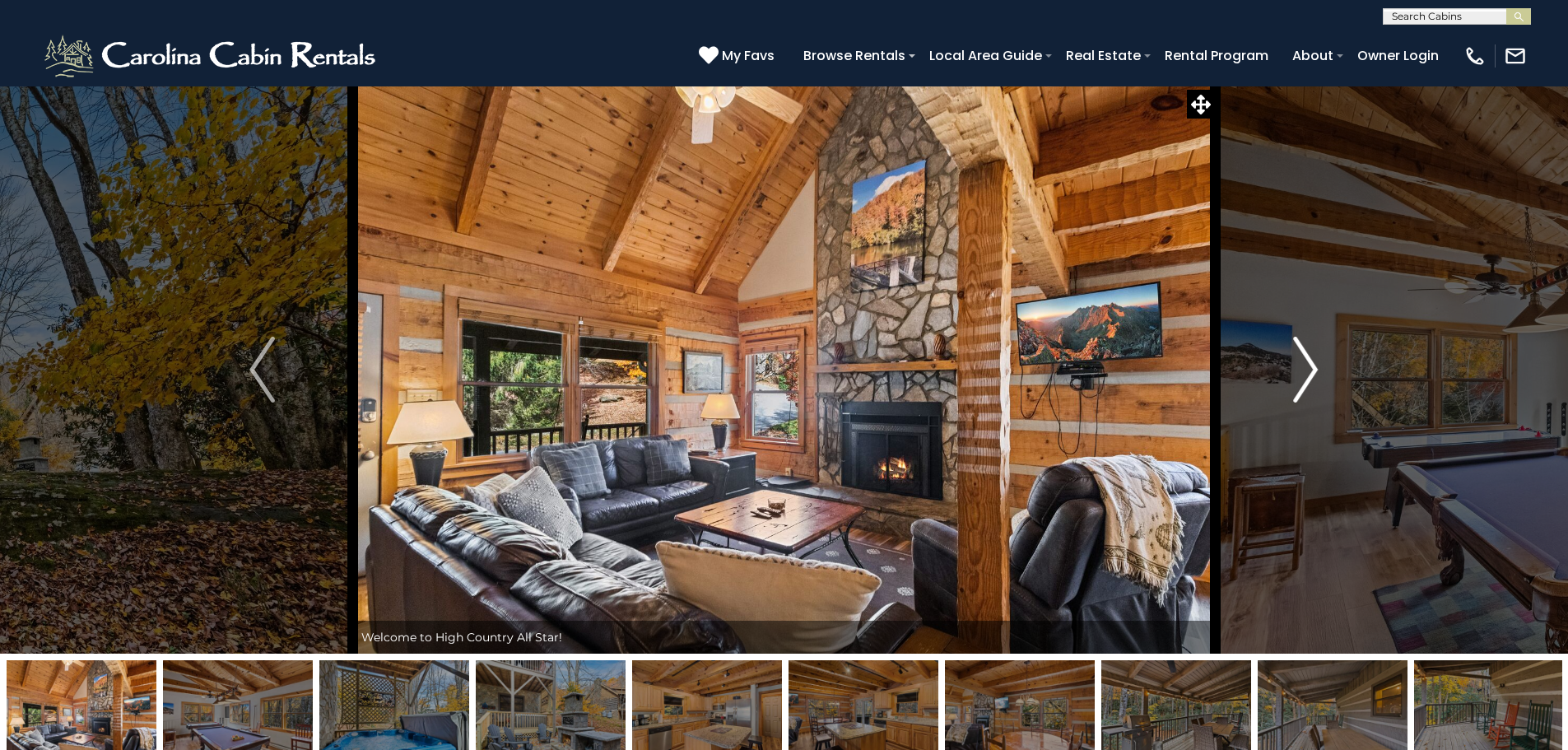
click at [1307, 361] on img "Next" at bounding box center [1305, 369] width 24 height 65
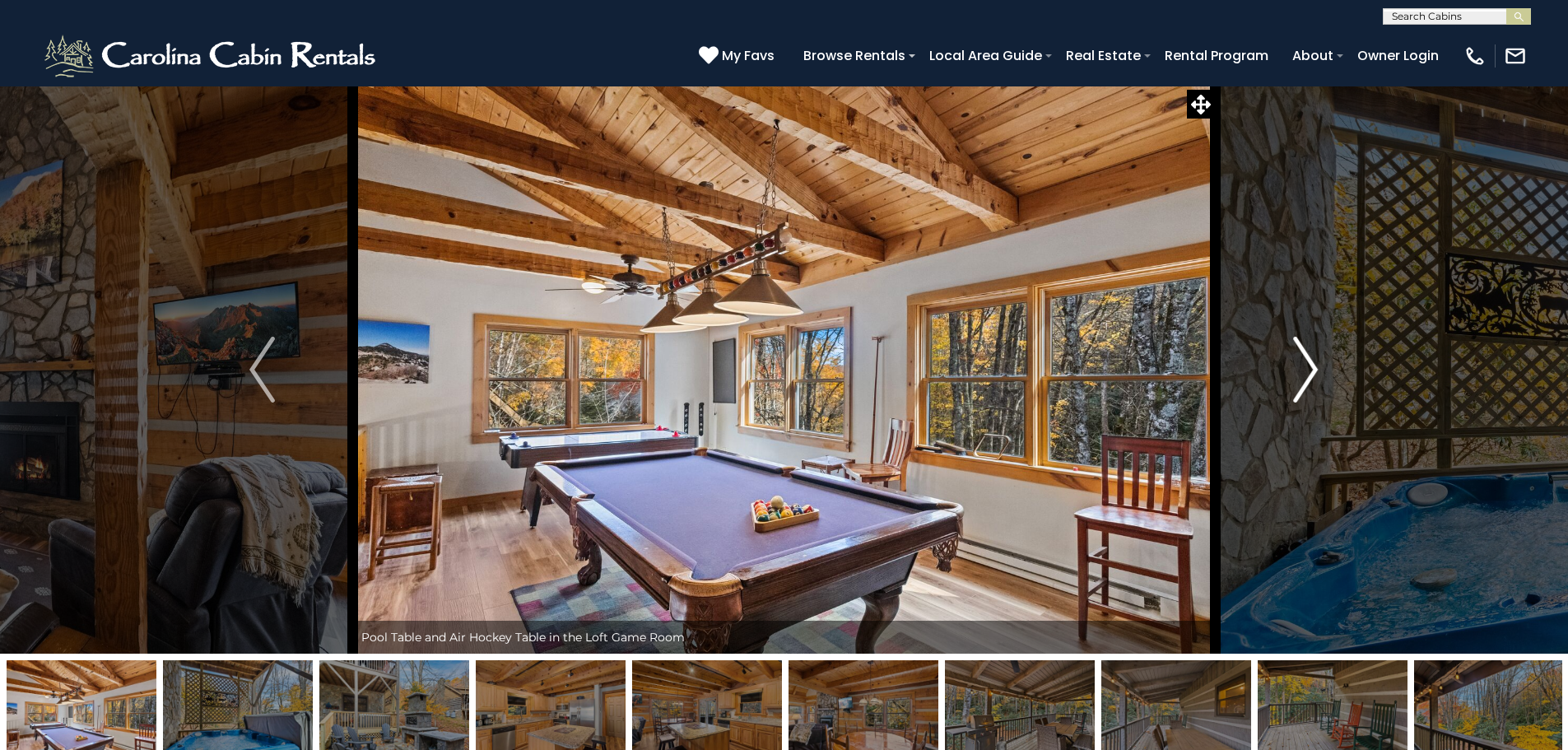
click at [1302, 364] on img "Next" at bounding box center [1305, 369] width 24 height 65
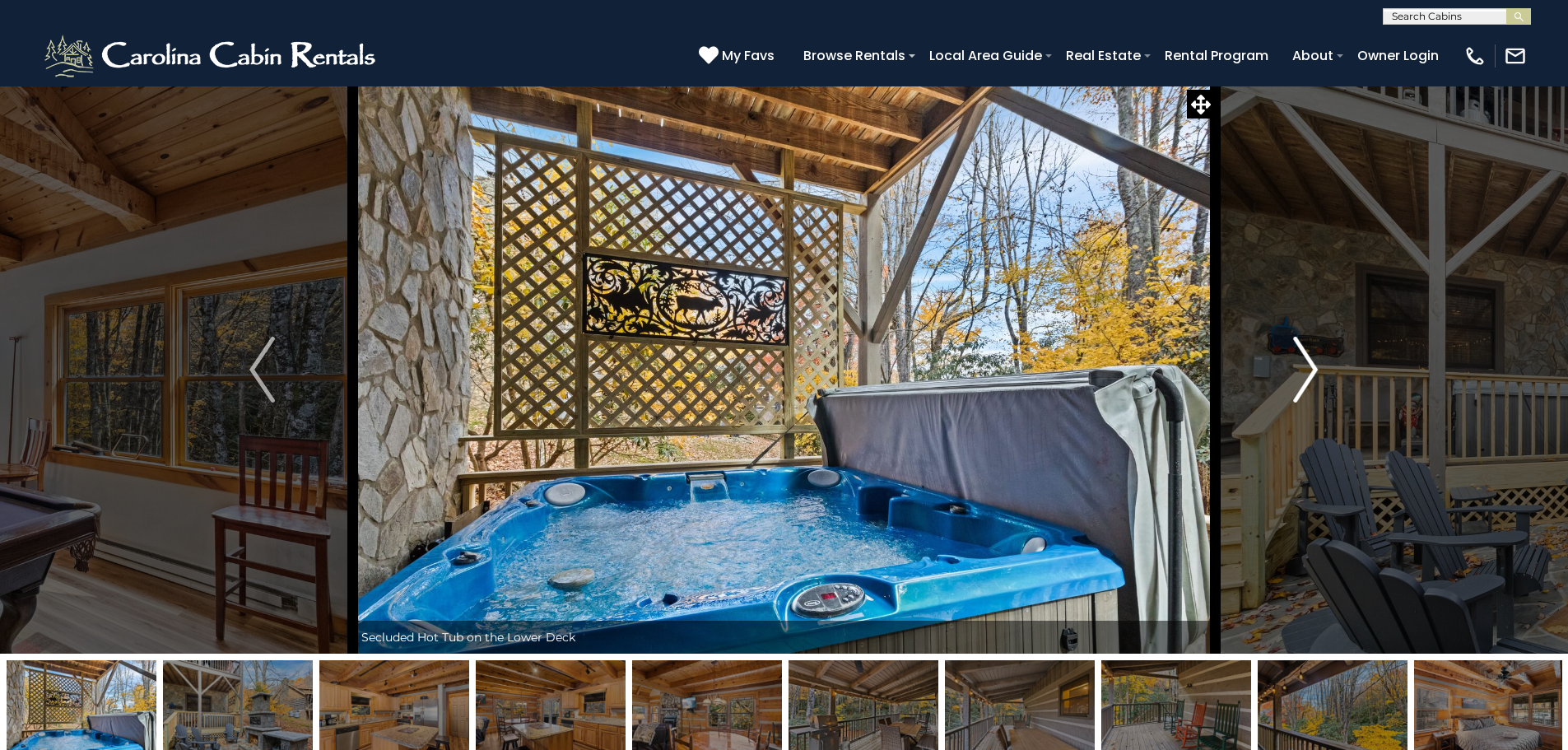
click at [1302, 364] on img "Next" at bounding box center [1305, 369] width 24 height 65
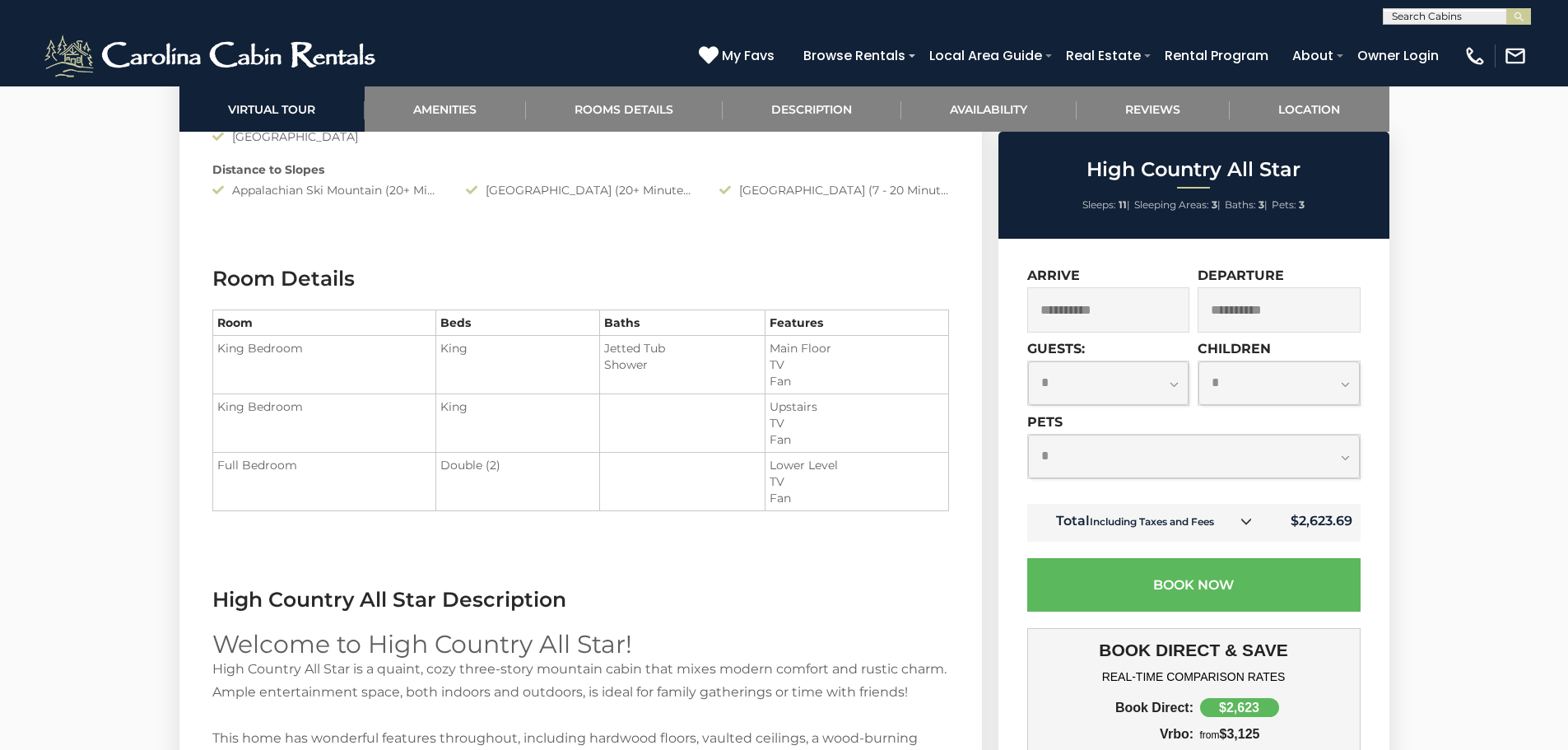
scroll to position [1893, 0]
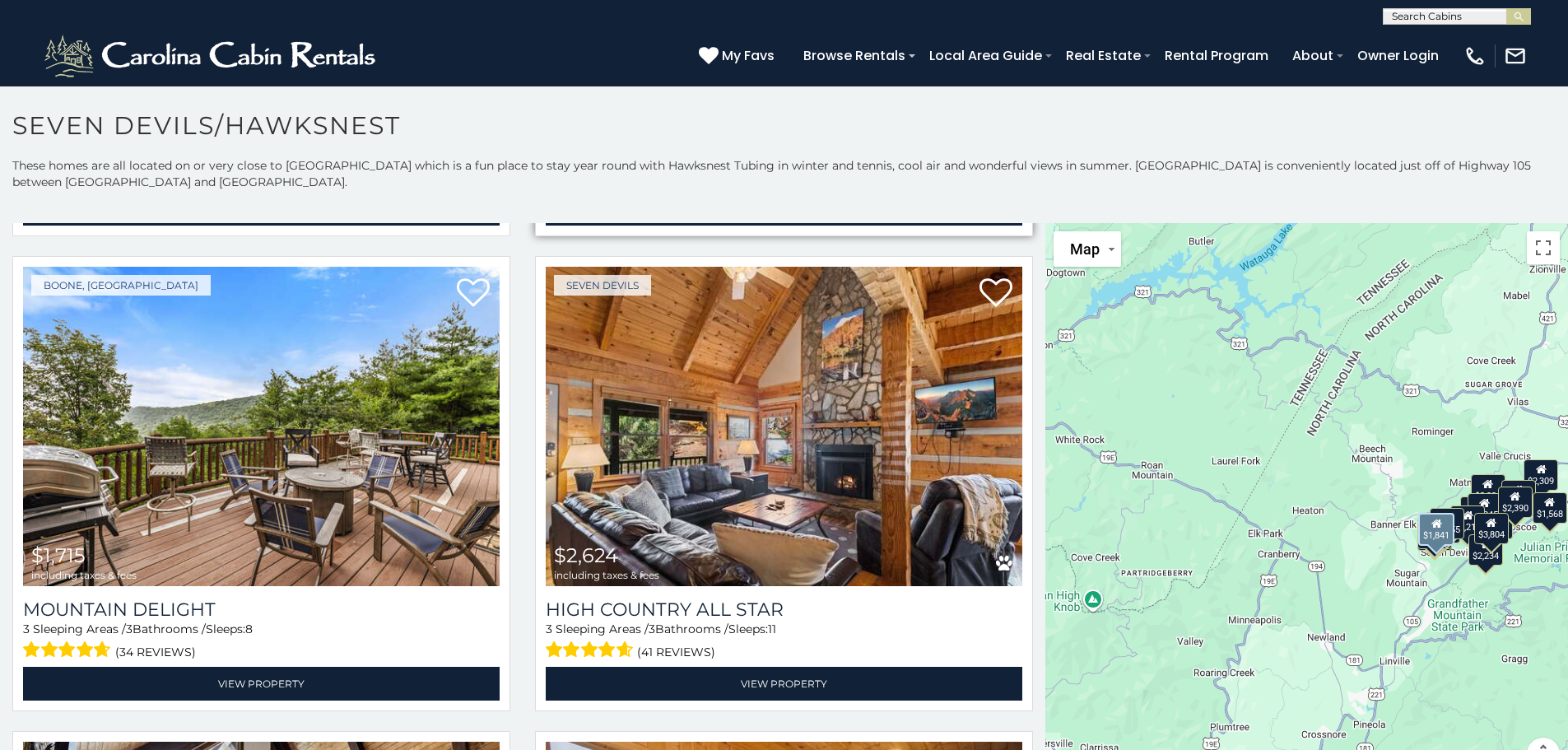
scroll to position [494, 0]
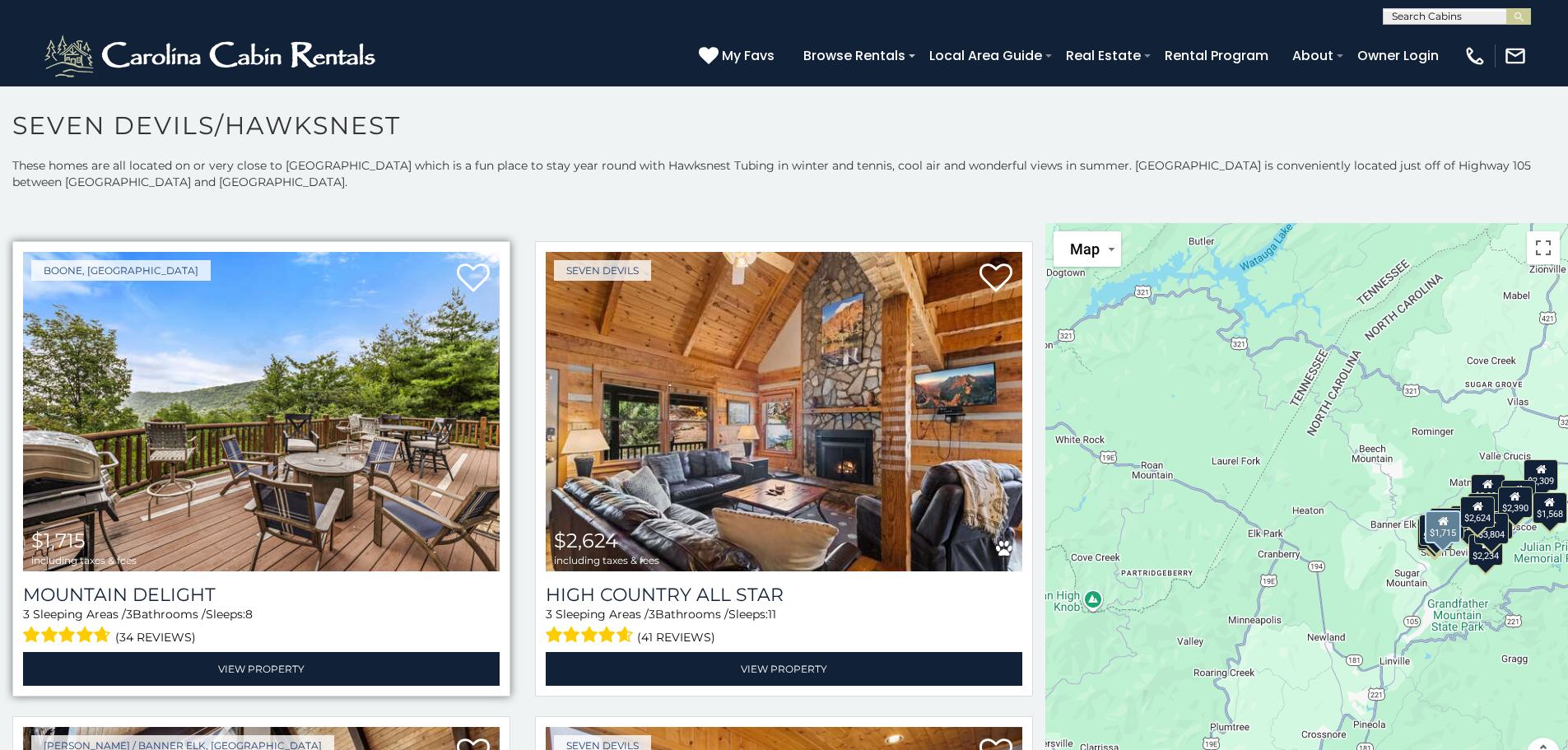
click at [213, 433] on img at bounding box center [261, 411] width 476 height 319
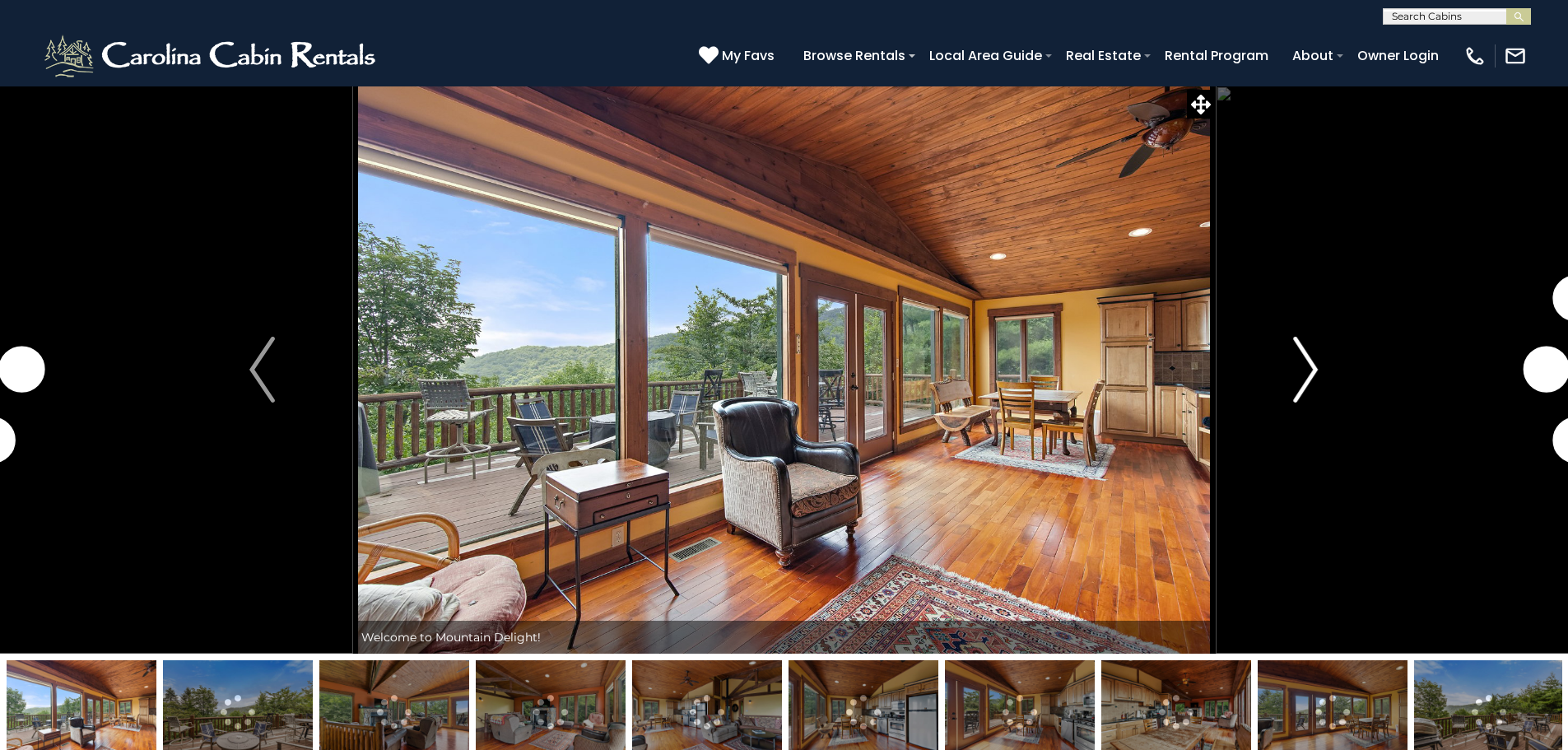
click at [1314, 368] on img "Next" at bounding box center [1305, 369] width 24 height 65
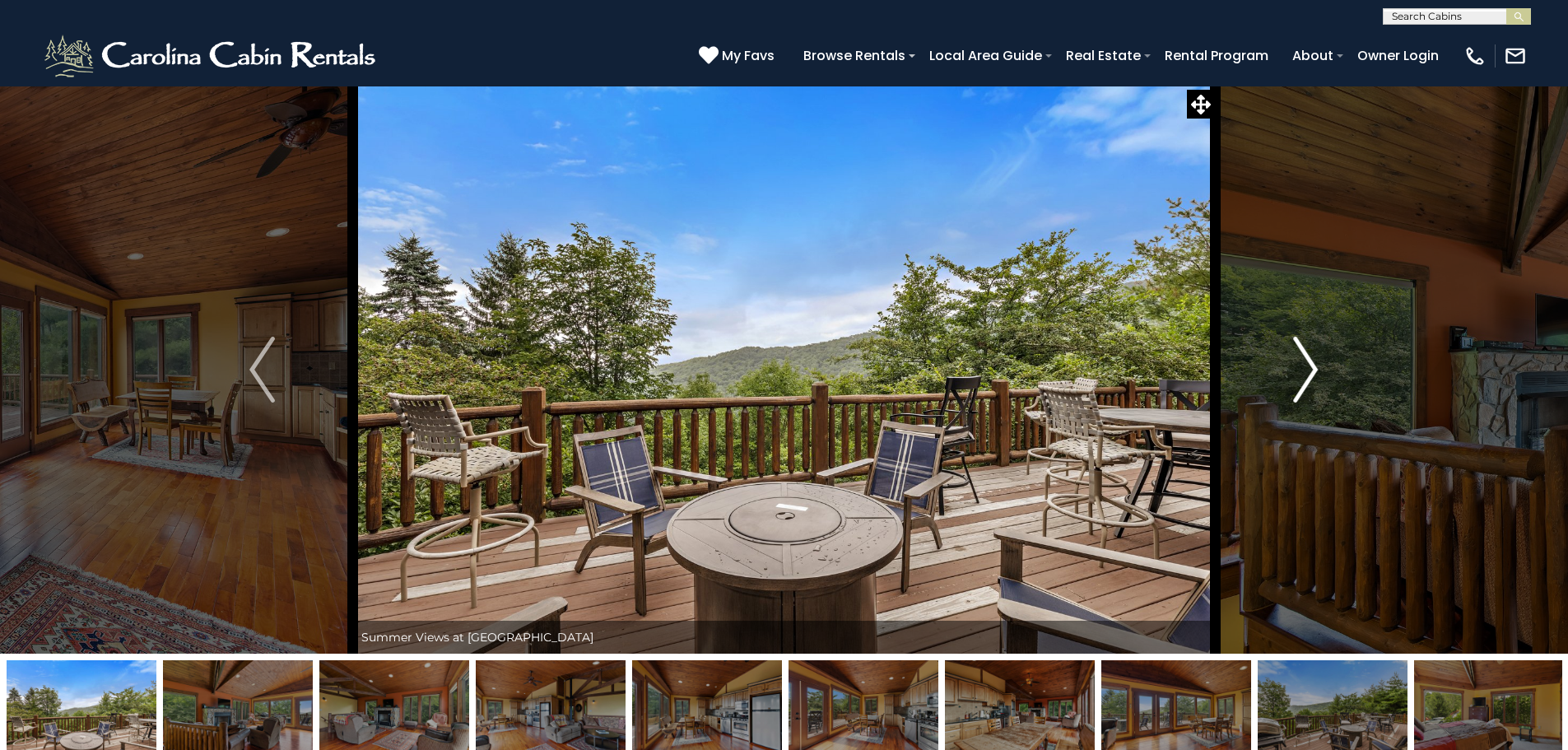
click at [1314, 368] on img "Next" at bounding box center [1305, 369] width 24 height 65
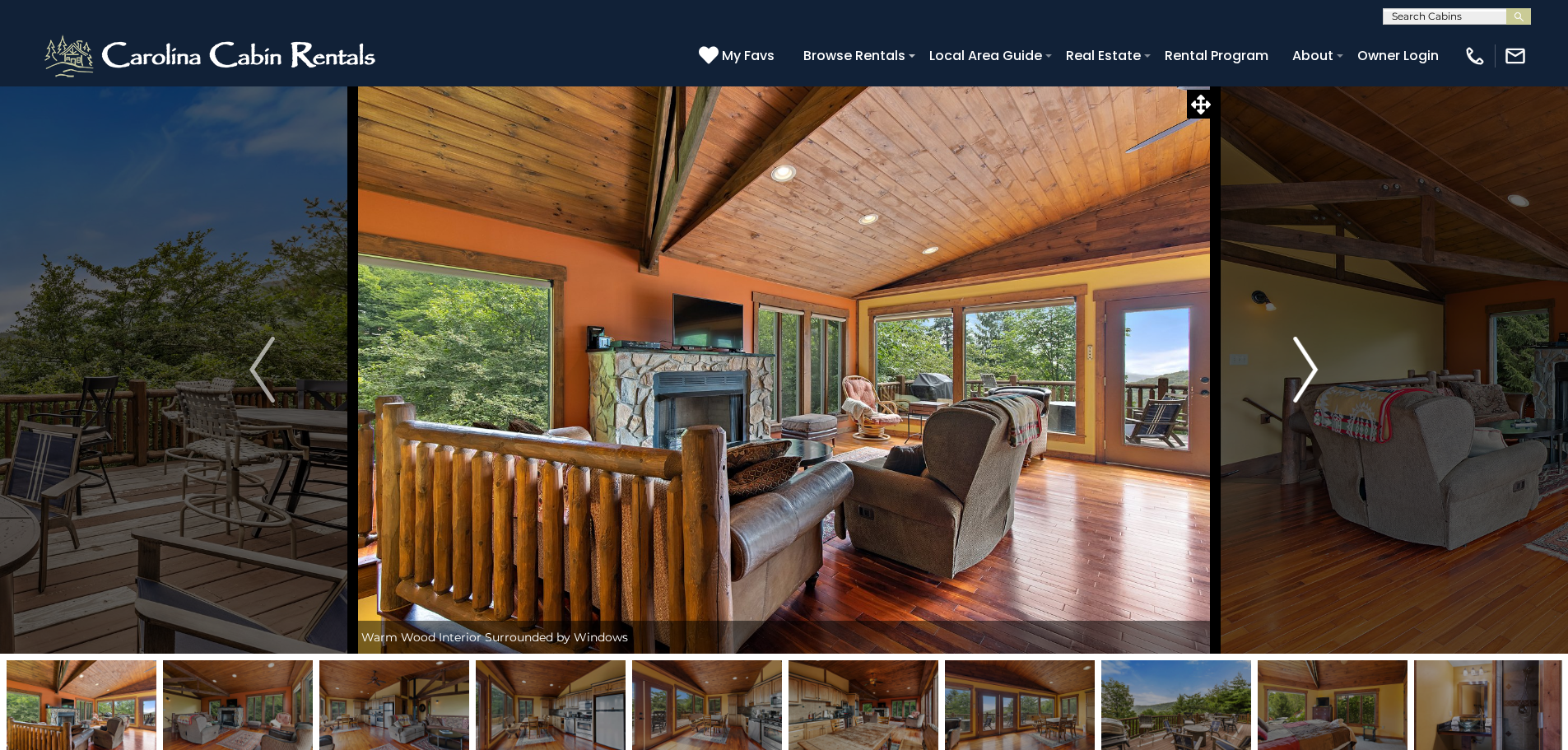
click at [1314, 368] on img "Next" at bounding box center [1305, 369] width 24 height 65
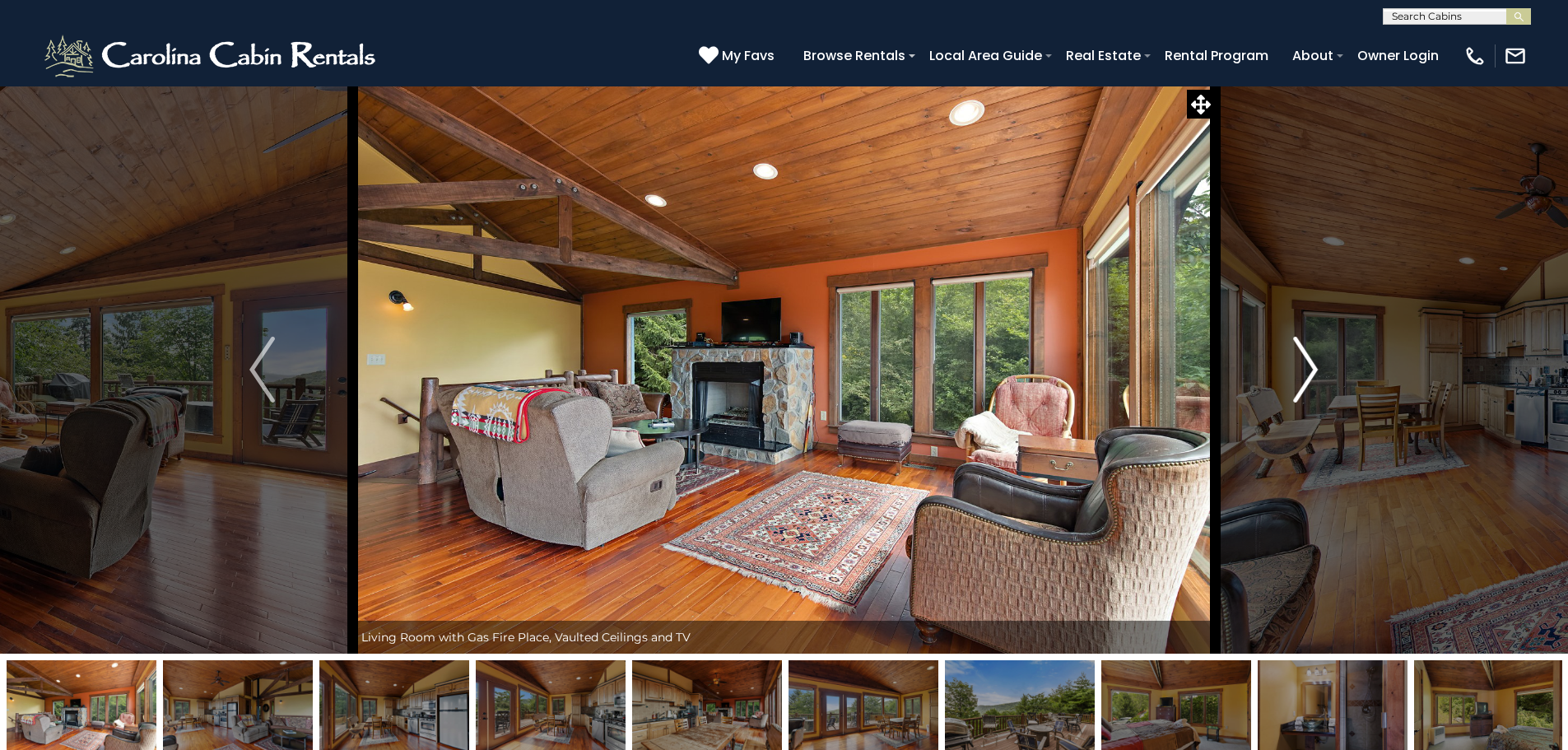
click at [1314, 368] on img "Next" at bounding box center [1305, 369] width 24 height 65
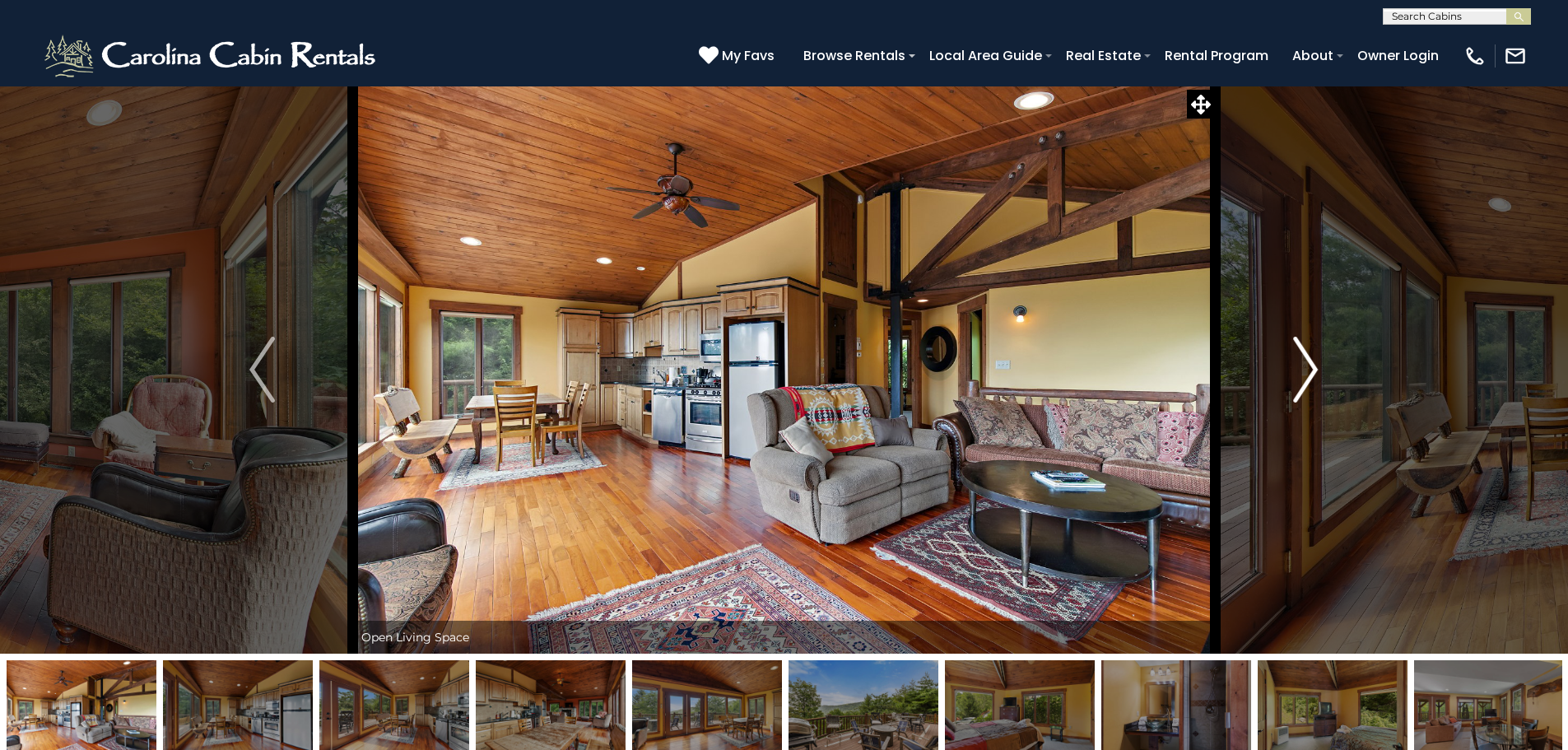
click at [1314, 368] on img "Next" at bounding box center [1305, 369] width 24 height 65
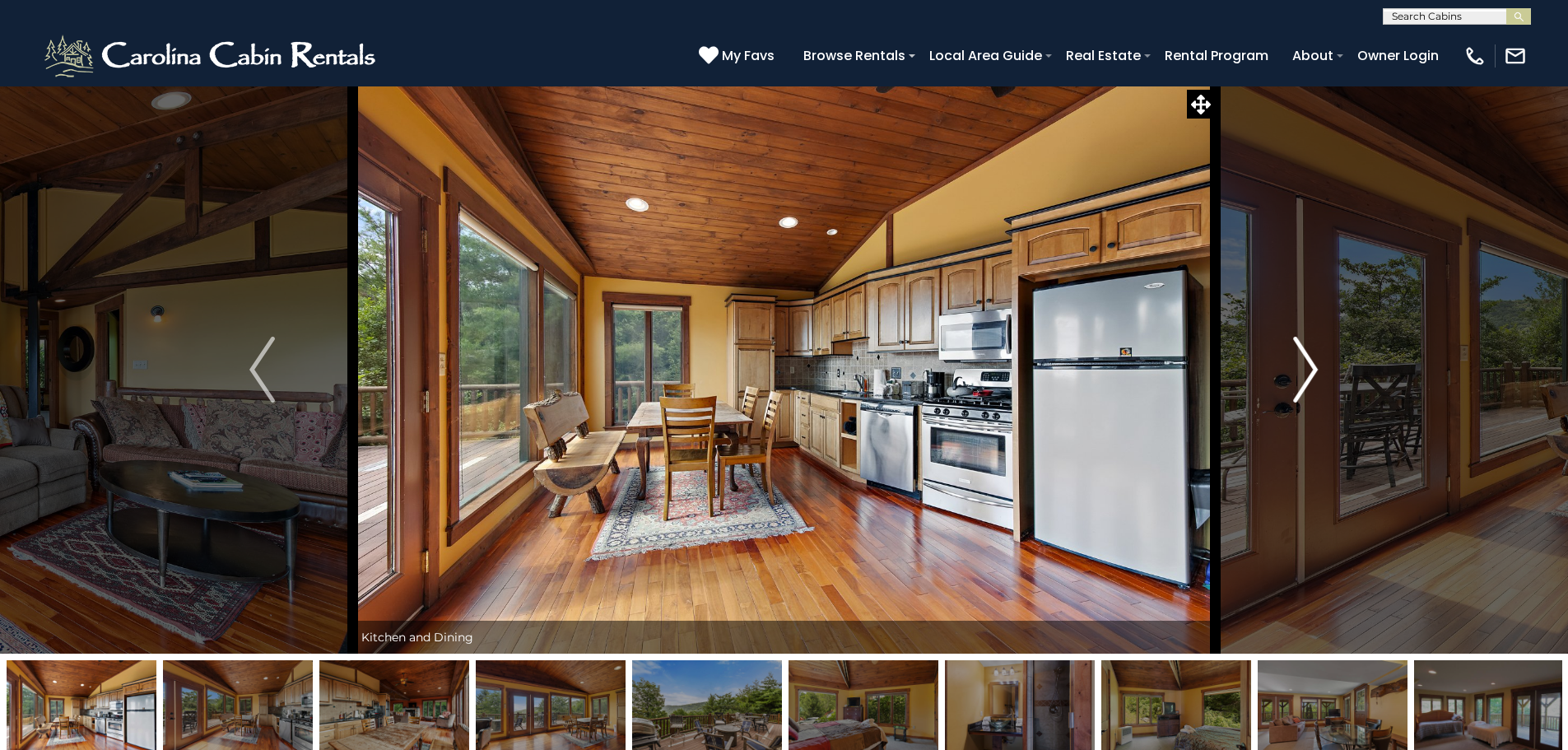
click at [1314, 368] on img "Next" at bounding box center [1305, 369] width 24 height 65
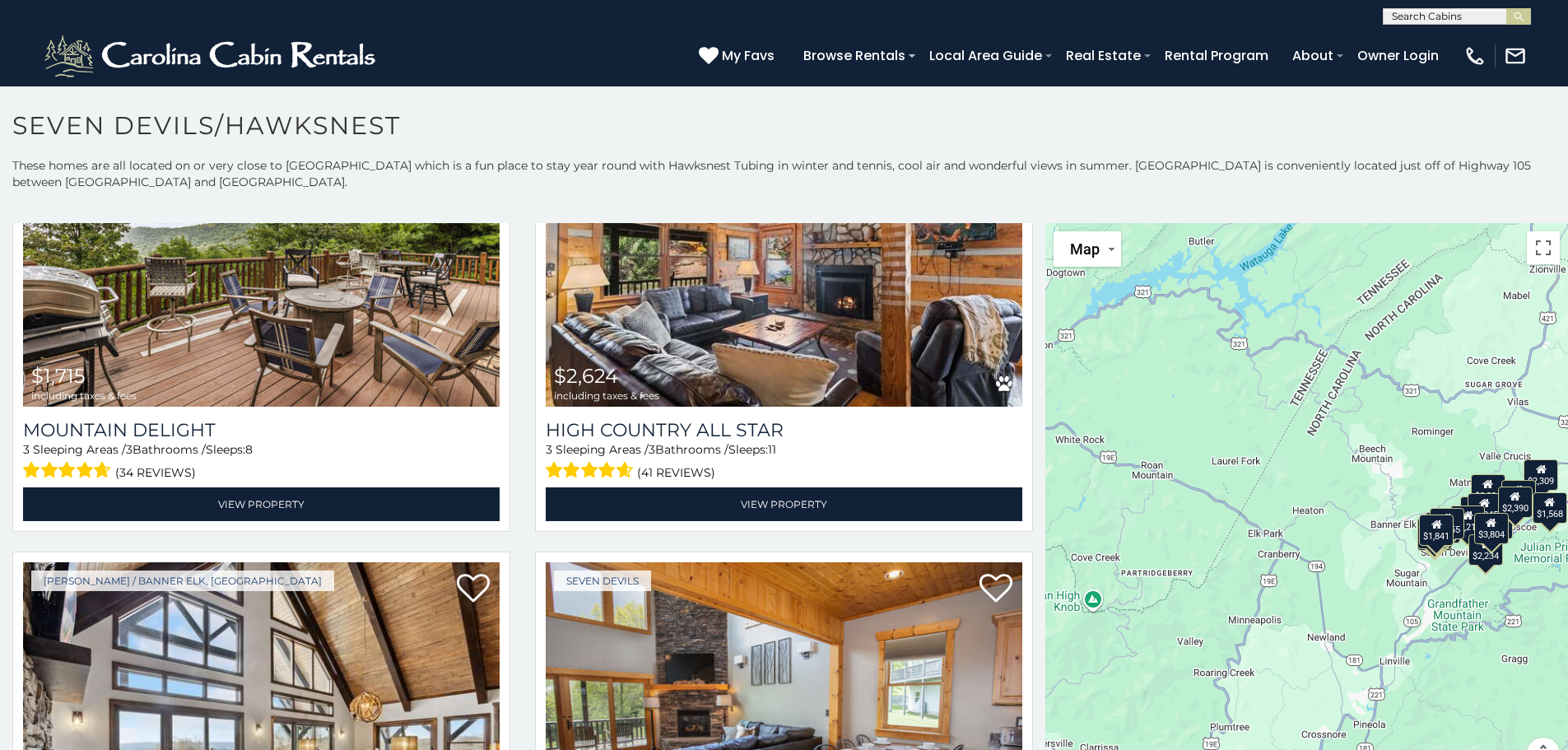
scroll to position [905, 0]
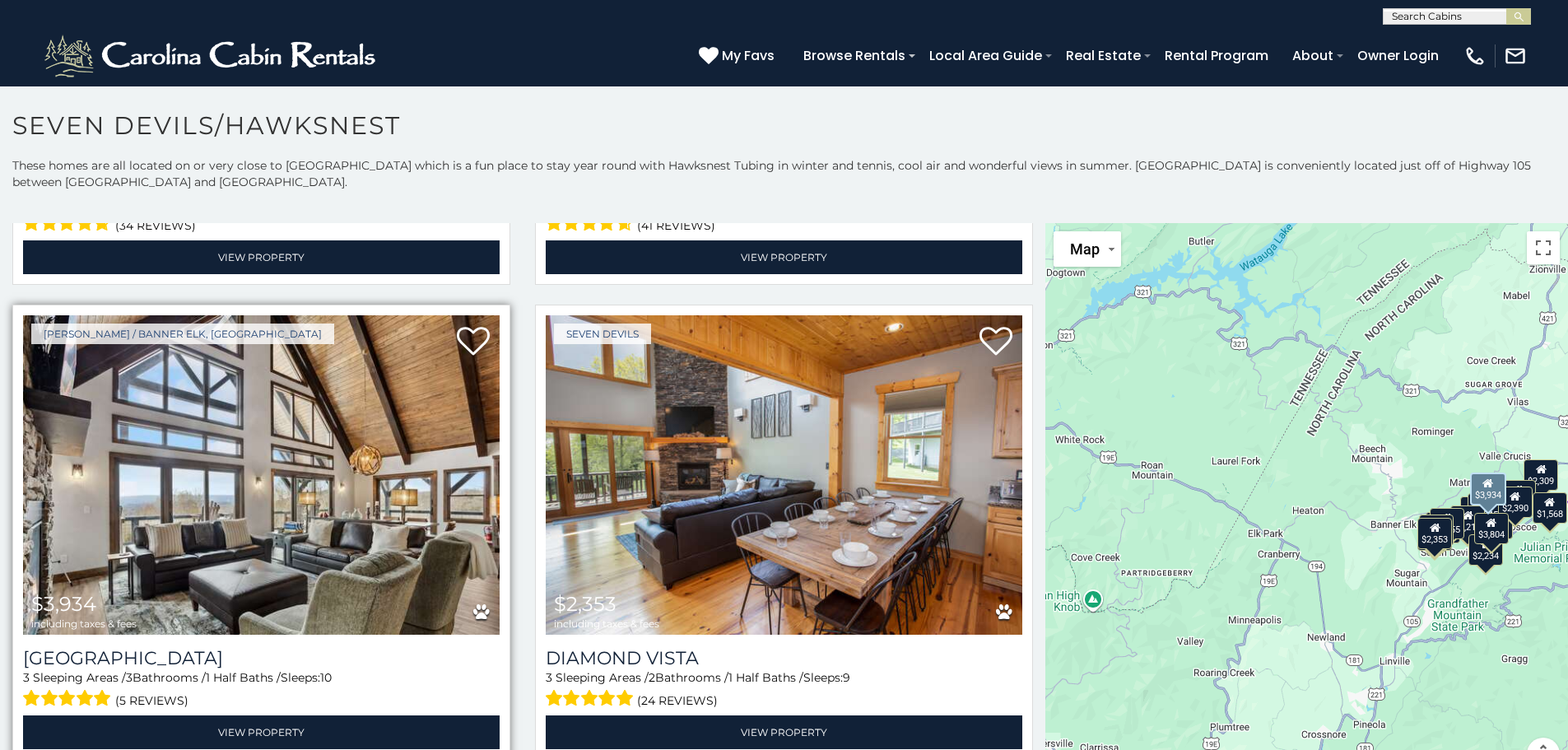
click at [306, 448] on img at bounding box center [261, 474] width 476 height 319
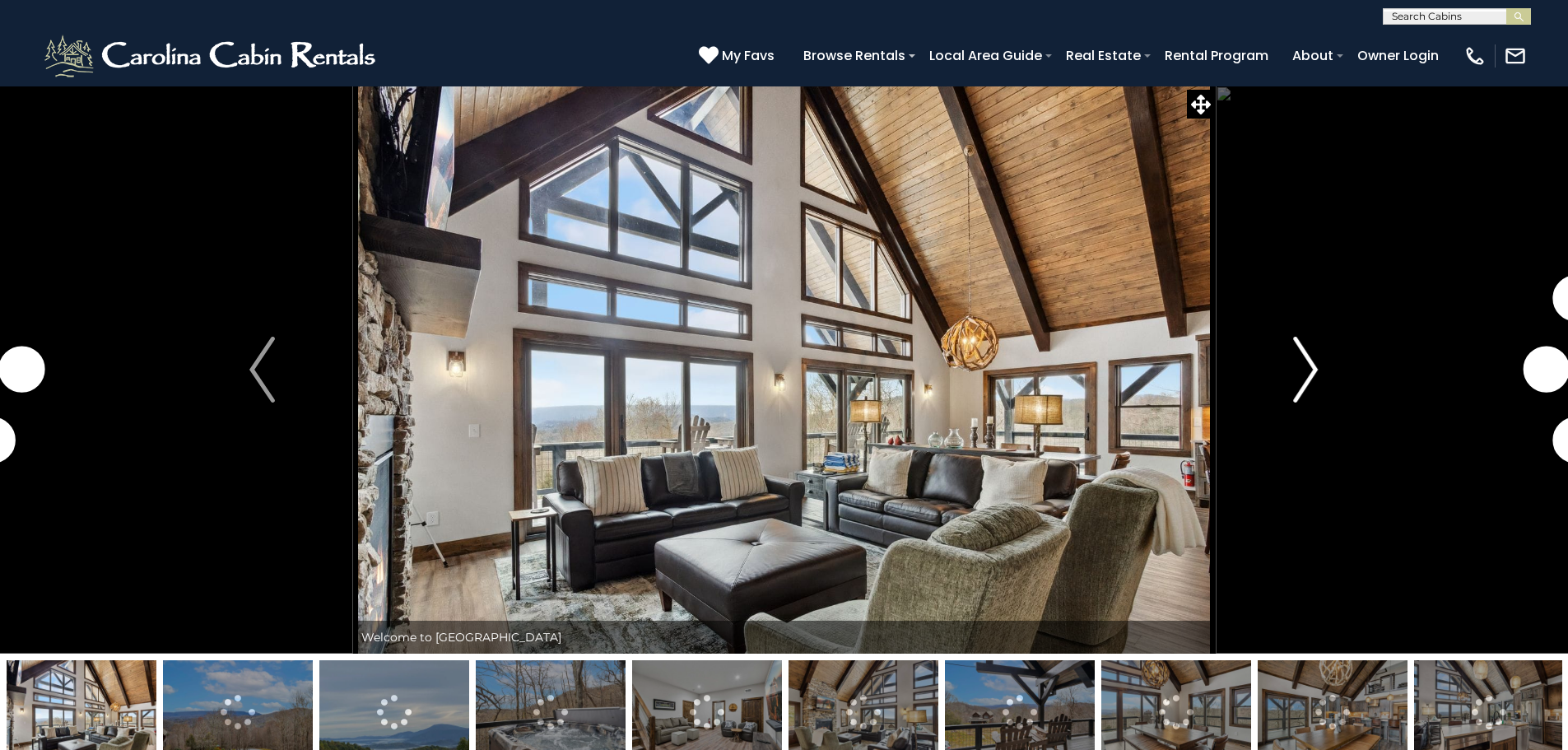
click at [1298, 353] on img "Next" at bounding box center [1305, 369] width 24 height 65
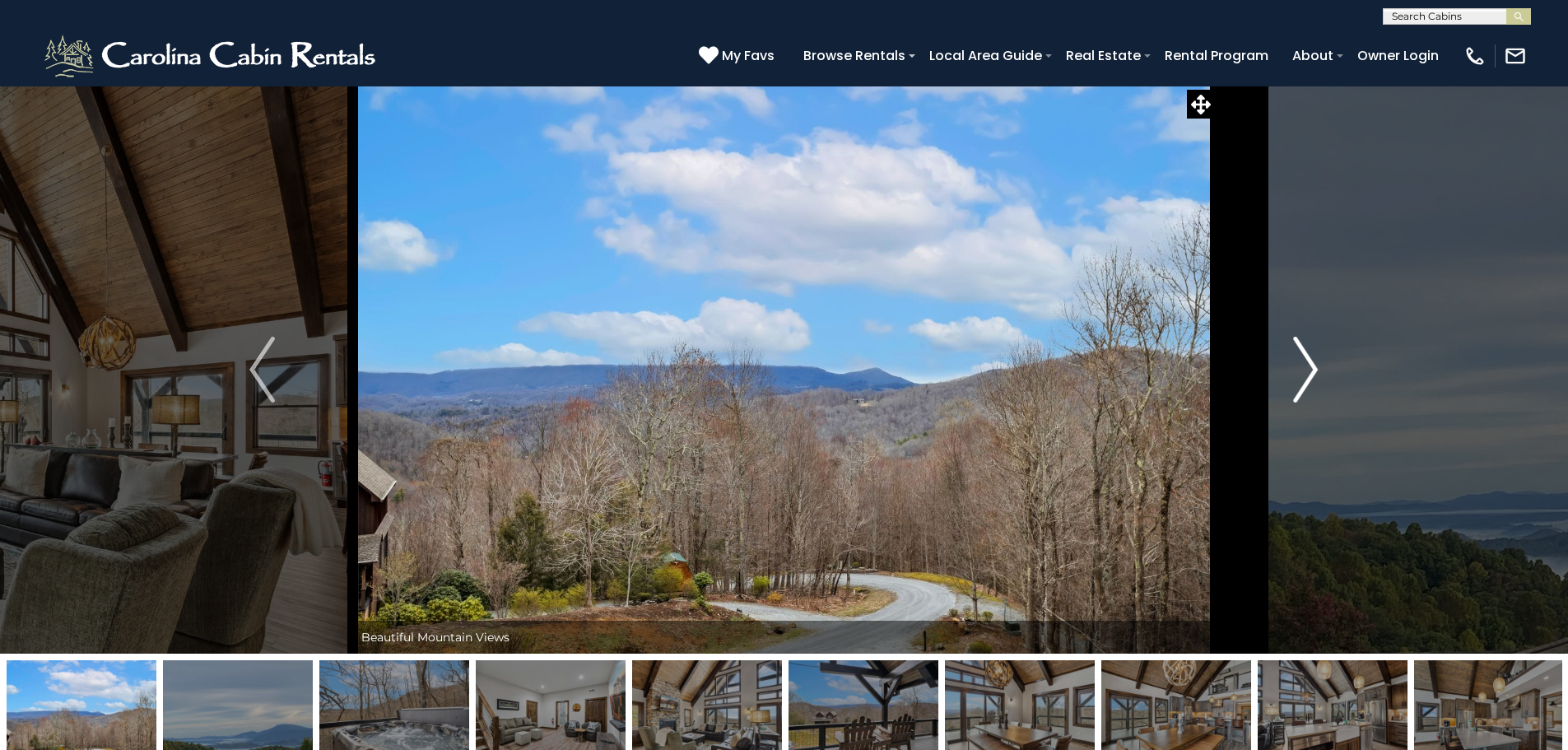
click at [1303, 360] on img "Next" at bounding box center [1305, 369] width 24 height 65
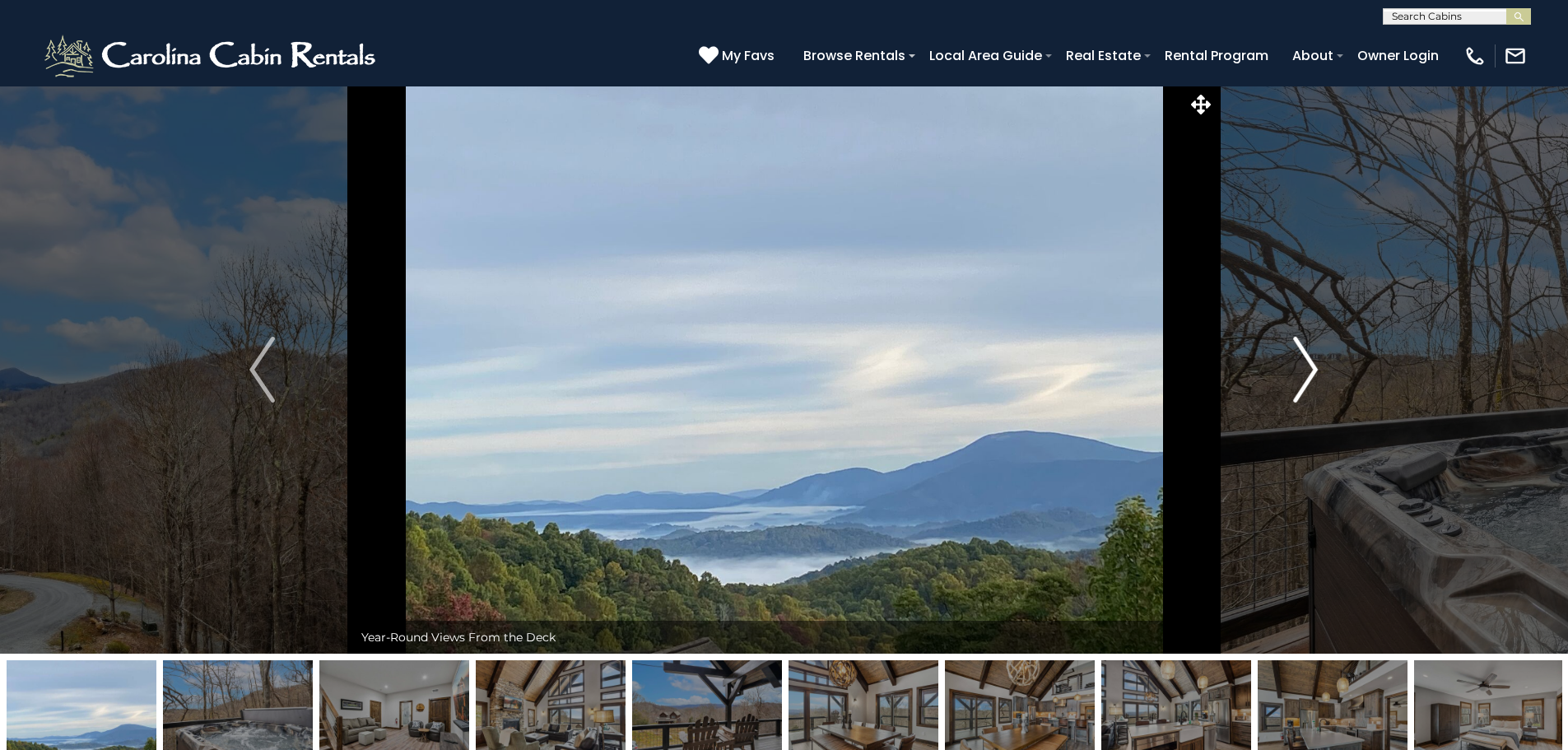
click at [1305, 362] on img "Next" at bounding box center [1305, 369] width 24 height 65
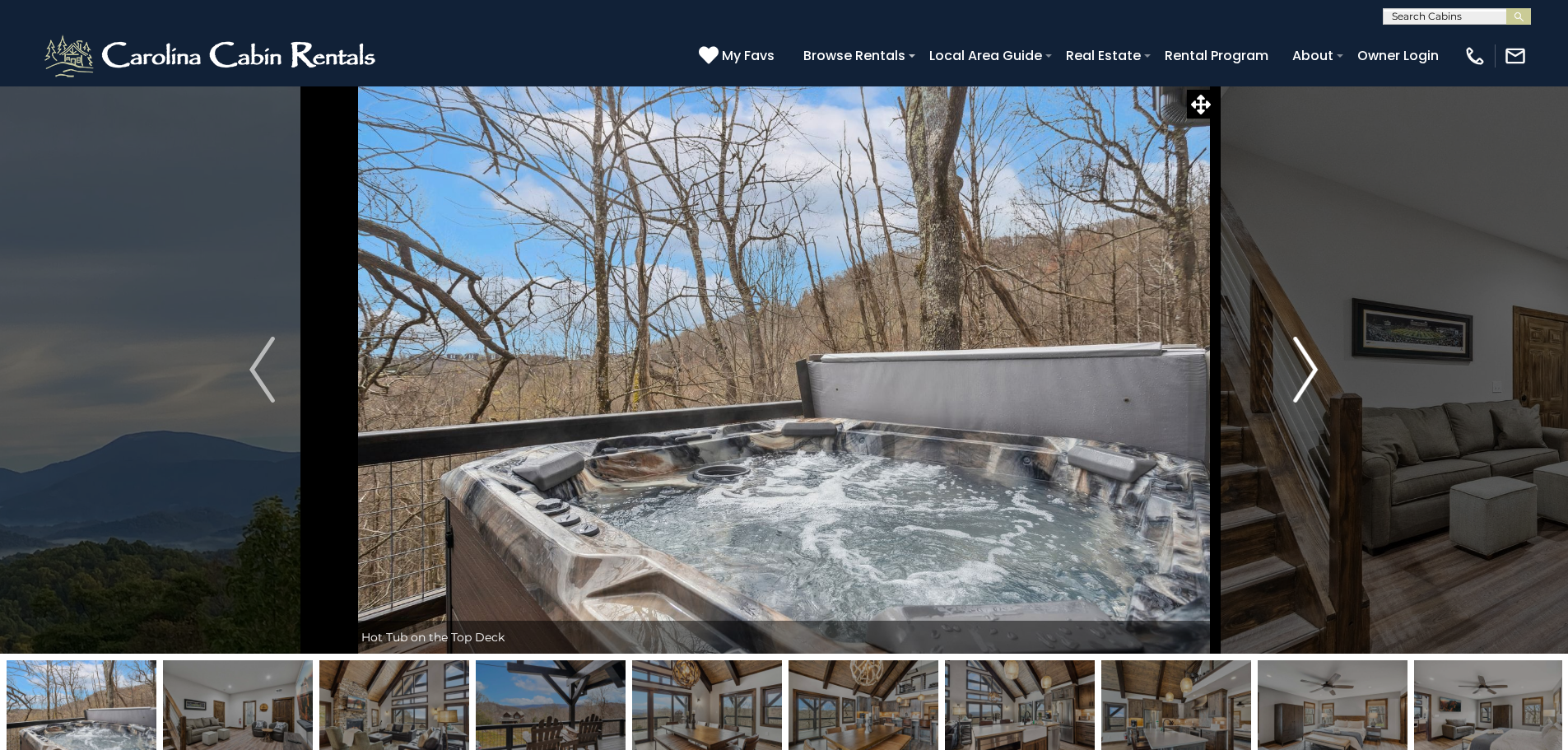
click at [1305, 362] on img "Next" at bounding box center [1305, 369] width 24 height 65
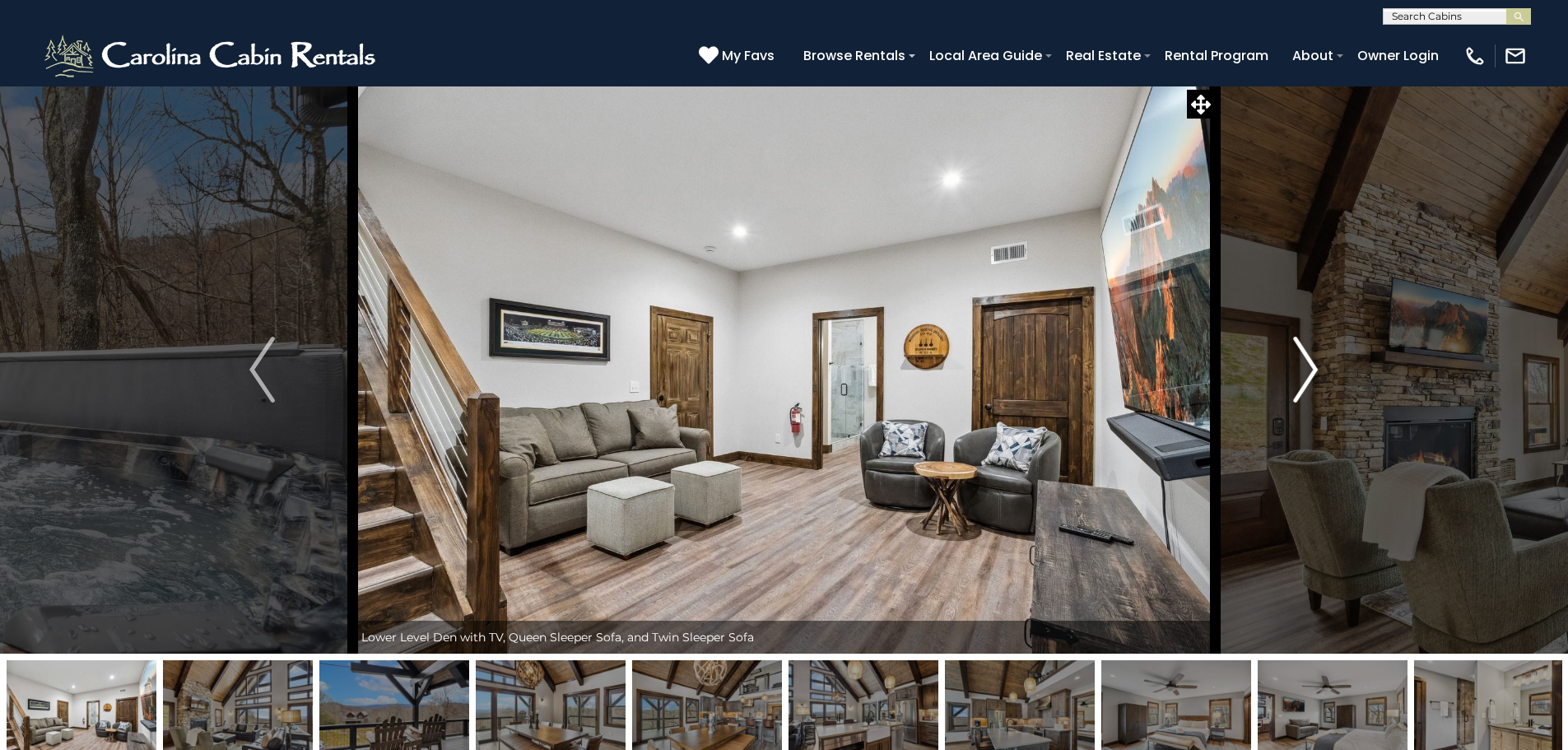
click at [1305, 362] on img "Next" at bounding box center [1305, 369] width 24 height 65
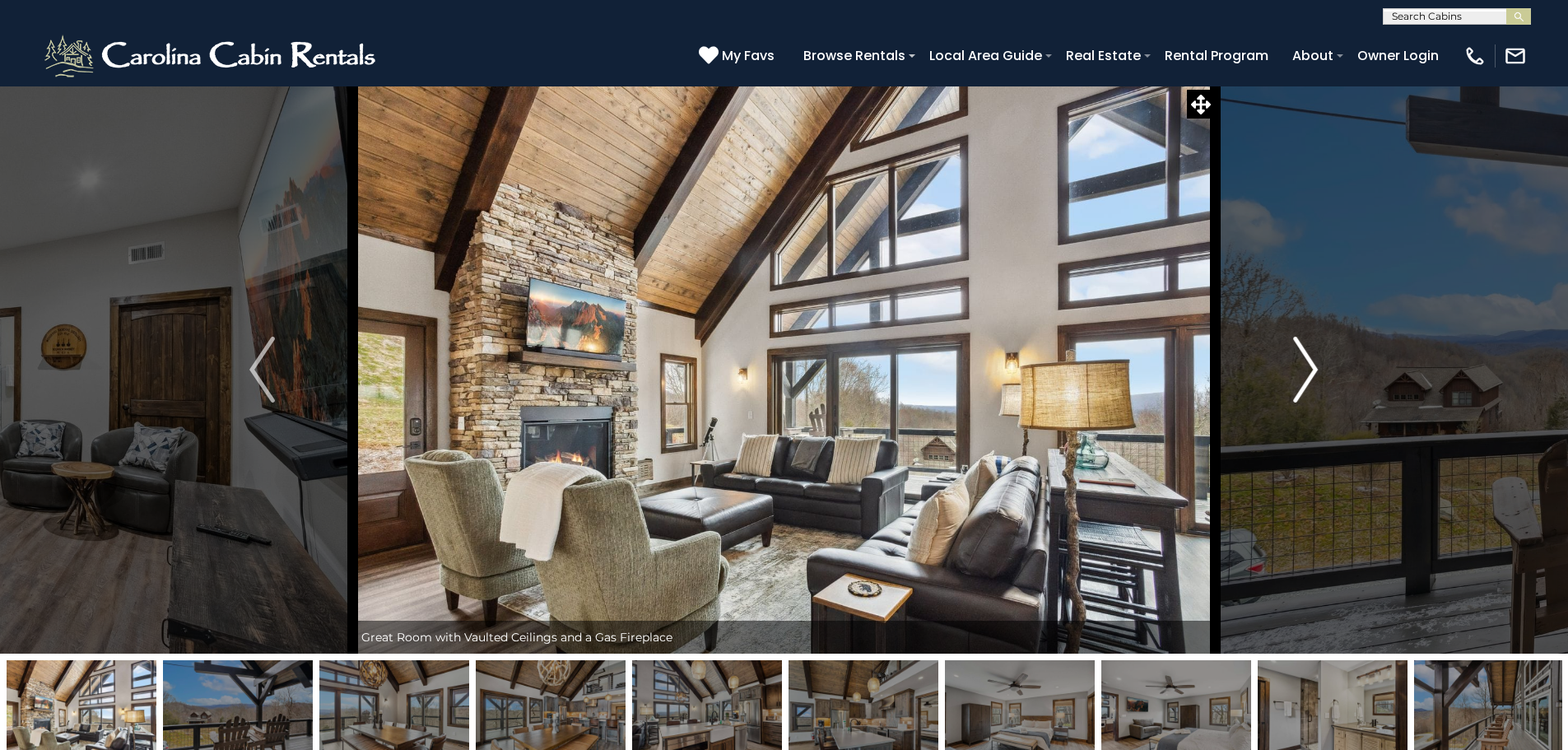
click at [1305, 362] on img "Next" at bounding box center [1305, 369] width 24 height 65
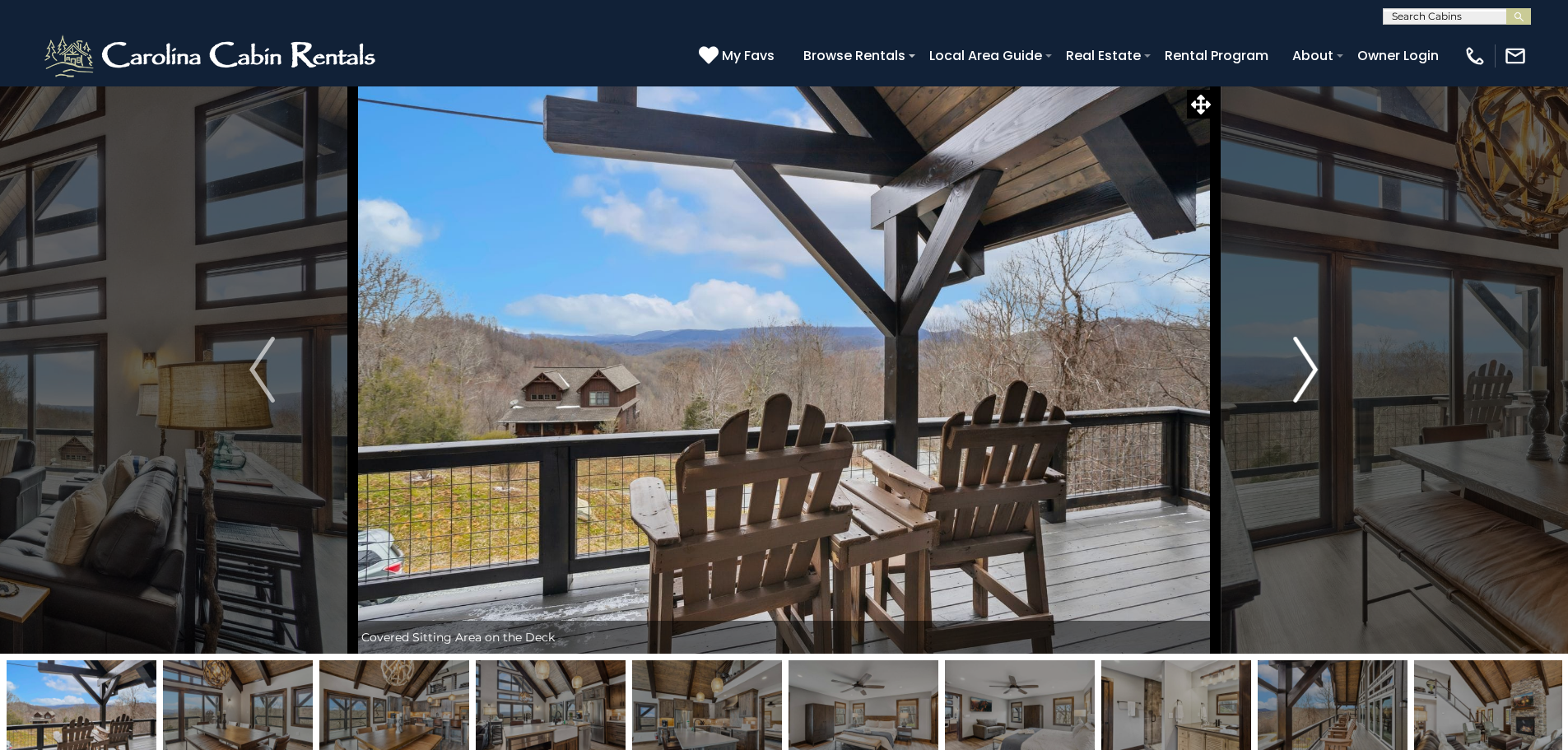
click at [1305, 362] on img "Next" at bounding box center [1305, 369] width 24 height 65
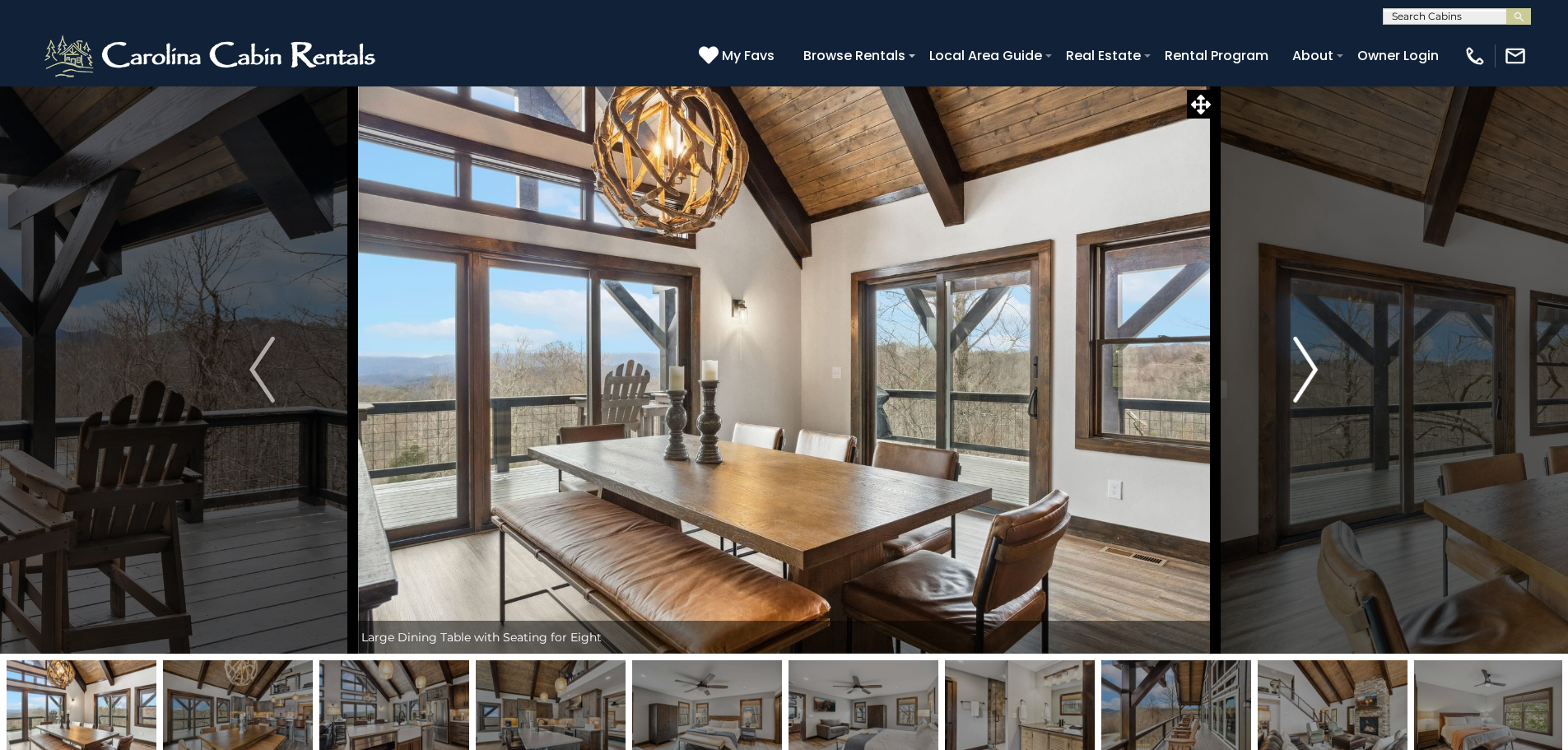
click at [1305, 362] on img "Next" at bounding box center [1305, 369] width 24 height 65
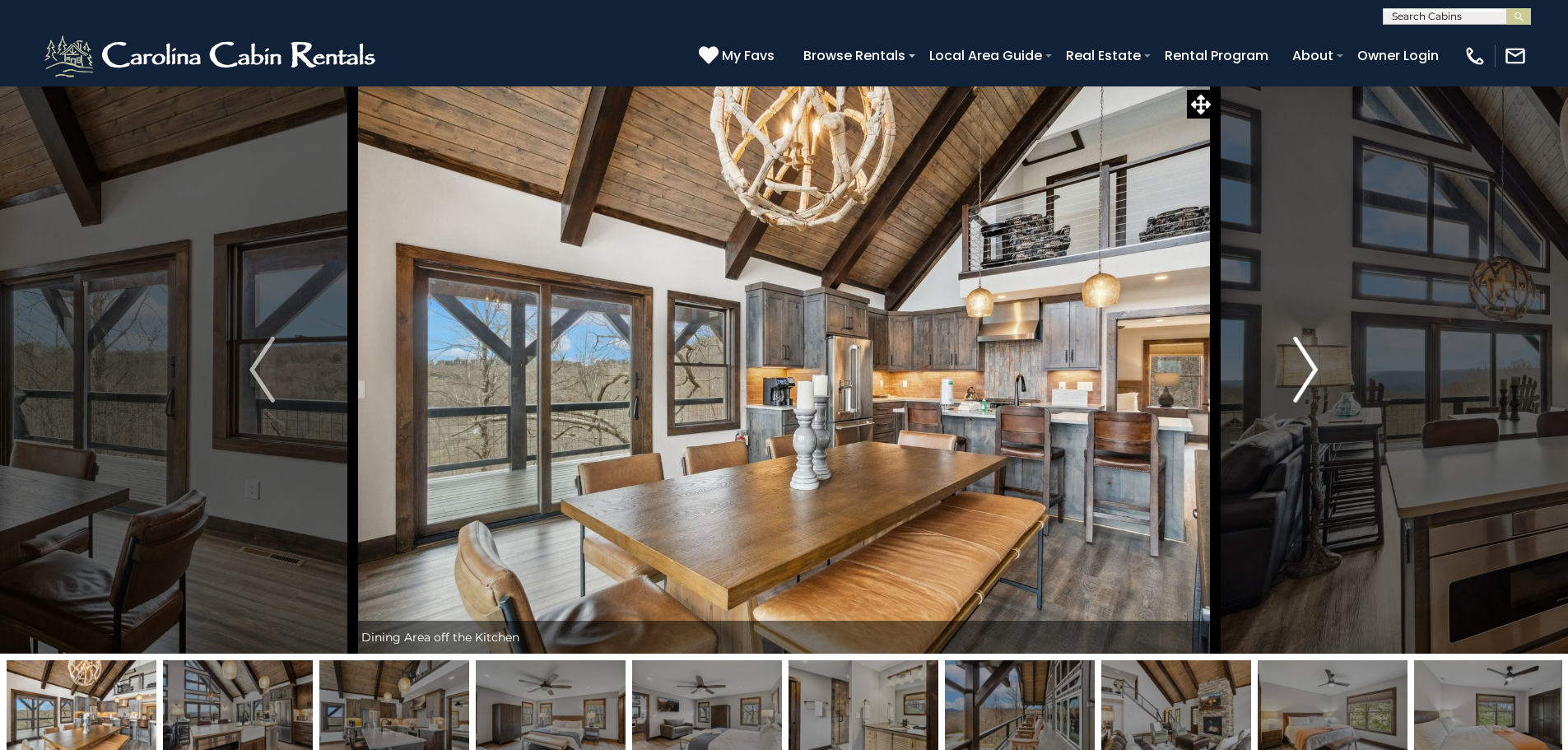
click at [1305, 362] on img "Next" at bounding box center [1305, 369] width 24 height 65
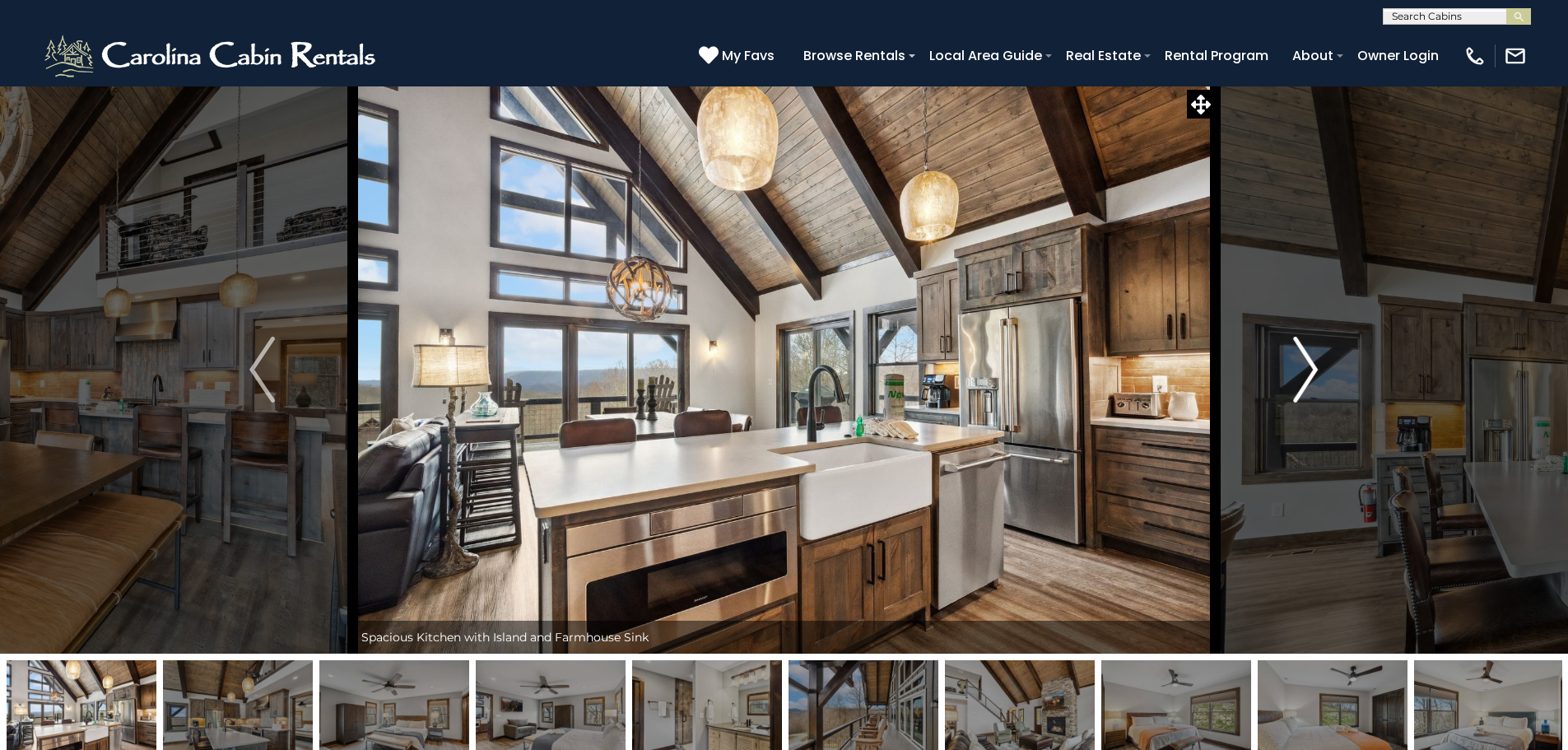
click at [1305, 362] on img "Next" at bounding box center [1305, 369] width 24 height 65
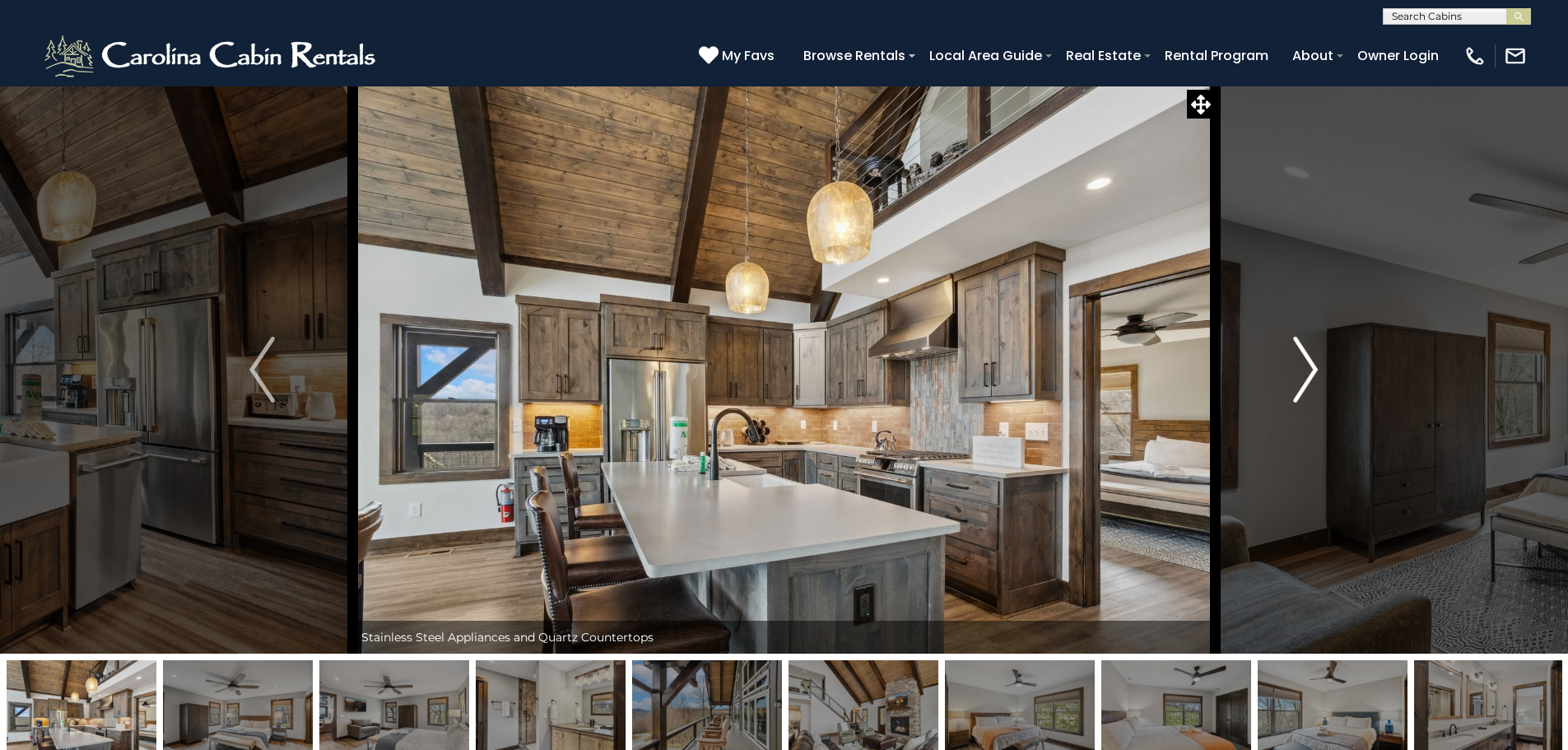
click at [1305, 362] on img "Next" at bounding box center [1305, 369] width 24 height 65
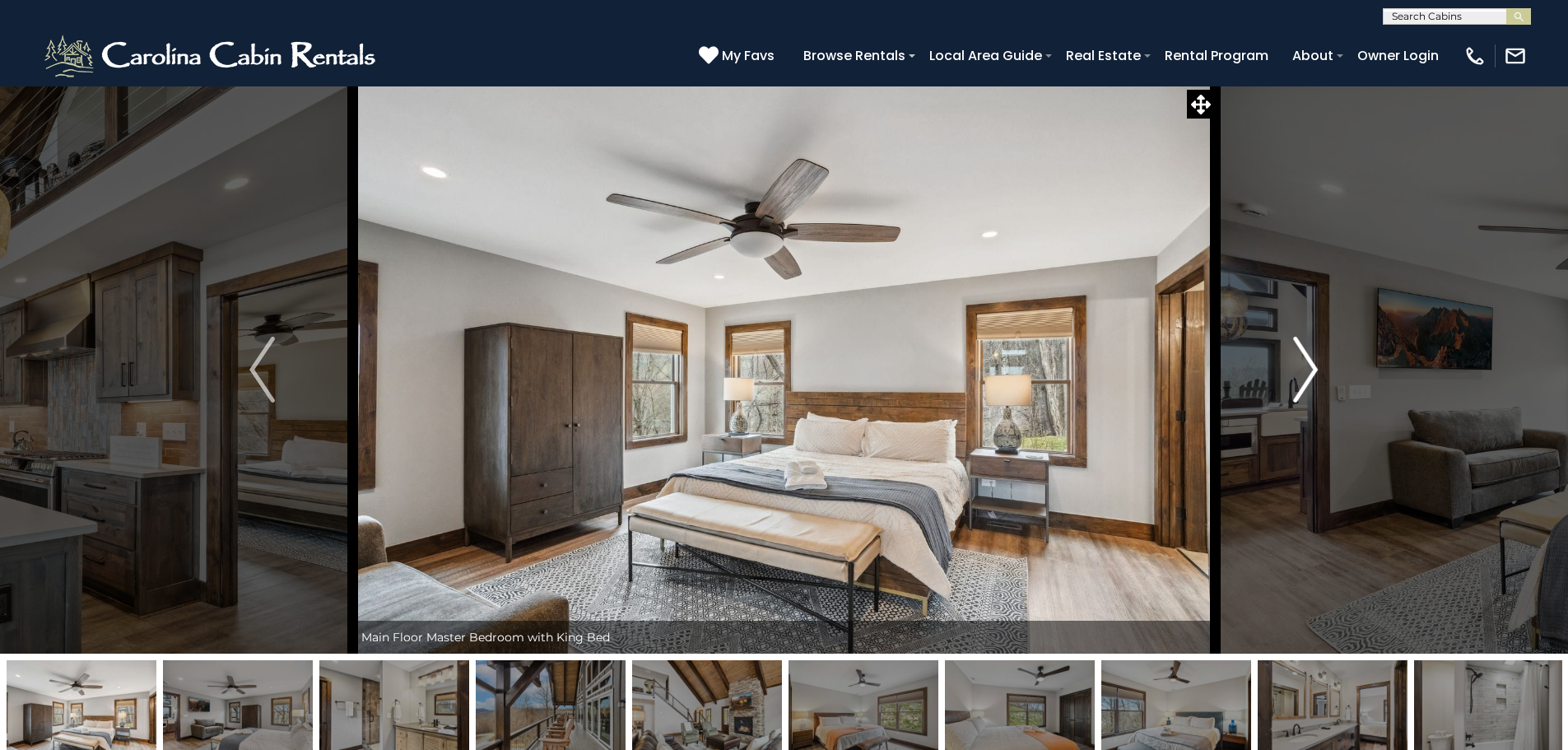
click at [1305, 362] on img "Next" at bounding box center [1305, 369] width 24 height 65
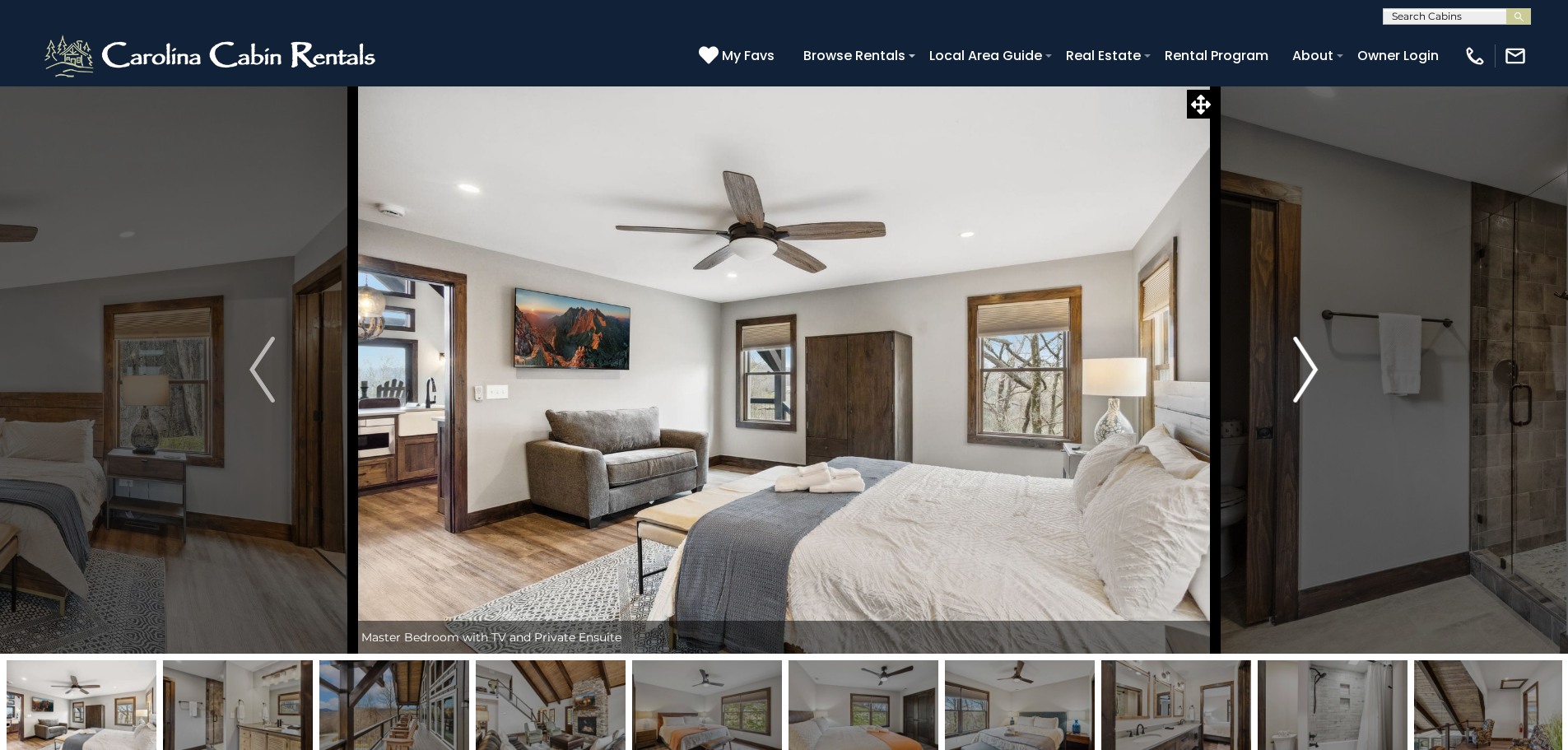
click at [1305, 362] on img "Next" at bounding box center [1305, 369] width 24 height 65
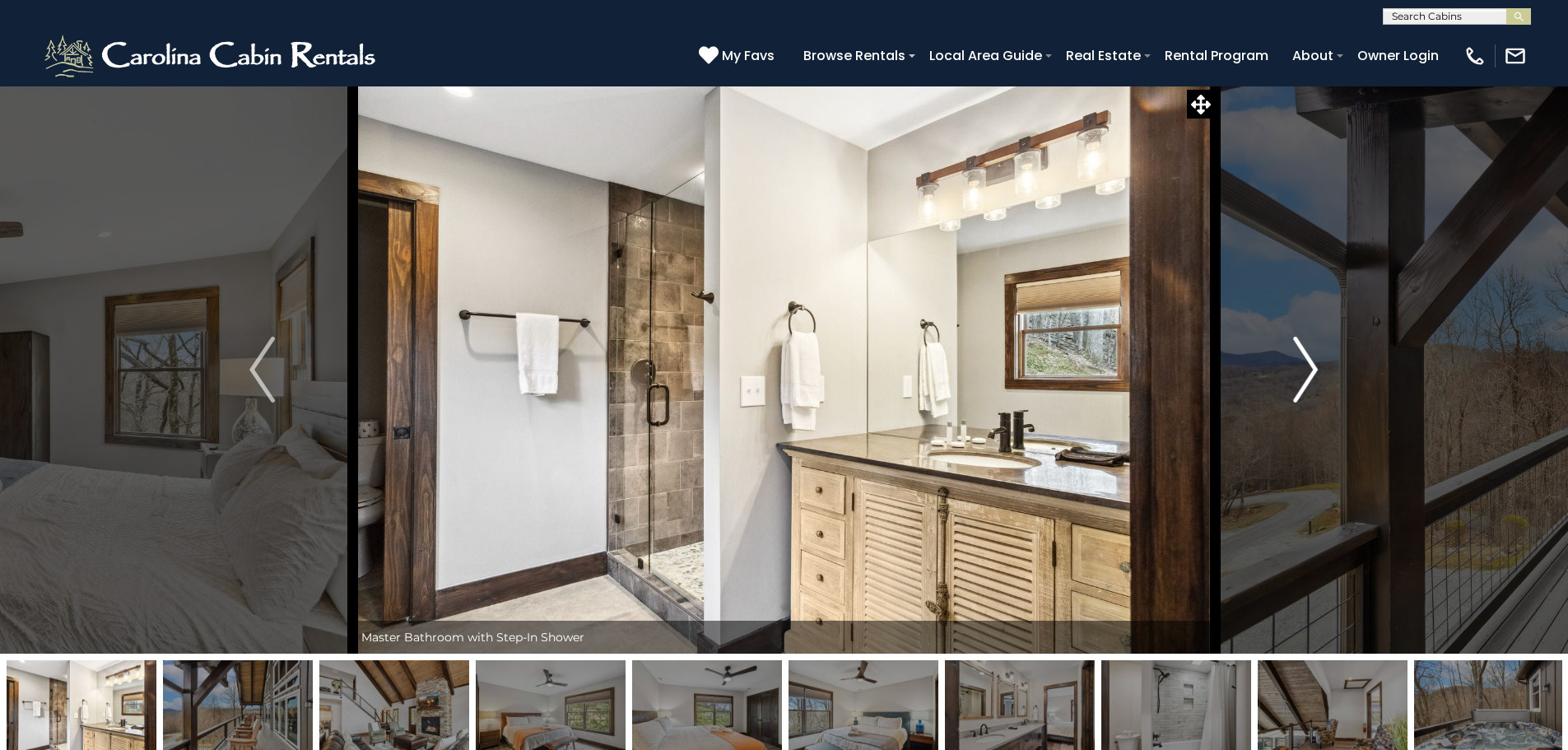
click at [1305, 362] on img "Next" at bounding box center [1305, 369] width 24 height 65
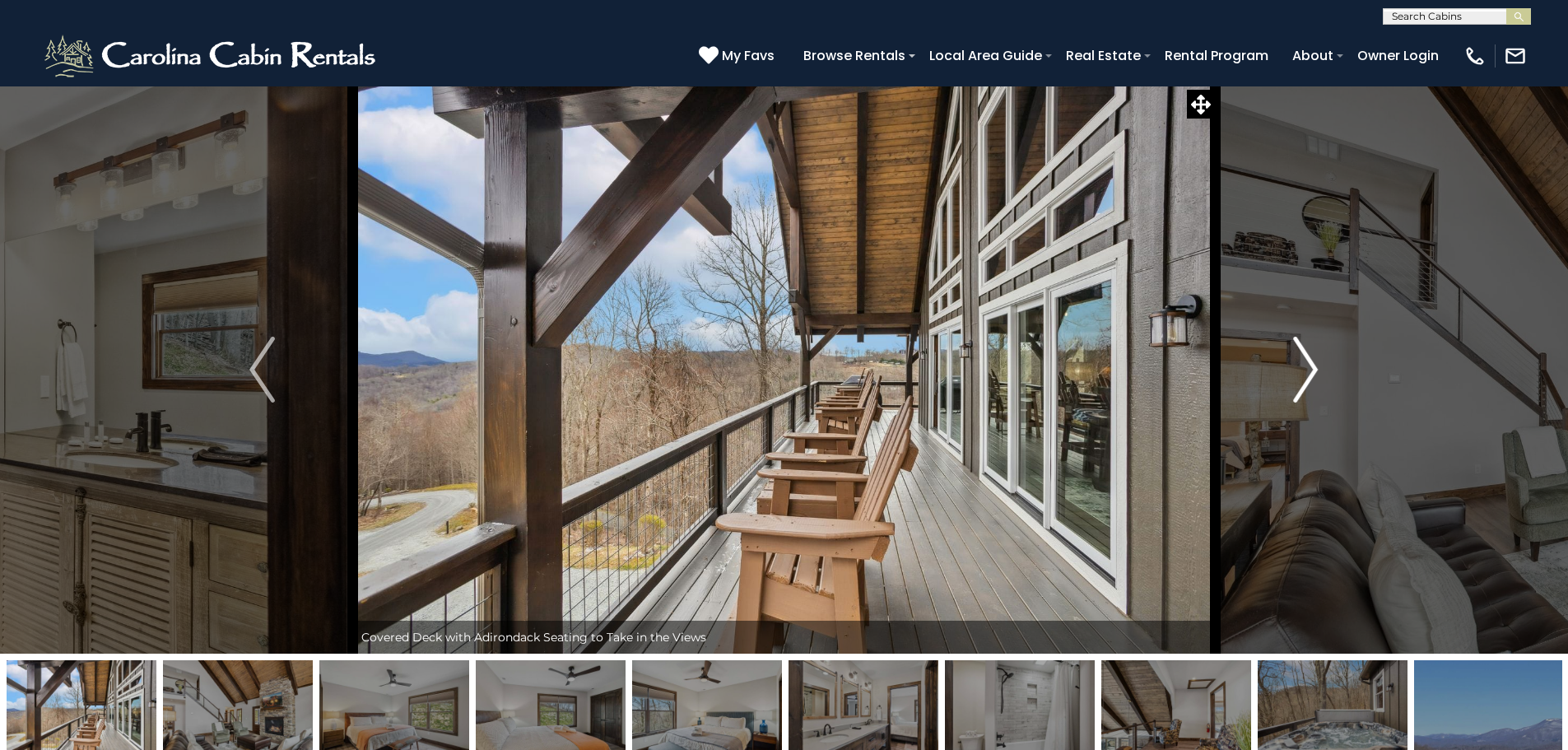
click at [1305, 362] on img "Next" at bounding box center [1305, 369] width 24 height 65
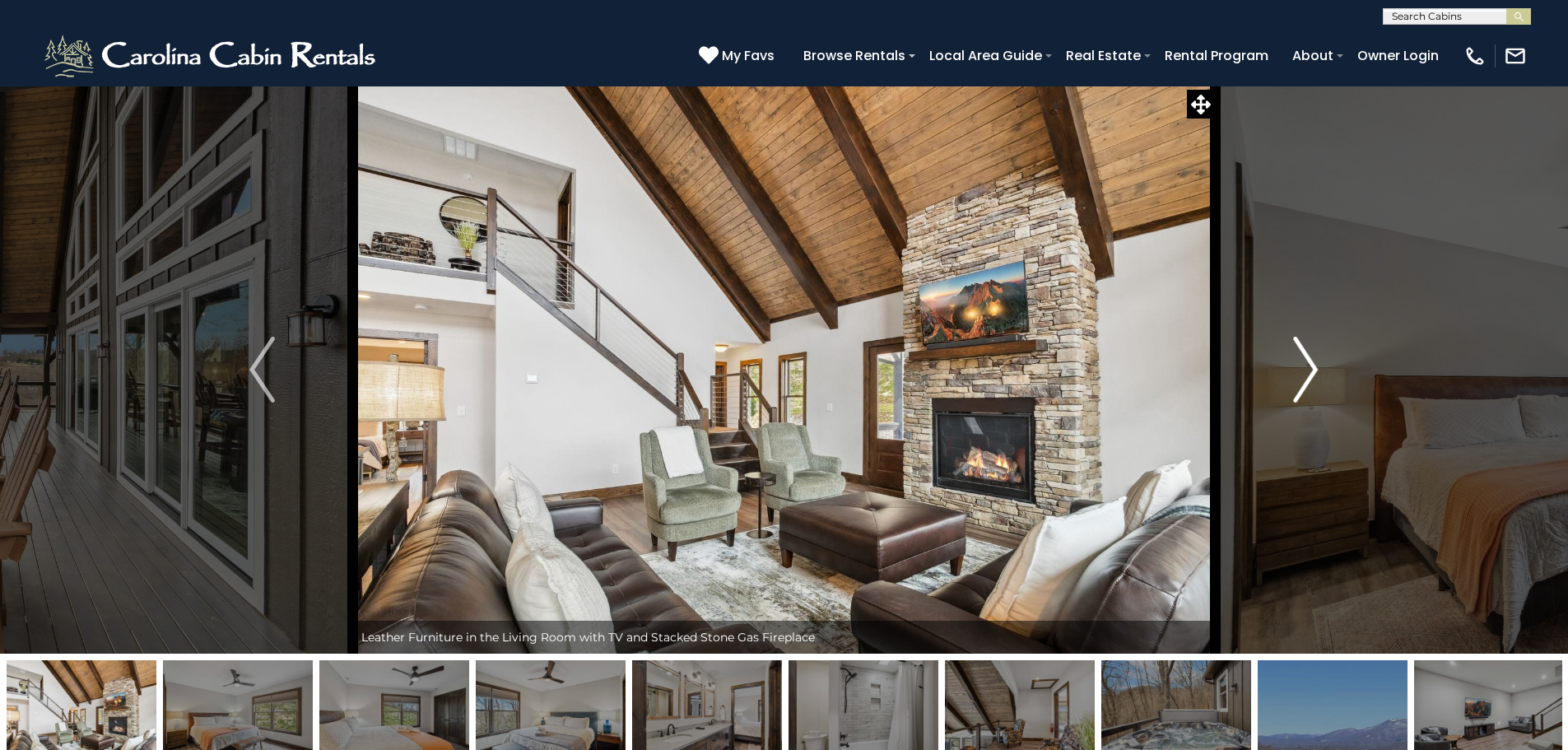
click at [1305, 362] on img "Next" at bounding box center [1305, 369] width 24 height 65
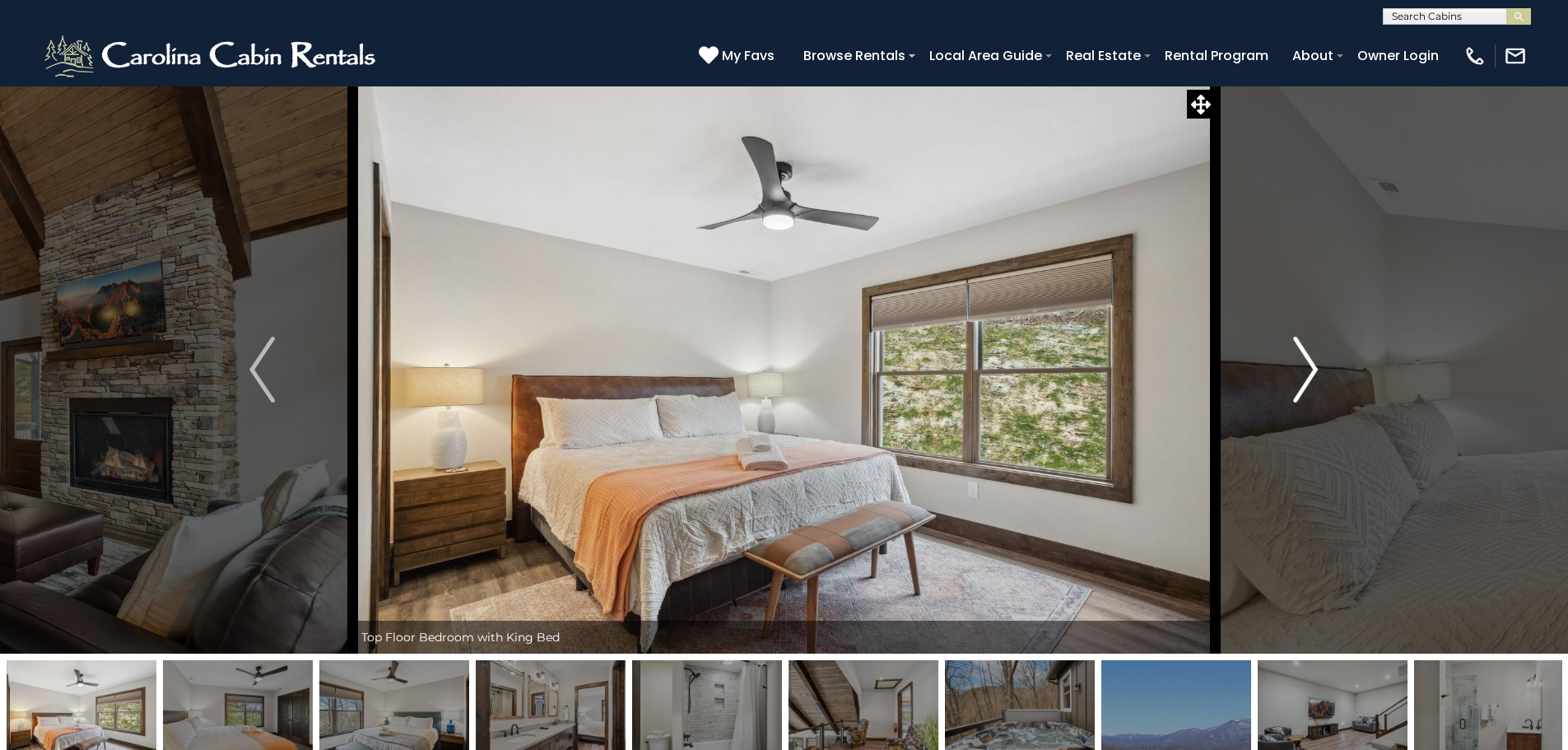
click at [1305, 362] on img "Next" at bounding box center [1305, 369] width 24 height 65
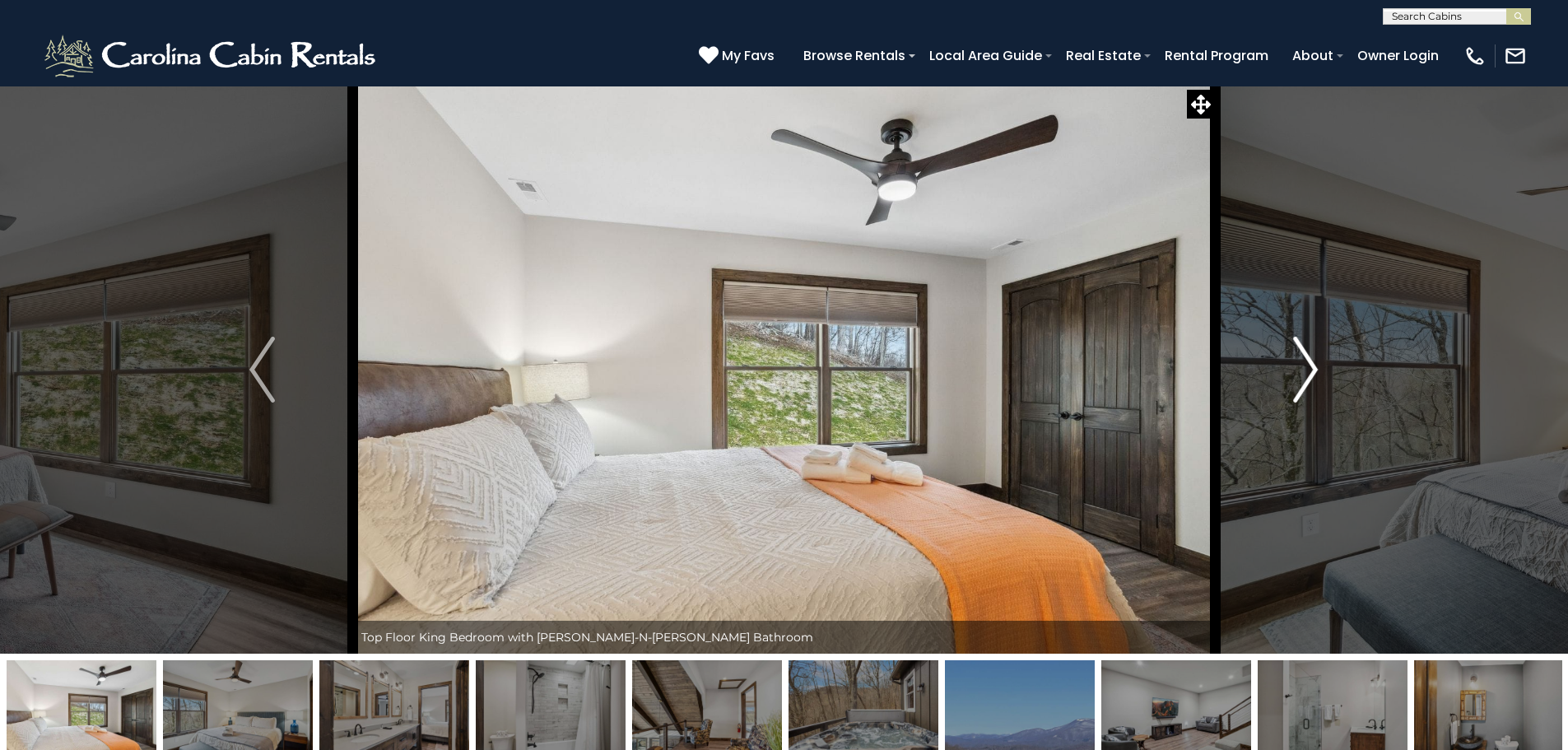
click at [1305, 362] on img "Next" at bounding box center [1305, 369] width 24 height 65
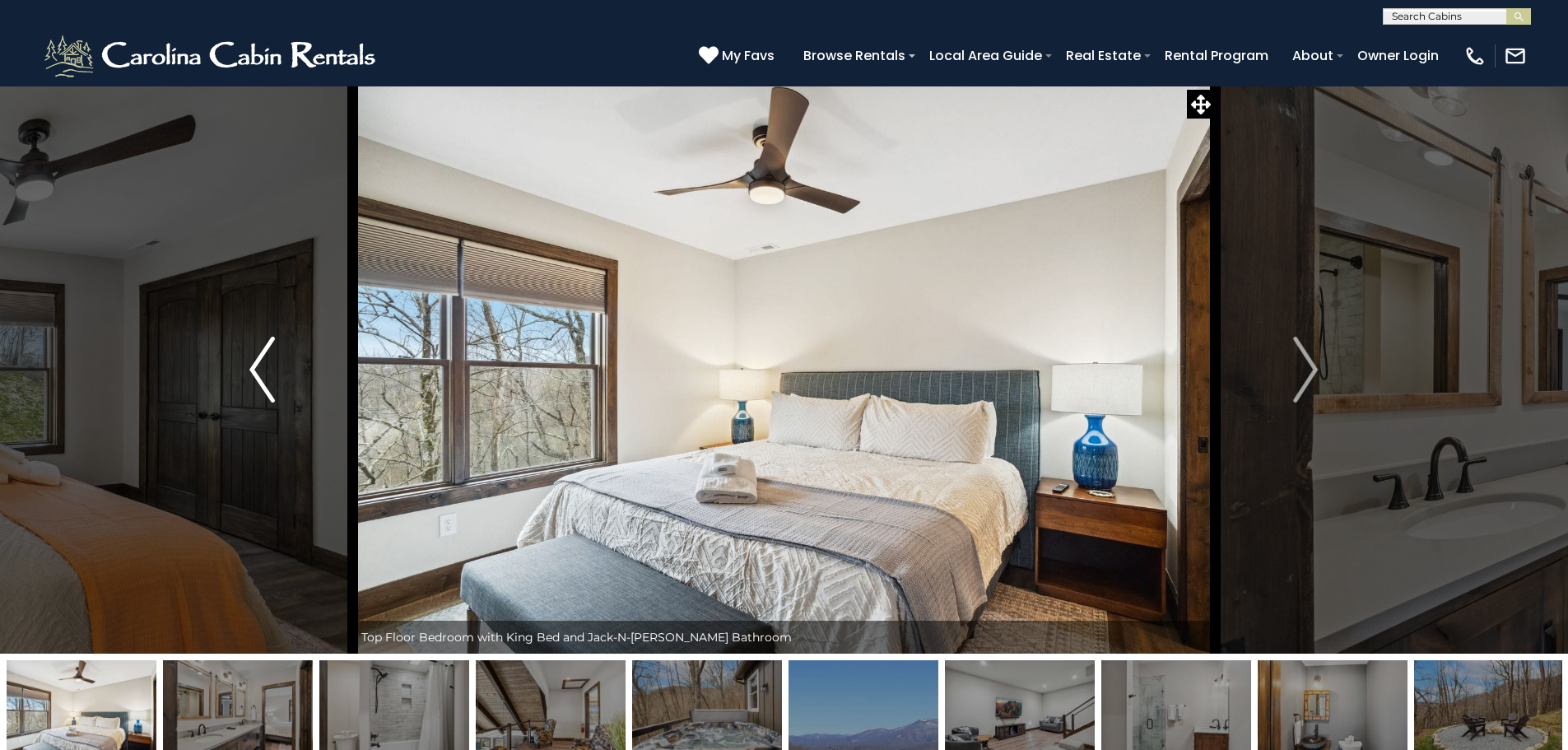
click at [262, 362] on img "Previous" at bounding box center [262, 369] width 24 height 65
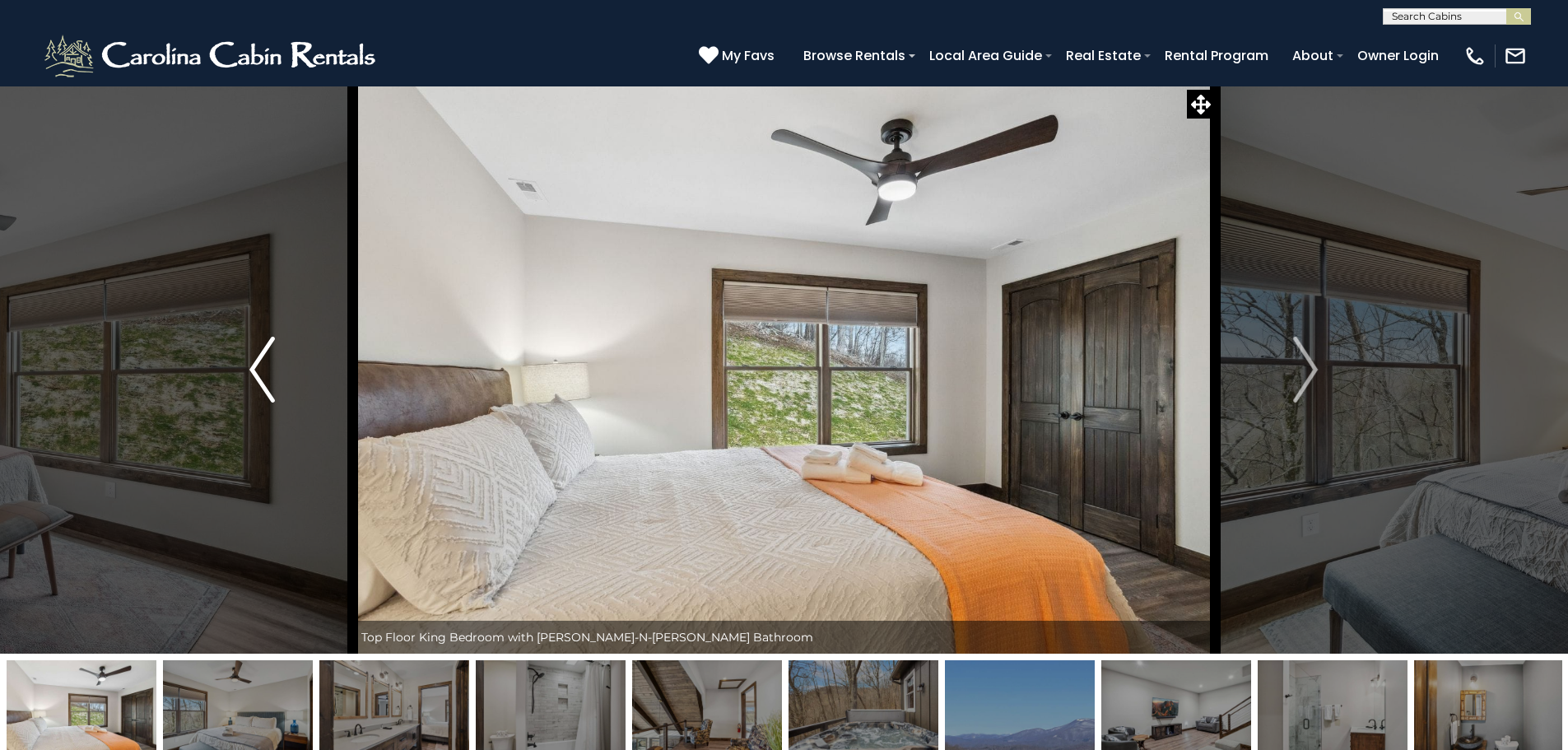
click at [262, 362] on img "Previous" at bounding box center [262, 369] width 24 height 65
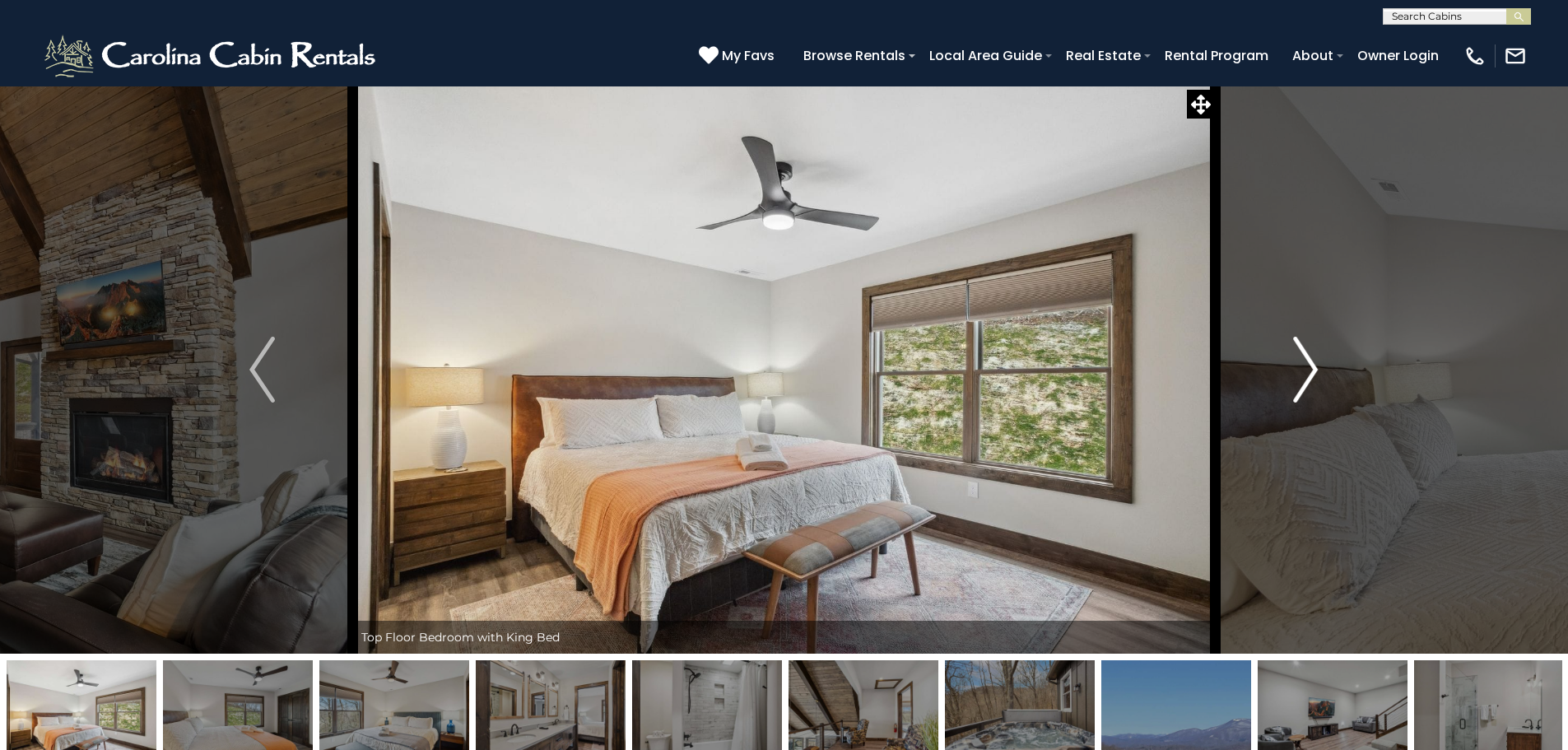
click at [1312, 373] on img "Next" at bounding box center [1305, 369] width 24 height 65
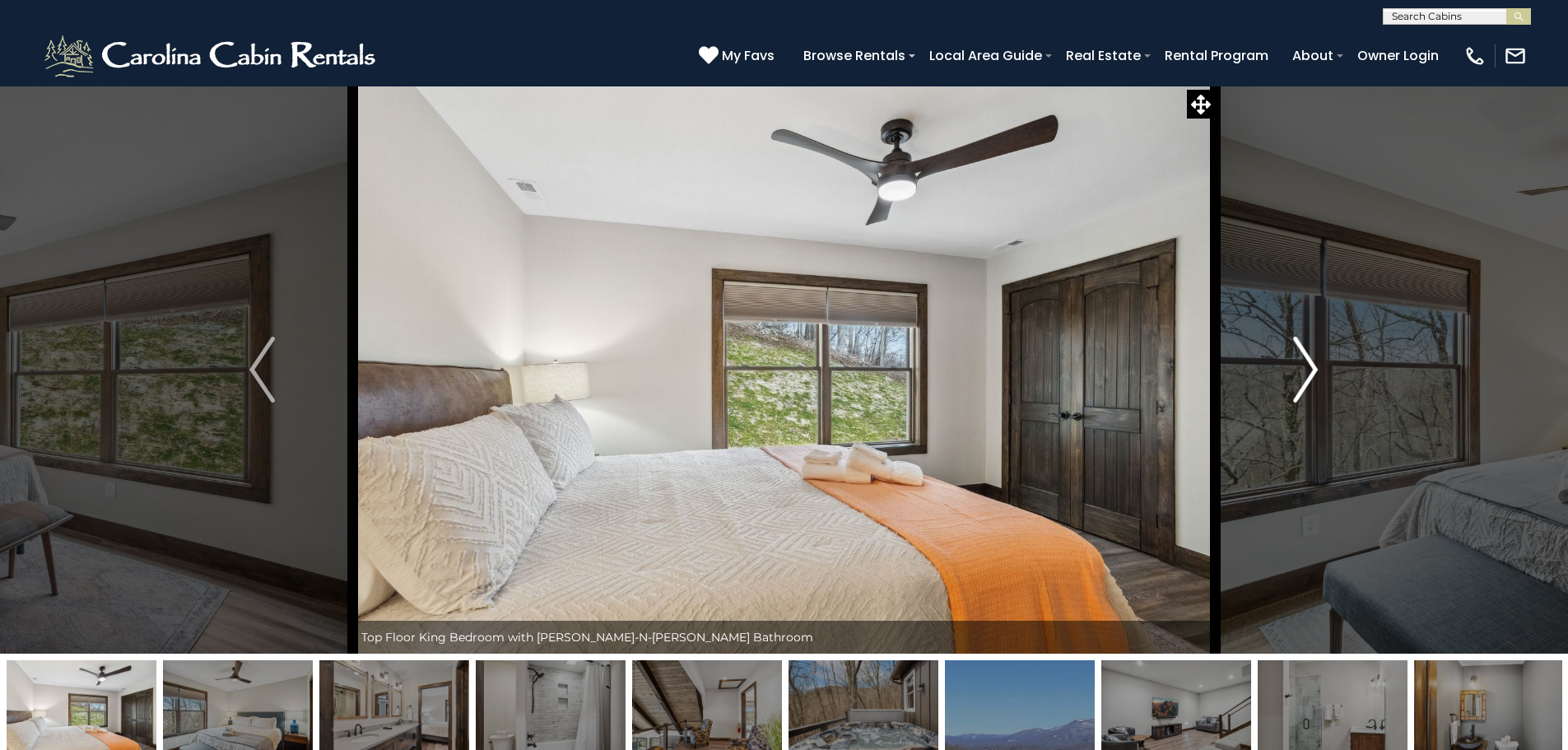
click at [1312, 373] on img "Next" at bounding box center [1305, 369] width 24 height 65
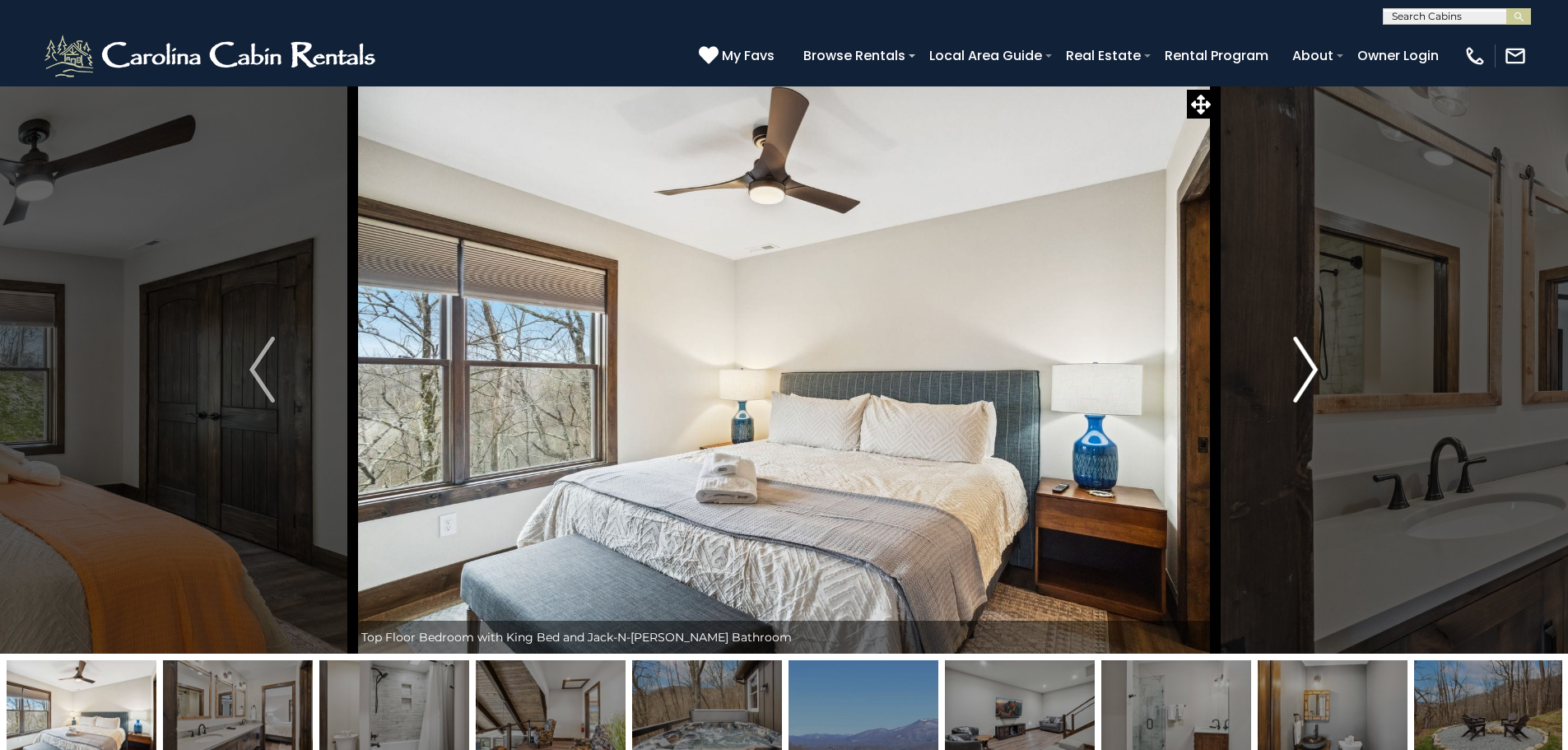
click at [1312, 373] on img "Next" at bounding box center [1305, 369] width 24 height 65
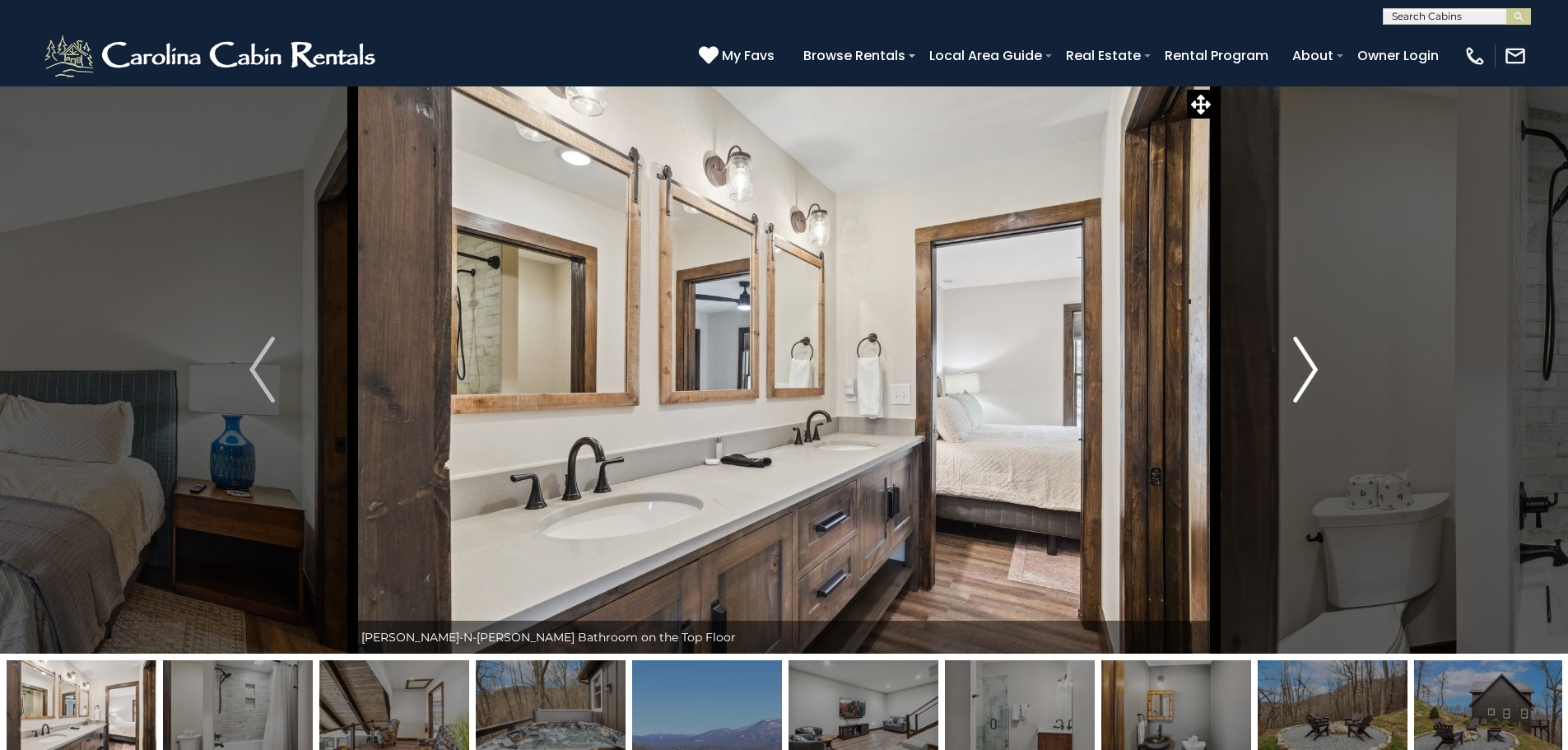
click at [1312, 373] on img "Next" at bounding box center [1305, 369] width 24 height 65
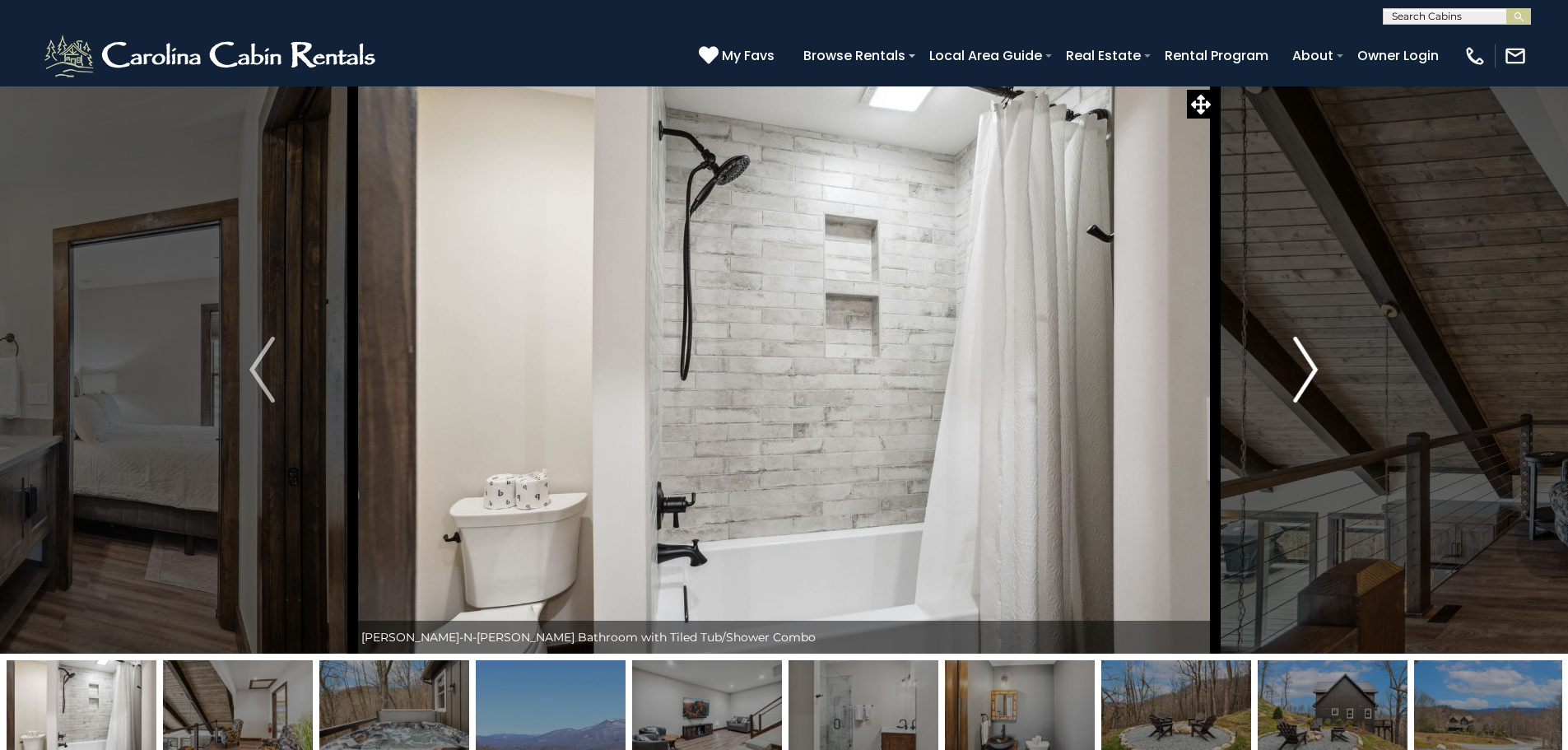
click at [1311, 373] on img "Next" at bounding box center [1305, 369] width 24 height 65
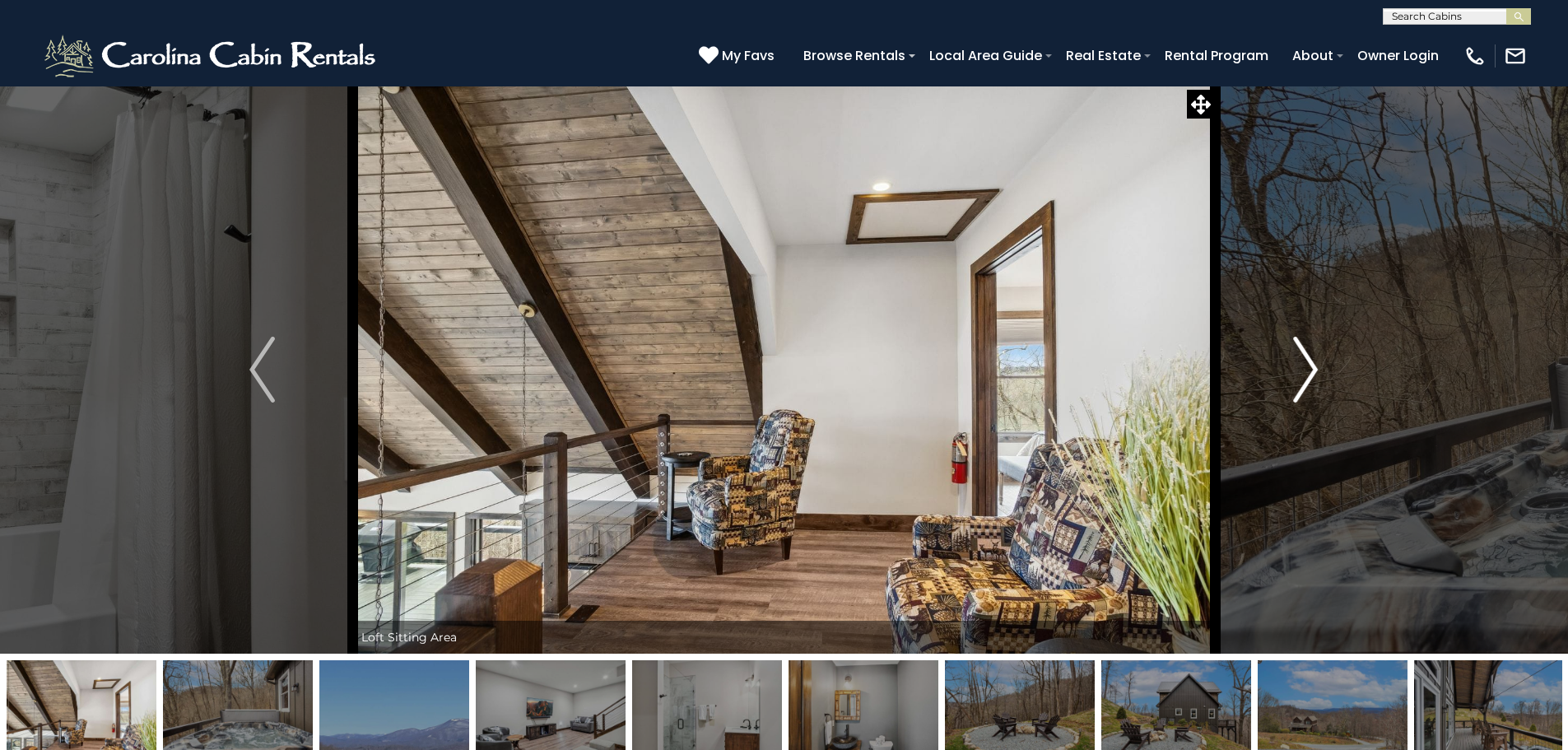
click at [1311, 373] on img "Next" at bounding box center [1305, 369] width 24 height 65
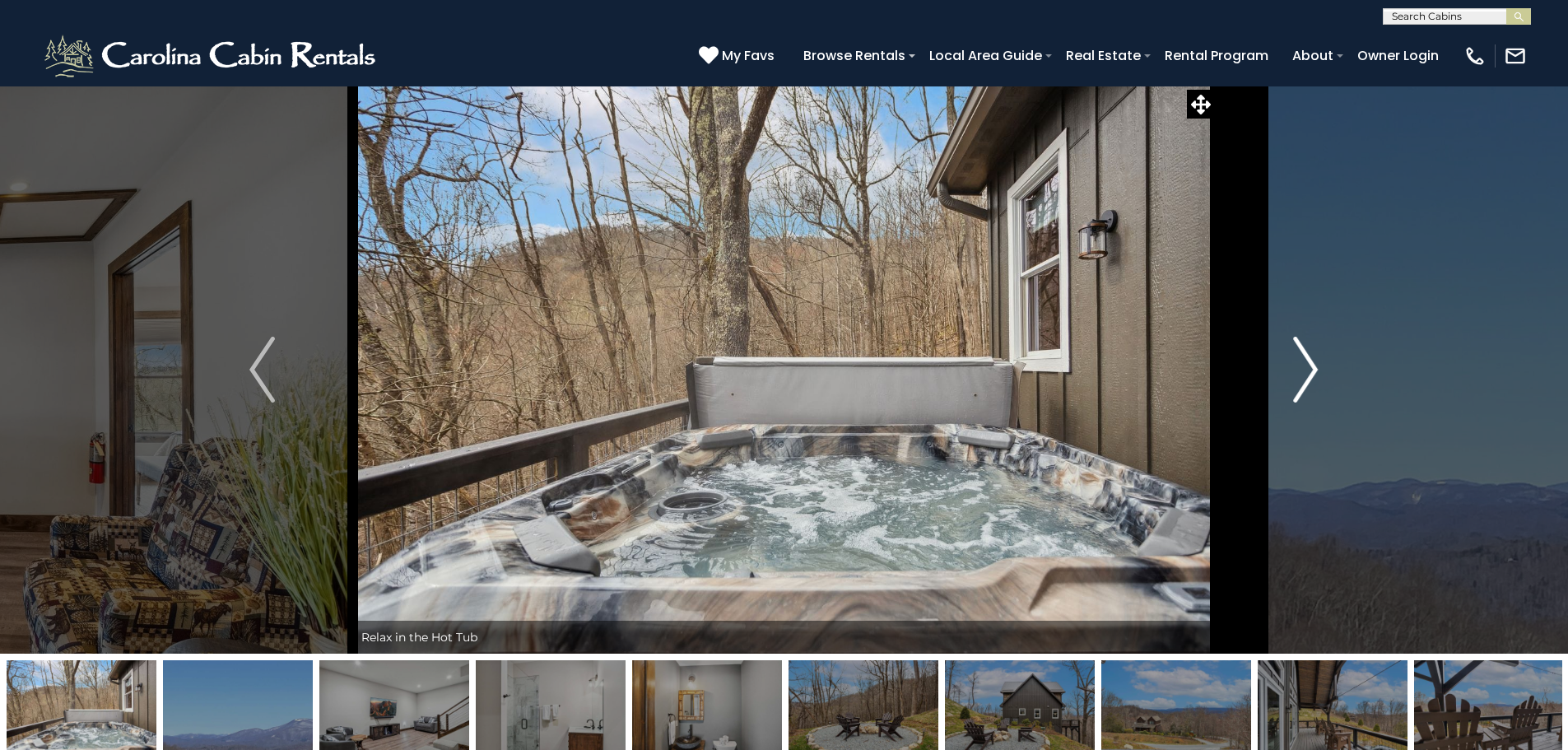
click at [1311, 373] on img "Next" at bounding box center [1305, 369] width 24 height 65
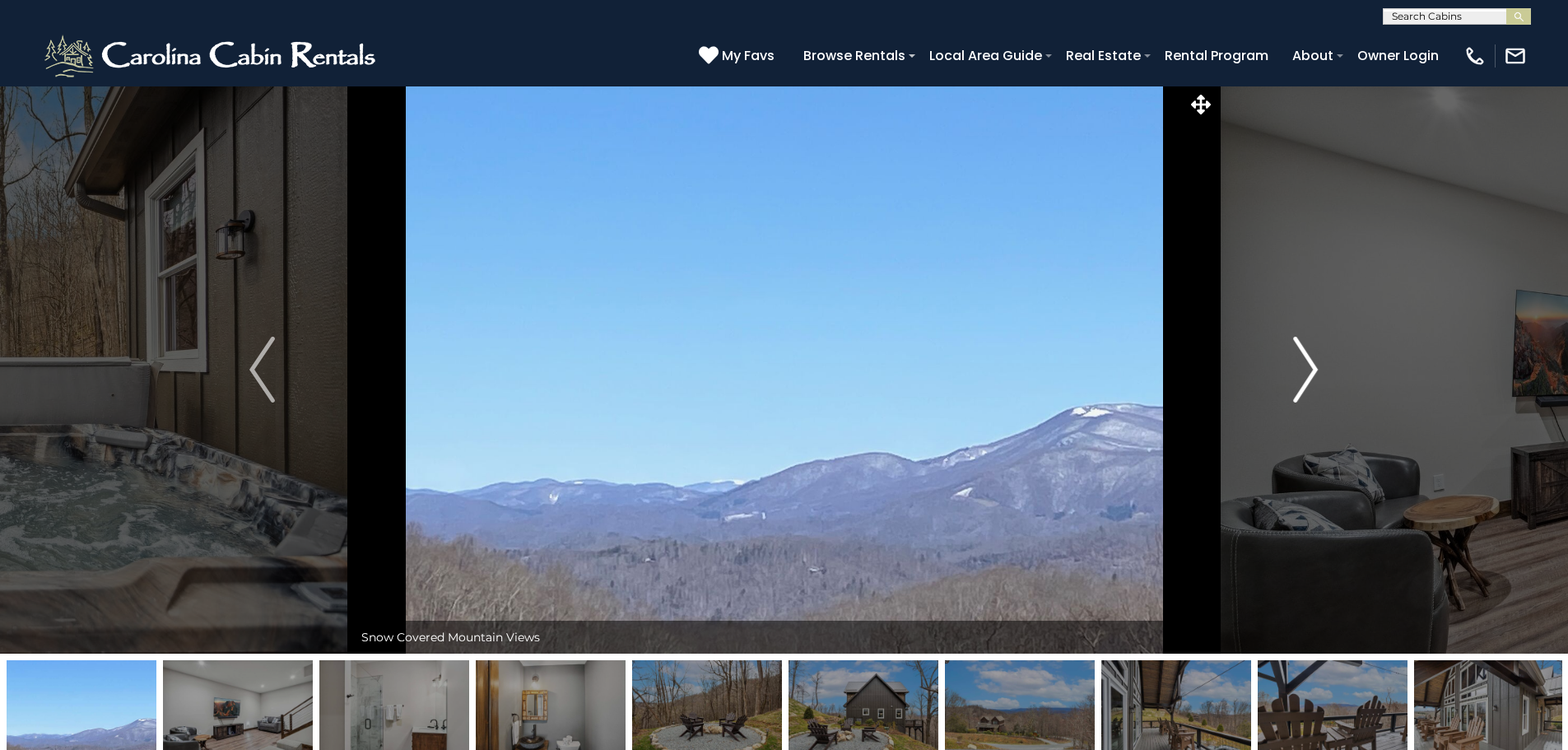
click at [1311, 373] on img "Next" at bounding box center [1305, 369] width 24 height 65
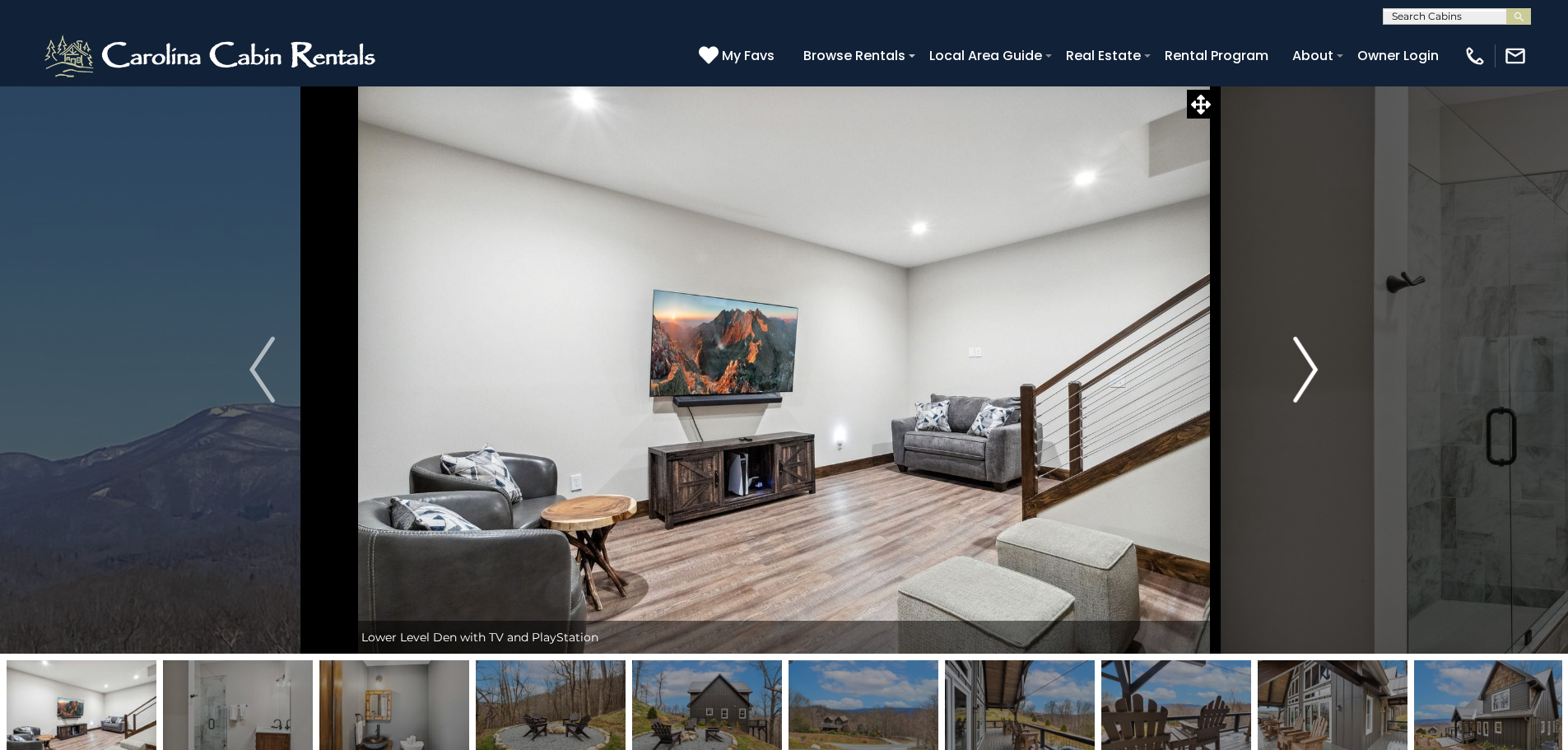
click at [1311, 373] on img "Next" at bounding box center [1305, 369] width 24 height 65
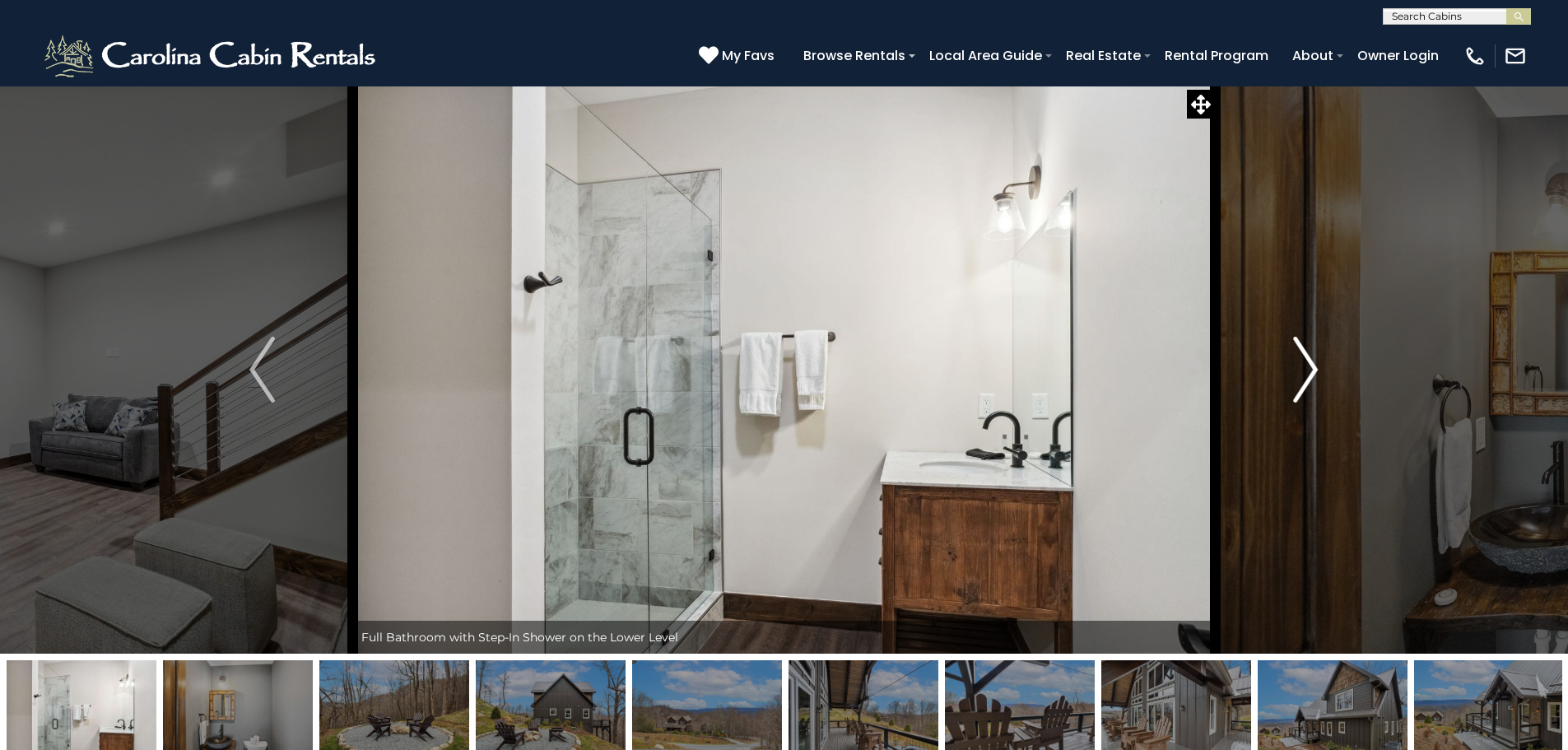
click at [1311, 373] on img "Next" at bounding box center [1305, 369] width 24 height 65
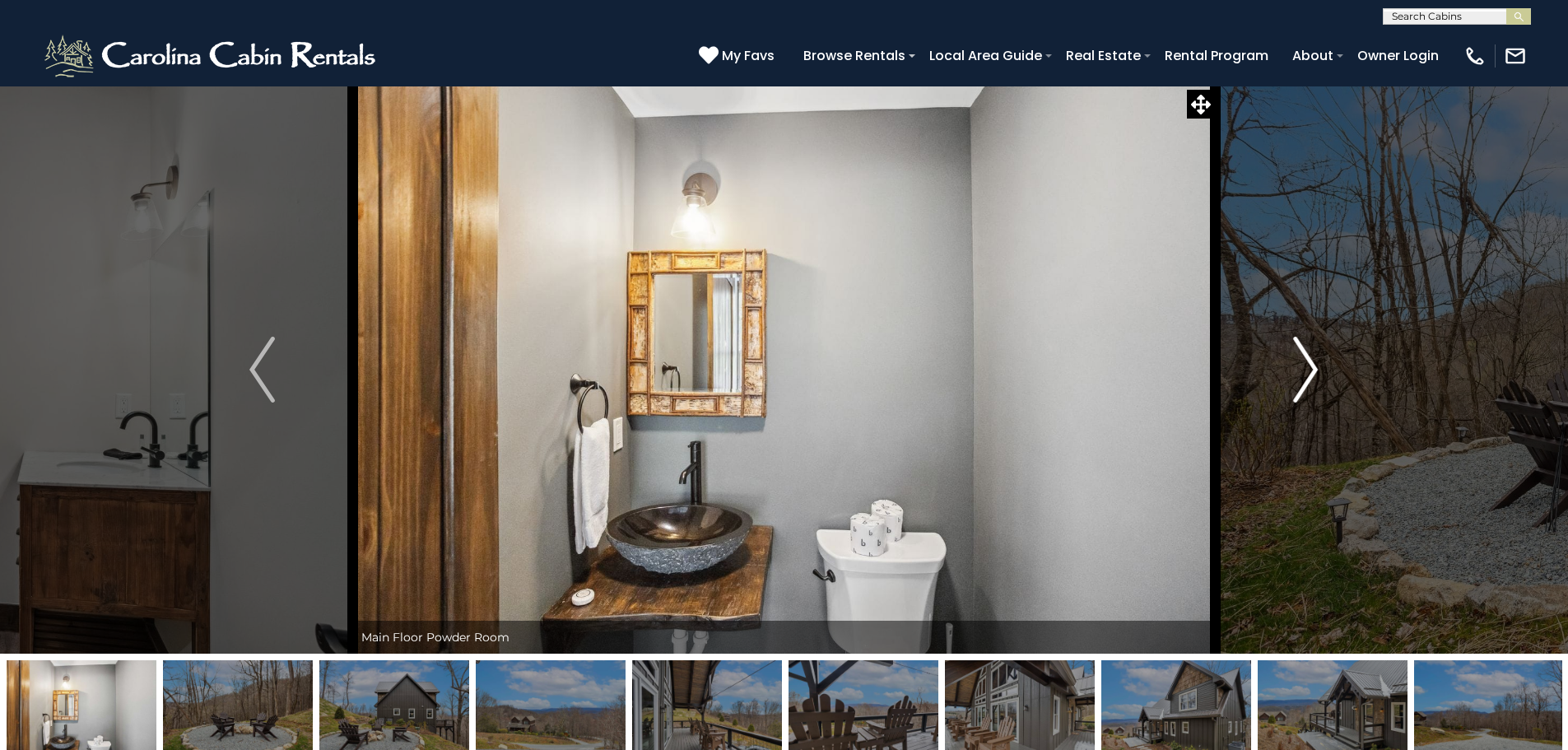
click at [1311, 373] on img "Next" at bounding box center [1305, 369] width 24 height 65
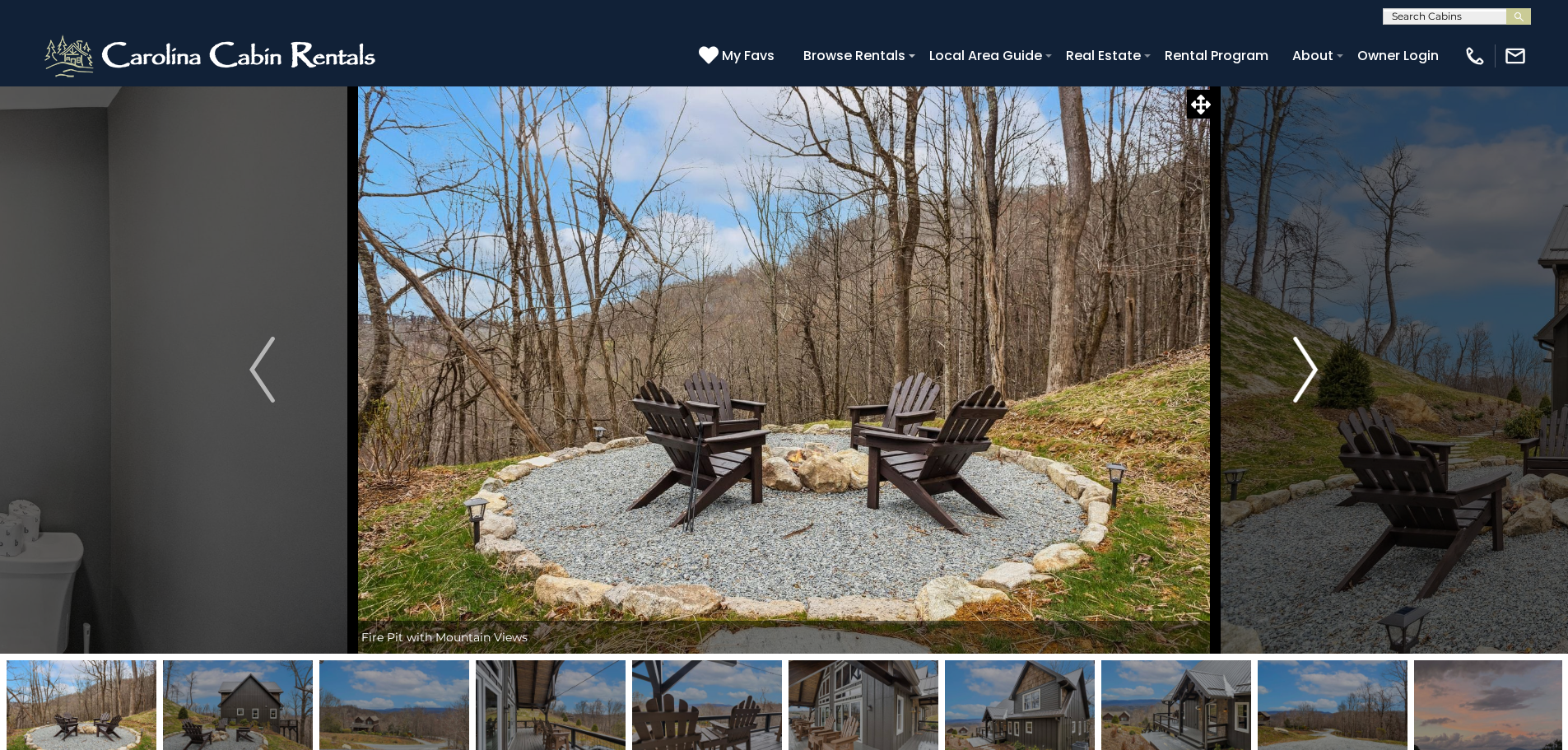
click at [1311, 373] on img "Next" at bounding box center [1305, 369] width 24 height 65
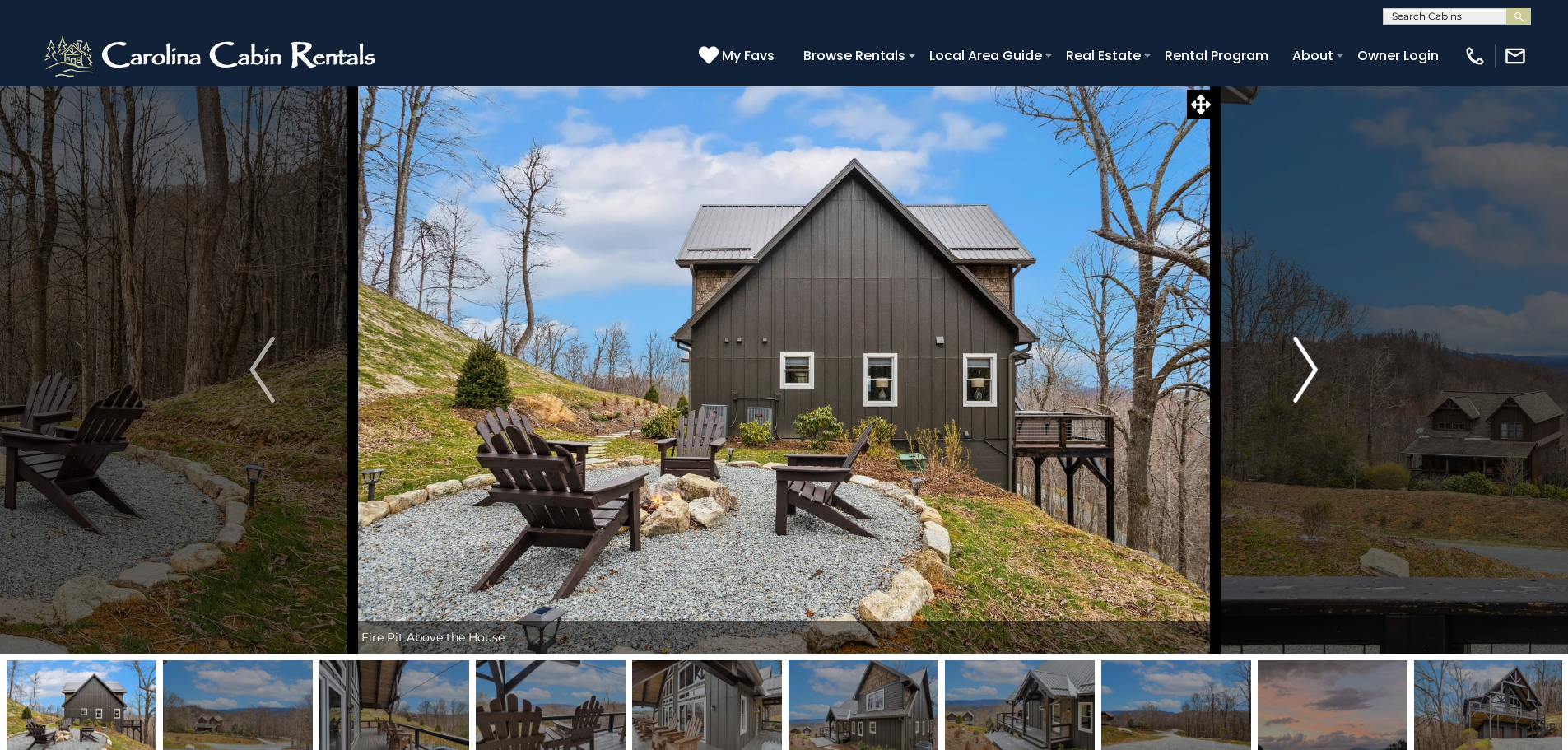
click at [1311, 373] on img "Next" at bounding box center [1305, 369] width 24 height 65
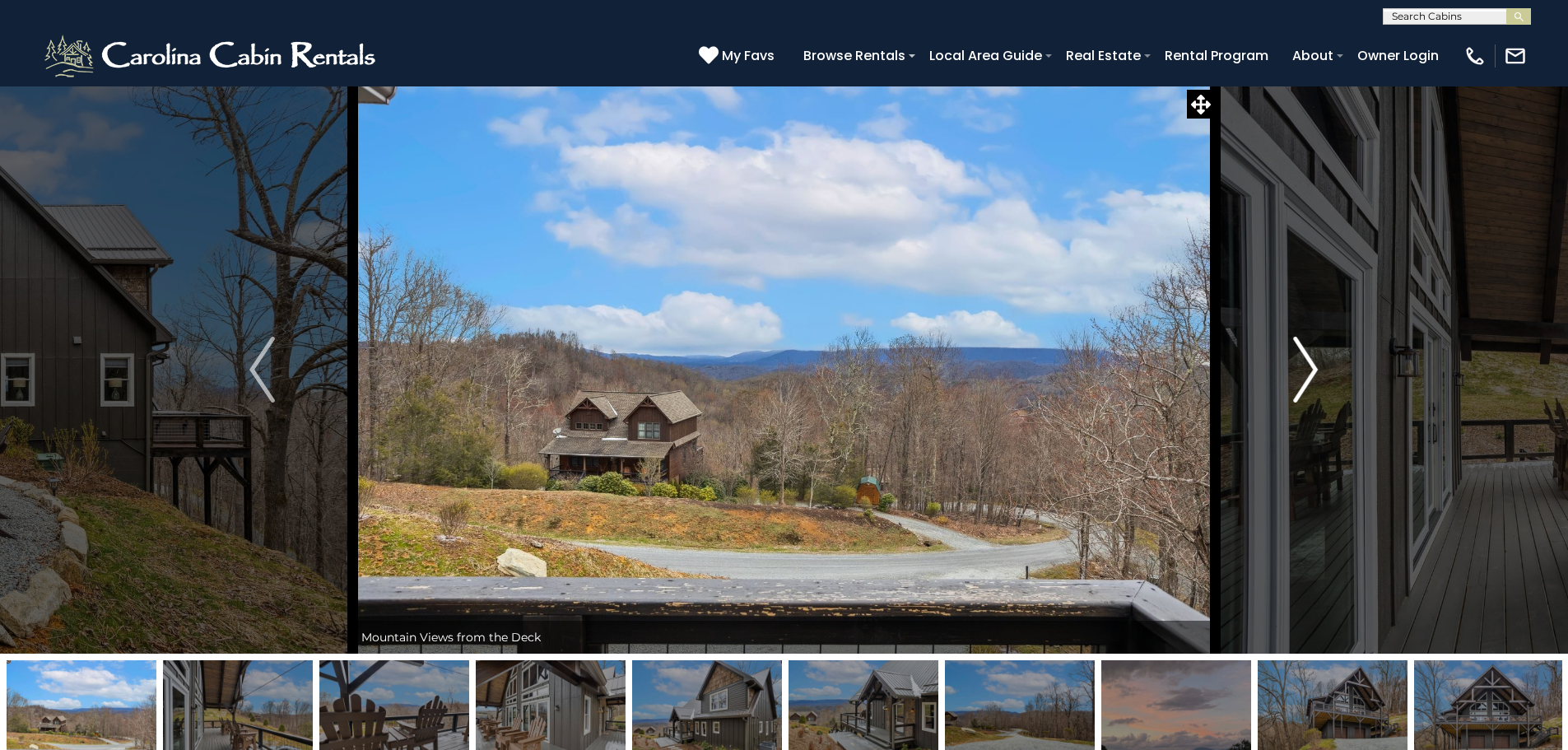
click at [1311, 373] on img "Next" at bounding box center [1305, 369] width 24 height 65
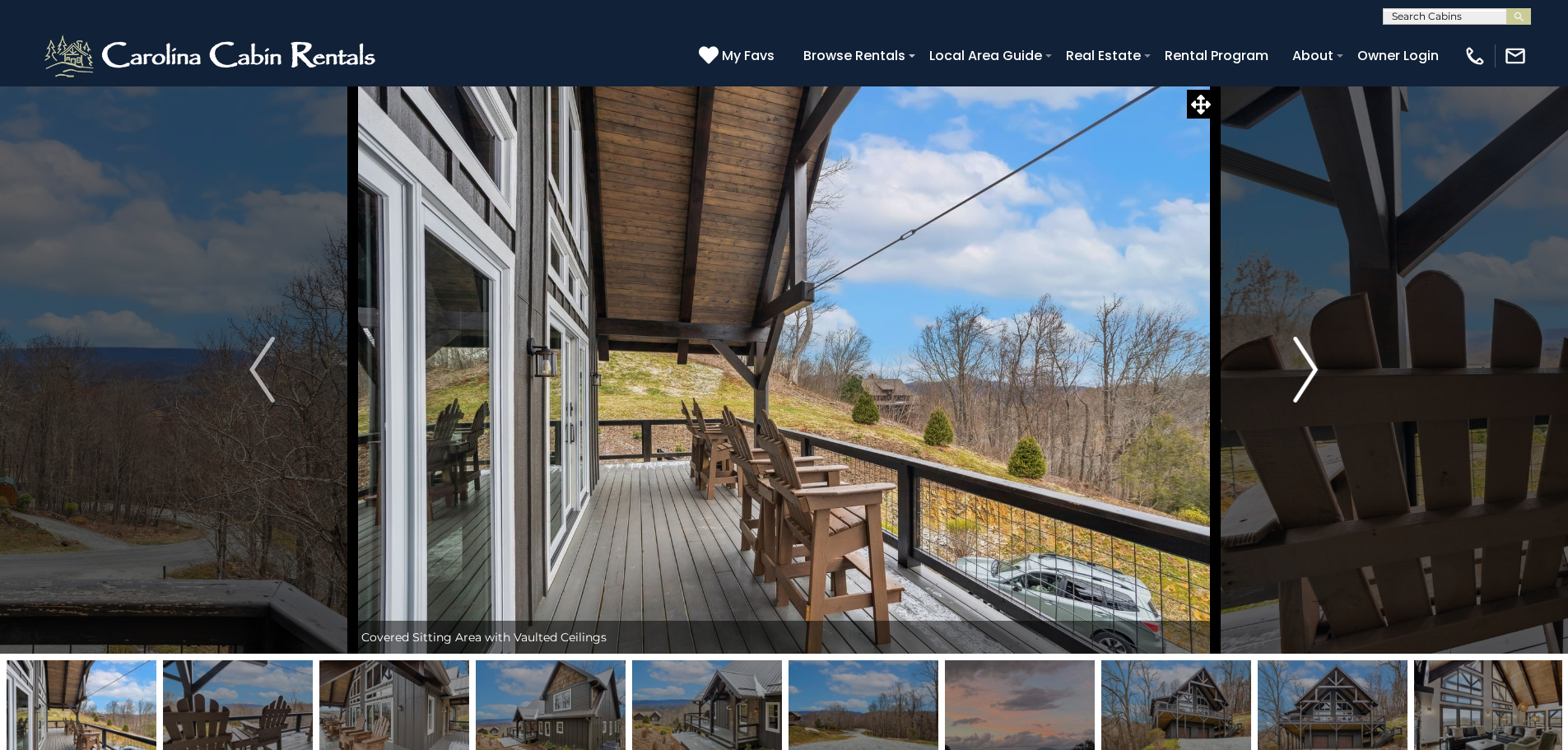
click at [1311, 373] on img "Next" at bounding box center [1305, 369] width 24 height 65
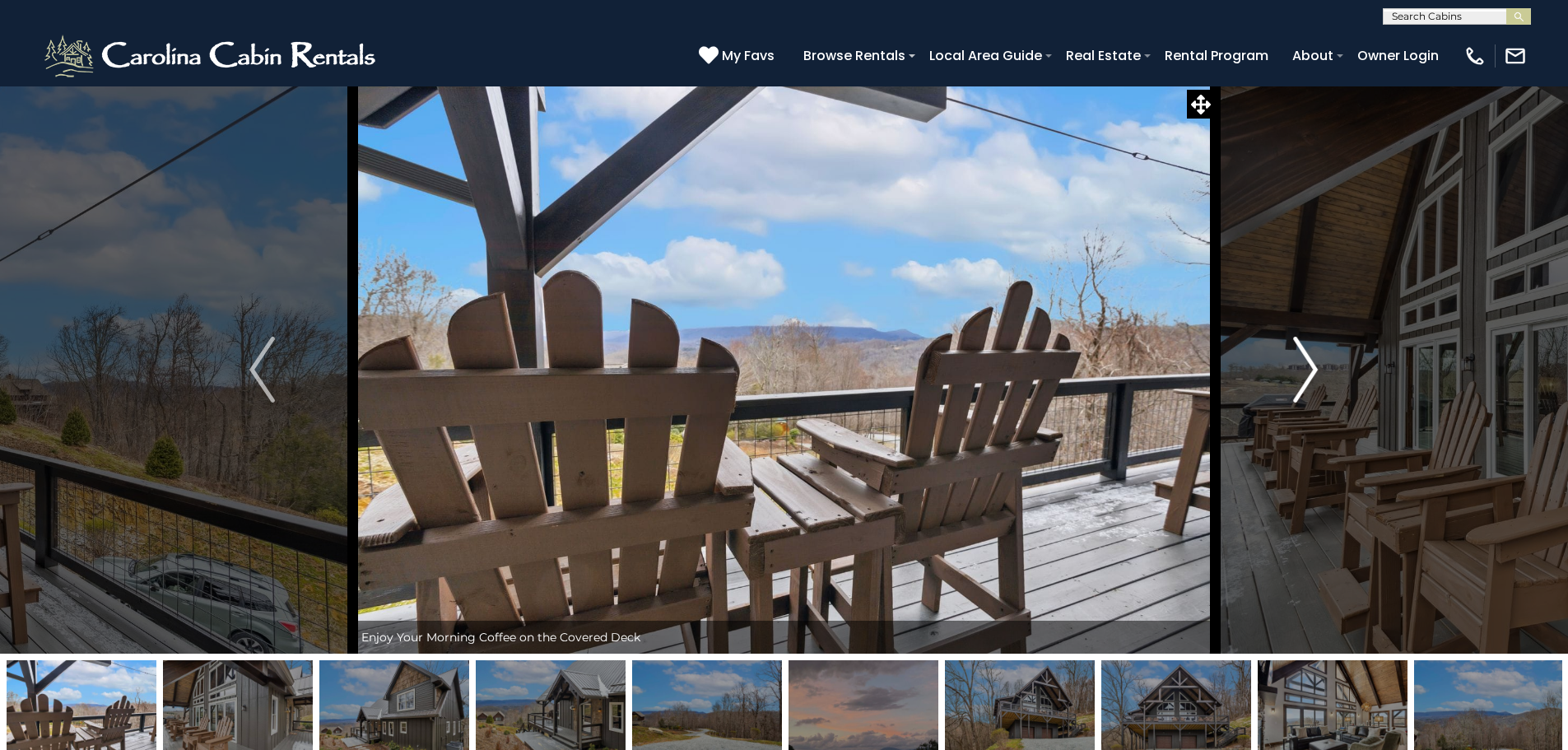
click at [1311, 373] on img "Next" at bounding box center [1305, 369] width 24 height 65
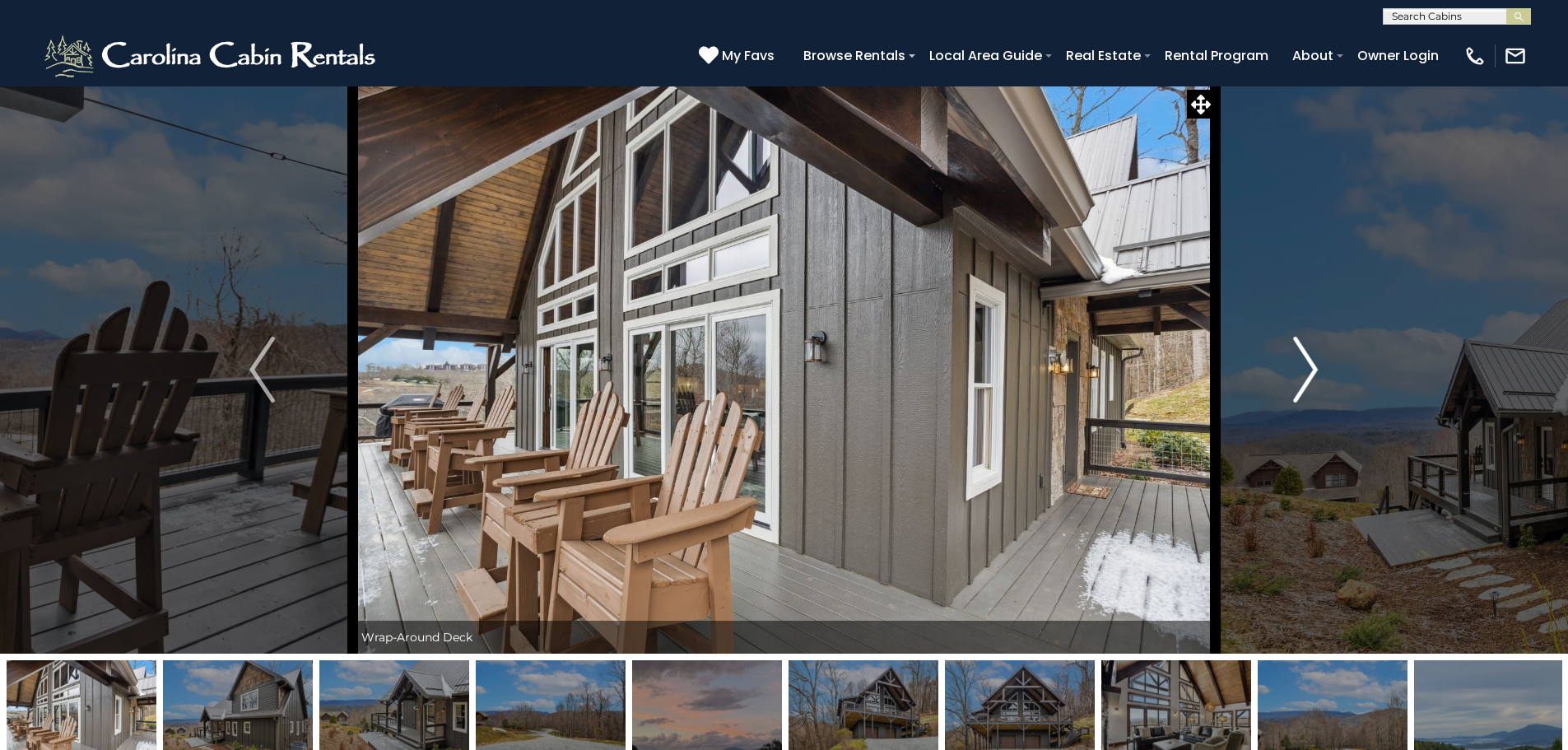
click at [1311, 373] on img "Next" at bounding box center [1305, 369] width 24 height 65
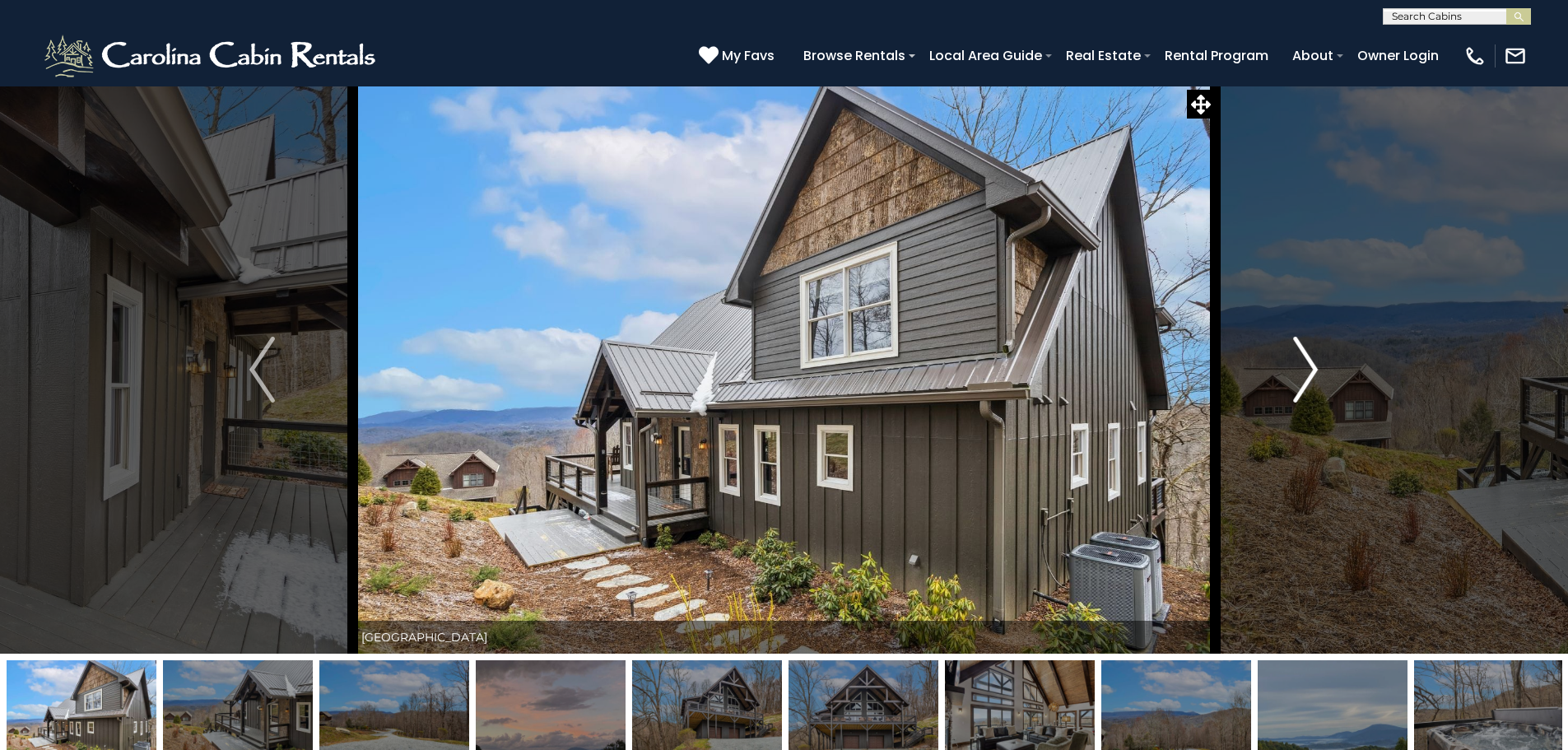
click at [1311, 373] on img "Next" at bounding box center [1305, 369] width 24 height 65
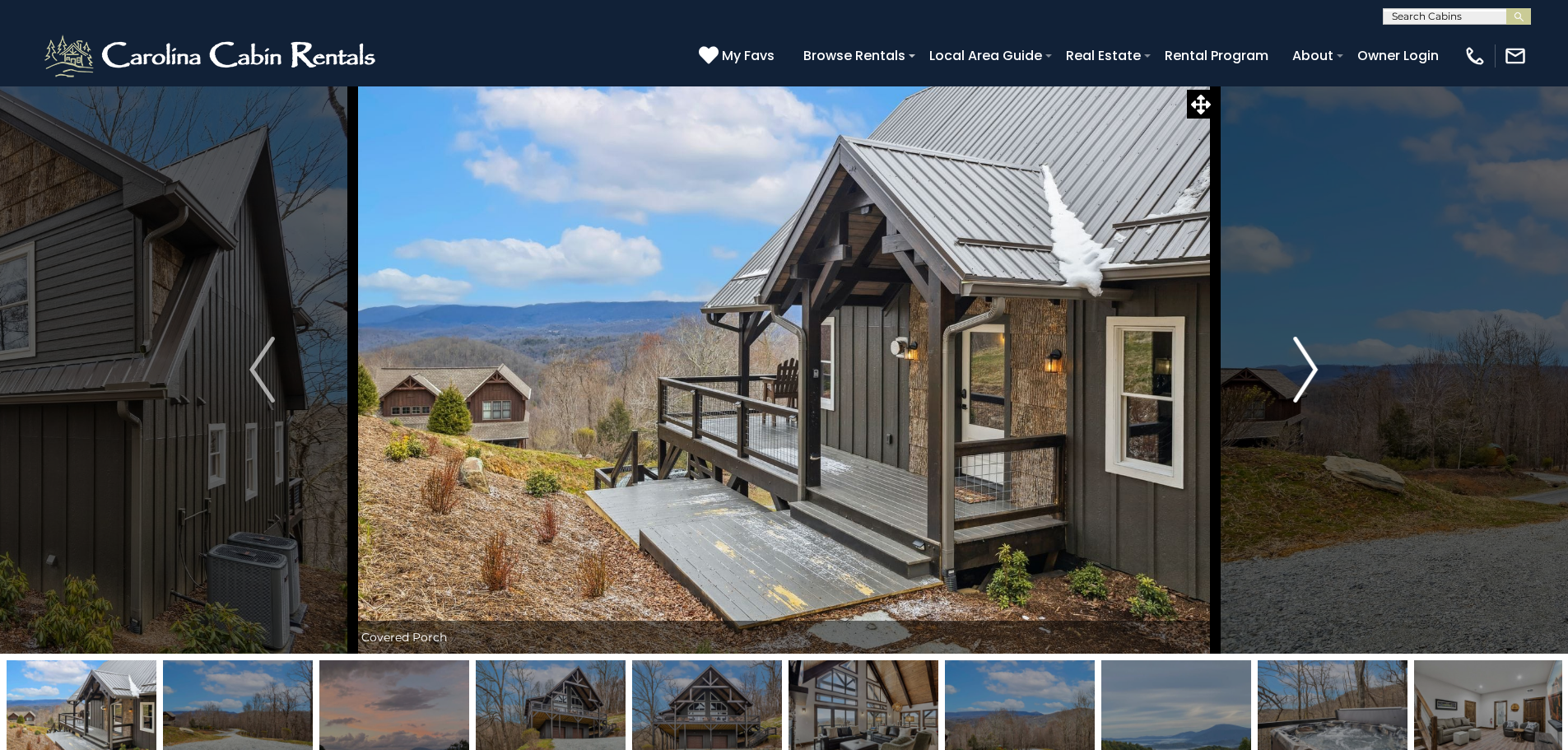
click at [1311, 373] on img "Next" at bounding box center [1305, 369] width 24 height 65
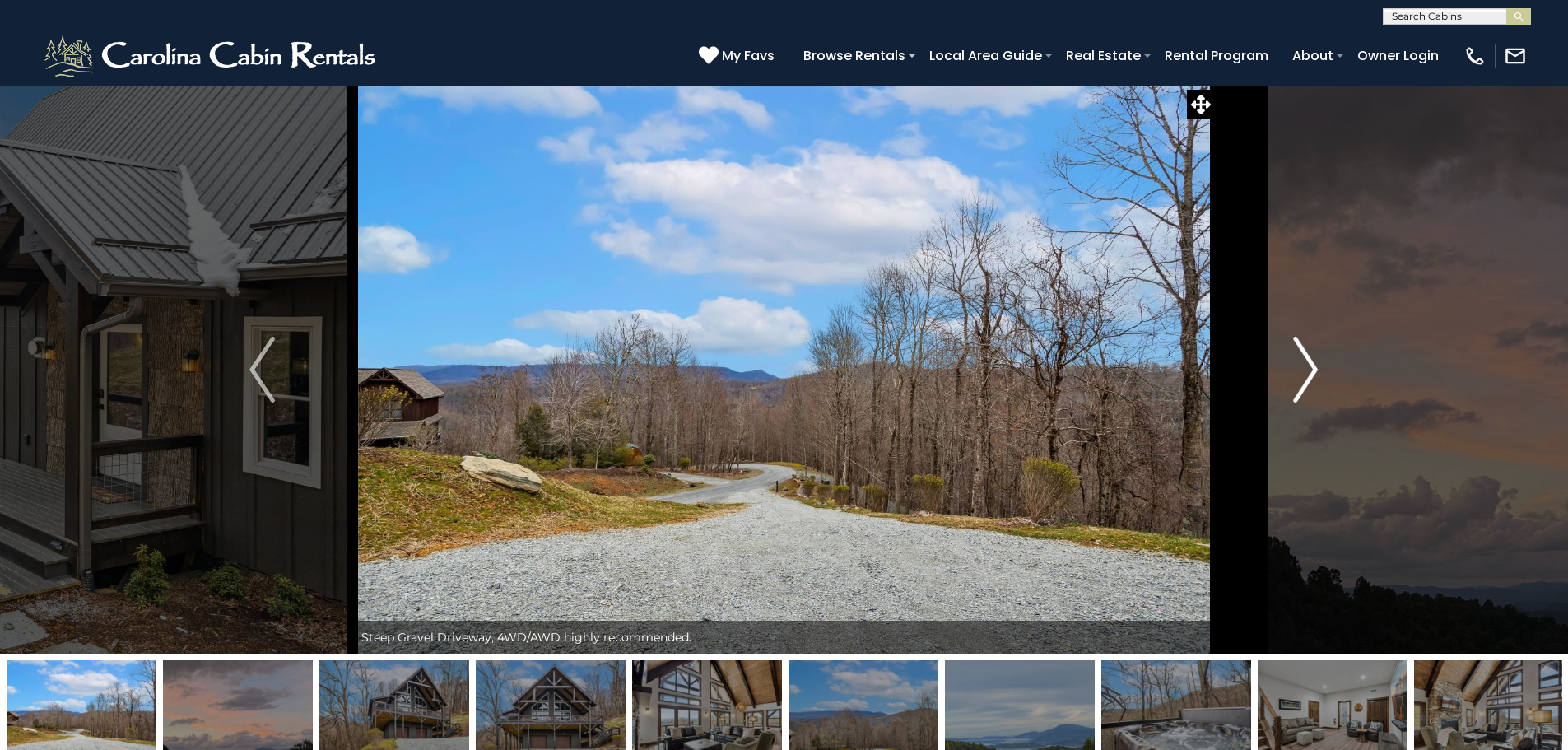
click at [1311, 373] on img "Next" at bounding box center [1305, 369] width 24 height 65
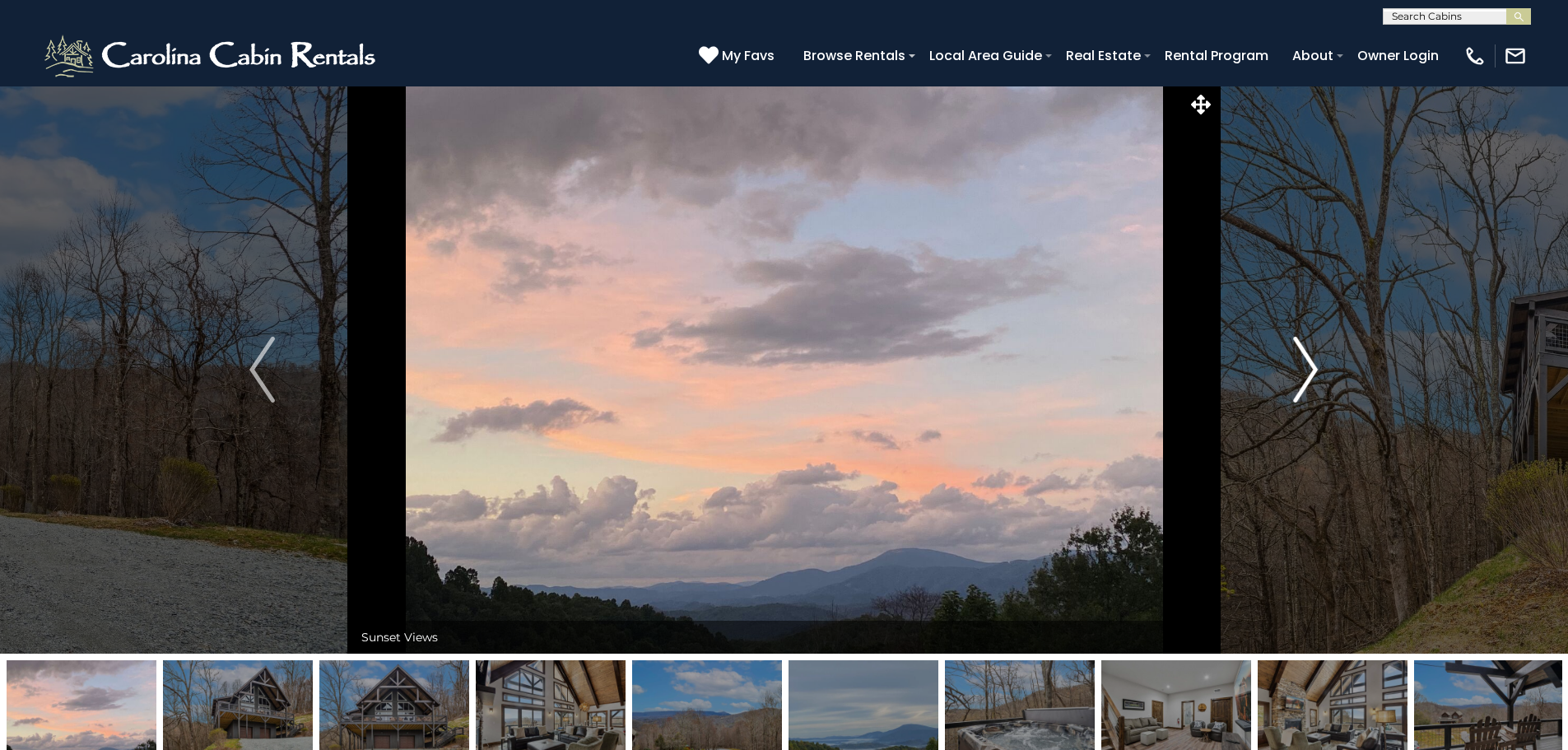
click at [1311, 373] on img "Next" at bounding box center [1305, 369] width 24 height 65
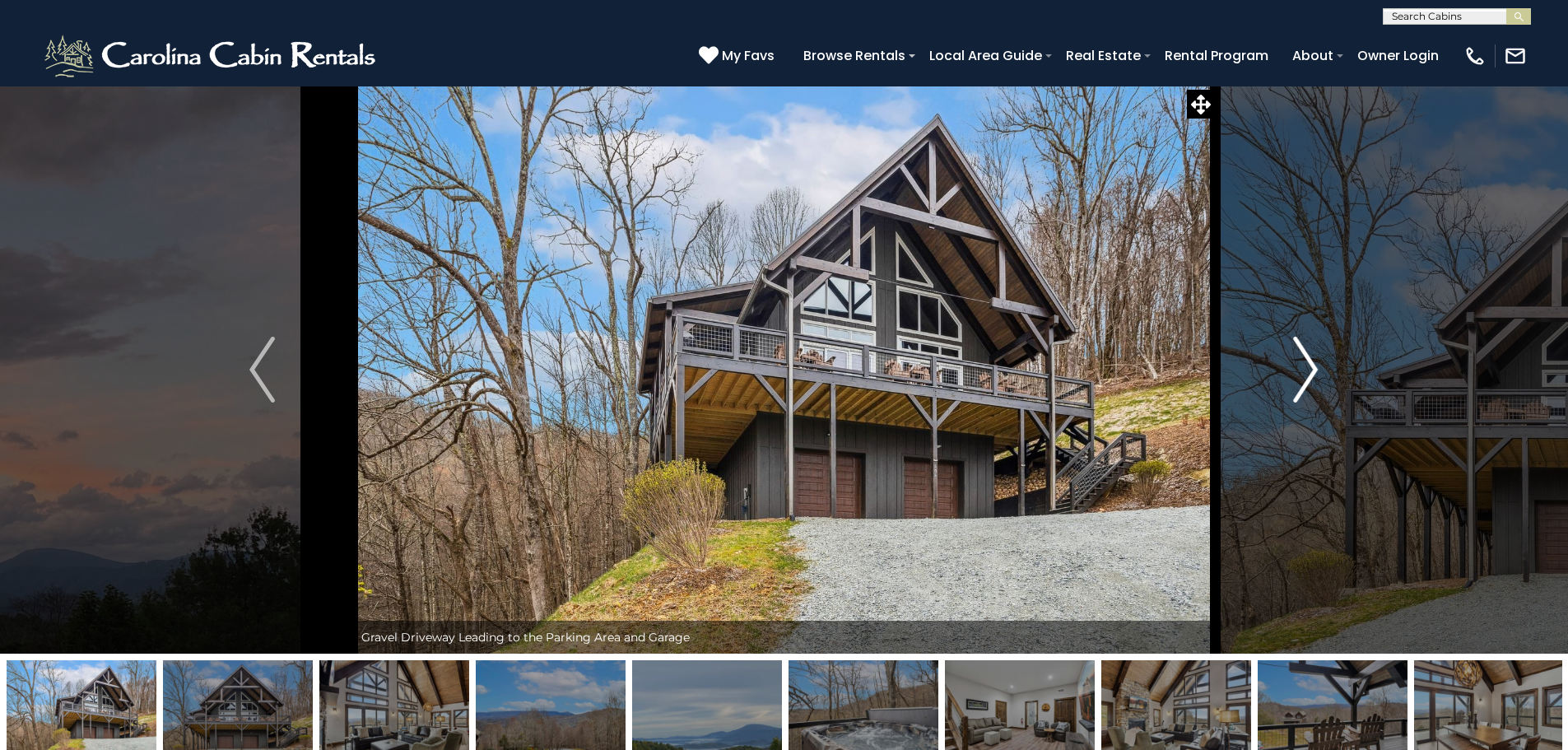
click at [1311, 373] on img "Next" at bounding box center [1305, 369] width 24 height 65
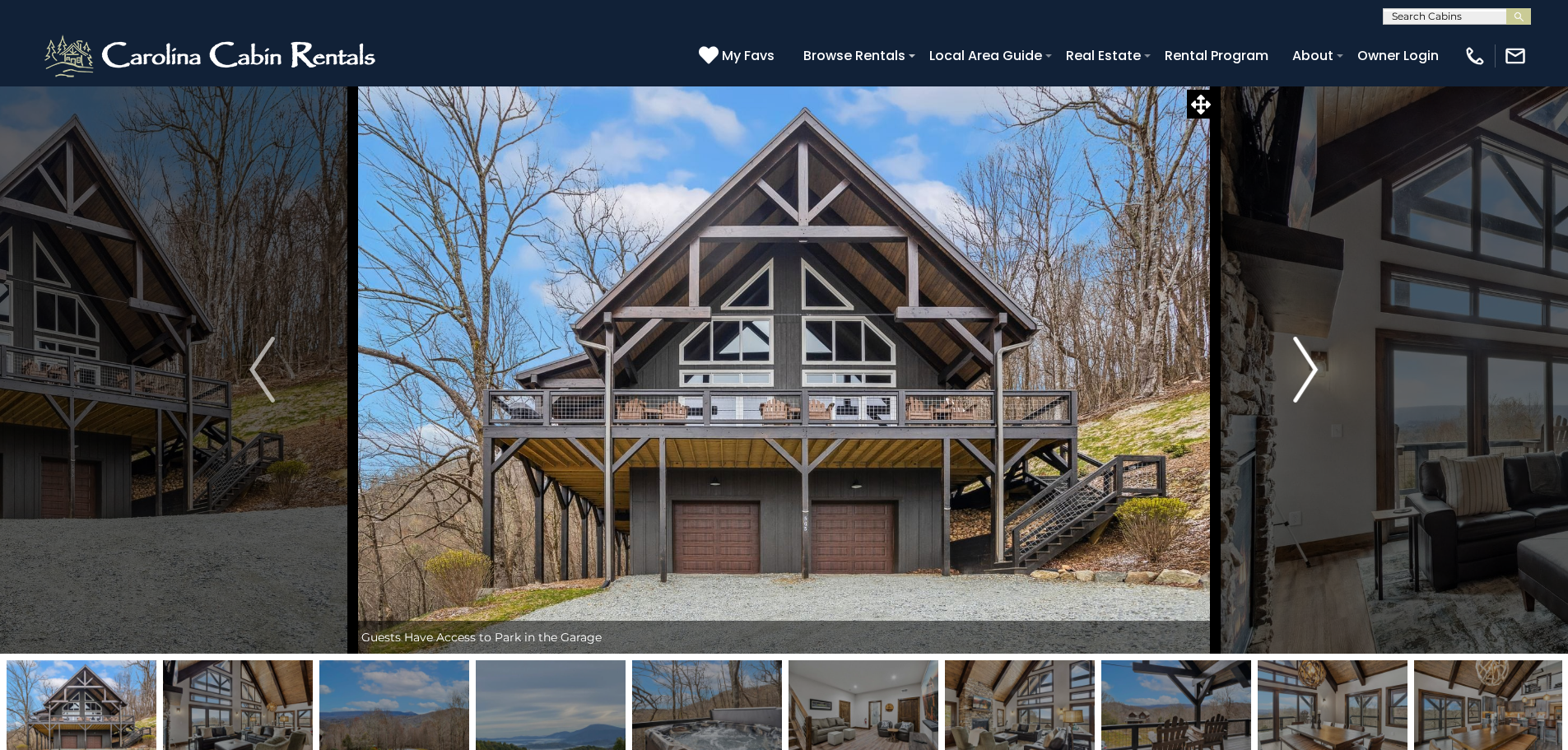
click at [1311, 373] on img "Next" at bounding box center [1305, 369] width 24 height 65
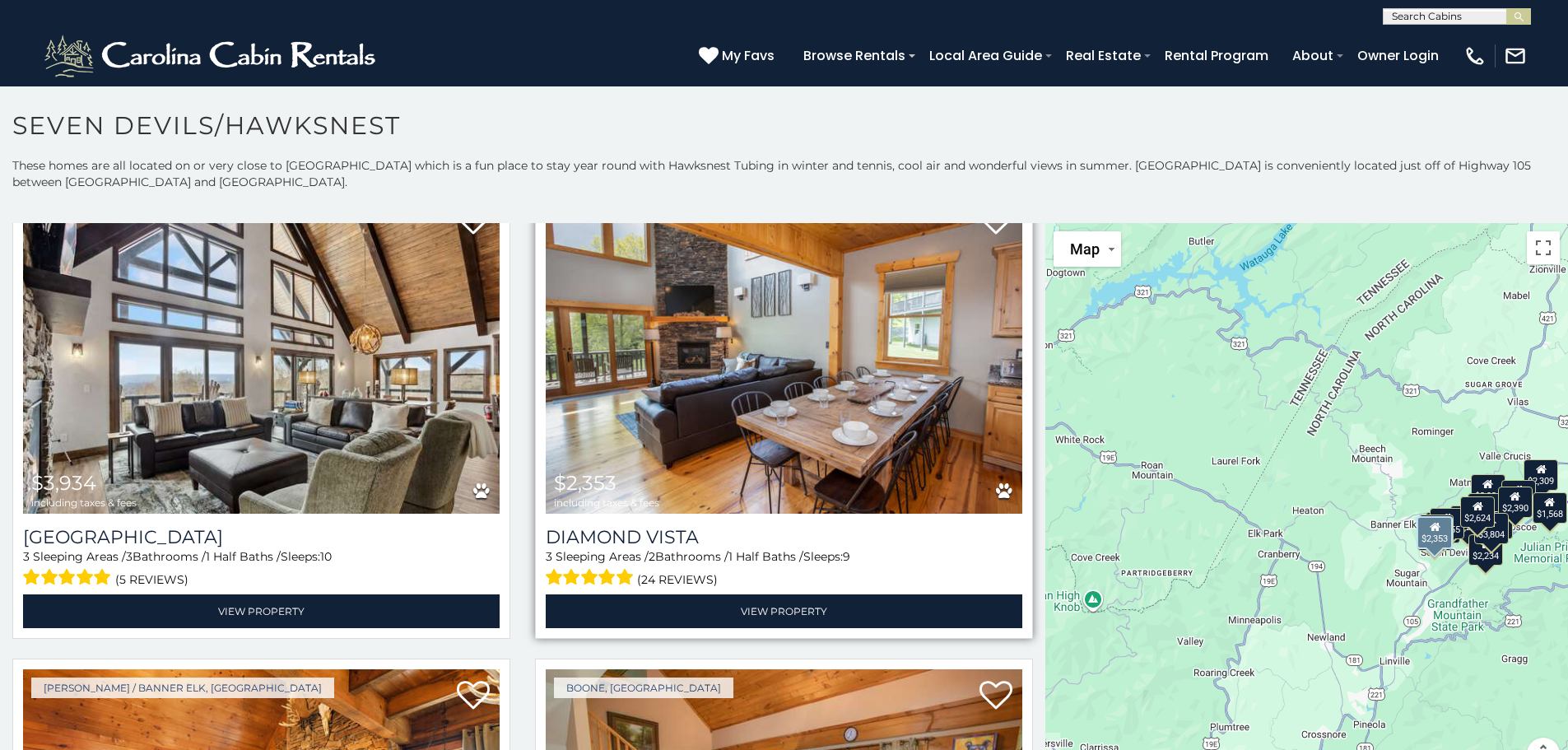
scroll to position [988, 0]
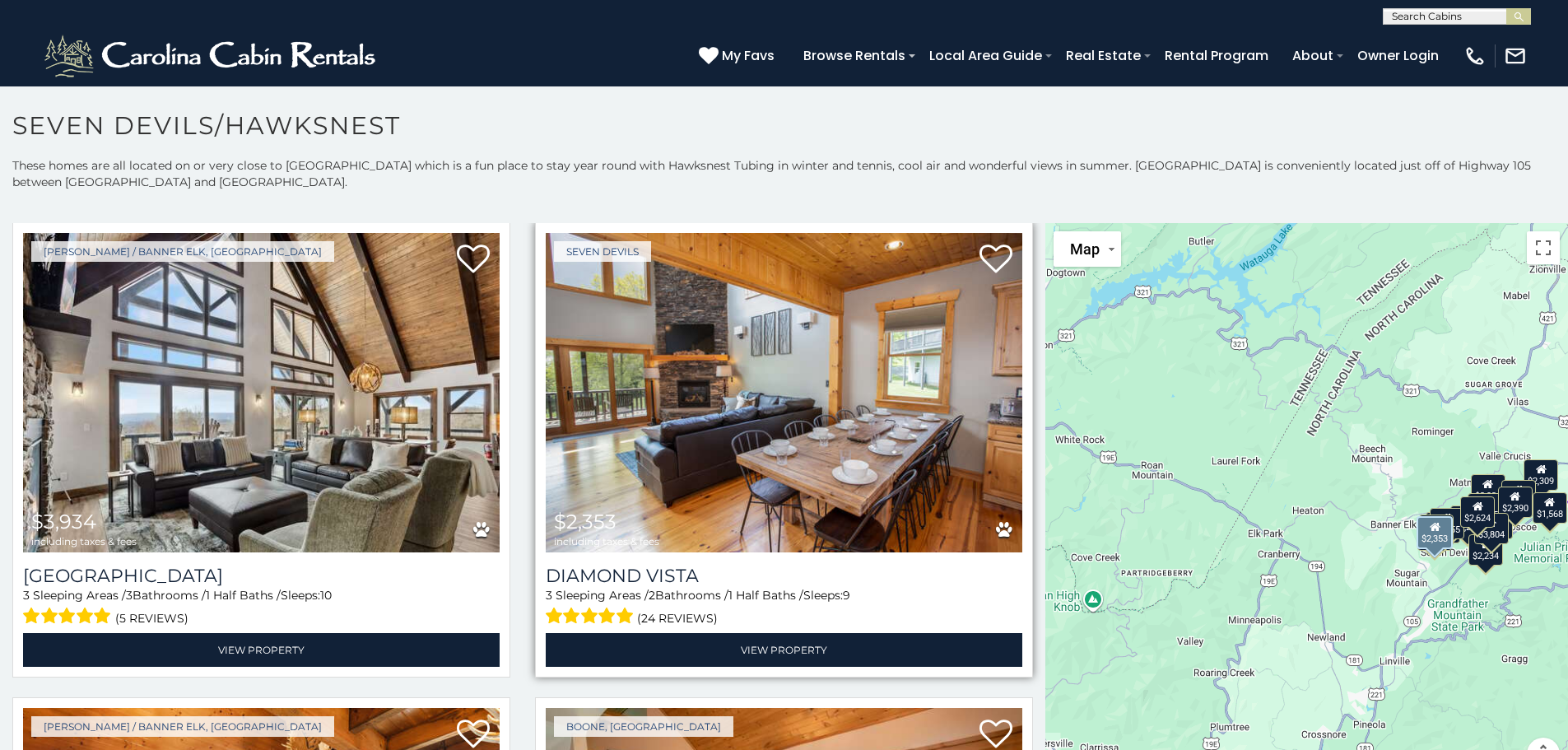
click at [794, 428] on img at bounding box center [783, 392] width 476 height 319
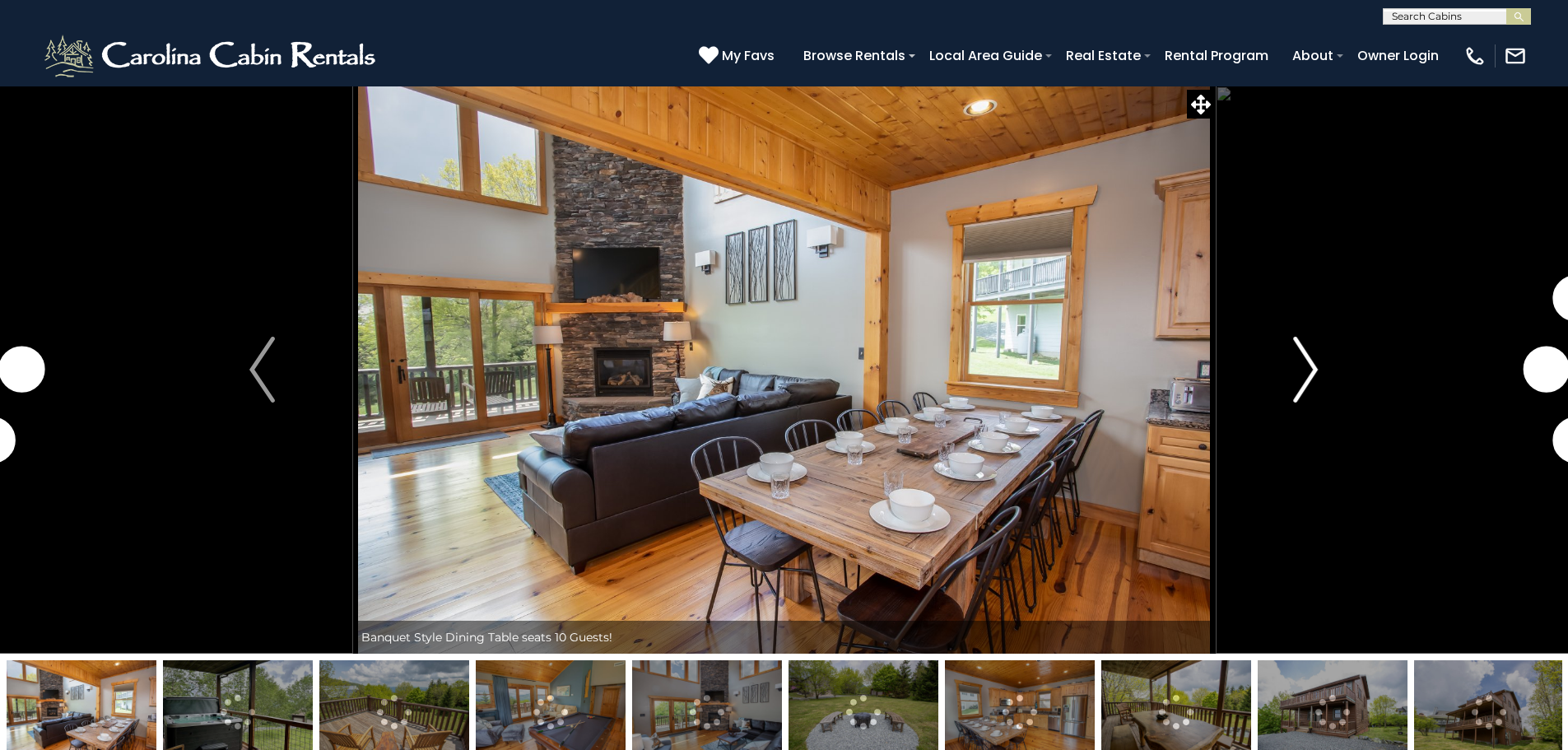
click at [1312, 355] on img "Next" at bounding box center [1305, 369] width 24 height 65
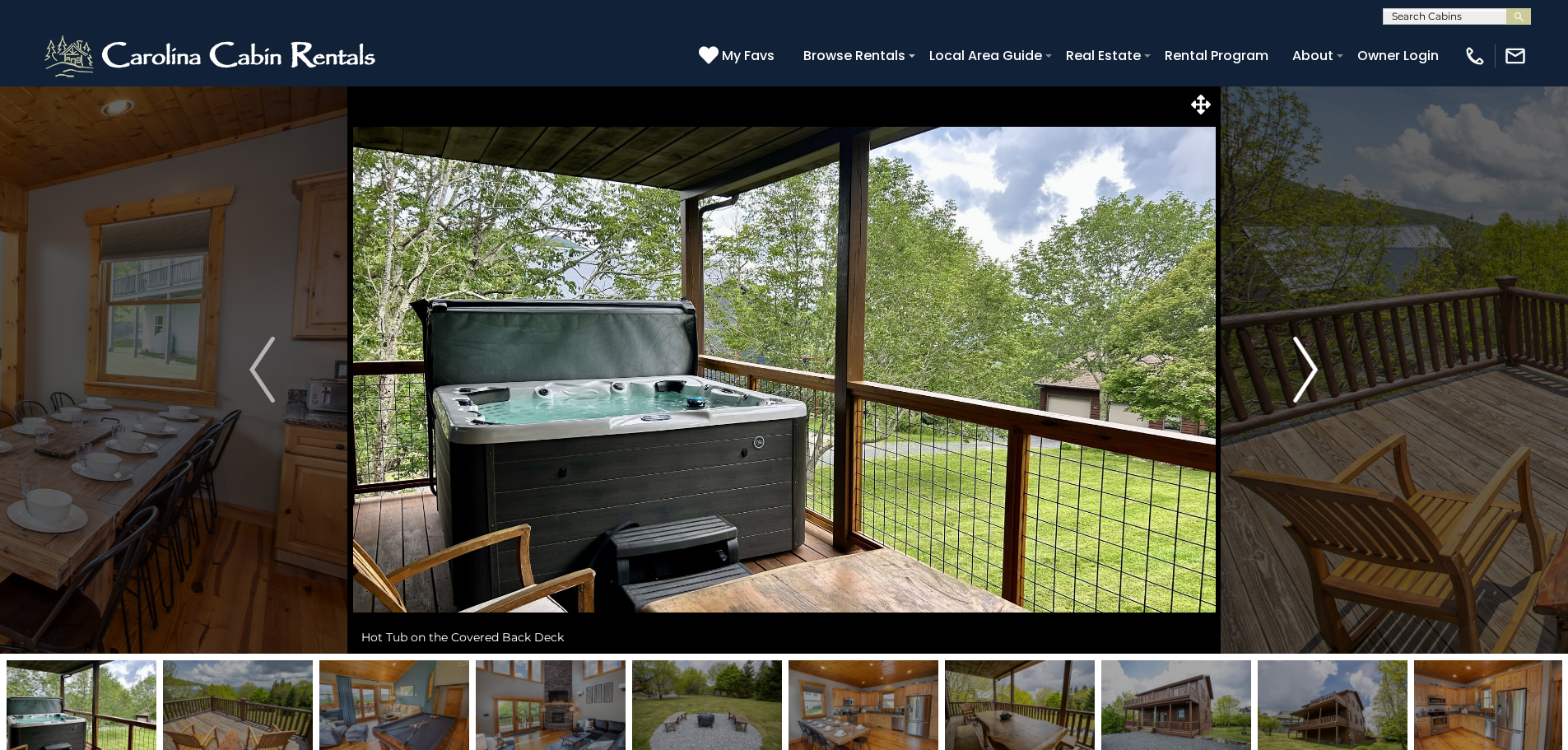
click at [1312, 355] on img "Next" at bounding box center [1305, 369] width 24 height 65
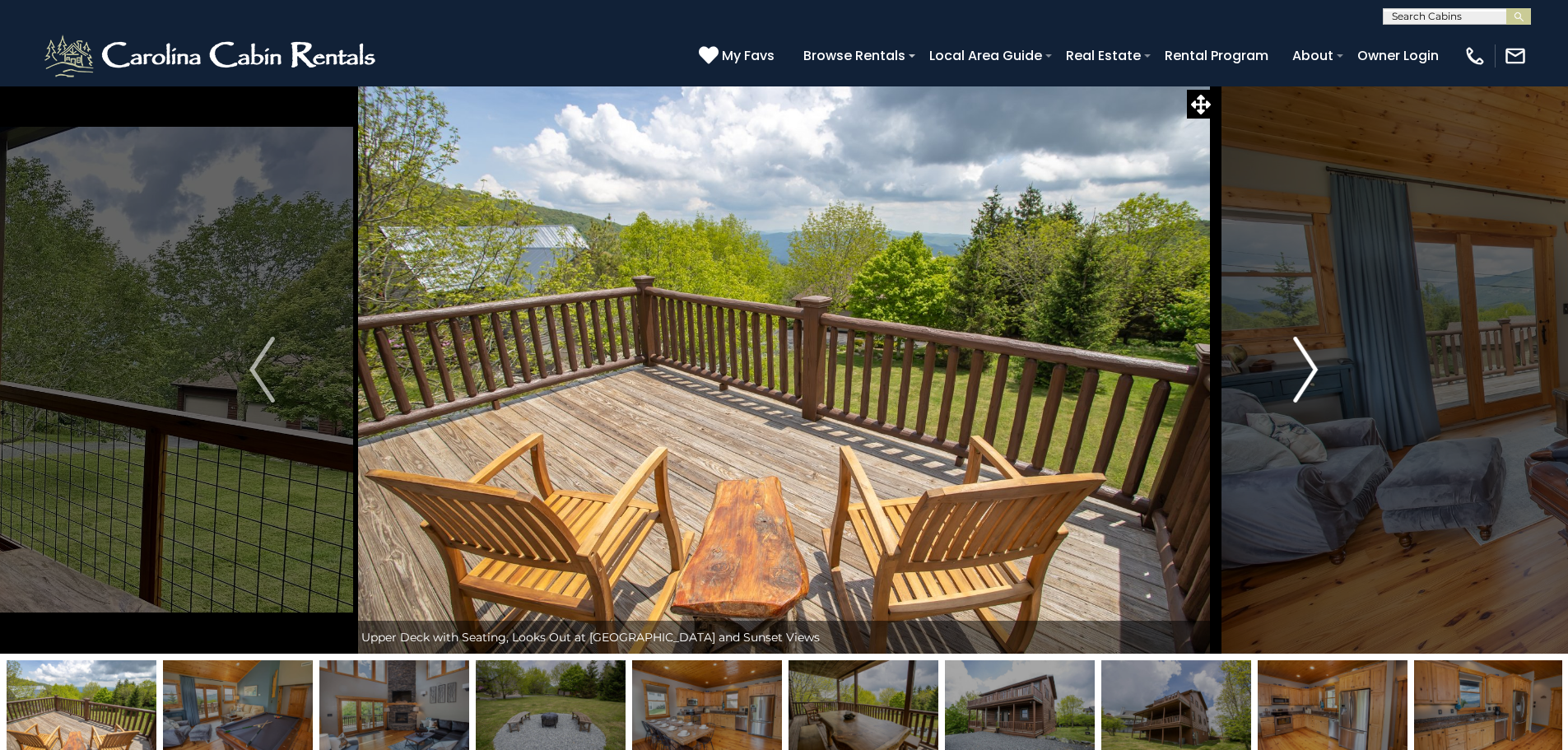
click at [1312, 355] on img "Next" at bounding box center [1305, 369] width 24 height 65
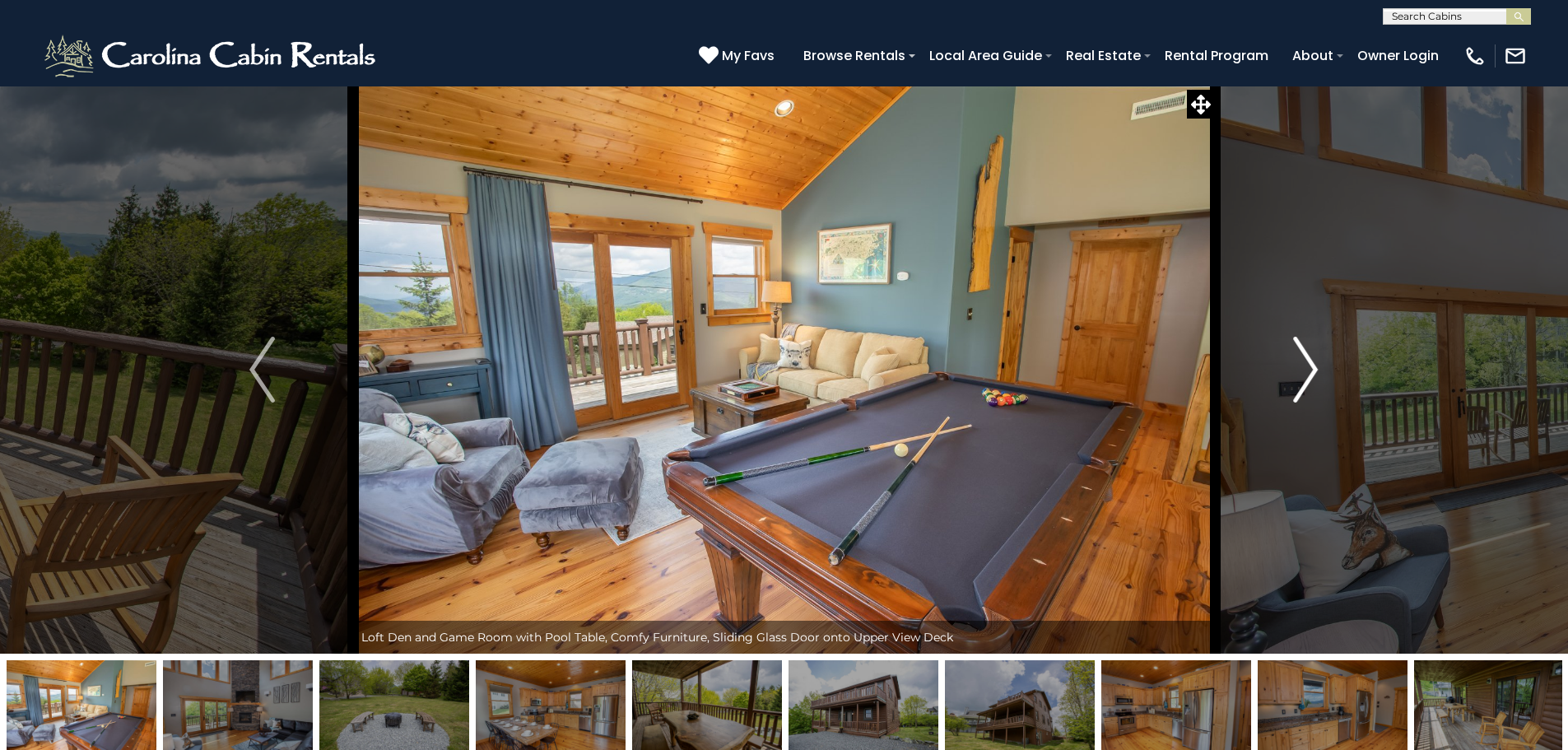
click at [1312, 355] on img "Next" at bounding box center [1305, 369] width 24 height 65
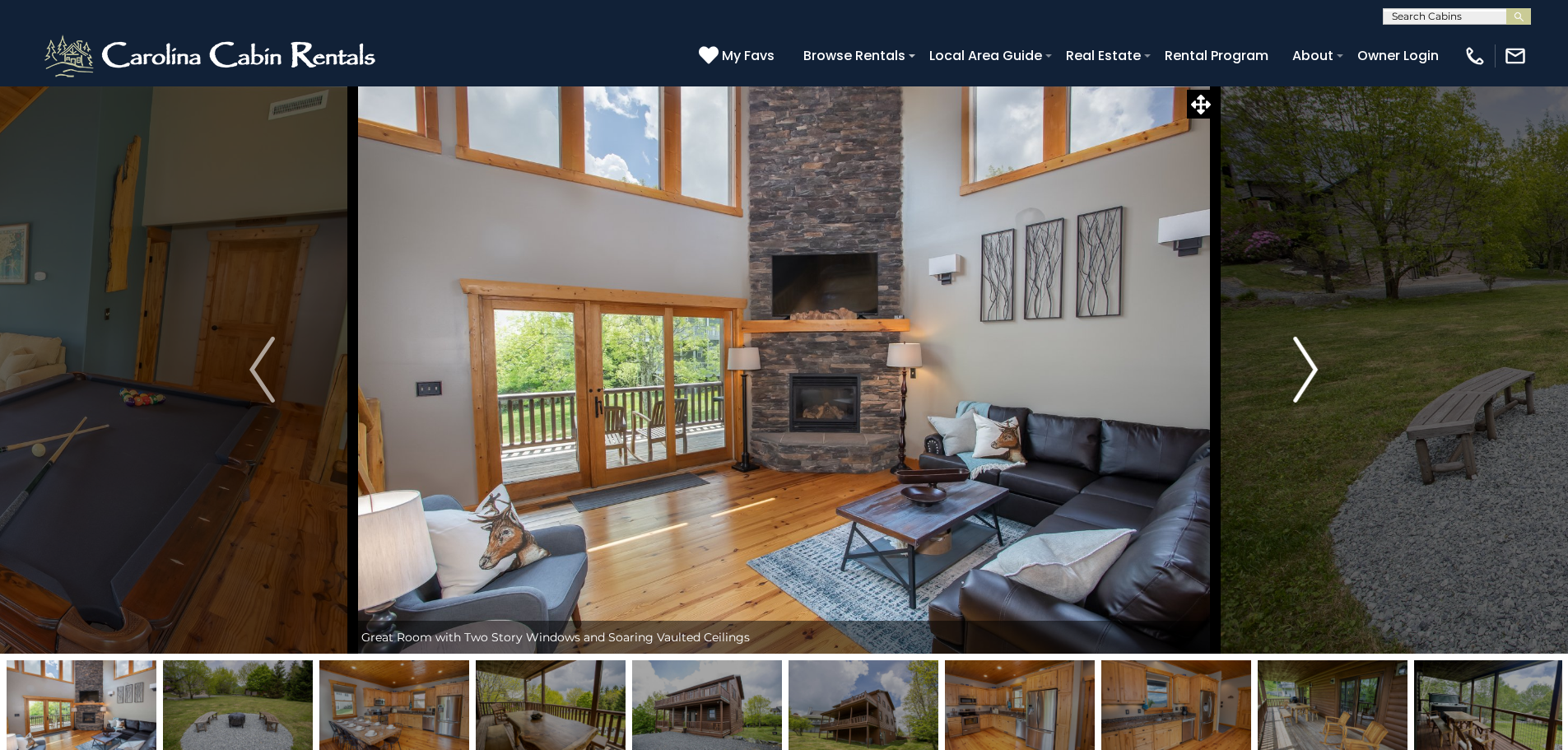
click at [1312, 355] on img "Next" at bounding box center [1305, 369] width 24 height 65
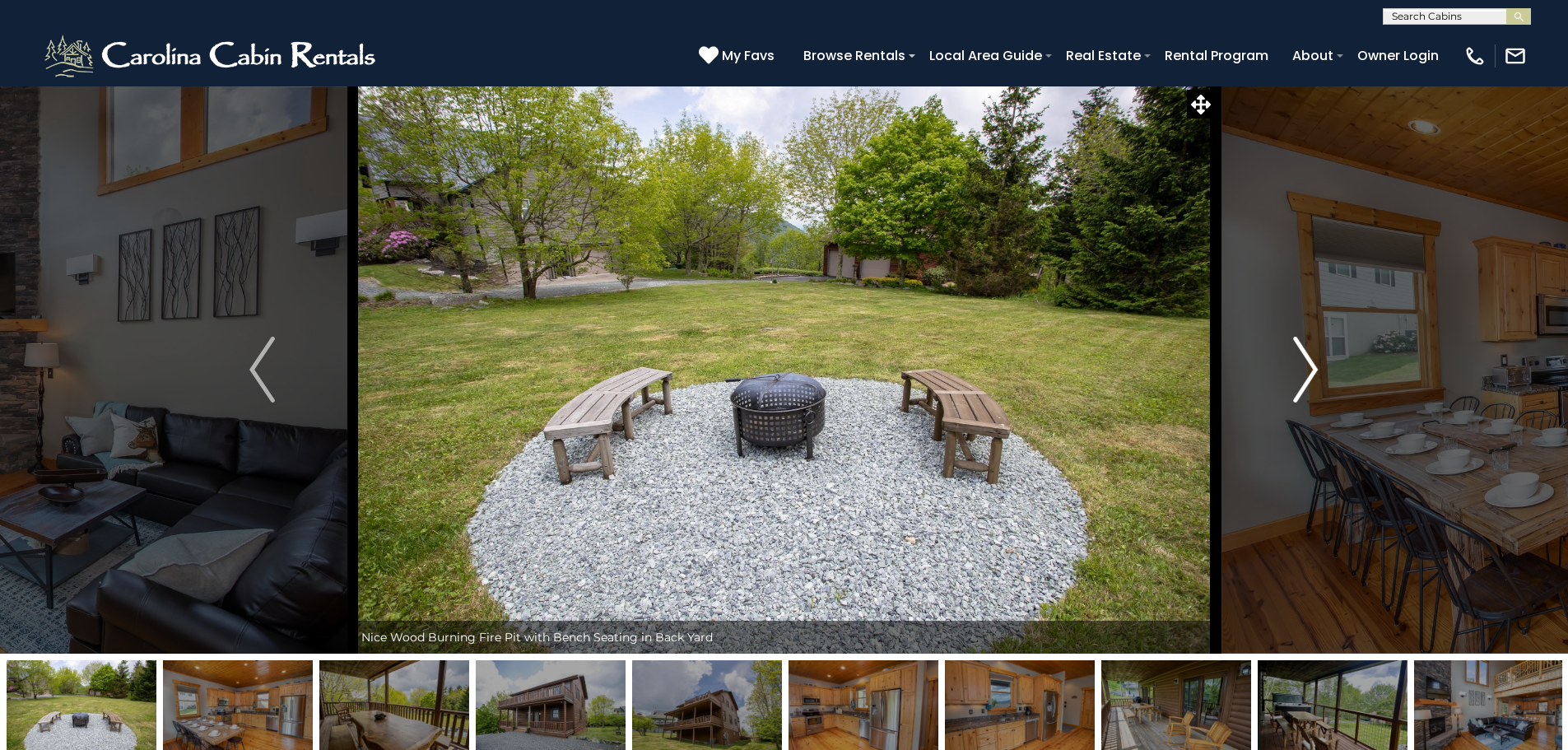
click at [1312, 355] on img "Next" at bounding box center [1305, 369] width 24 height 65
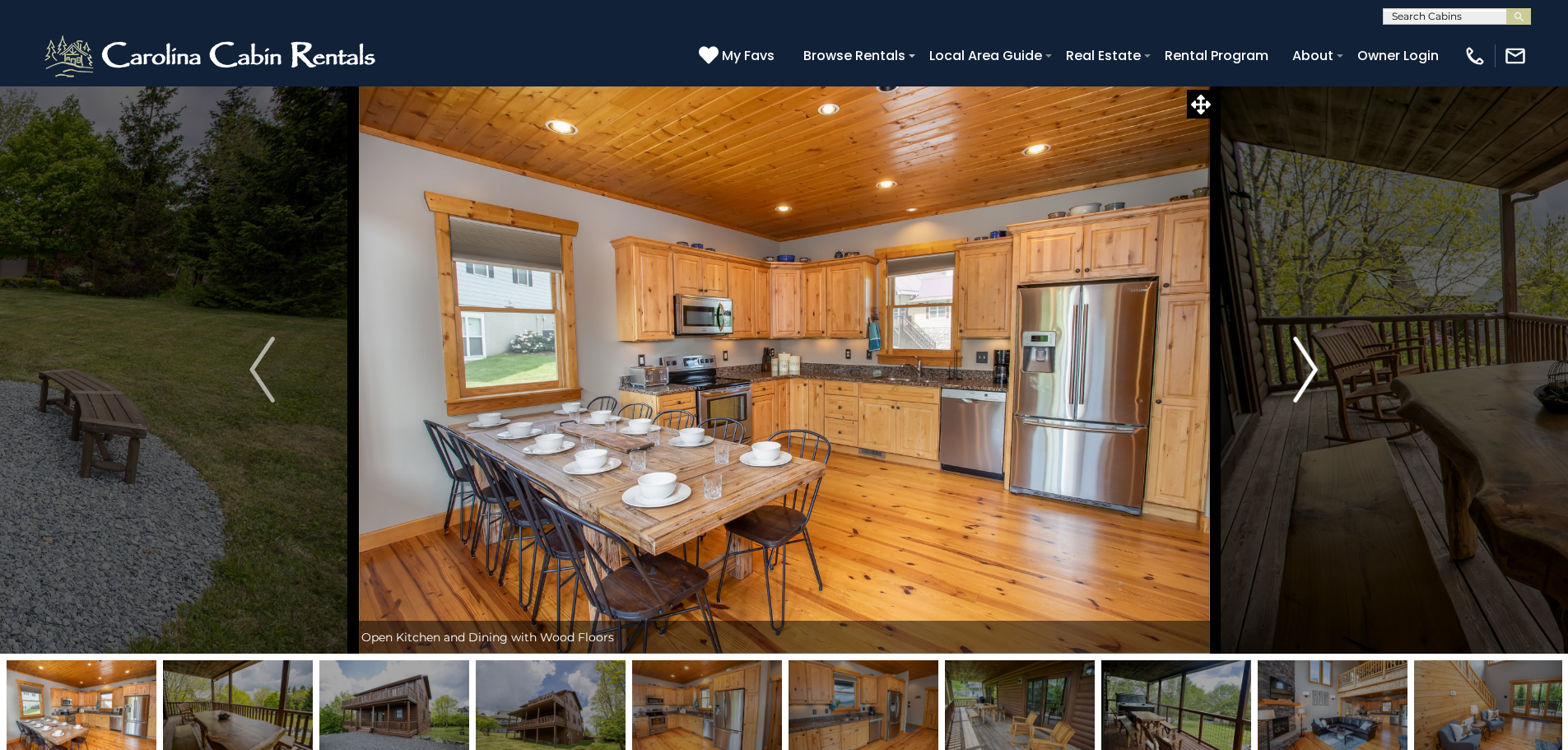
click at [1312, 355] on img "Next" at bounding box center [1305, 369] width 24 height 65
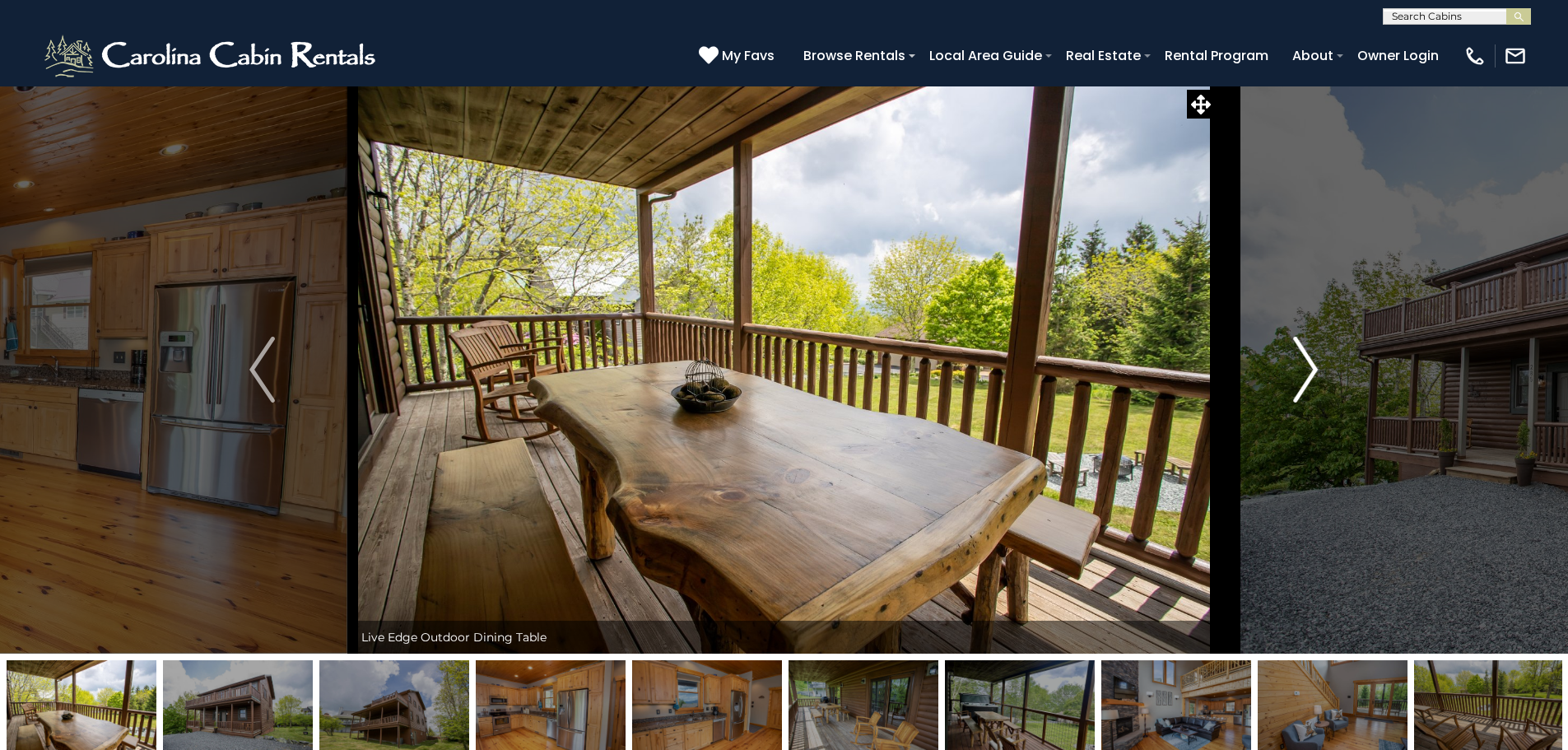
click at [1312, 355] on img "Next" at bounding box center [1305, 369] width 24 height 65
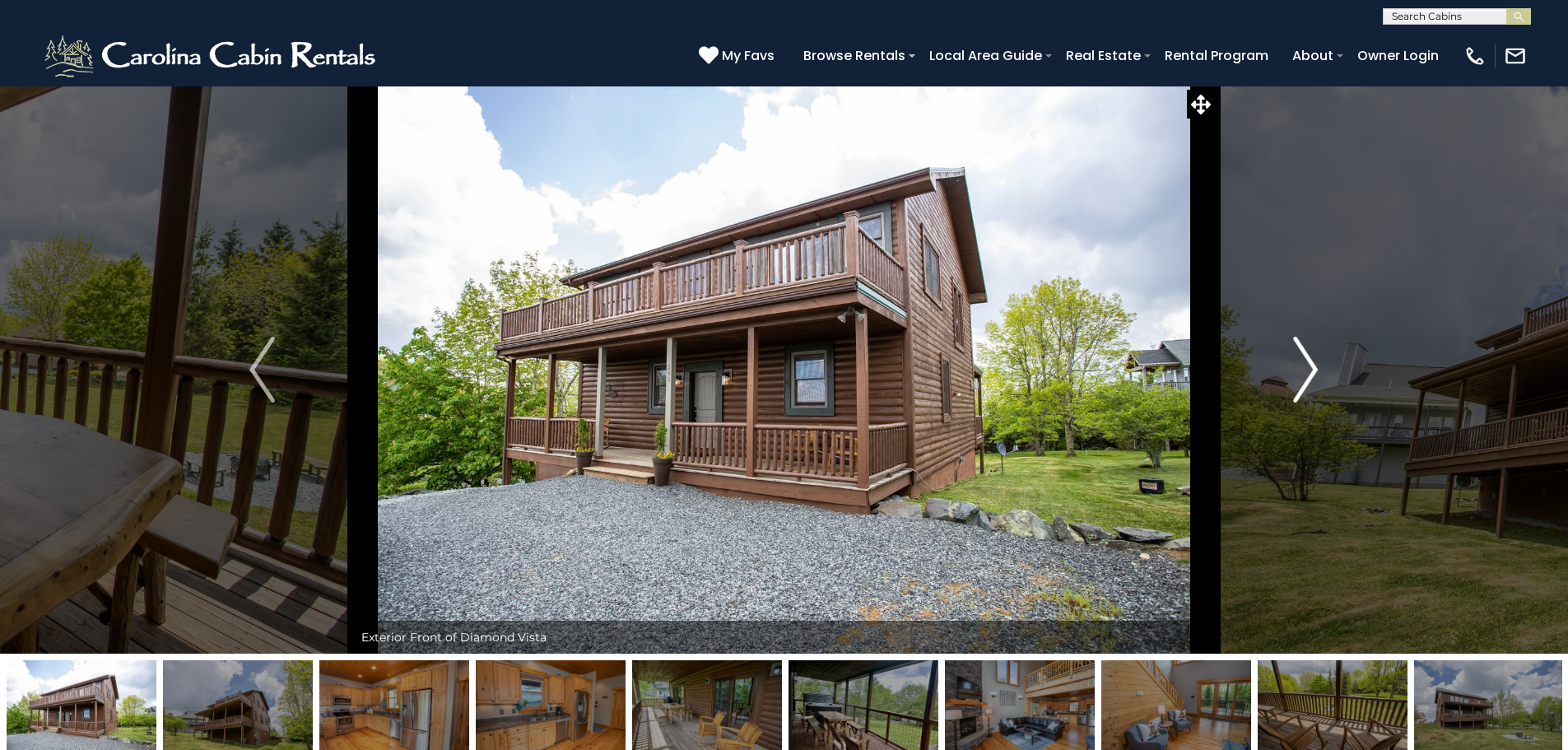
click at [1312, 355] on img "Next" at bounding box center [1305, 369] width 24 height 65
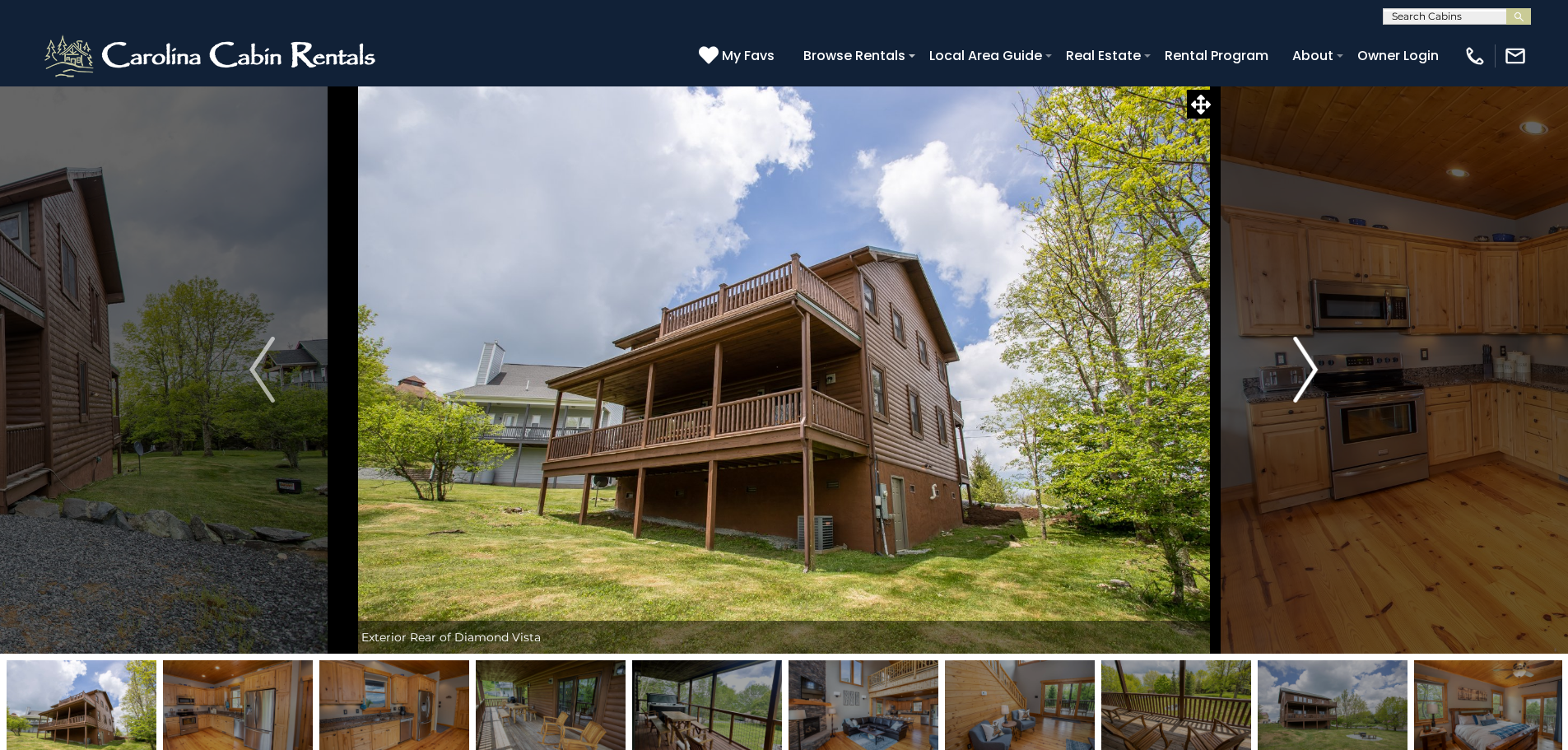
click at [1312, 355] on img "Next" at bounding box center [1305, 369] width 24 height 65
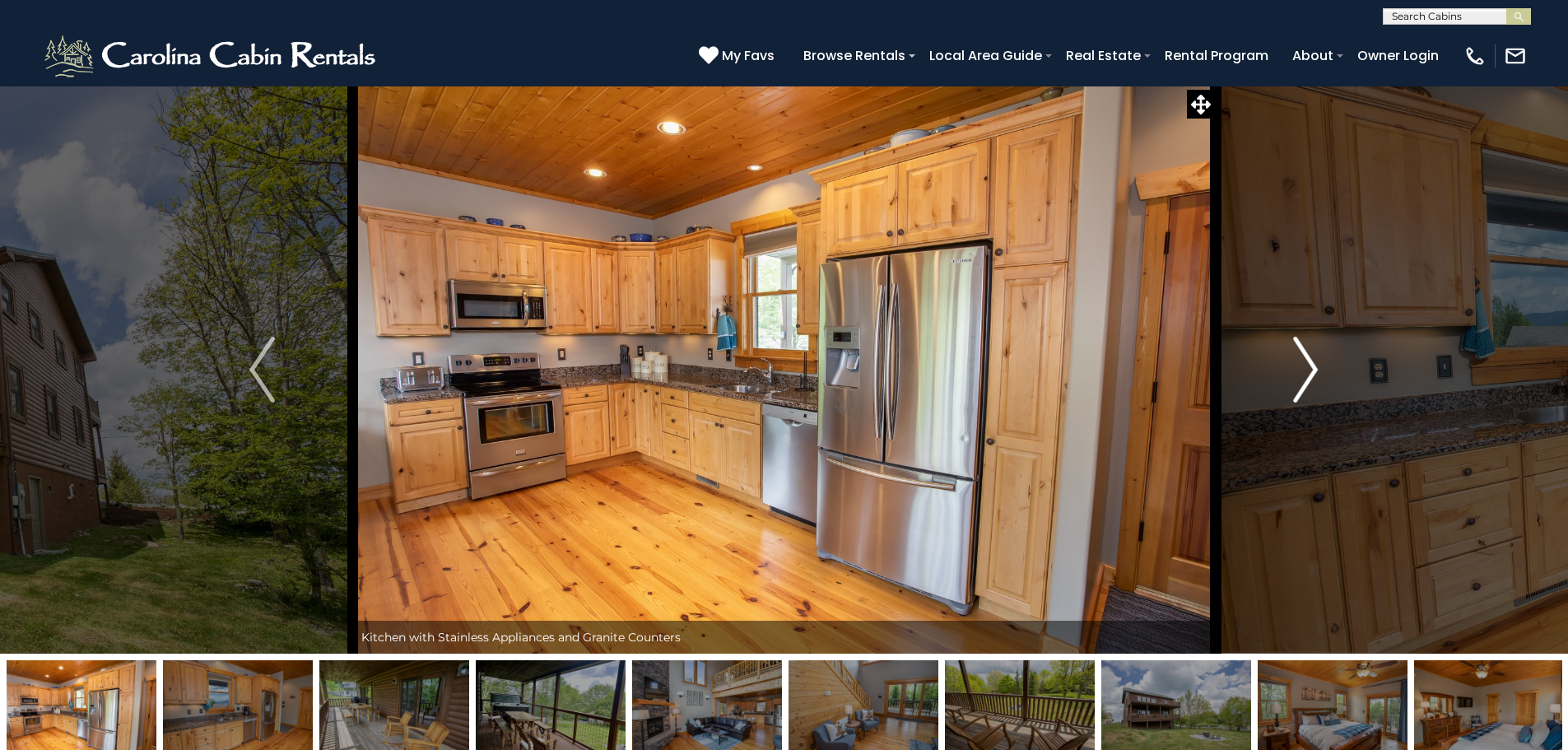
click at [1312, 355] on img "Next" at bounding box center [1305, 369] width 24 height 65
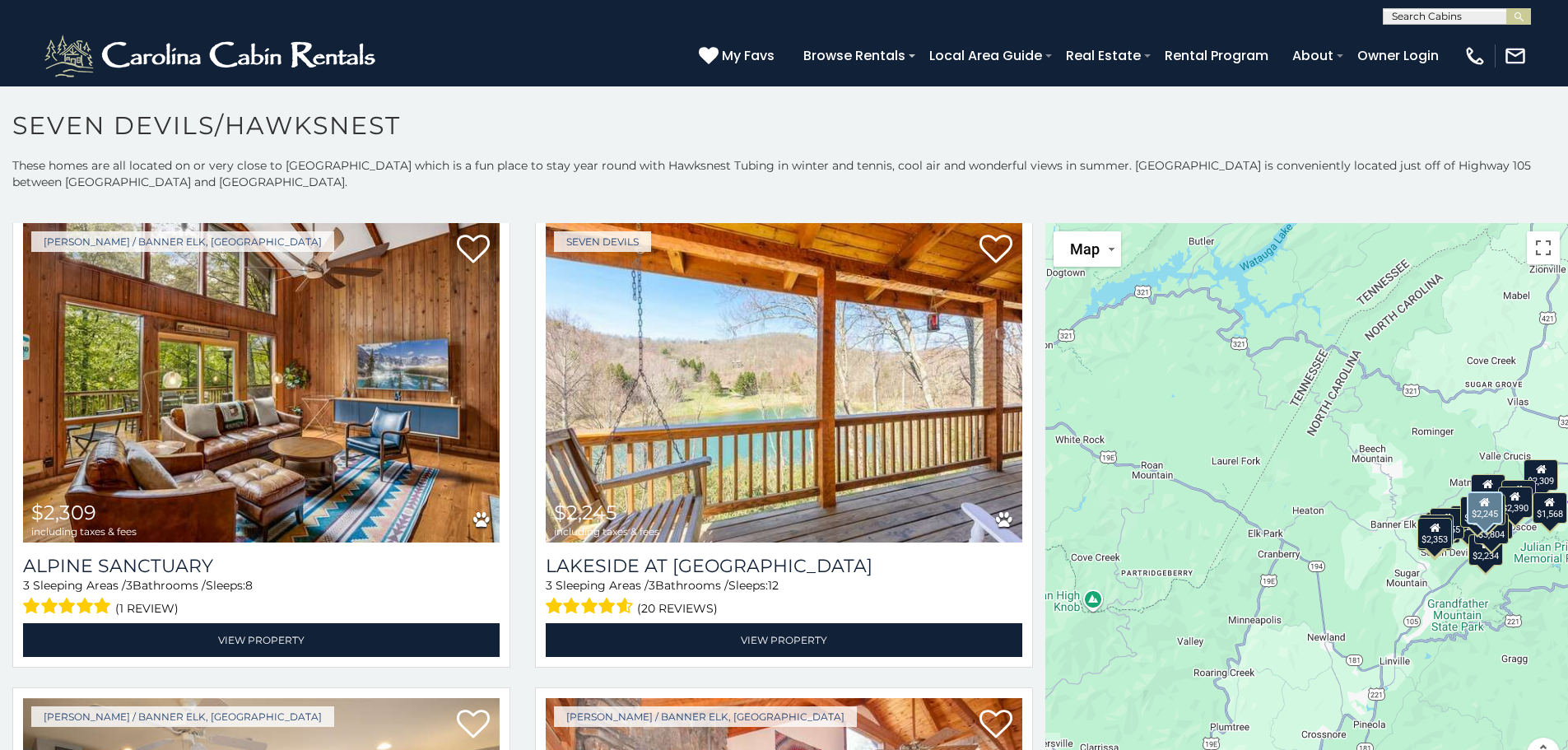
scroll to position [1975, 0]
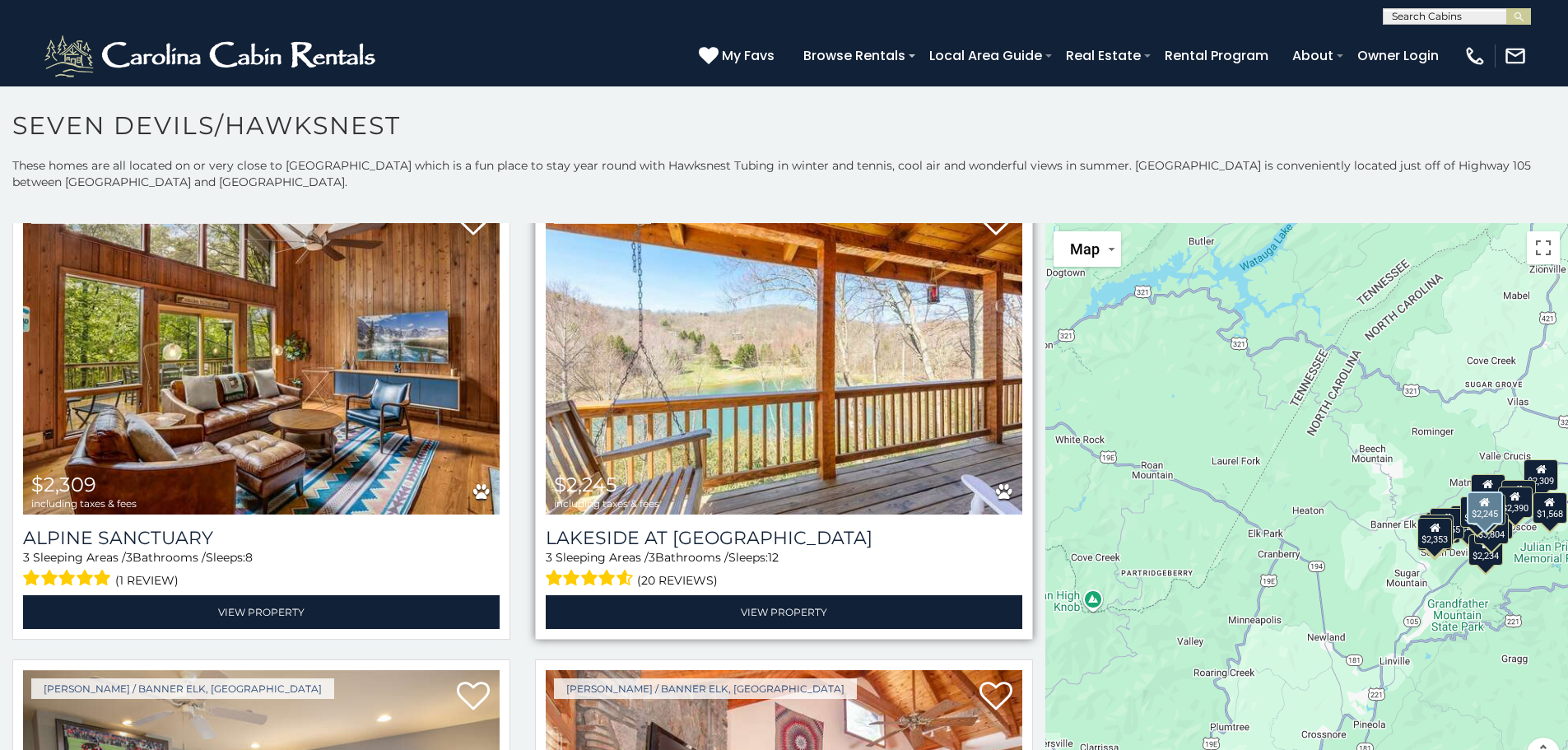
click at [786, 393] on img at bounding box center [783, 354] width 476 height 319
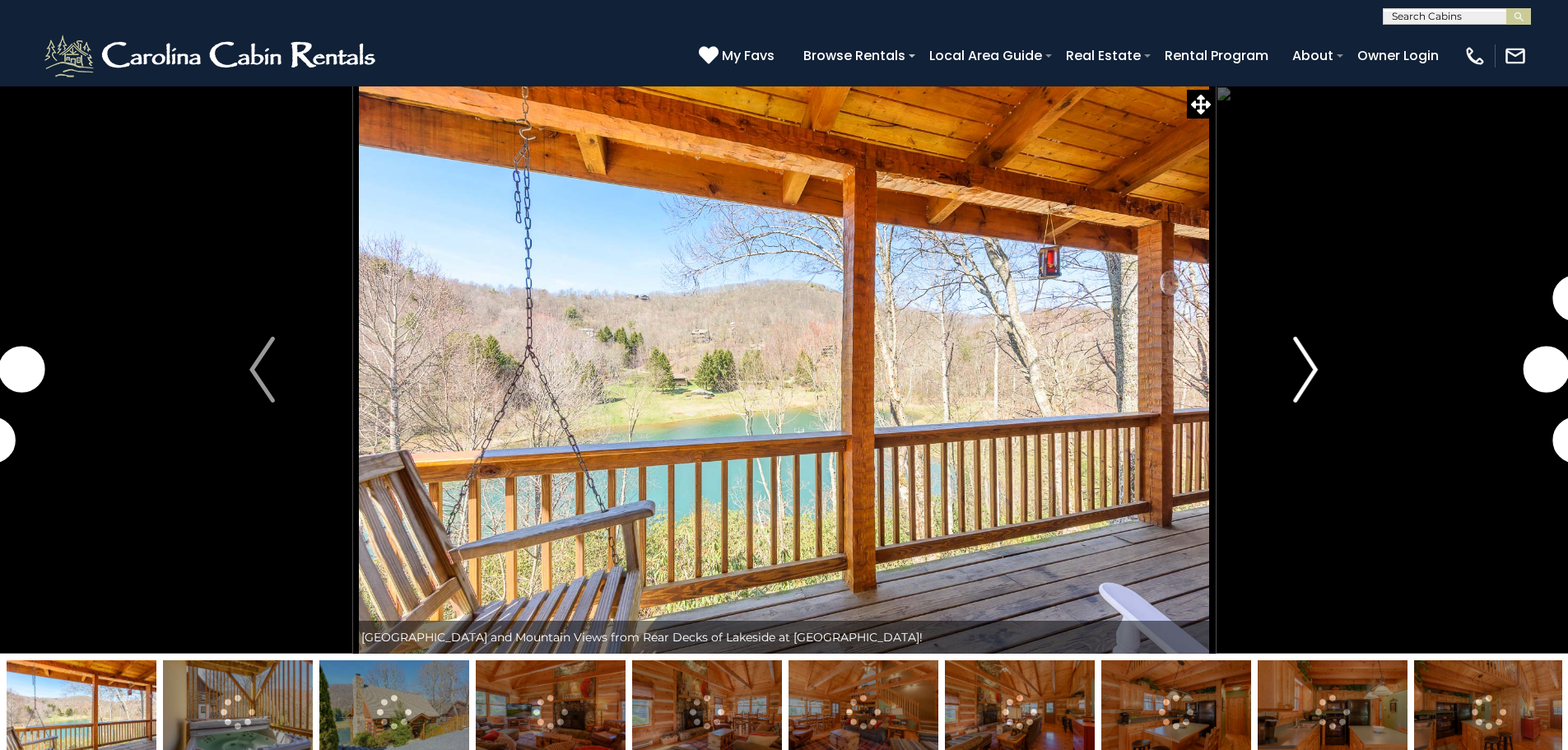
click at [1319, 362] on button "Next" at bounding box center [1306, 368] width 181 height 568
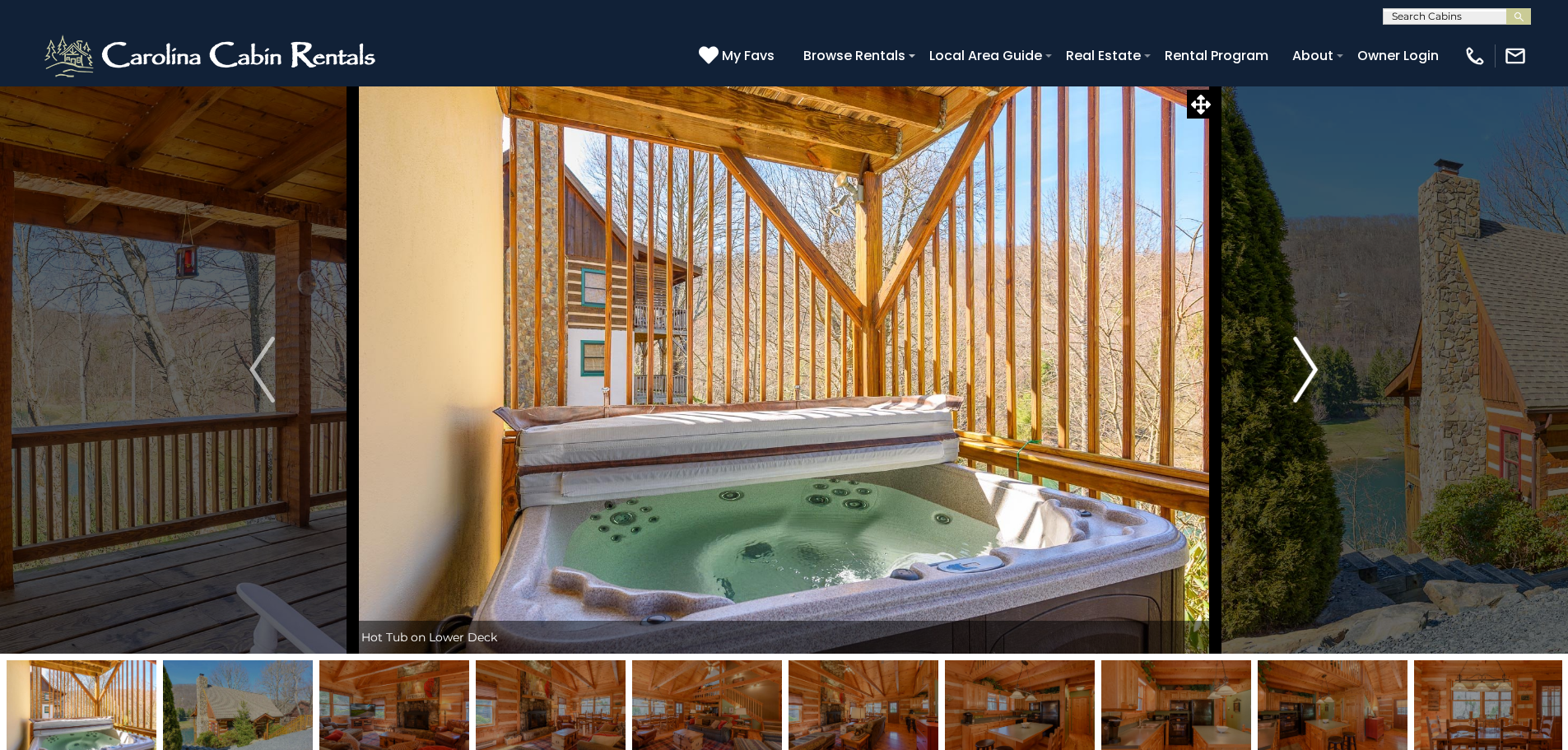
click at [1319, 362] on button "Next" at bounding box center [1306, 368] width 181 height 568
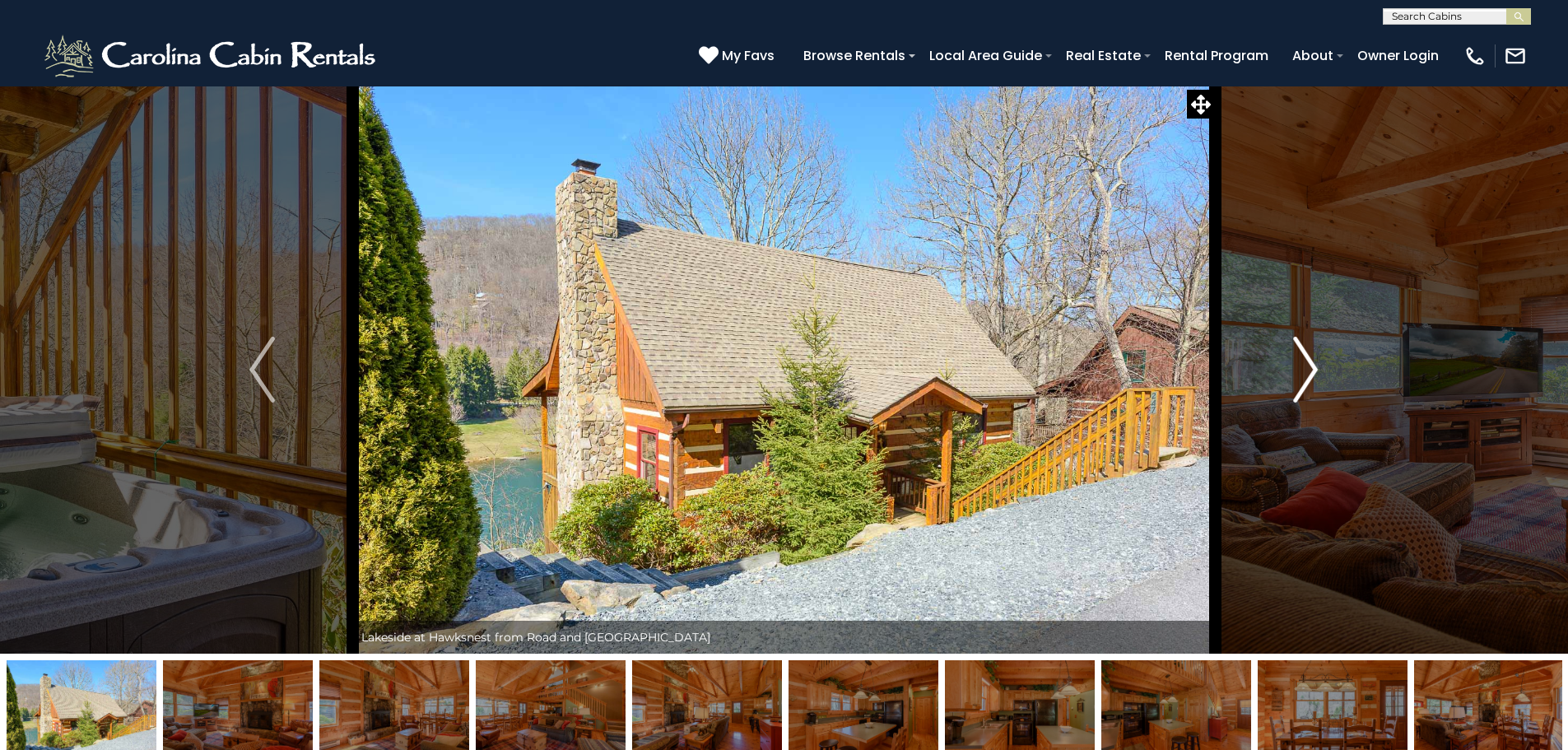
click at [1319, 362] on button "Next" at bounding box center [1306, 368] width 181 height 568
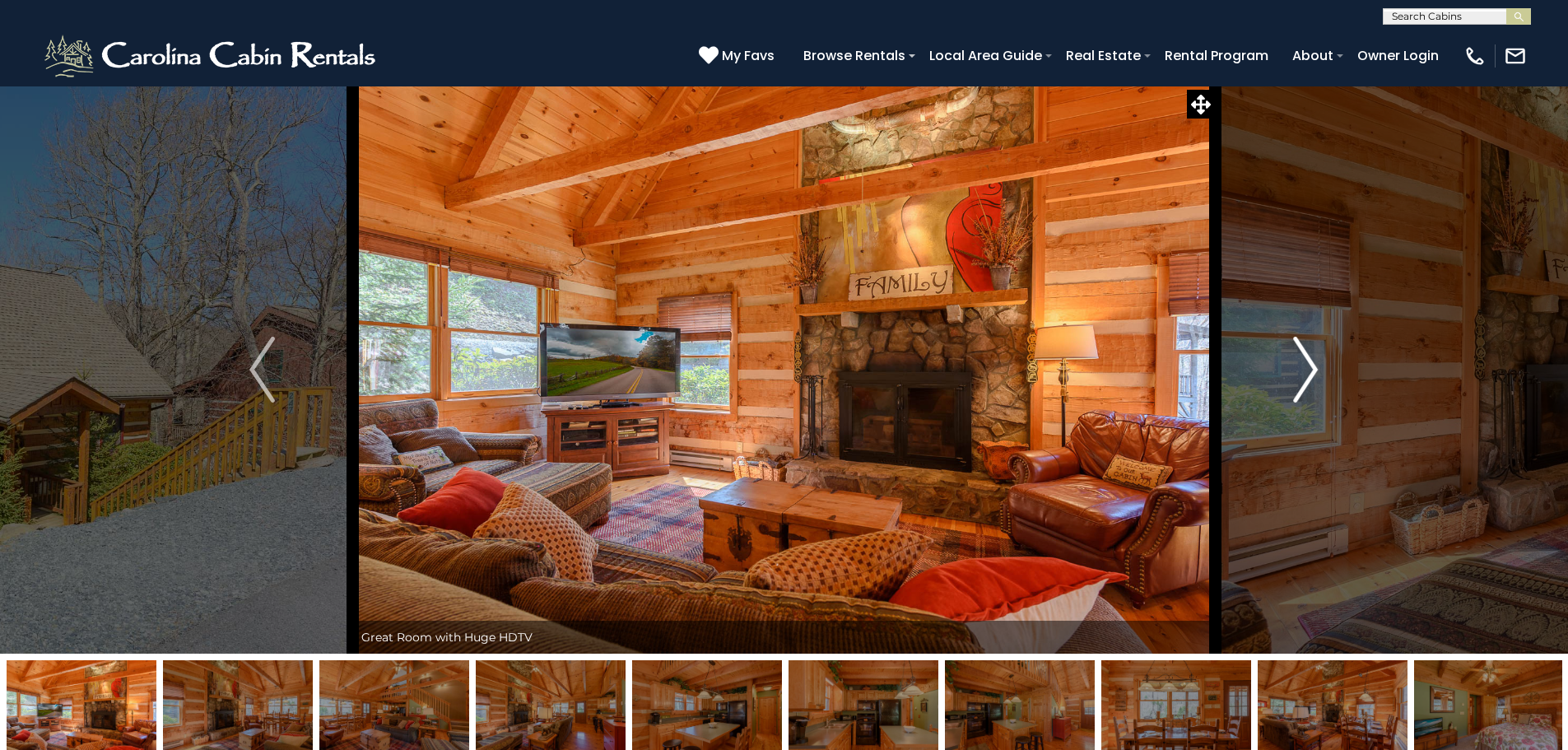
click at [1319, 362] on button "Next" at bounding box center [1306, 368] width 181 height 568
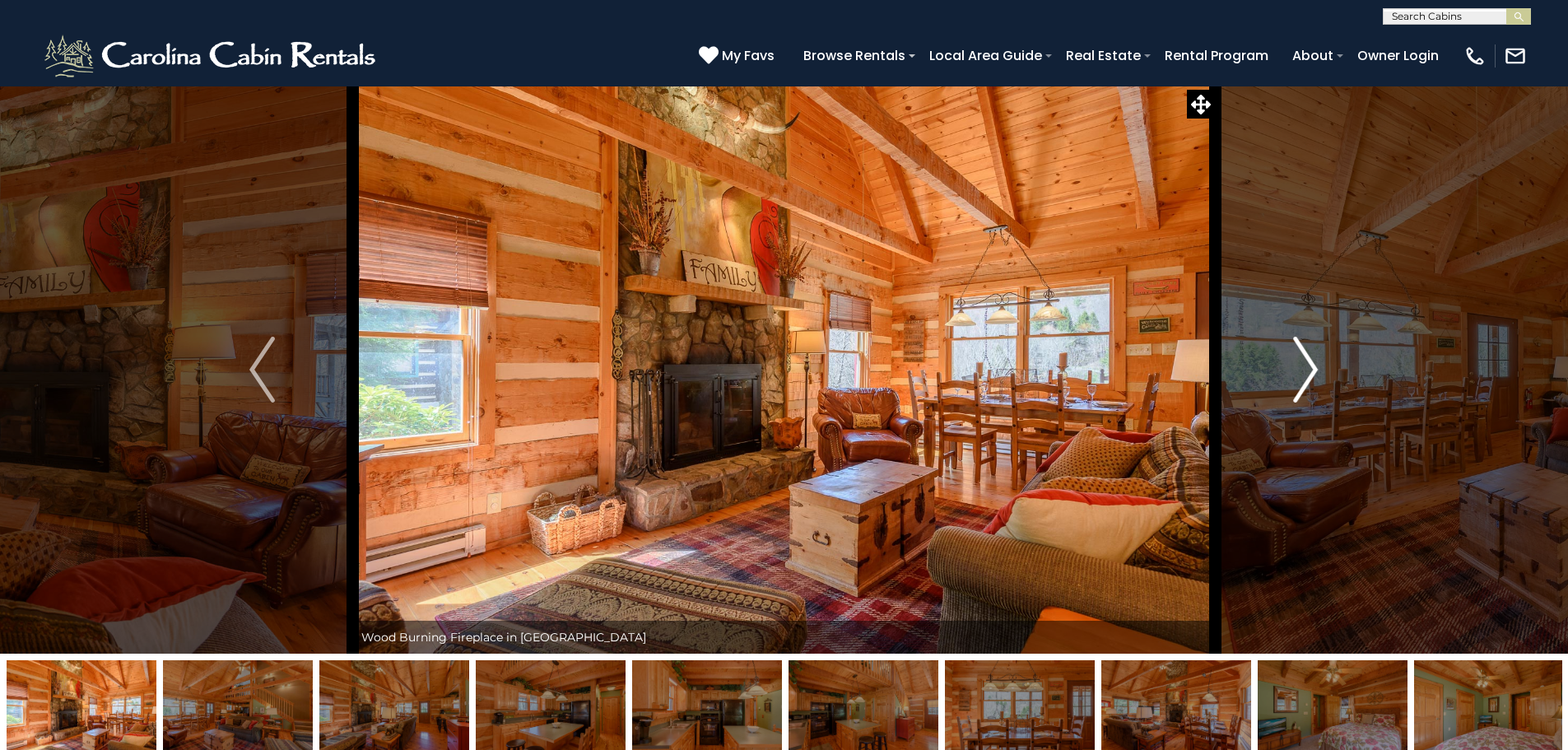
click at [1319, 362] on button "Next" at bounding box center [1306, 368] width 181 height 568
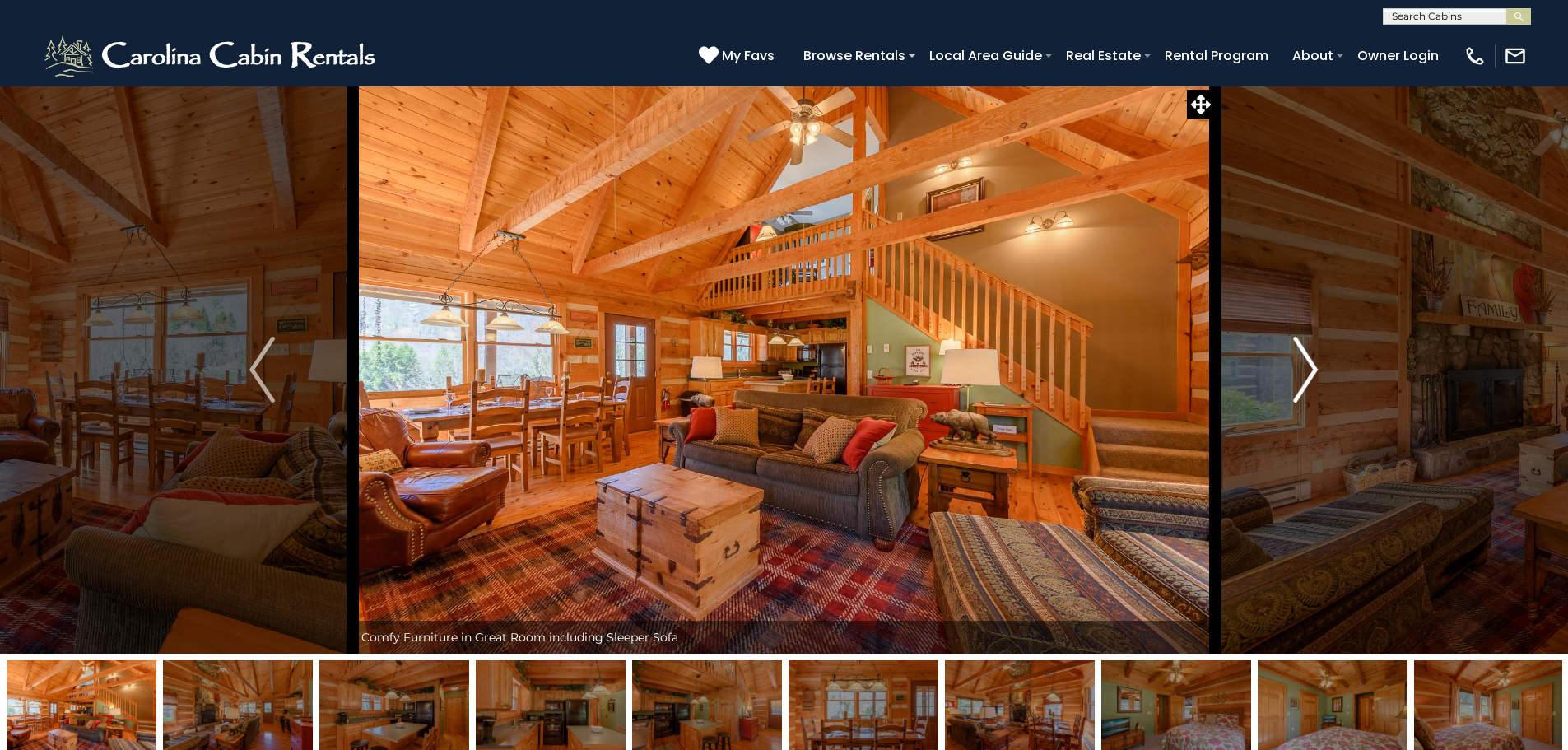
click at [1319, 362] on button "Next" at bounding box center [1306, 368] width 181 height 568
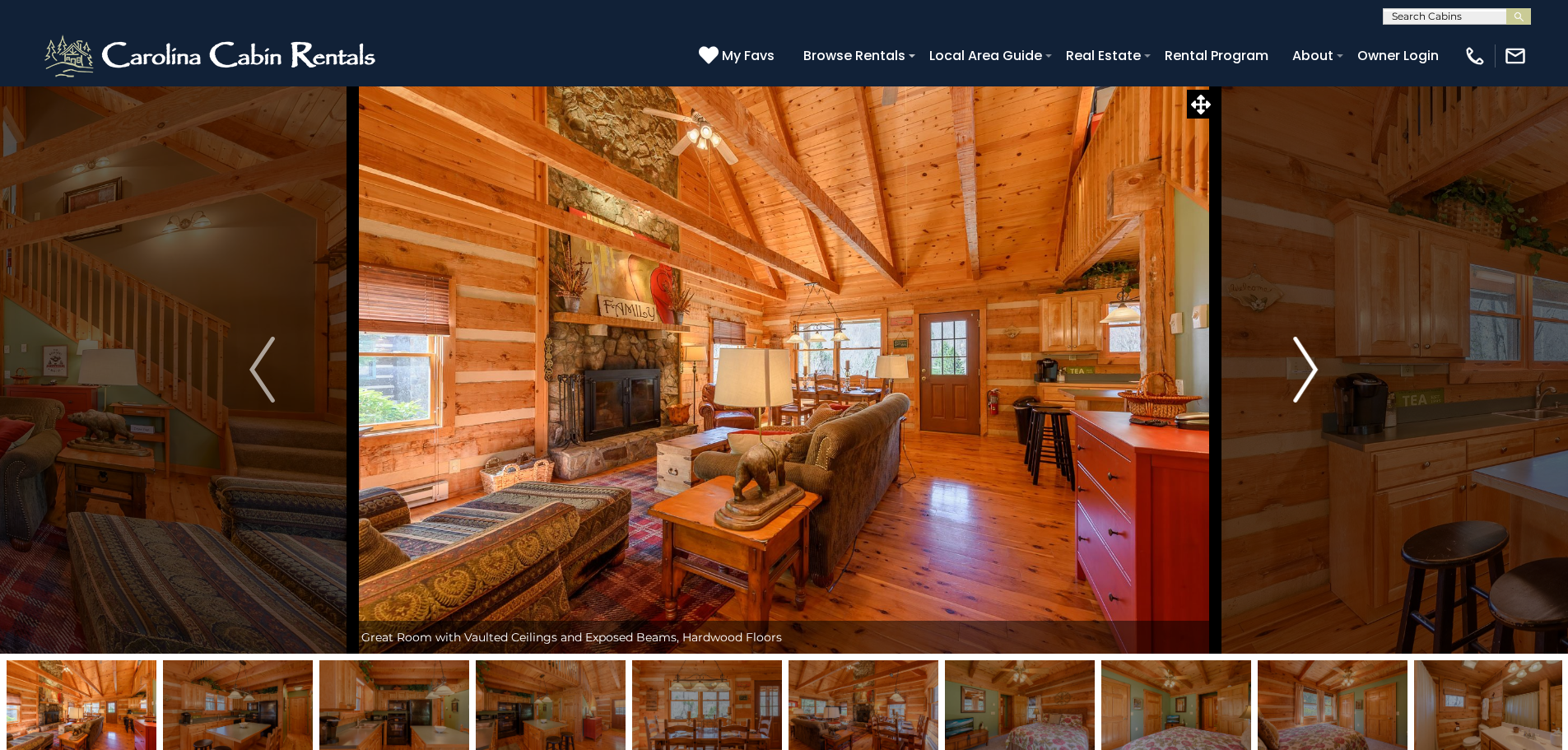
click at [1319, 362] on button "Next" at bounding box center [1306, 368] width 181 height 568
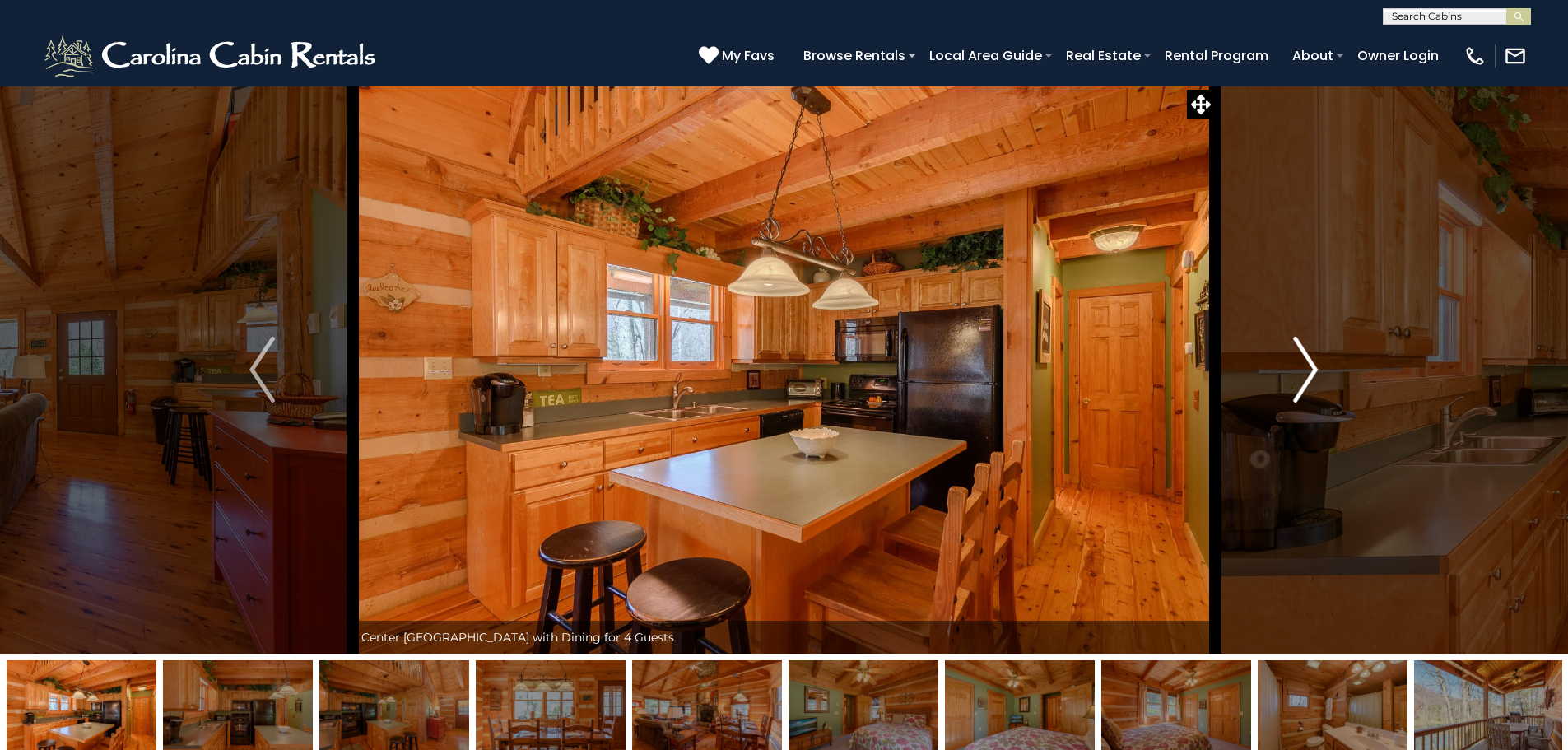
click at [1319, 362] on button "Next" at bounding box center [1306, 368] width 181 height 568
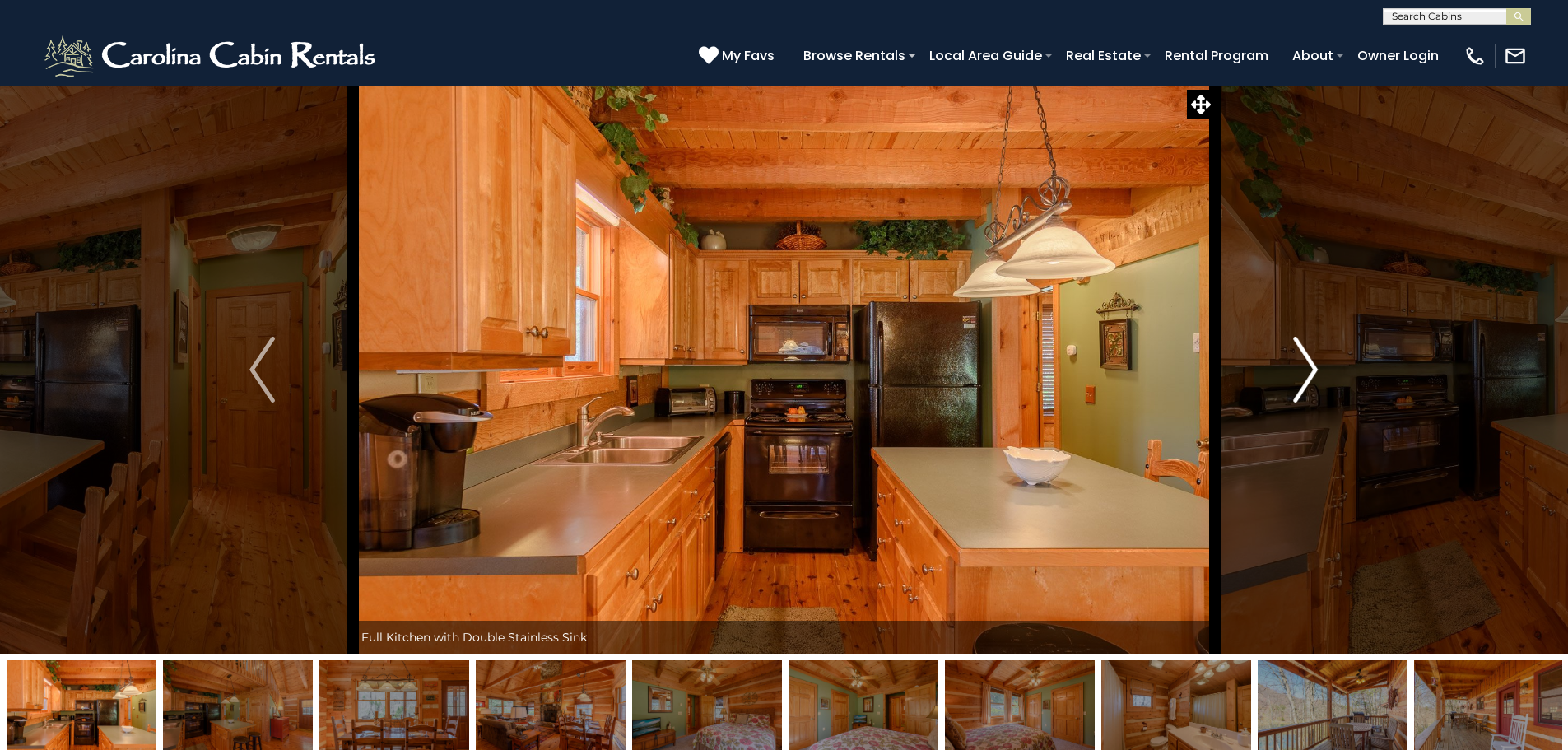
click at [1319, 362] on button "Next" at bounding box center [1306, 368] width 181 height 568
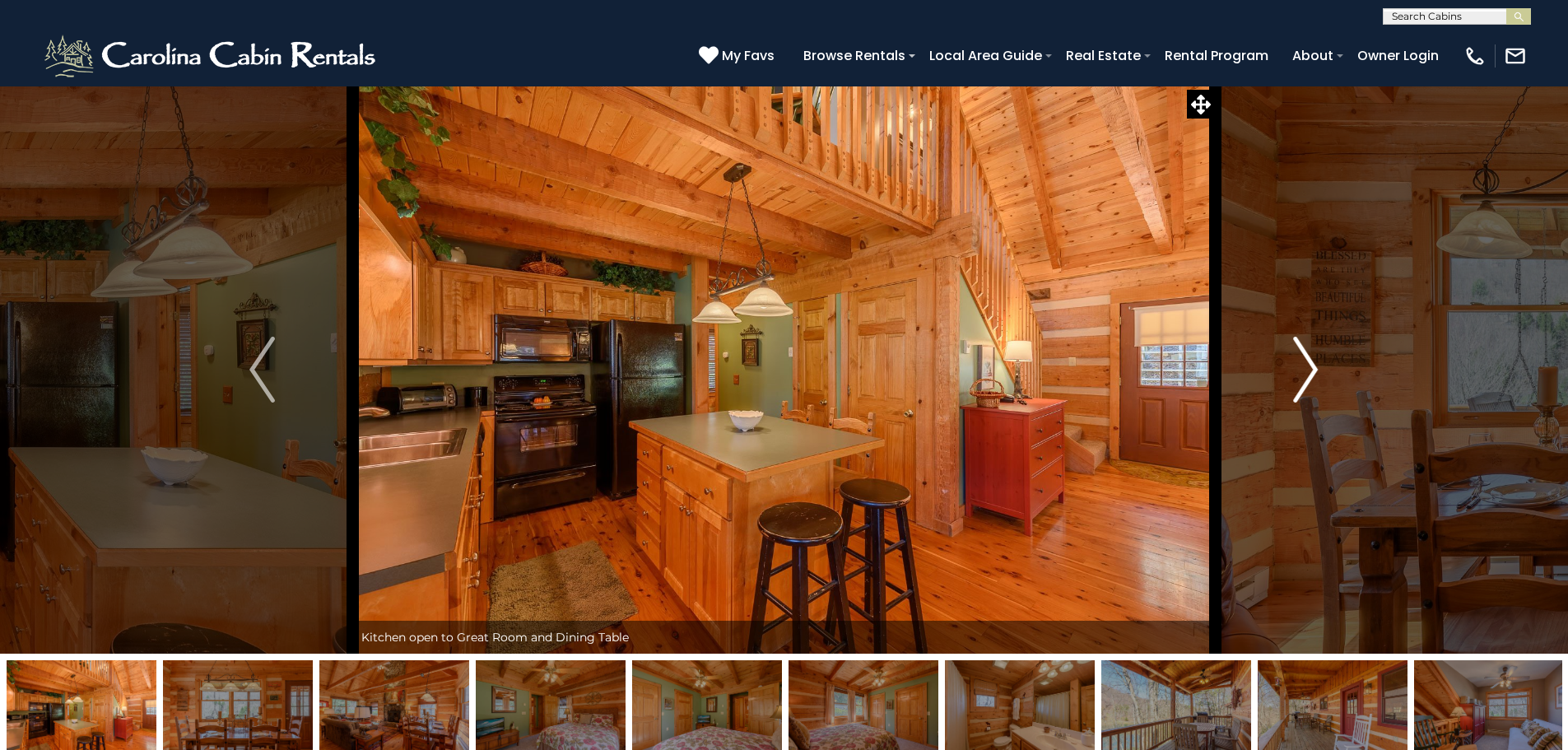
click at [1319, 362] on button "Next" at bounding box center [1306, 368] width 181 height 568
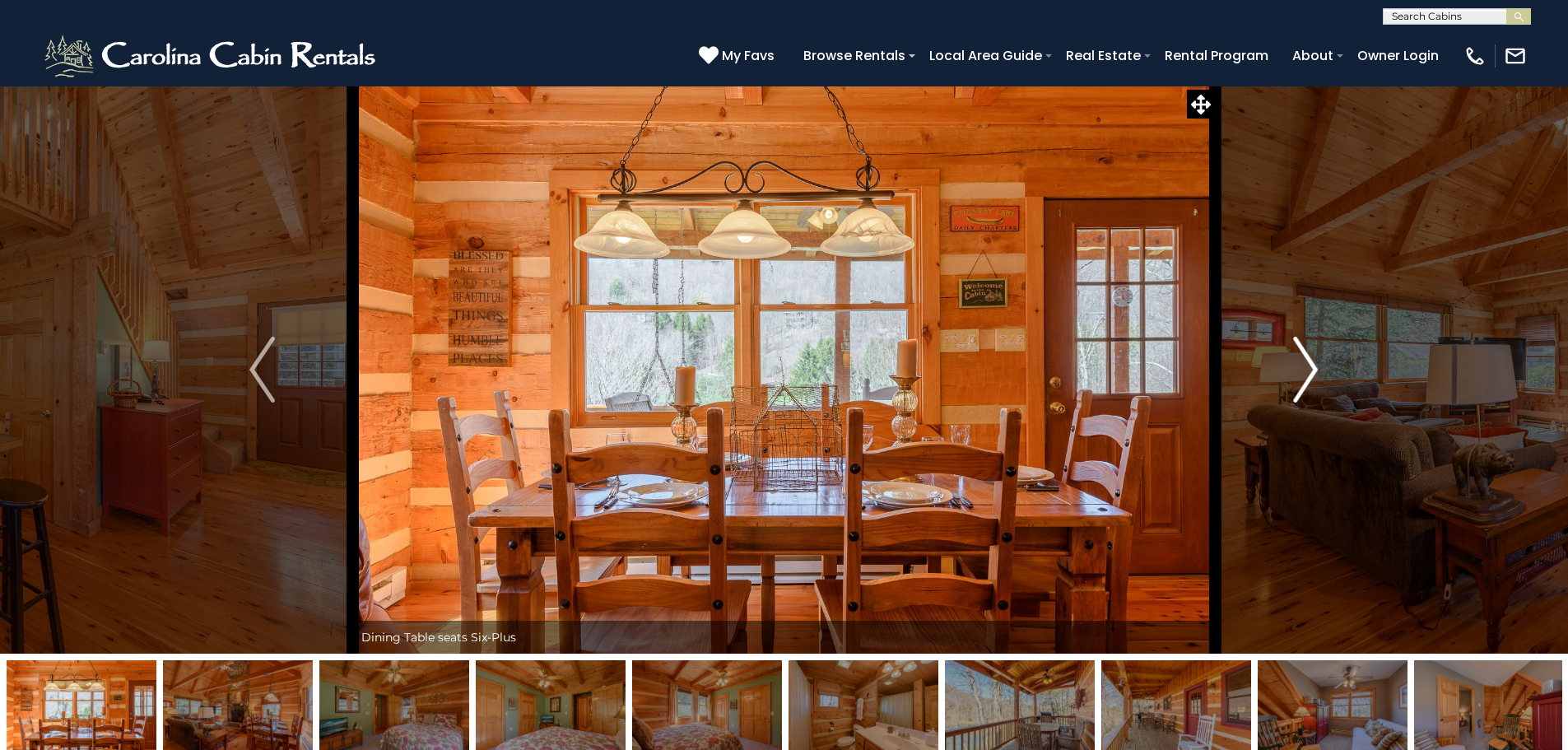
click at [1319, 362] on button "Next" at bounding box center [1306, 368] width 181 height 568
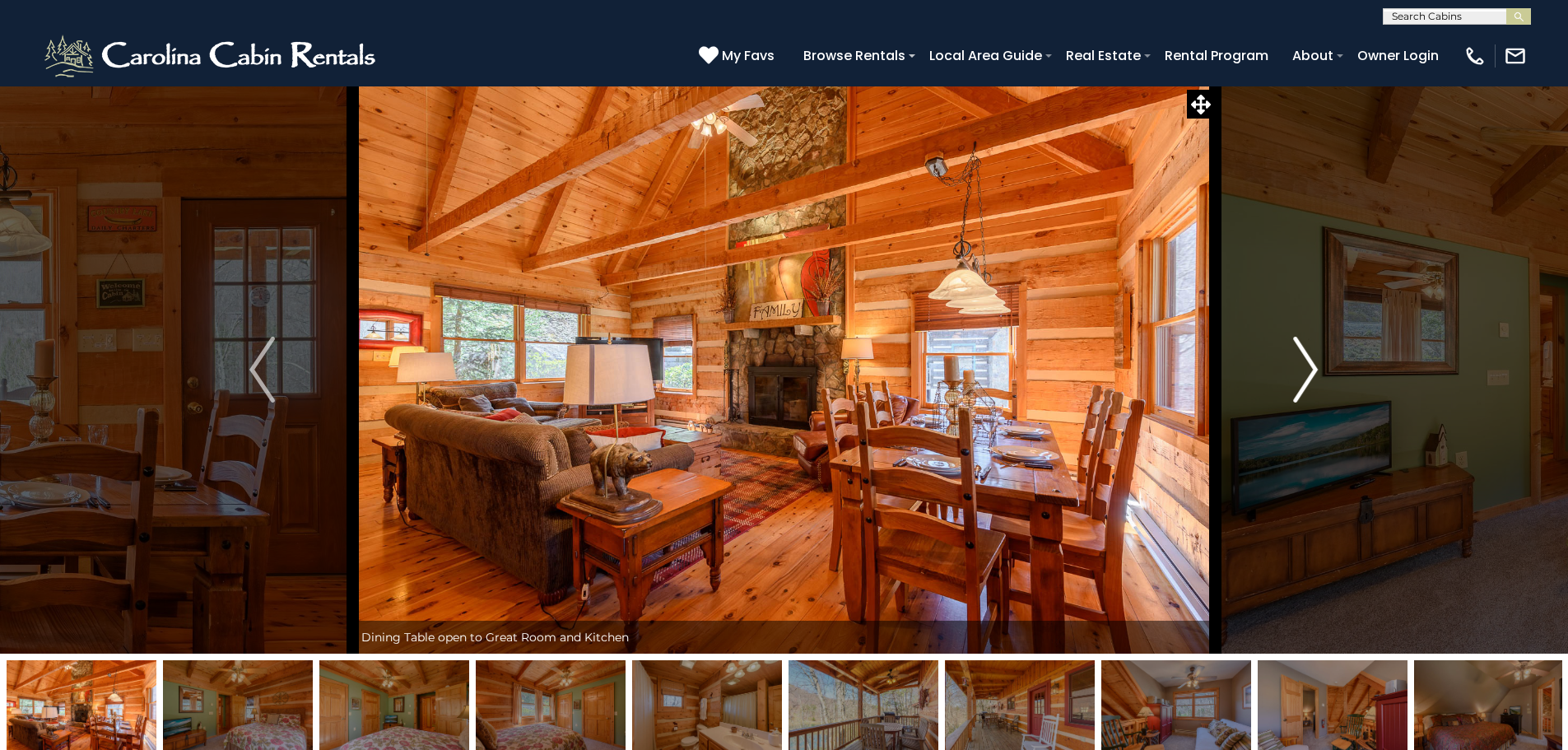
click at [1319, 362] on button "Next" at bounding box center [1306, 368] width 181 height 568
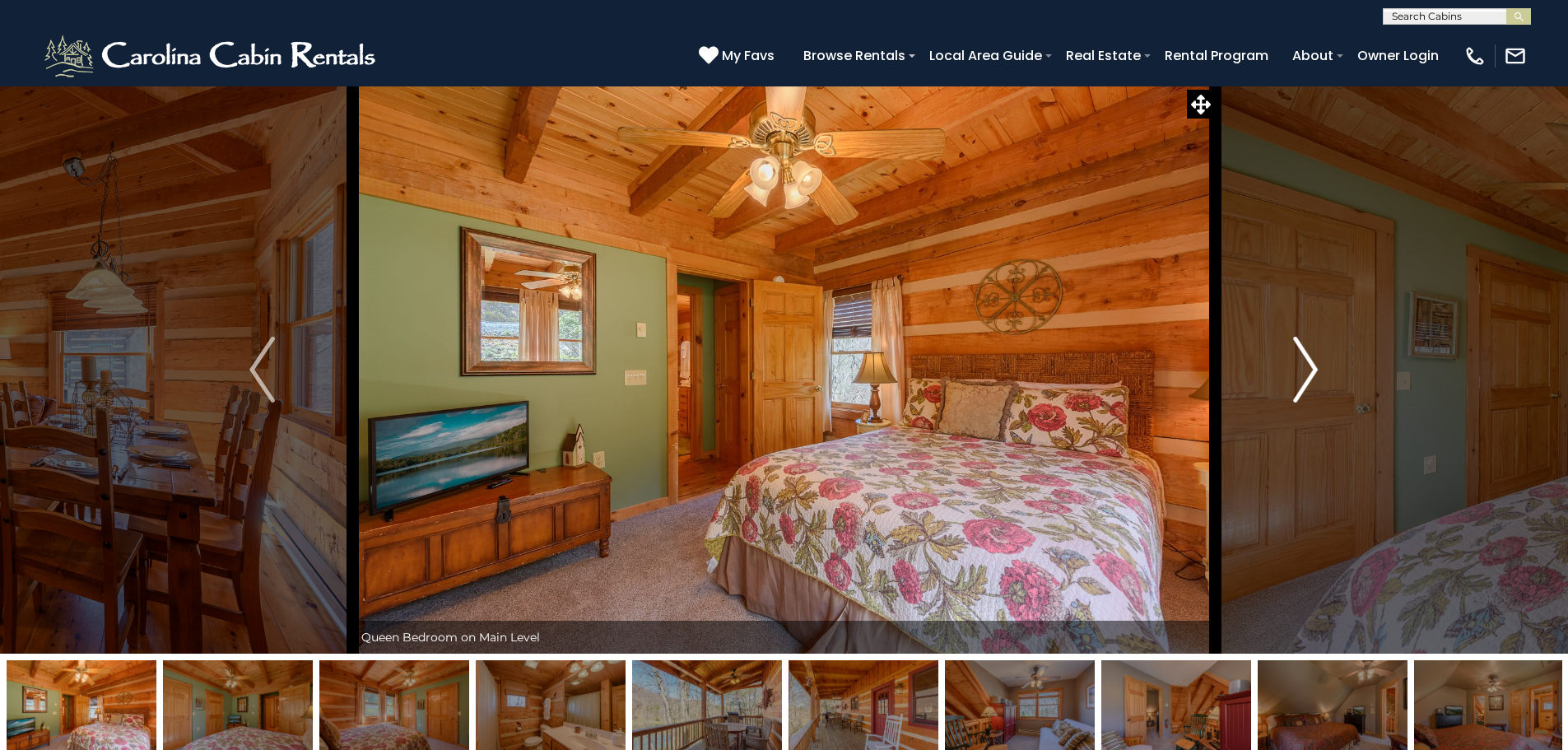
click at [1319, 362] on button "Next" at bounding box center [1306, 368] width 181 height 568
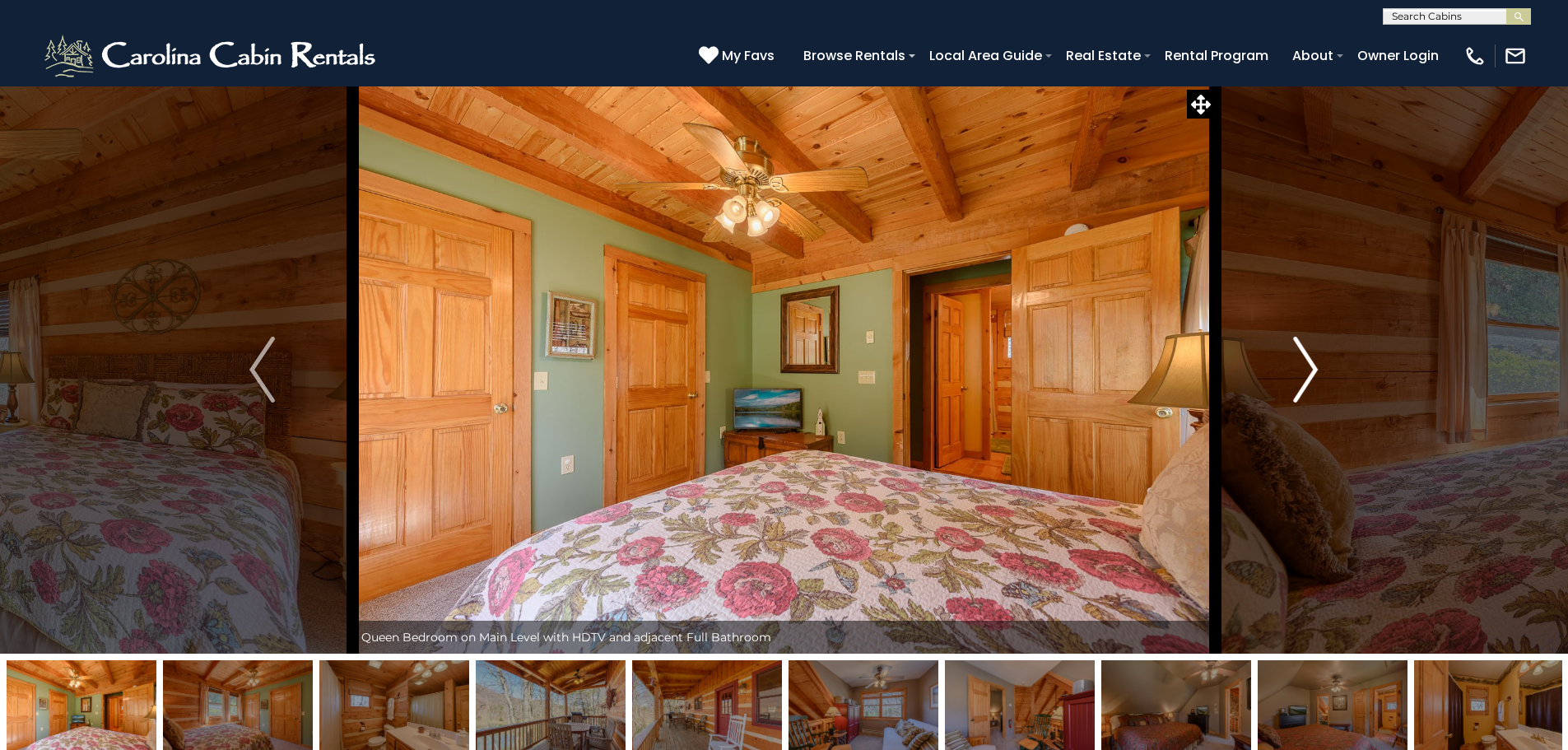
click at [1319, 362] on button "Next" at bounding box center [1306, 368] width 181 height 568
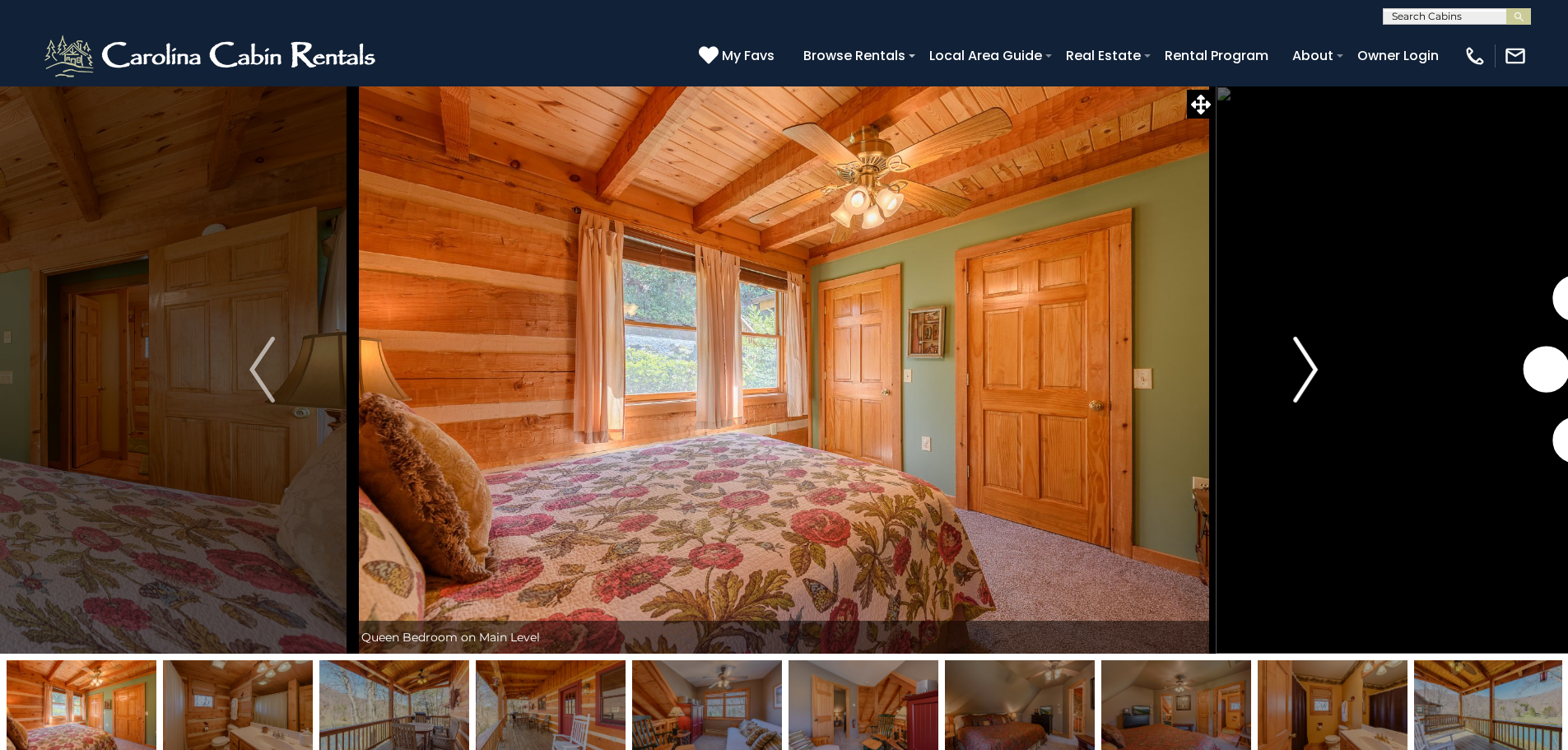
click at [1319, 362] on button "Next" at bounding box center [1306, 368] width 181 height 568
